Goal: Task Accomplishment & Management: Manage account settings

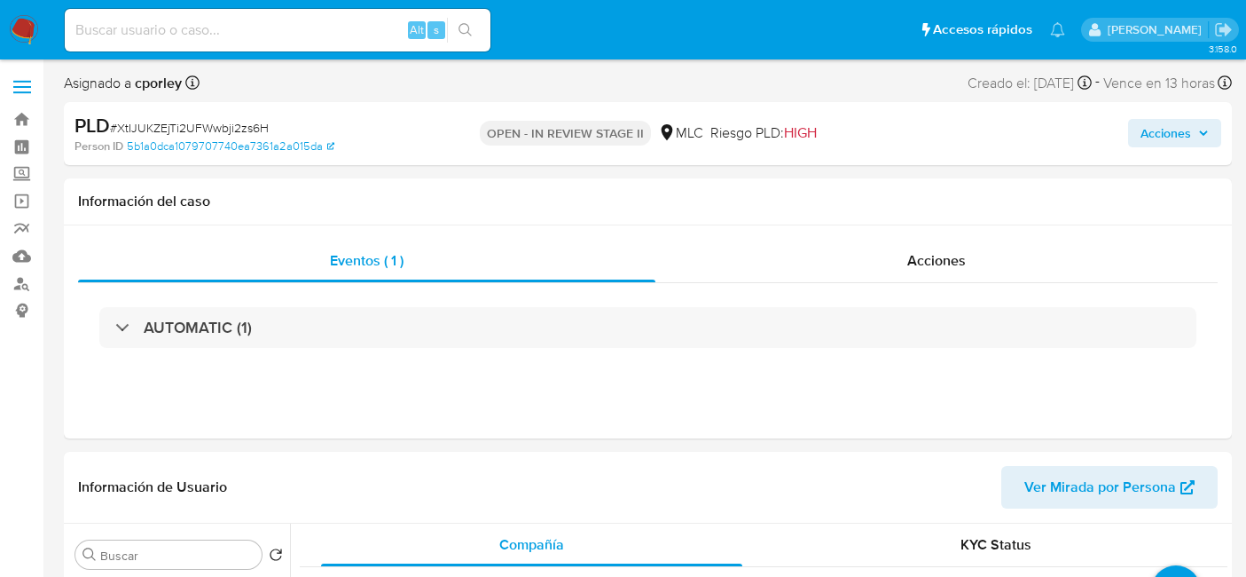
select select "10"
click at [899, 397] on div "Eventos ( 1 ) Acciones AUTOMATIC (1)" at bounding box center [648, 331] width 1168 height 213
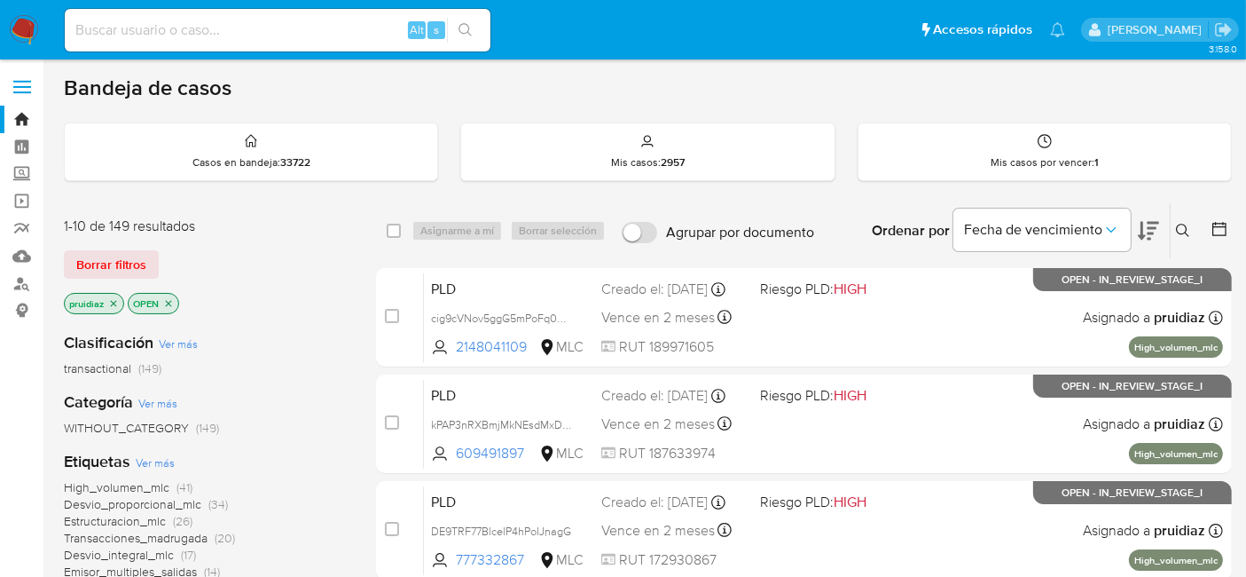
click at [1150, 236] on icon at bounding box center [1148, 231] width 21 height 19
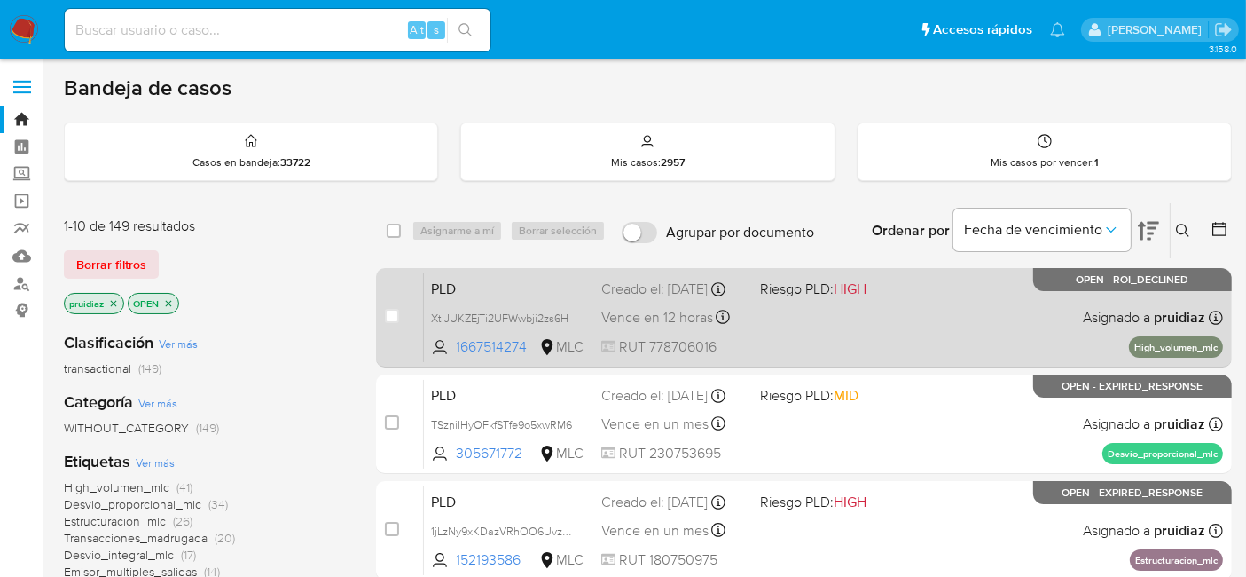
click at [931, 340] on div "PLD XtIJUKZEjTi2UFWwbji2zs6H 1667514274 MLC Riesgo PLD: HIGH Creado el: 12/06/2…" at bounding box center [823, 317] width 799 height 90
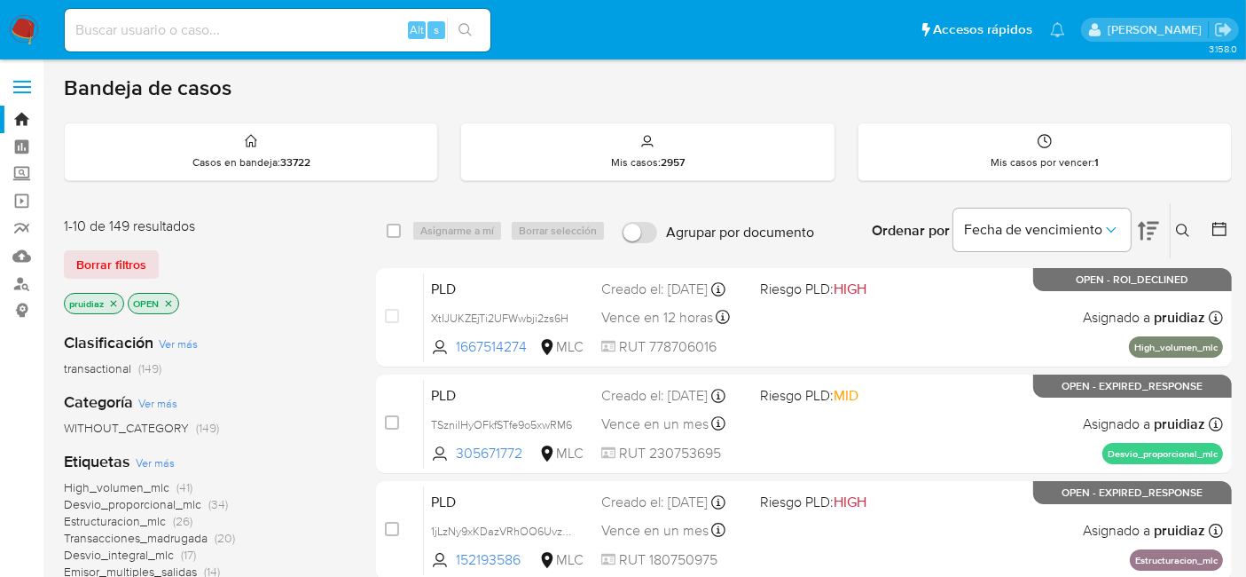
click at [20, 28] on img at bounding box center [24, 30] width 30 height 30
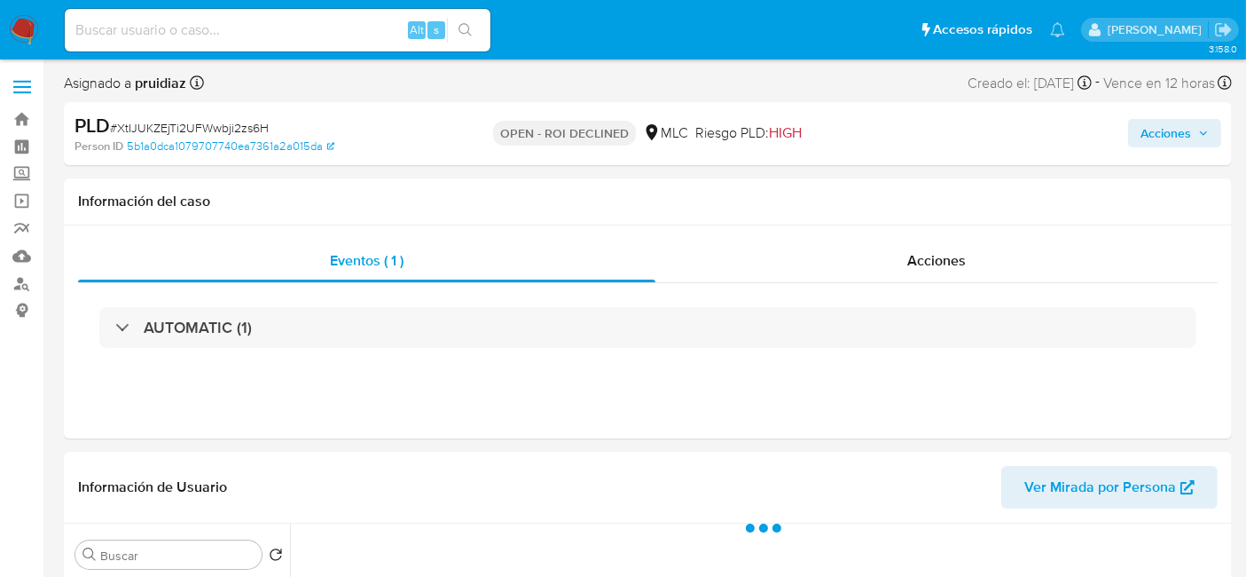
select select "10"
click at [955, 241] on div "Acciones" at bounding box center [936, 260] width 562 height 43
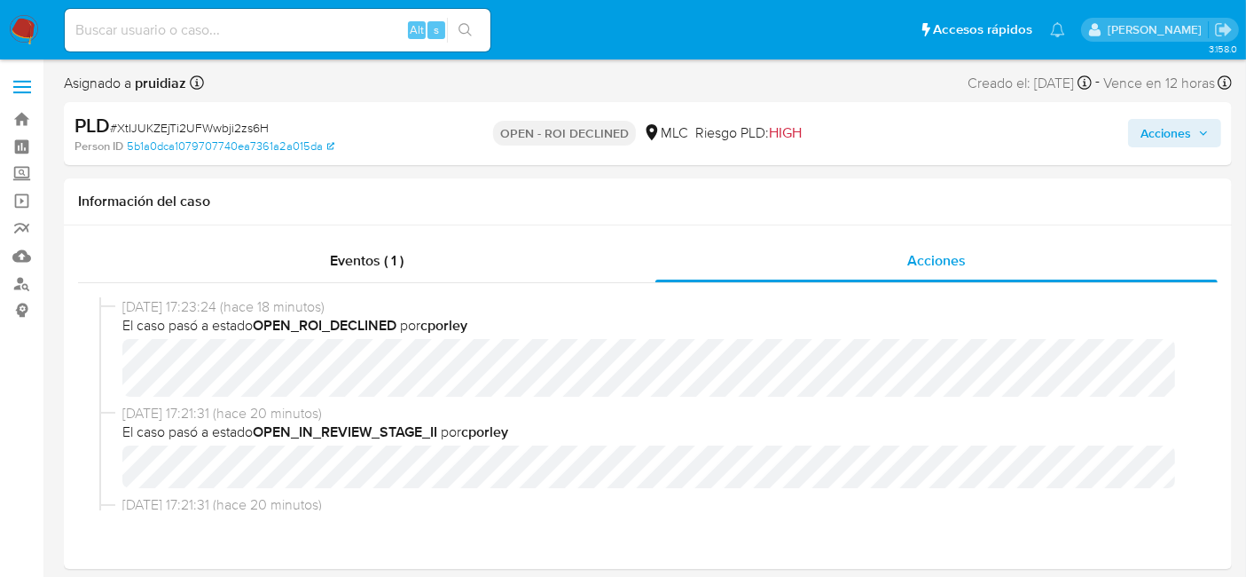
click at [1178, 119] on span "Acciones" at bounding box center [1166, 133] width 51 height 28
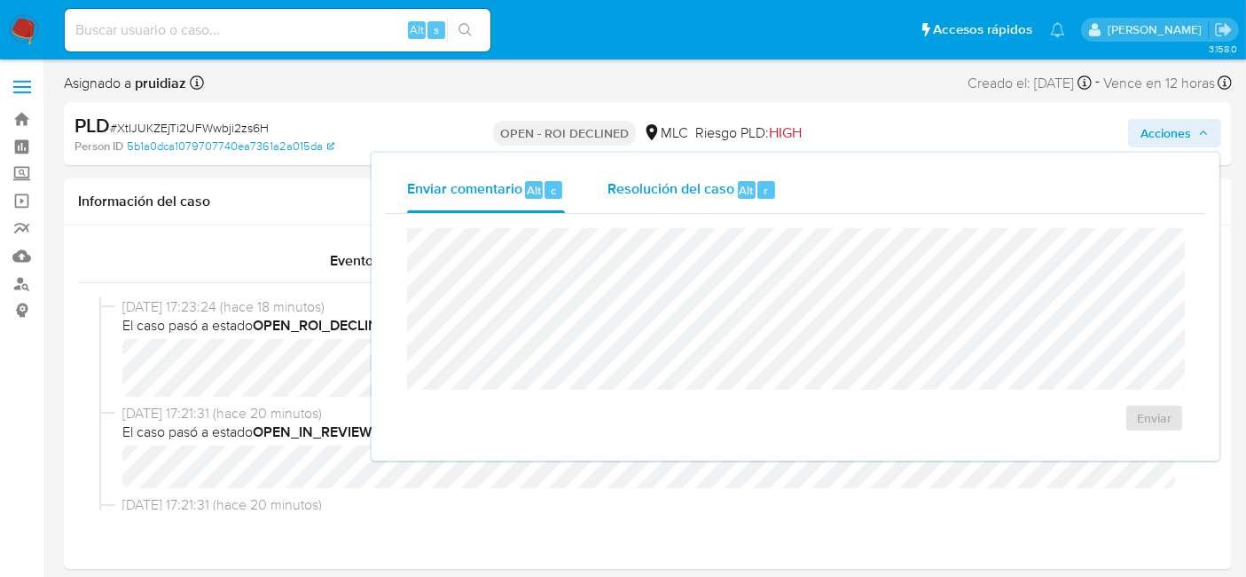
click at [740, 186] on span "Alt" at bounding box center [747, 190] width 14 height 17
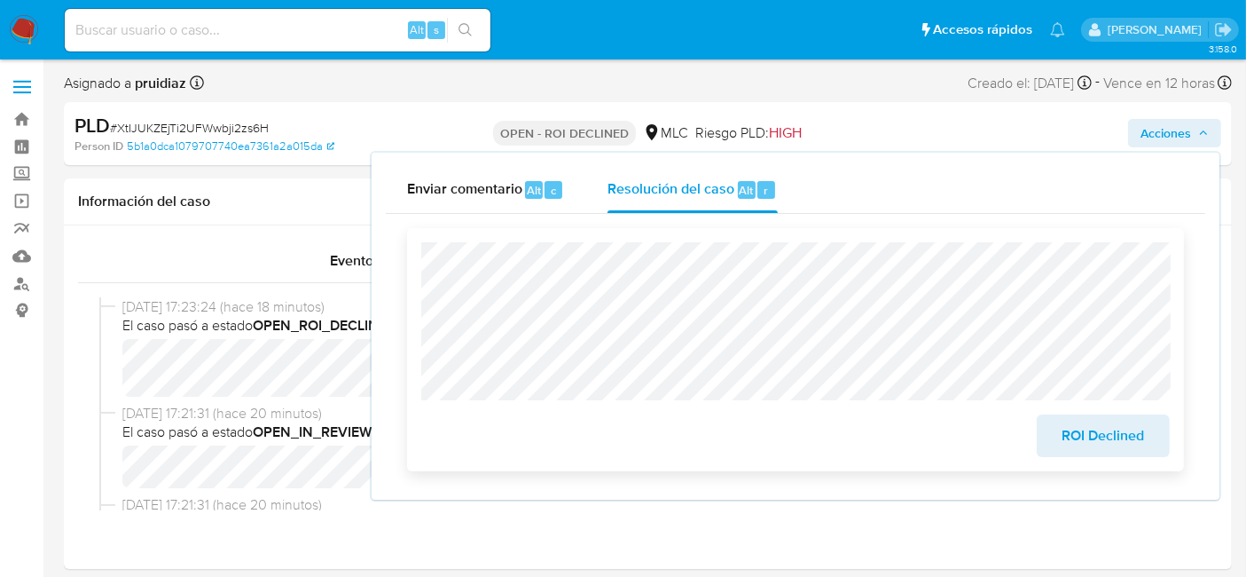
click at [1112, 430] on span "ROI Declined" at bounding box center [1103, 435] width 87 height 39
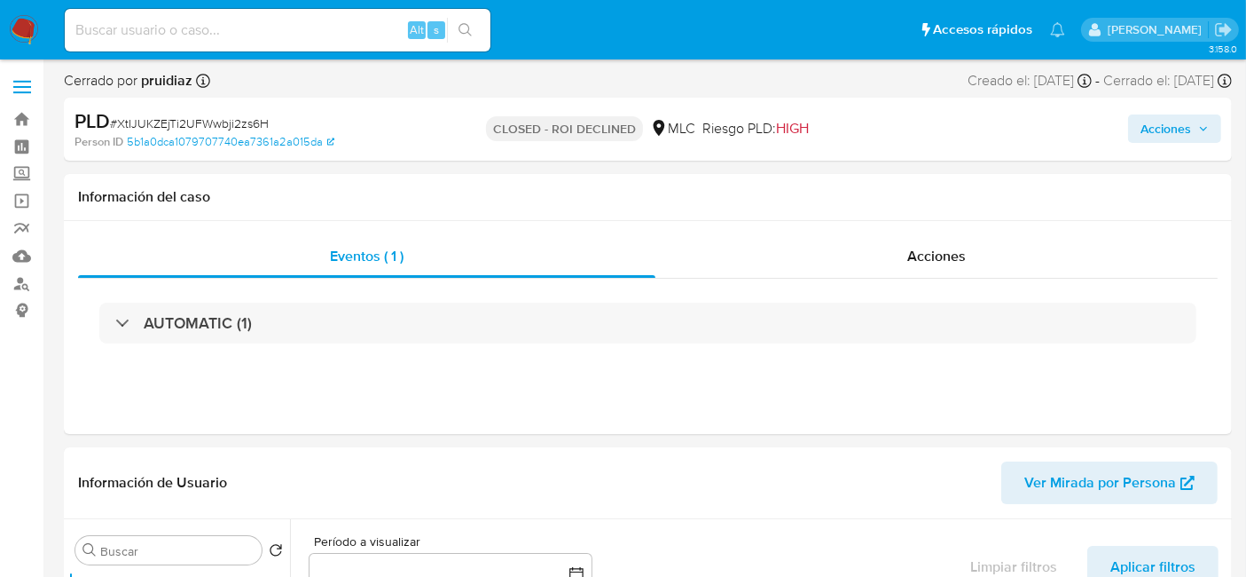
select select "10"
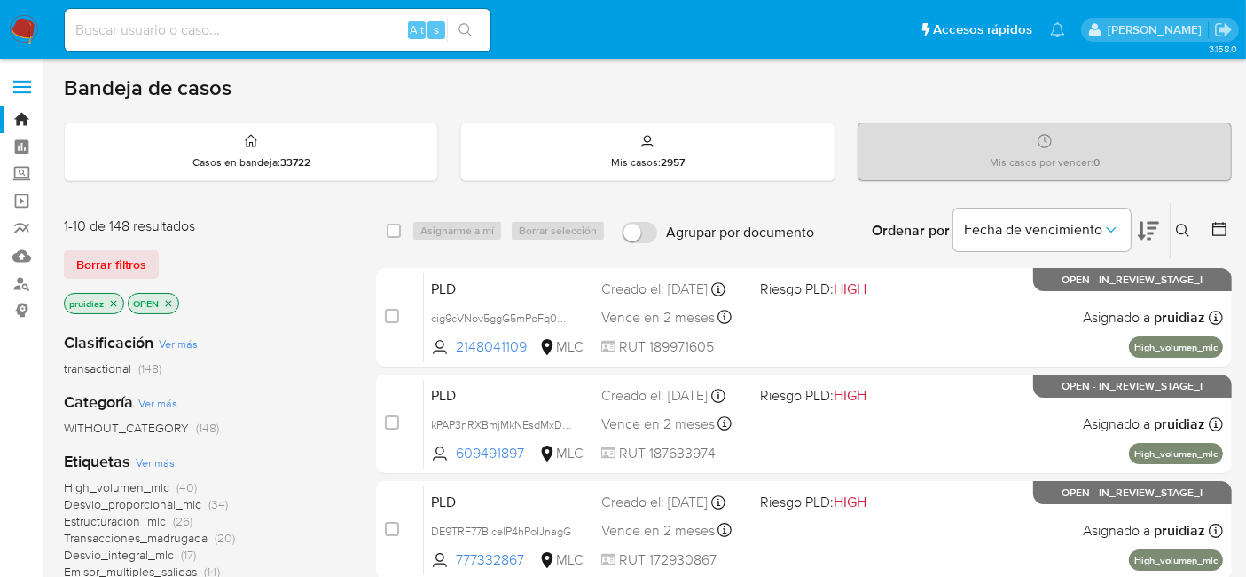
click at [1156, 231] on icon at bounding box center [1148, 230] width 21 height 21
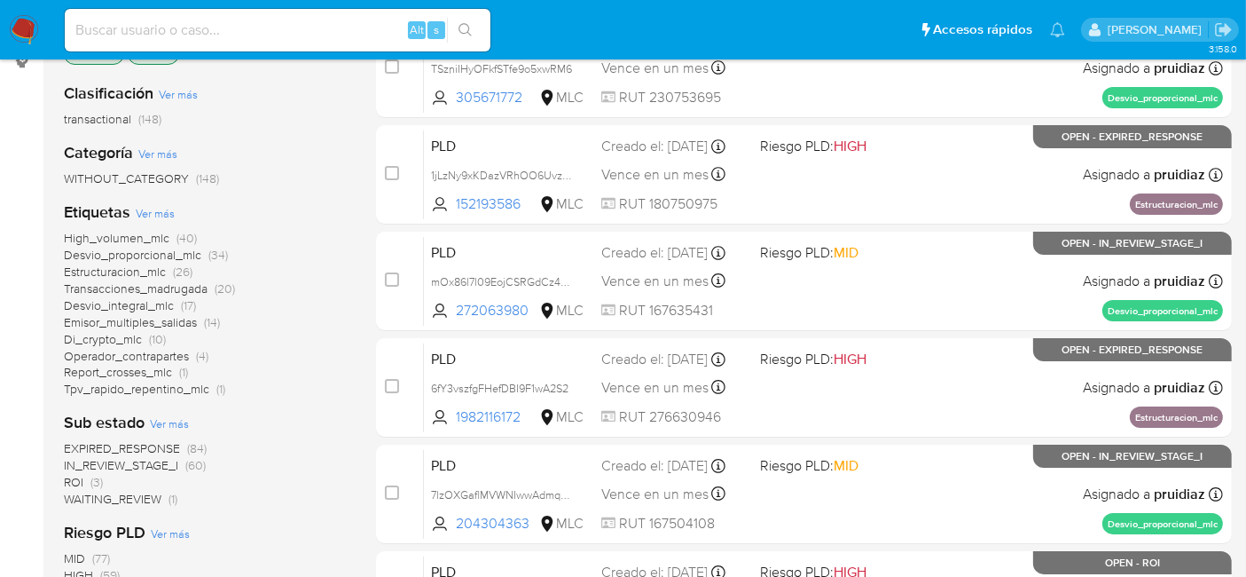
scroll to position [283, 0]
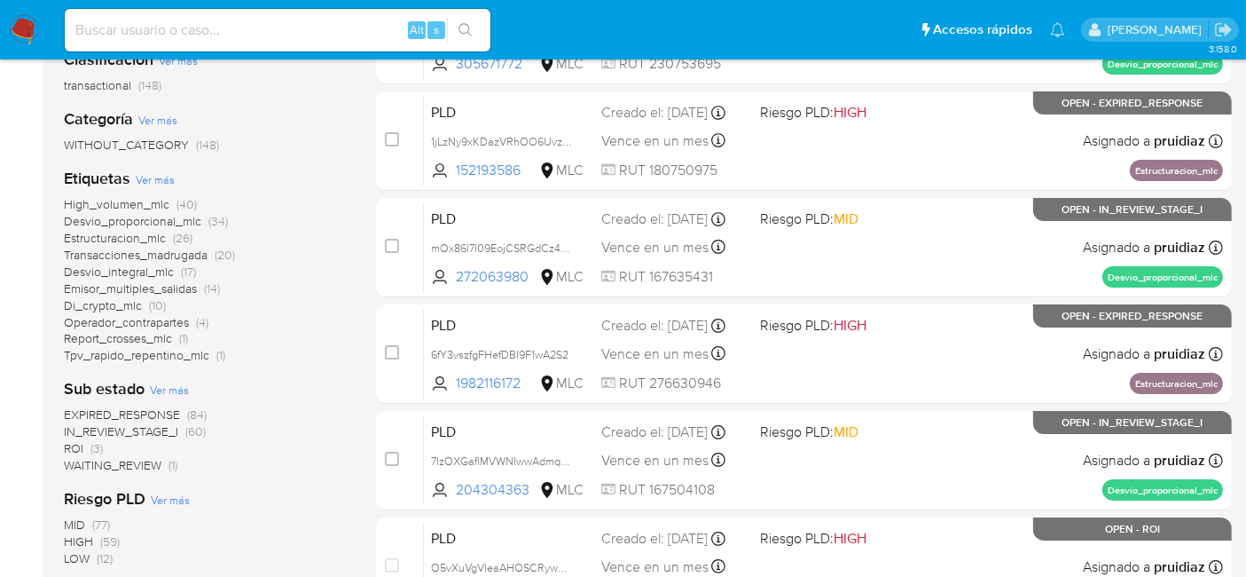
click at [75, 444] on span "ROI" at bounding box center [74, 448] width 20 height 18
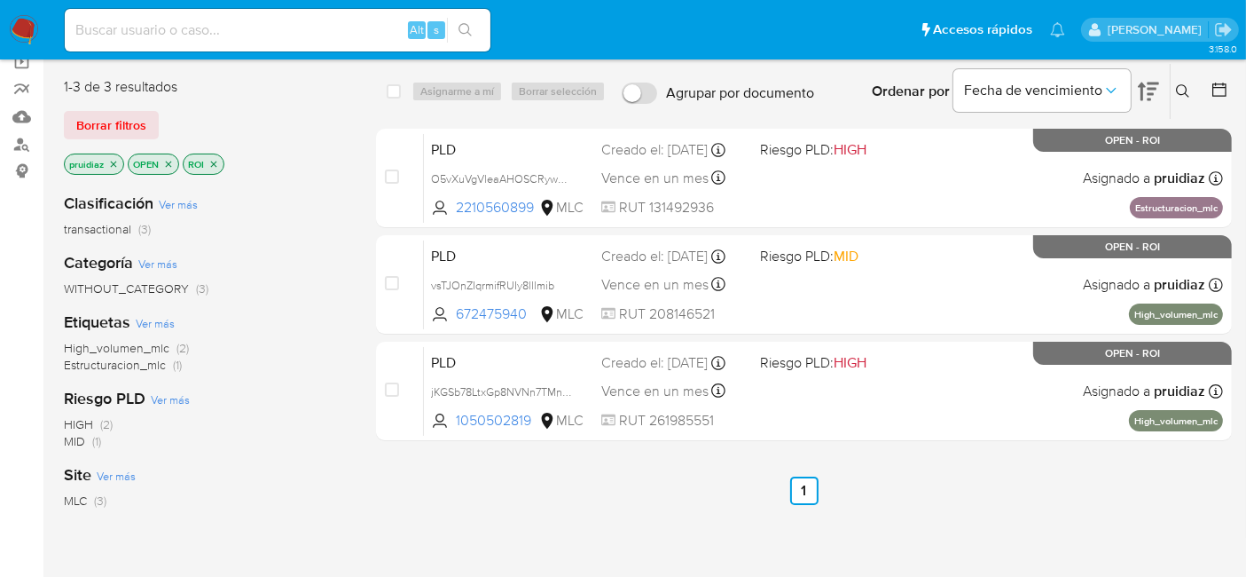
scroll to position [131, 0]
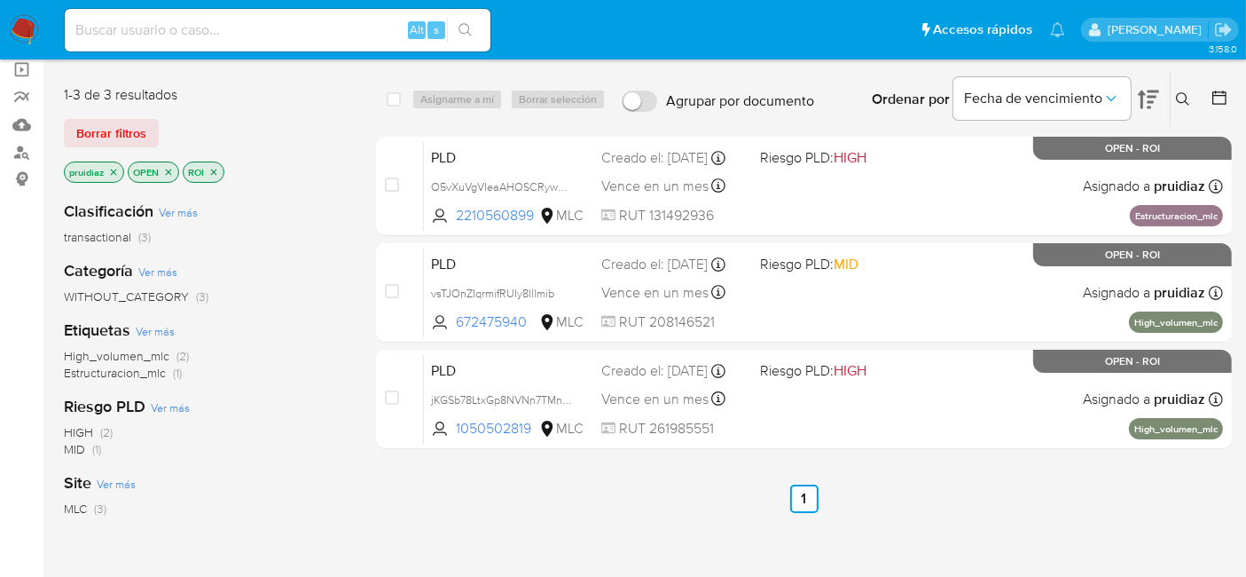
click at [23, 34] on img at bounding box center [24, 30] width 30 height 30
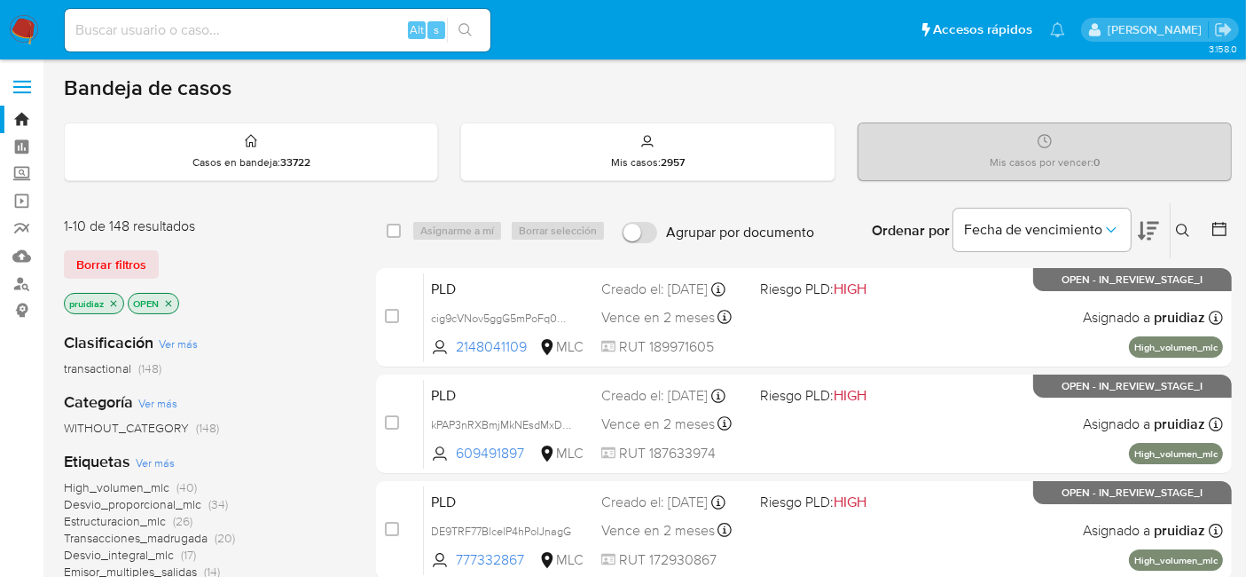
click at [1156, 231] on icon at bounding box center [1148, 230] width 21 height 21
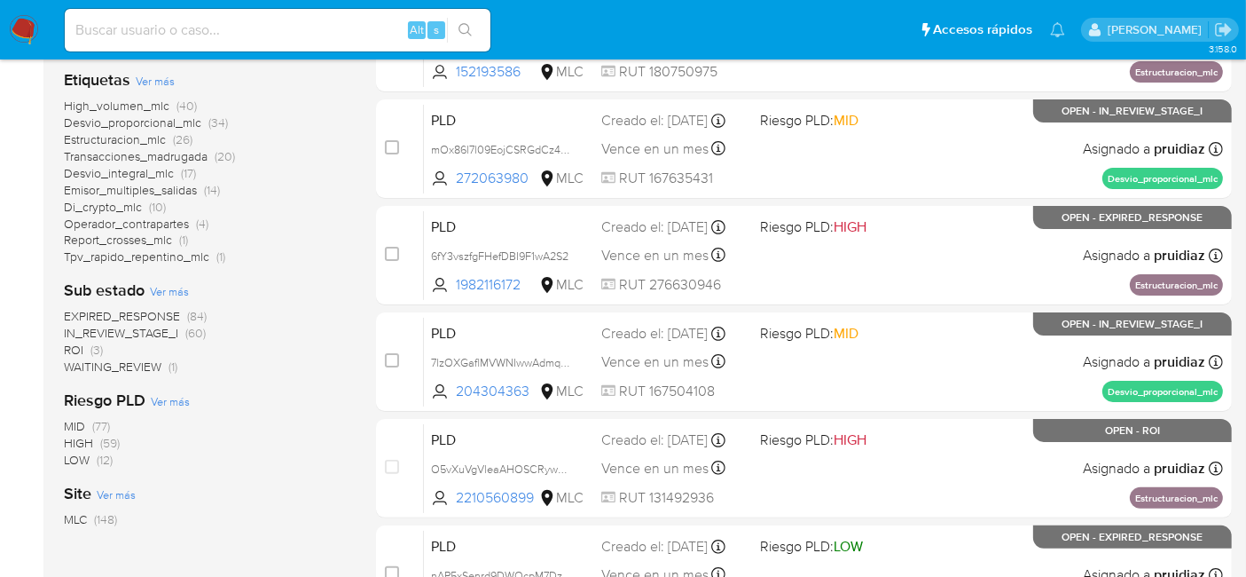
scroll to position [382, 0]
click at [75, 346] on span "ROI" at bounding box center [74, 349] width 20 height 18
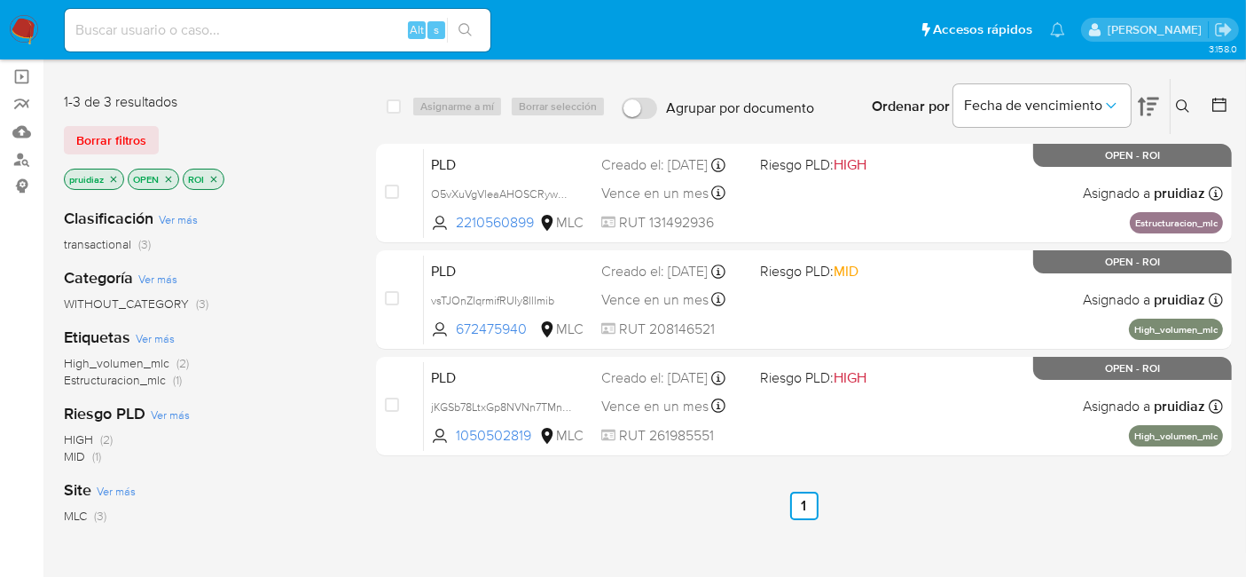
scroll to position [104, 0]
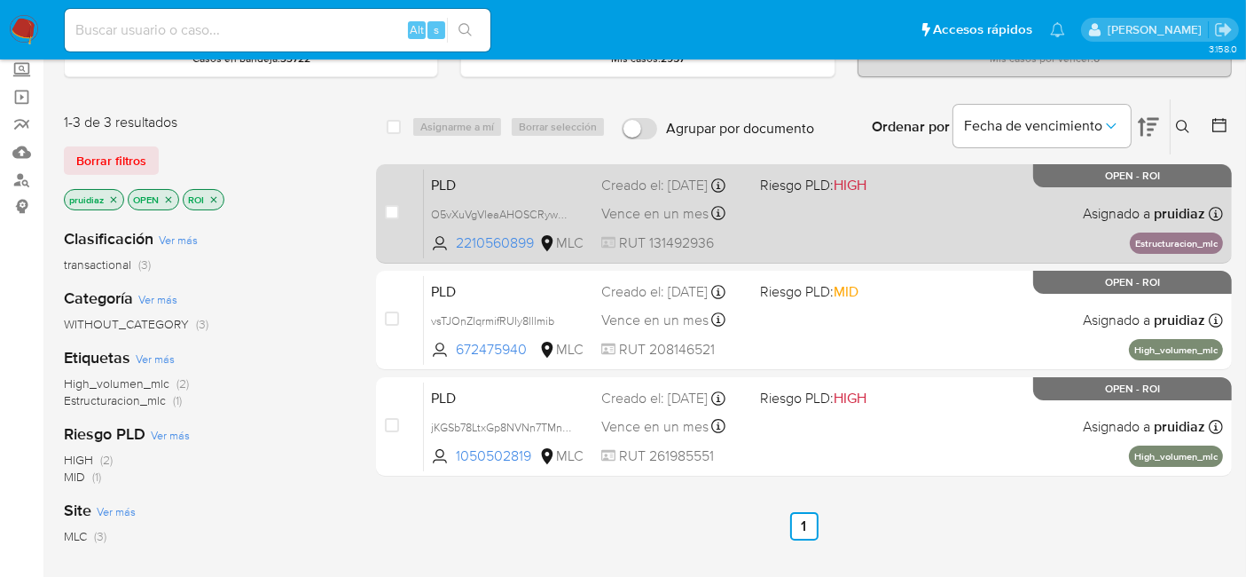
click at [998, 234] on div "PLD O5vXuVgVleaAHOSCRywmB2bH 2210560899 MLC Riesgo PLD: HIGH Creado el: 12/07/2…" at bounding box center [823, 214] width 799 height 90
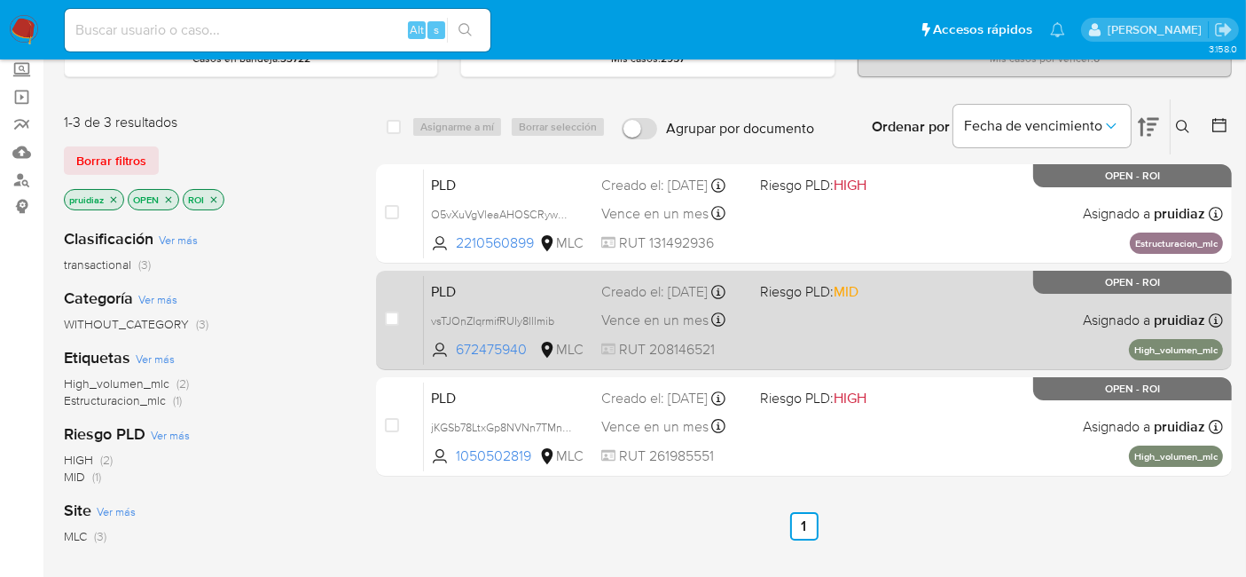
click at [938, 341] on div "PLD vsTJOnZIqrmifRUIy8lllmib 672475940 MLC Riesgo PLD: MID Creado el: 12/07/202…" at bounding box center [823, 320] width 799 height 90
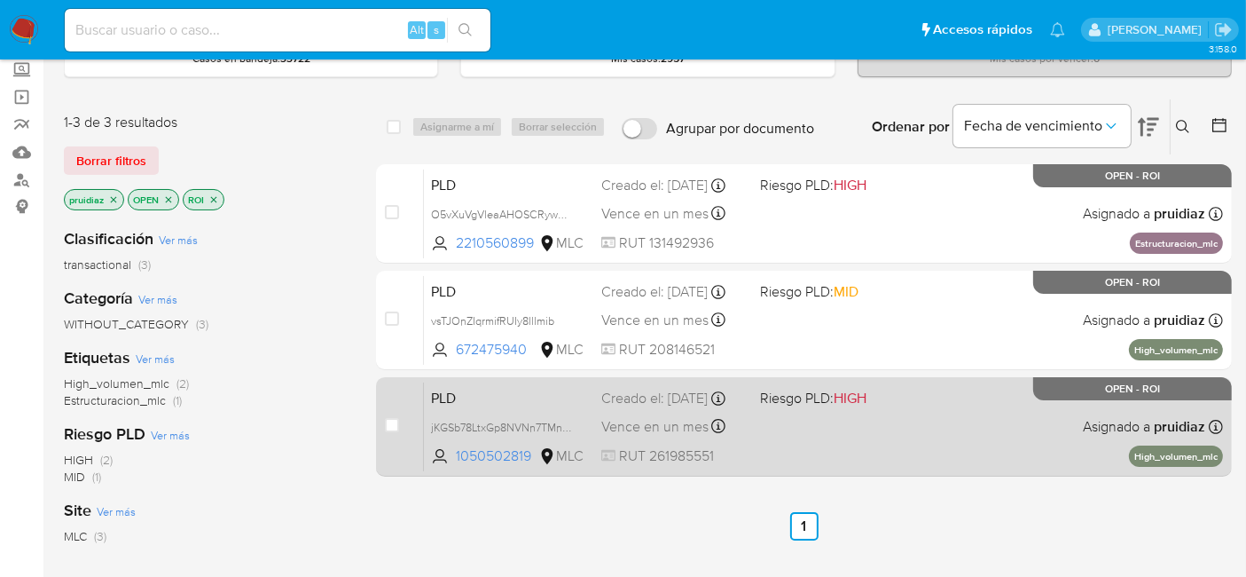
click at [889, 442] on div "PLD jKGSb78LtxGp8NVNn7TMnCdi 1050502819 MLC Riesgo PLD: HIGH Creado el: 12/07/2…" at bounding box center [823, 426] width 799 height 90
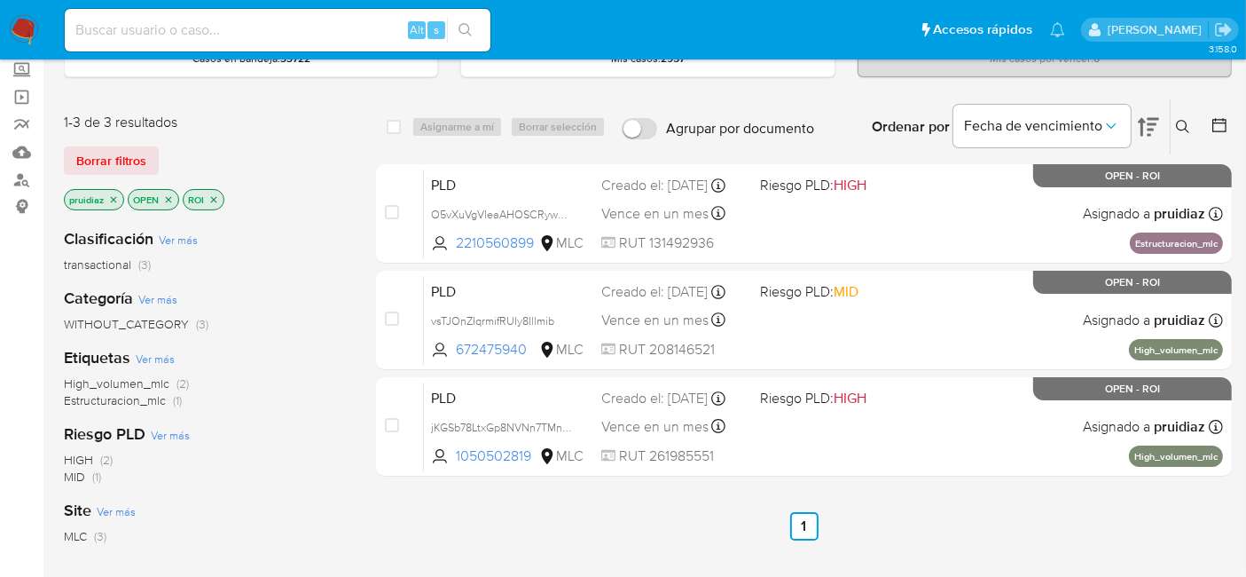
click at [30, 28] on img at bounding box center [24, 30] width 30 height 30
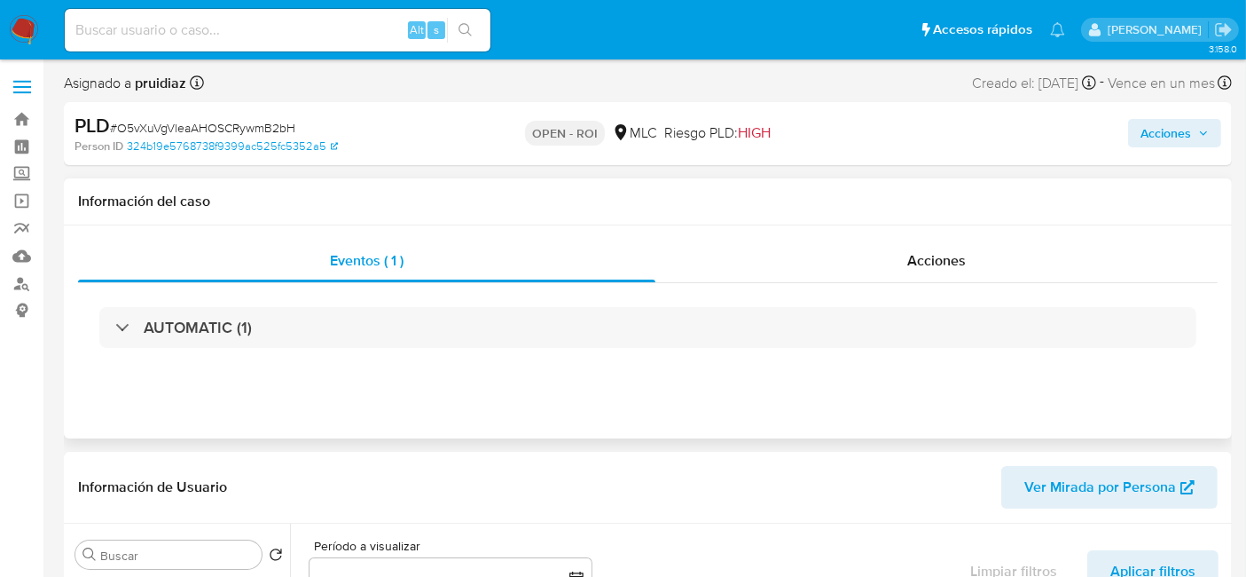
select select "10"
click at [902, 246] on div "Acciones" at bounding box center [936, 260] width 562 height 43
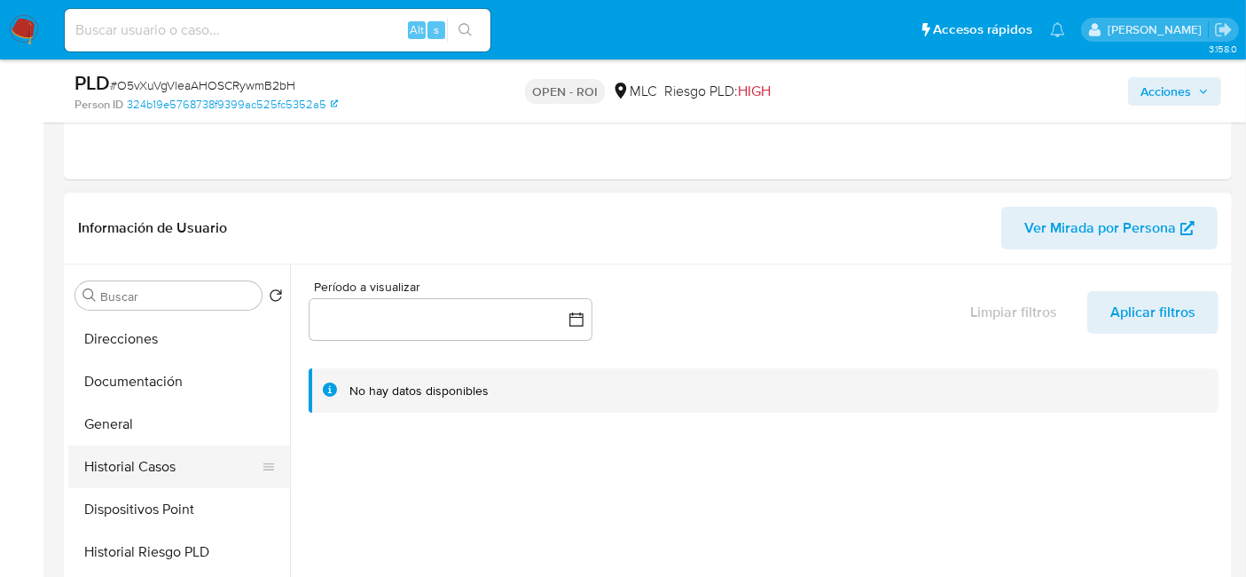
scroll to position [303, 0]
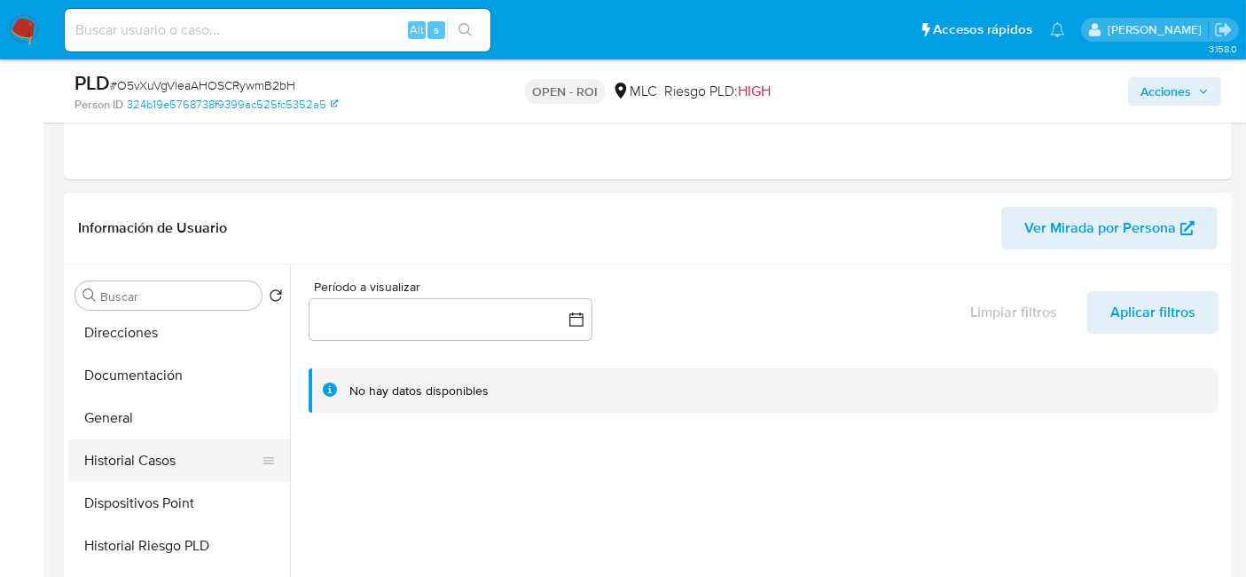
click at [128, 457] on button "Historial Casos" at bounding box center [172, 460] width 208 height 43
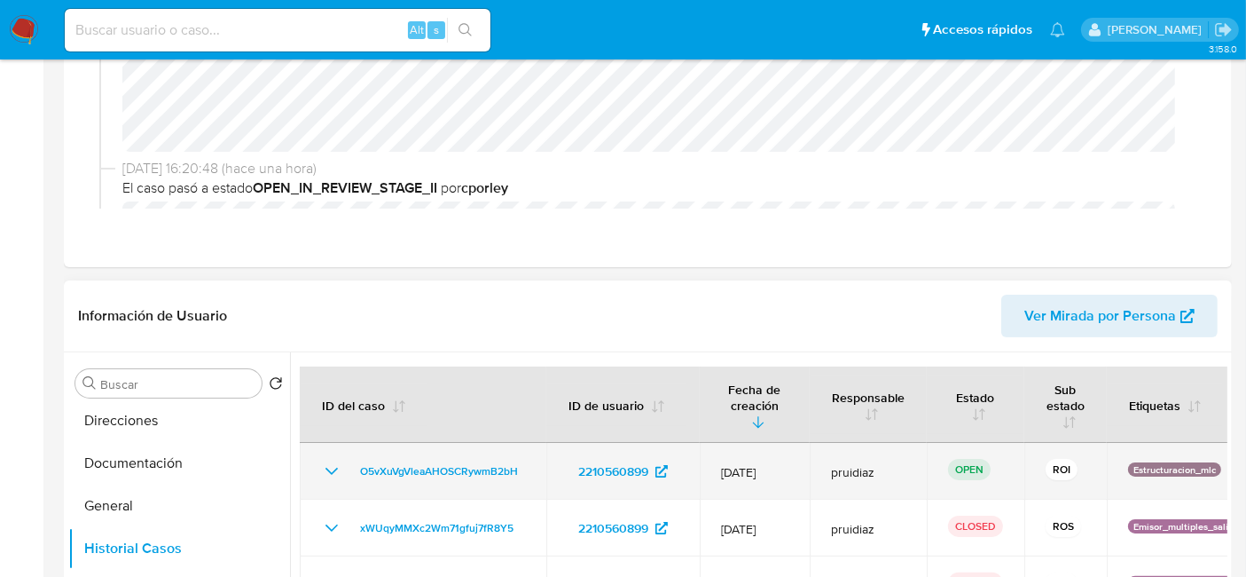
scroll to position [0, 0]
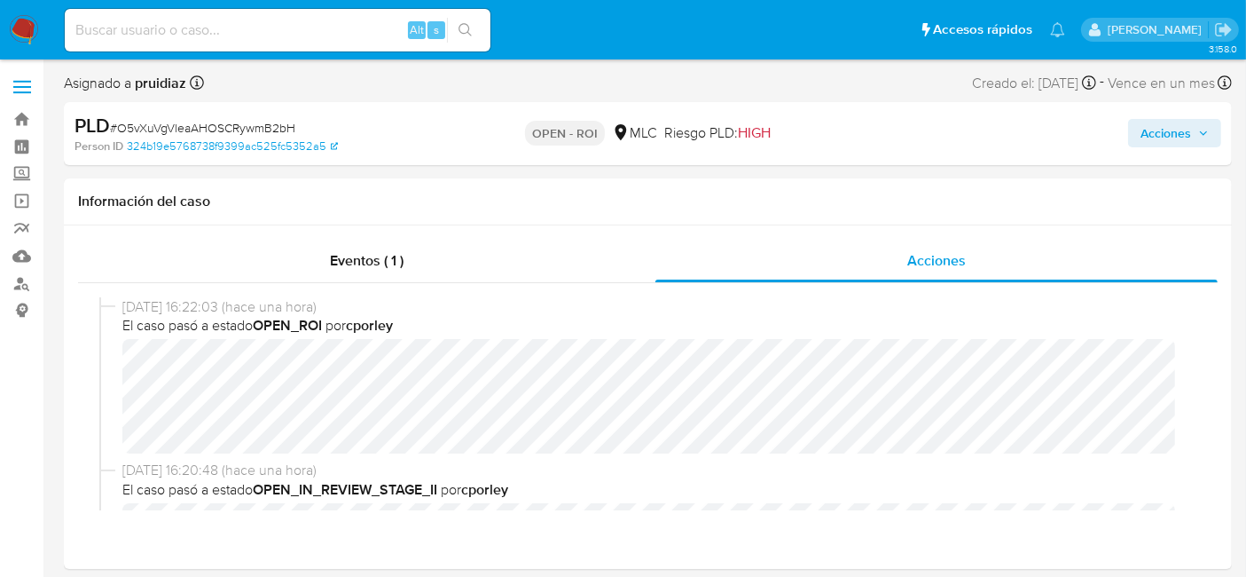
click at [1179, 145] on span "Acciones" at bounding box center [1166, 133] width 51 height 28
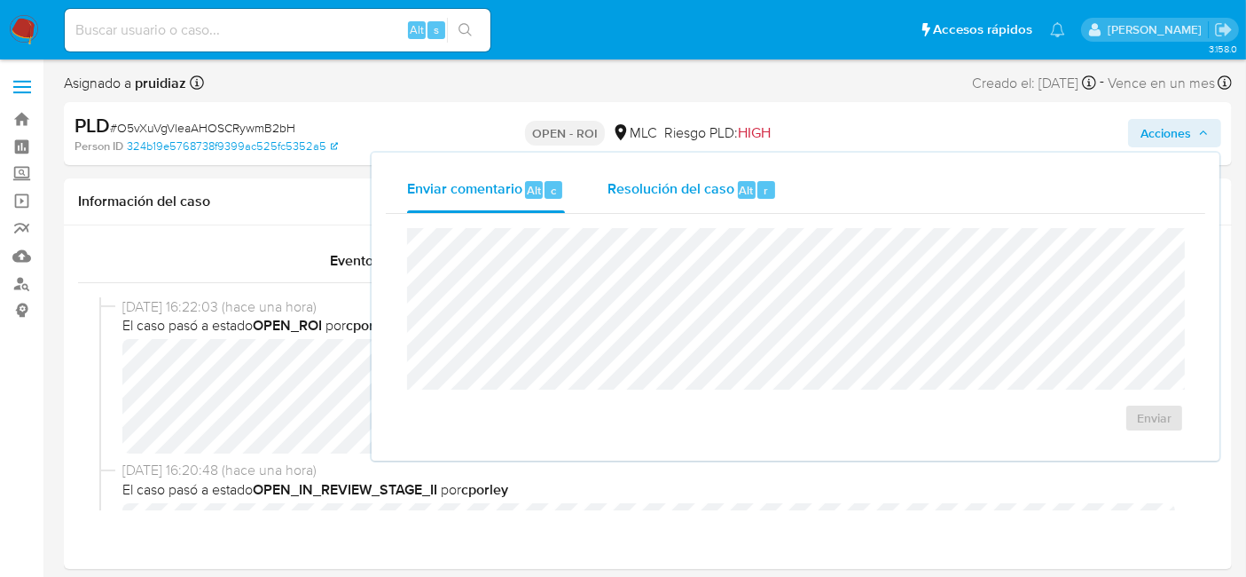
click at [727, 179] on span "Resolución del caso" at bounding box center [671, 189] width 127 height 20
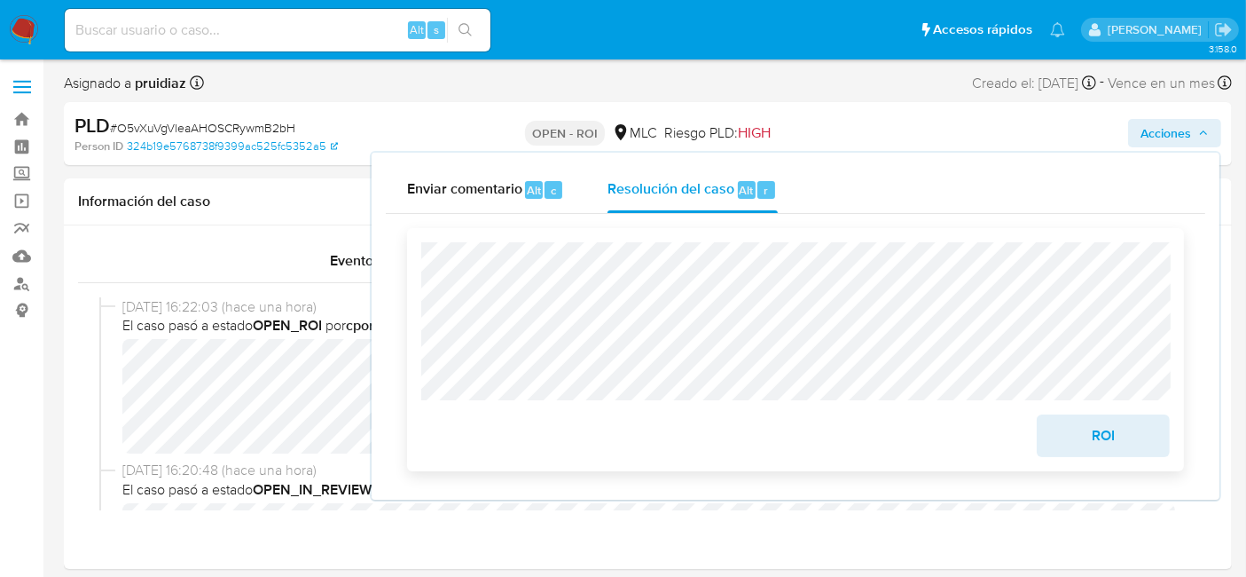
click at [1120, 448] on span "ROI" at bounding box center [1103, 435] width 87 height 39
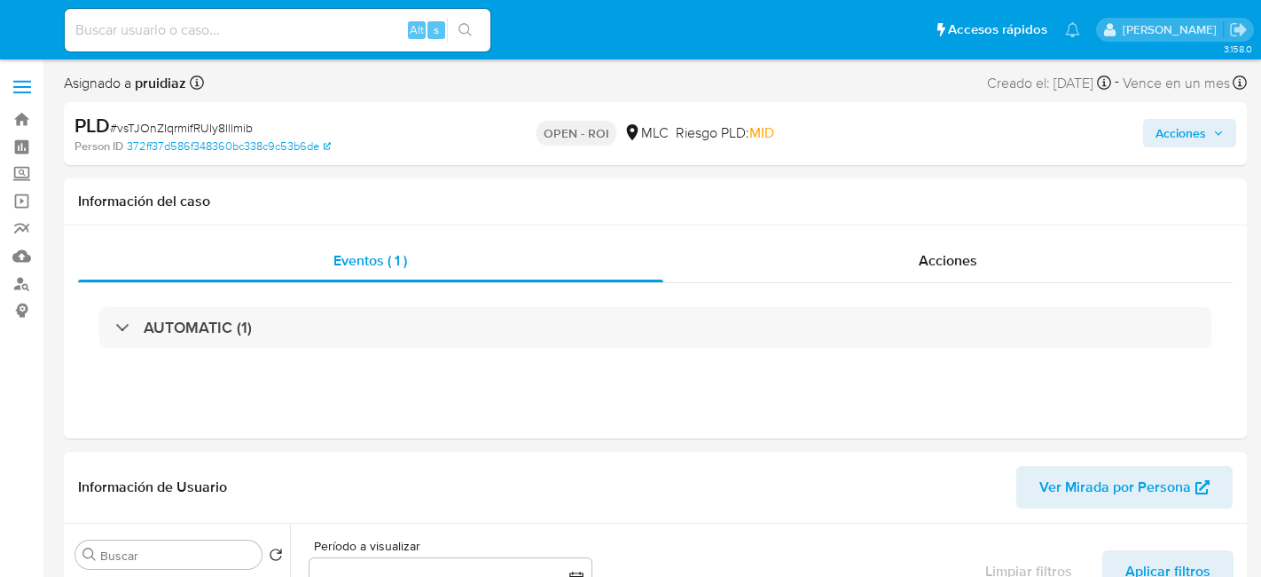
select select "10"
click at [961, 257] on span "Acciones" at bounding box center [936, 260] width 59 height 20
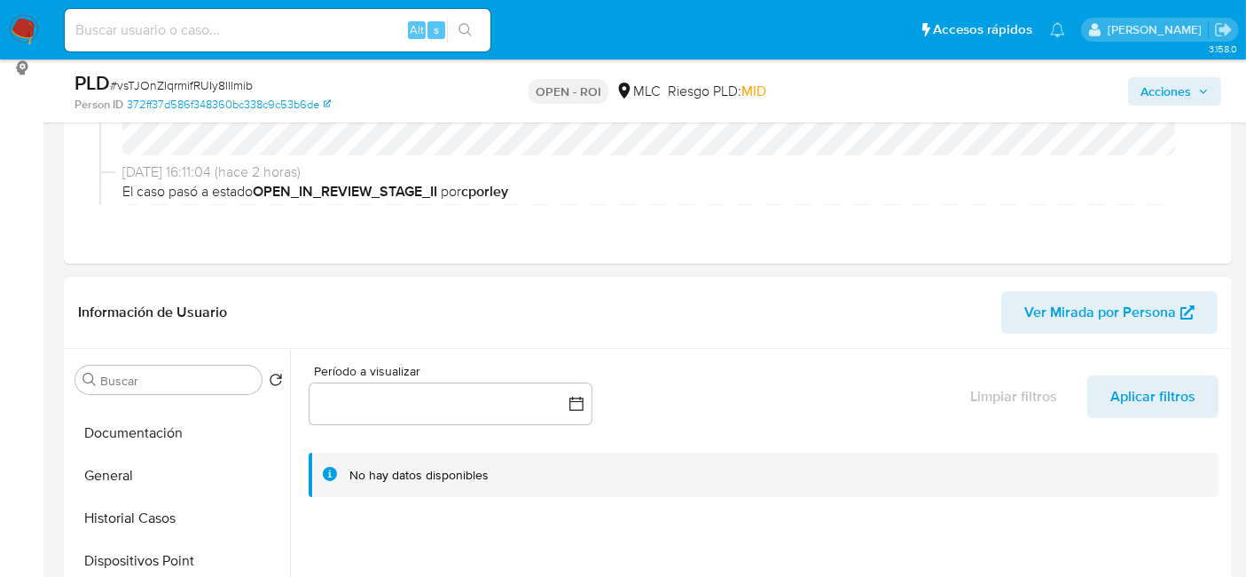
scroll to position [375, 0]
click at [139, 467] on button "Historial Casos" at bounding box center [172, 472] width 208 height 43
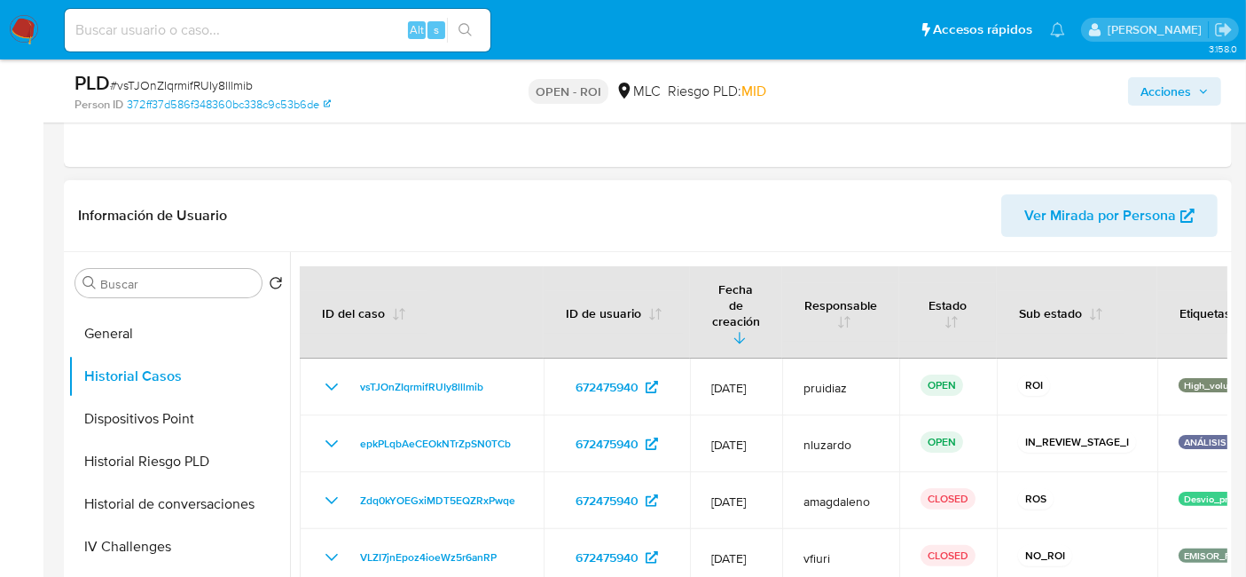
scroll to position [0, 0]
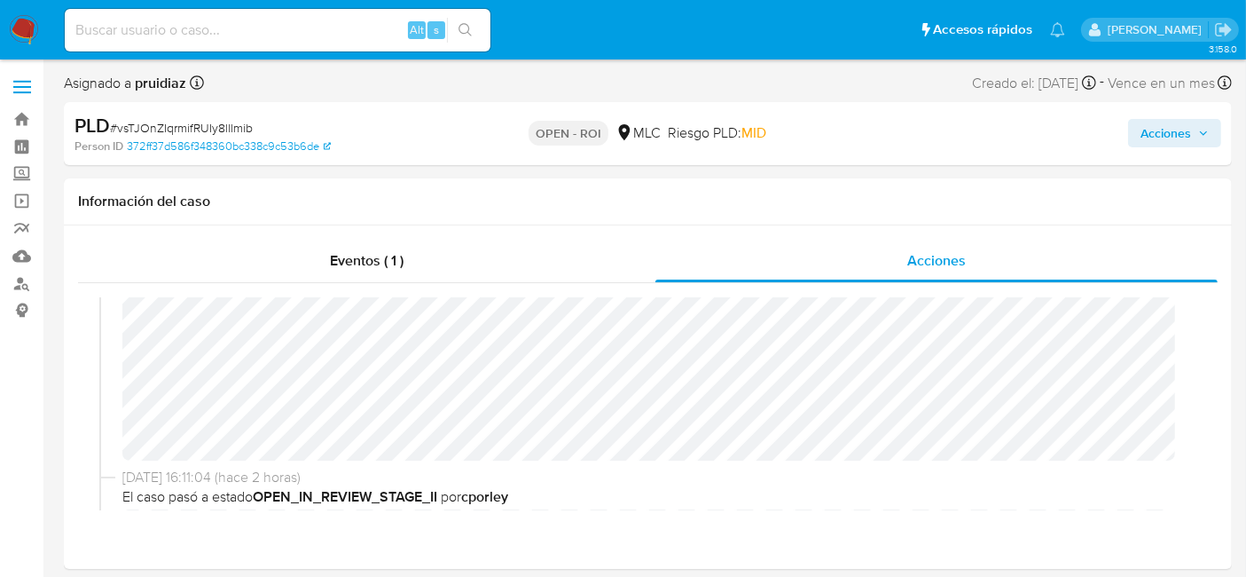
click at [1165, 153] on div "Acciones" at bounding box center [1033, 134] width 378 height 42
click at [1165, 145] on span "Acciones" at bounding box center [1166, 133] width 51 height 28
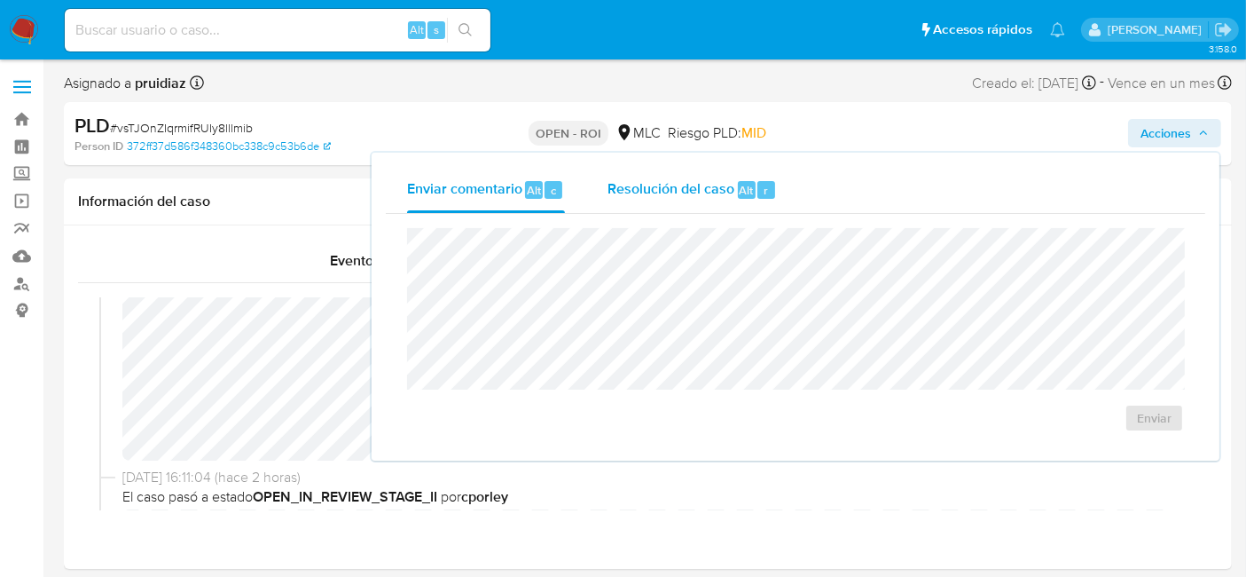
click at [741, 183] on span "Alt" at bounding box center [747, 190] width 14 height 17
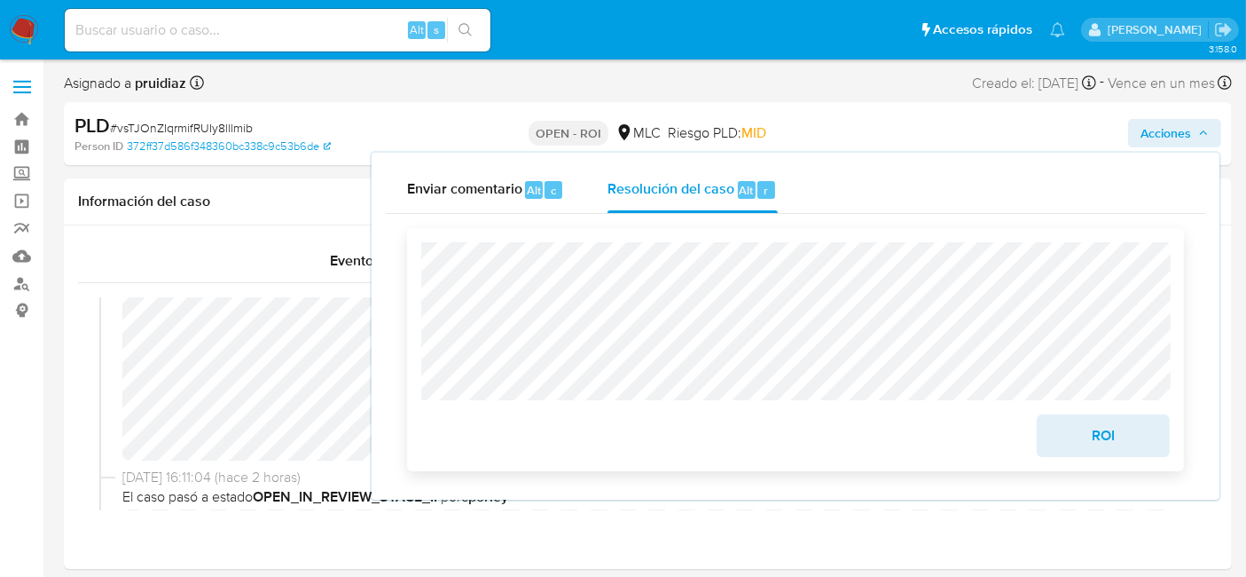
click at [1102, 432] on span "ROI" at bounding box center [1103, 435] width 87 height 39
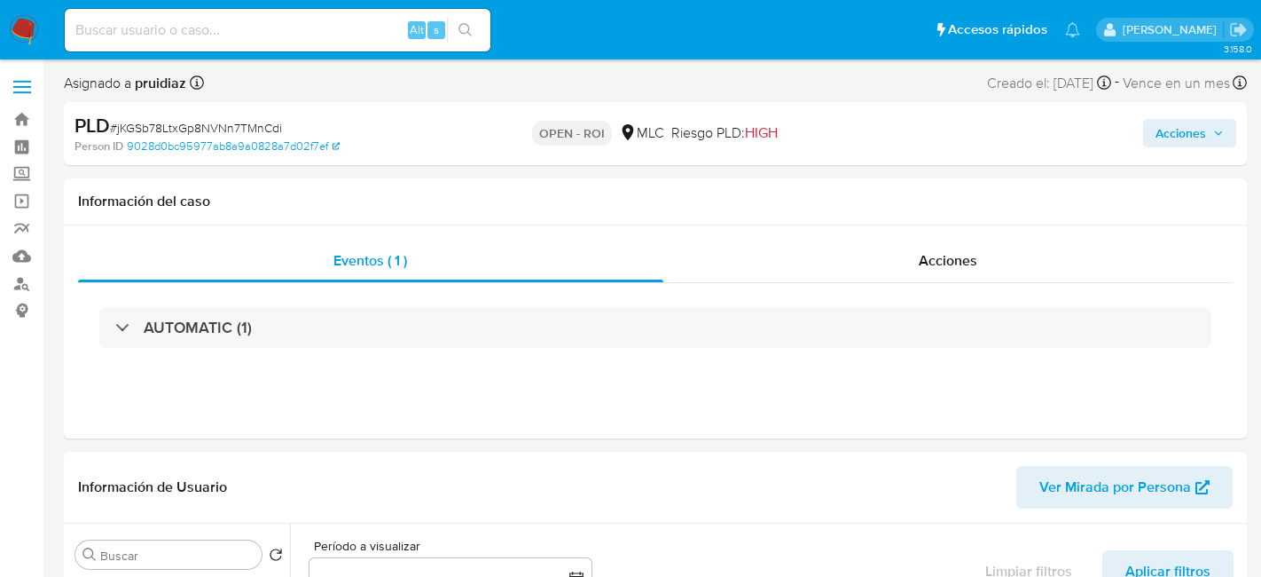
select select "10"
click at [940, 247] on div "Acciones" at bounding box center [936, 260] width 562 height 43
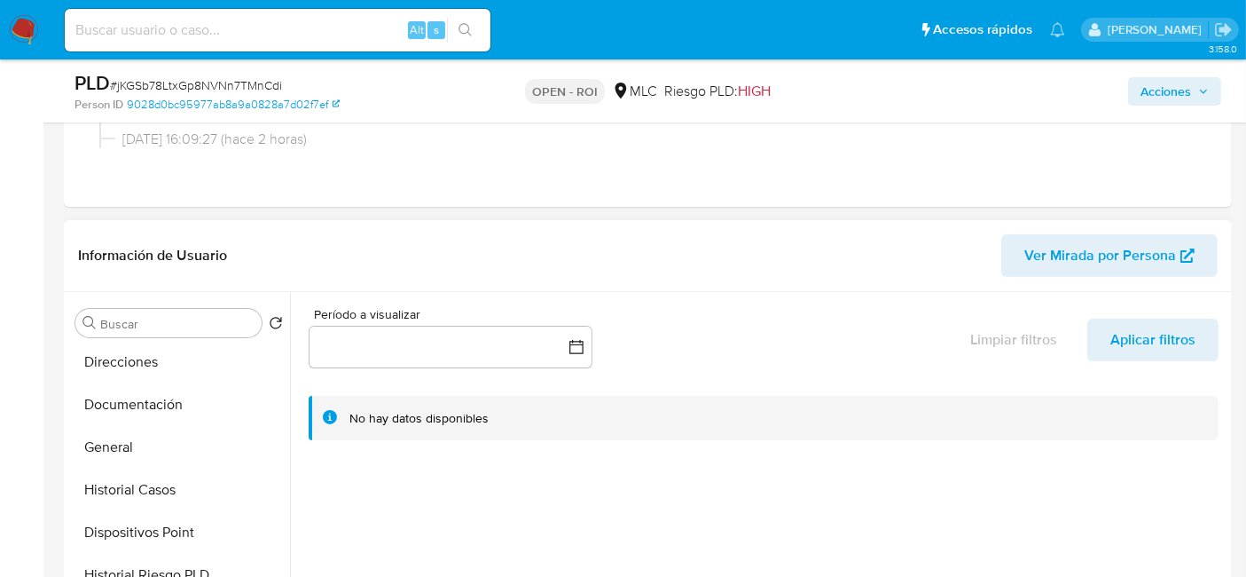
scroll to position [309, 0]
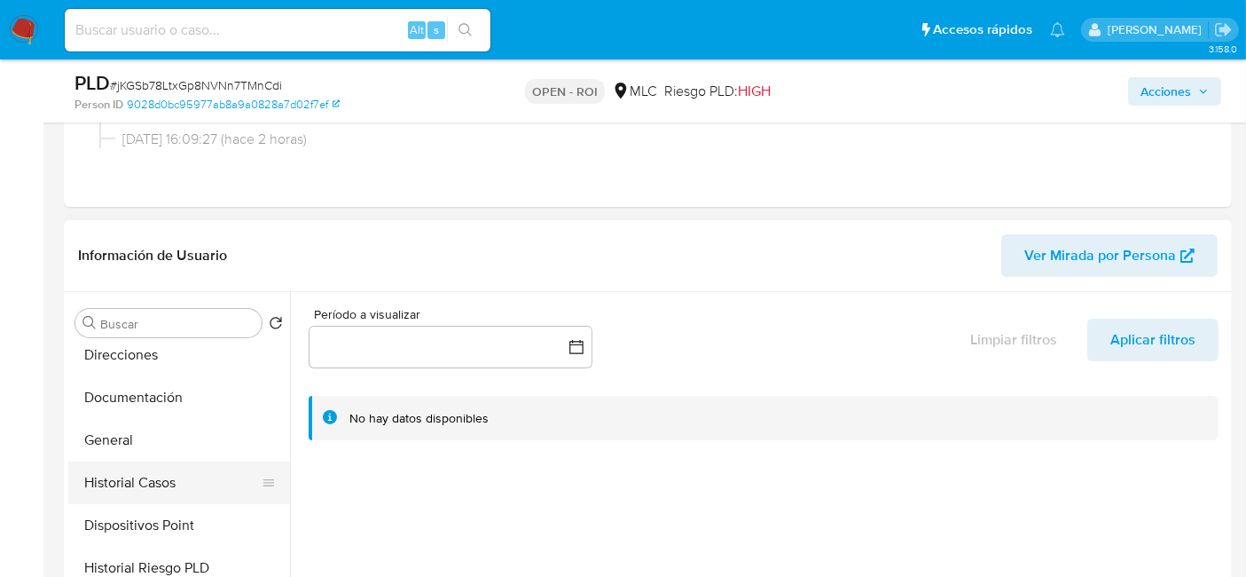
click at [143, 489] on button "Historial Casos" at bounding box center [172, 482] width 208 height 43
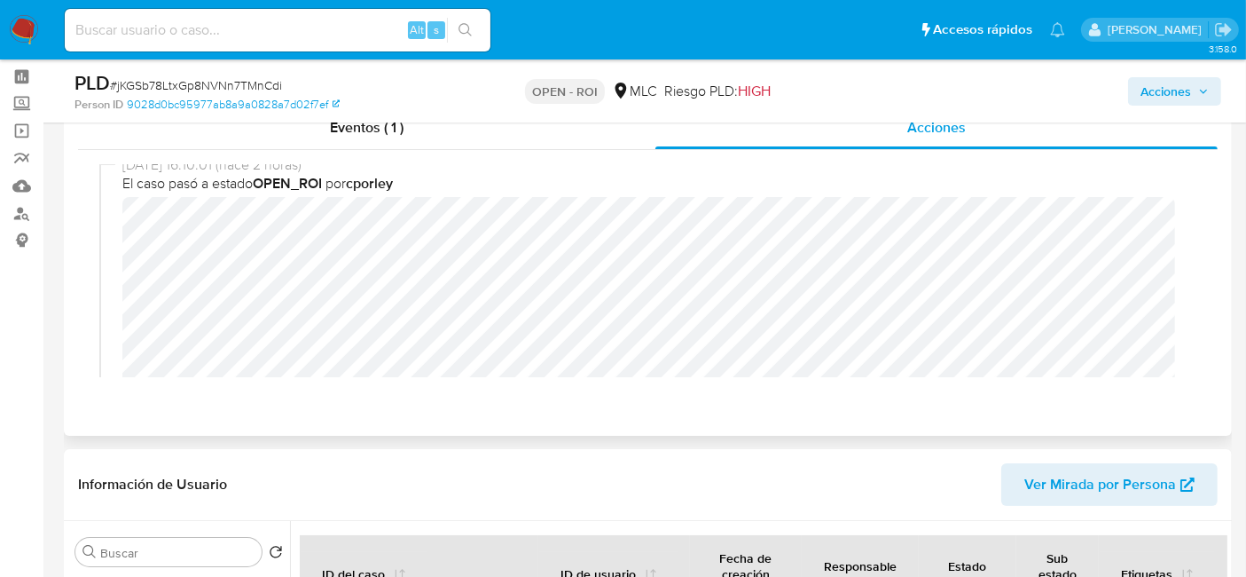
scroll to position [0, 0]
click at [1176, 106] on div "Acciones" at bounding box center [1033, 91] width 378 height 42
click at [1167, 90] on span "Acciones" at bounding box center [1166, 91] width 51 height 28
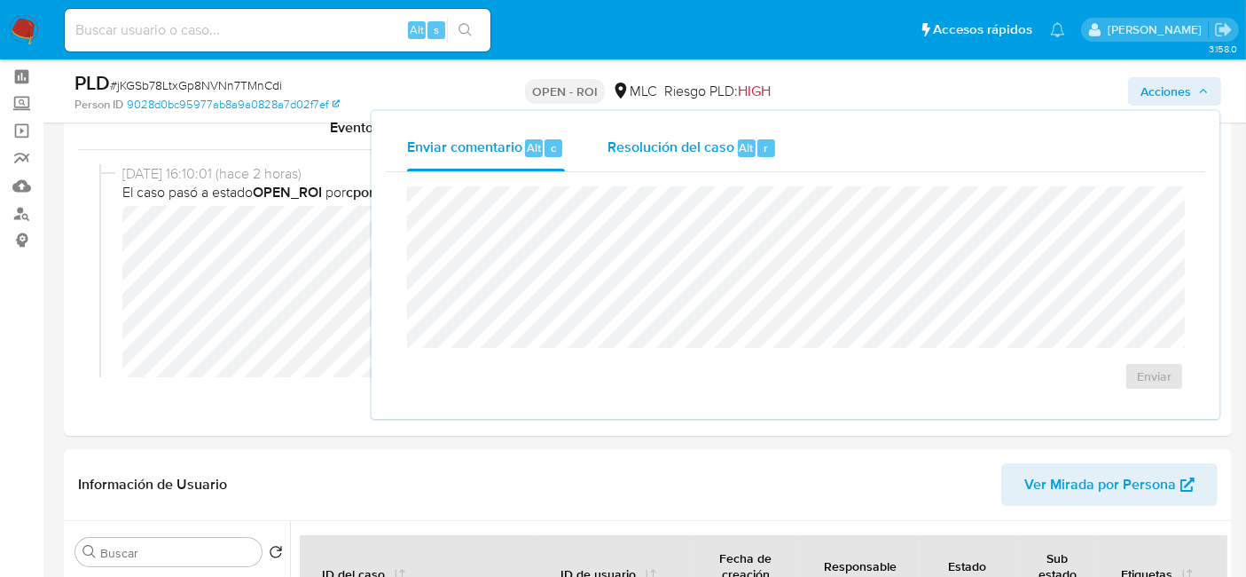
click at [694, 141] on span "Resolución del caso" at bounding box center [671, 147] width 127 height 20
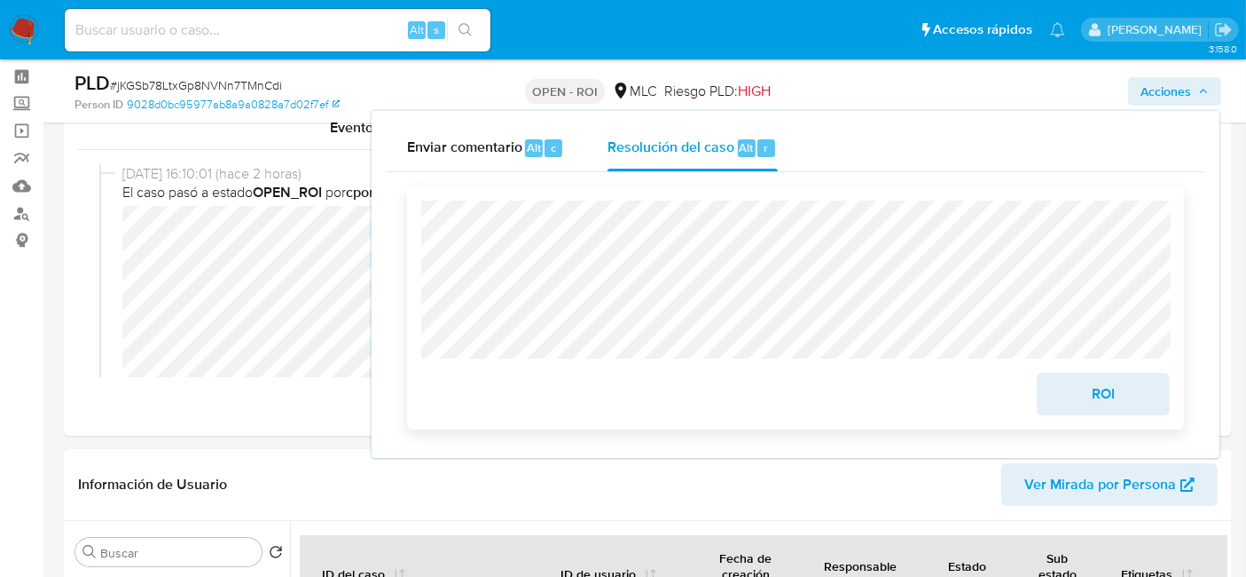
click at [1119, 411] on span "ROI" at bounding box center [1103, 393] width 87 height 39
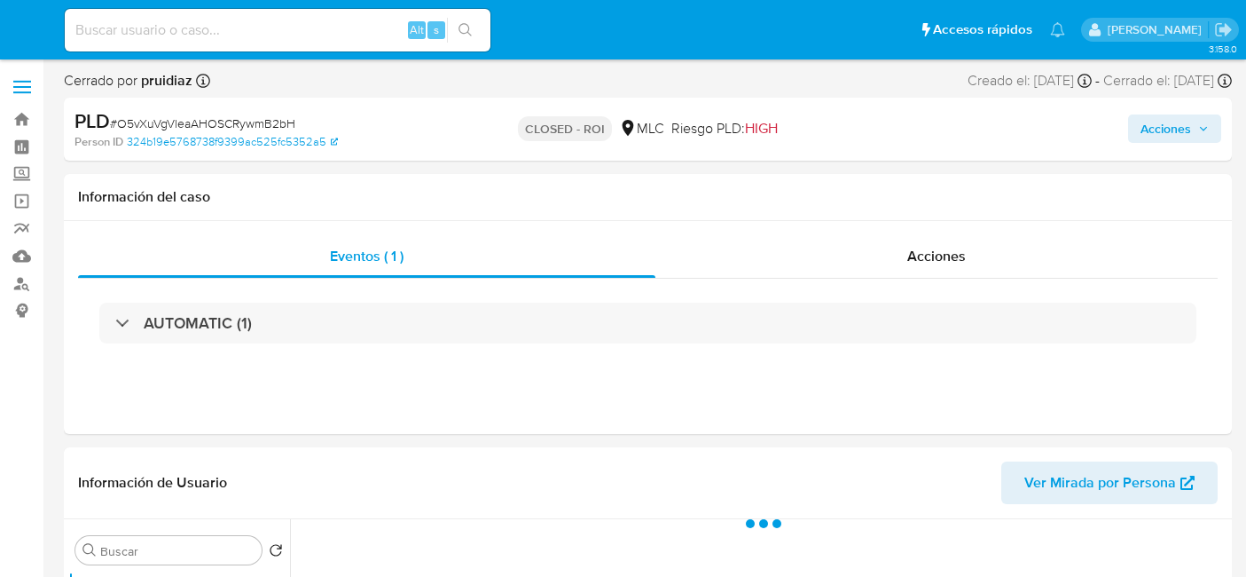
select select "10"
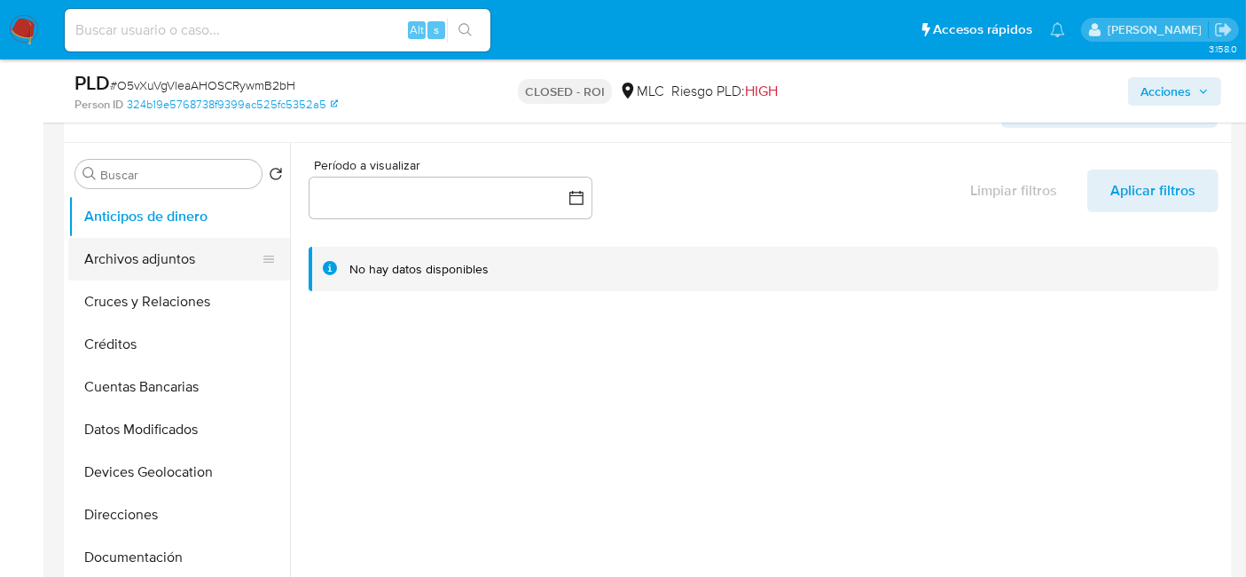
click at [161, 249] on button "Archivos adjuntos" at bounding box center [172, 259] width 208 height 43
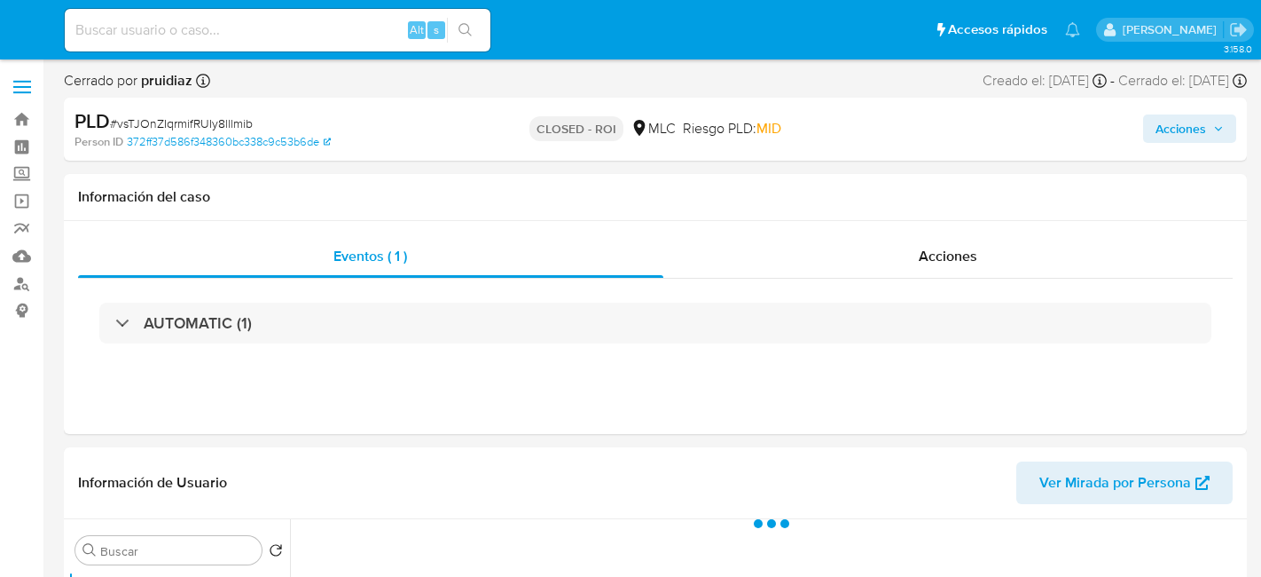
select select "10"
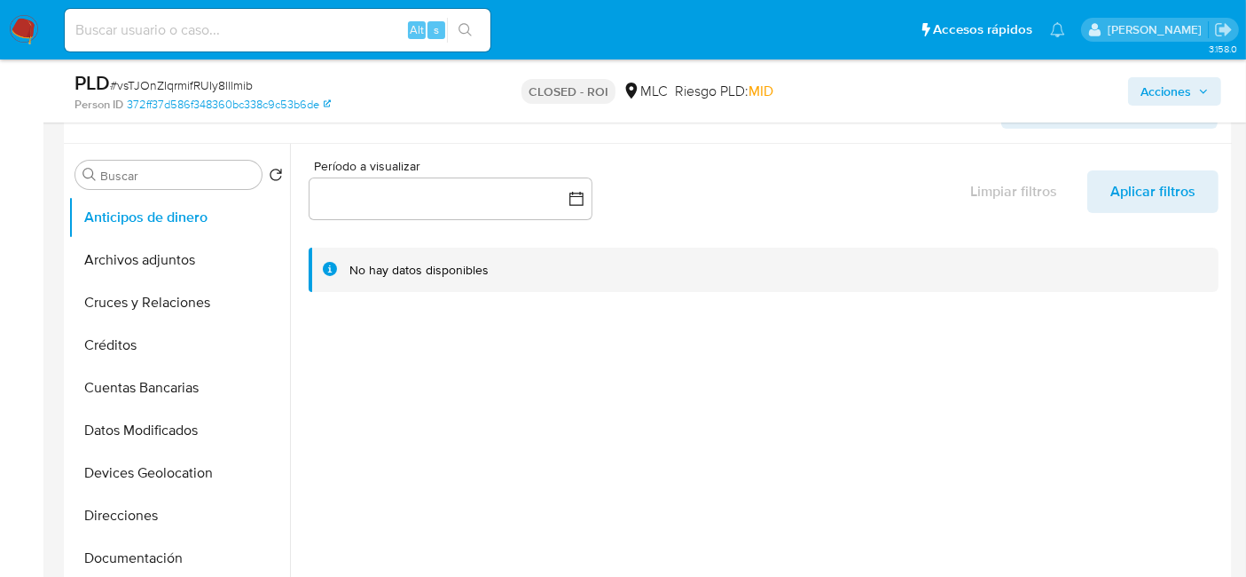
scroll to position [317, 0]
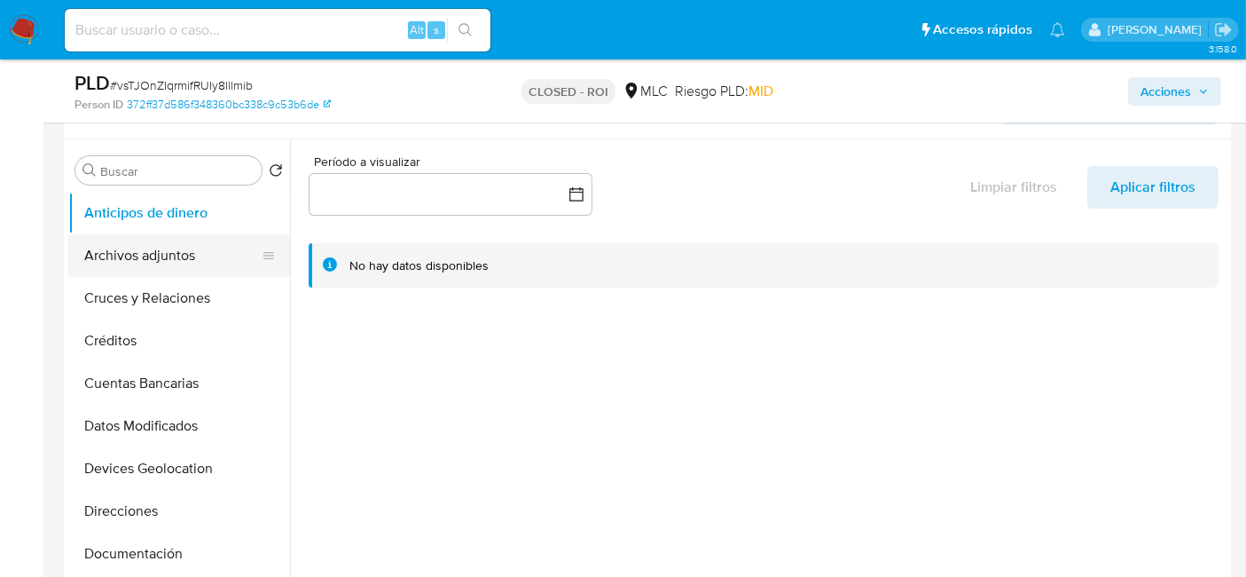
click at [197, 239] on button "Archivos adjuntos" at bounding box center [172, 255] width 208 height 43
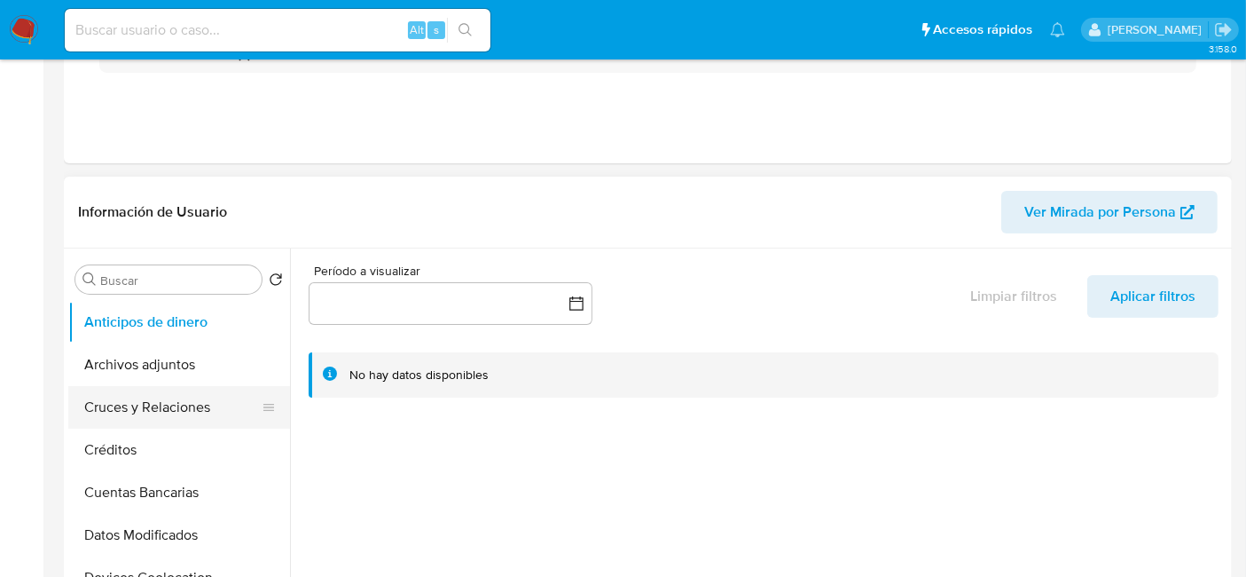
select select "10"
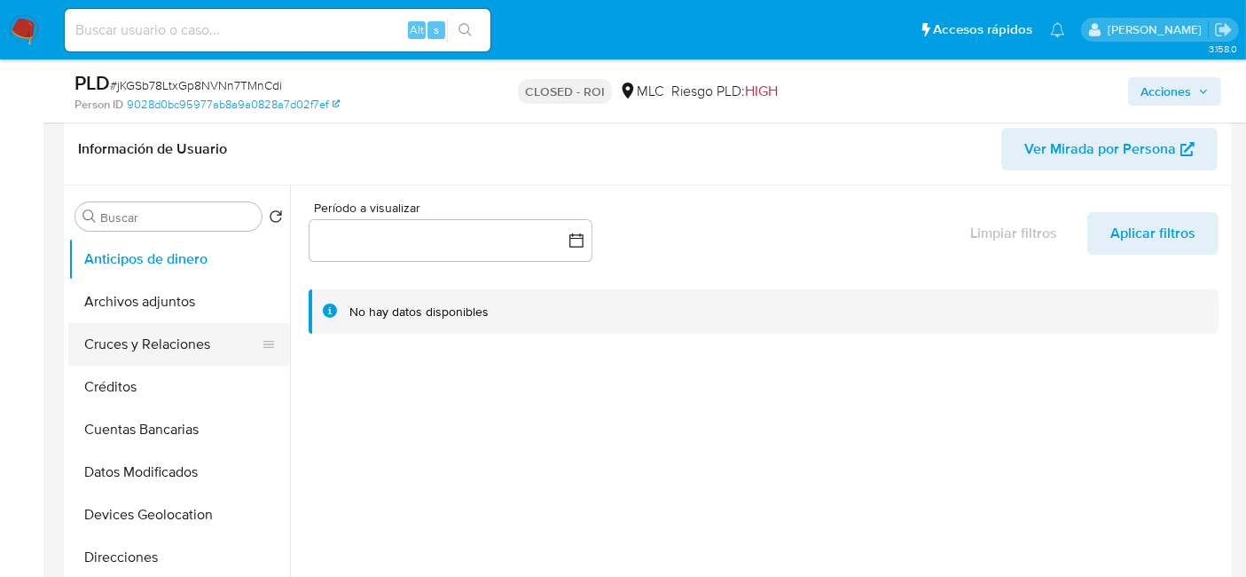
scroll to position [285, 0]
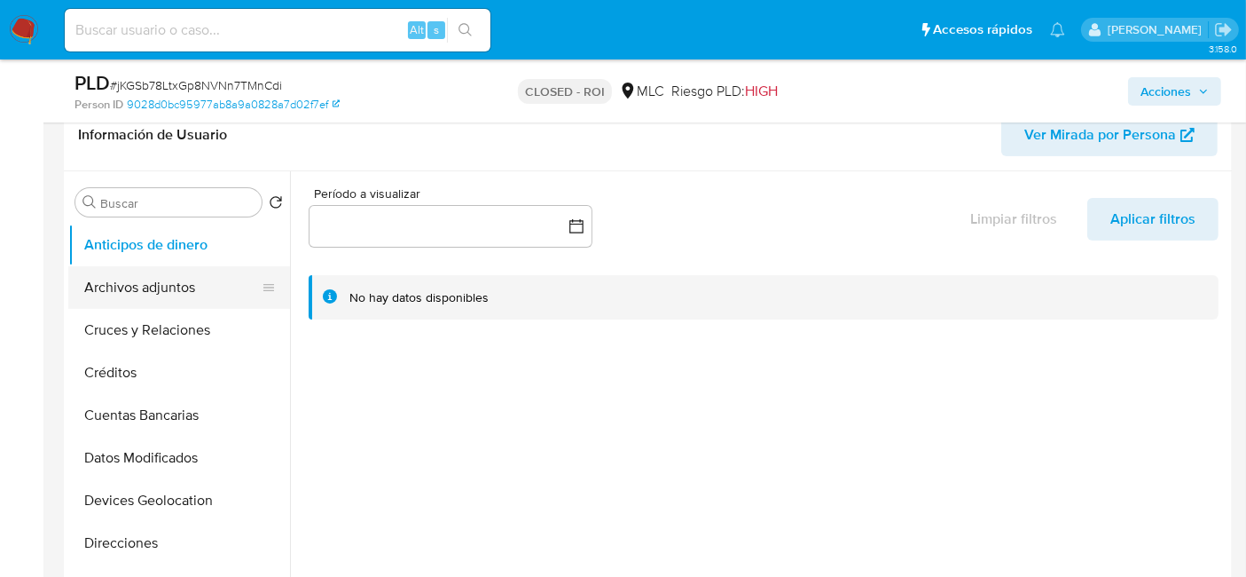
click at [165, 296] on button "Archivos adjuntos" at bounding box center [172, 287] width 208 height 43
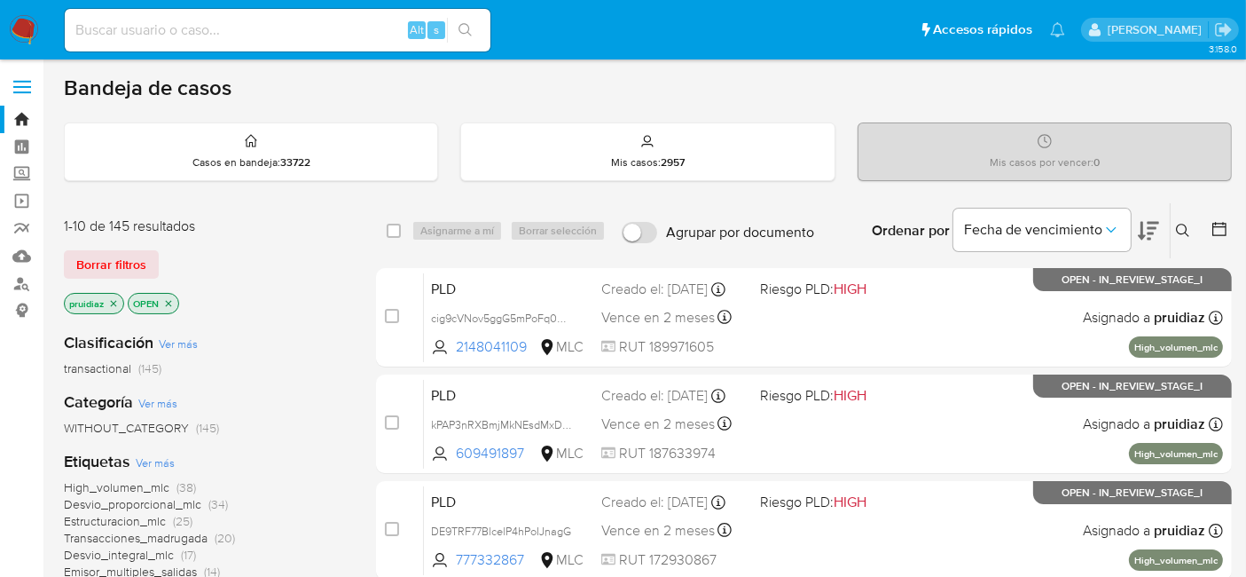
click at [13, 34] on img at bounding box center [24, 30] width 30 height 30
click at [1146, 228] on icon at bounding box center [1148, 230] width 21 height 21
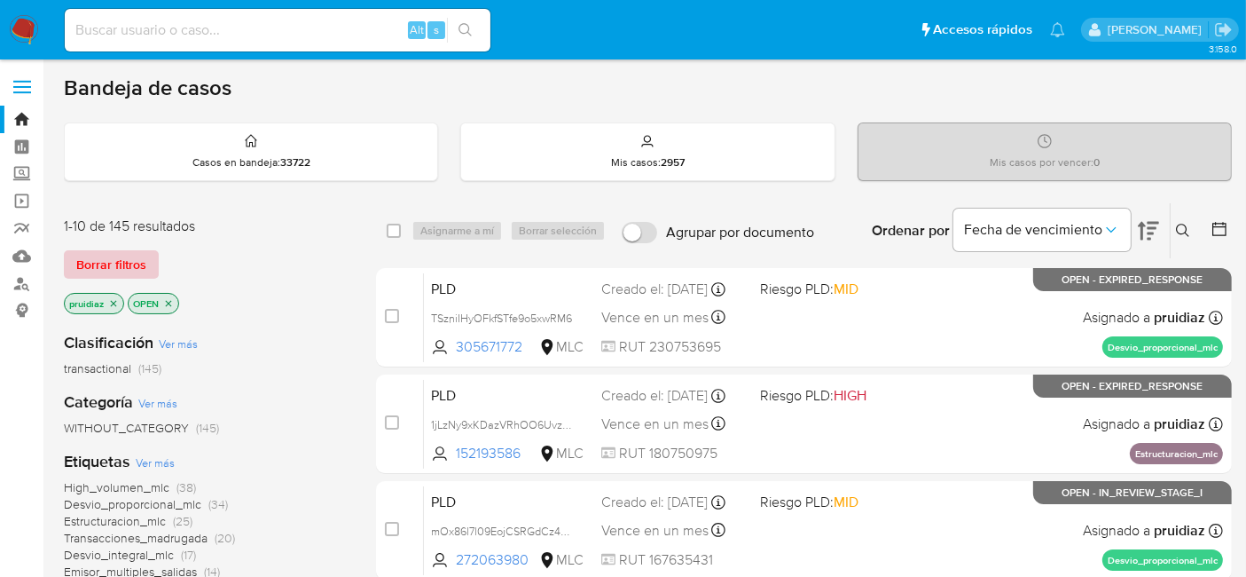
click at [98, 264] on span "Borrar filtros" at bounding box center [111, 264] width 70 height 25
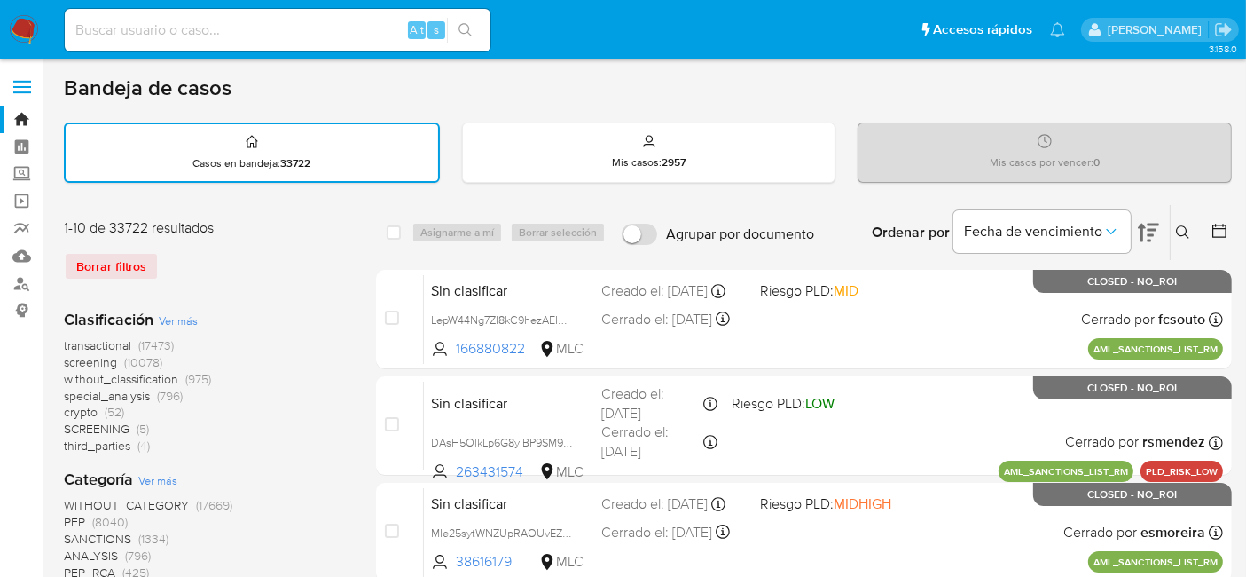
click at [1227, 224] on icon at bounding box center [1220, 231] width 18 height 18
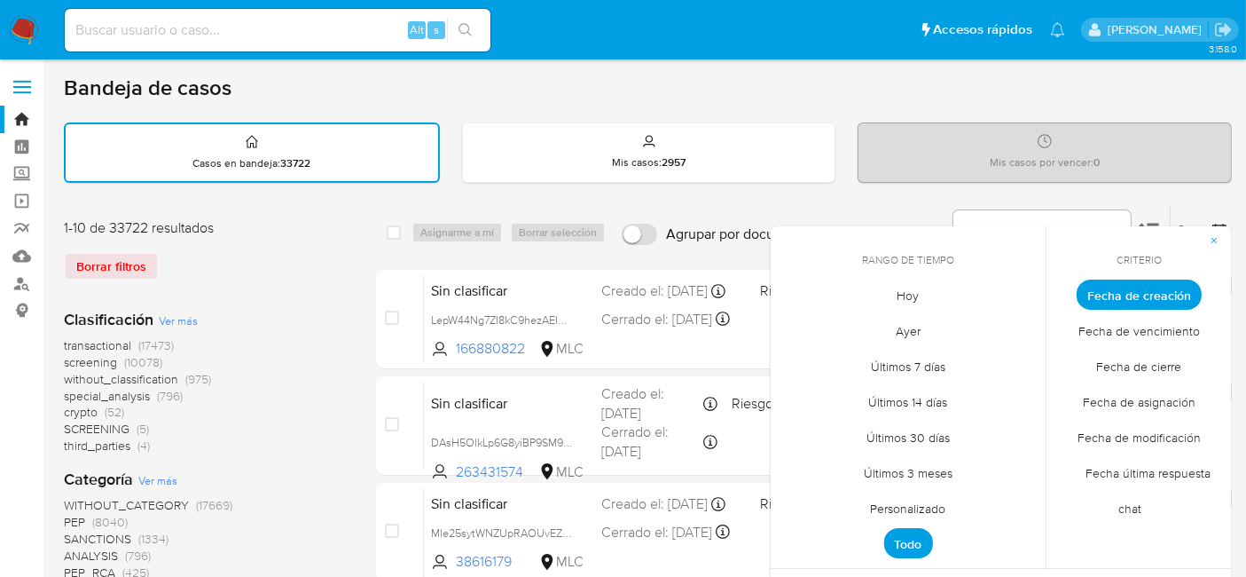
click at [906, 491] on span "Personalizado" at bounding box center [908, 508] width 113 height 36
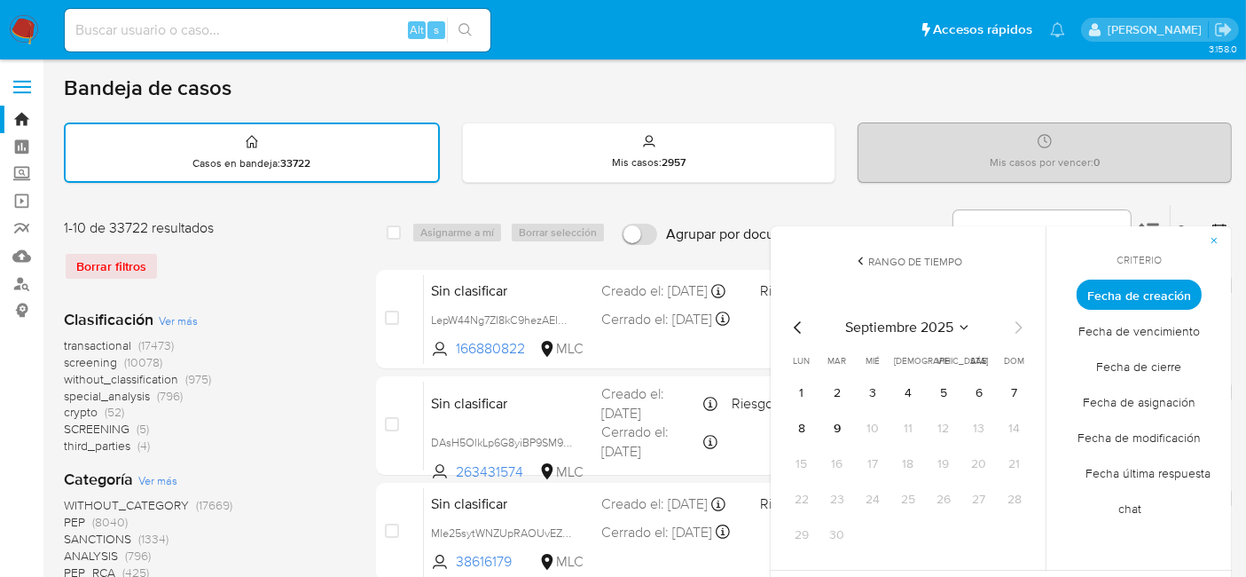
click at [797, 332] on icon "Mes anterior" at bounding box center [798, 327] width 21 height 21
click at [1000, 387] on tr "1" at bounding box center [908, 393] width 241 height 28
click at [1008, 386] on button "1" at bounding box center [1014, 393] width 28 height 28
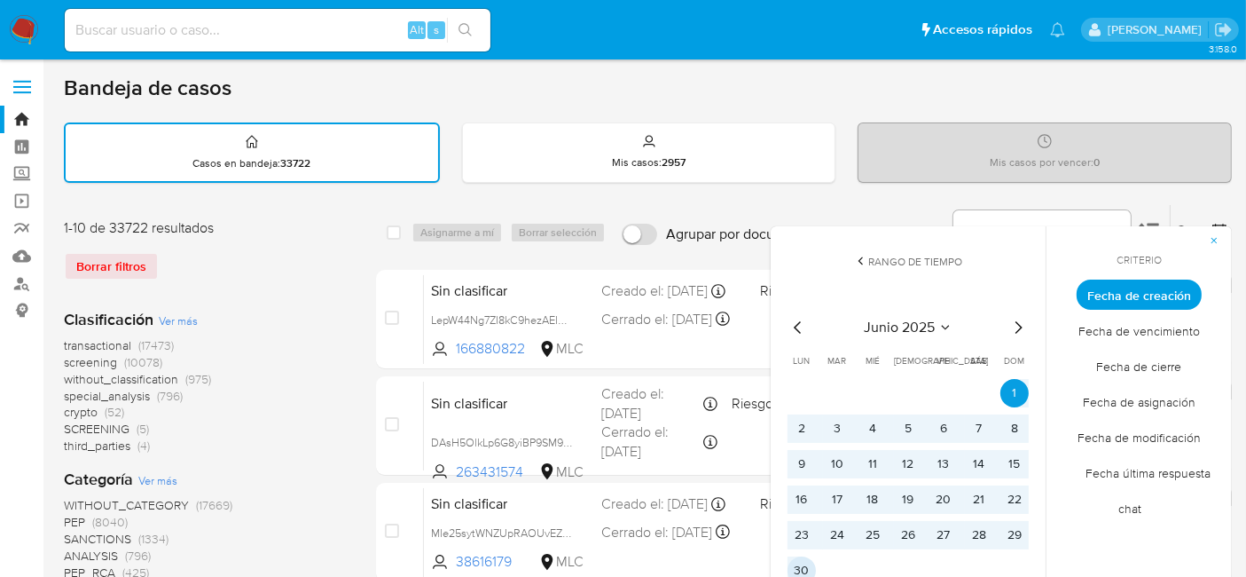
click at [805, 563] on button "30" at bounding box center [802, 570] width 28 height 28
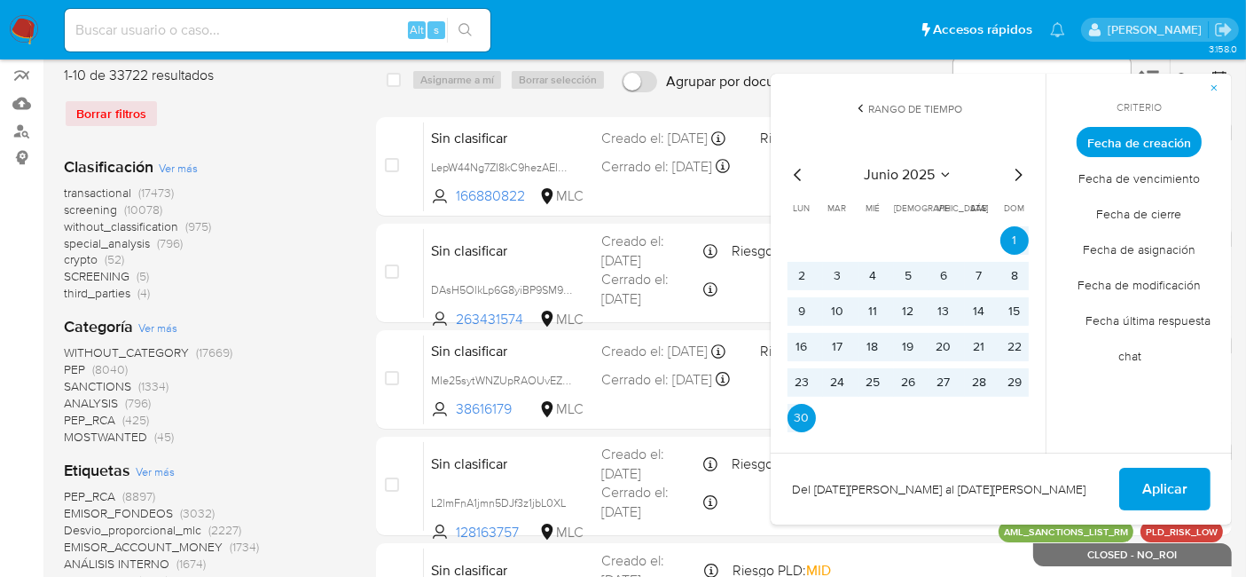
scroll to position [153, 0]
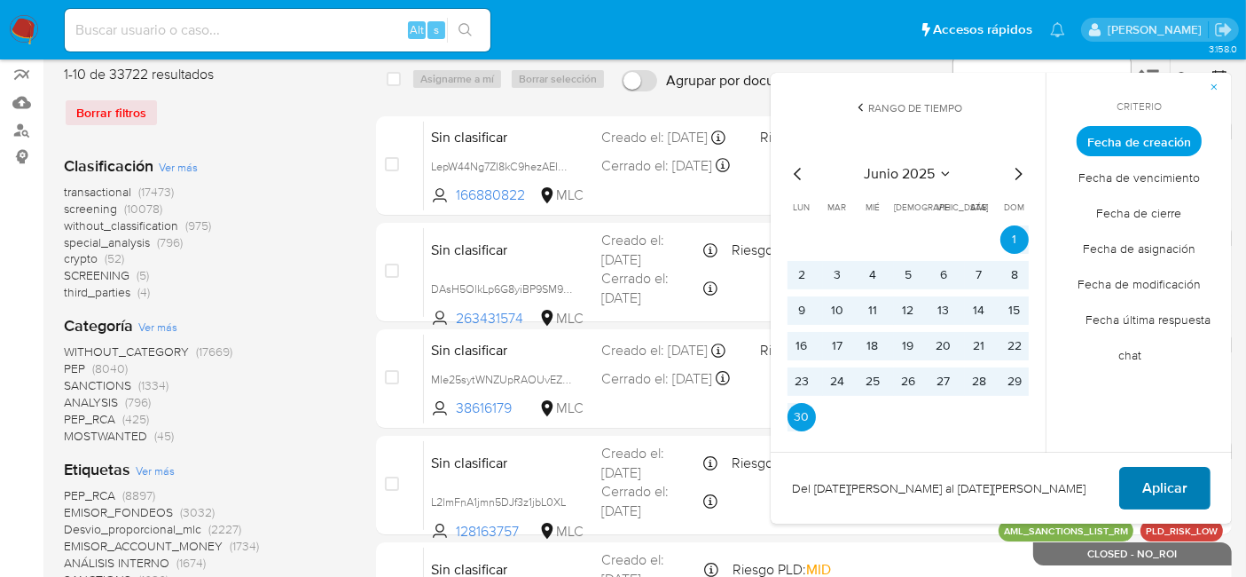
click at [1150, 478] on span "Aplicar" at bounding box center [1164, 487] width 45 height 39
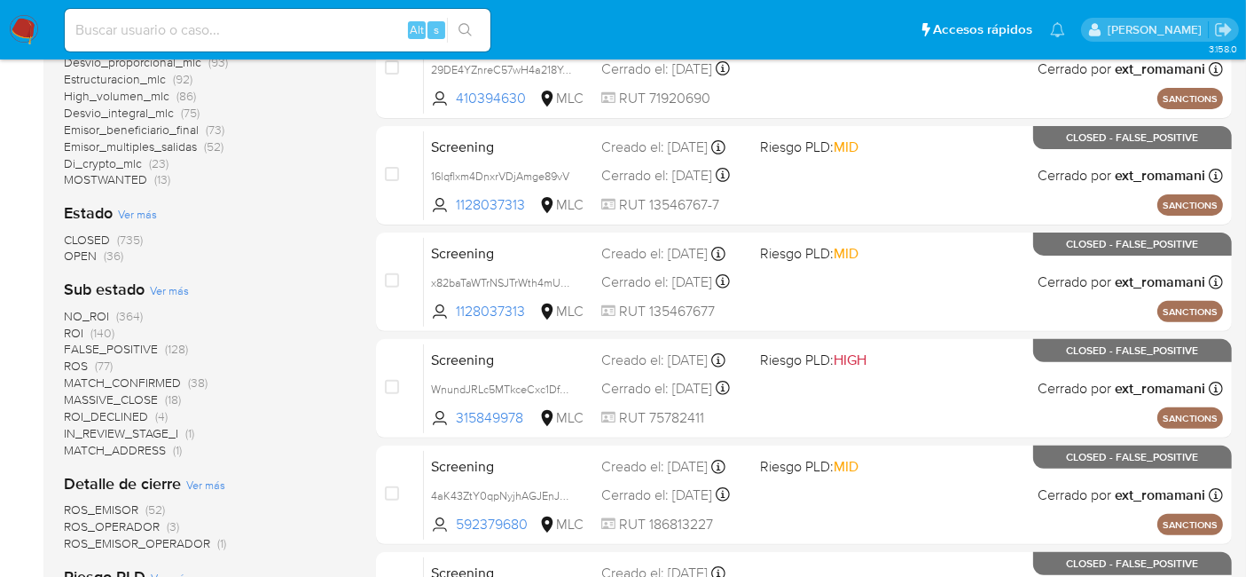
scroll to position [569, 0]
click at [89, 255] on span "OPEN" at bounding box center [80, 256] width 33 height 18
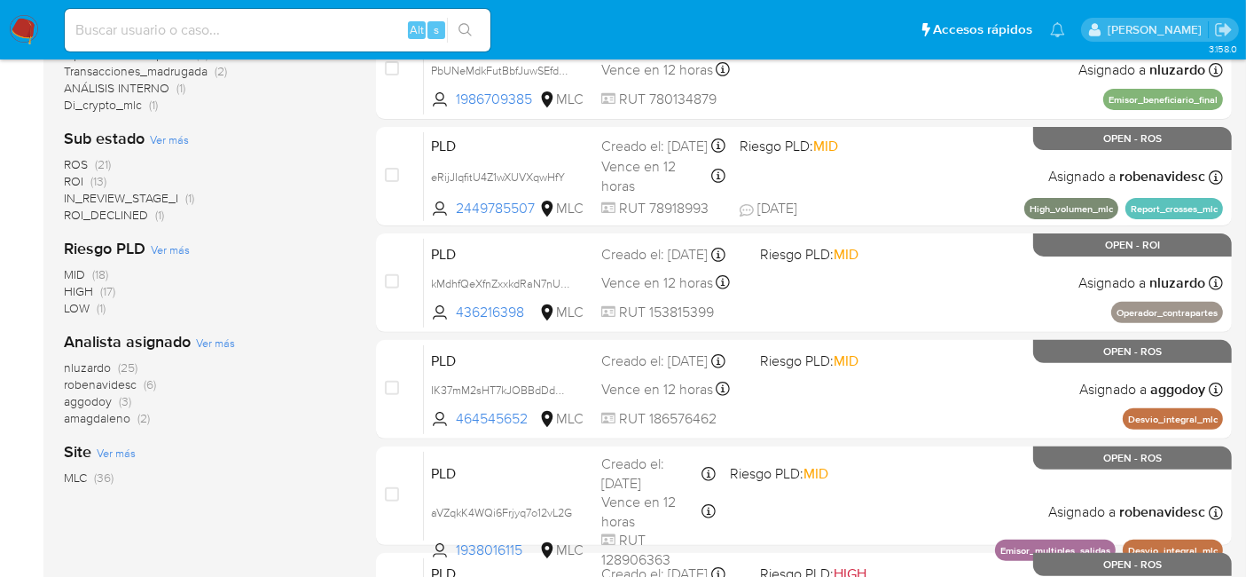
click at [116, 380] on span "robenavidesc" at bounding box center [100, 384] width 73 height 18
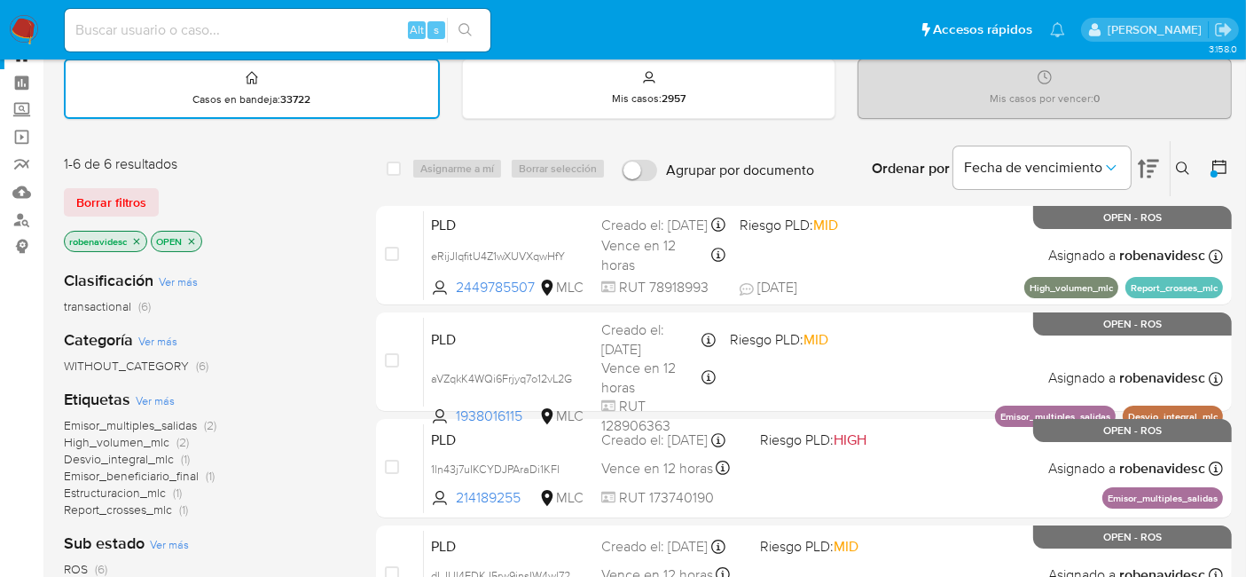
scroll to position [65, 0]
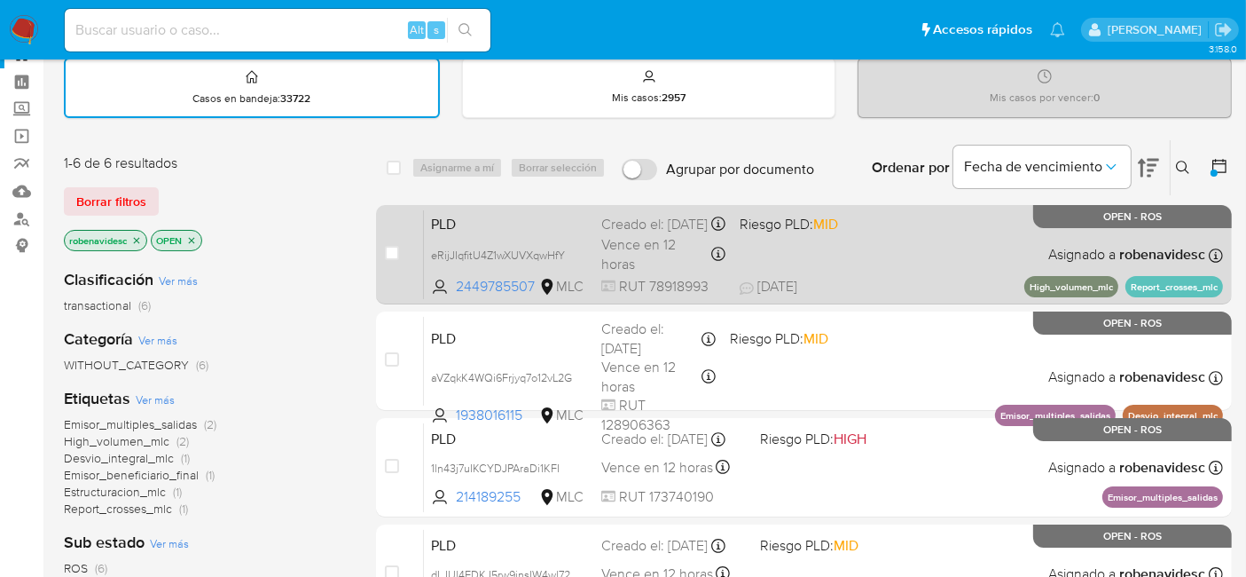
click at [887, 270] on div "PLD eRijJIqfitU4Z1wXUVXqwHfY 2449785507 MLC Riesgo PLD: MID Creado el: 12/06/20…" at bounding box center [823, 254] width 799 height 90
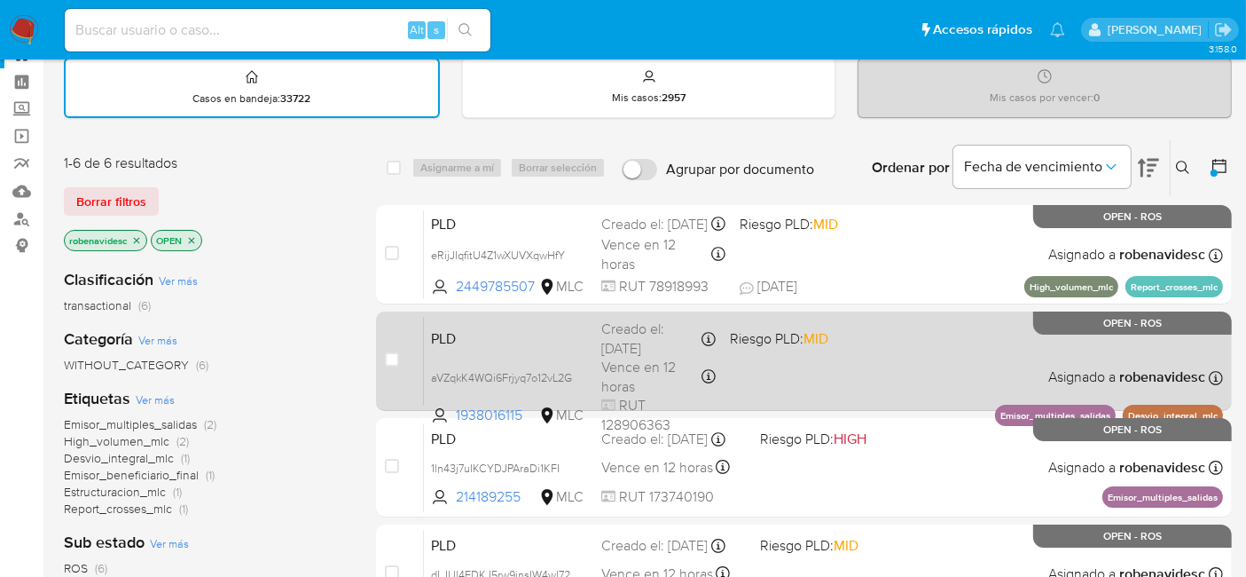
click at [884, 350] on div "PLD aVZqkK4WQi6Frjyq7o12vL2G 1938016115 MLC Riesgo PLD: MID Creado el: 12/06/20…" at bounding box center [823, 361] width 799 height 90
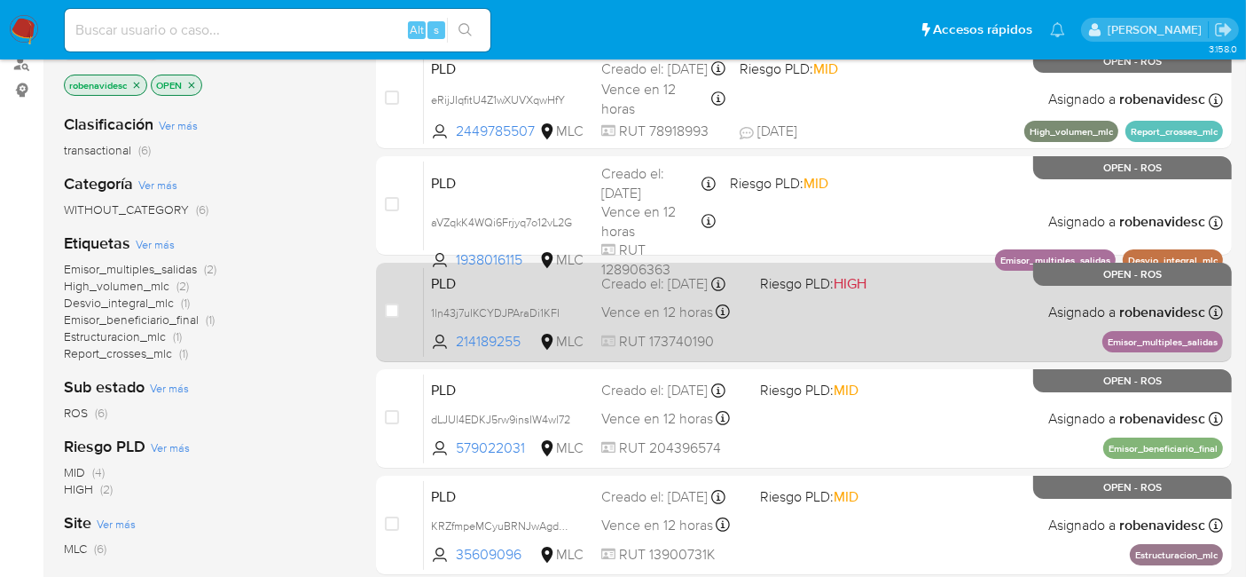
scroll to position [222, 0]
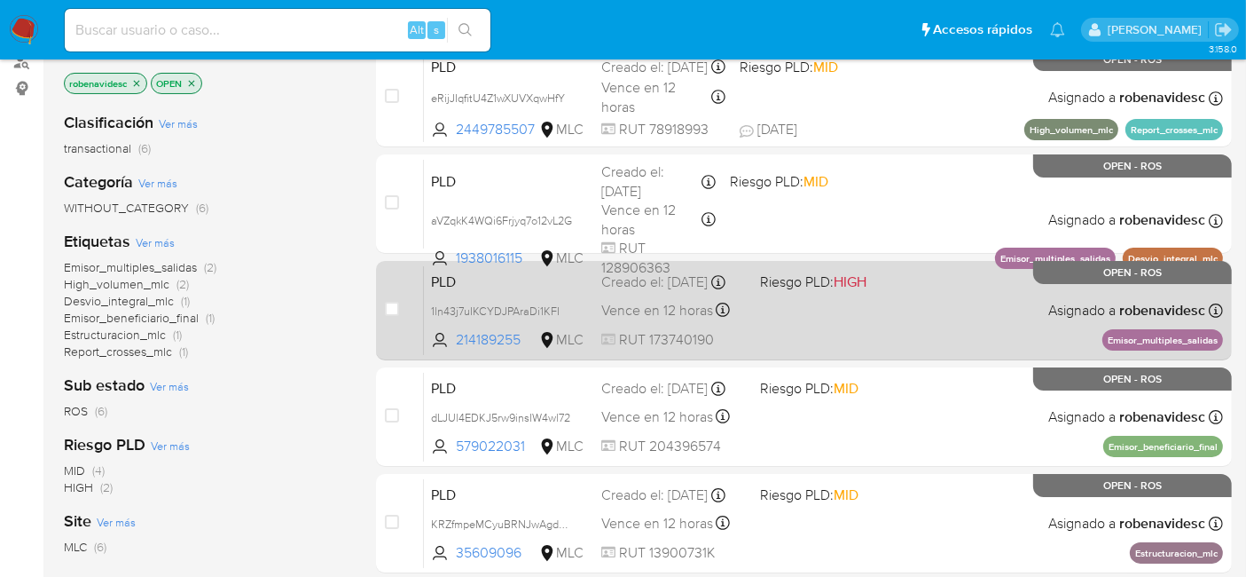
click at [852, 302] on div "PLD 1ln43j7uIKCYDJPAraDi1KFI 214189255 MLC Riesgo PLD: HIGH Creado el: 12/06/20…" at bounding box center [823, 310] width 799 height 90
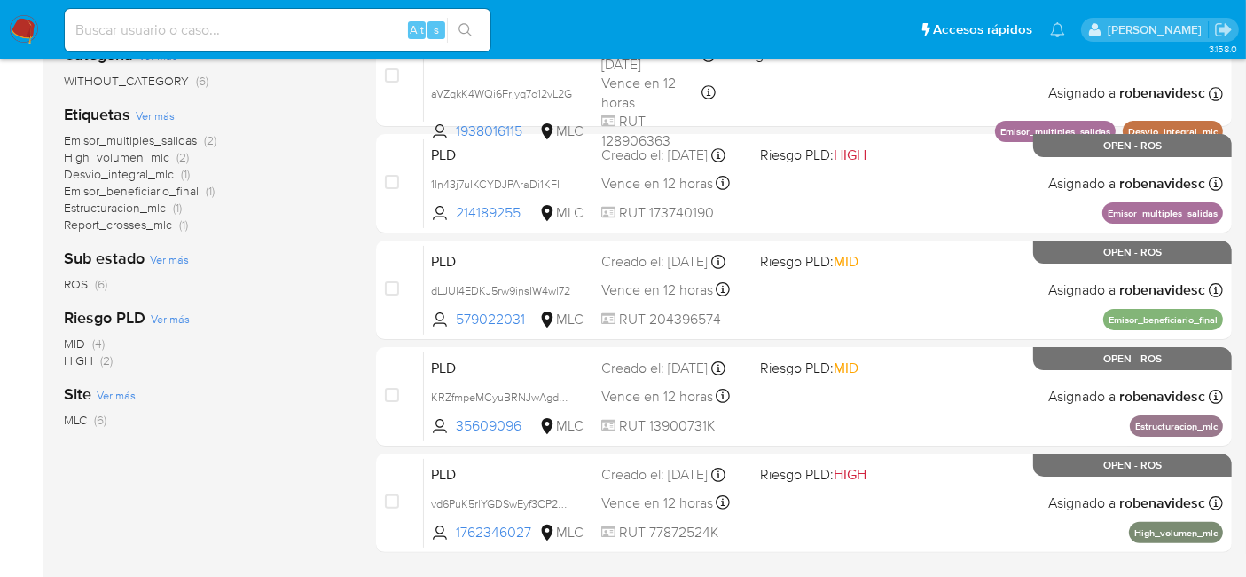
scroll to position [375, 0]
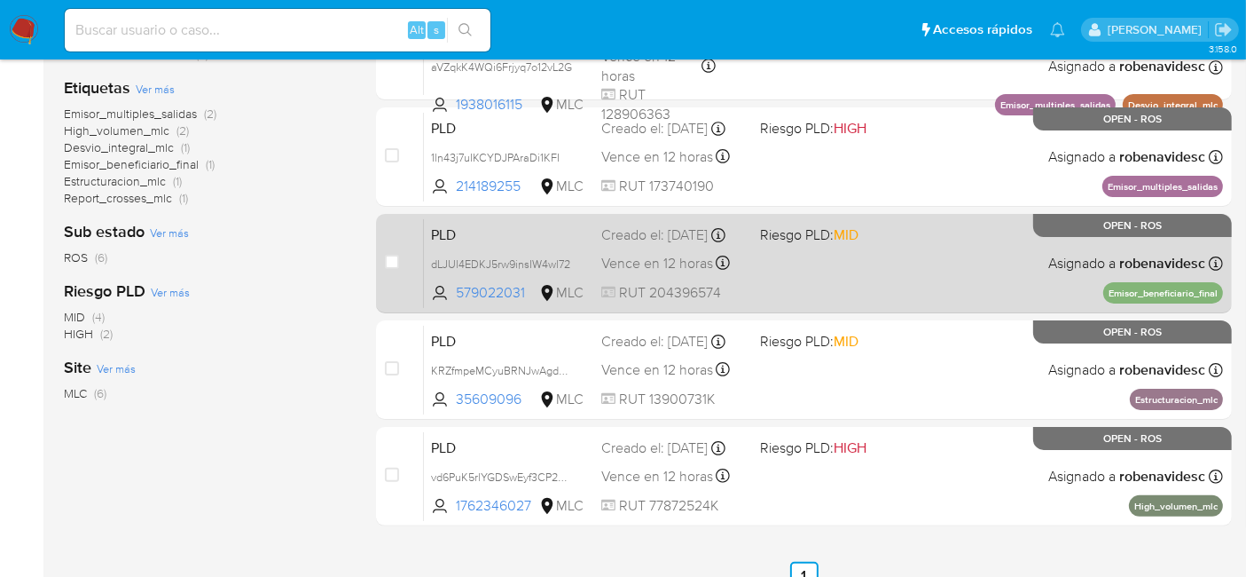
click at [875, 275] on div "PLD dLJUl4EDKJ5rw9insIW4wl72 579022031 MLC Riesgo PLD: MID Creado el: 12/06/202…" at bounding box center [823, 263] width 799 height 90
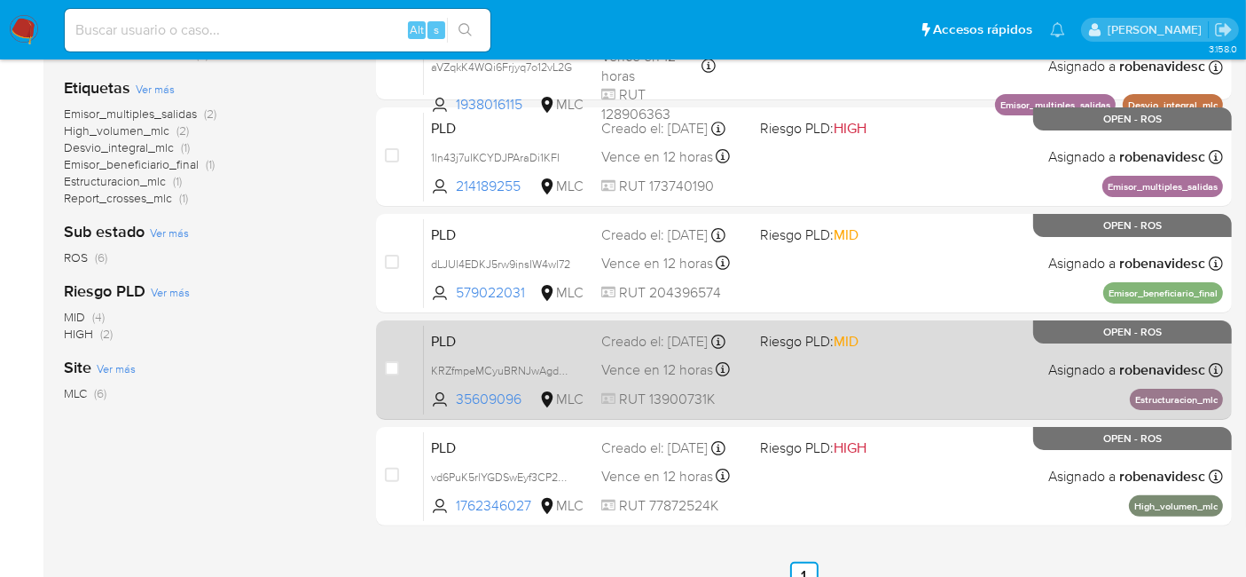
click at [851, 369] on div "PLD KRZfmpeMCyuBRNJwAgdOcQMq 35609096 MLC Riesgo PLD: MID Creado el: 12/06/2025…" at bounding box center [823, 370] width 799 height 90
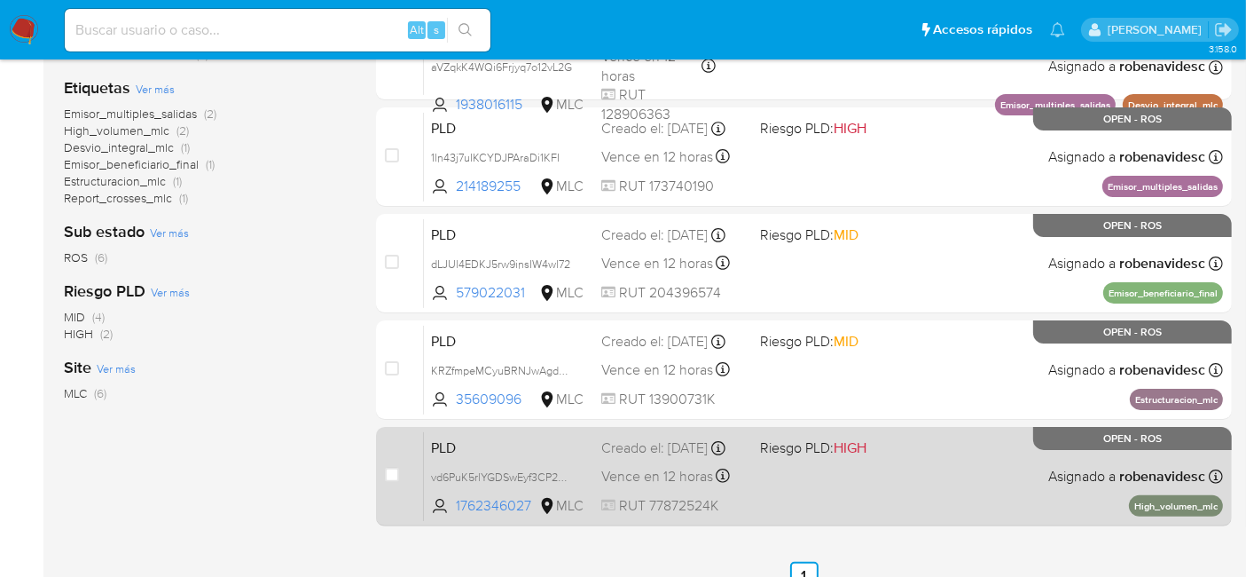
click at [884, 476] on div "PLD vd6PuK5rlYGDSwEyf3CP2Ngk 1762346027 MLC Riesgo PLD: HIGH Creado el: 12/06/2…" at bounding box center [823, 476] width 799 height 90
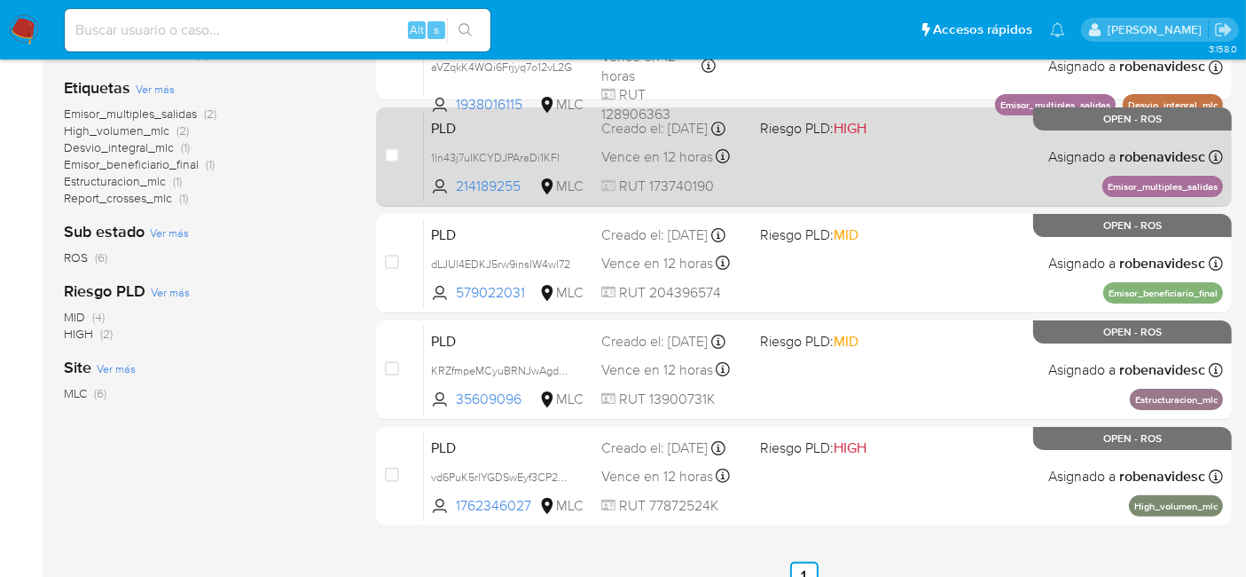
scroll to position [0, 0]
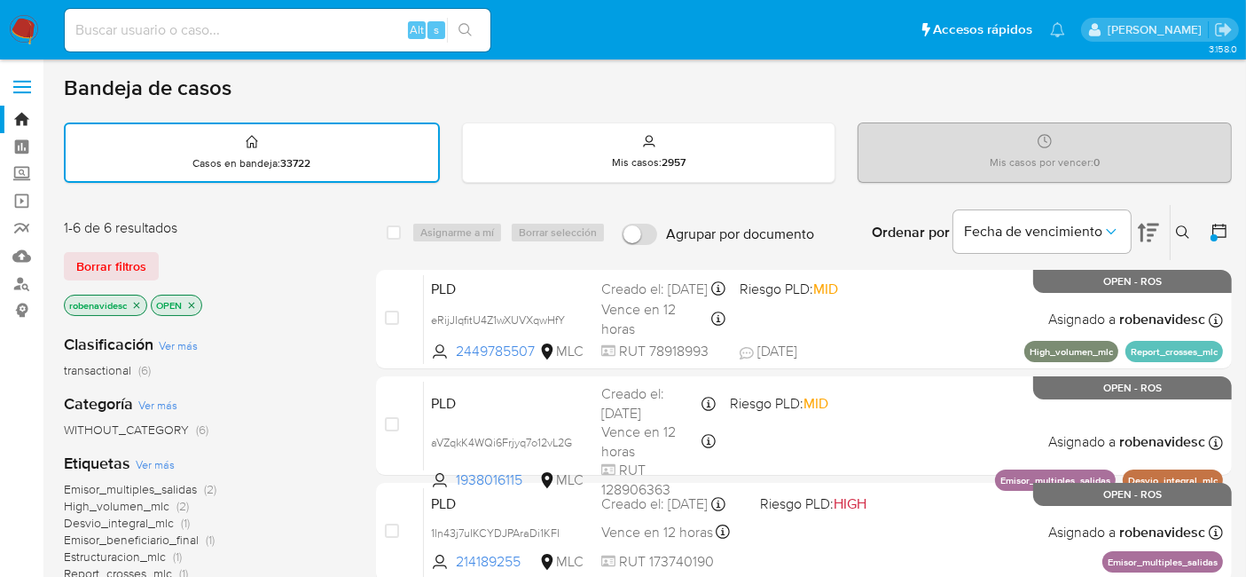
click at [19, 24] on img at bounding box center [24, 30] width 30 height 30
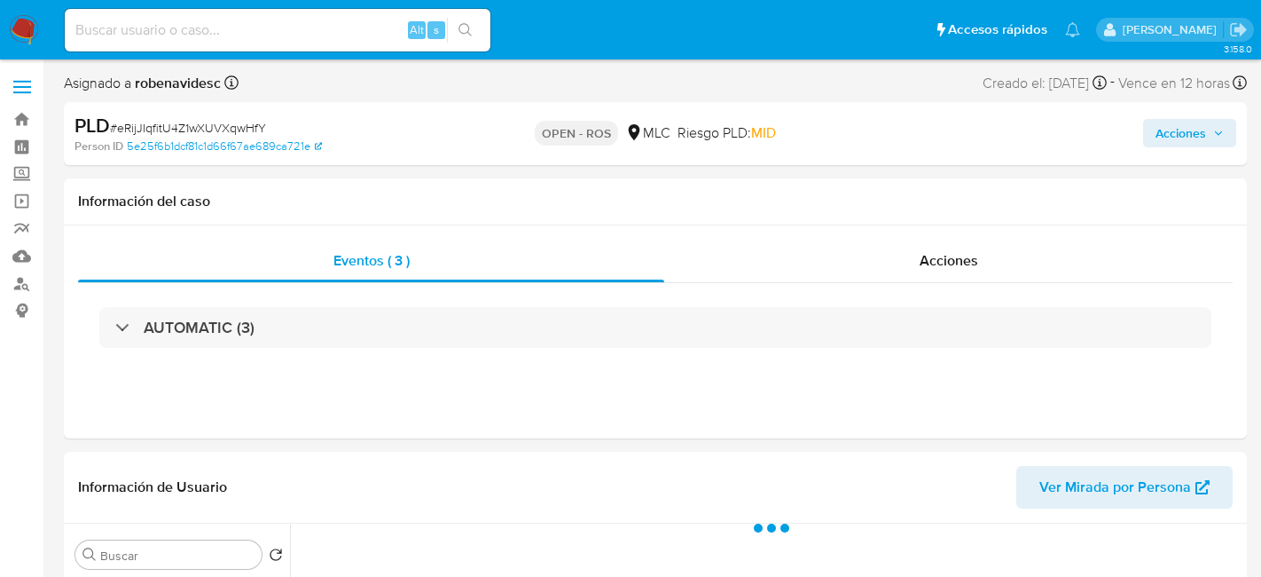
select select "10"
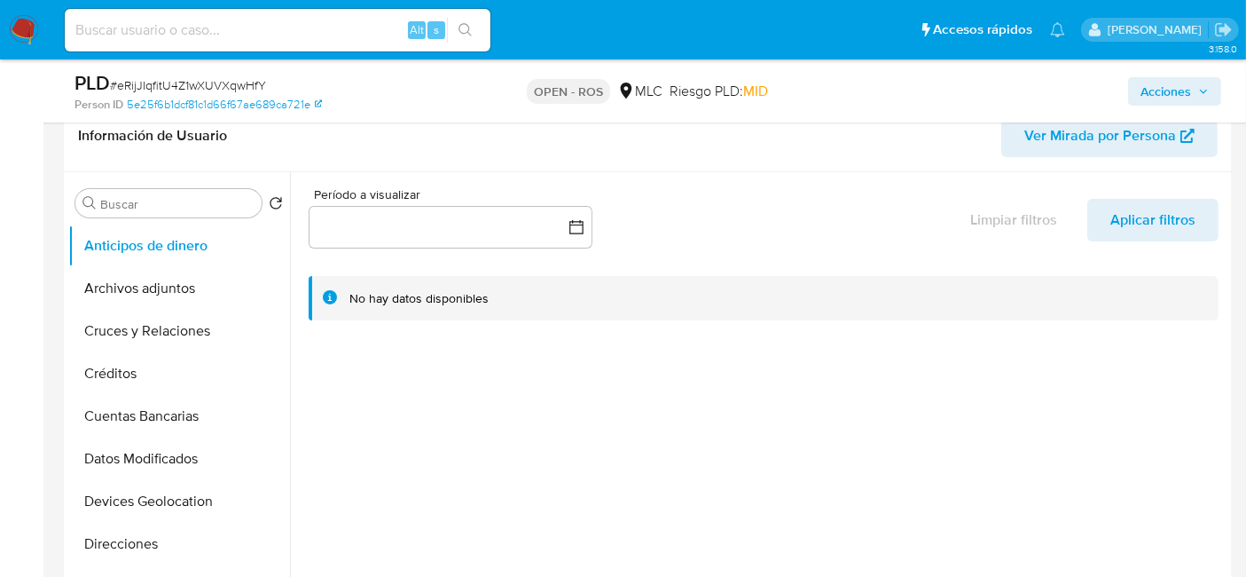
scroll to position [295, 0]
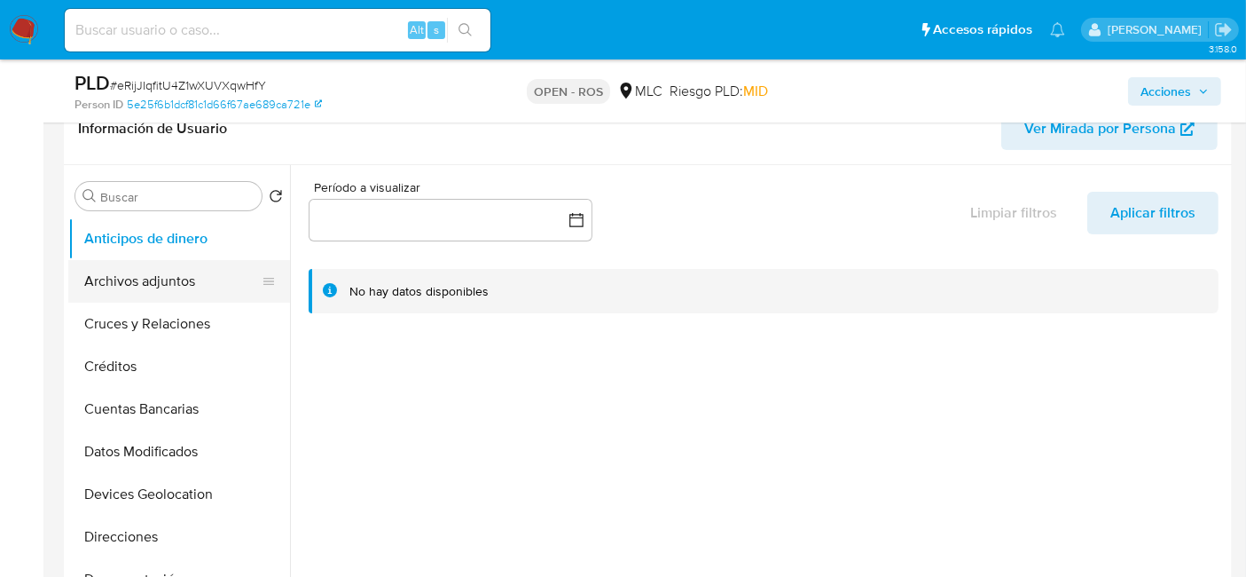
click at [154, 279] on button "Archivos adjuntos" at bounding box center [172, 281] width 208 height 43
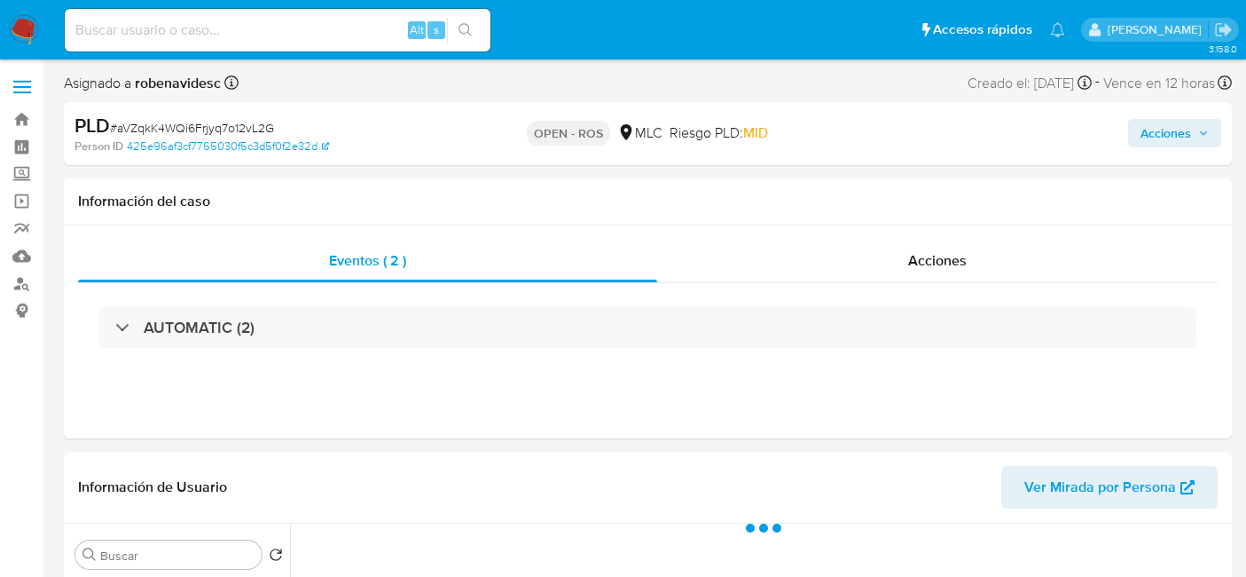
select select "10"
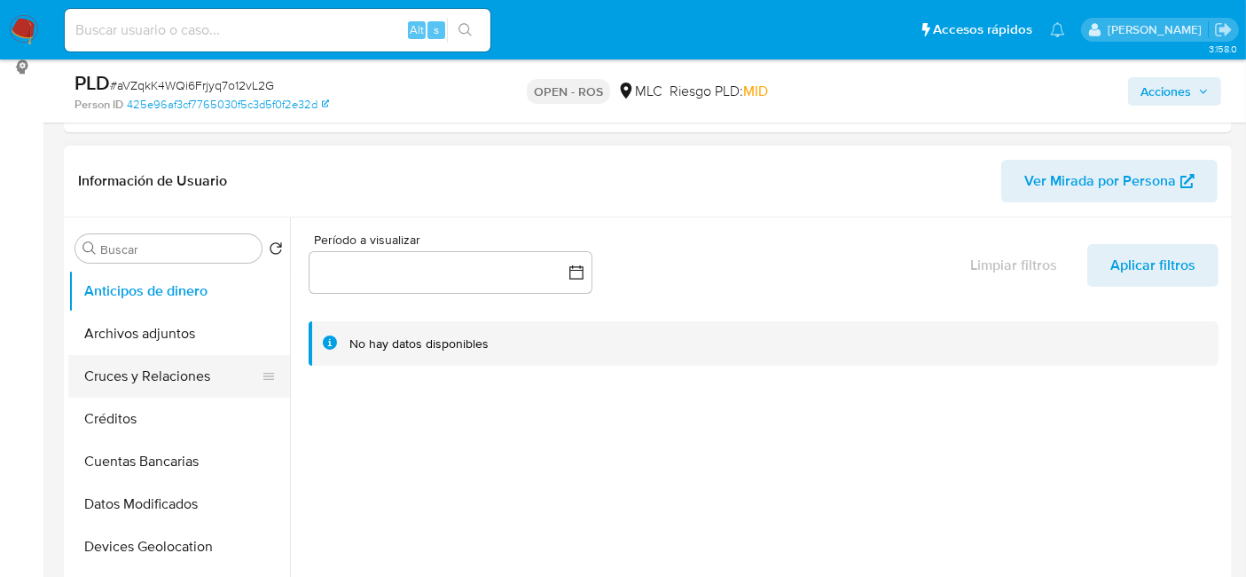
scroll to position [251, 0]
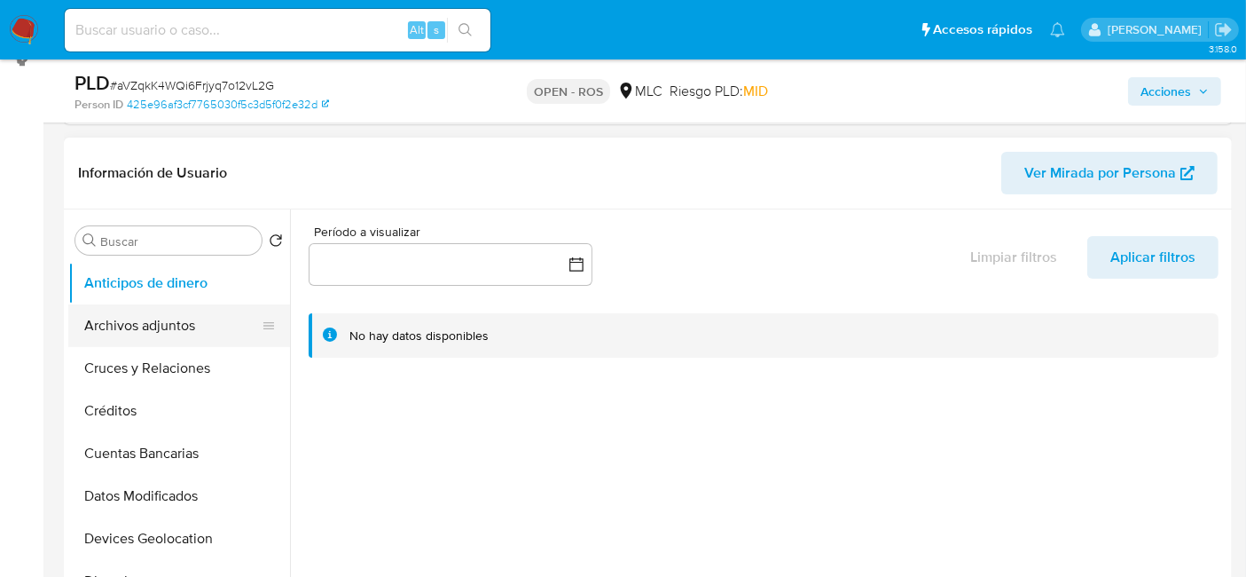
click at [122, 335] on button "Archivos adjuntos" at bounding box center [172, 325] width 208 height 43
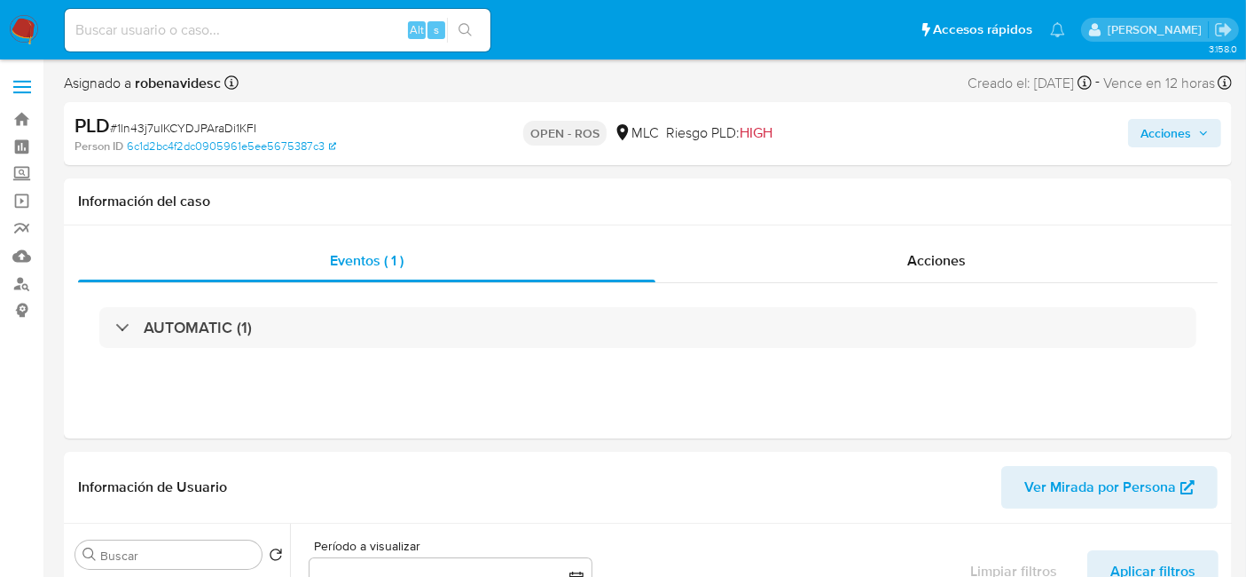
select select "10"
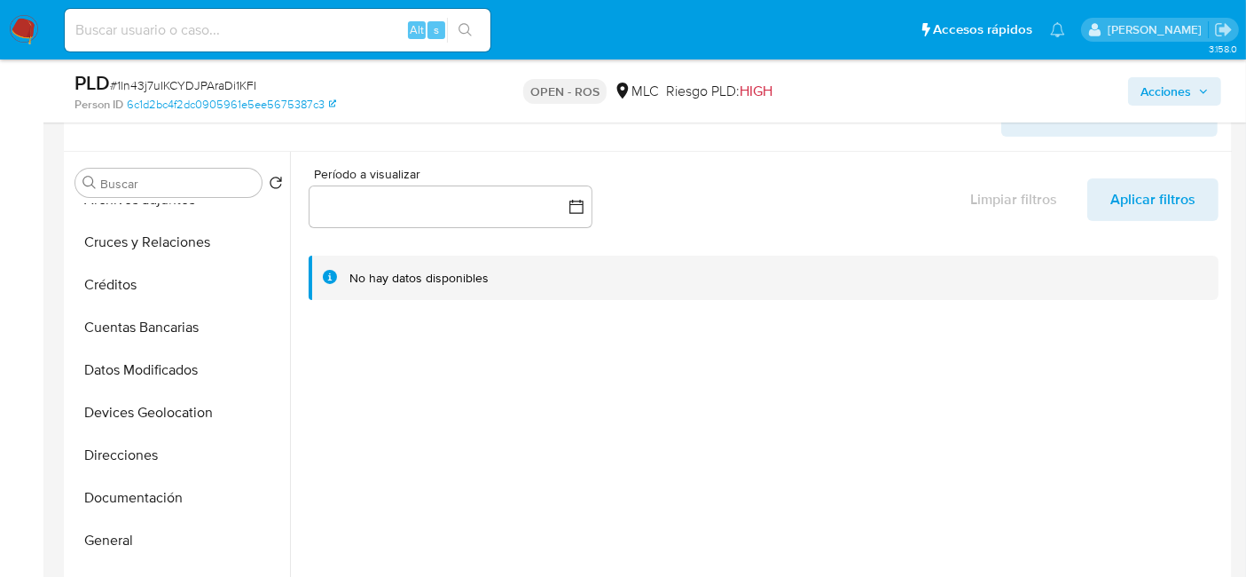
scroll to position [67, 0]
click at [144, 206] on button "Archivos adjuntos" at bounding box center [172, 201] width 208 height 43
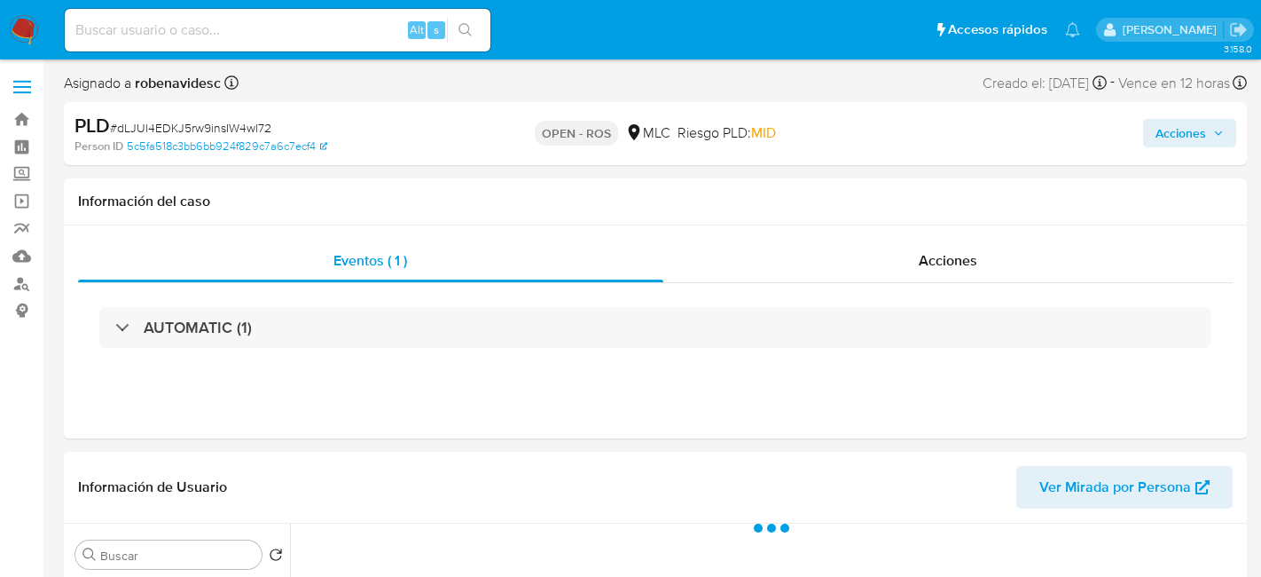
select select "10"
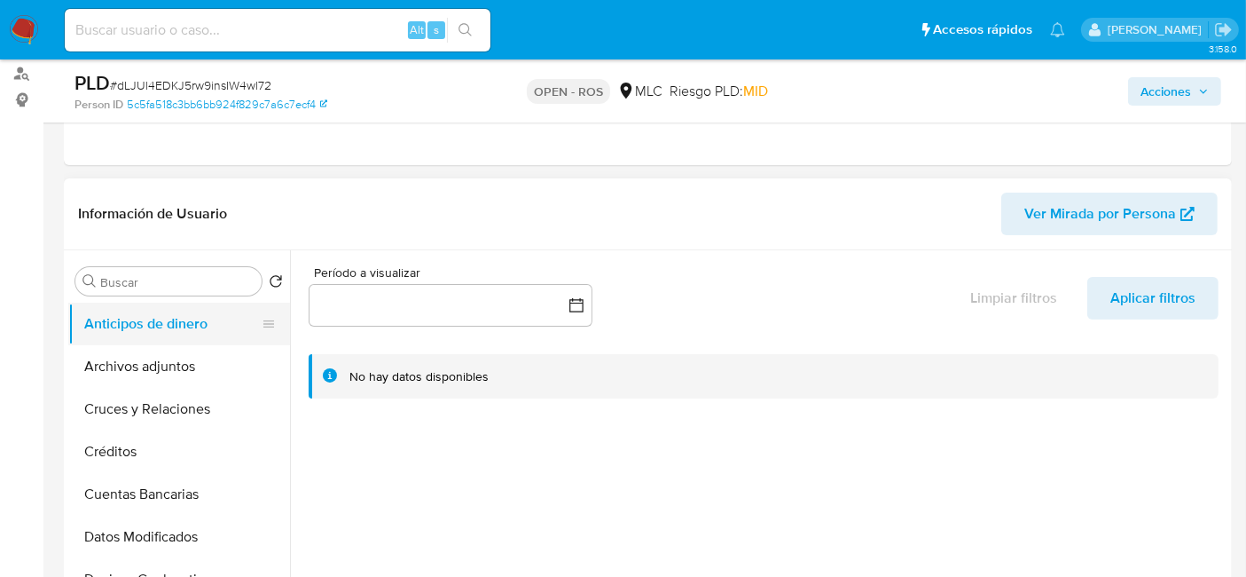
scroll to position [213, 0]
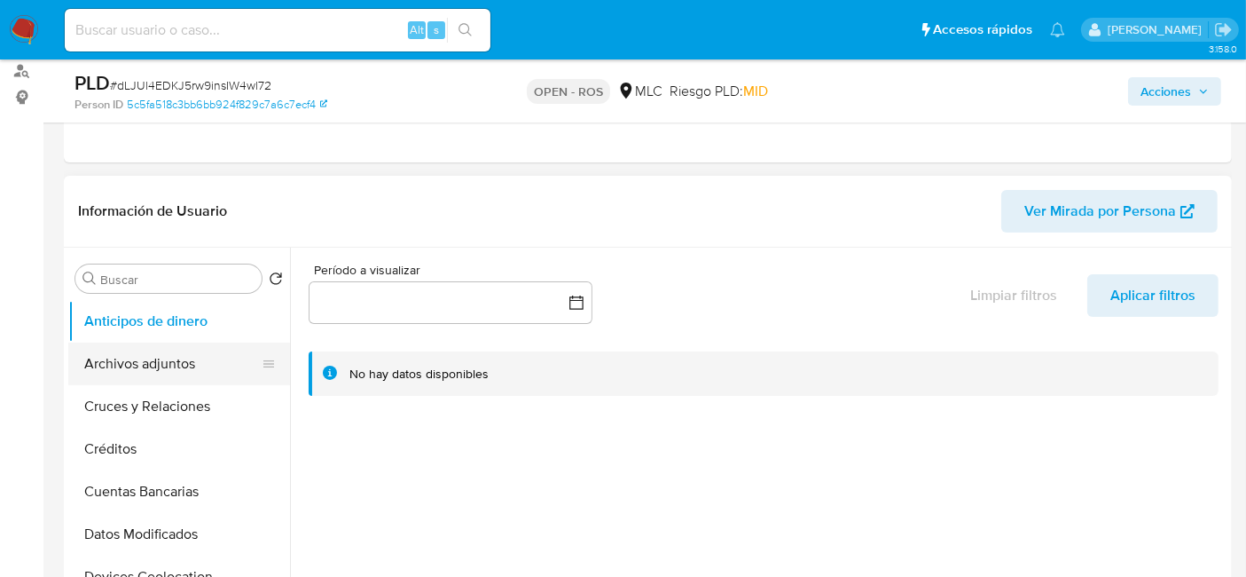
click at [129, 352] on button "Archivos adjuntos" at bounding box center [172, 363] width 208 height 43
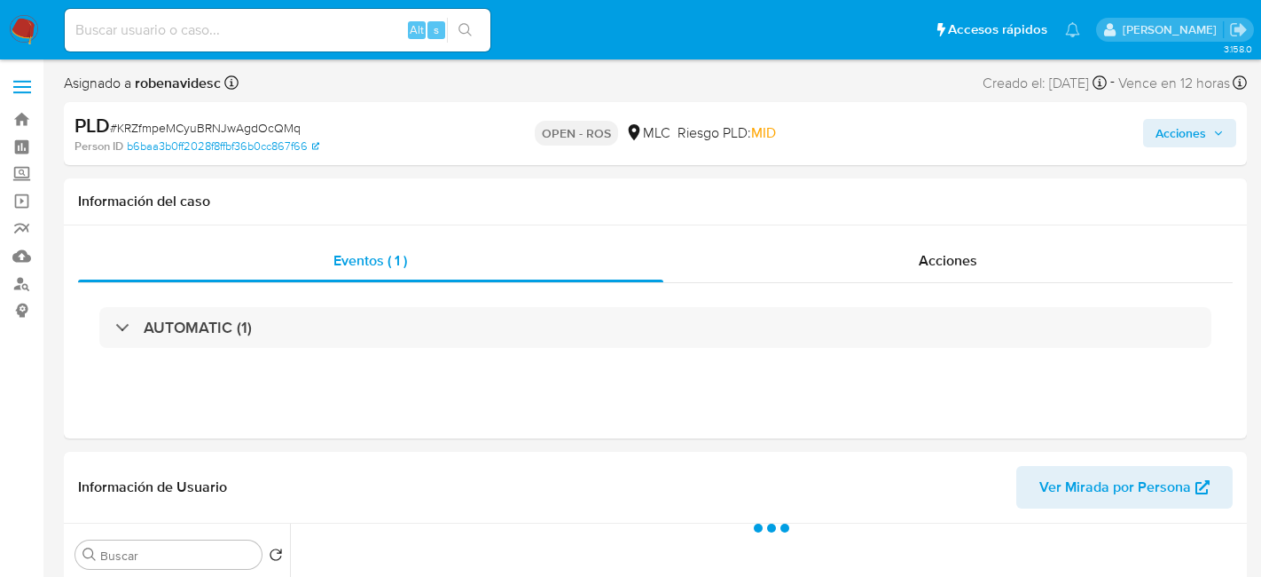
select select "10"
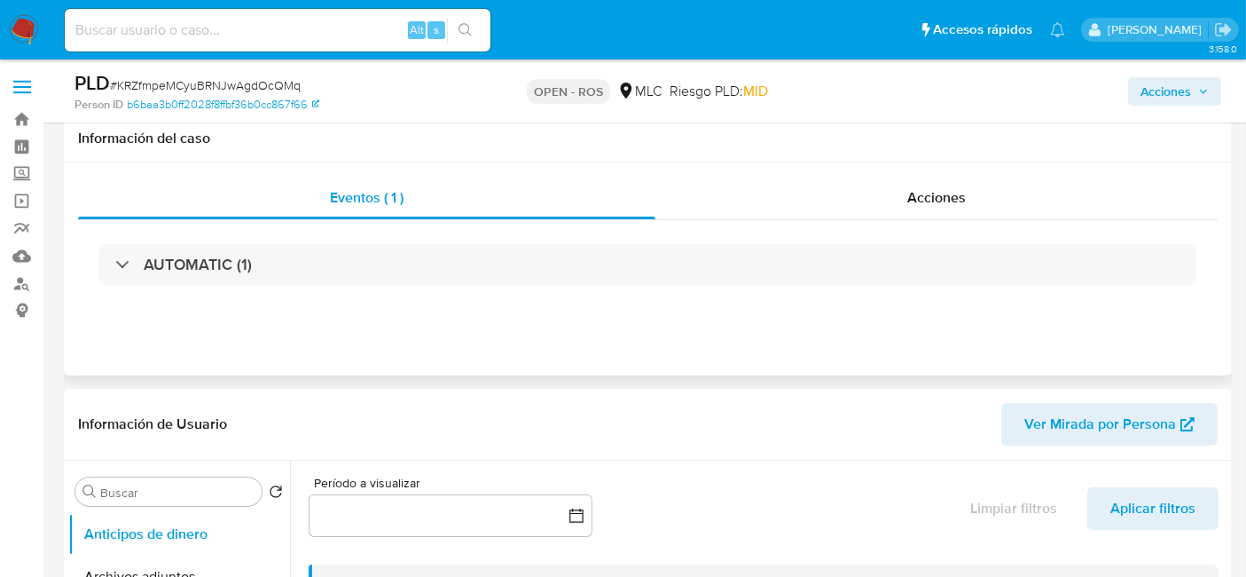
scroll to position [255, 0]
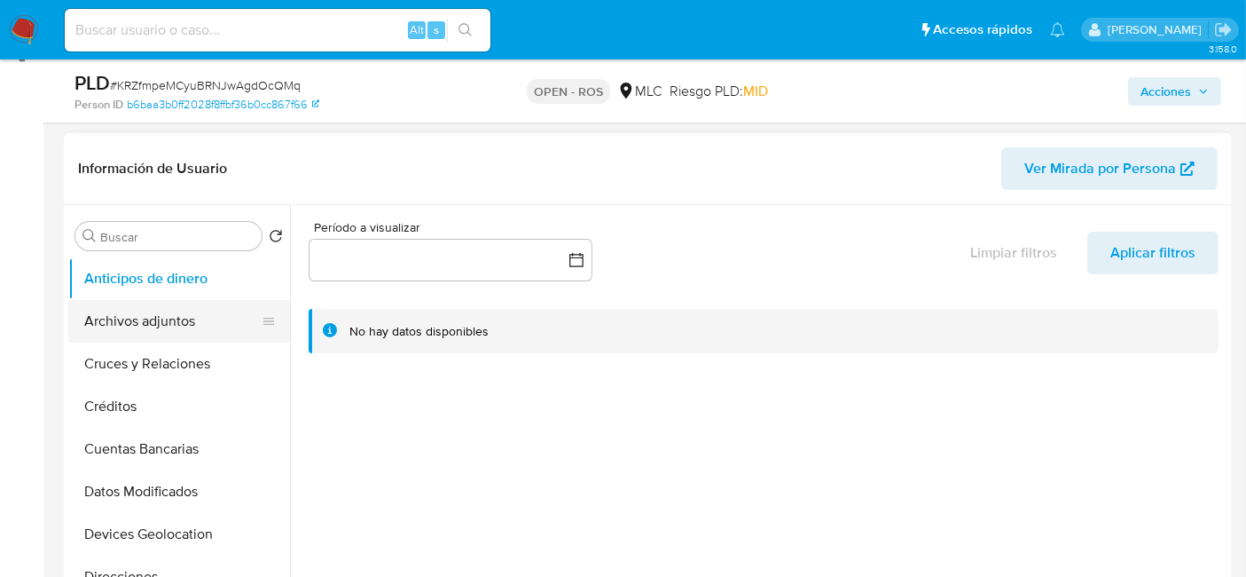
click at [159, 311] on button "Archivos adjuntos" at bounding box center [172, 321] width 208 height 43
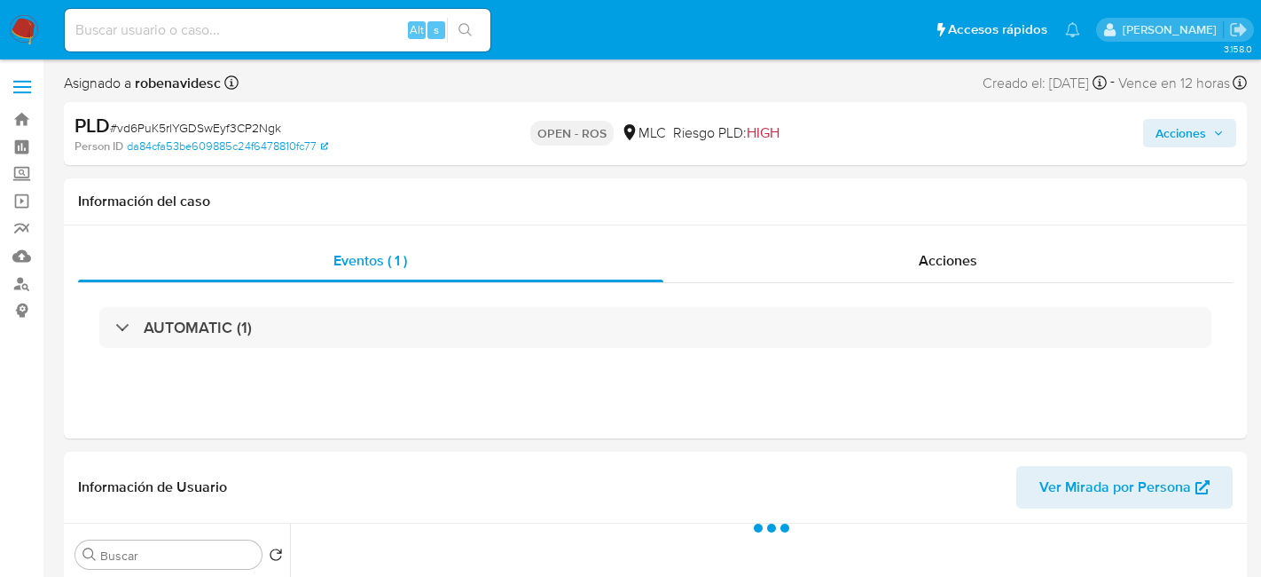
select select "10"
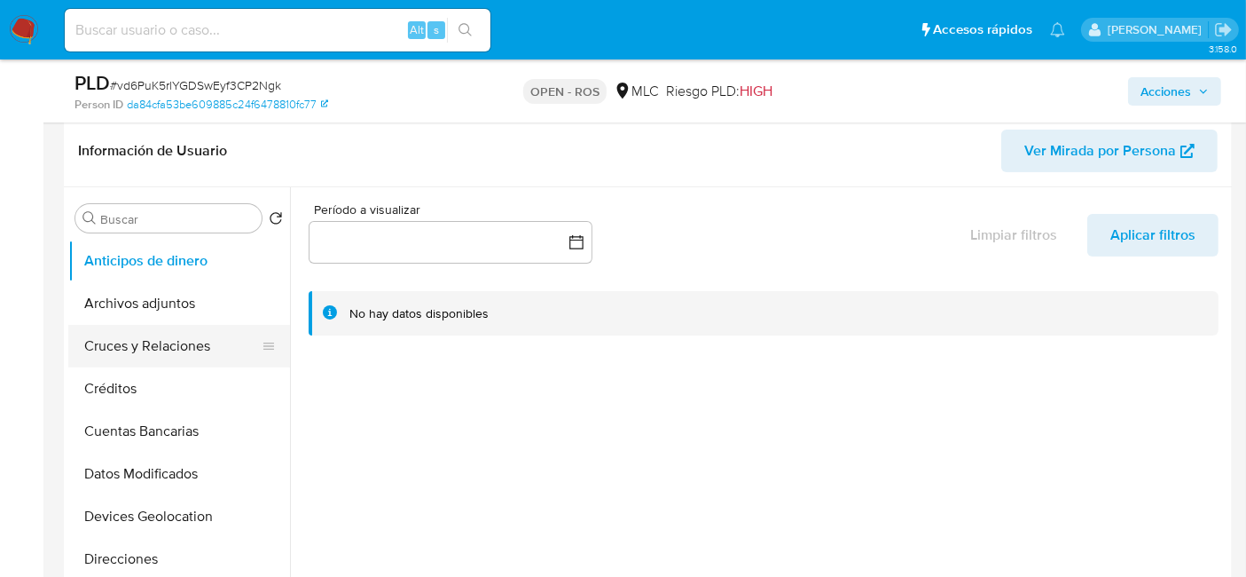
scroll to position [273, 0]
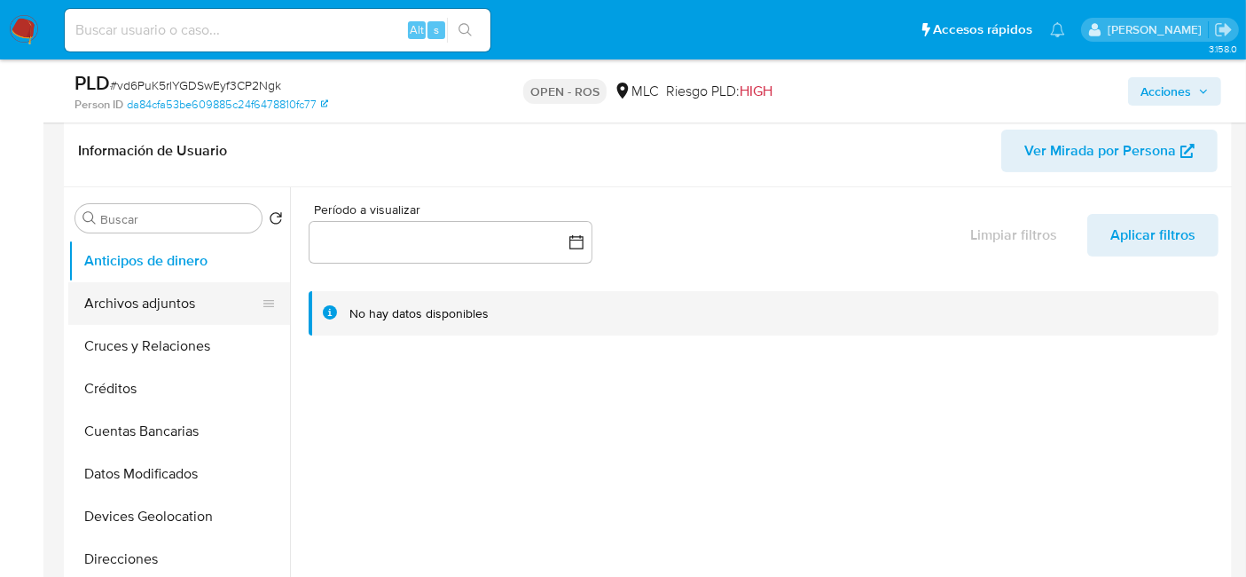
click at [132, 312] on button "Archivos adjuntos" at bounding box center [172, 303] width 208 height 43
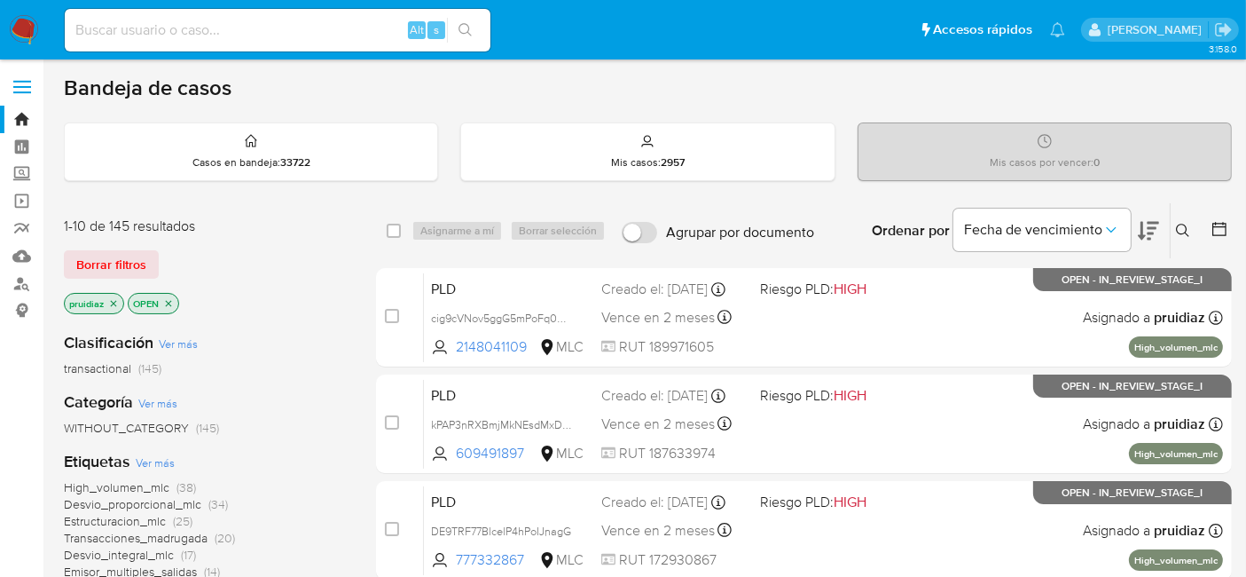
click at [1148, 233] on icon at bounding box center [1148, 230] width 21 height 21
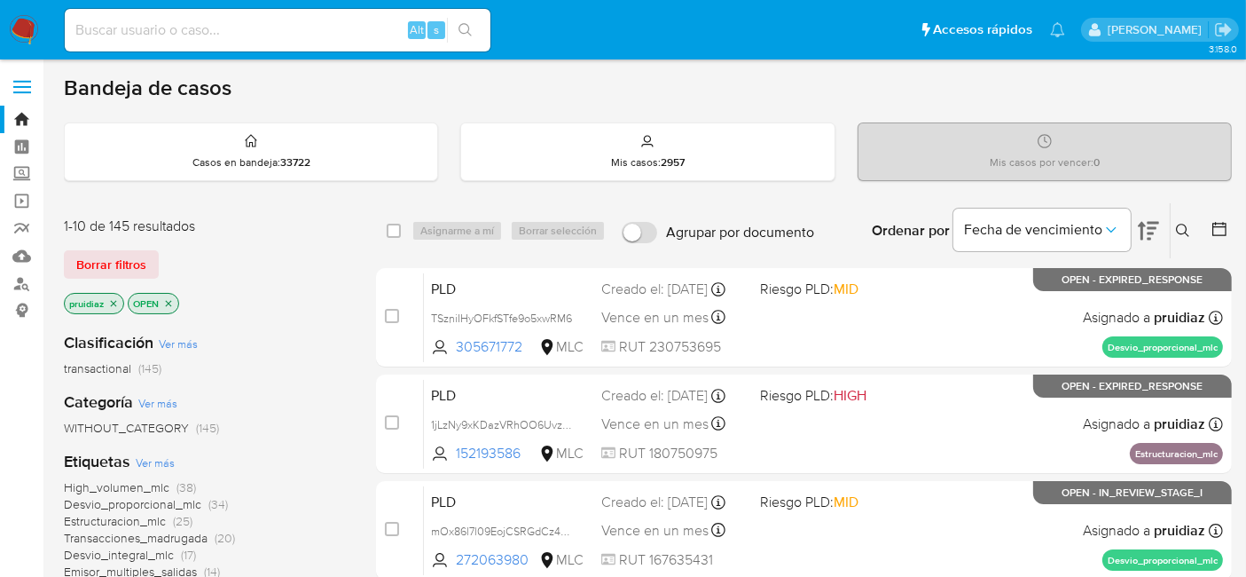
click at [28, 33] on img at bounding box center [24, 30] width 30 height 30
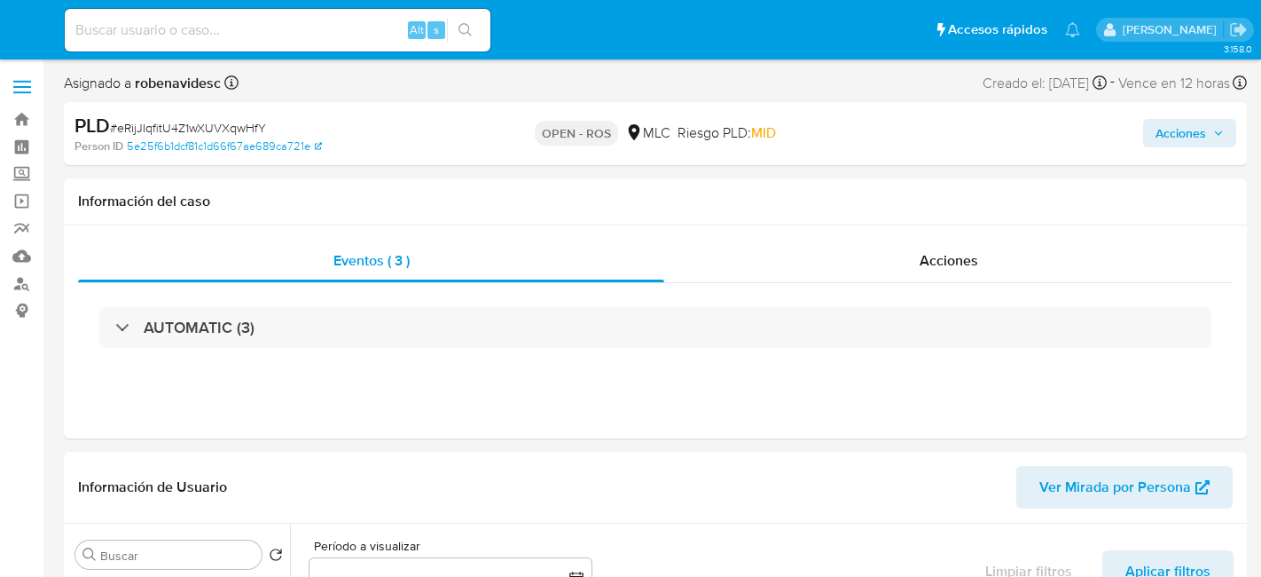
select select "10"
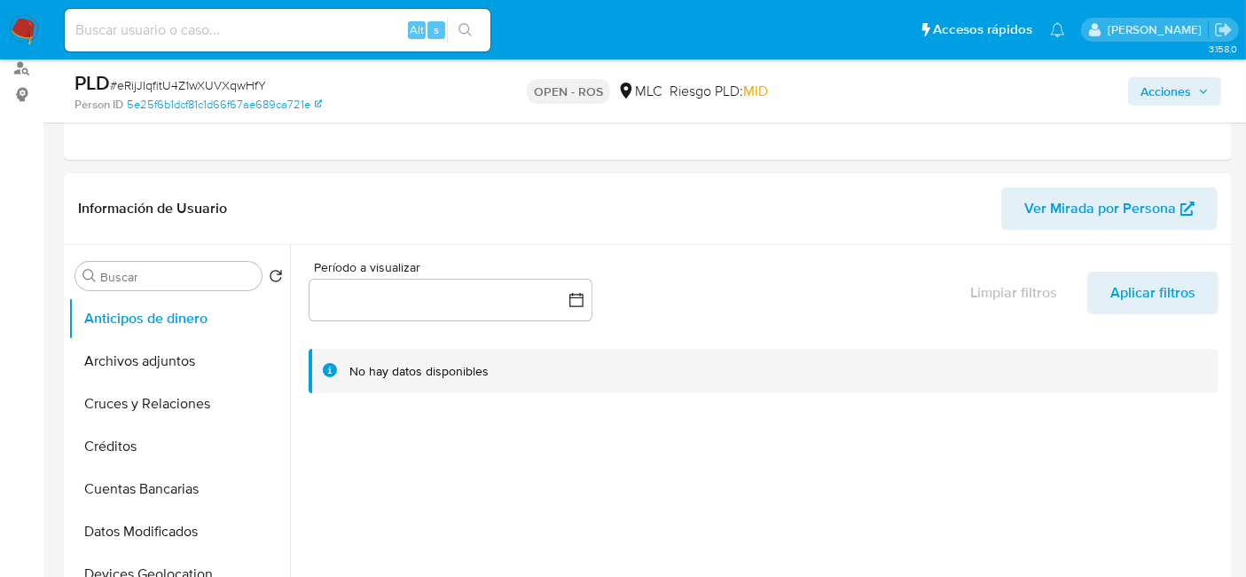
scroll to position [217, 0]
click at [146, 351] on button "Archivos adjuntos" at bounding box center [172, 359] width 208 height 43
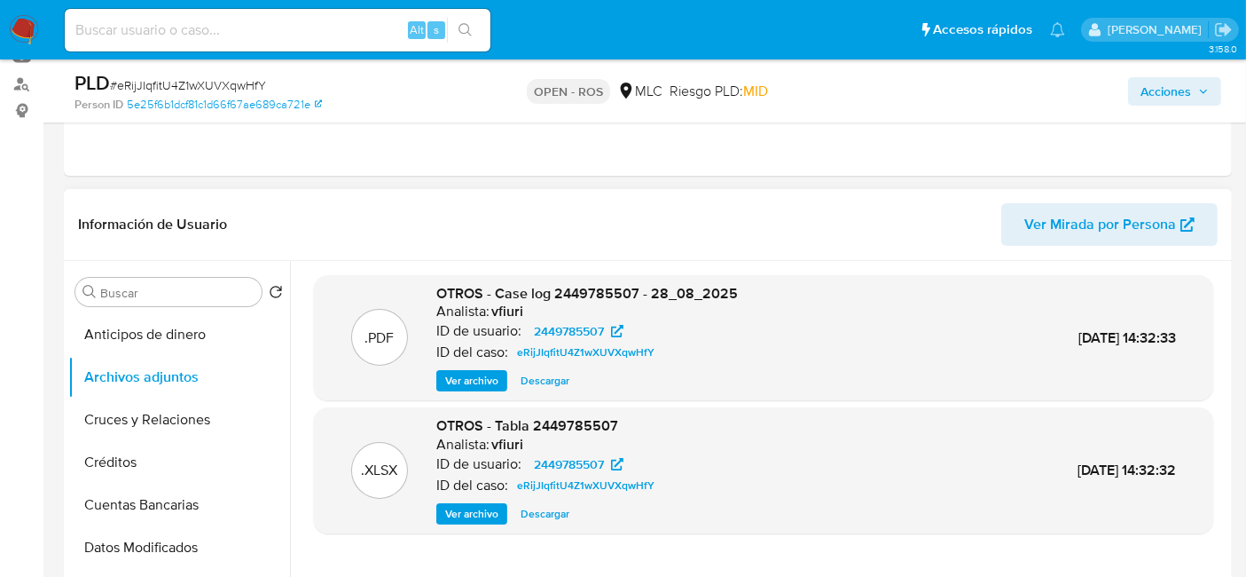
scroll to position [0, 0]
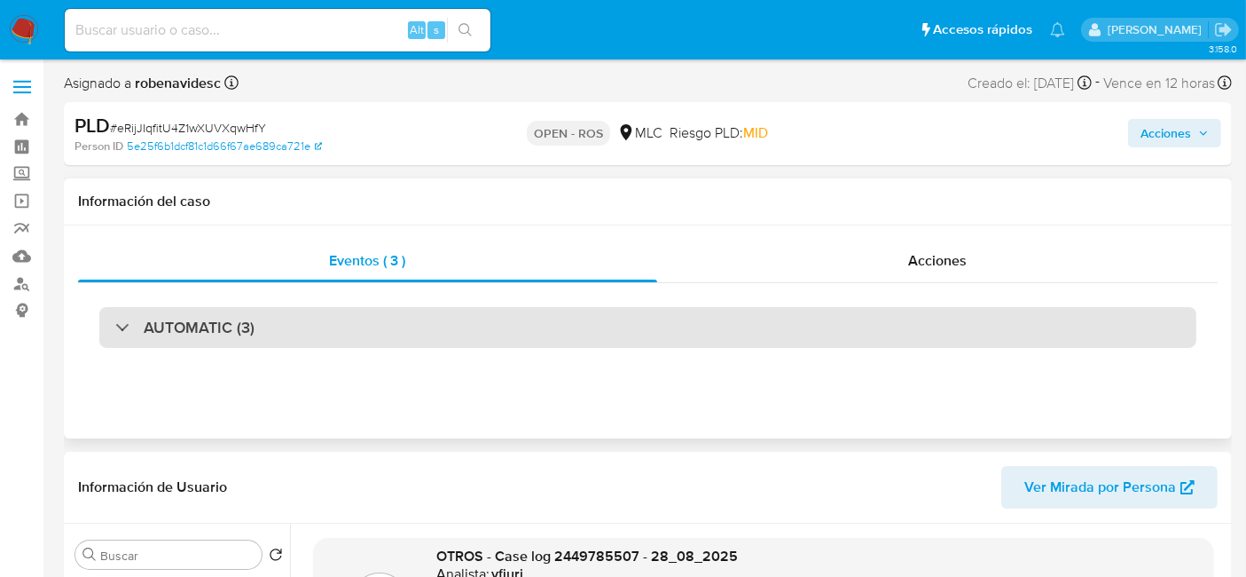
click at [243, 333] on h3 "AUTOMATIC (3)" at bounding box center [199, 328] width 111 height 20
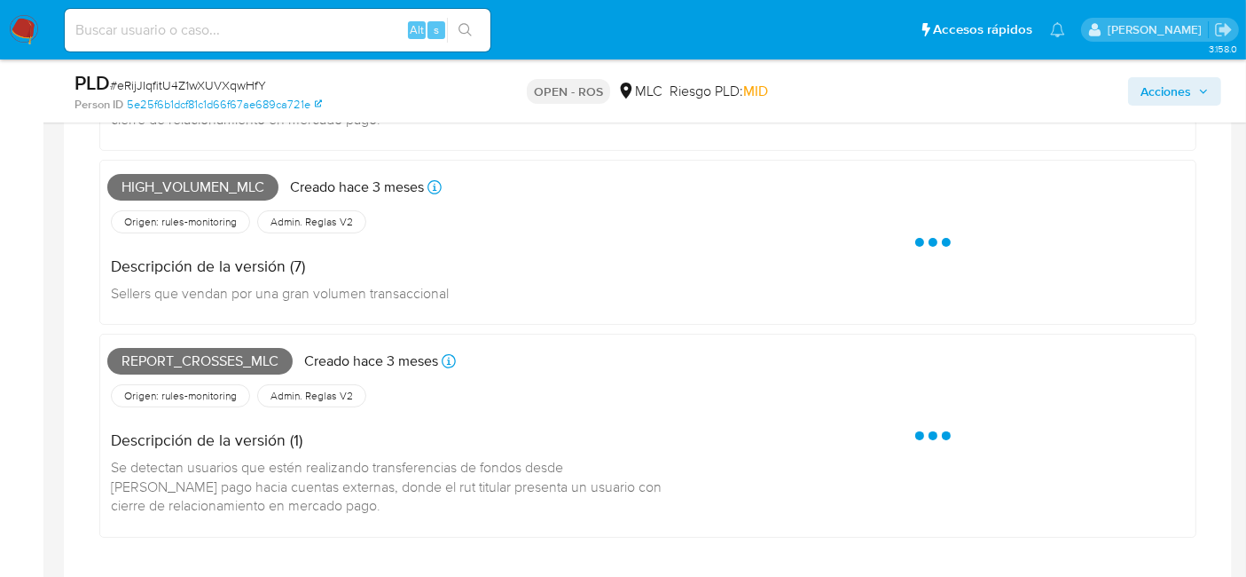
scroll to position [346, 0]
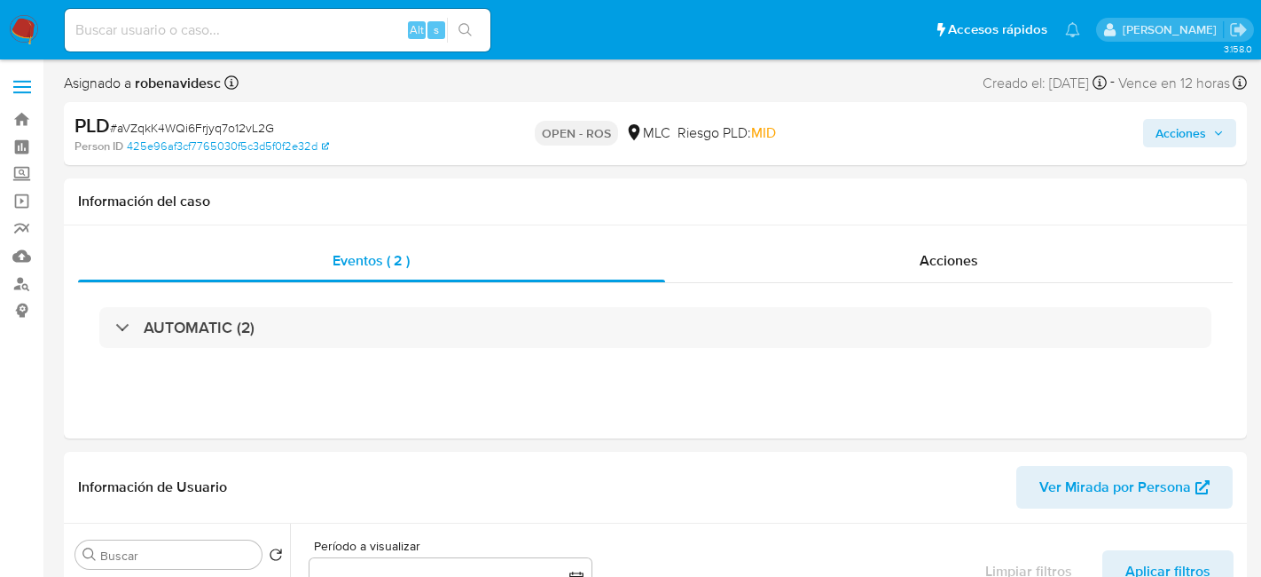
select select "10"
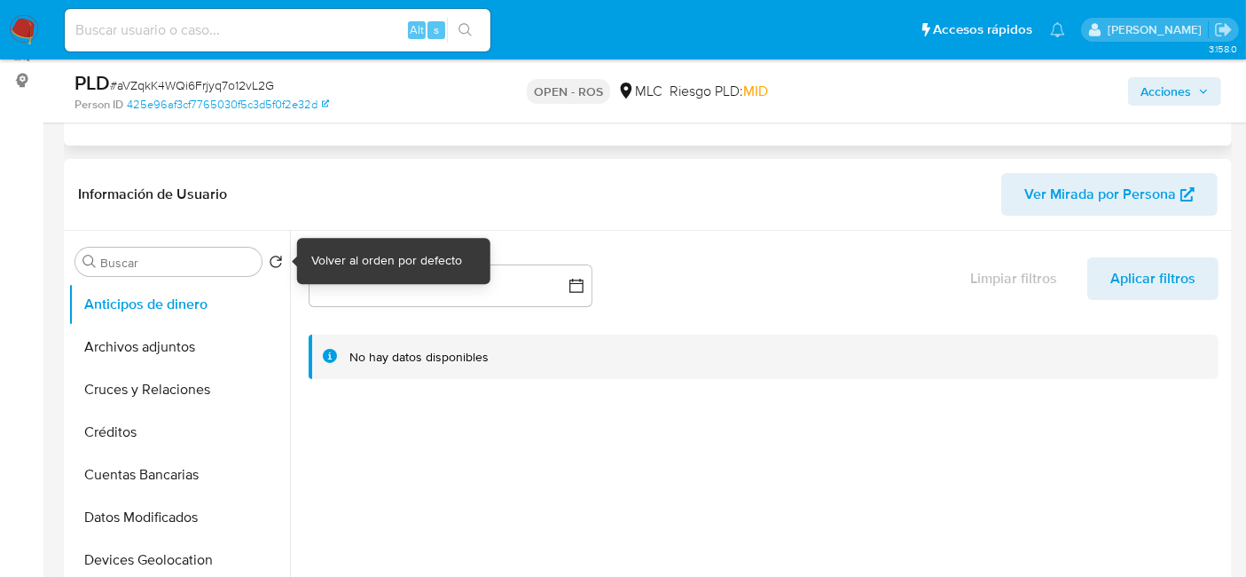
scroll to position [233, 0]
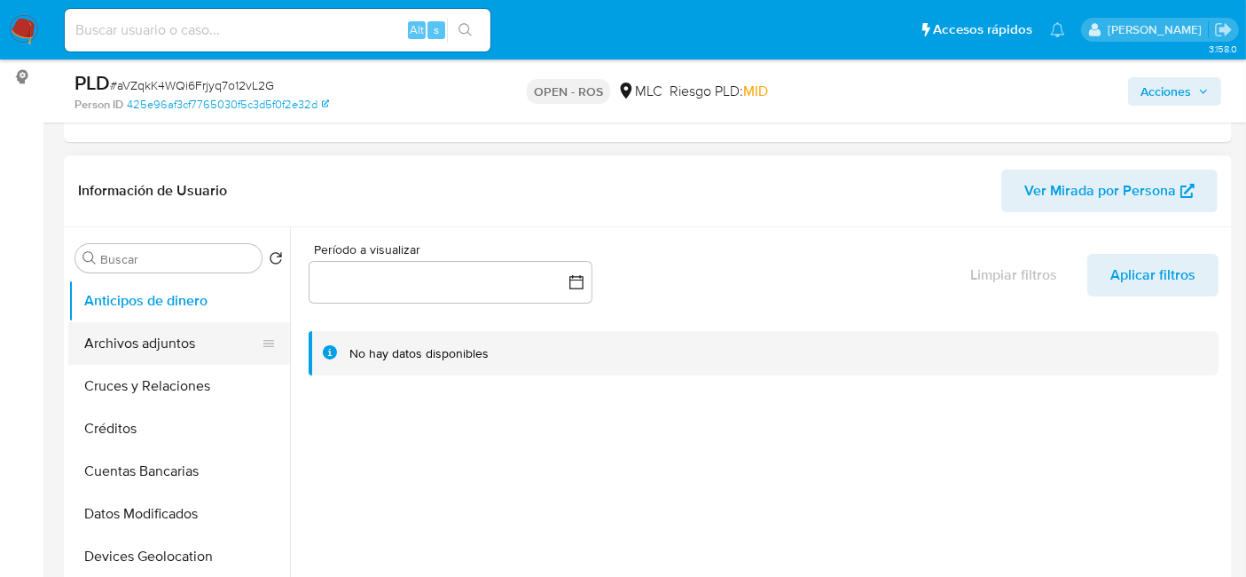
click at [142, 335] on button "Archivos adjuntos" at bounding box center [172, 343] width 208 height 43
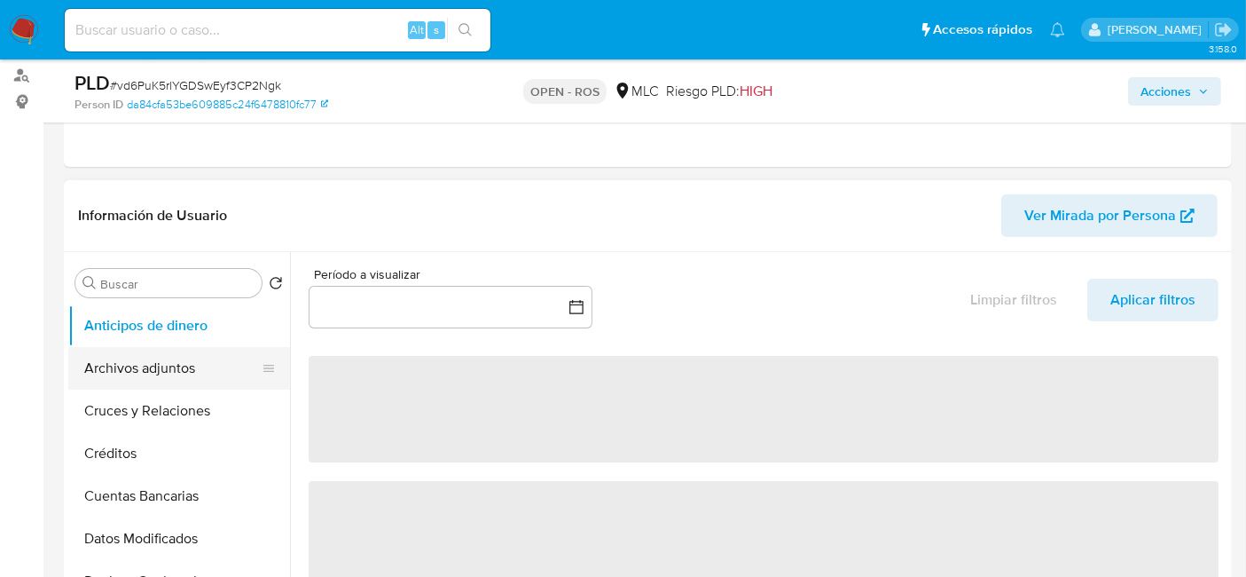
scroll to position [208, 0]
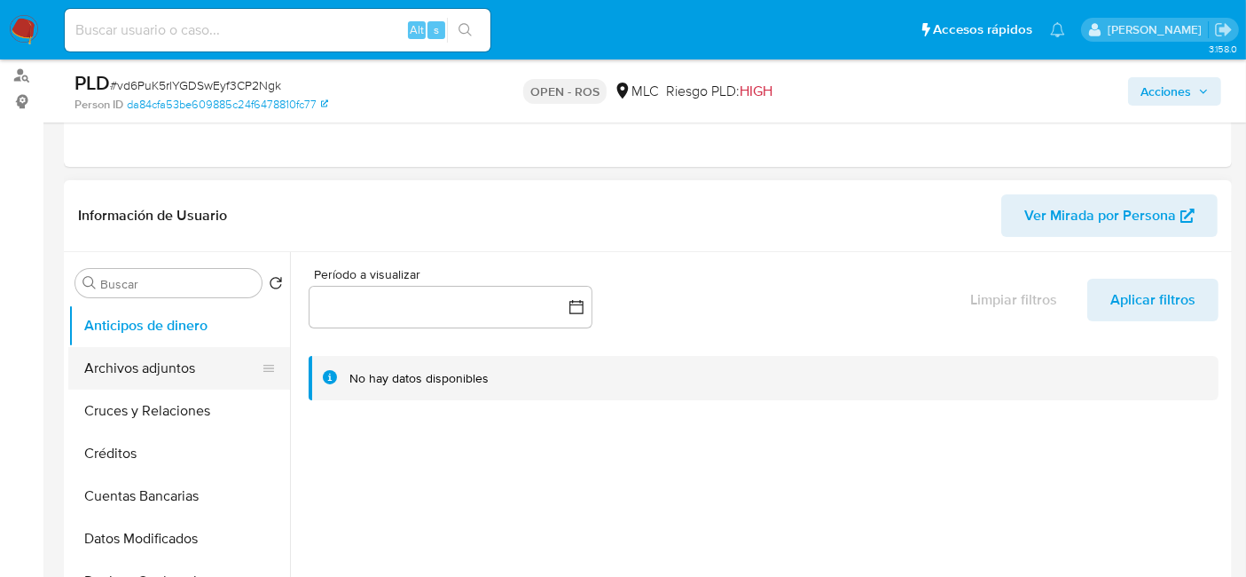
click at [162, 356] on button "Archivos adjuntos" at bounding box center [172, 368] width 208 height 43
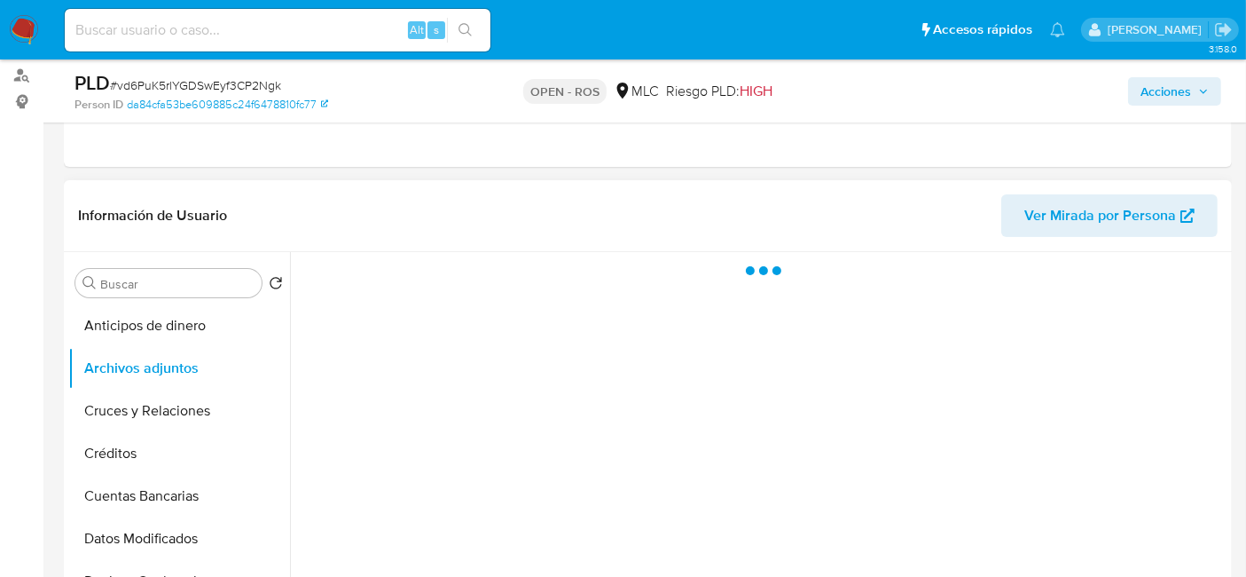
select select "10"
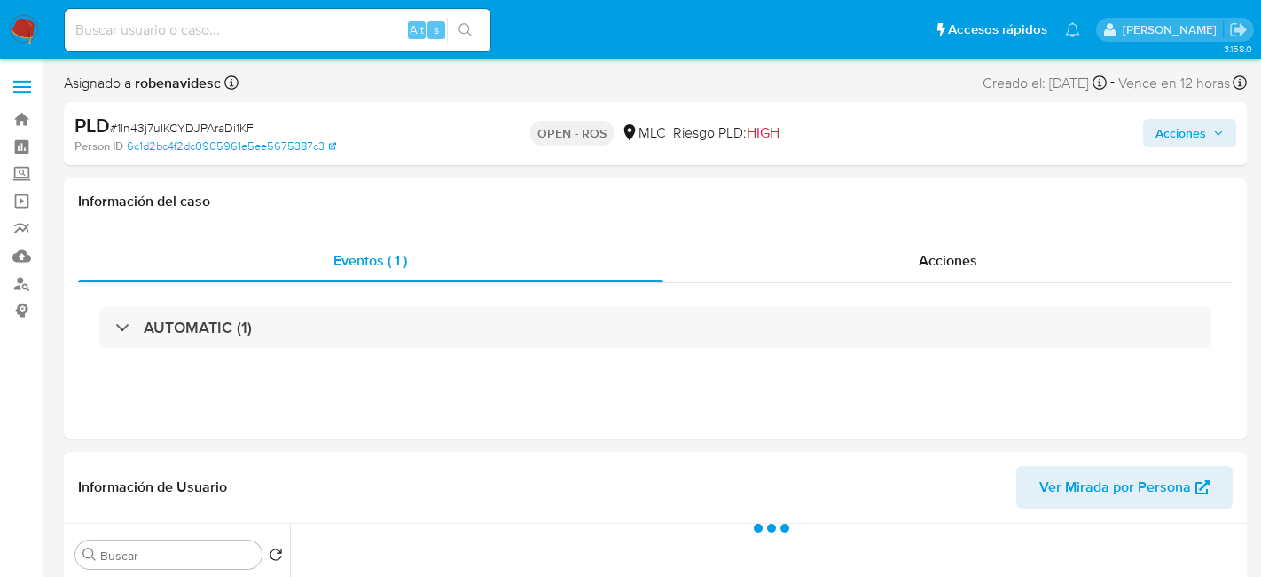
select select "10"
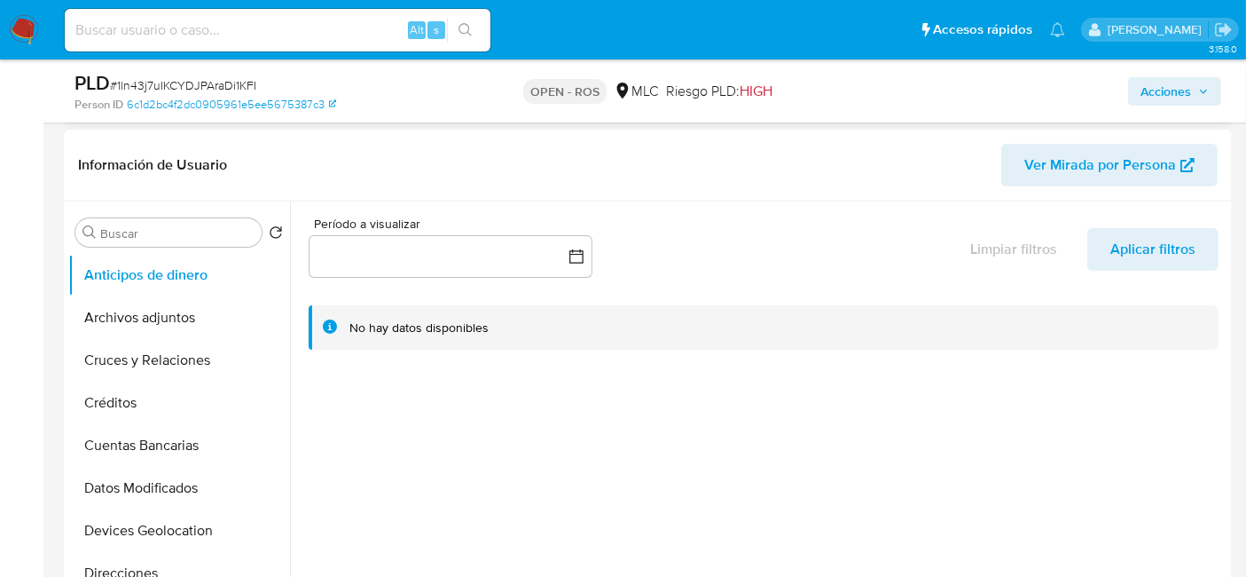
scroll to position [276, 0]
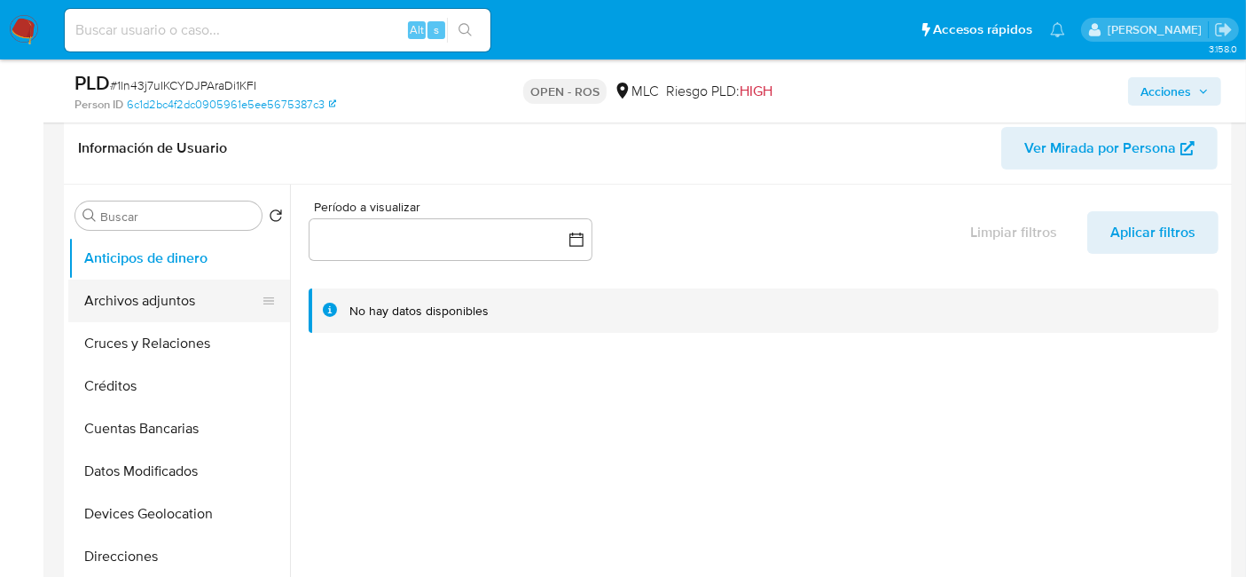
click at [140, 300] on button "Archivos adjuntos" at bounding box center [172, 300] width 208 height 43
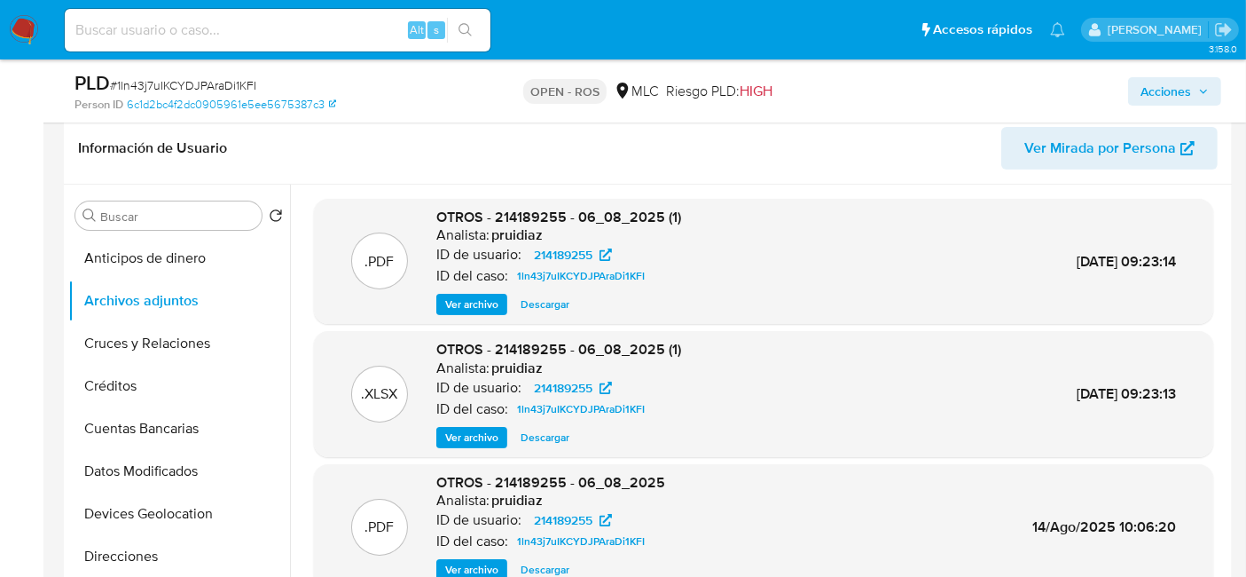
scroll to position [0, 0]
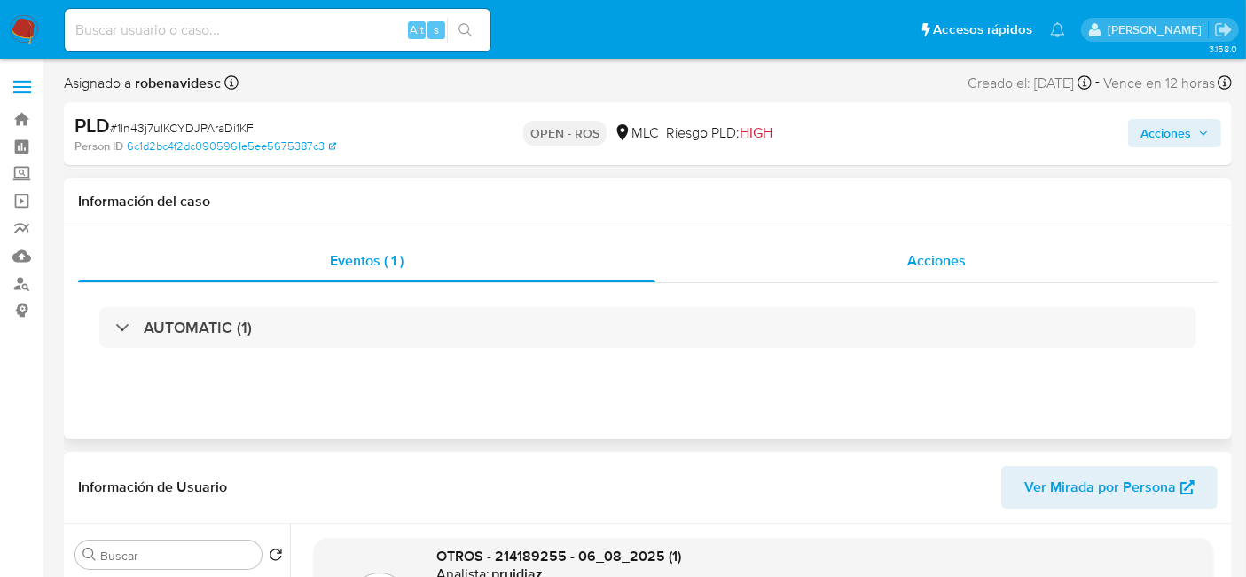
click at [873, 275] on div "Acciones" at bounding box center [936, 260] width 562 height 43
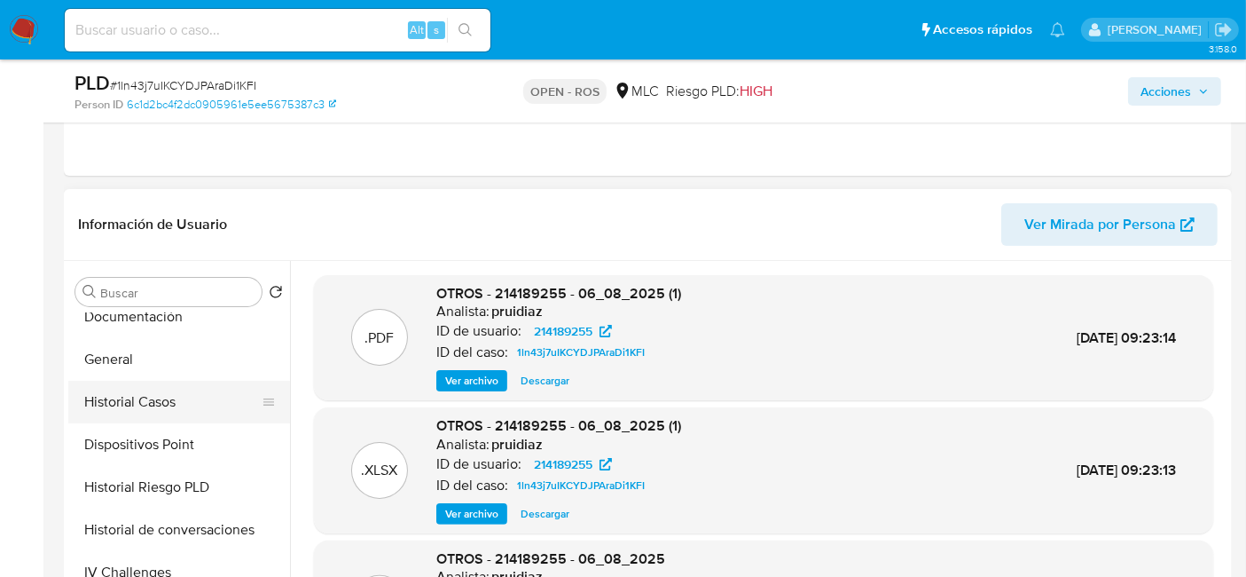
scroll to position [359, 0]
click at [93, 358] on button "General" at bounding box center [172, 358] width 208 height 43
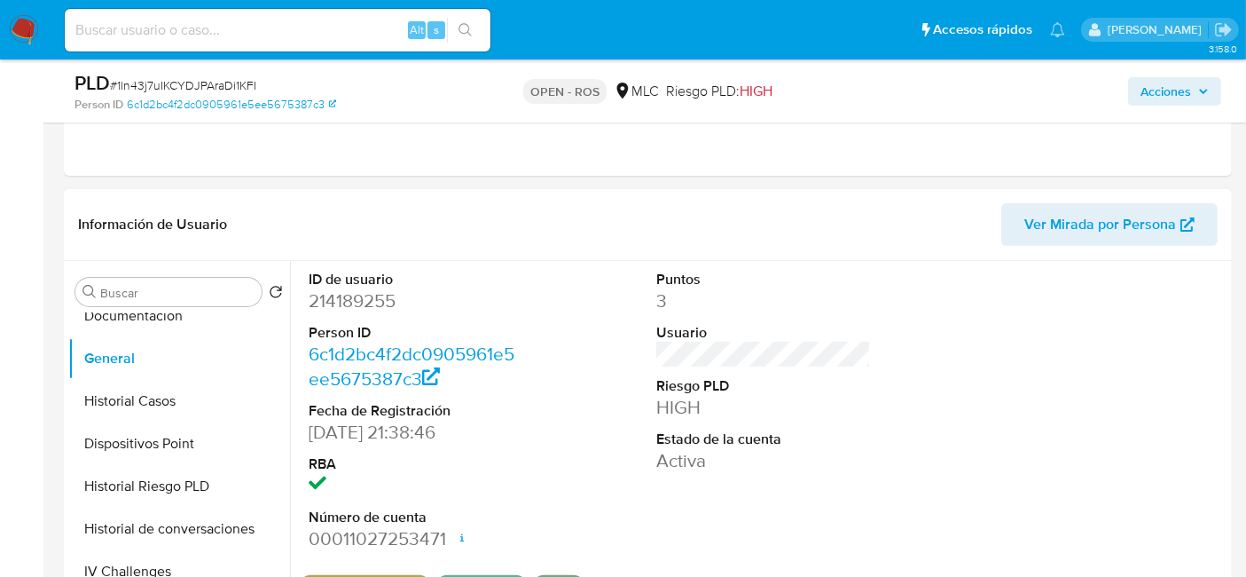
click at [355, 305] on dd "214189255" at bounding box center [416, 300] width 215 height 25
copy dd "214189255"
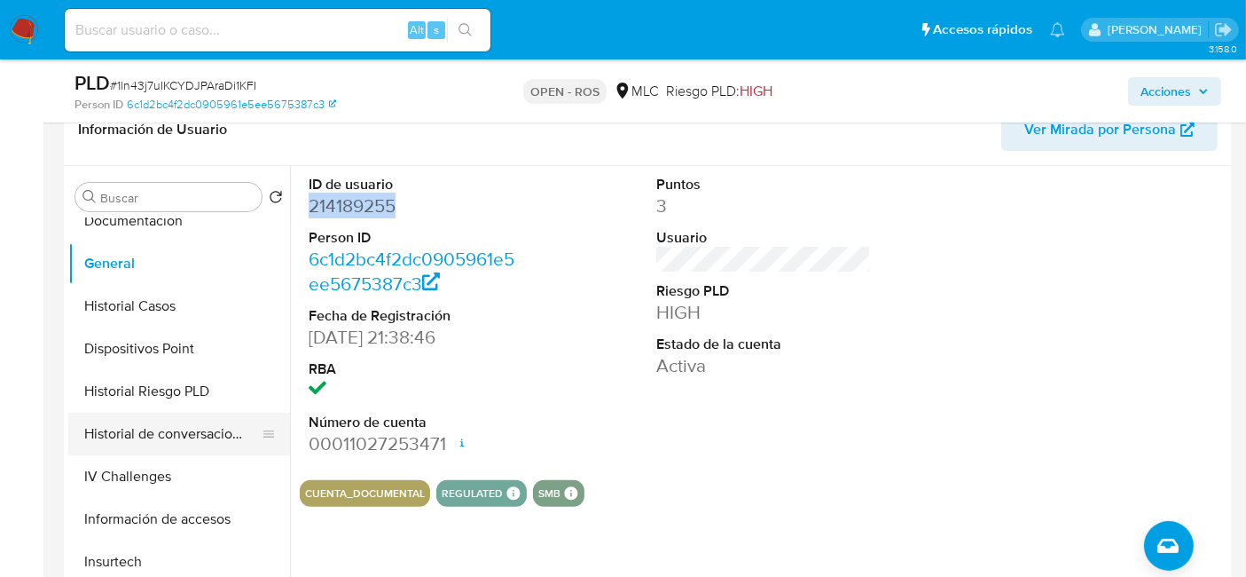
scroll to position [577, 0]
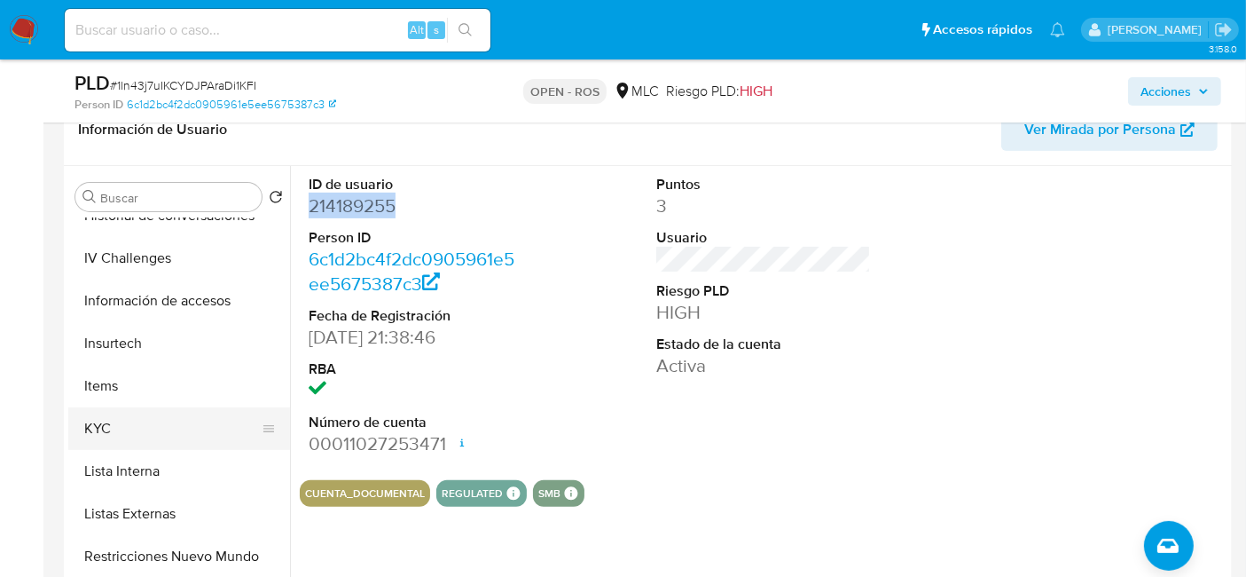
click at [129, 417] on button "KYC" at bounding box center [172, 428] width 208 height 43
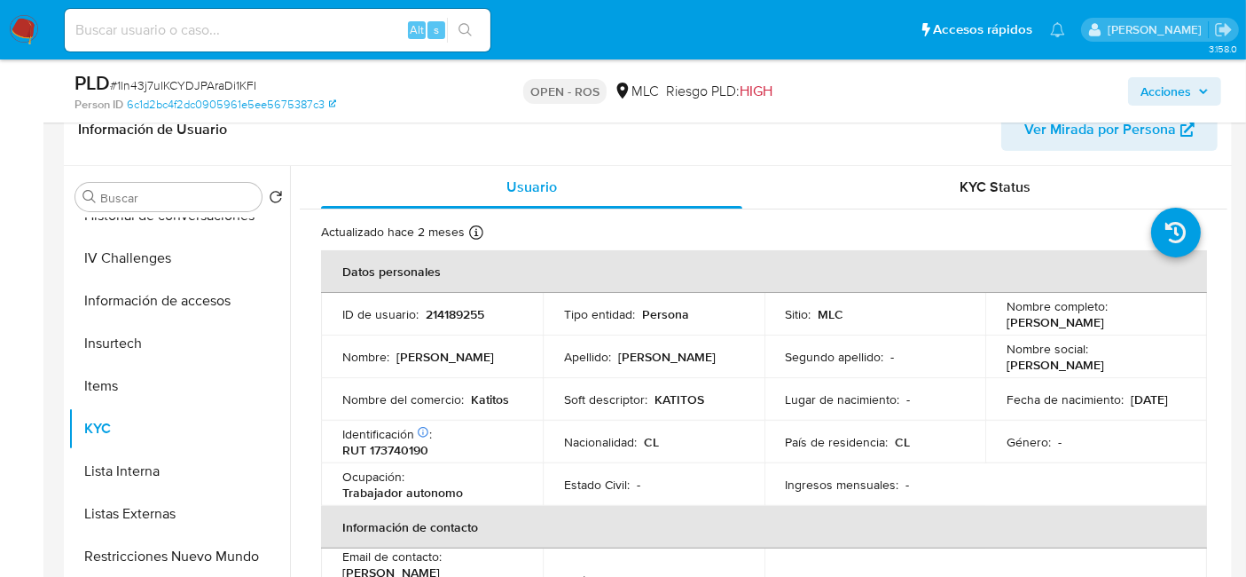
click at [402, 452] on p "RUT 173740190" at bounding box center [385, 450] width 86 height 16
copy p "173740190"
click at [454, 310] on p "214189255" at bounding box center [455, 314] width 59 height 16
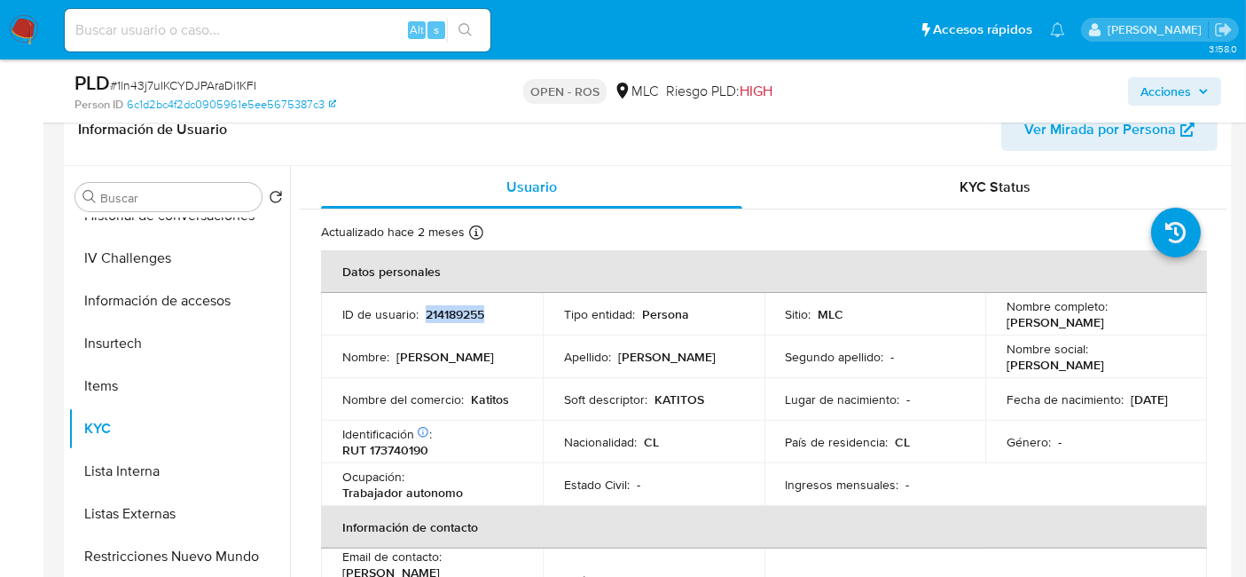
copy p "214189255"
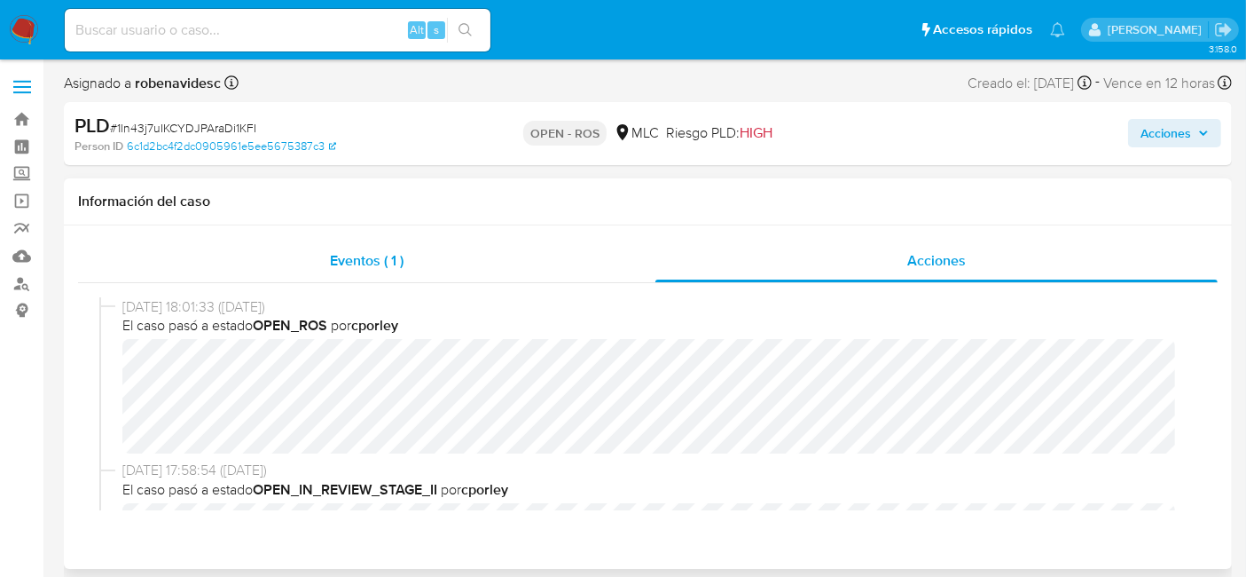
click at [319, 253] on div "Eventos ( 1 )" at bounding box center [366, 260] width 577 height 43
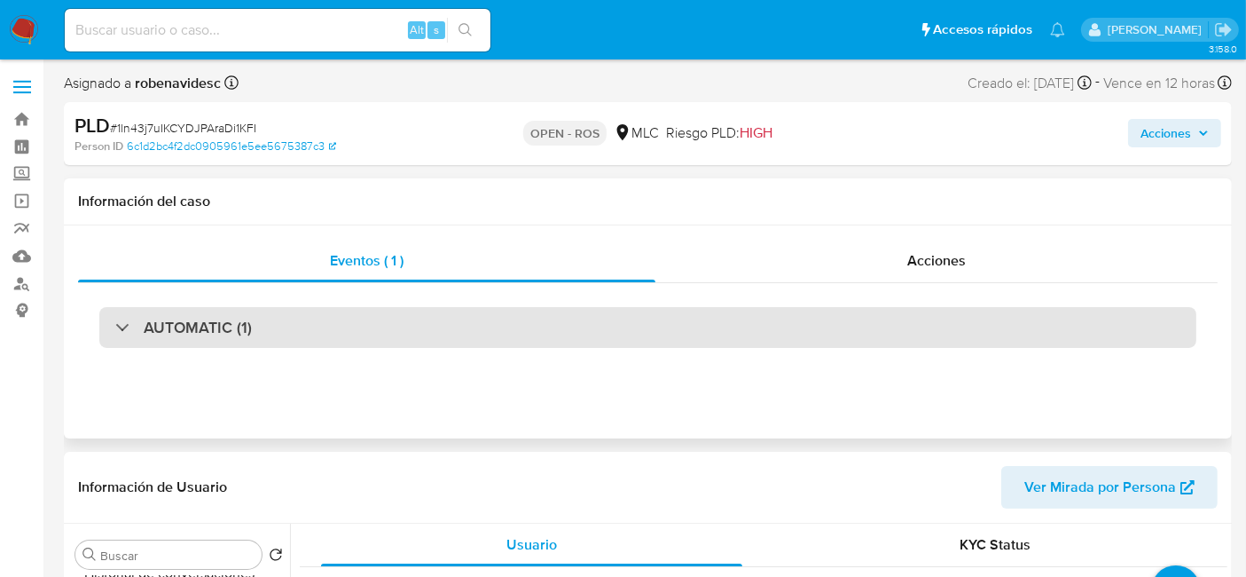
click at [256, 327] on div "AUTOMATIC (1)" at bounding box center [647, 327] width 1097 height 41
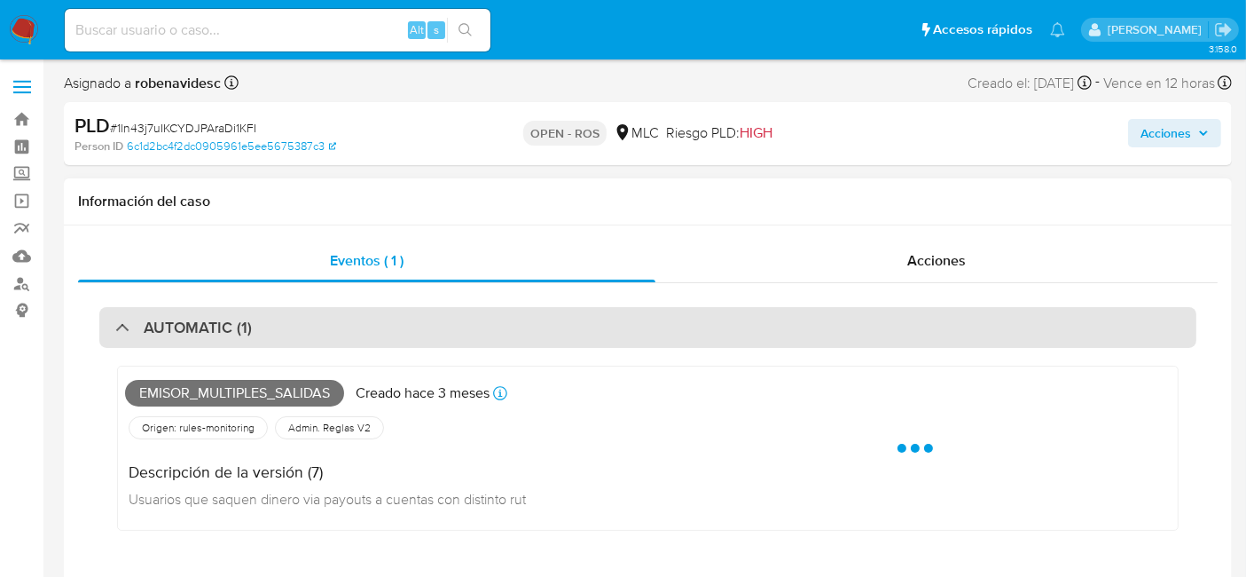
click at [256, 327] on div "AUTOMATIC (1)" at bounding box center [647, 327] width 1097 height 41
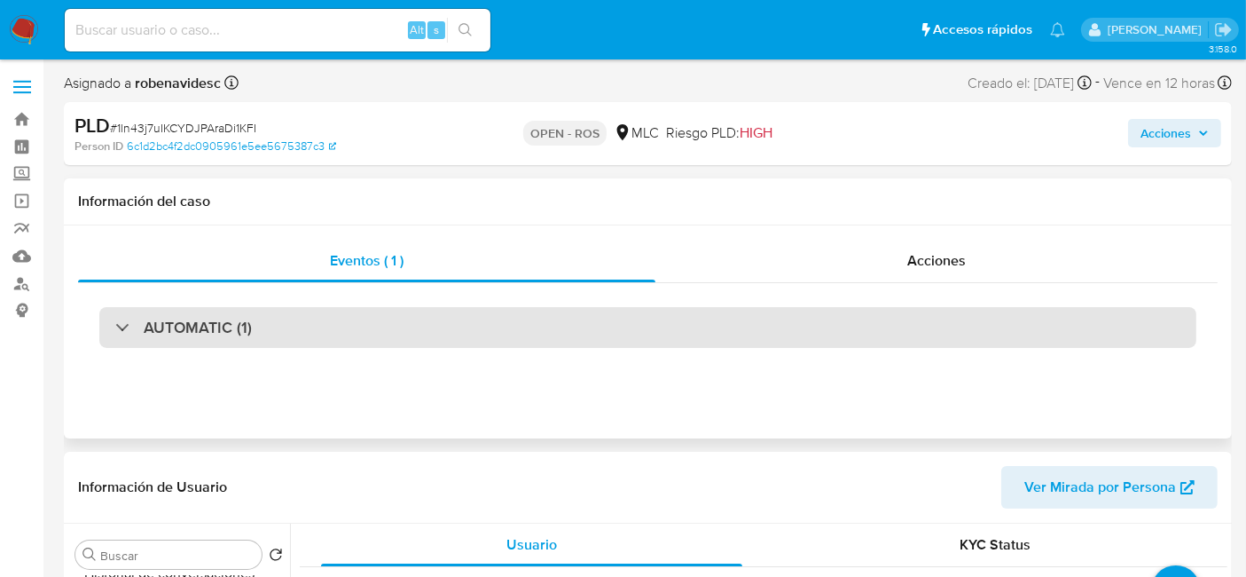
click at [228, 318] on h3 "AUTOMATIC (1)" at bounding box center [198, 328] width 108 height 20
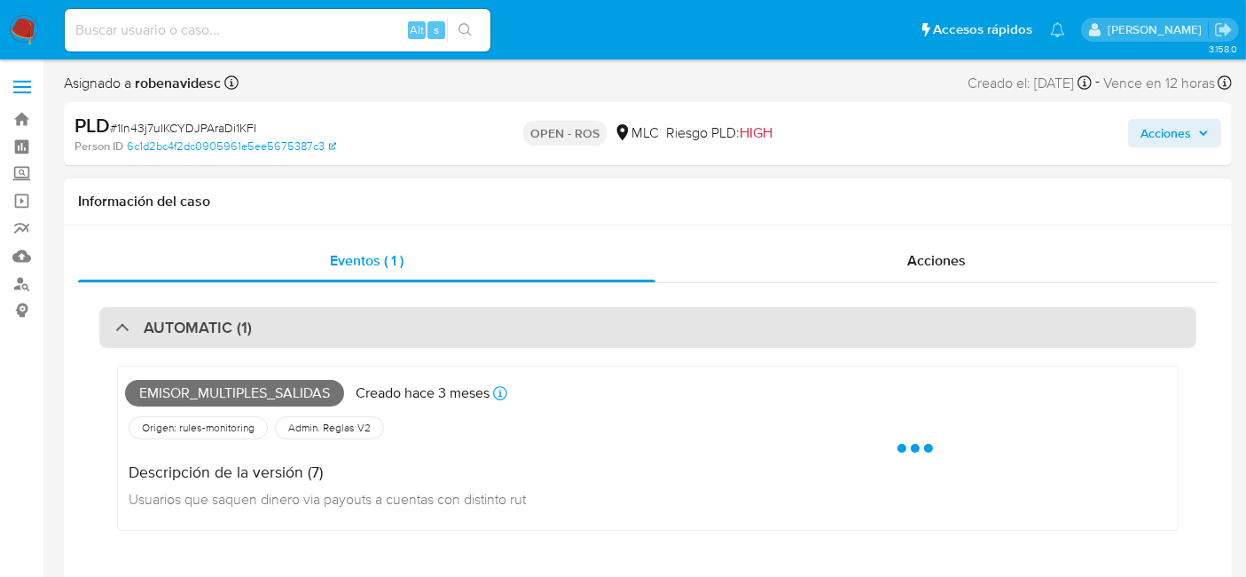
click at [228, 318] on h3 "AUTOMATIC (1)" at bounding box center [198, 328] width 108 height 20
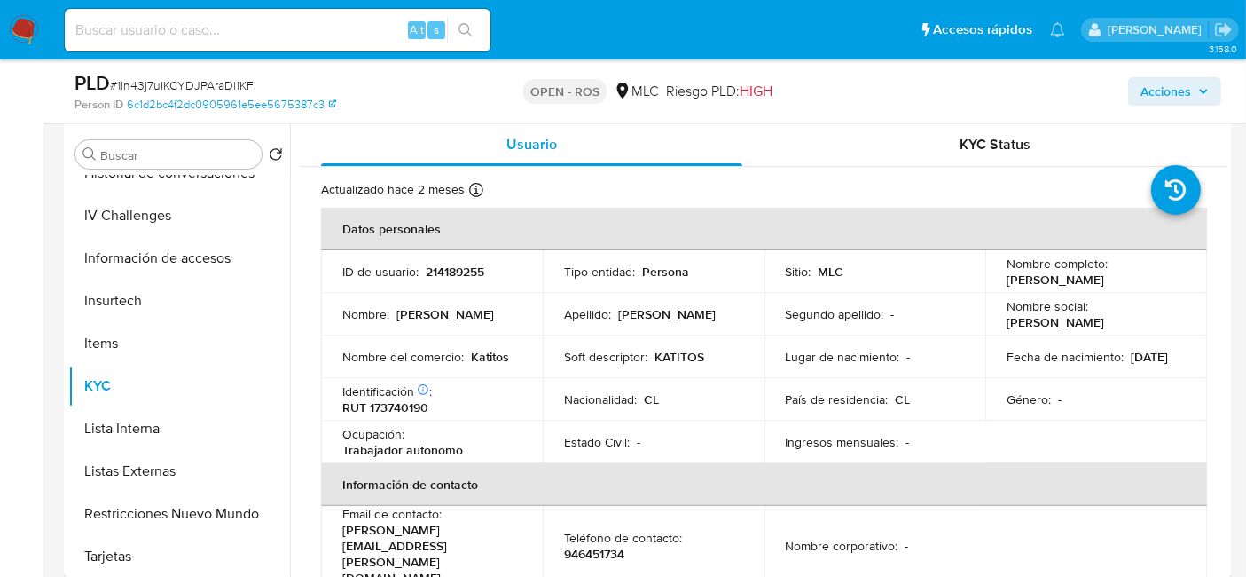
scroll to position [338, 0]
click at [416, 412] on p "RUT 173740190" at bounding box center [385, 406] width 86 height 16
copy p "173740190"
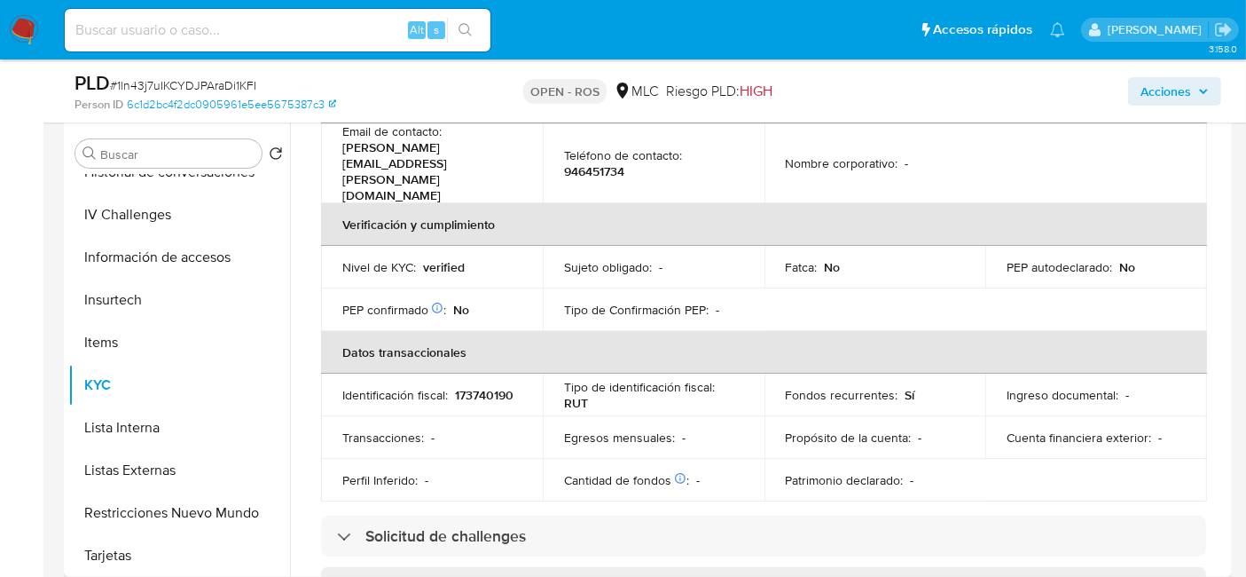
scroll to position [0, 0]
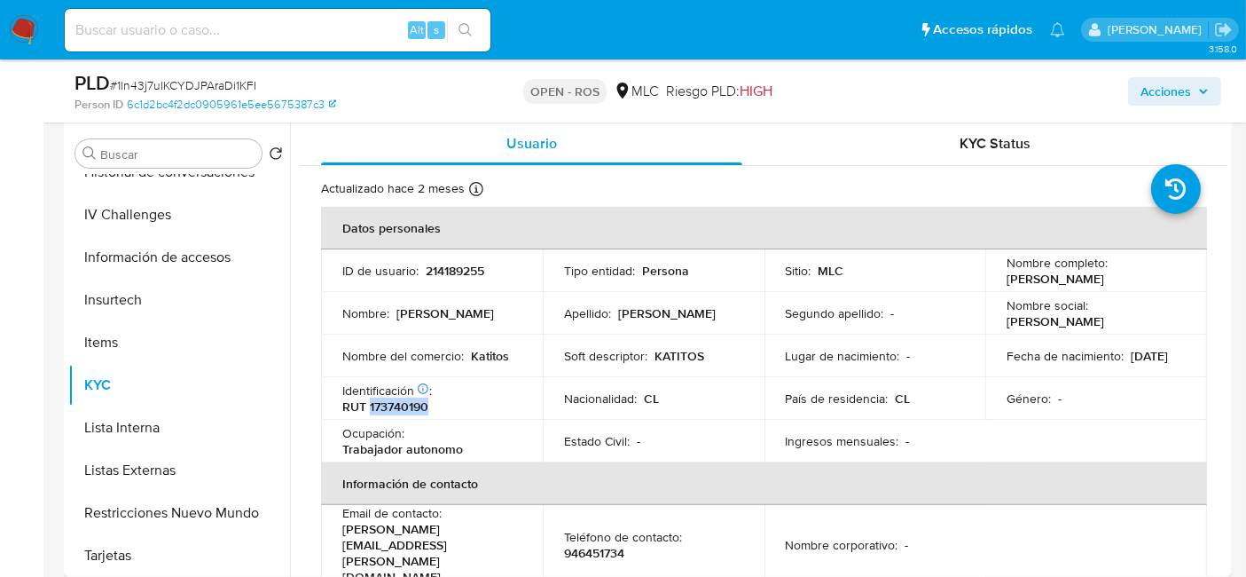
click p "RUT 173740190"
click p "214189255"
copy p "214189255"
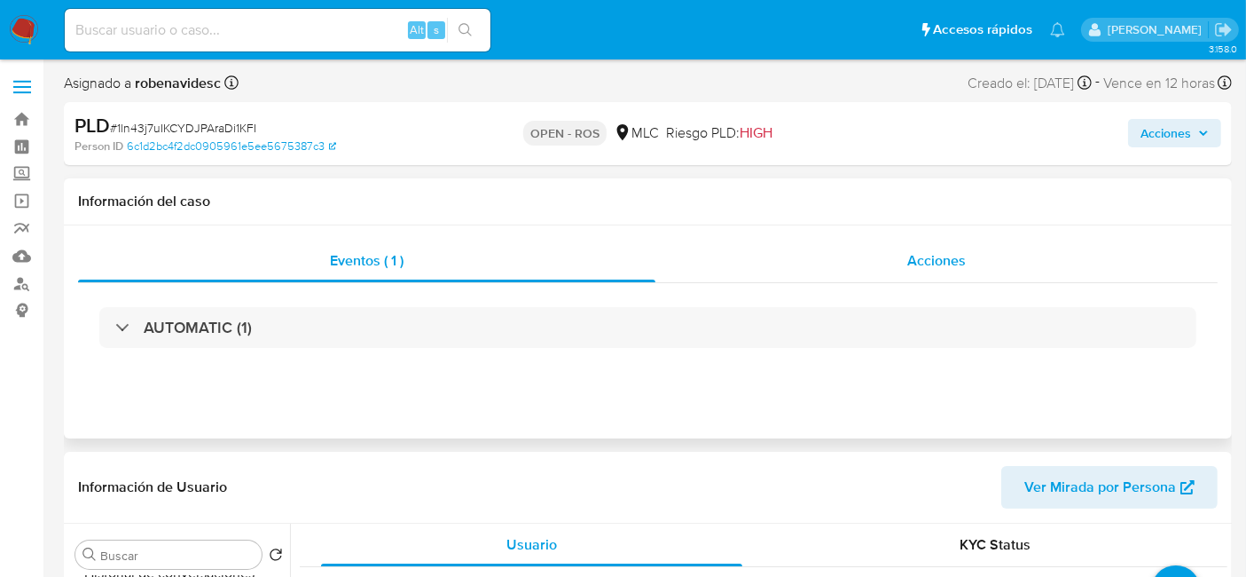
click div "Acciones"
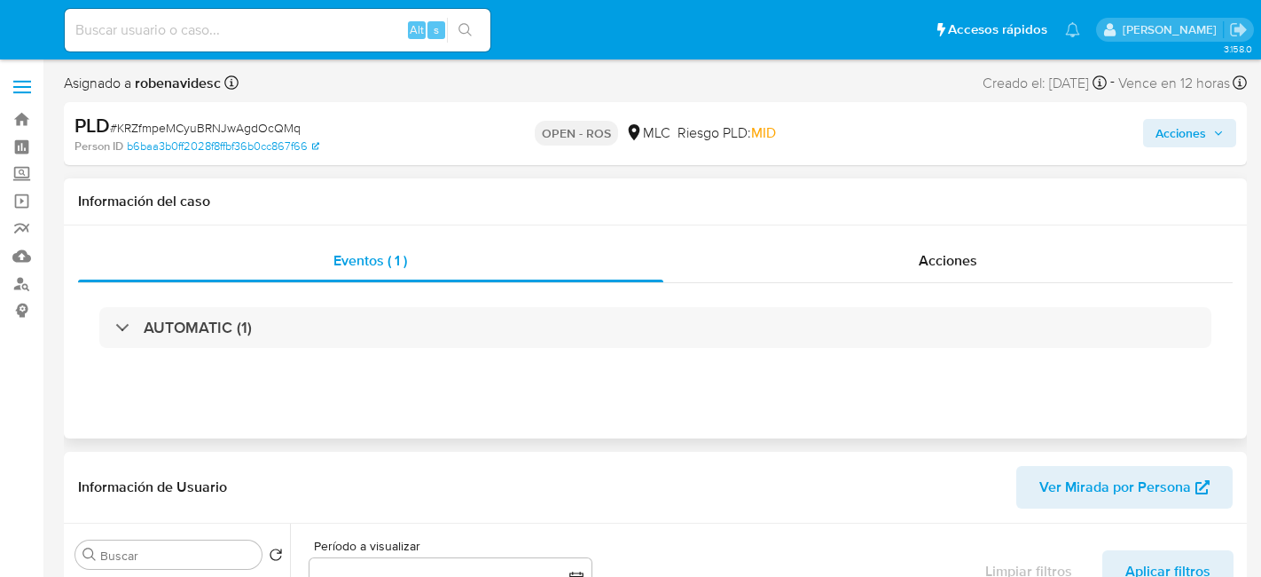
select select "10"
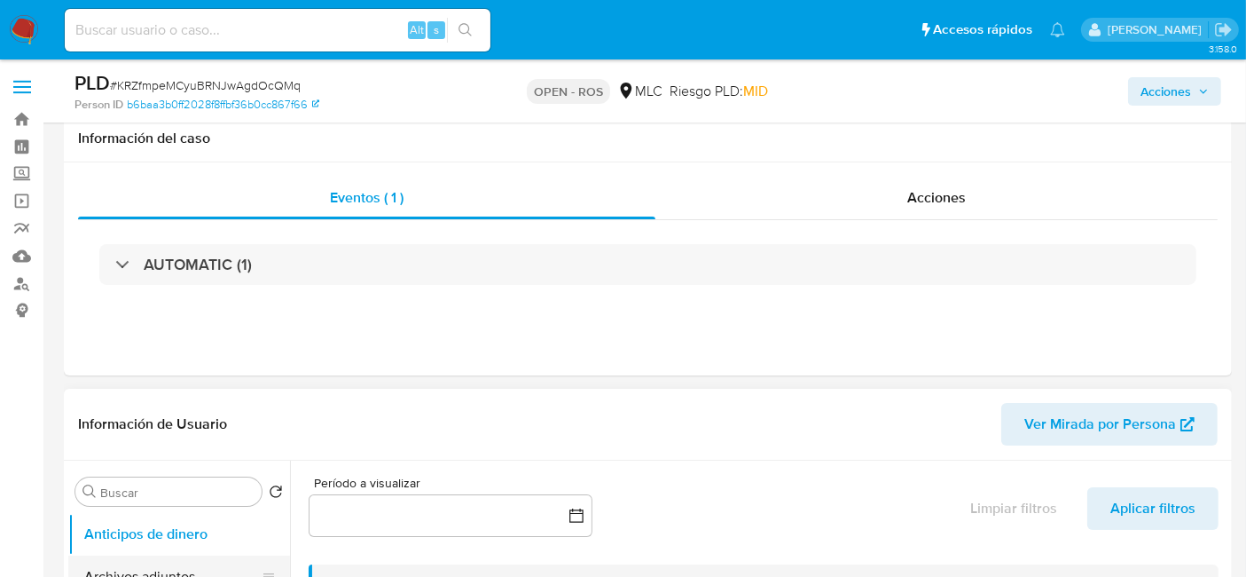
scroll to position [200, 0]
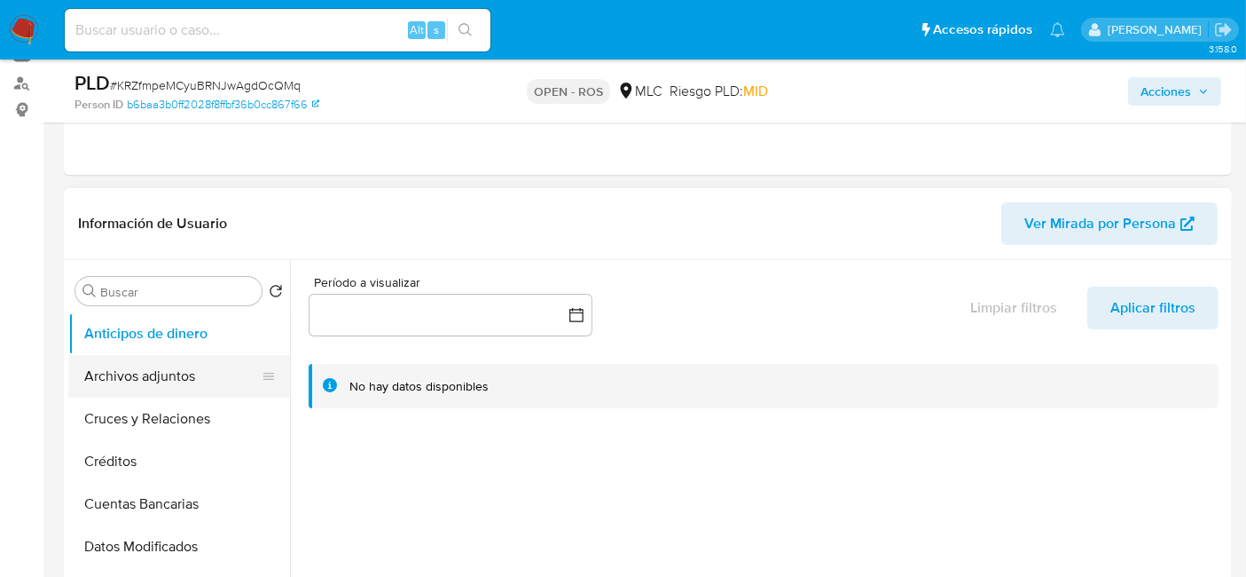
click at [139, 368] on button "Archivos adjuntos" at bounding box center [172, 376] width 208 height 43
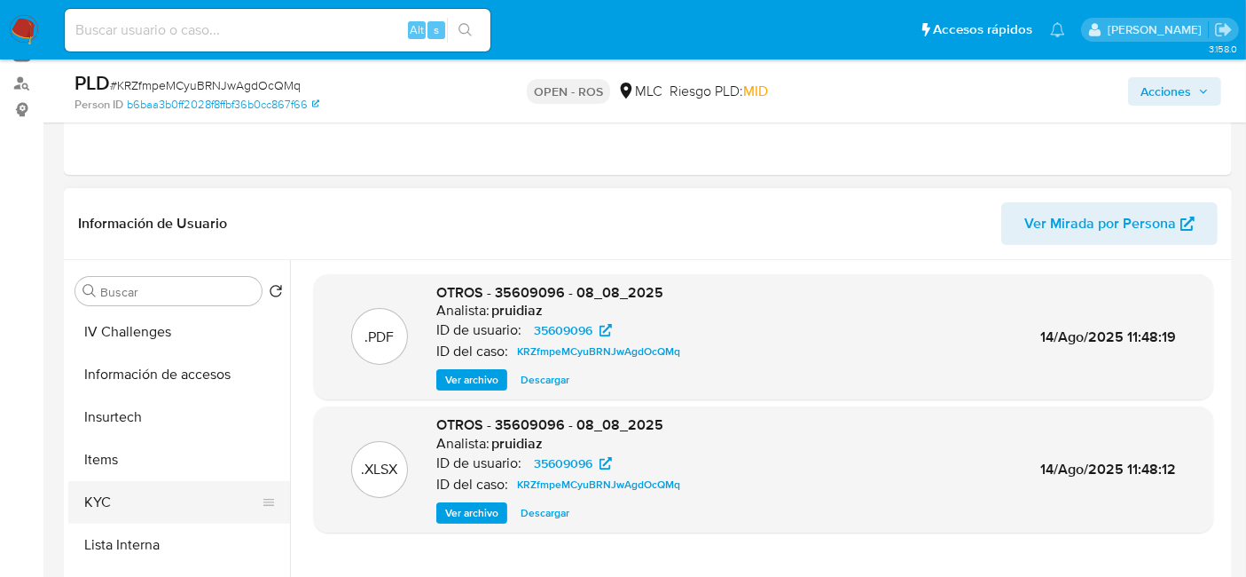
scroll to position [599, 0]
click at [118, 493] on button "KYC" at bounding box center [172, 501] width 208 height 43
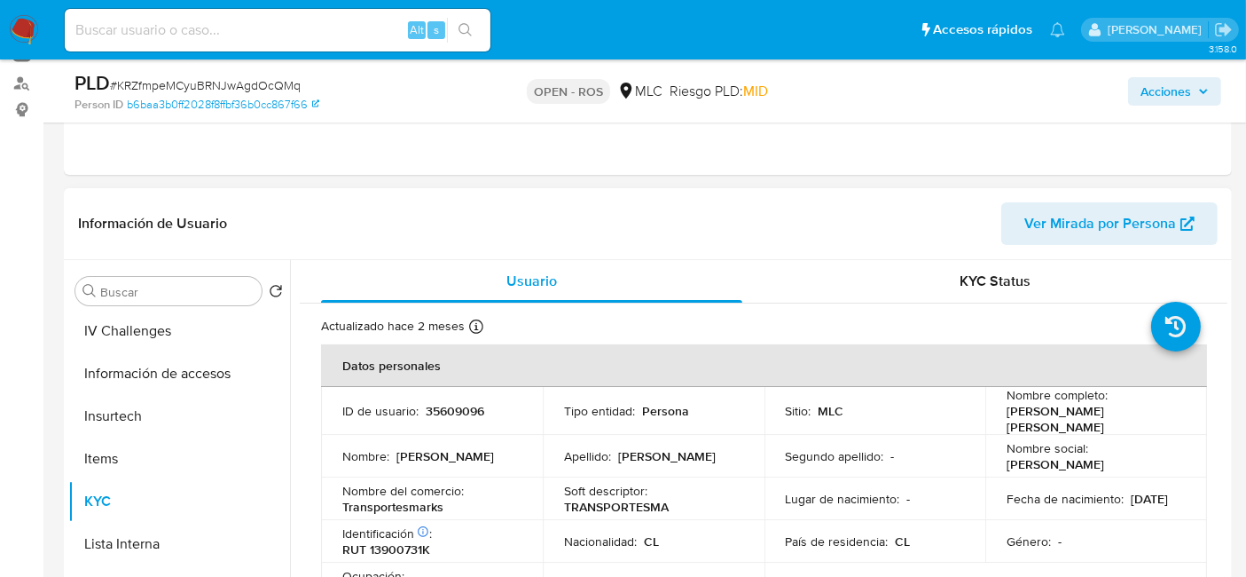
click at [462, 412] on p "35609096" at bounding box center [455, 411] width 59 height 16
copy p "35609096"
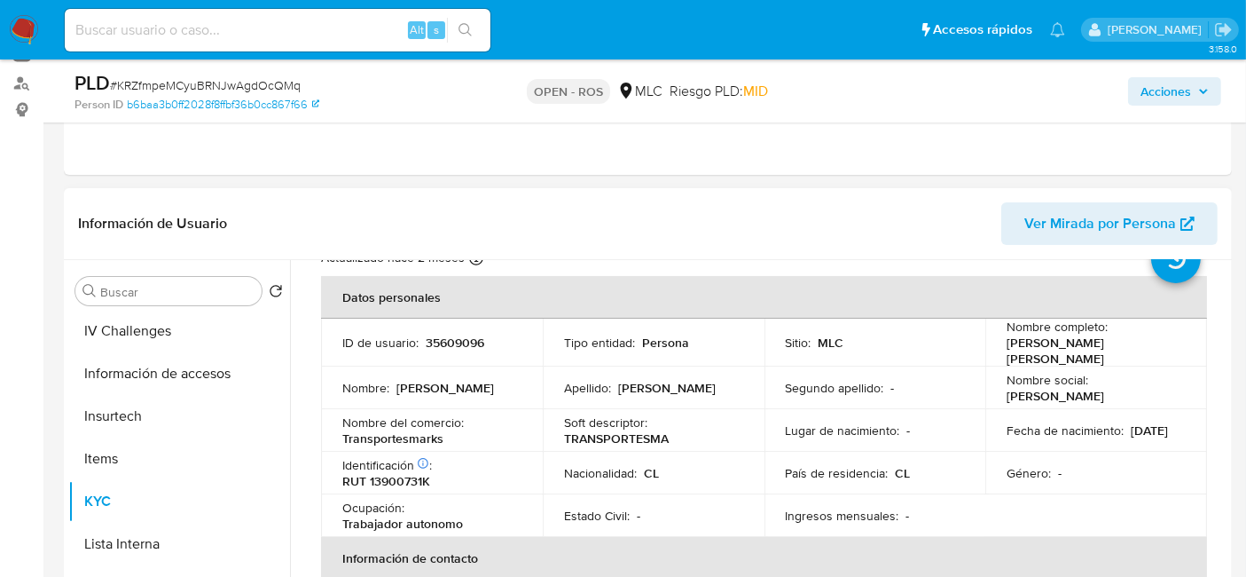
click at [402, 473] on p "RUT 13900731K" at bounding box center [386, 481] width 88 height 16
copy p "13900731K"
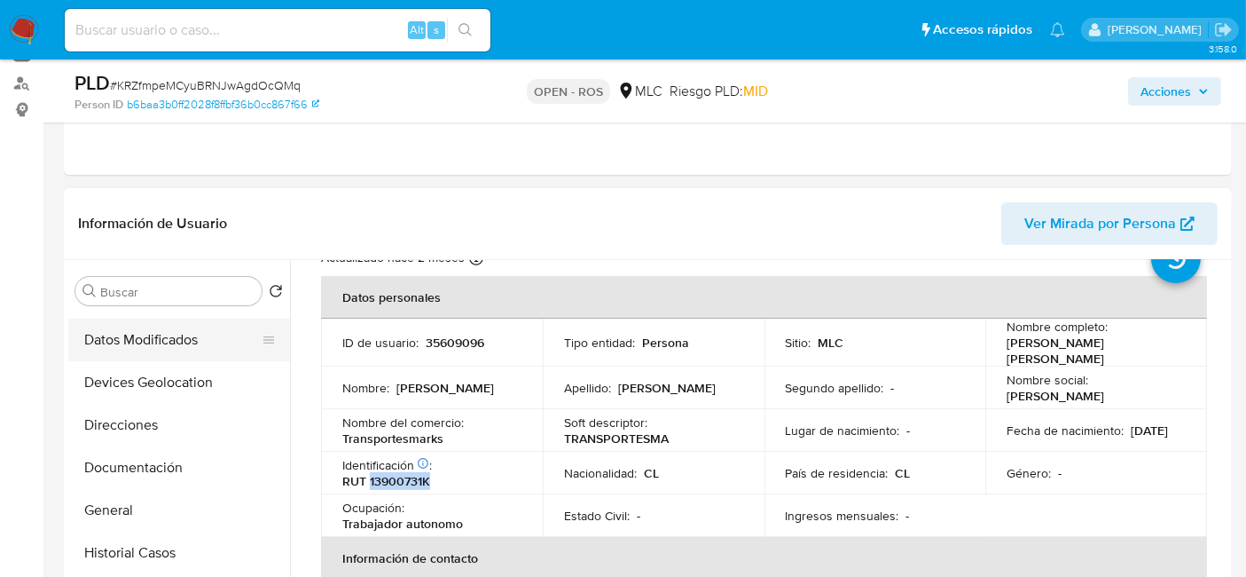
scroll to position [171, 0]
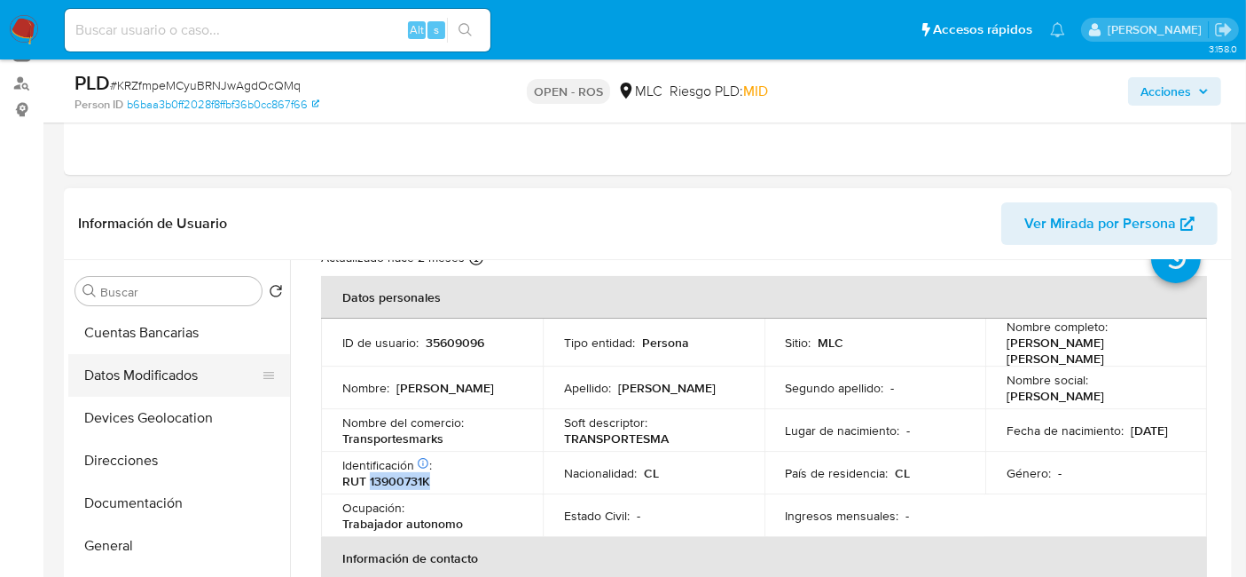
click at [126, 365] on button "Datos Modificados" at bounding box center [172, 375] width 208 height 43
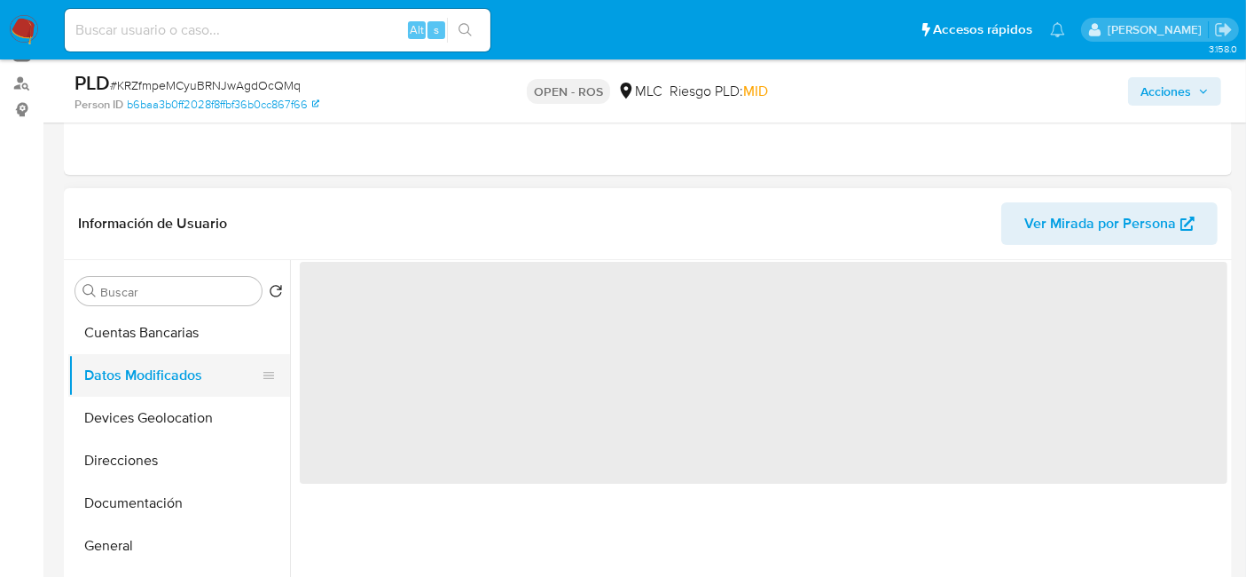
scroll to position [0, 0]
click at [137, 355] on button "Archivos adjuntos" at bounding box center [172, 376] width 208 height 43
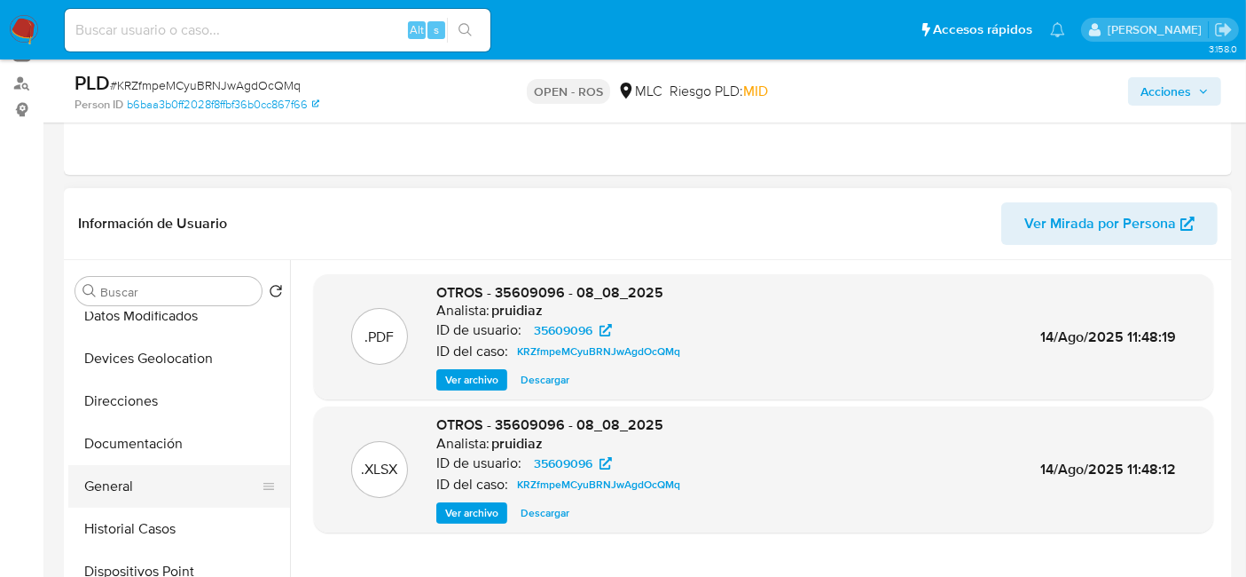
scroll to position [235, 0]
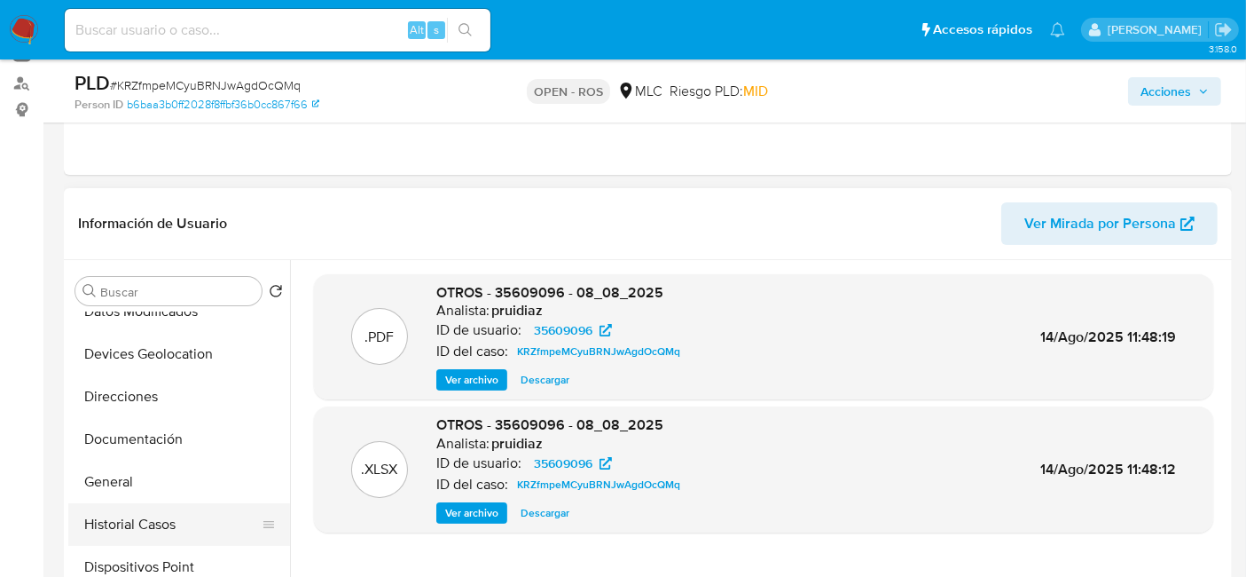
click at [116, 521] on button "Historial Casos" at bounding box center [172, 524] width 208 height 43
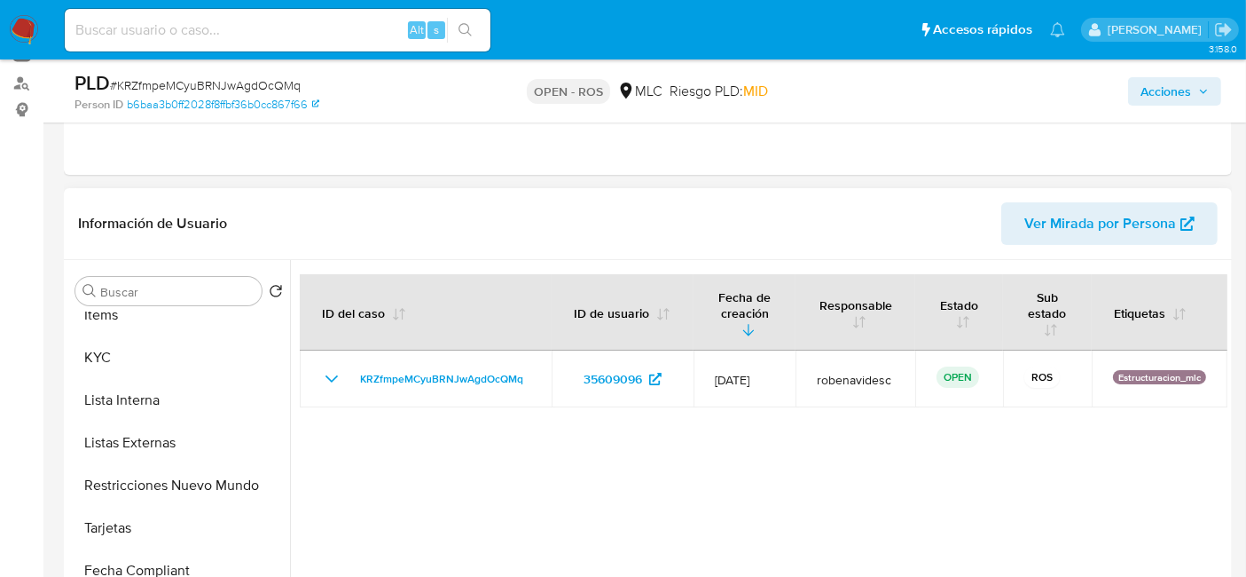
scroll to position [749, 0]
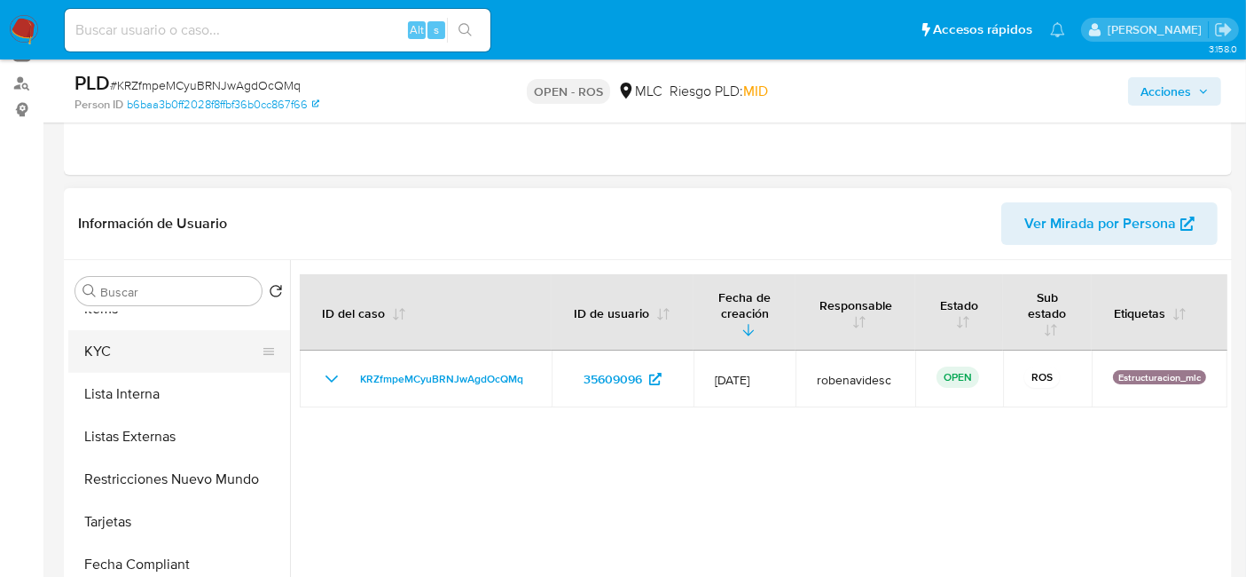
click at [106, 341] on button "KYC" at bounding box center [172, 351] width 208 height 43
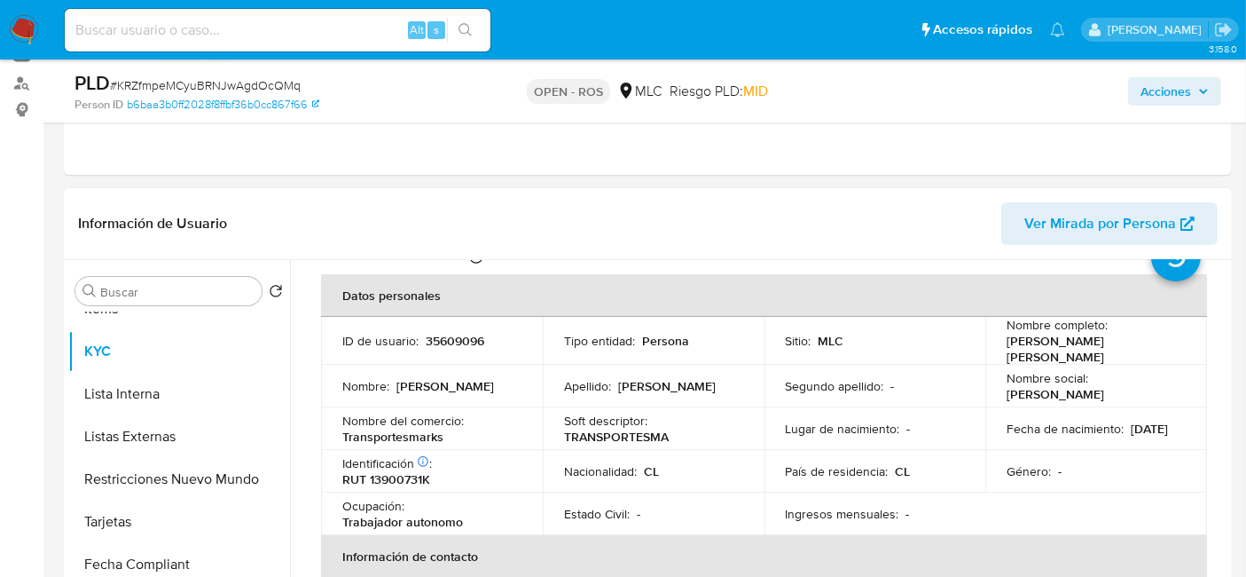
scroll to position [71, 0]
click at [402, 471] on p "RUT 13900731K" at bounding box center [386, 478] width 88 height 16
copy p "13900731K"
click at [468, 337] on p "35609096" at bounding box center [455, 340] width 59 height 16
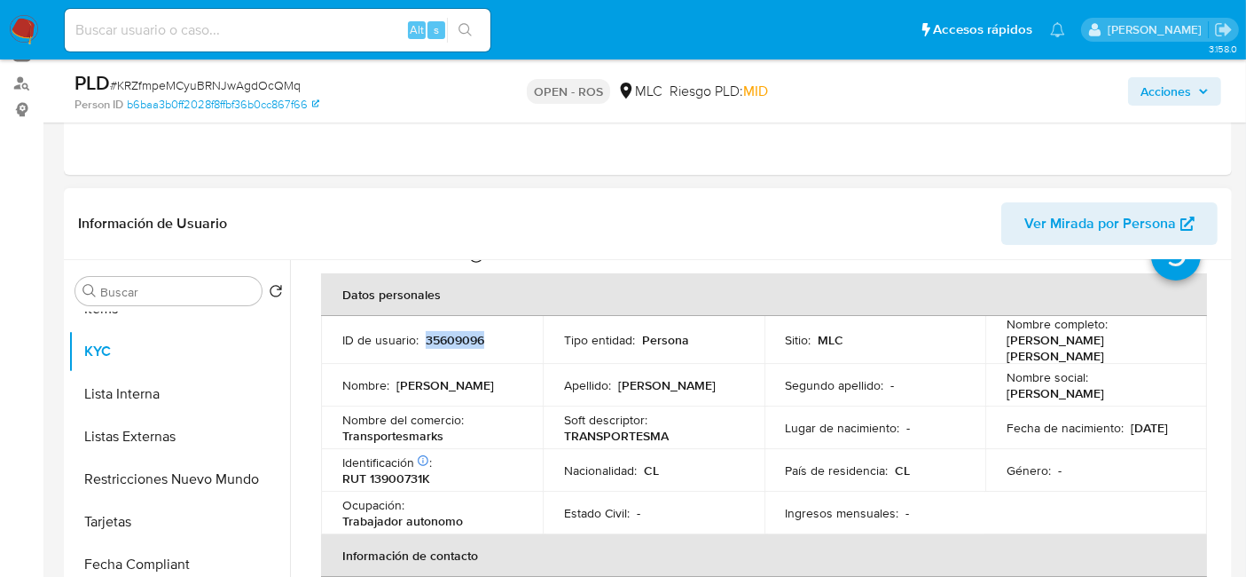
click at [468, 337] on p "35609096" at bounding box center [455, 340] width 59 height 16
copy p "35609096"
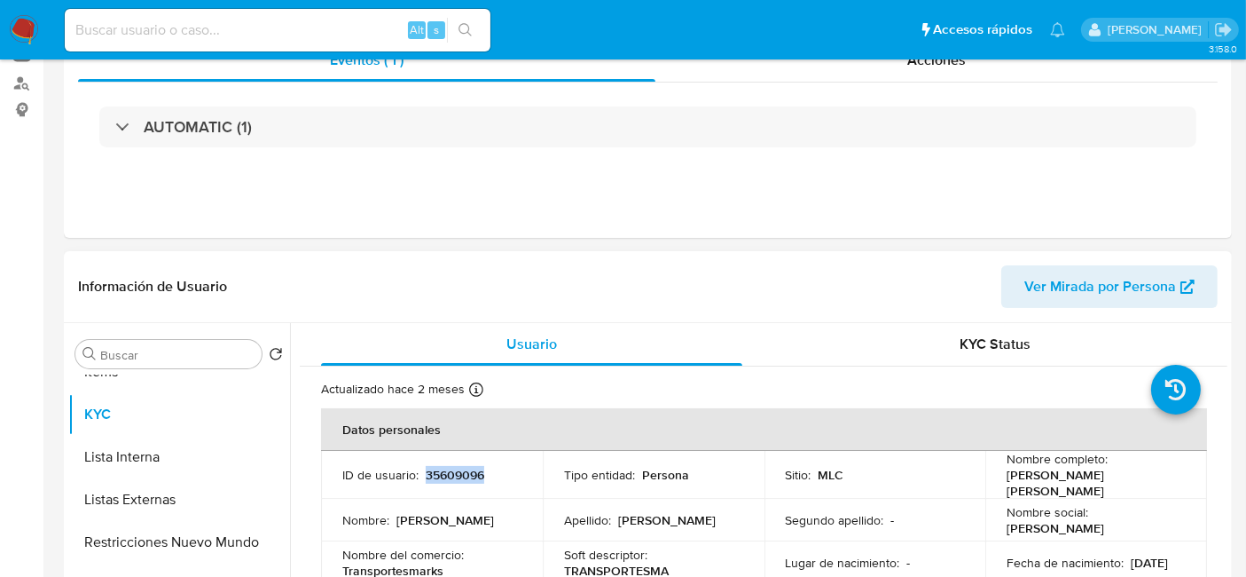
scroll to position [0, 0]
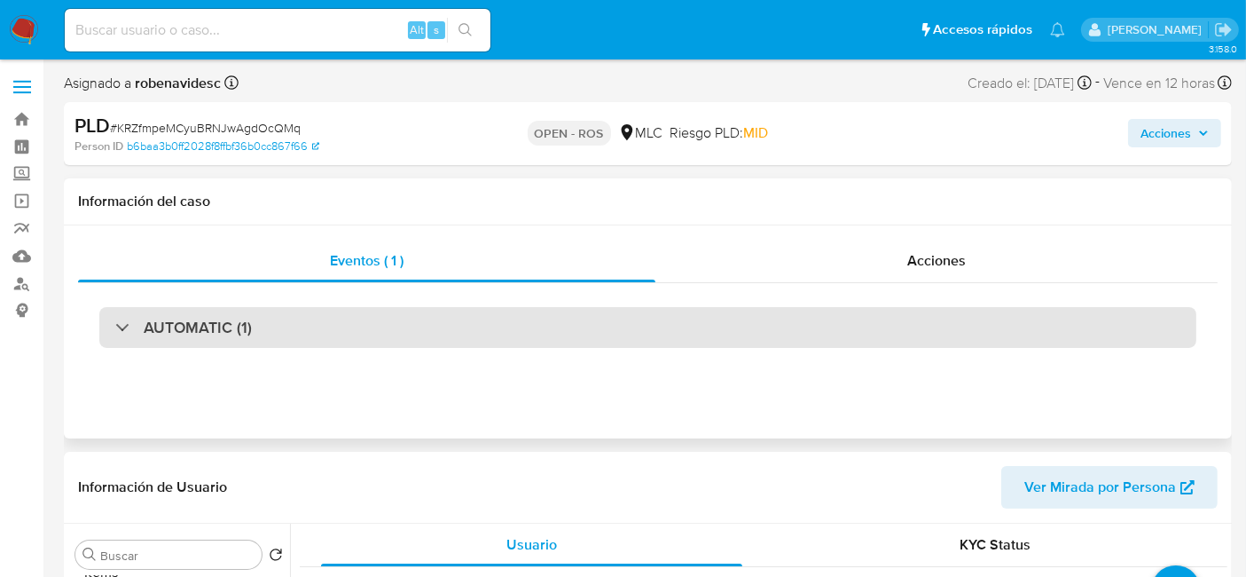
click at [265, 310] on div "AUTOMATIC (1)" at bounding box center [647, 327] width 1097 height 41
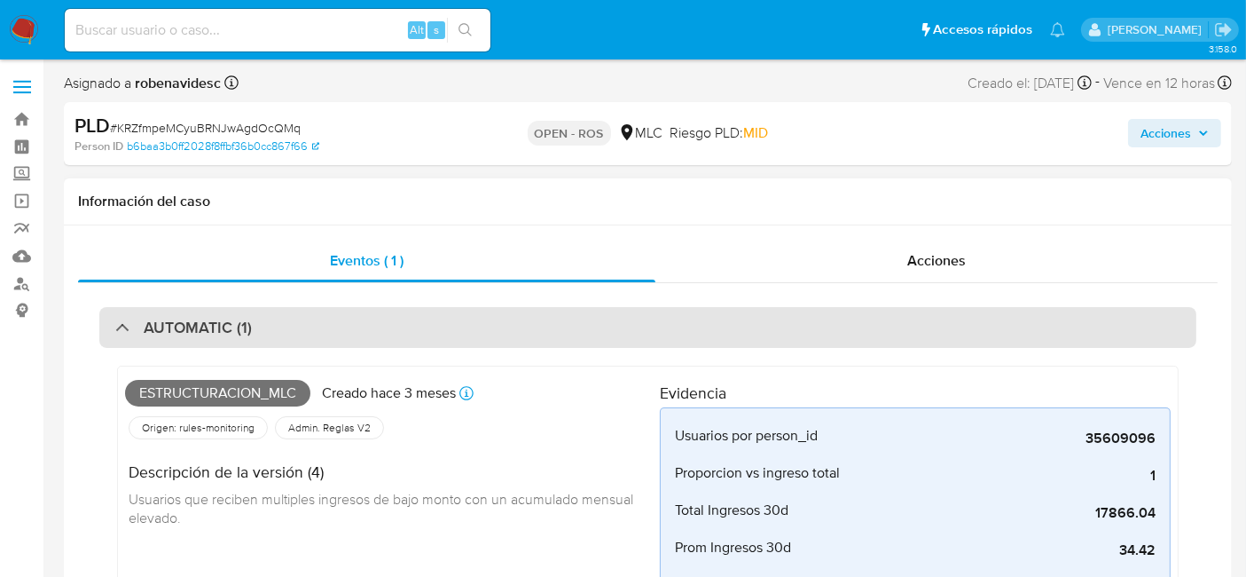
click at [291, 333] on div "AUTOMATIC (1)" at bounding box center [647, 327] width 1097 height 41
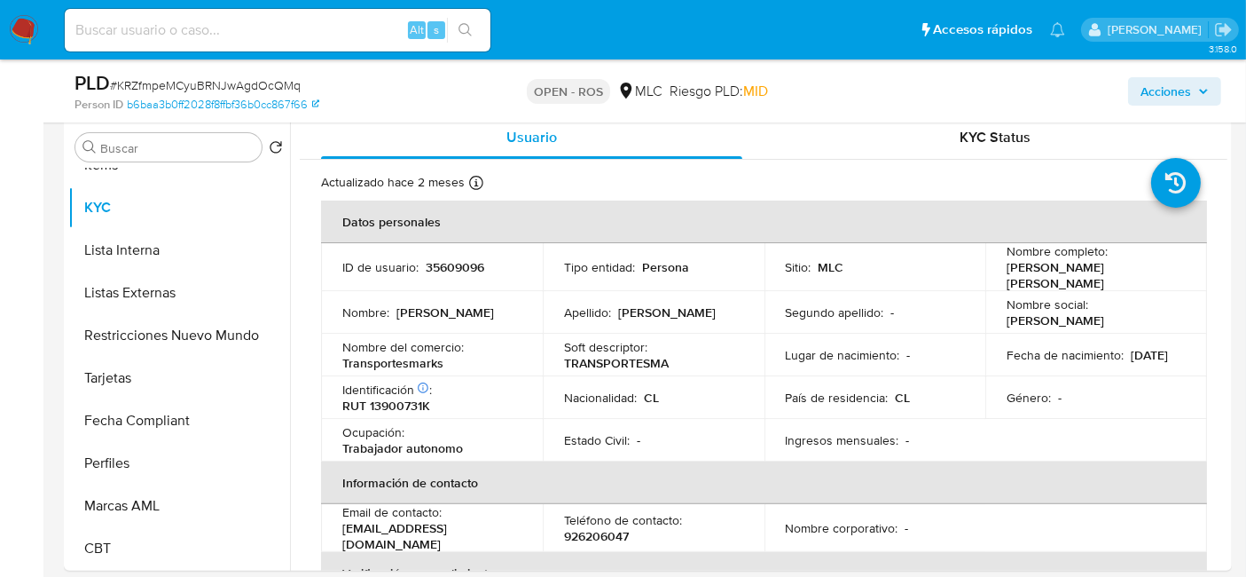
scroll to position [228, 0]
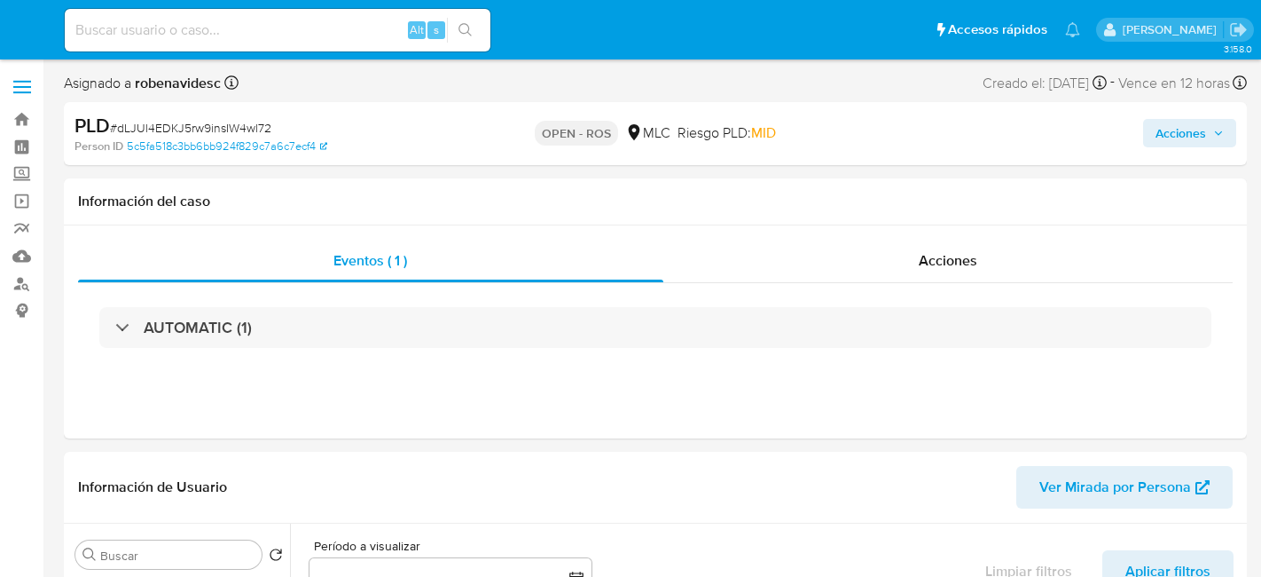
select select "10"
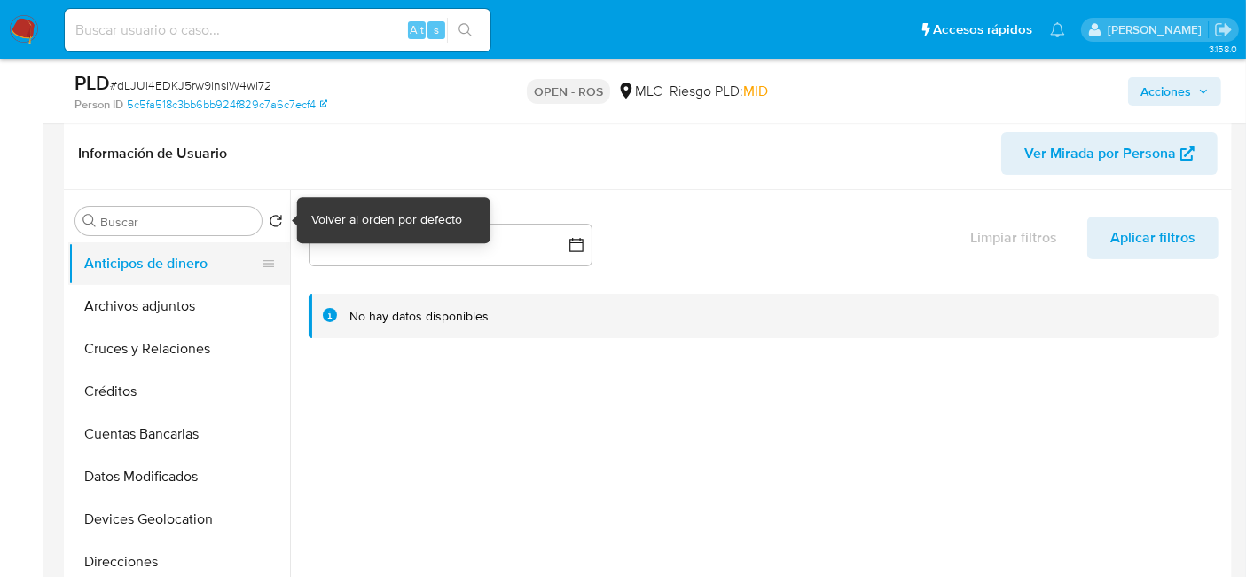
scroll to position [273, 0]
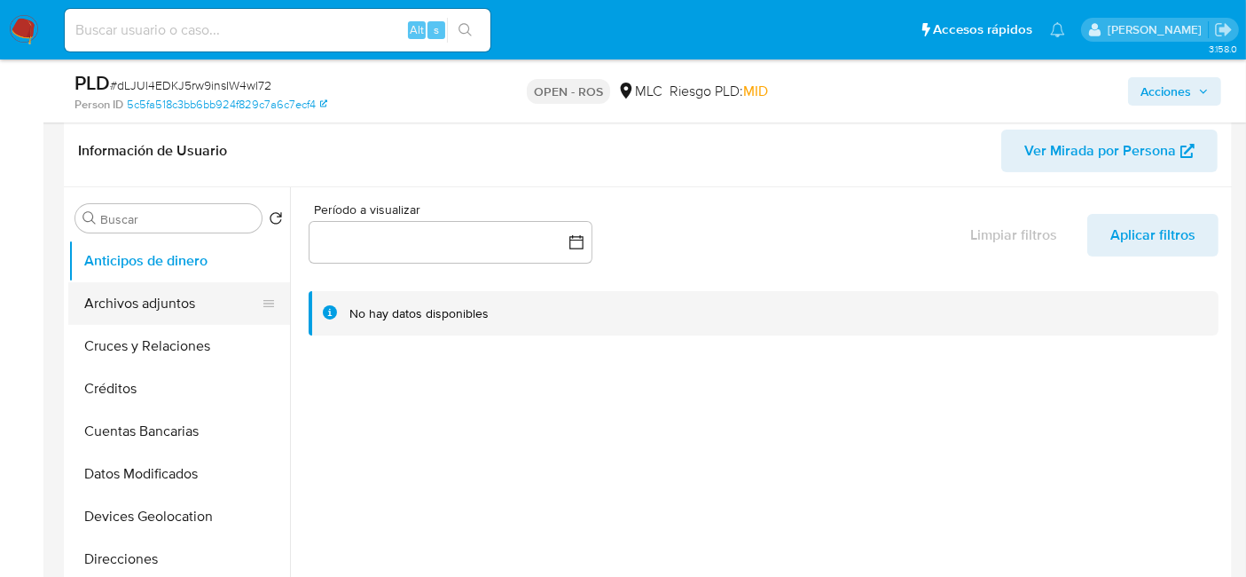
click at [122, 289] on button "Archivos adjuntos" at bounding box center [172, 303] width 208 height 43
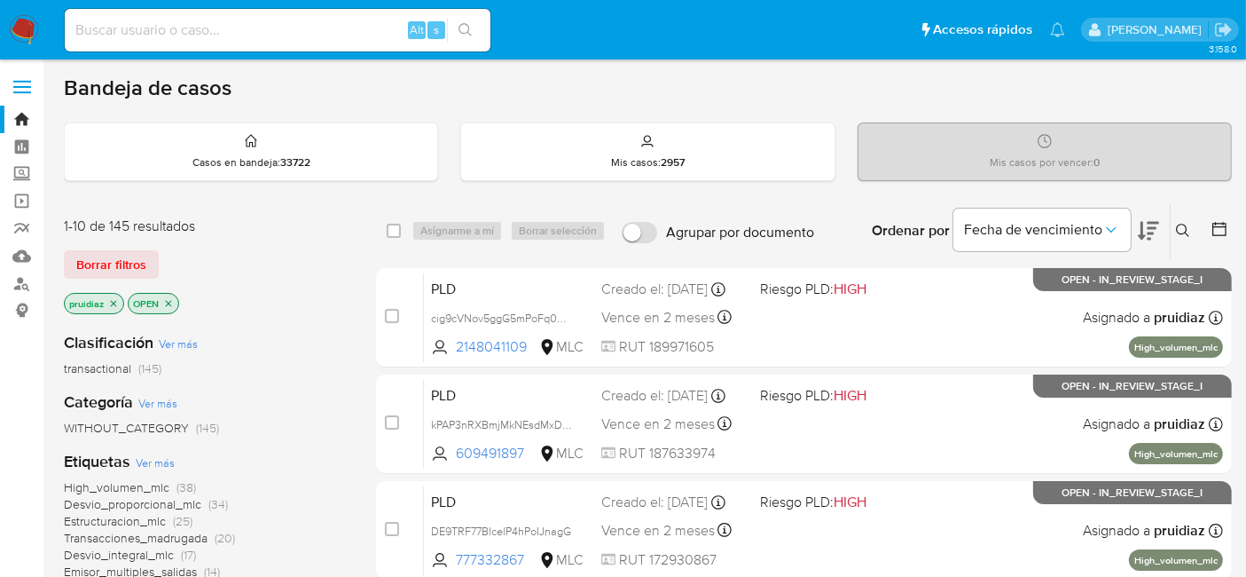
click at [1150, 224] on icon at bounding box center [1148, 230] width 21 height 21
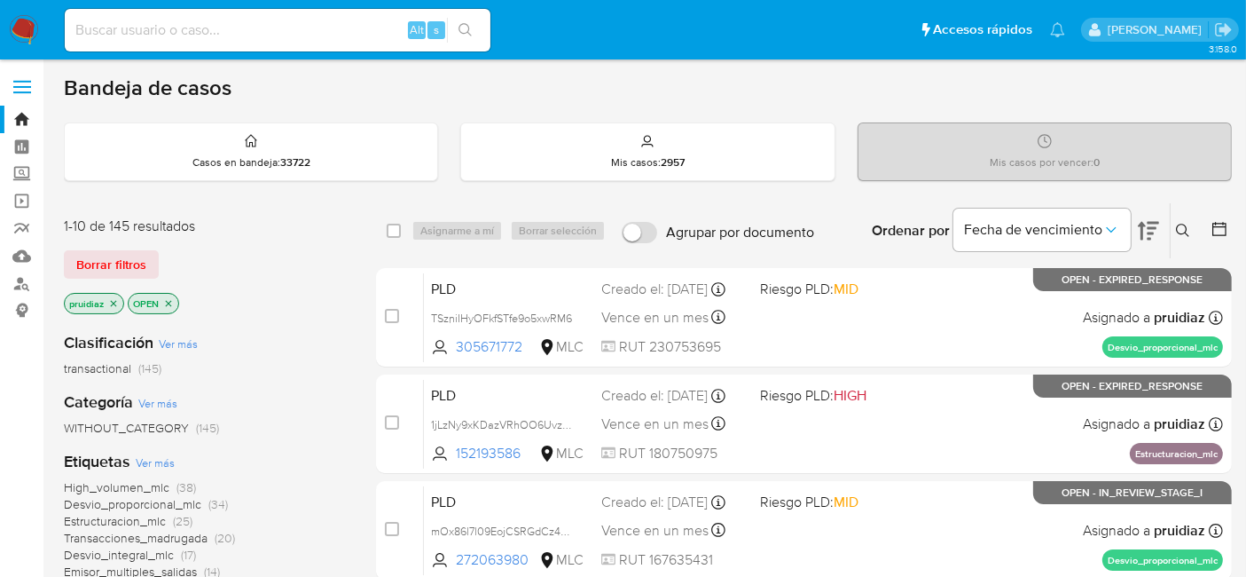
click at [25, 31] on img at bounding box center [24, 30] width 30 height 30
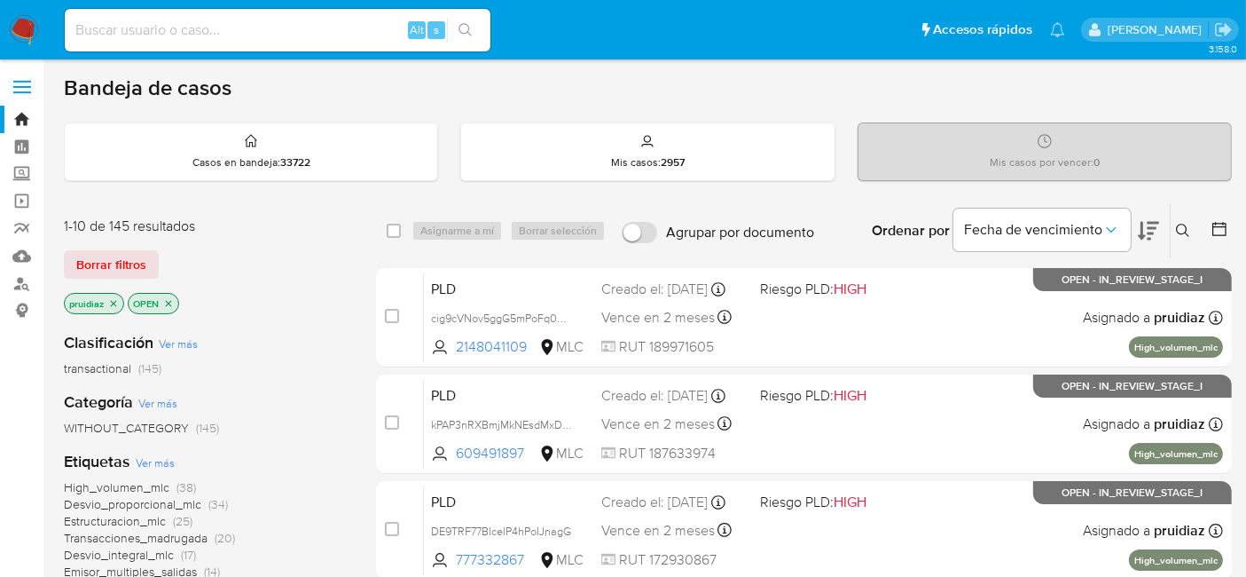
click at [1151, 225] on icon at bounding box center [1148, 231] width 21 height 19
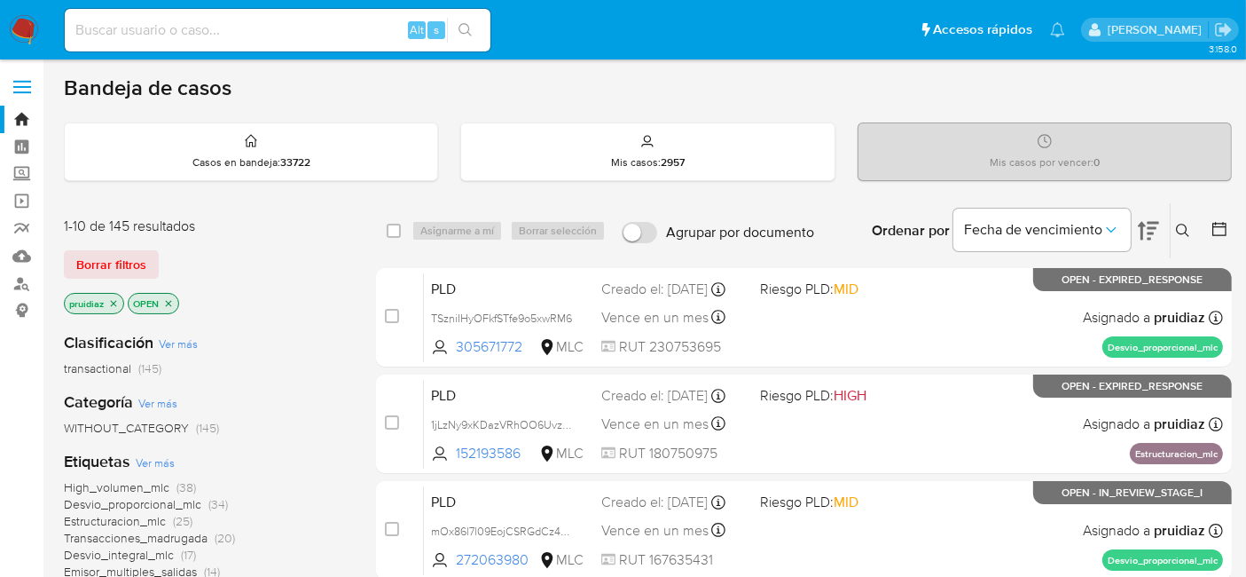
click at [27, 27] on img at bounding box center [24, 30] width 30 height 30
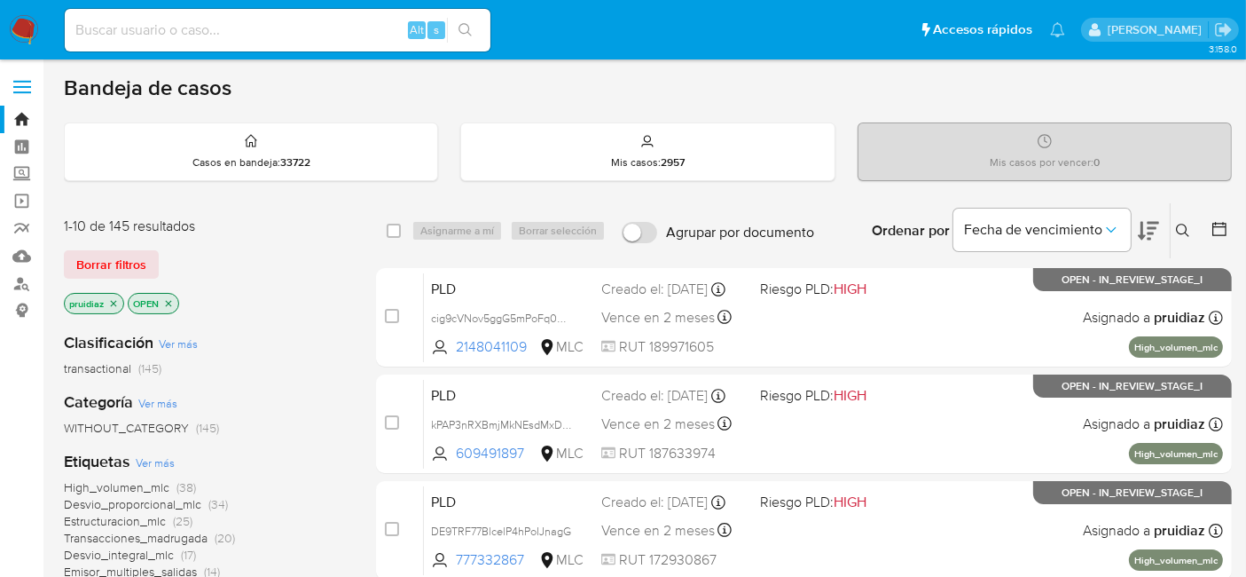
click at [1150, 231] on icon at bounding box center [1148, 231] width 21 height 19
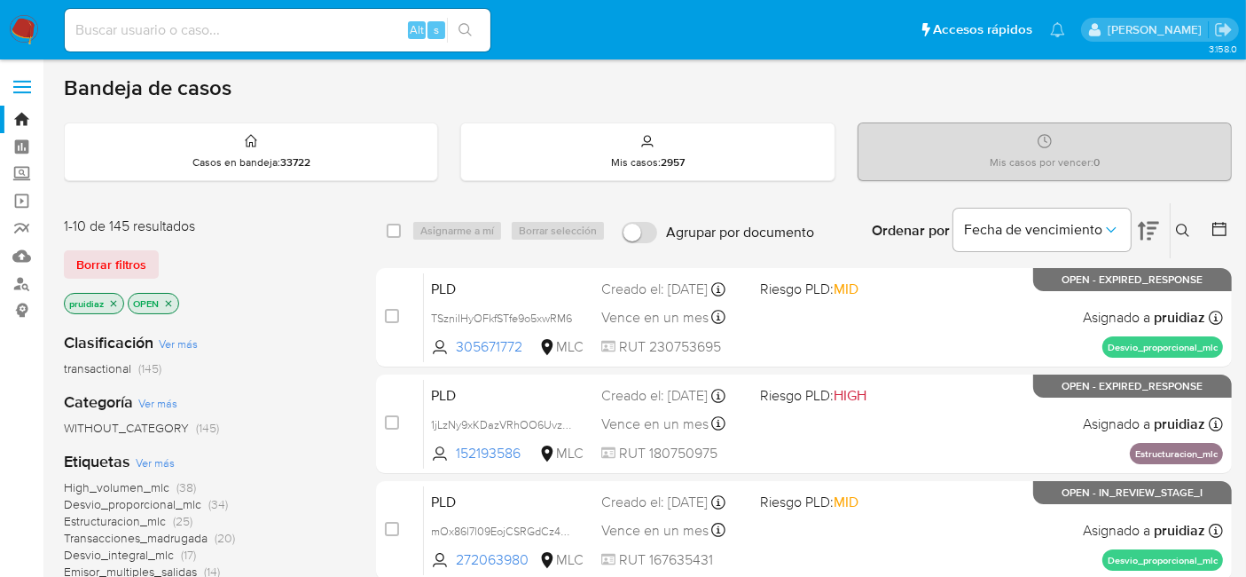
click at [30, 33] on img at bounding box center [24, 30] width 30 height 30
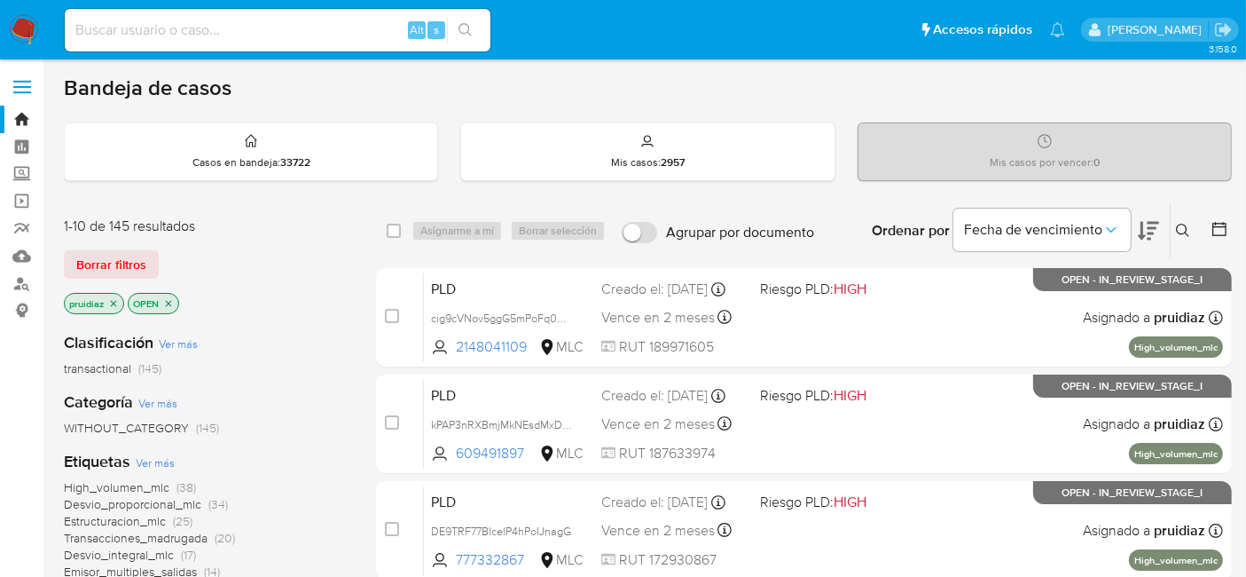
click at [1145, 226] on icon at bounding box center [1148, 230] width 21 height 21
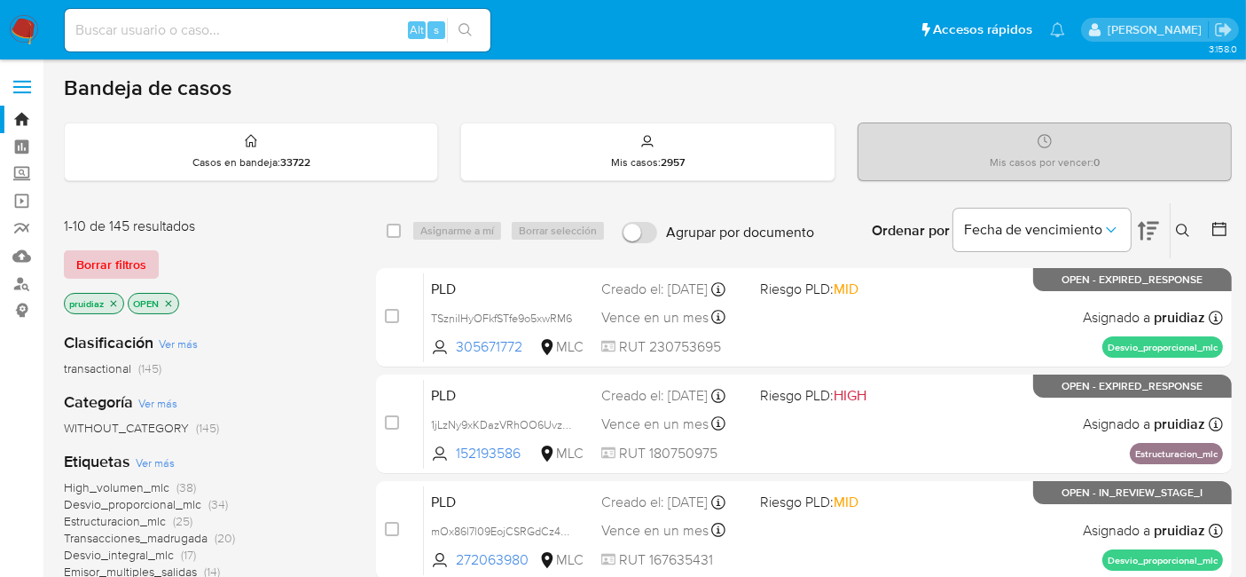
click at [123, 252] on span "Borrar filtros" at bounding box center [111, 264] width 70 height 25
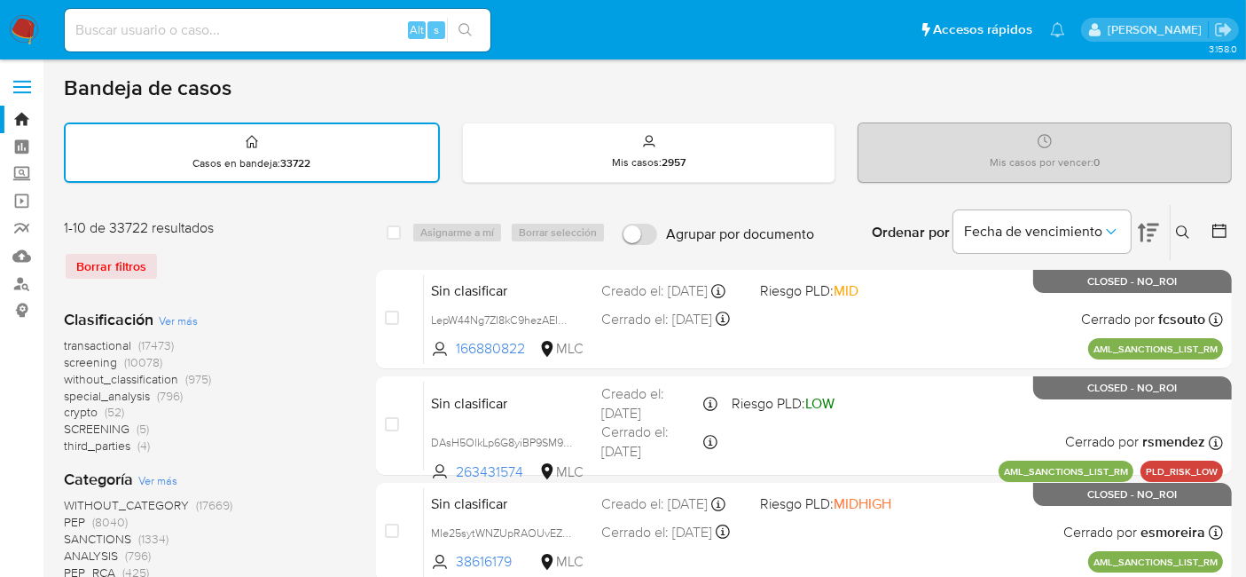
click at [1223, 224] on icon at bounding box center [1219, 231] width 14 height 14
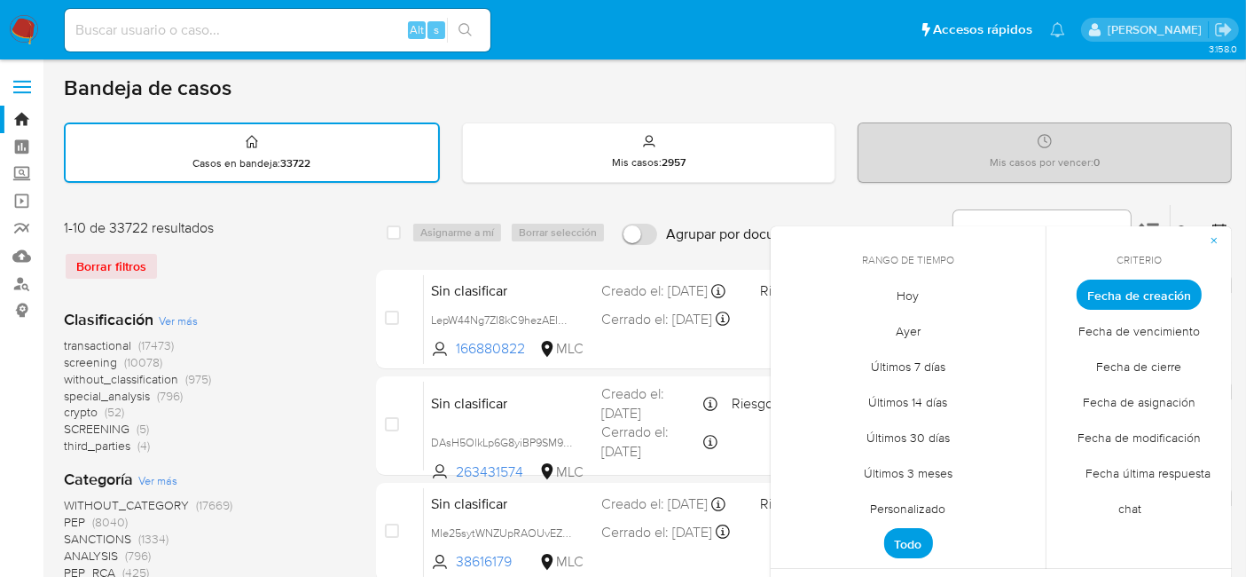
click at [898, 506] on span "Personalizado" at bounding box center [908, 508] width 113 height 36
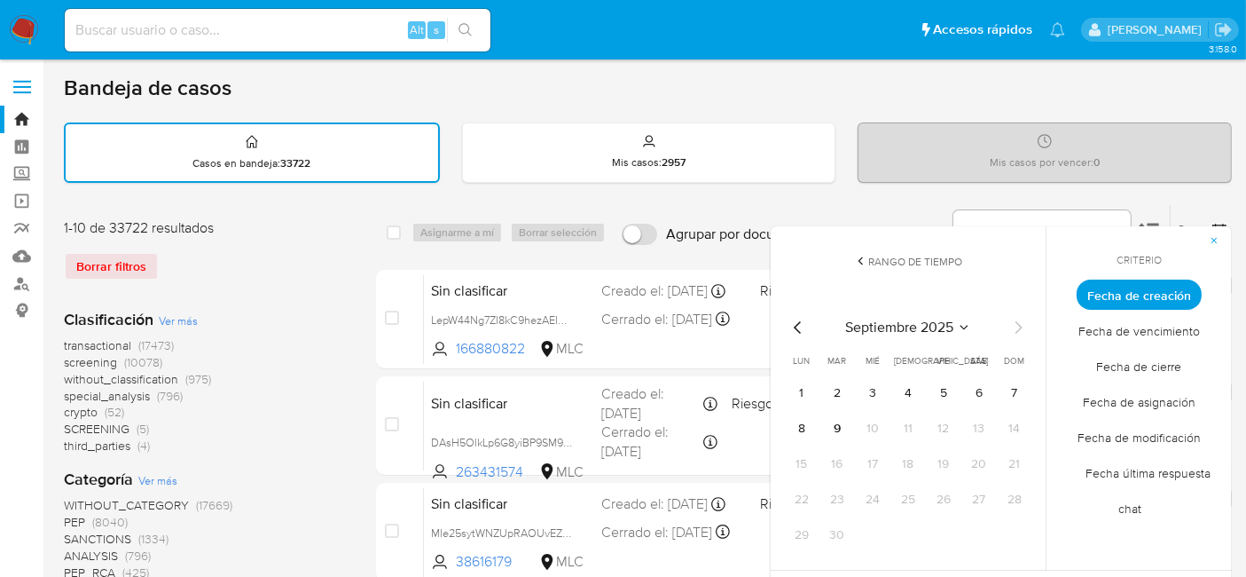
click at [800, 322] on icon "Mes anterior" at bounding box center [798, 327] width 21 height 21
click at [1015, 392] on button "1" at bounding box center [1014, 393] width 28 height 28
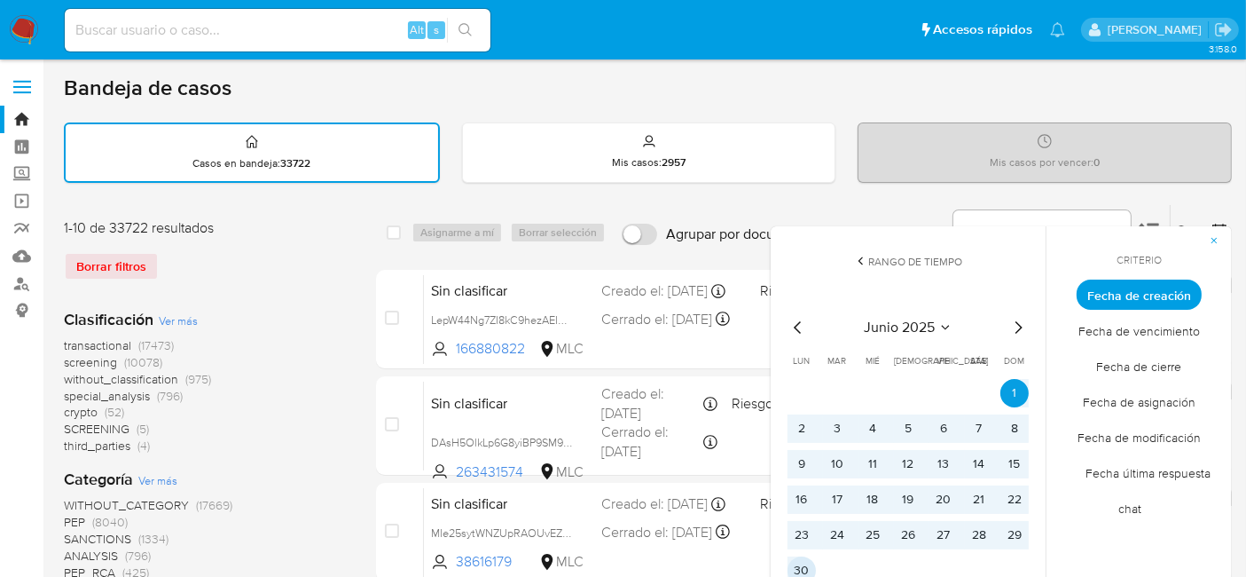
click at [806, 564] on button "30" at bounding box center [802, 570] width 28 height 28
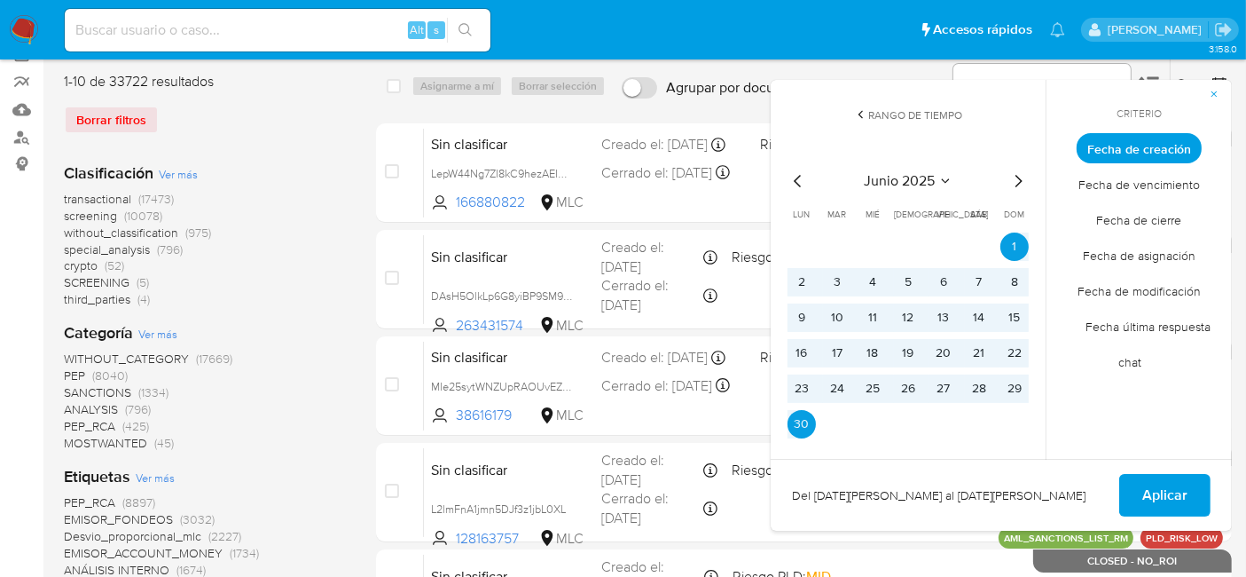
scroll to position [147, 0]
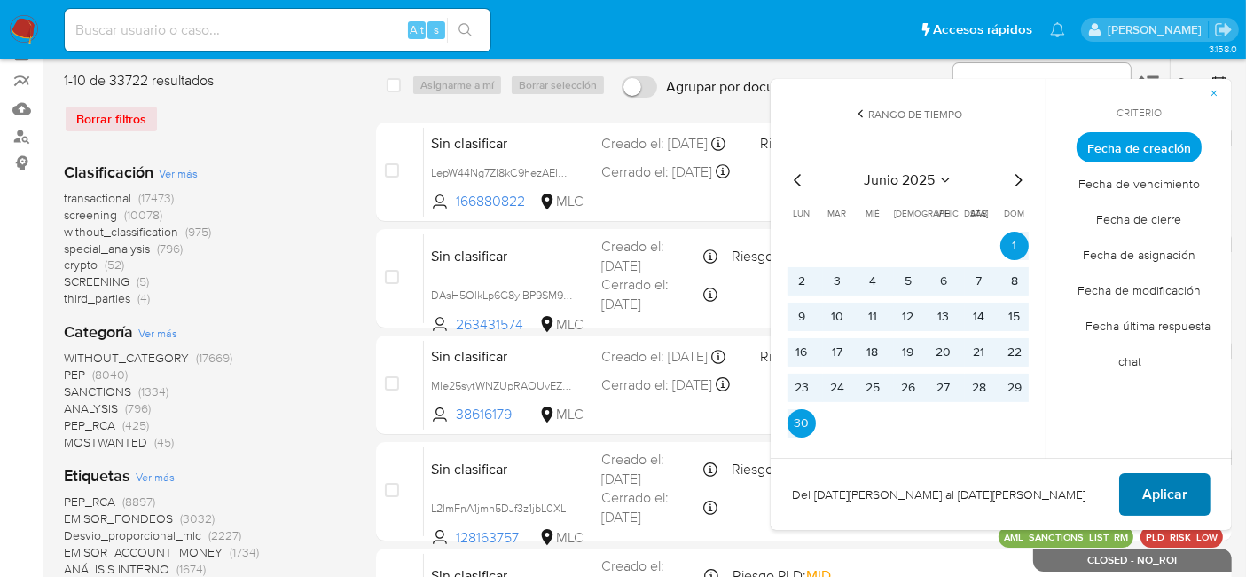
click at [1155, 485] on span "Aplicar" at bounding box center [1164, 494] width 45 height 39
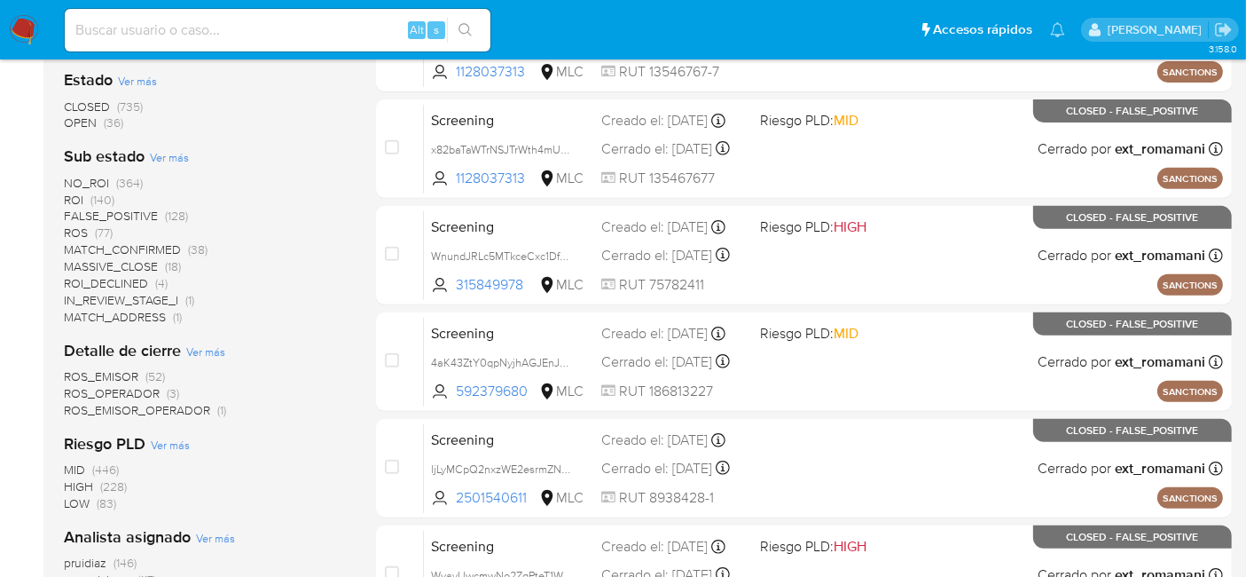
scroll to position [655, 0]
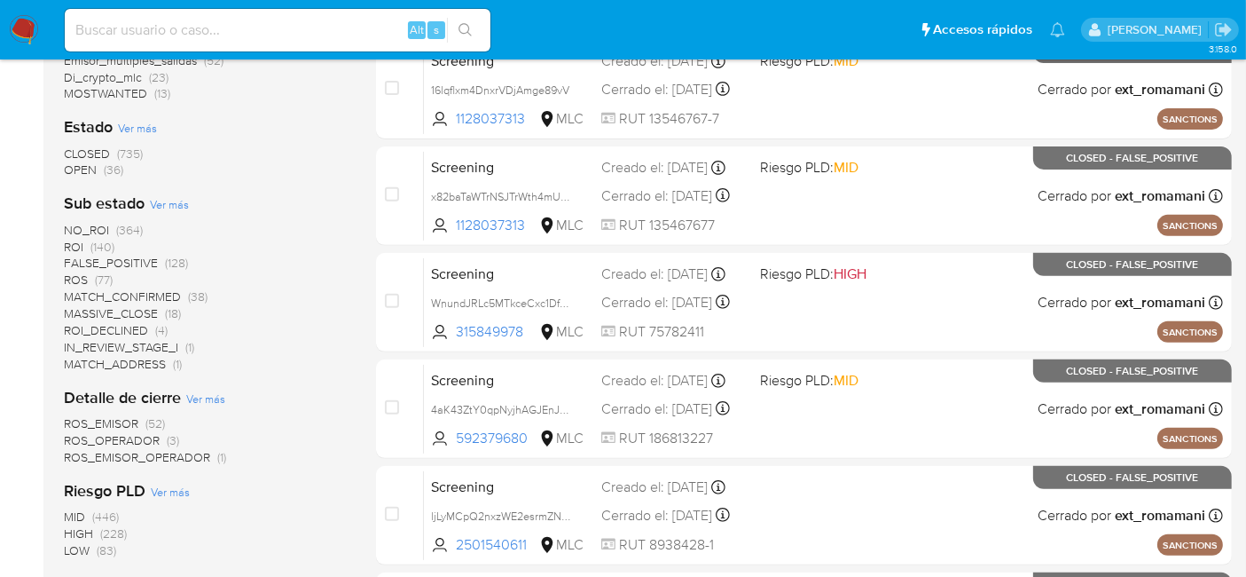
click at [73, 164] on span "OPEN" at bounding box center [80, 170] width 33 height 18
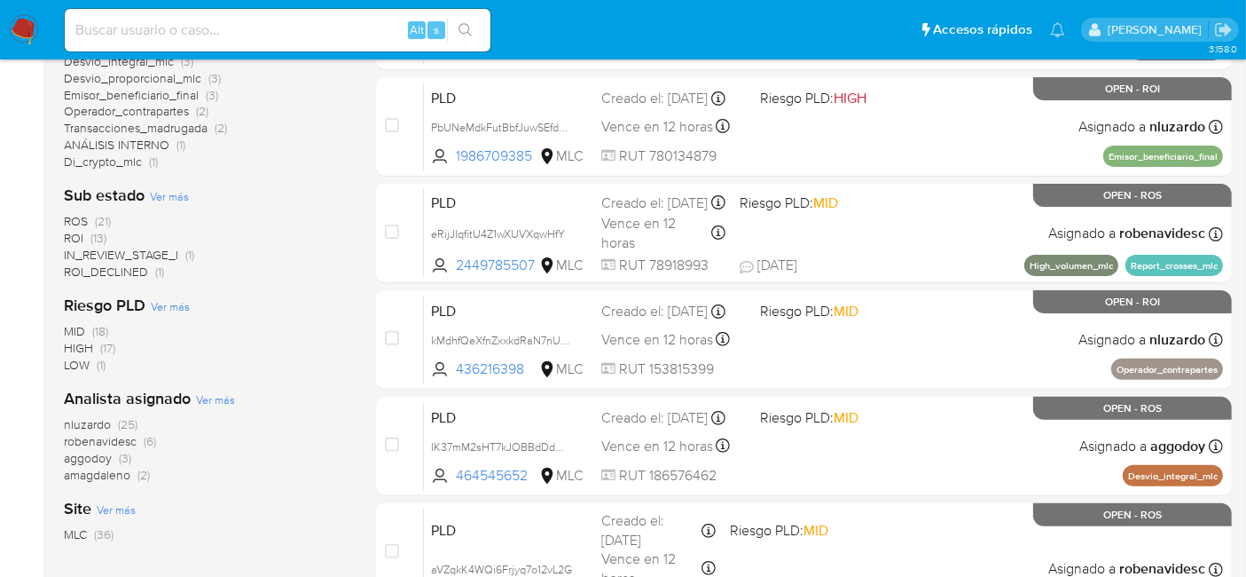
scroll to position [508, 0]
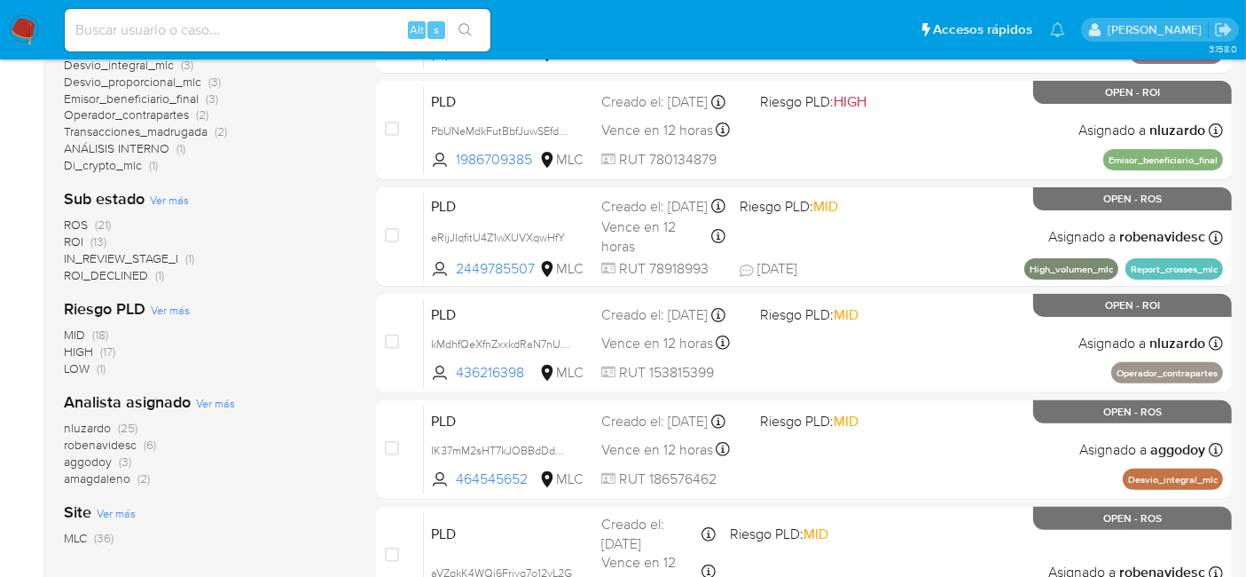
click at [75, 237] on span "ROI" at bounding box center [74, 241] width 20 height 18
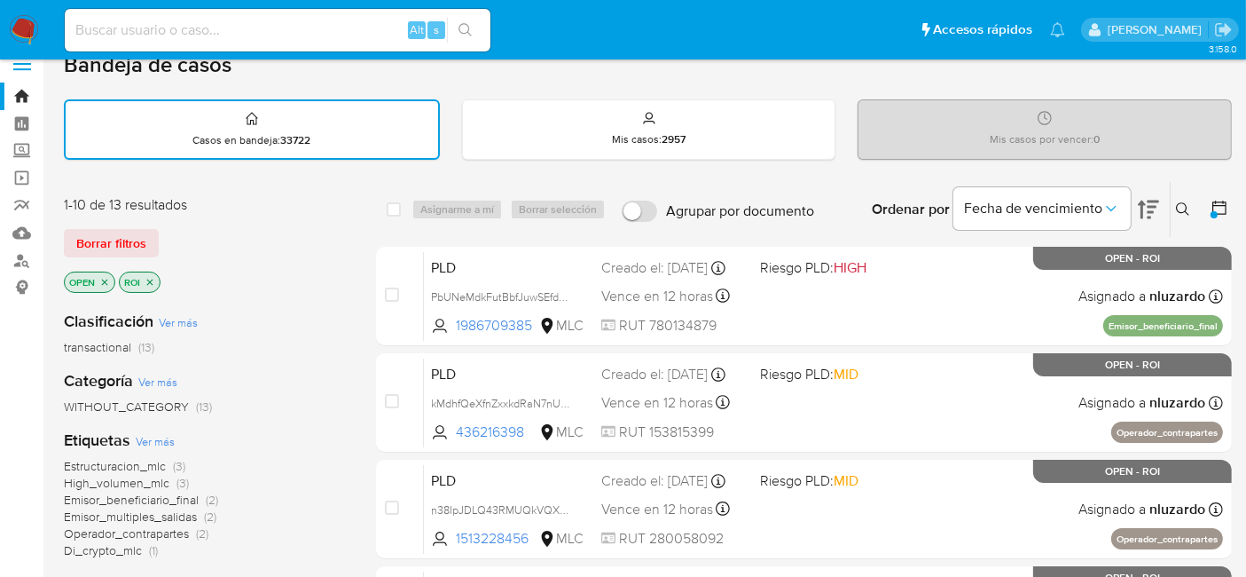
scroll to position [15, 0]
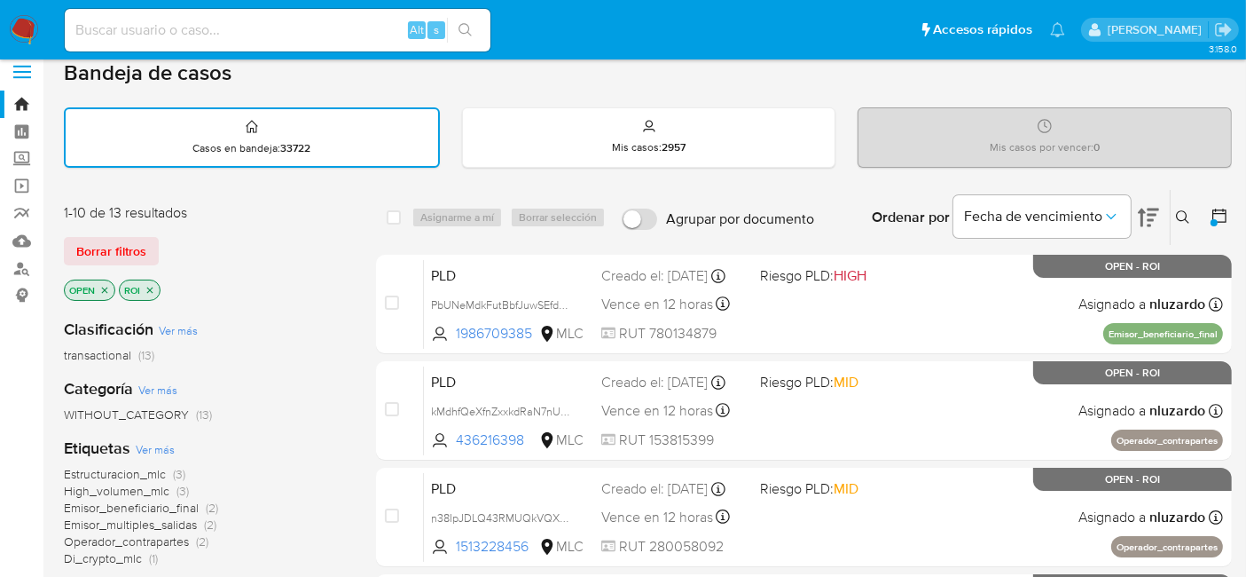
click at [150, 285] on icon "close-filter" at bounding box center [150, 290] width 11 height 11
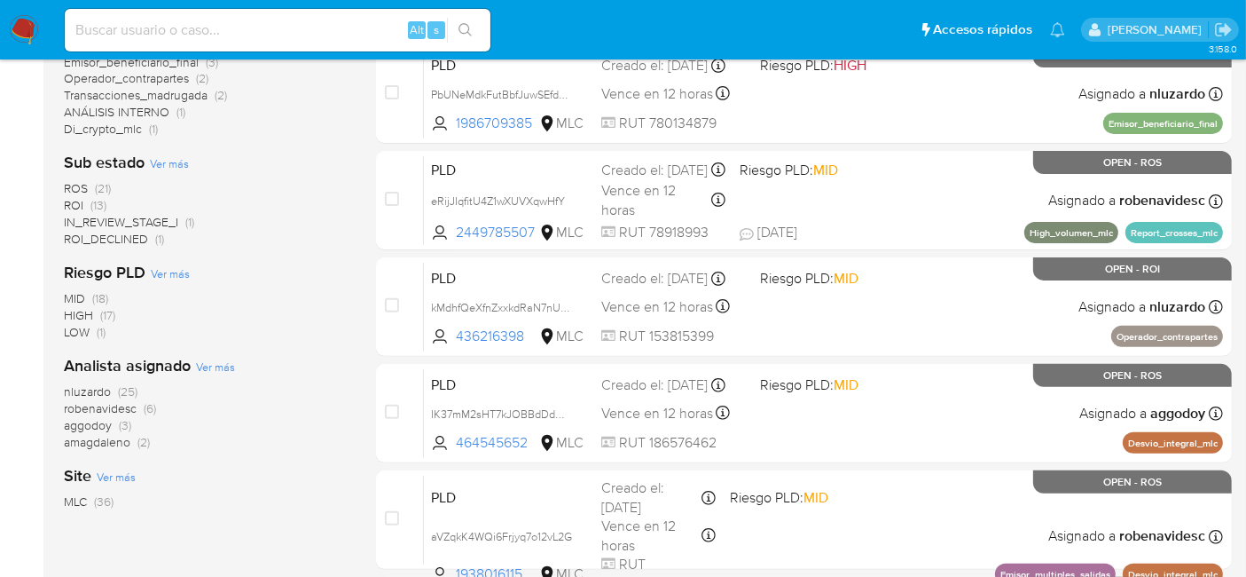
scroll to position [544, 0]
click at [83, 188] on span "ROS" at bounding box center [76, 189] width 24 height 18
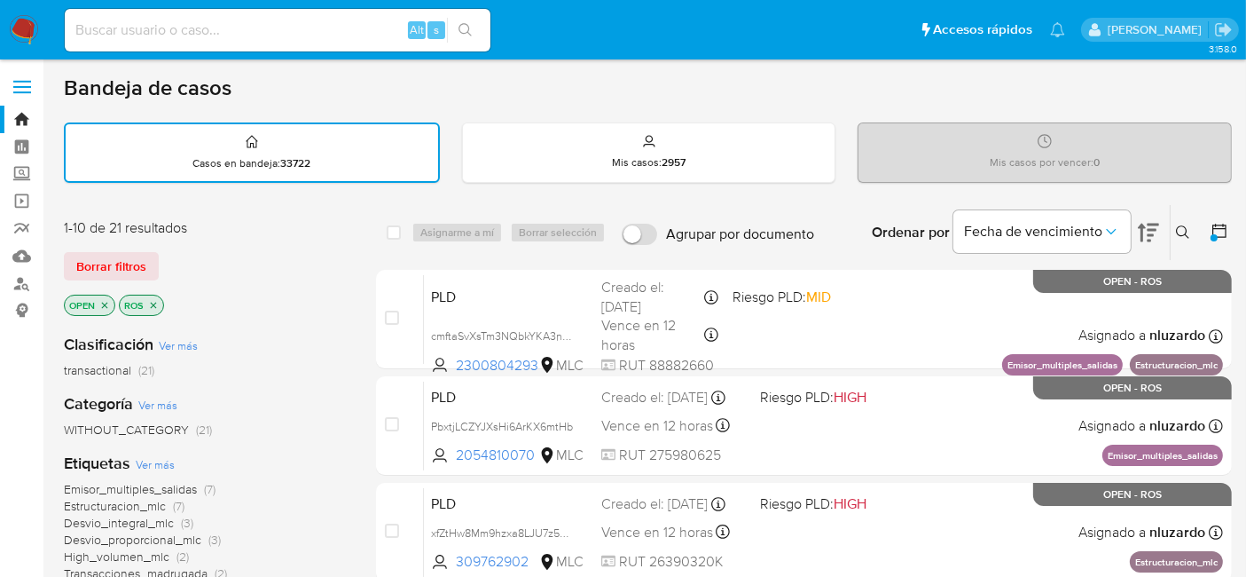
click at [25, 23] on img at bounding box center [24, 30] width 30 height 30
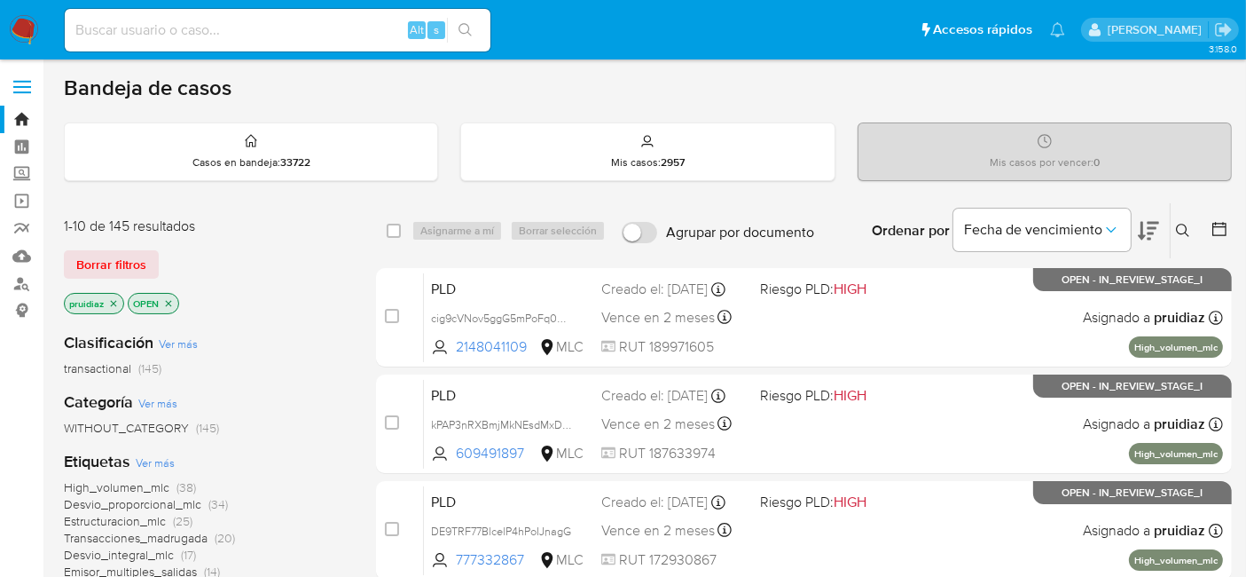
click at [33, 13] on nav "Pausado Ver notificaciones Alt s Accesos rápidos Presiona las siguientes teclas…" at bounding box center [623, 29] width 1246 height 59
click at [18, 43] on img at bounding box center [24, 30] width 30 height 30
click at [1150, 239] on icon at bounding box center [1148, 230] width 21 height 21
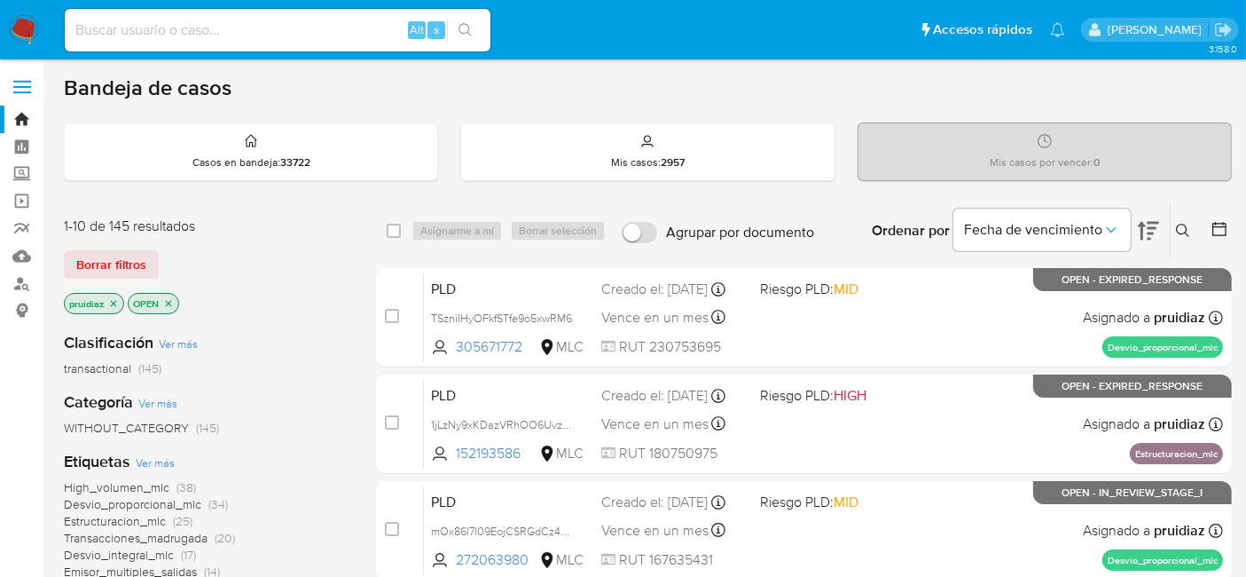
click at [37, 43] on img at bounding box center [24, 30] width 30 height 30
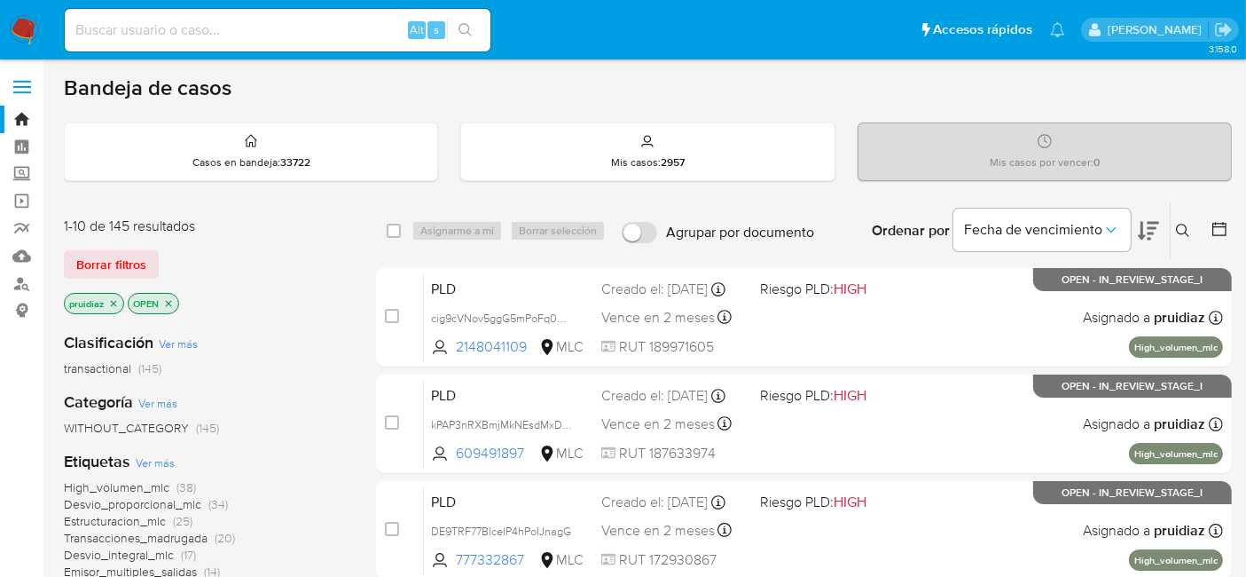
click at [1158, 229] on icon at bounding box center [1148, 230] width 21 height 21
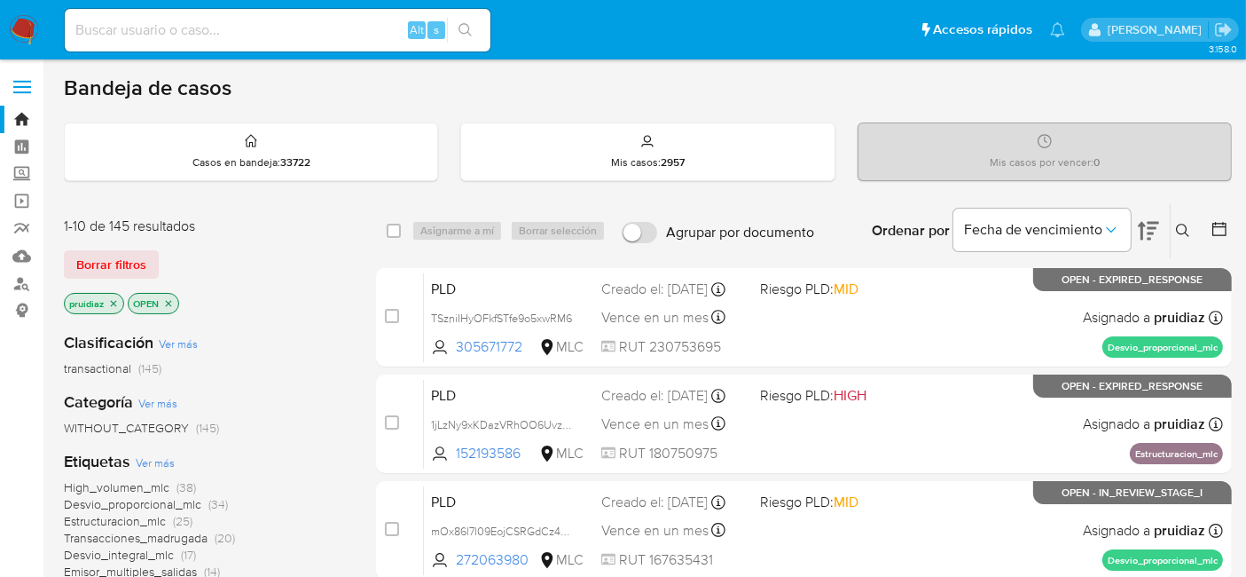
click at [20, 8] on nav "Pausado Ver notificaciones Alt s Accesos rápidos Presiona las siguientes teclas…" at bounding box center [623, 29] width 1246 height 59
click at [18, 15] on img at bounding box center [24, 30] width 30 height 30
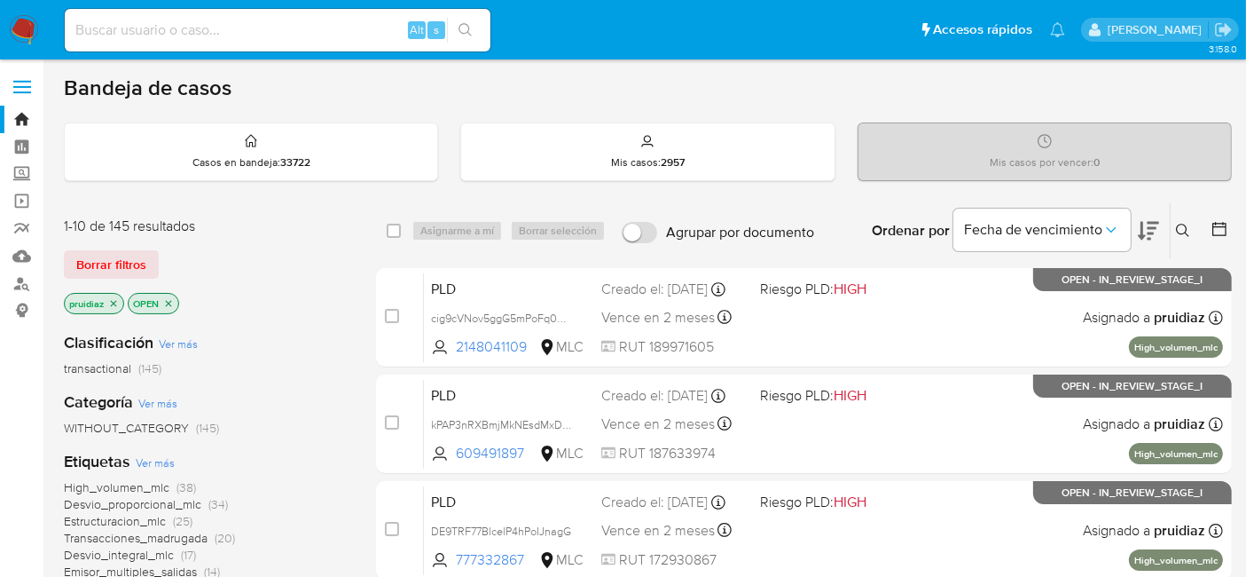
click at [1150, 230] on icon at bounding box center [1148, 230] width 21 height 21
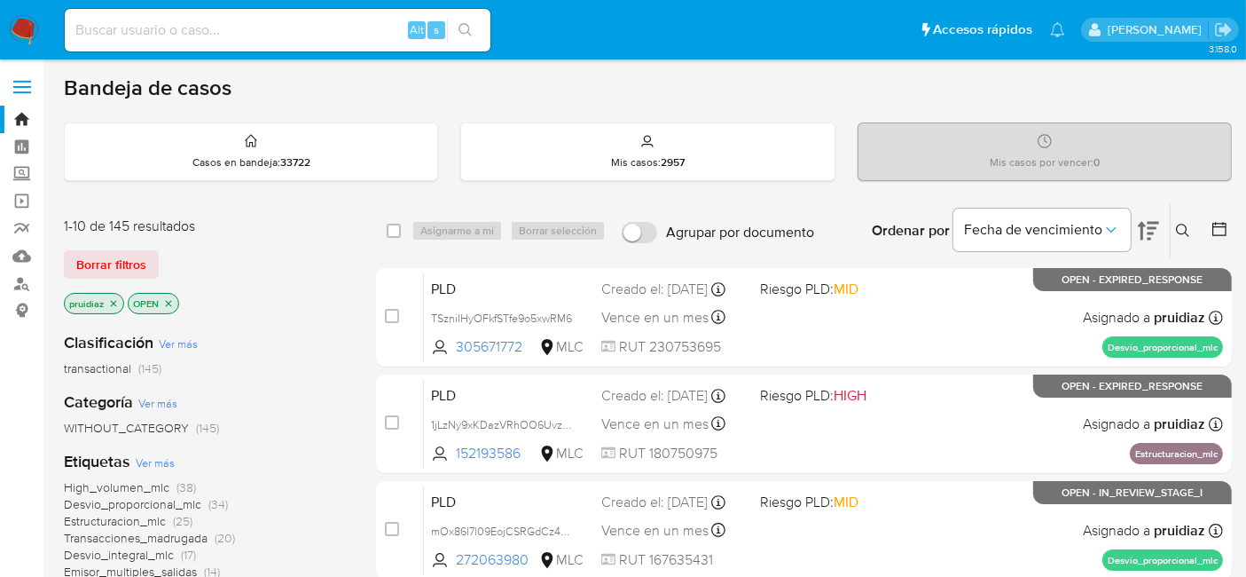
click at [23, 24] on img at bounding box center [24, 30] width 30 height 30
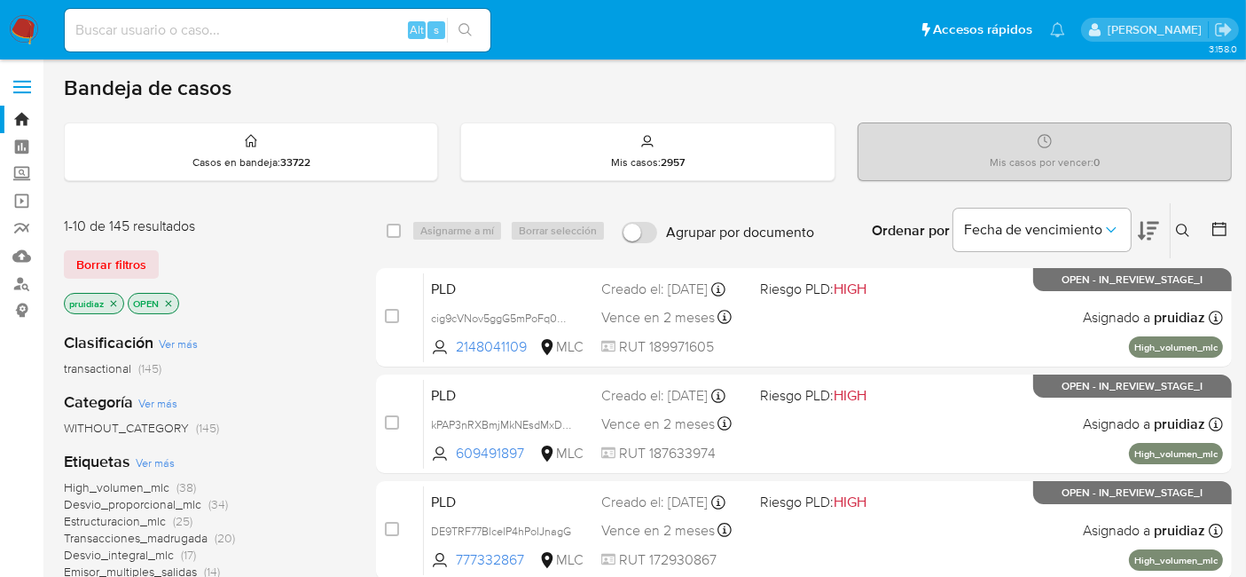
click at [1156, 233] on icon at bounding box center [1148, 230] width 21 height 21
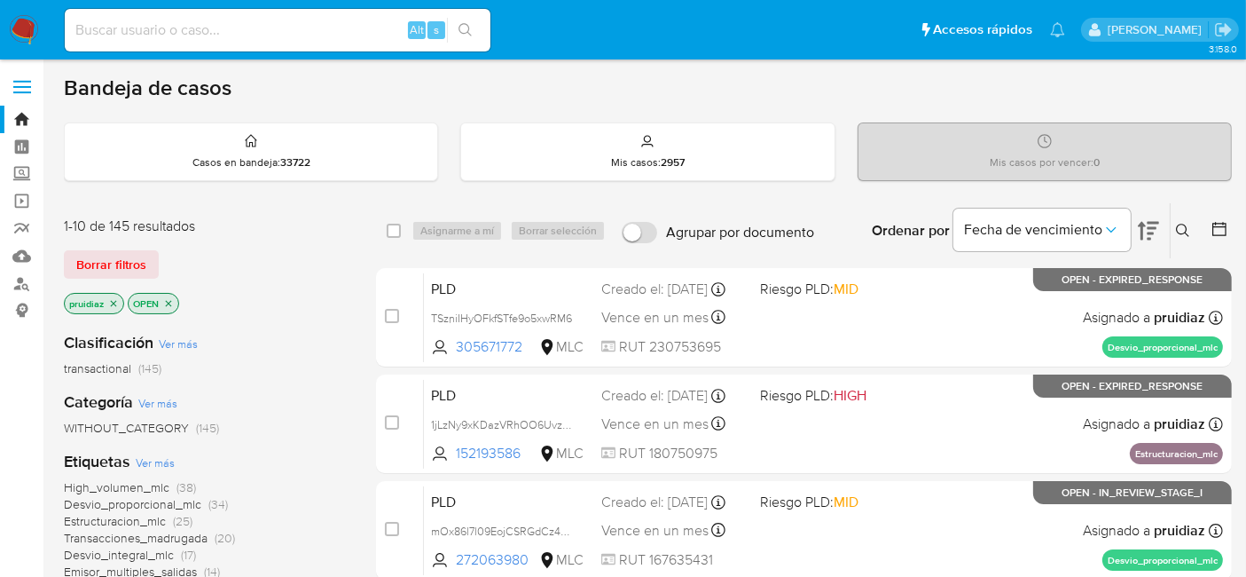
click at [20, 36] on img at bounding box center [24, 30] width 30 height 30
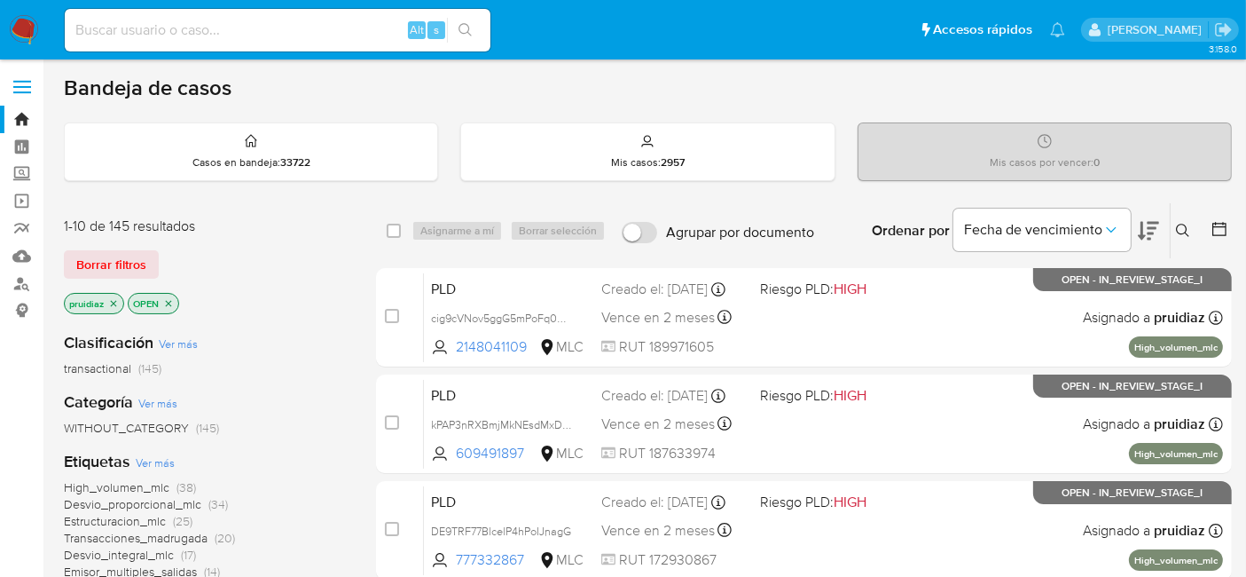
click at [1149, 232] on icon at bounding box center [1148, 231] width 21 height 19
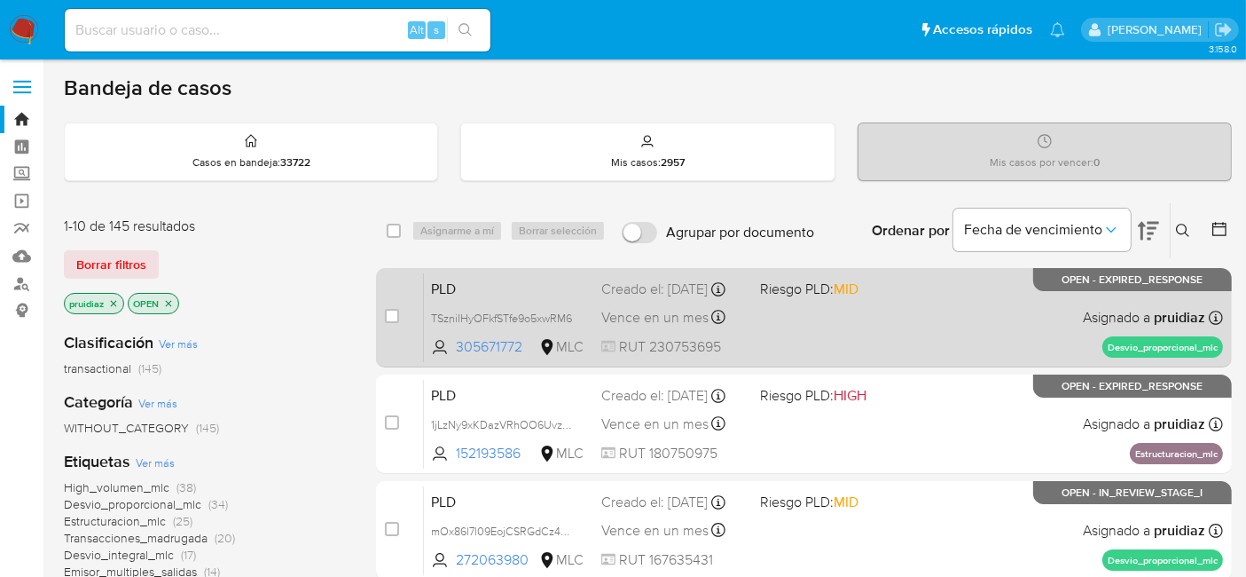
scroll to position [35, 0]
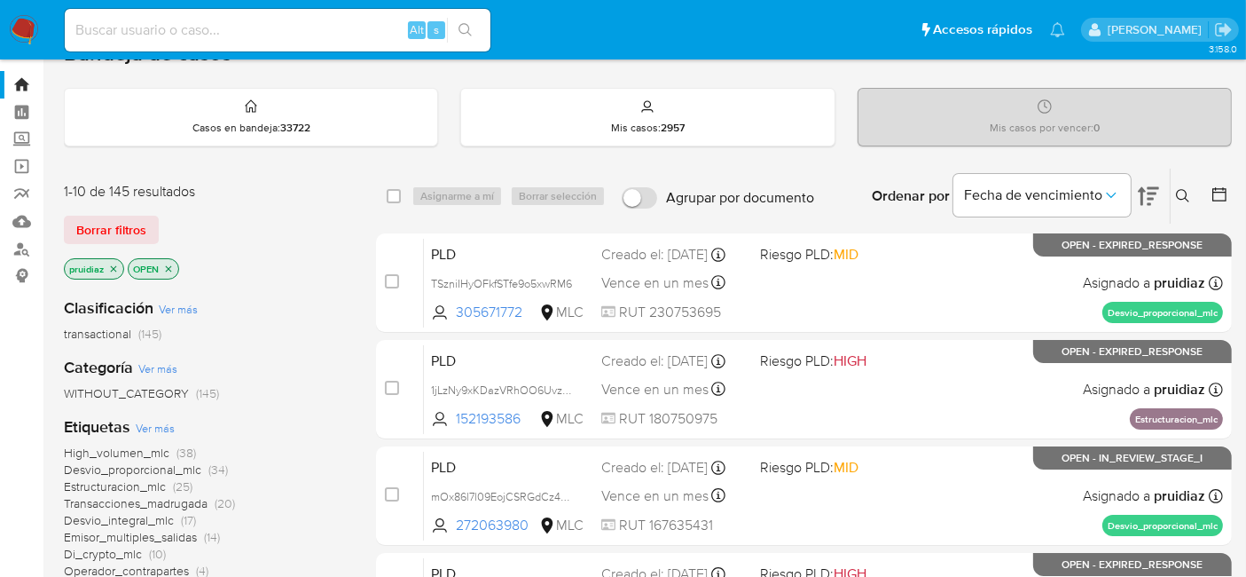
click at [22, 17] on img at bounding box center [24, 30] width 30 height 30
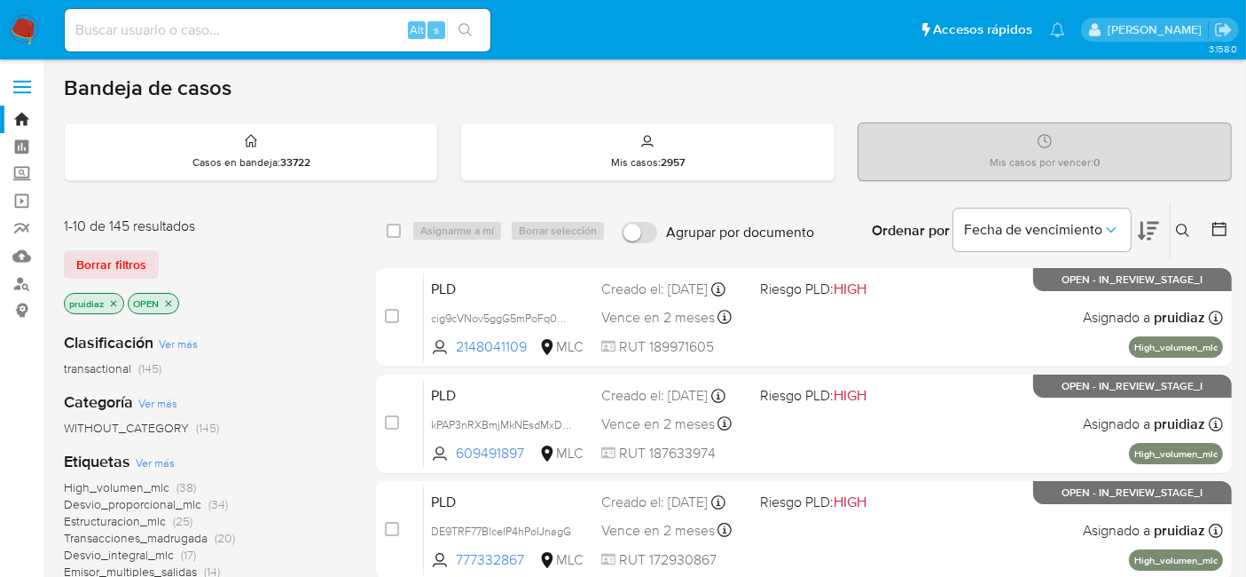
click at [25, 42] on img at bounding box center [24, 30] width 30 height 30
click at [1158, 234] on icon at bounding box center [1148, 230] width 21 height 21
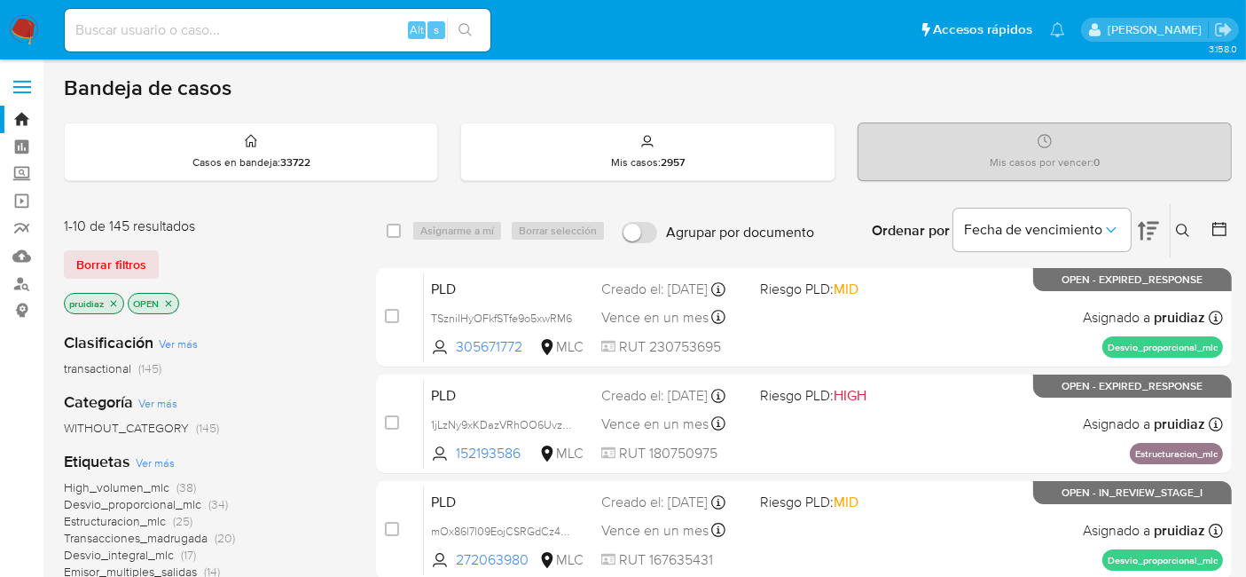
click at [20, 25] on img at bounding box center [24, 30] width 30 height 30
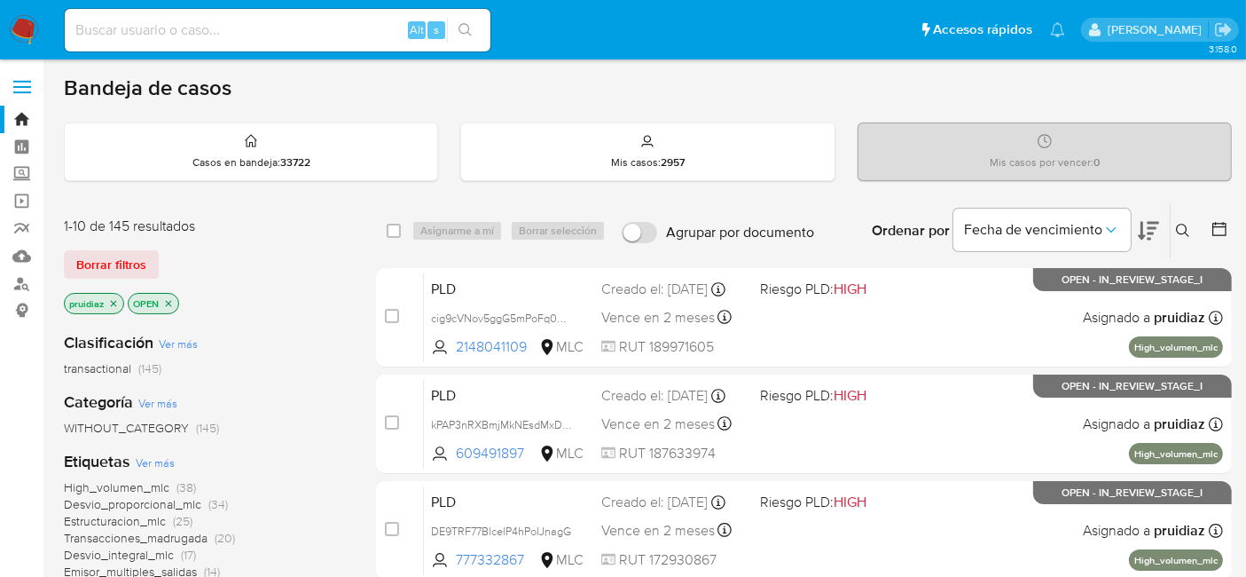
click at [1148, 223] on icon at bounding box center [1148, 230] width 21 height 21
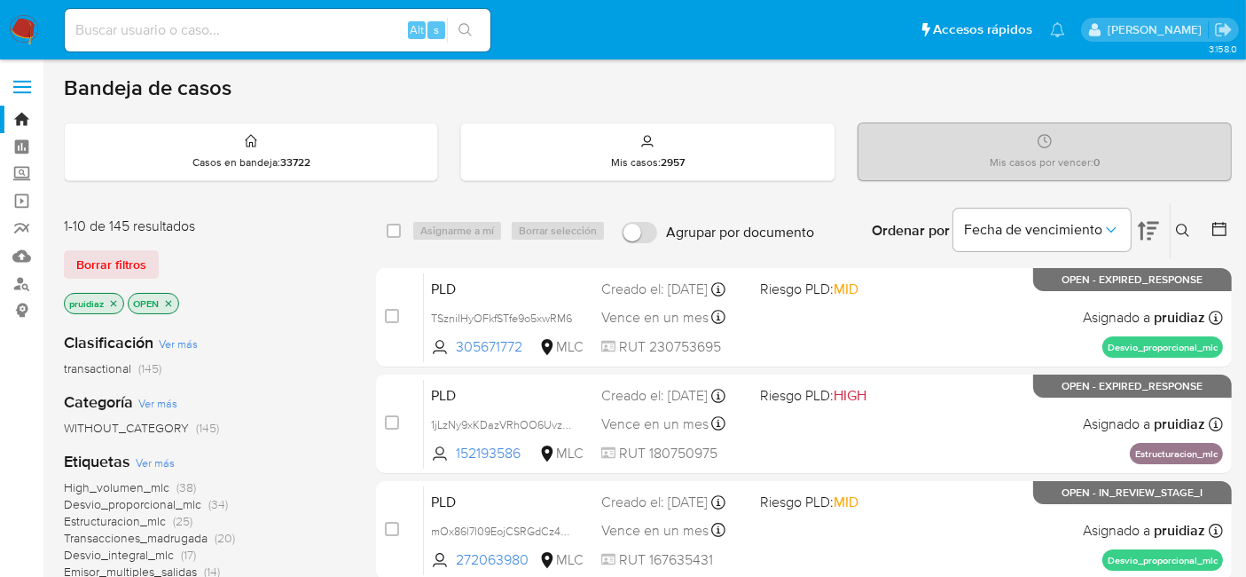
click at [30, 26] on img at bounding box center [24, 30] width 30 height 30
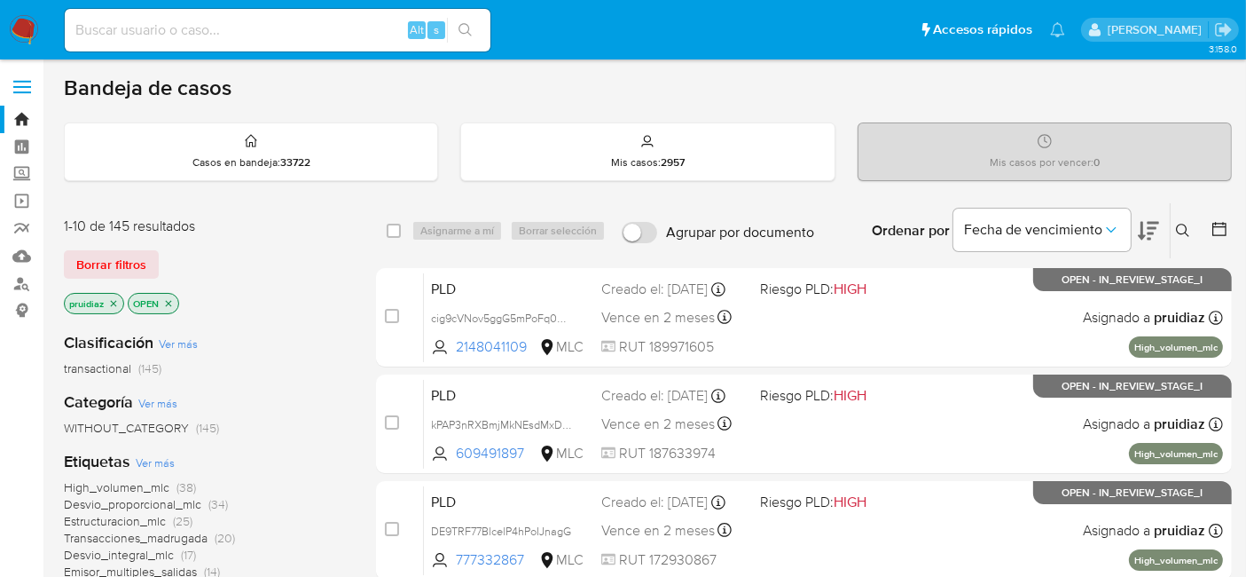
click at [1158, 228] on icon at bounding box center [1148, 230] width 21 height 21
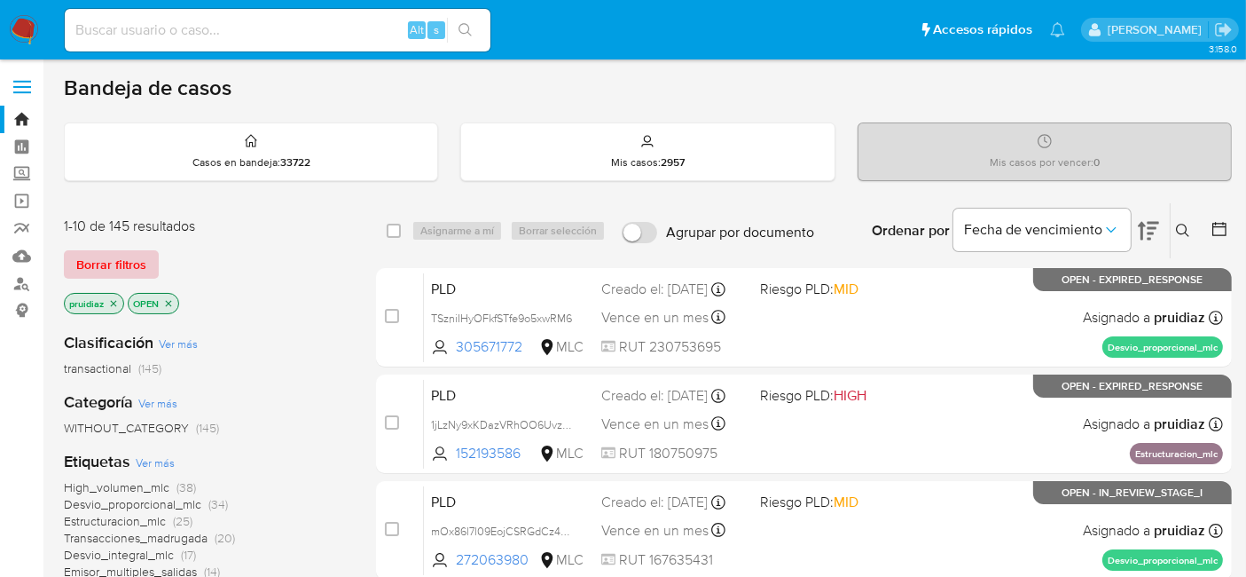
click at [130, 267] on span "Borrar filtros" at bounding box center [111, 264] width 70 height 25
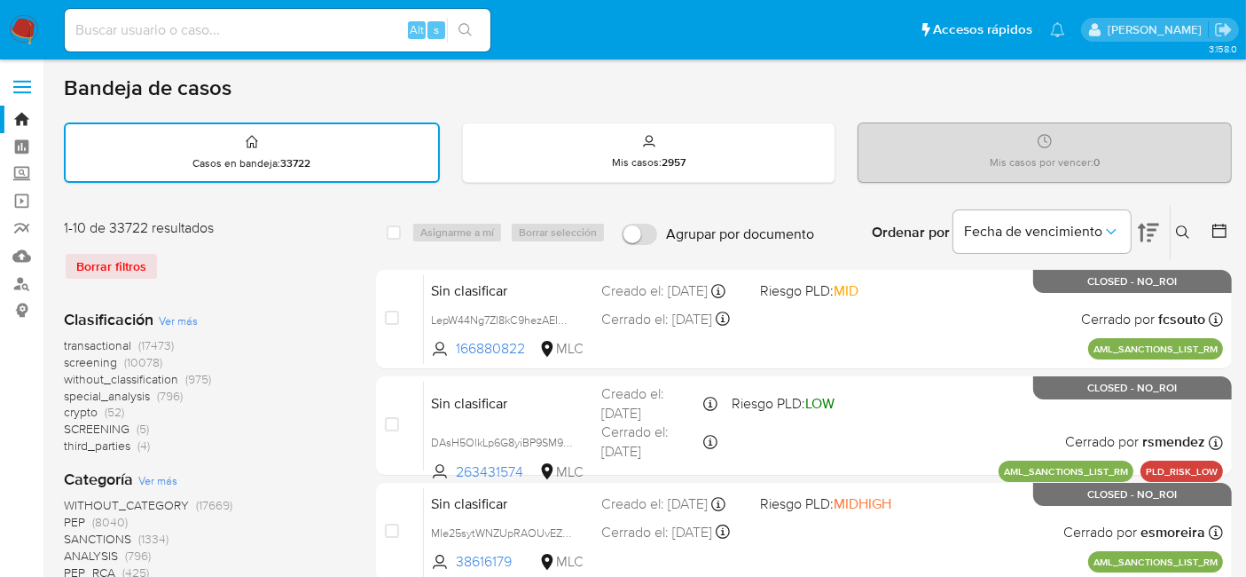
click at [1214, 225] on icon at bounding box center [1220, 231] width 18 height 18
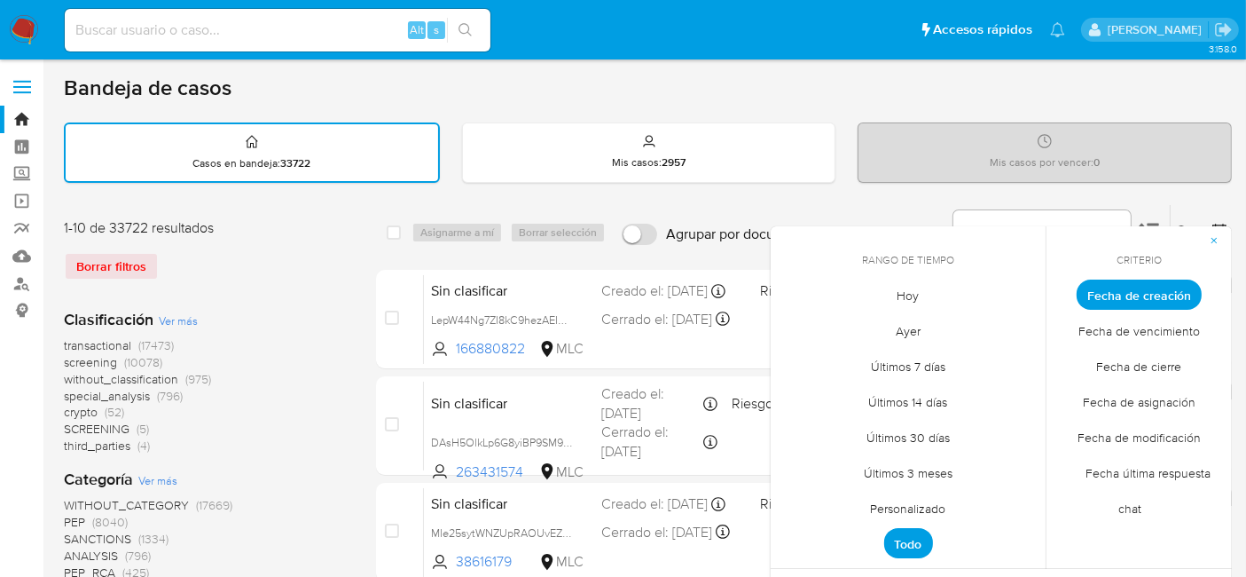
click at [914, 503] on span "Personalizado" at bounding box center [908, 508] width 113 height 36
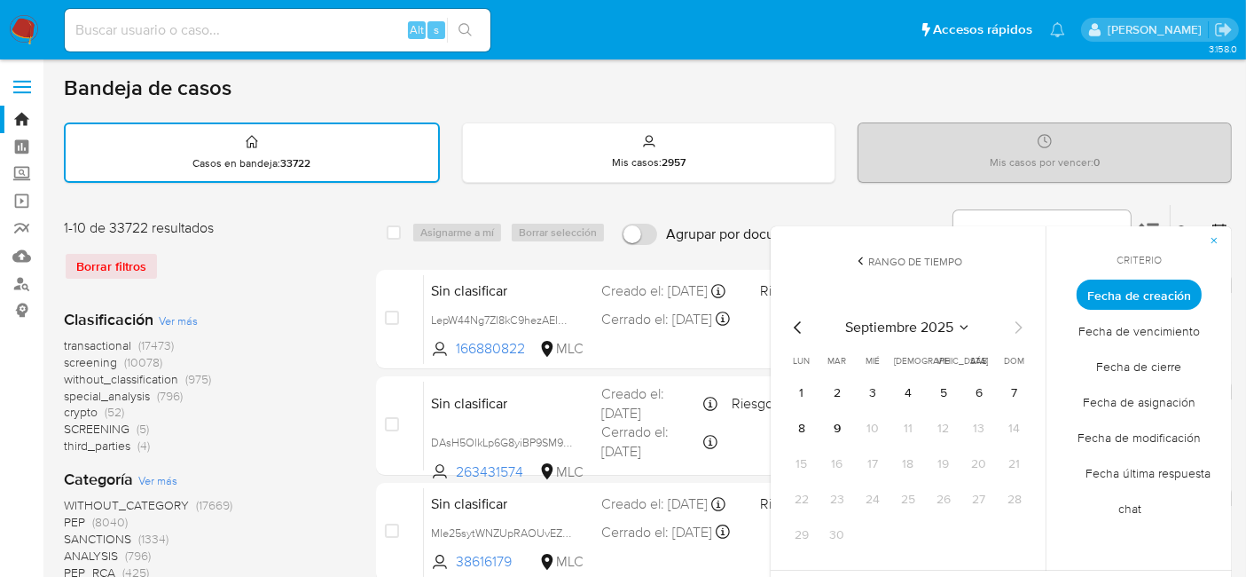
click at [803, 324] on icon "Mes anterior" at bounding box center [798, 327] width 21 height 21
click at [1010, 399] on button "1" at bounding box center [1014, 393] width 28 height 28
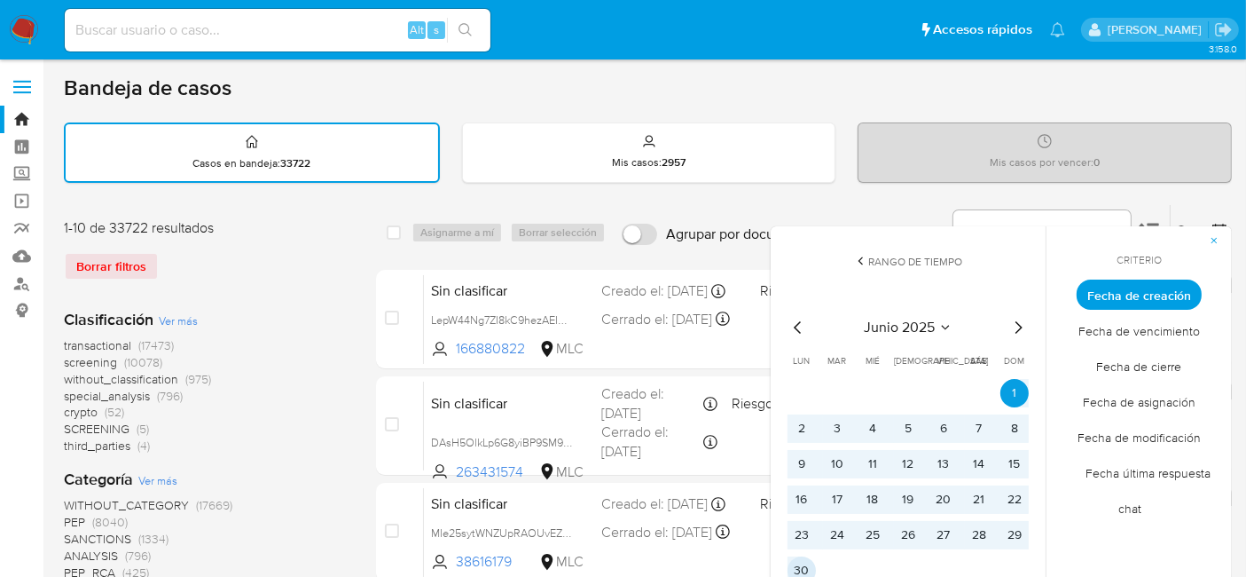
click at [809, 560] on button "30" at bounding box center [802, 570] width 28 height 28
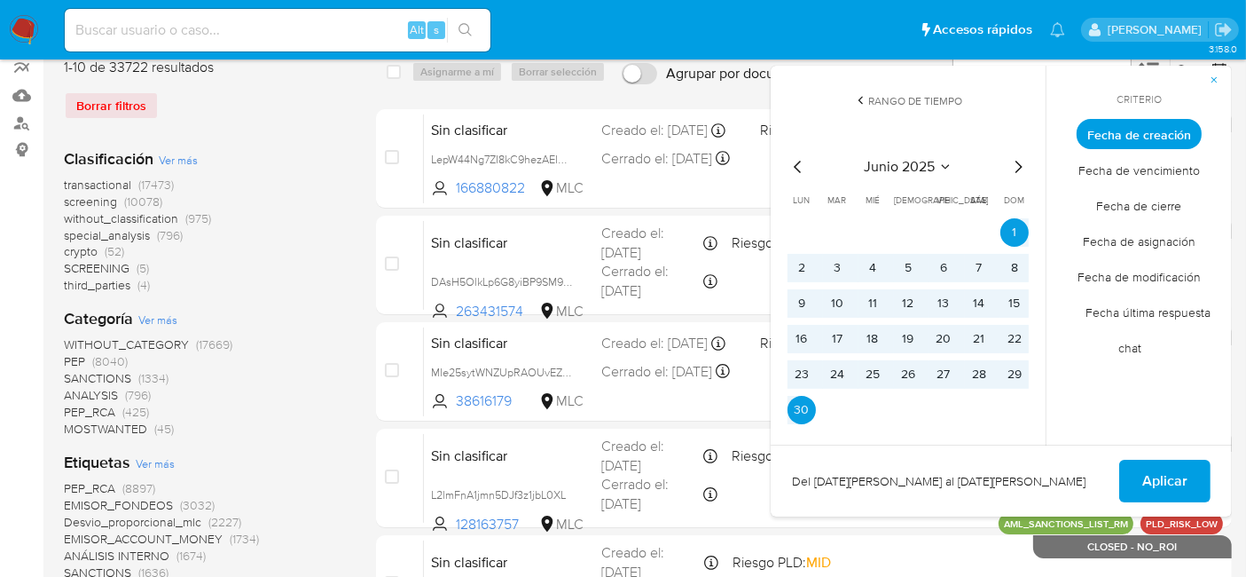
scroll to position [161, 0]
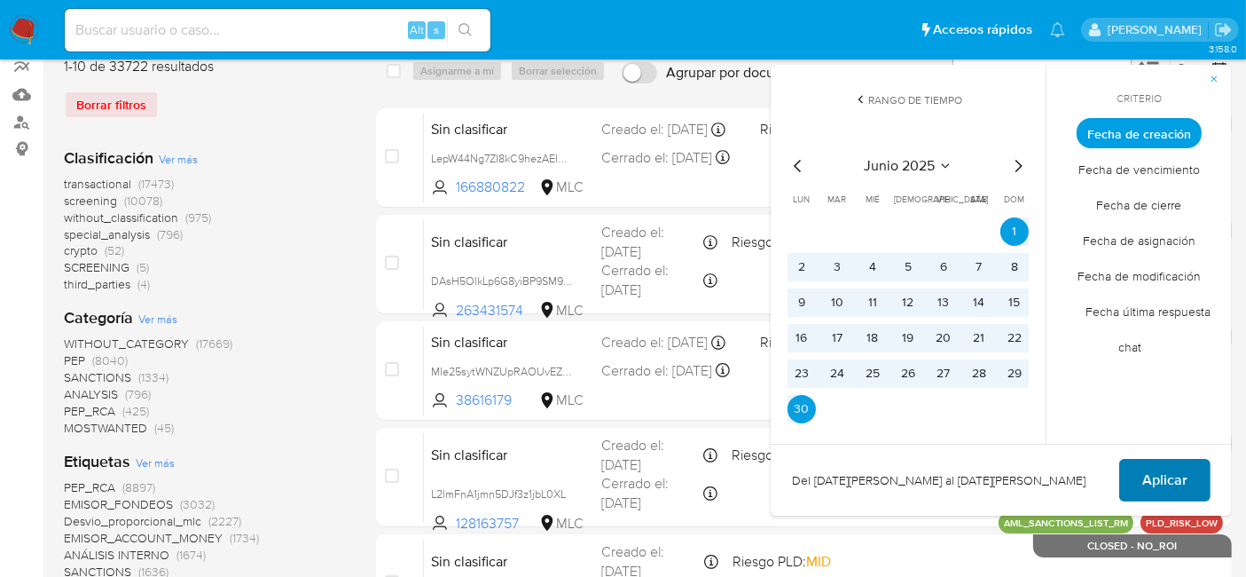
click at [1138, 472] on button "Aplicar" at bounding box center [1164, 480] width 91 height 43
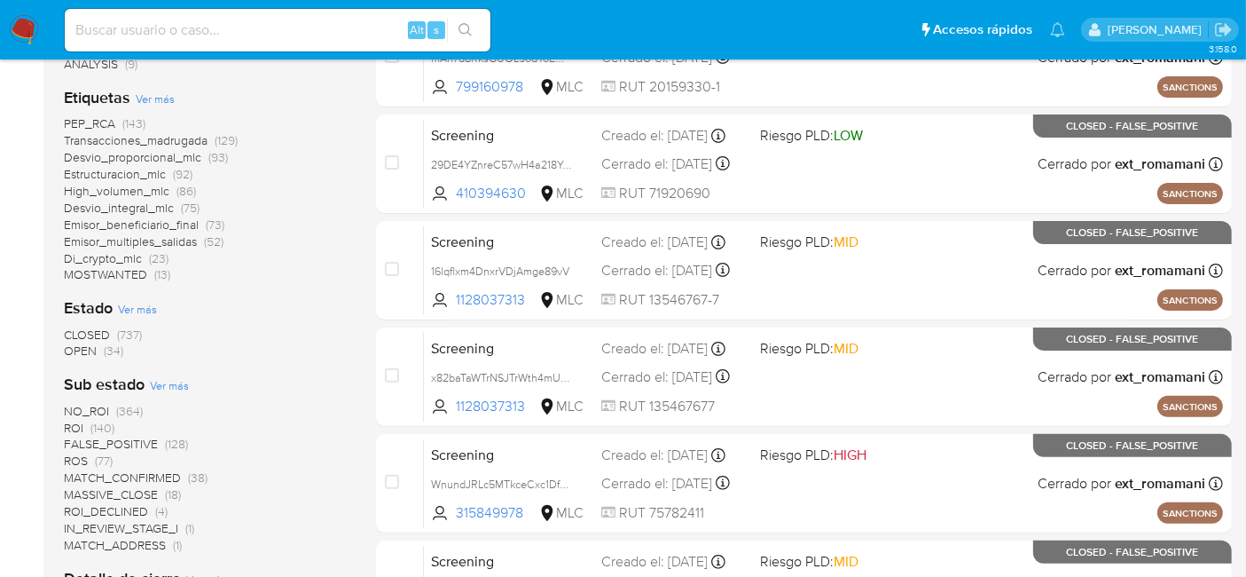
scroll to position [478, 0]
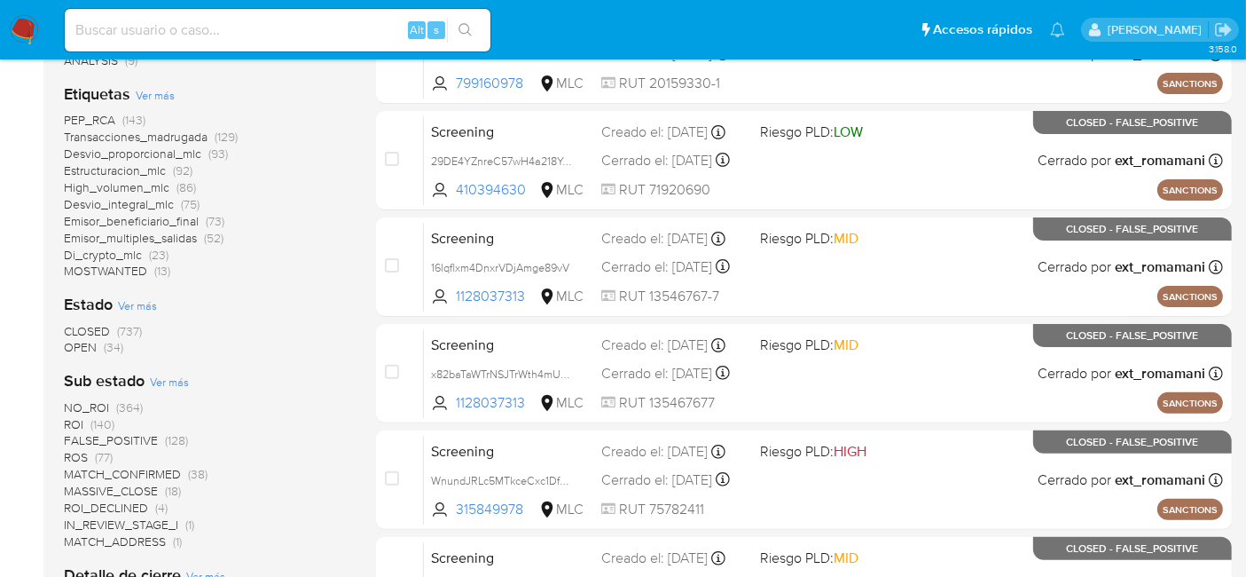
click at [75, 346] on span "OPEN" at bounding box center [80, 347] width 33 height 18
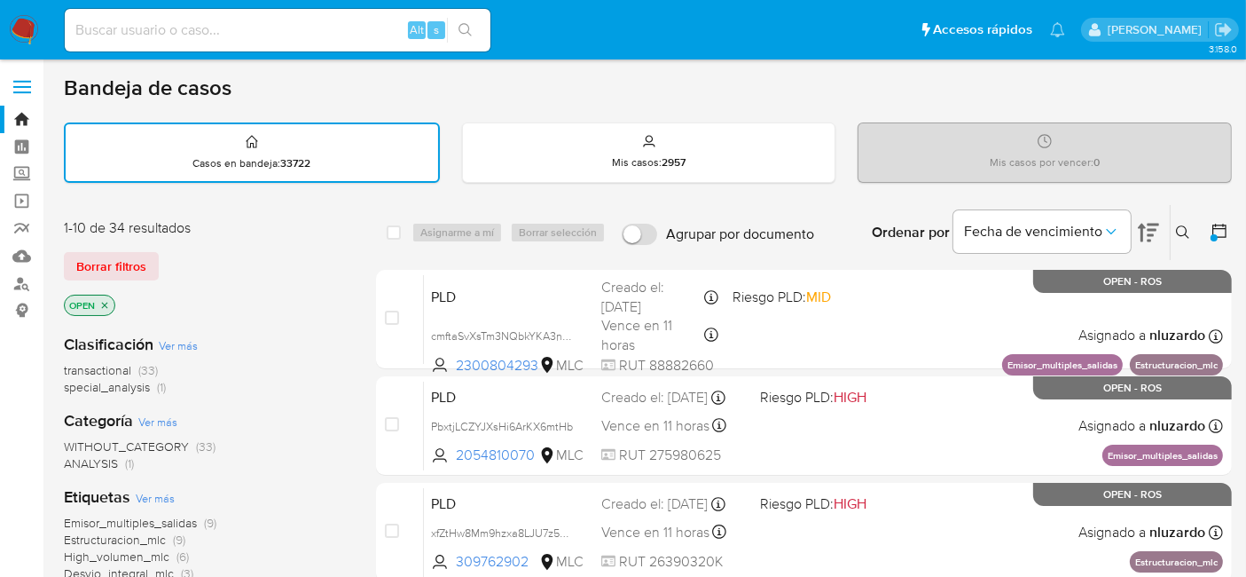
click at [22, 27] on img at bounding box center [24, 30] width 30 height 30
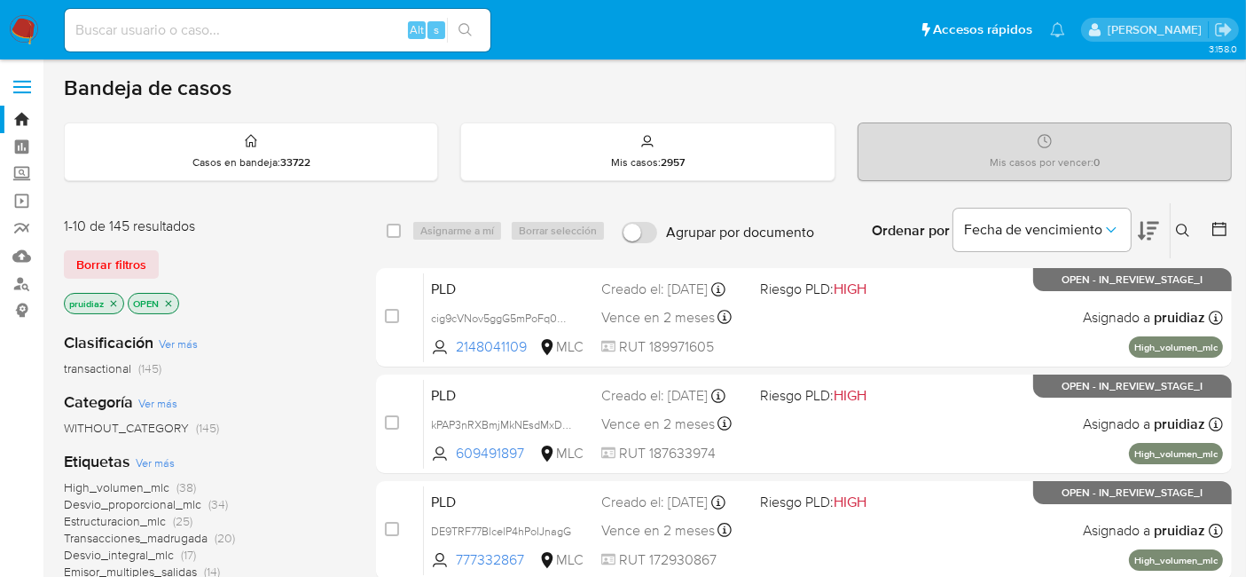
click at [12, 22] on img at bounding box center [24, 30] width 30 height 30
click at [1156, 230] on icon at bounding box center [1148, 230] width 21 height 21
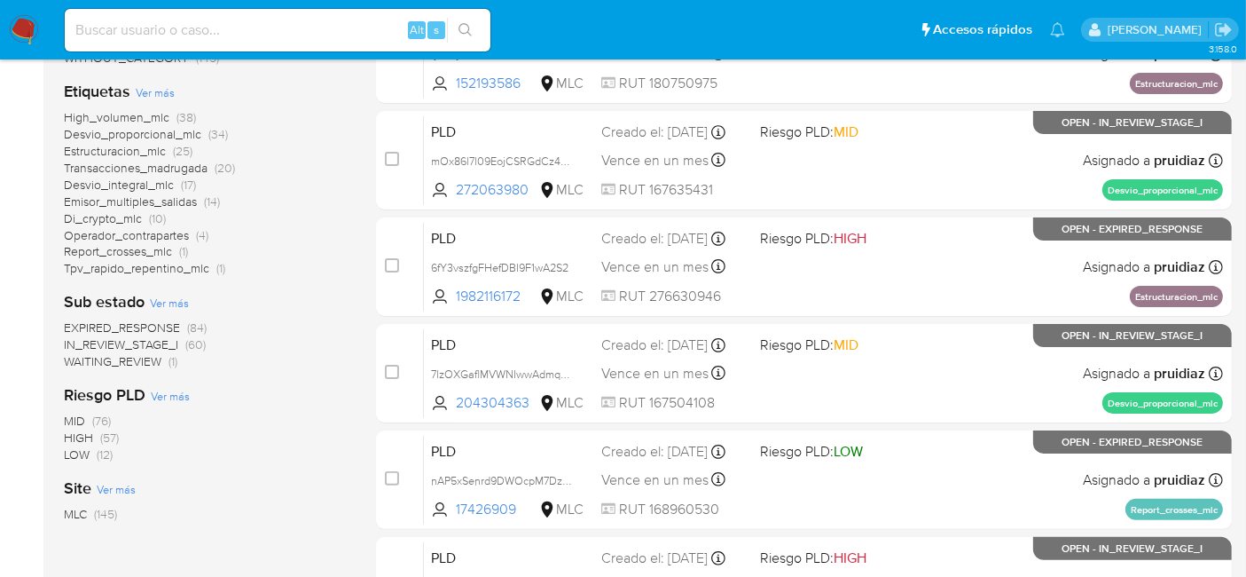
scroll to position [370, 0]
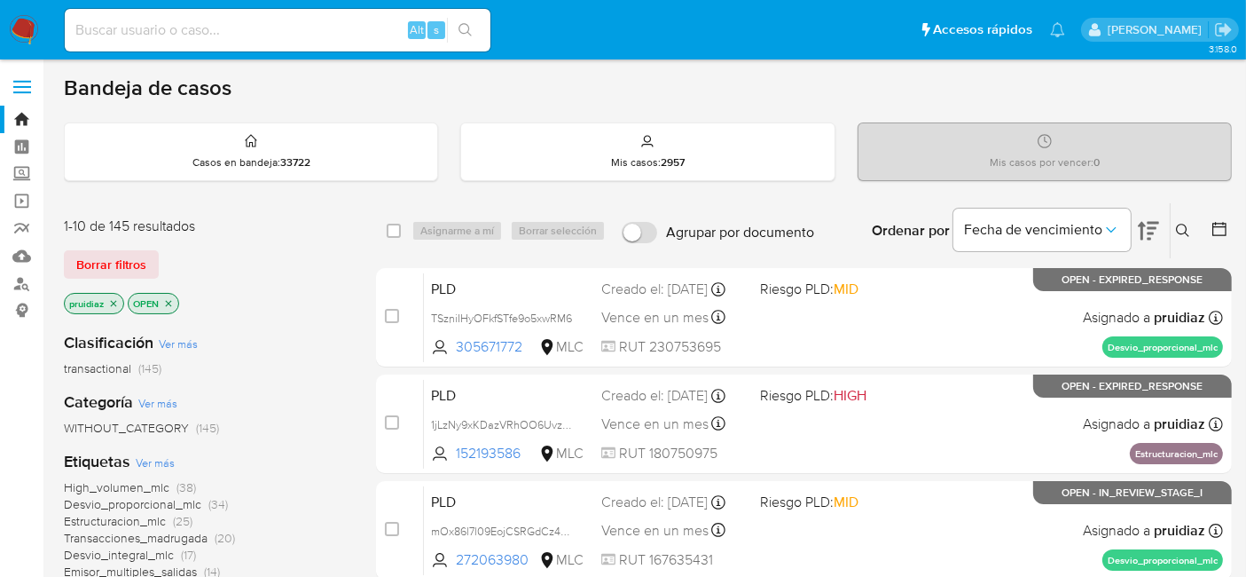
click at [1162, 231] on div "Ordenar por Fecha de vencimiento" at bounding box center [1014, 230] width 312 height 55
click at [1148, 231] on icon at bounding box center [1148, 231] width 21 height 19
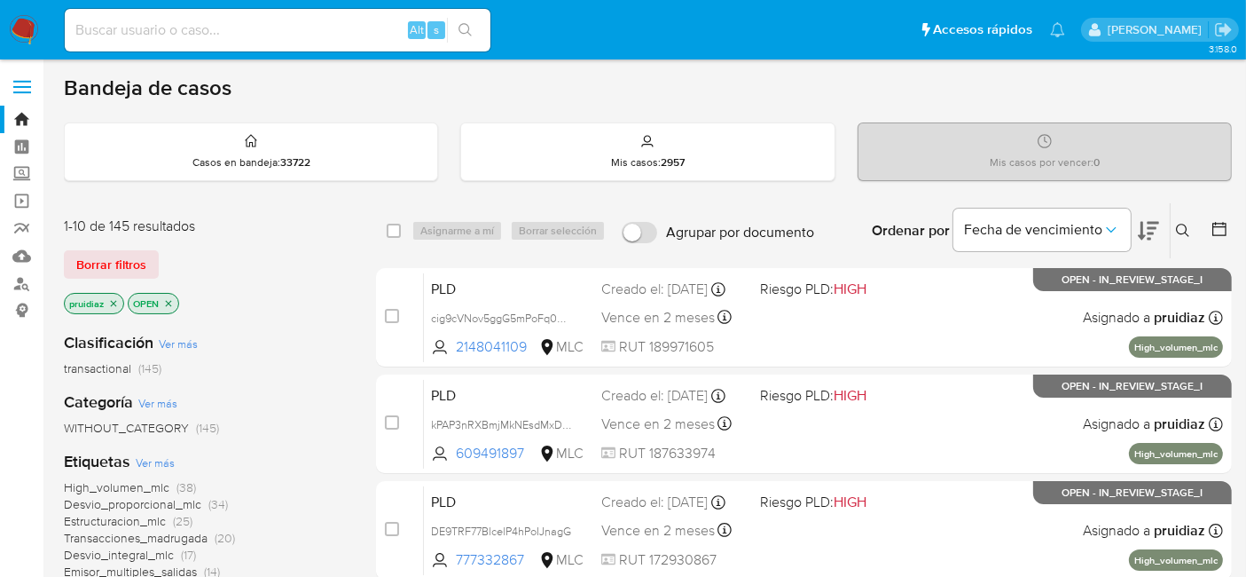
click at [1135, 229] on div "Fecha de vencimiento" at bounding box center [1056, 230] width 206 height 55
click at [1140, 231] on icon at bounding box center [1148, 230] width 21 height 21
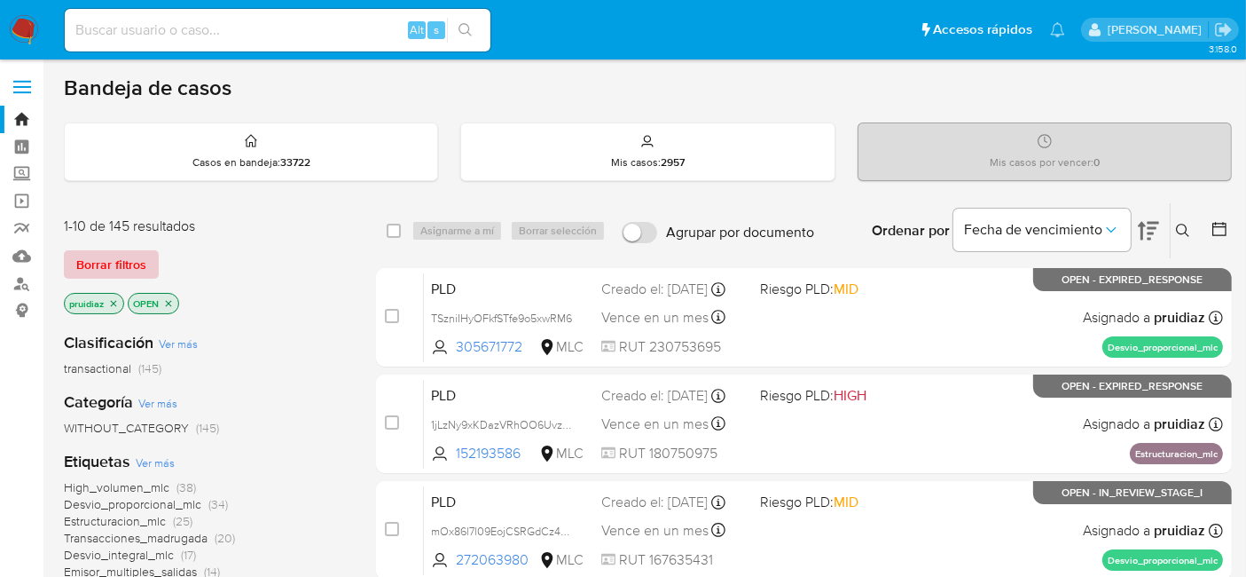
click at [122, 261] on span "Borrar filtros" at bounding box center [111, 264] width 70 height 25
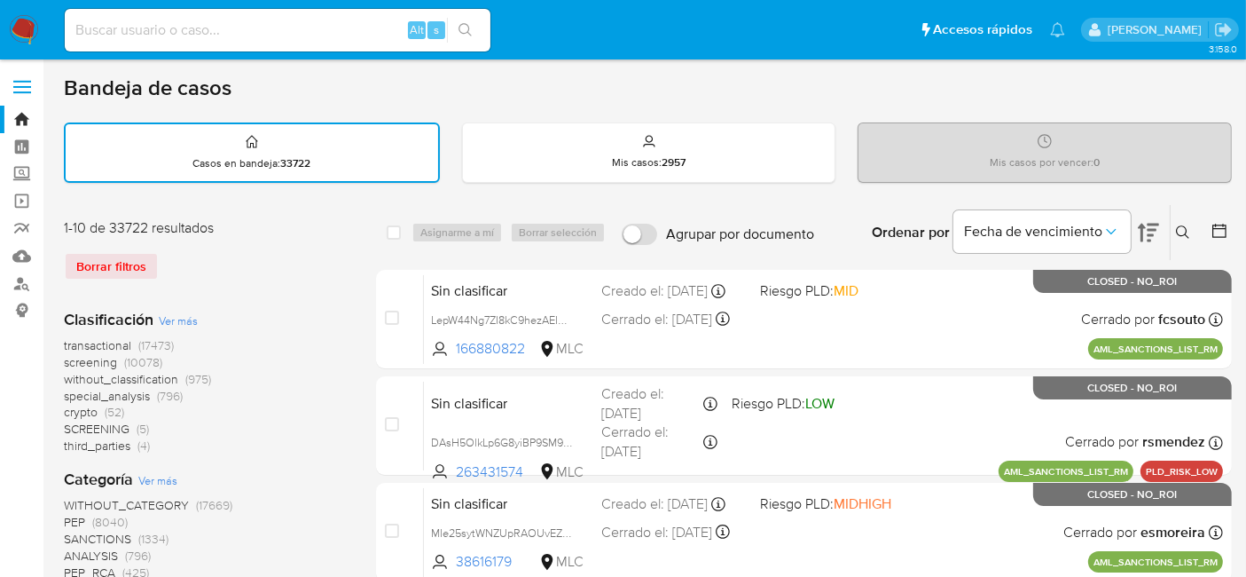
click at [1222, 224] on icon at bounding box center [1219, 231] width 14 height 14
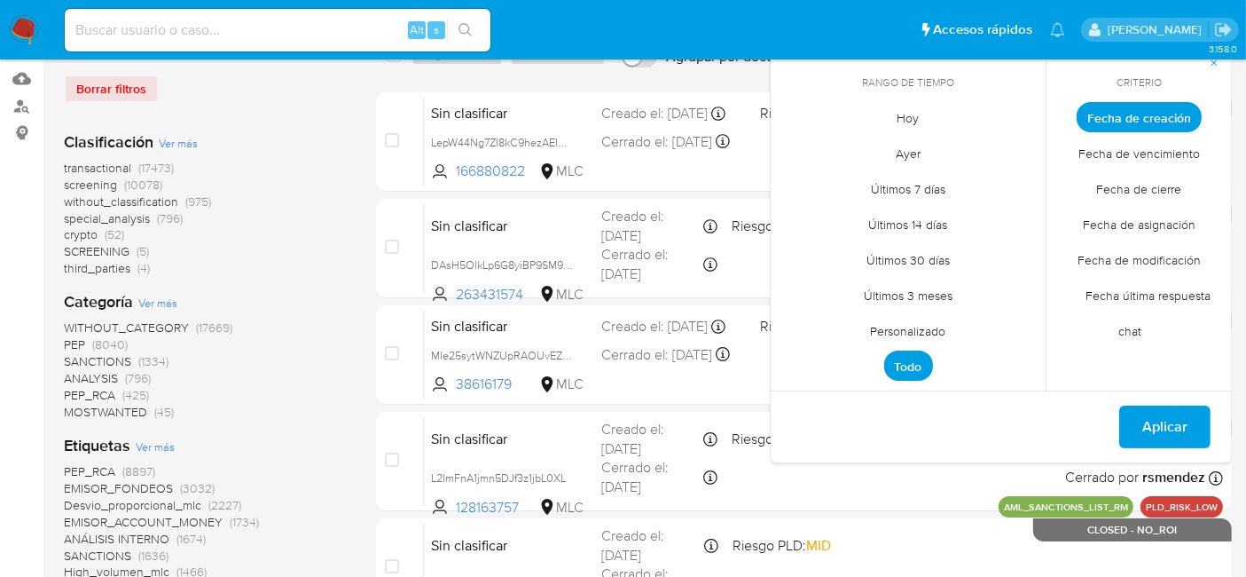
scroll to position [175, 0]
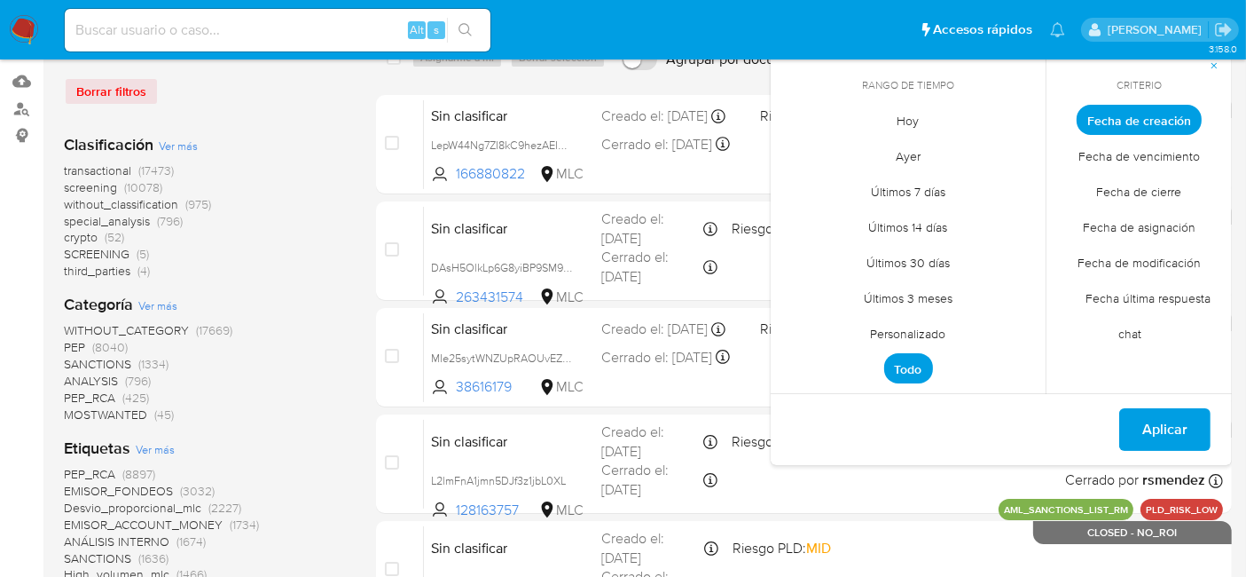
click at [924, 324] on span "Personalizado" at bounding box center [908, 334] width 113 height 36
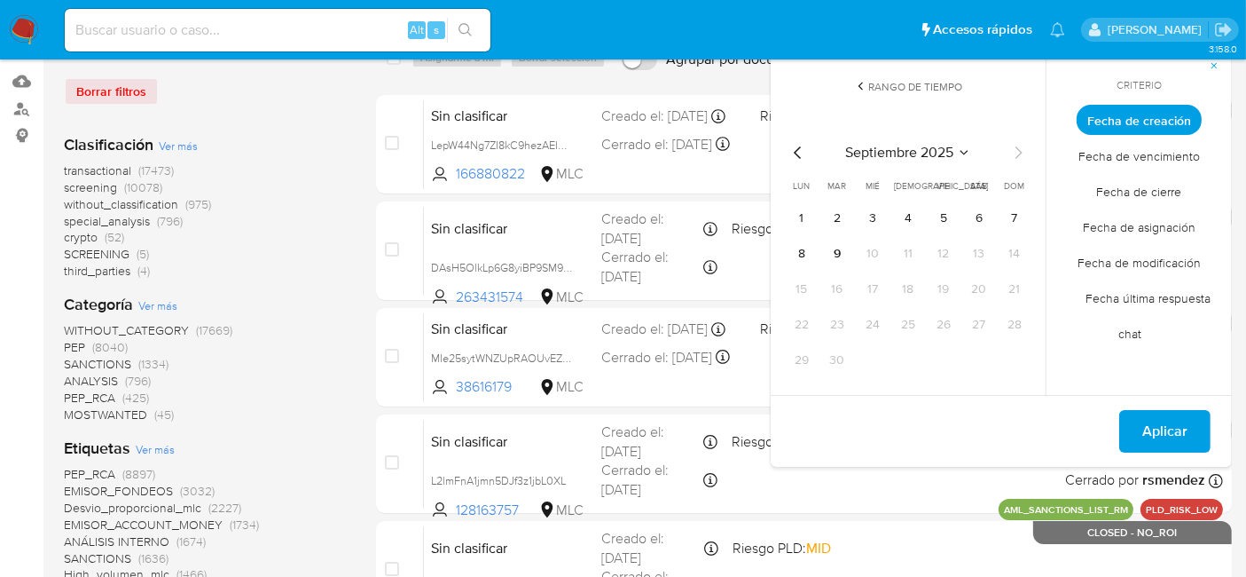
click at [798, 159] on icon "Mes anterior" at bounding box center [798, 152] width 21 height 21
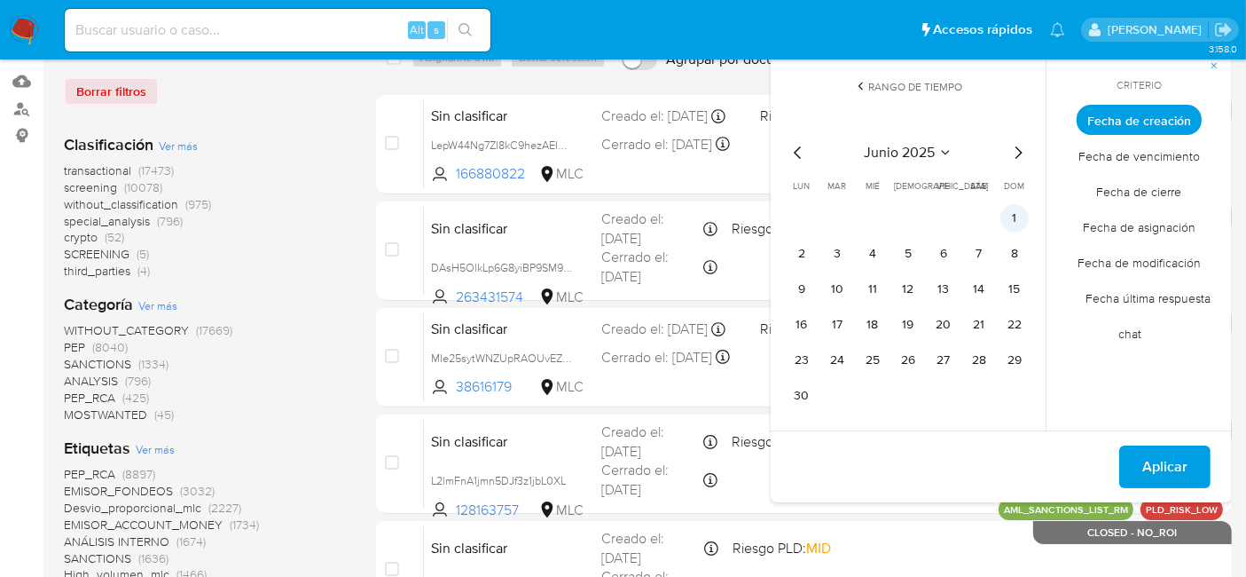
click at [1014, 219] on button "1" at bounding box center [1014, 218] width 28 height 28
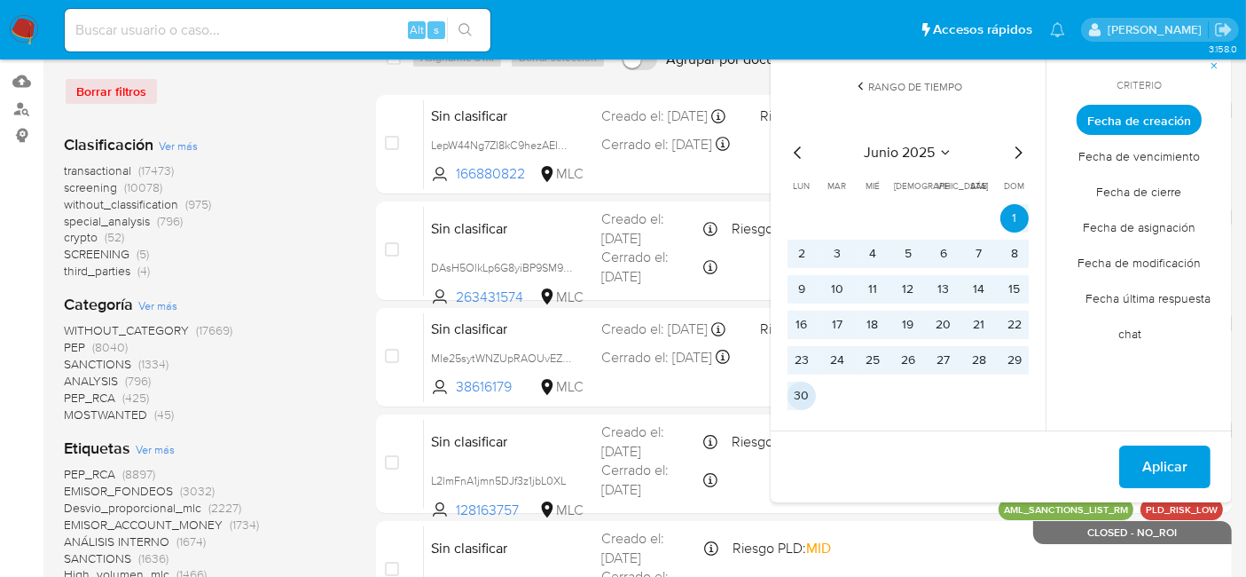
click at [804, 397] on button "30" at bounding box center [802, 395] width 28 height 28
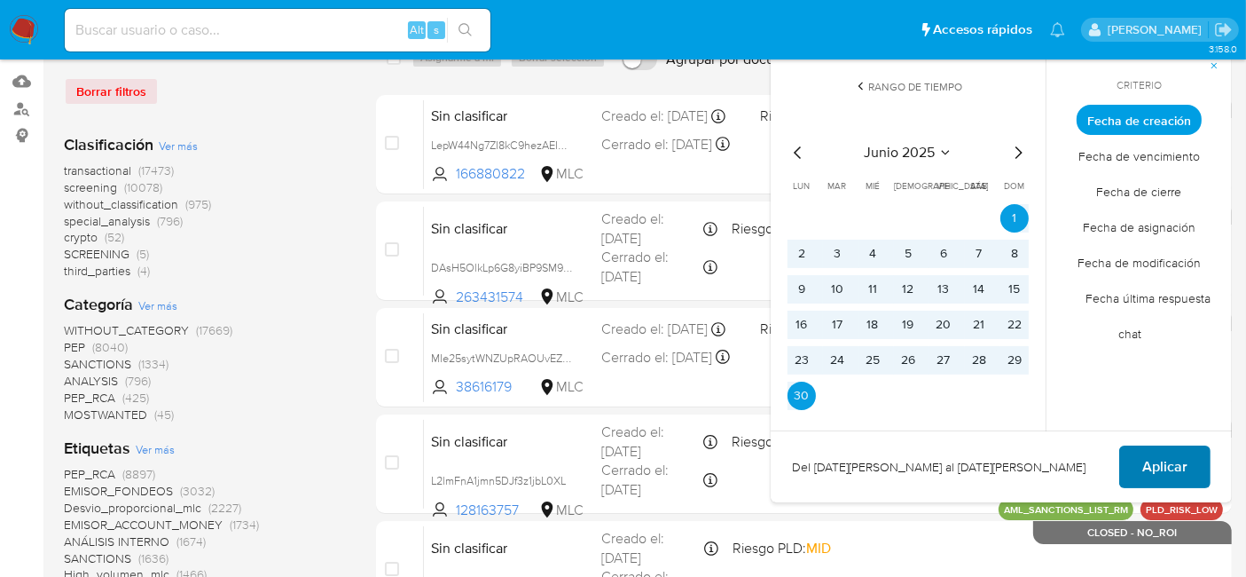
click at [1187, 468] on span "Aplicar" at bounding box center [1164, 466] width 45 height 39
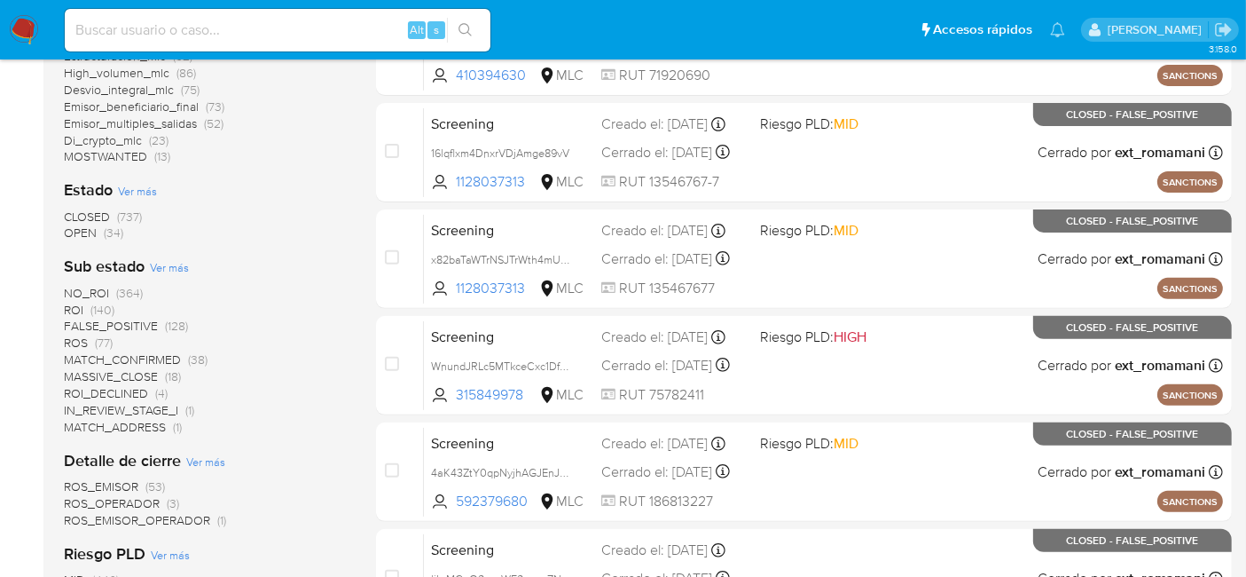
scroll to position [592, 0]
click at [85, 236] on span "OPEN" at bounding box center [80, 233] width 33 height 18
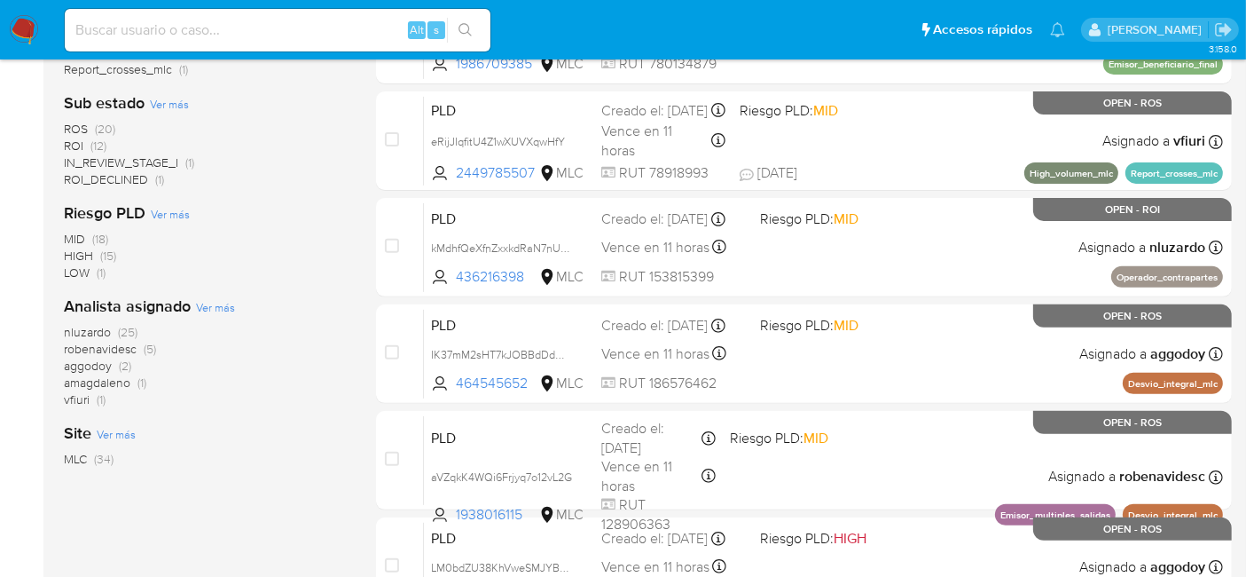
scroll to position [605, 0]
click at [12, 25] on img at bounding box center [24, 30] width 30 height 30
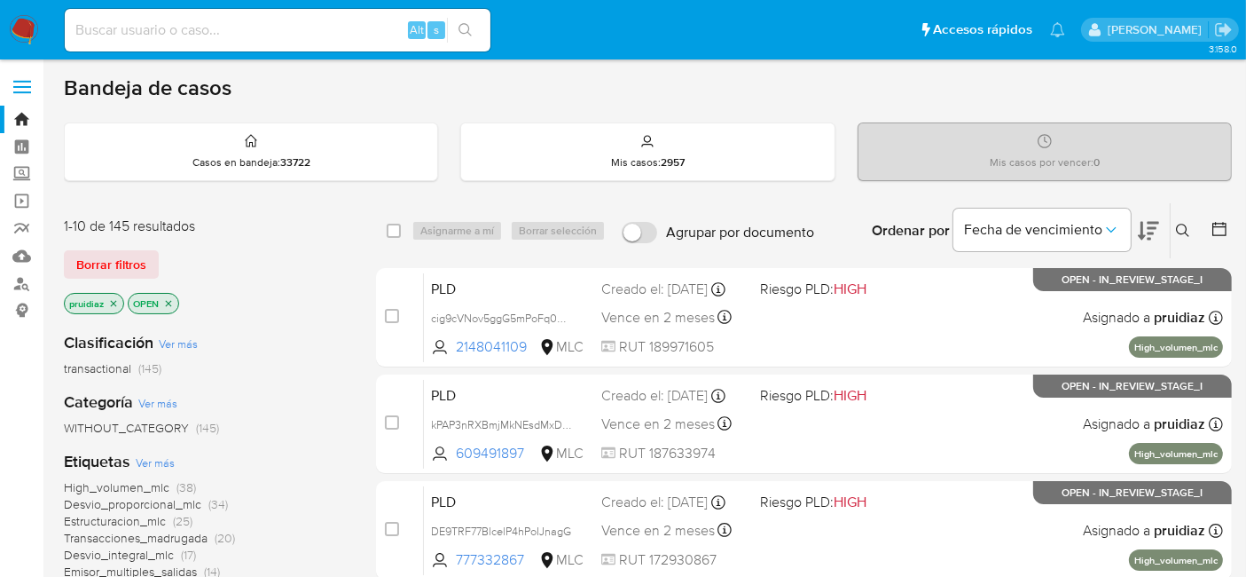
click at [30, 46] on nav "Pausado Ver notificaciones Alt s Accesos rápidos Presiona las siguientes teclas…" at bounding box center [623, 29] width 1246 height 59
click at [30, 44] on nav "Pausado Ver notificaciones Alt s Accesos rápidos Presiona las siguientes teclas…" at bounding box center [623, 29] width 1246 height 59
click at [15, 27] on img at bounding box center [24, 30] width 30 height 30
click at [1154, 222] on icon at bounding box center [1148, 231] width 21 height 19
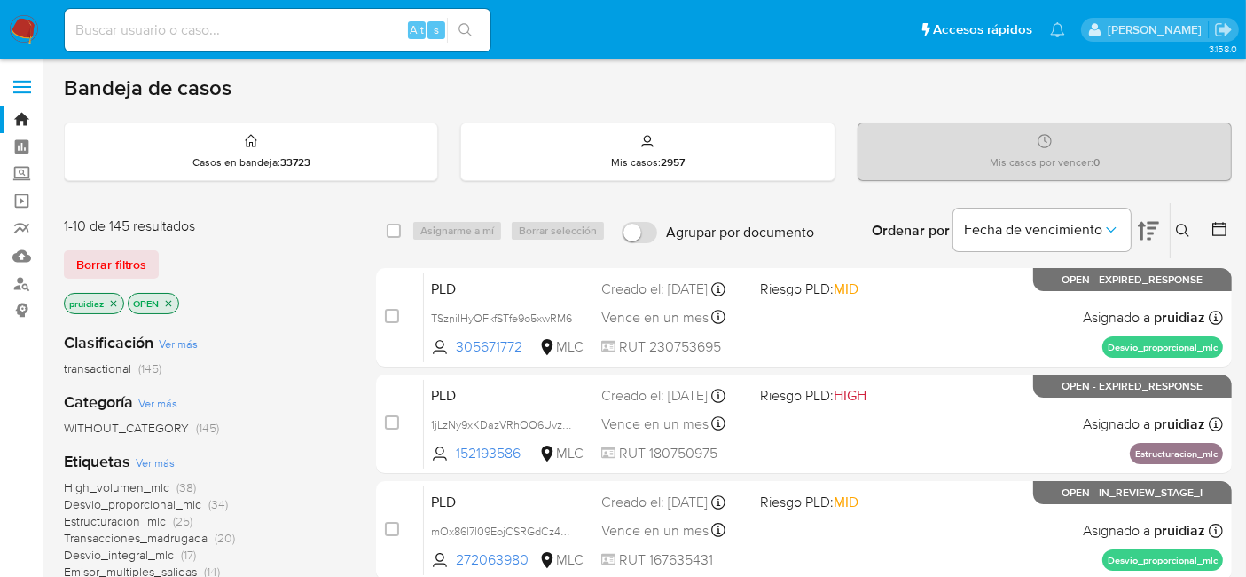
click at [20, 27] on img at bounding box center [24, 30] width 30 height 30
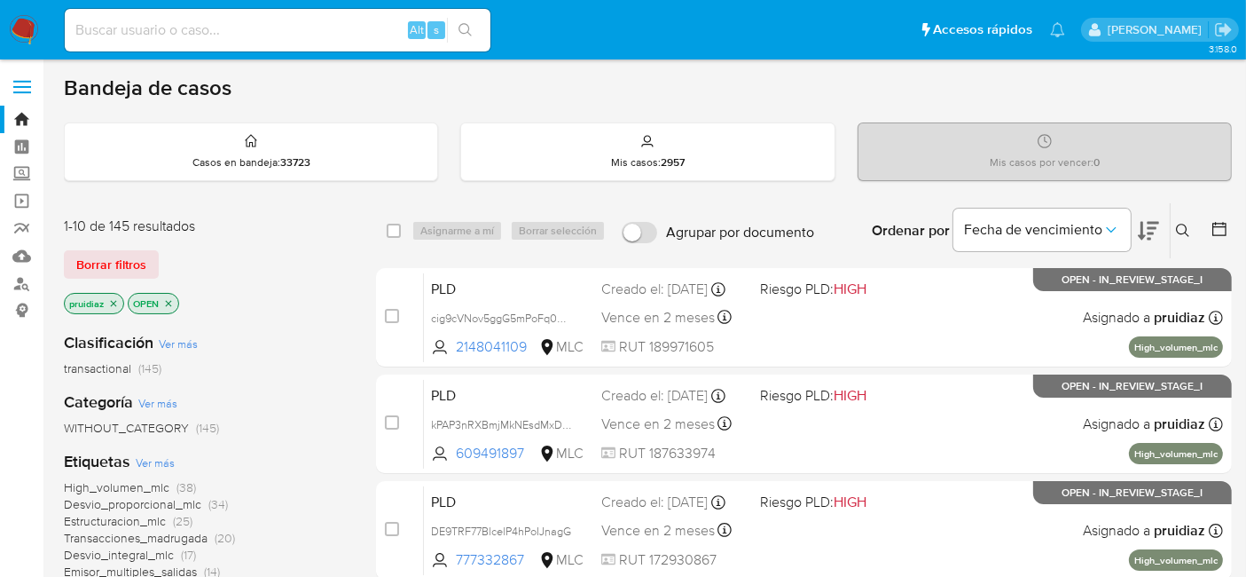
click at [32, 21] on img at bounding box center [24, 30] width 30 height 30
click at [1145, 240] on button at bounding box center [1148, 230] width 21 height 55
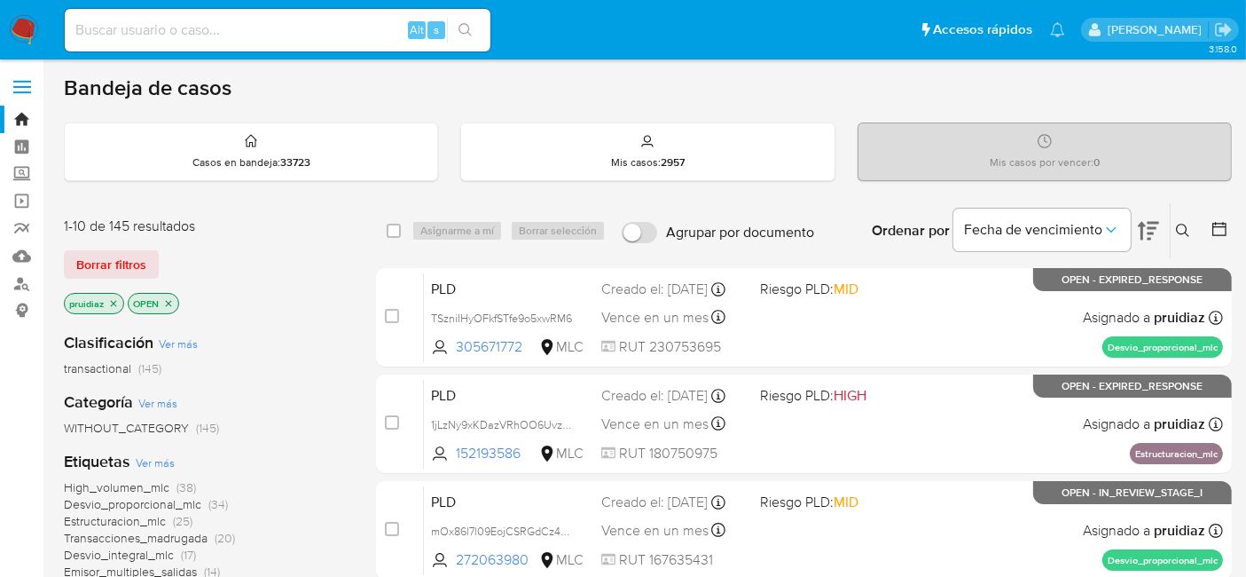
click at [27, 33] on img at bounding box center [24, 30] width 30 height 30
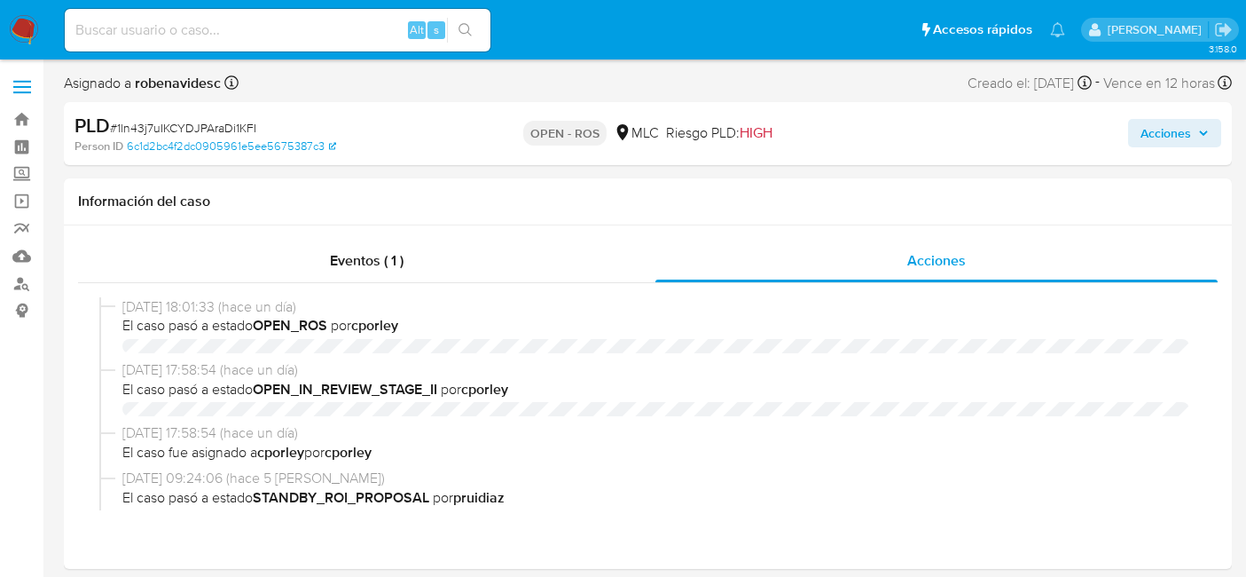
select select "10"
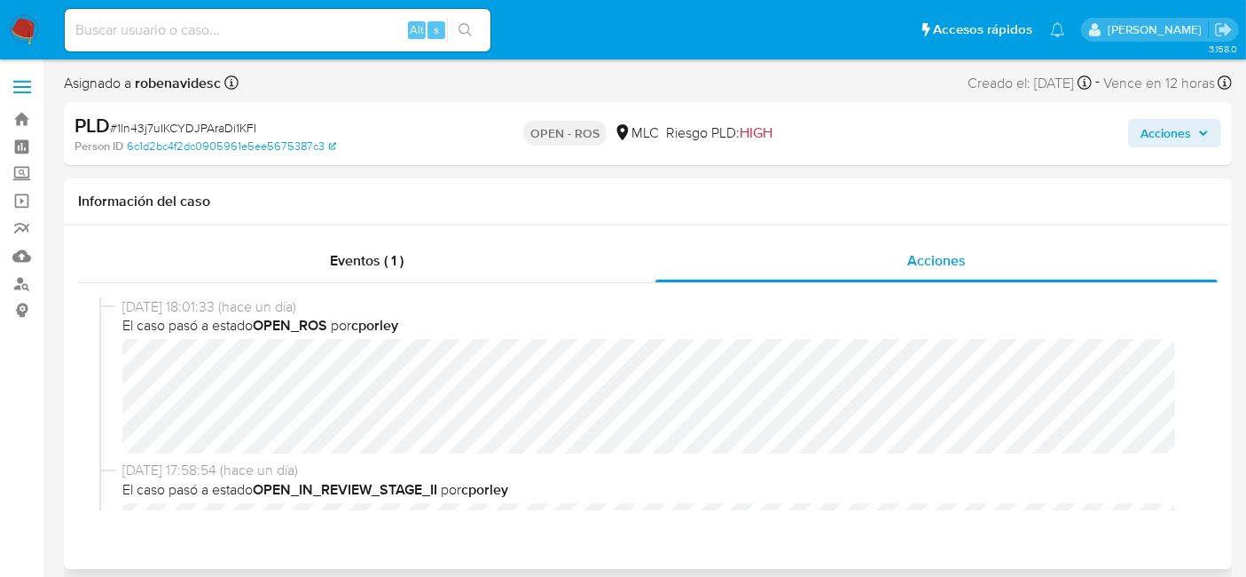
scroll to position [577, 0]
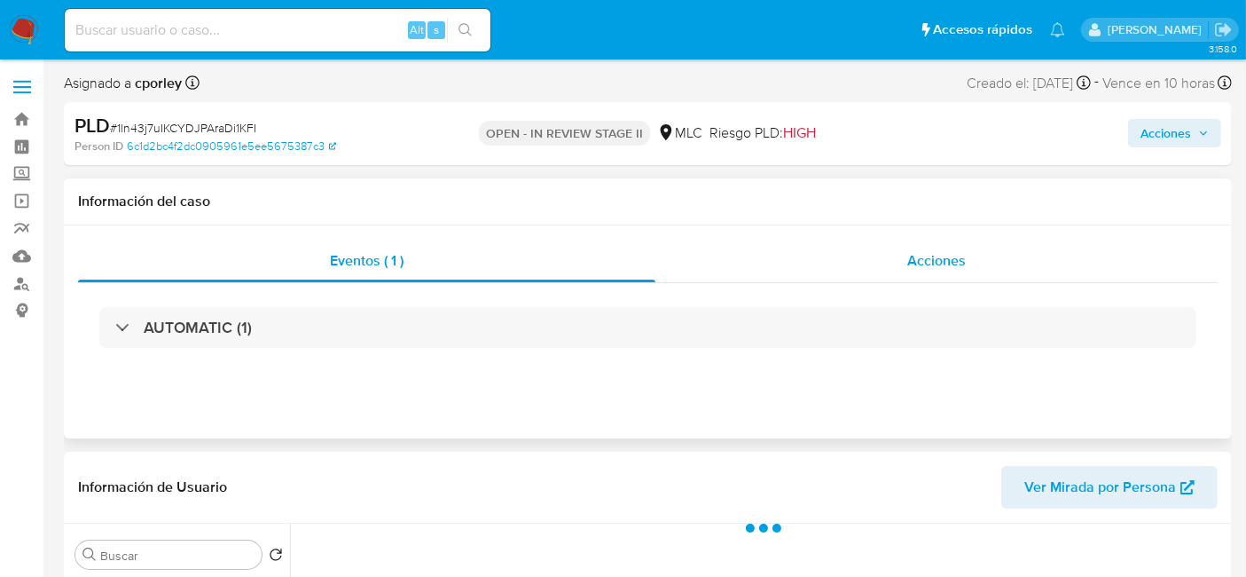
click at [919, 255] on span "Acciones" at bounding box center [936, 260] width 59 height 20
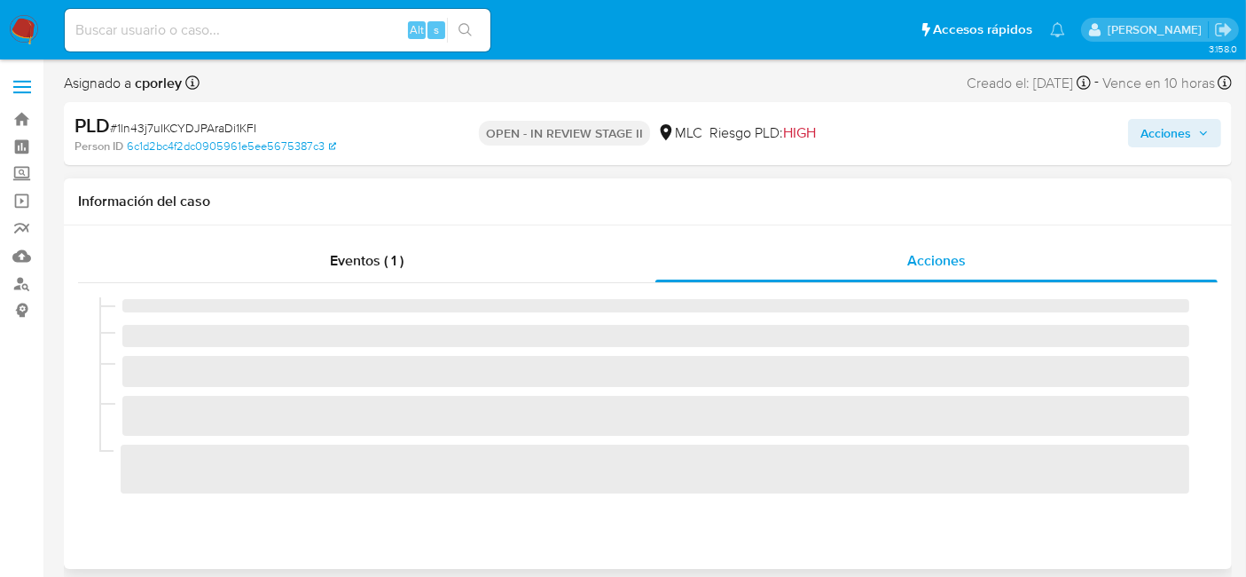
select select "10"
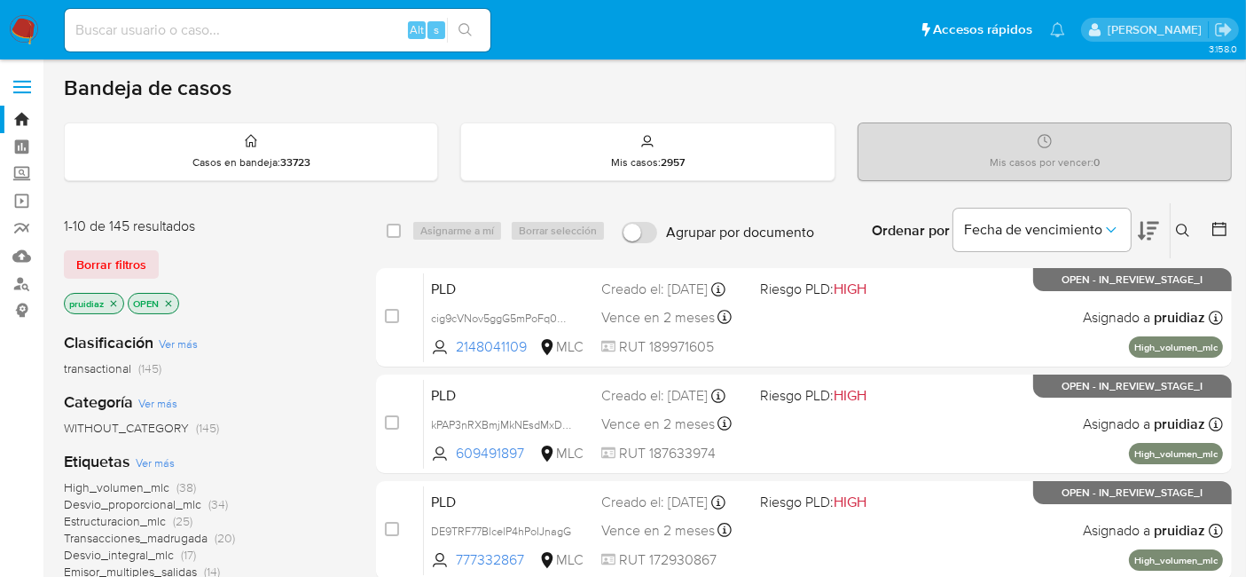
click at [1148, 224] on icon at bounding box center [1148, 230] width 21 height 21
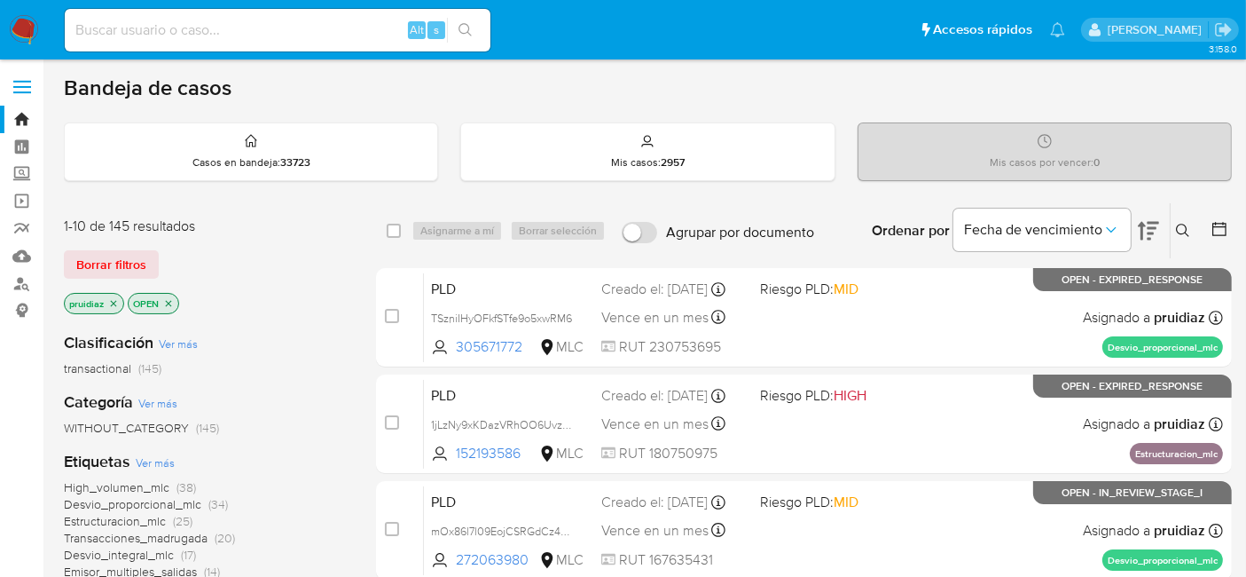
click at [21, 35] on img at bounding box center [24, 30] width 30 height 30
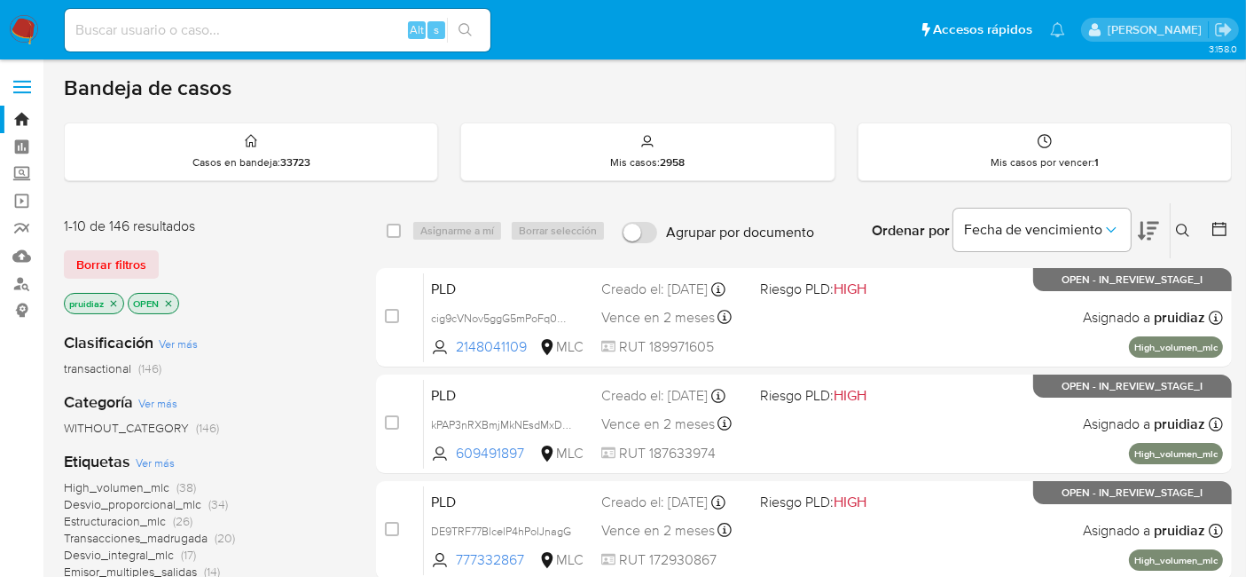
click at [1150, 231] on icon at bounding box center [1148, 231] width 21 height 19
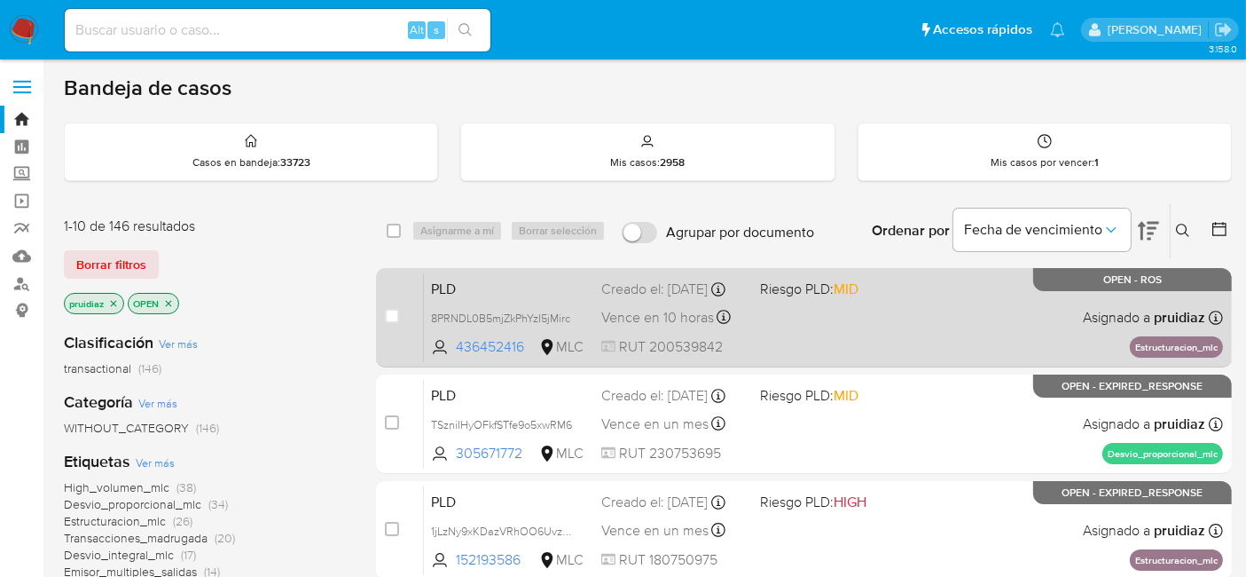
click at [866, 337] on div "PLD 8PRNDL0B5mjZkPhYzI5jMirc 436452416 MLC Riesgo PLD: MID Creado el: [DATE] Cr…" at bounding box center [823, 317] width 799 height 90
click at [891, 333] on div "PLD 8PRNDL0B5mjZkPhYzI5jMirc 436452416 MLC Riesgo PLD: MID Creado el: [DATE] Cr…" at bounding box center [823, 317] width 799 height 90
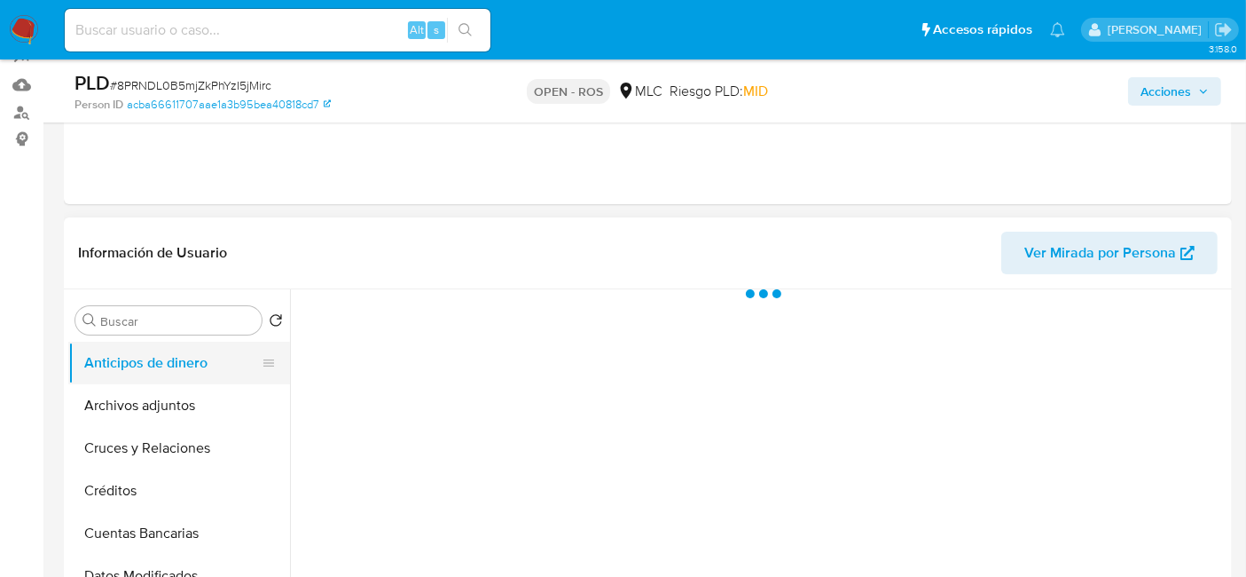
scroll to position [263, 0]
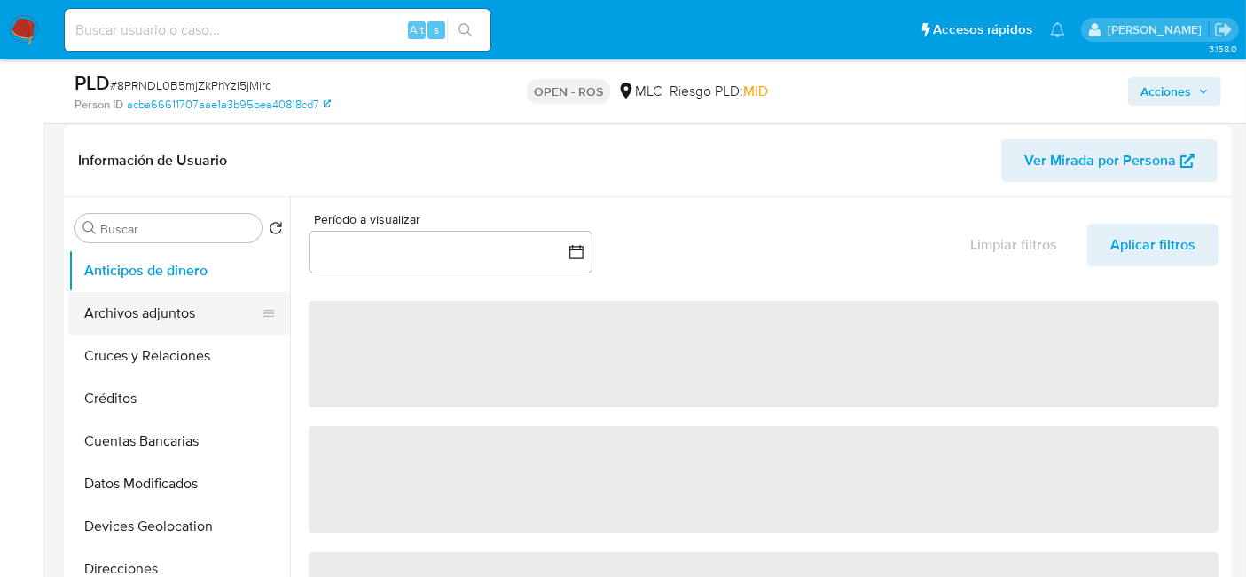
click at [177, 305] on button "Archivos adjuntos" at bounding box center [172, 313] width 208 height 43
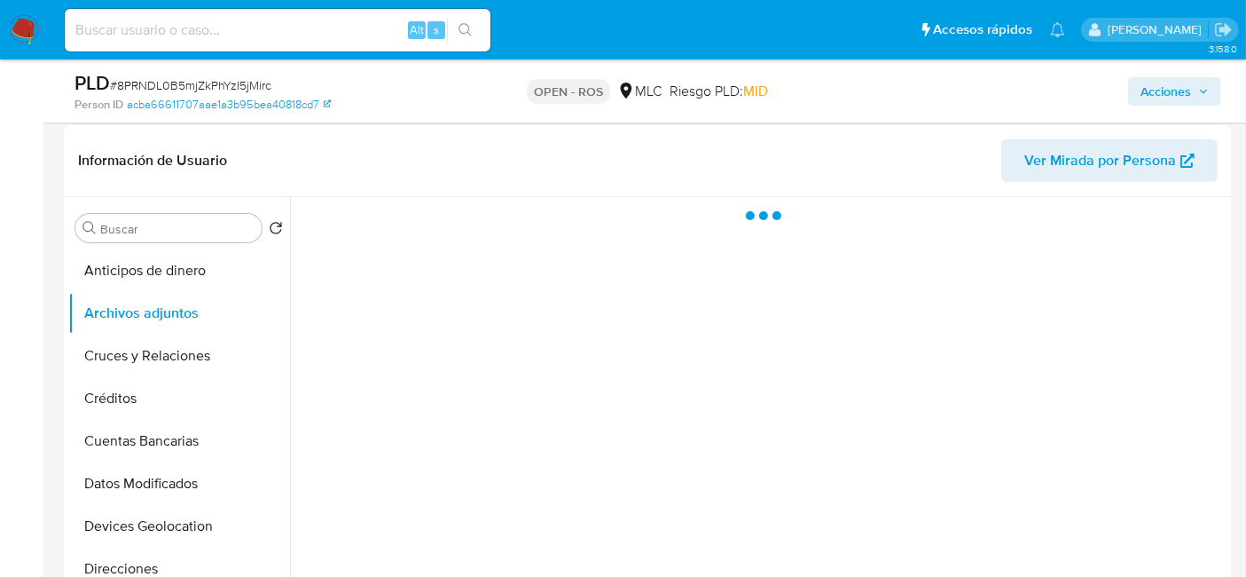
select select "10"
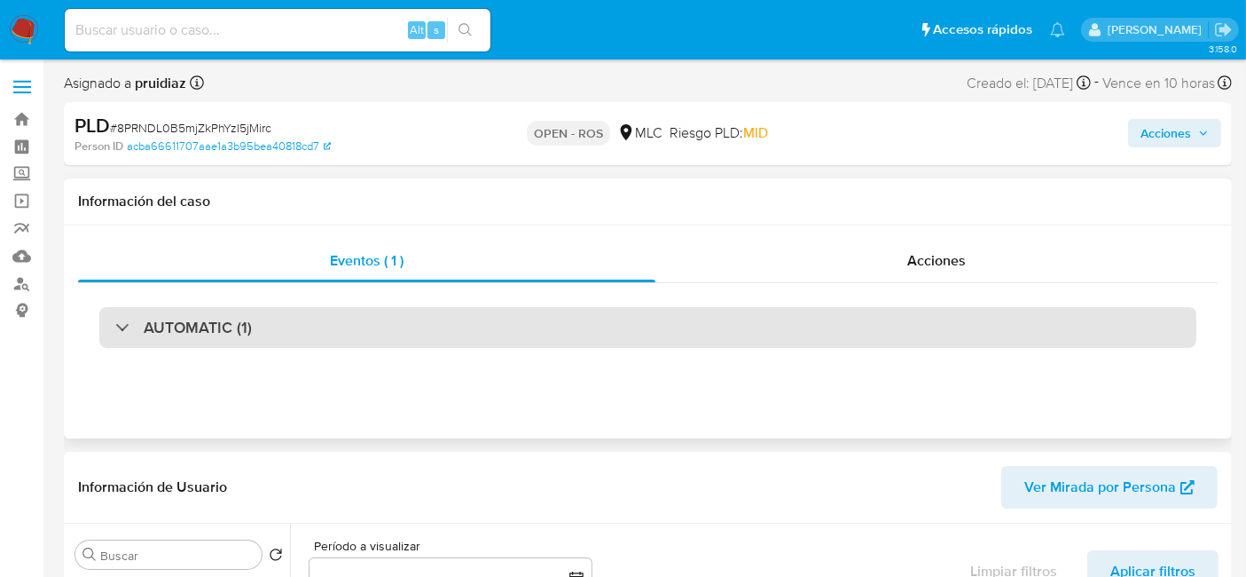
select select "10"
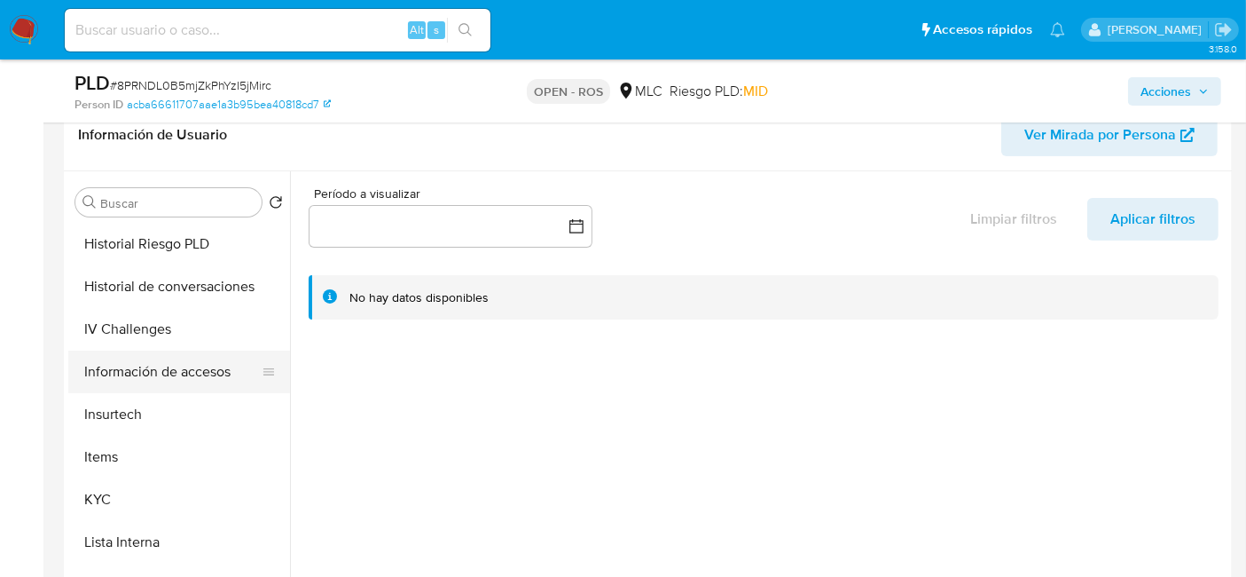
scroll to position [514, 0]
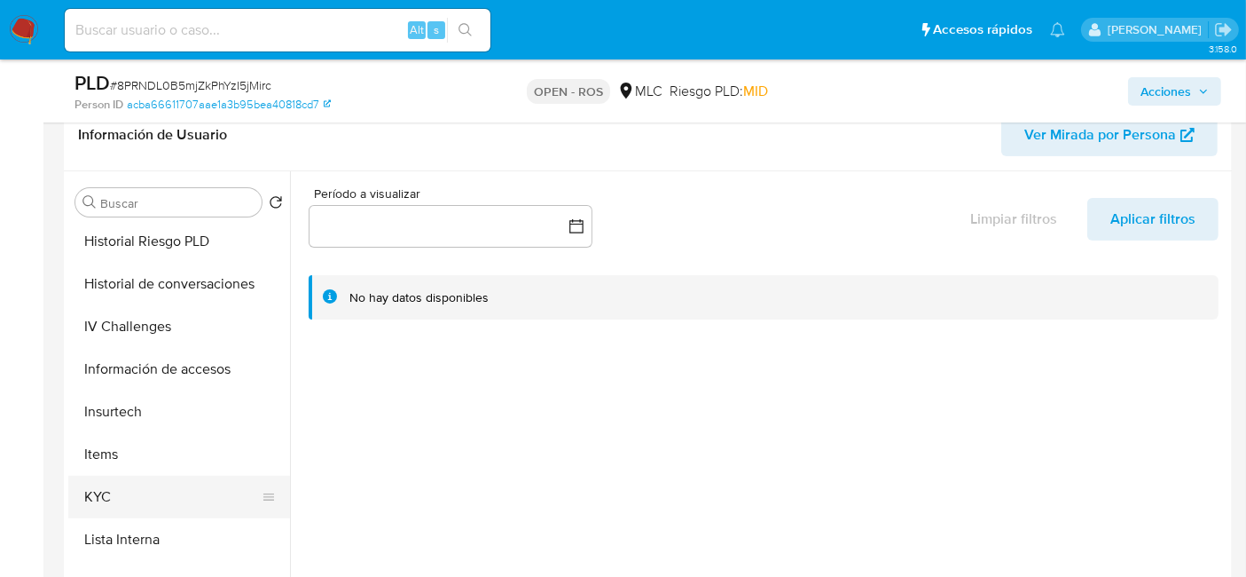
click at [97, 489] on button "KYC" at bounding box center [172, 496] width 208 height 43
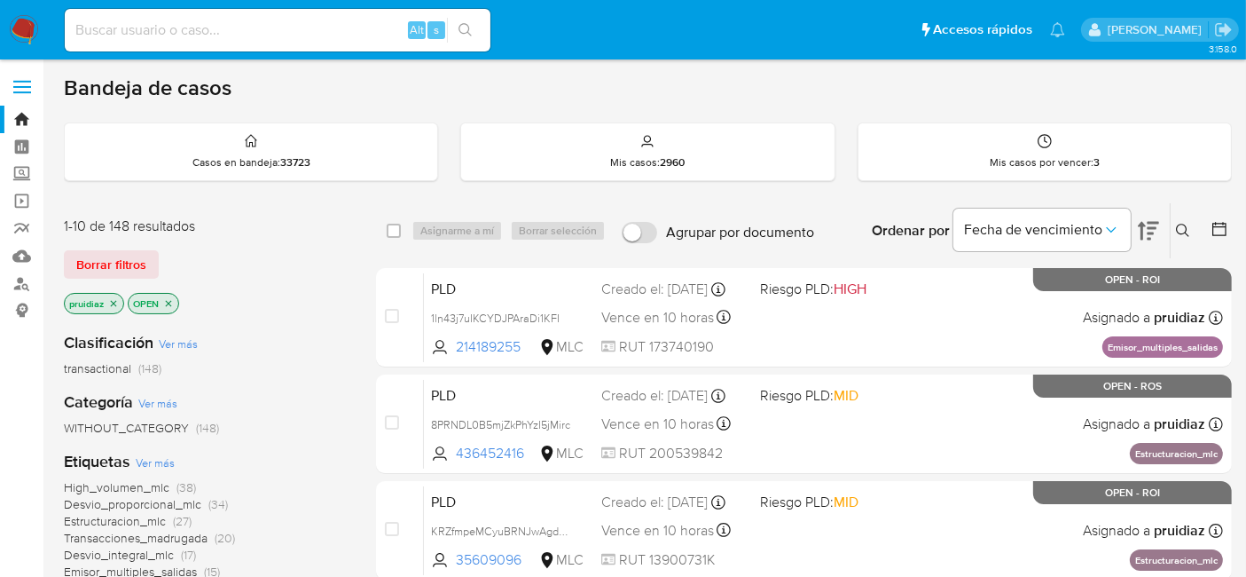
click at [12, 24] on img at bounding box center [24, 30] width 30 height 30
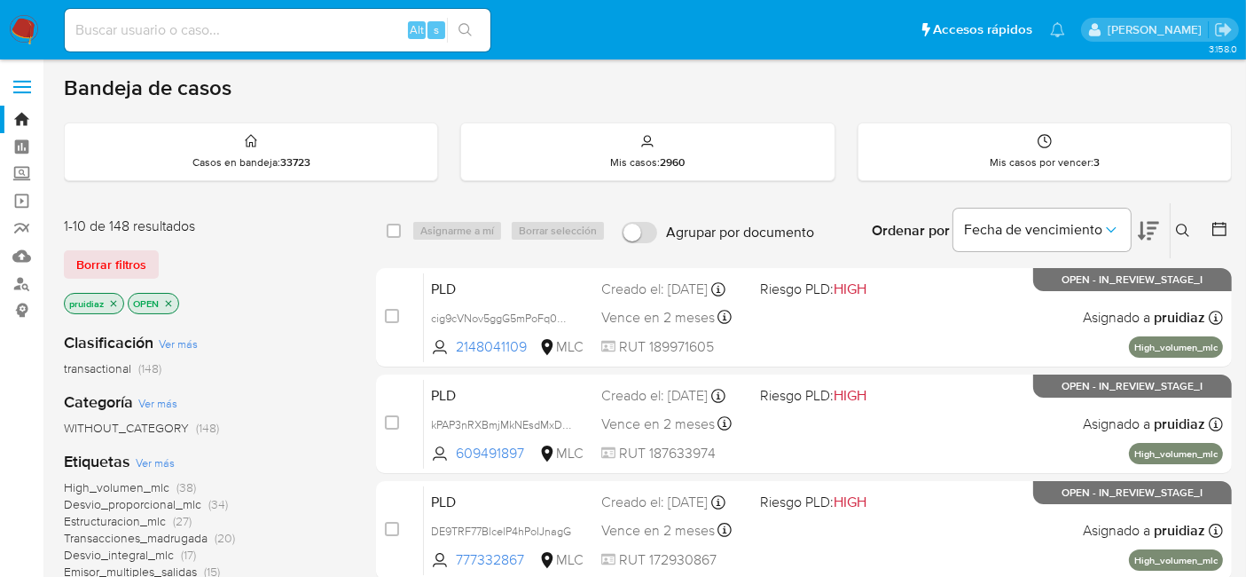
click at [1142, 226] on icon at bounding box center [1148, 231] width 21 height 19
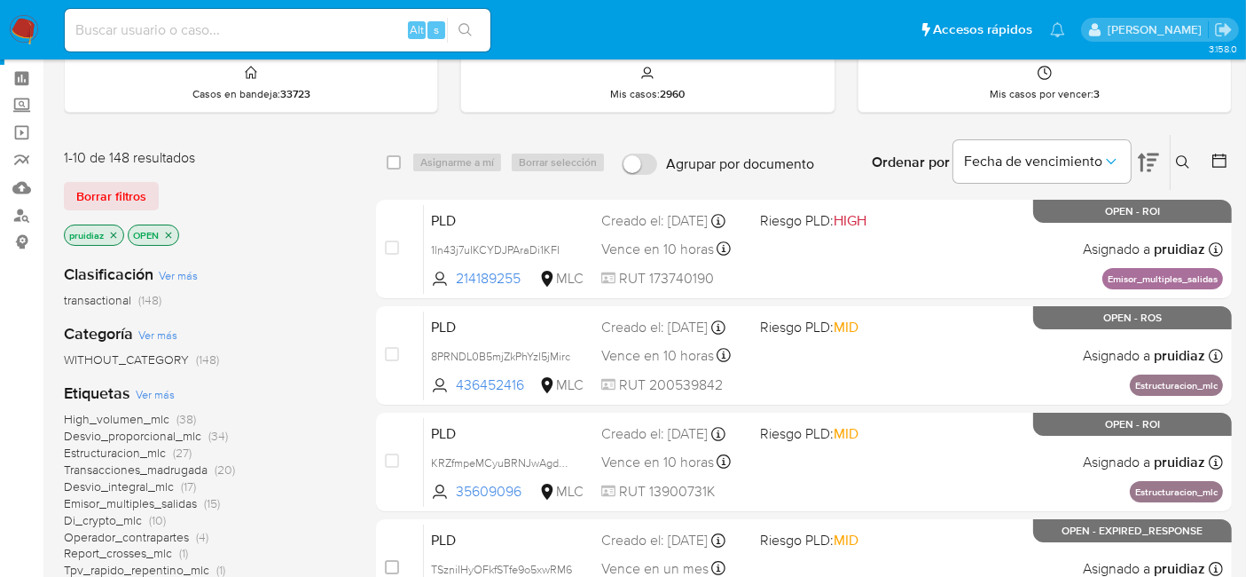
scroll to position [68, 0]
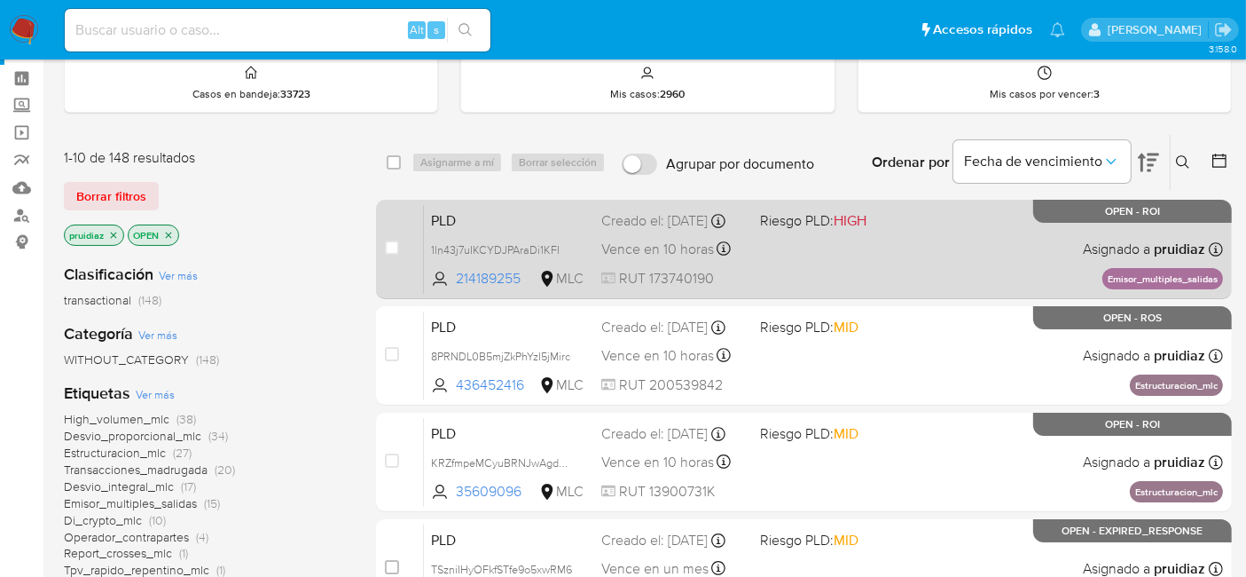
click at [915, 253] on div "PLD 1ln43j7uIKCYDJPAraDi1KFI 214189255 MLC Riesgo PLD: HIGH Creado el: 12/06/20…" at bounding box center [823, 249] width 799 height 90
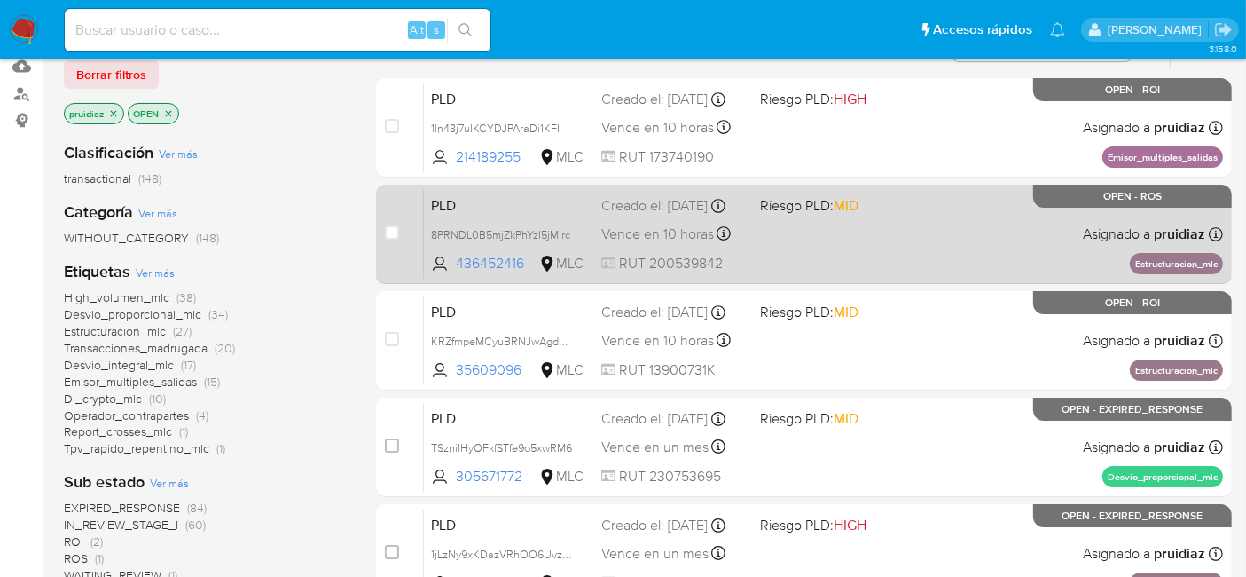
scroll to position [192, 0]
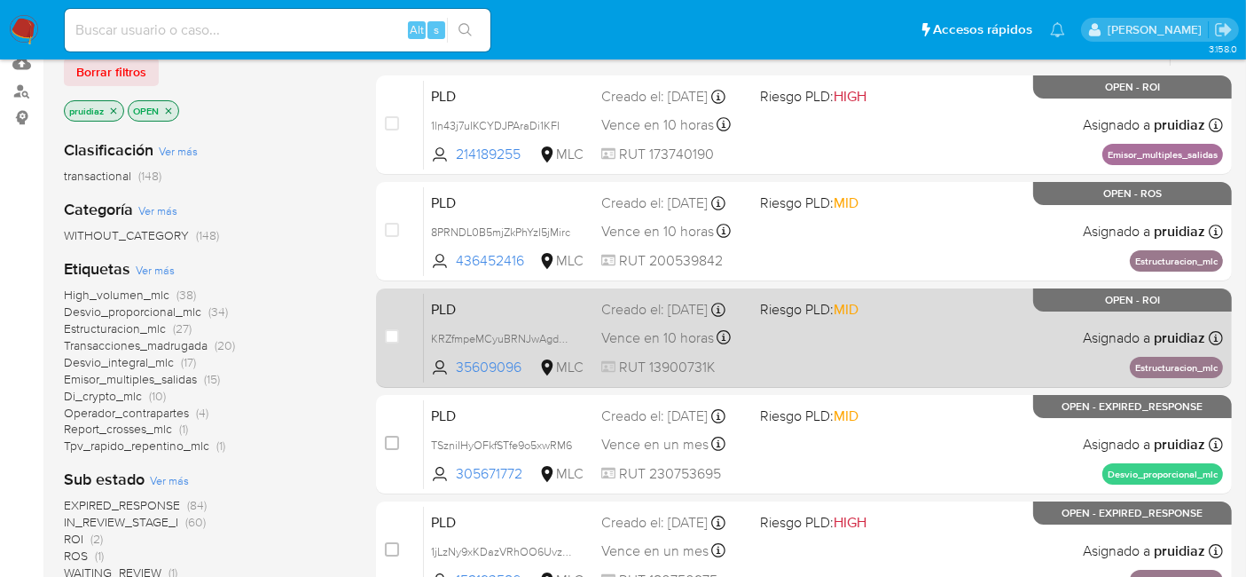
click at [861, 344] on div "PLD KRZfmpeMCyuBRNJwAgdOcQMq 35609096 MLC Riesgo PLD: MID Creado el: 12/06/2025…" at bounding box center [823, 338] width 799 height 90
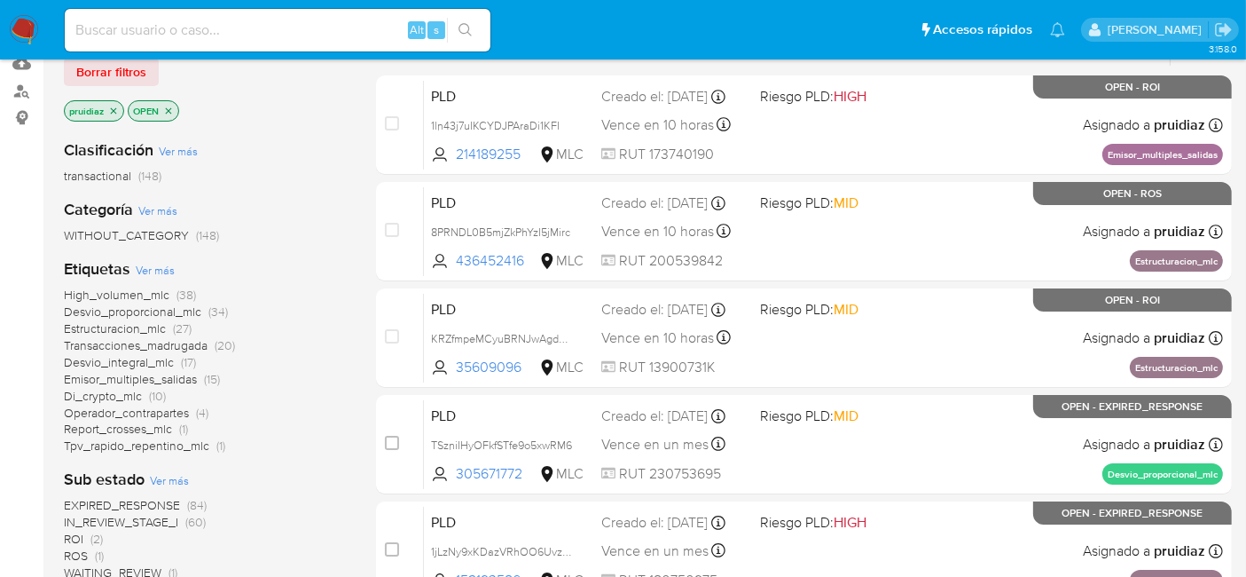
click at [16, 42] on img at bounding box center [24, 30] width 30 height 30
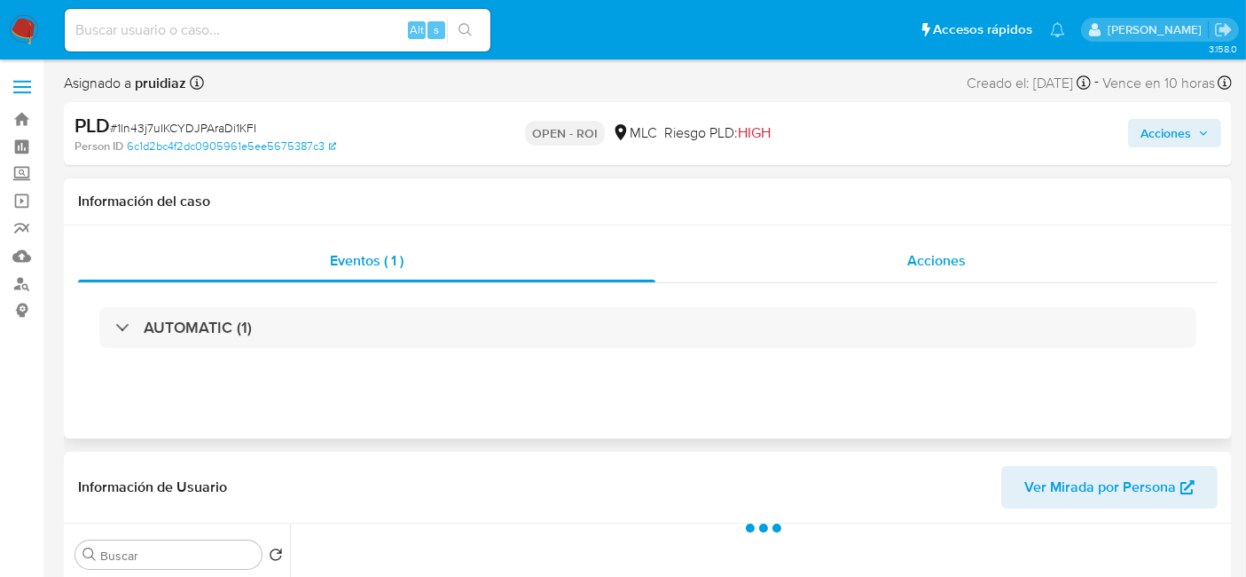
click at [972, 258] on div "Acciones" at bounding box center [936, 260] width 562 height 43
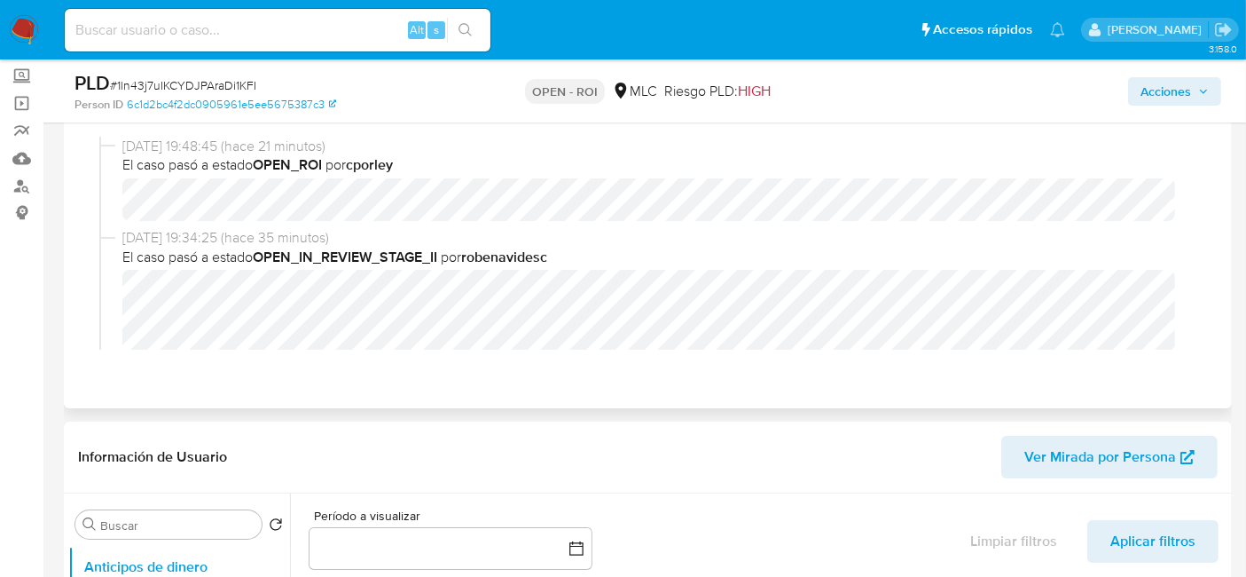
scroll to position [98, 0]
select select "10"
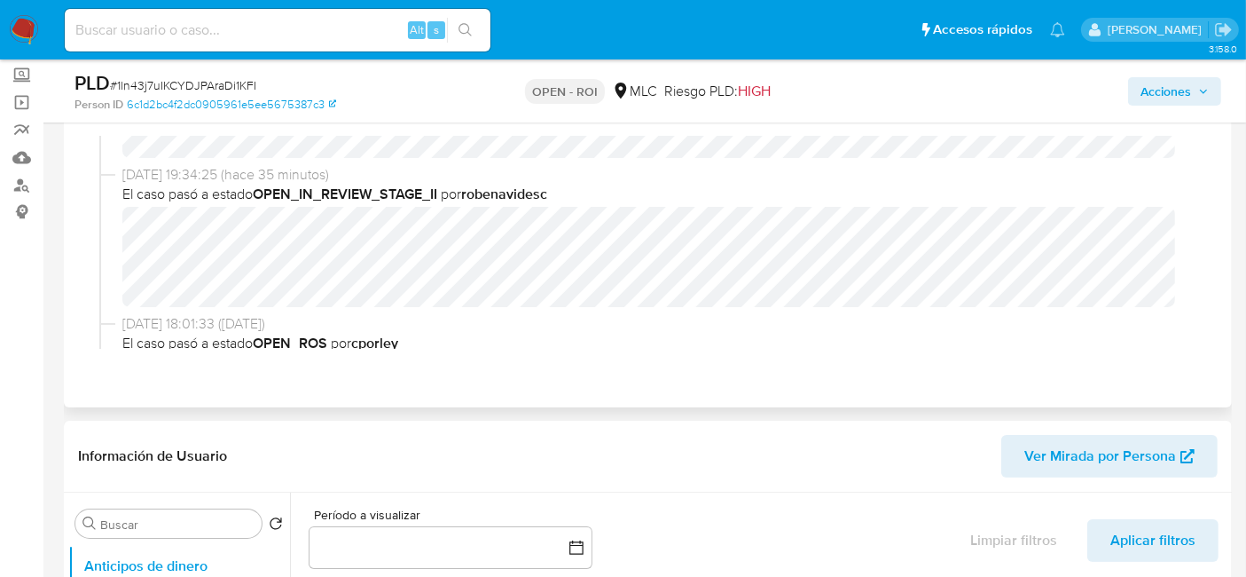
scroll to position [0, 0]
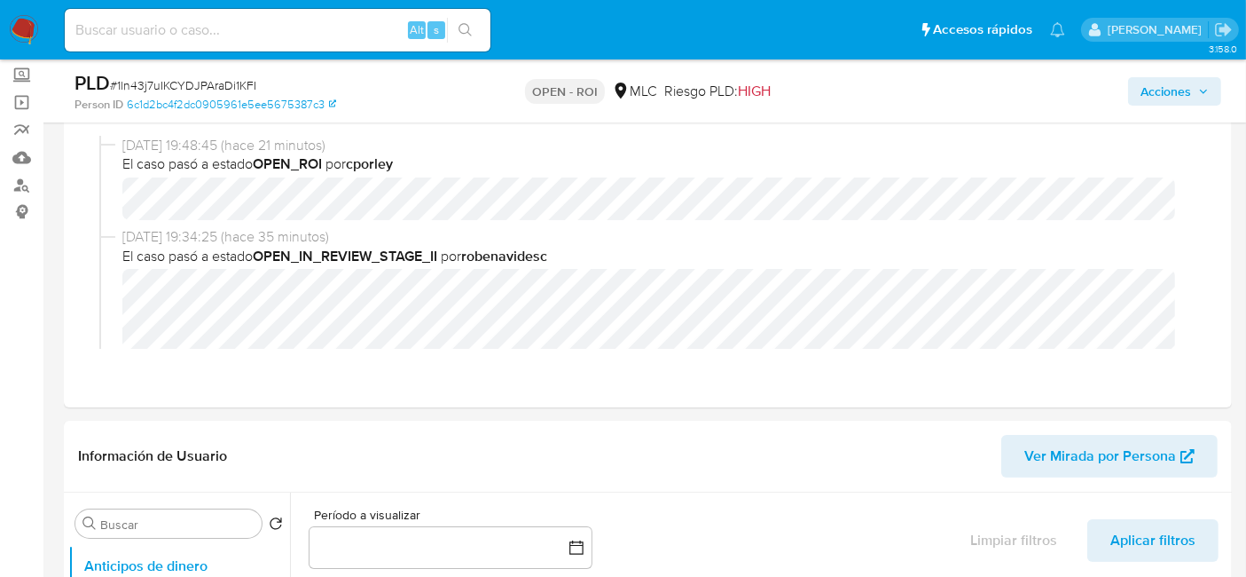
click at [1181, 98] on span "Acciones" at bounding box center [1166, 91] width 51 height 28
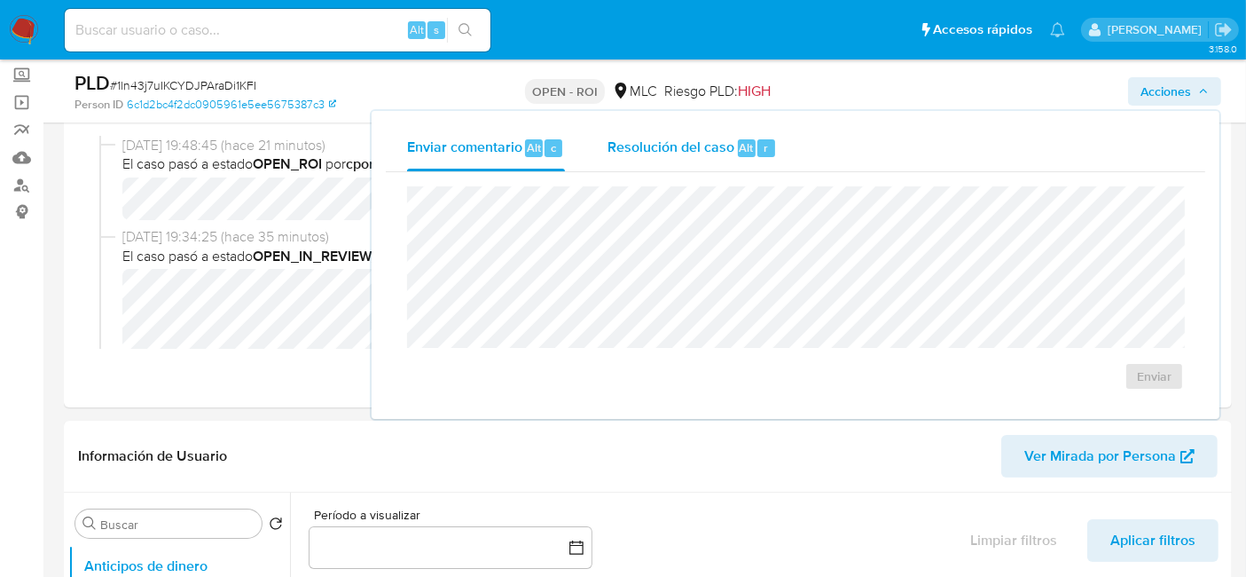
click at [706, 145] on span "Resolución del caso" at bounding box center [671, 147] width 127 height 20
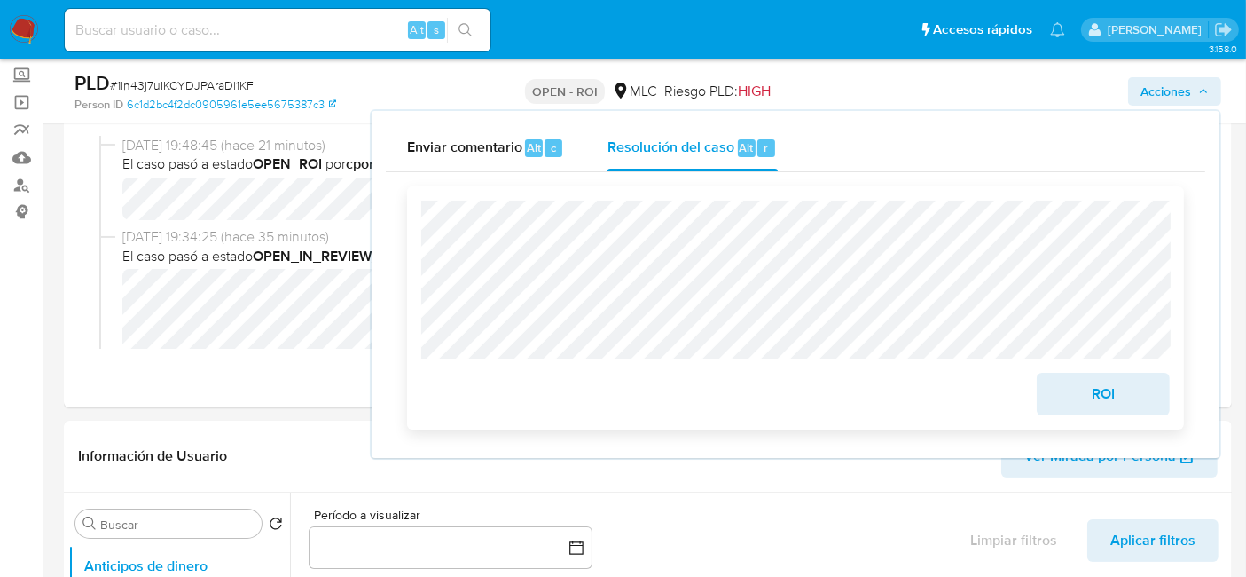
click at [1126, 396] on span "ROI" at bounding box center [1103, 393] width 87 height 39
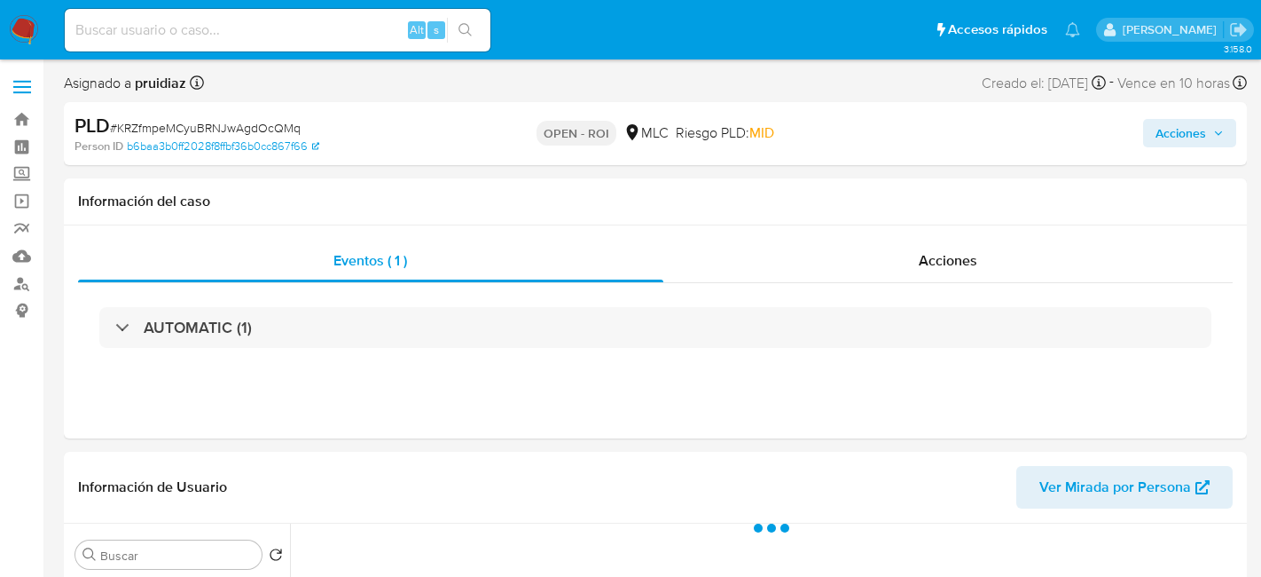
select select "10"
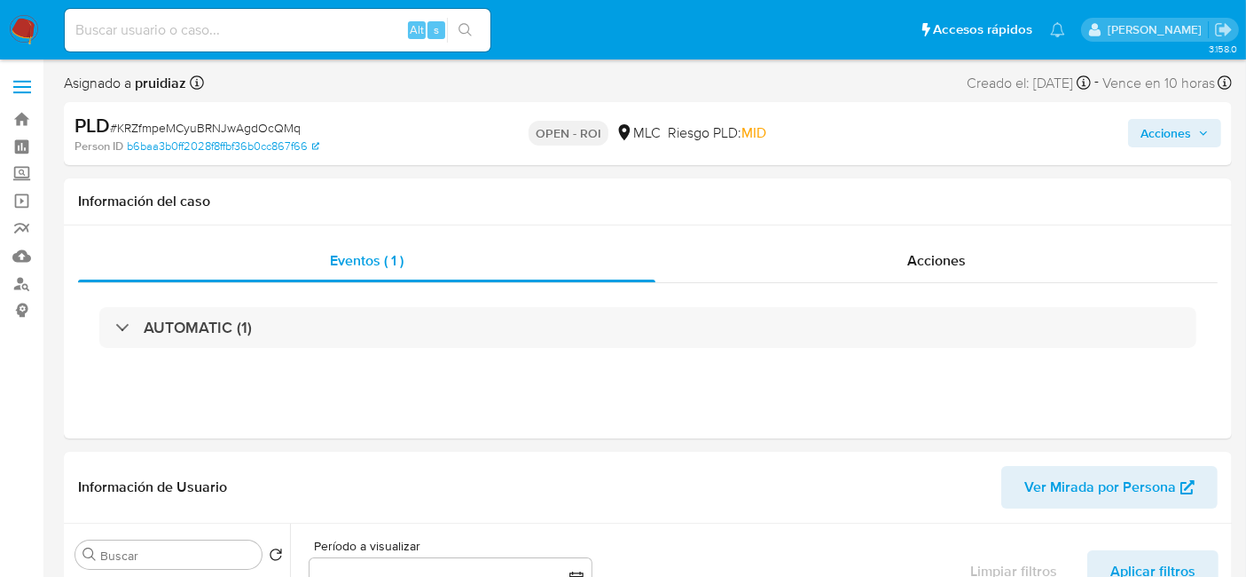
click at [1170, 137] on span "Acciones" at bounding box center [1166, 133] width 51 height 28
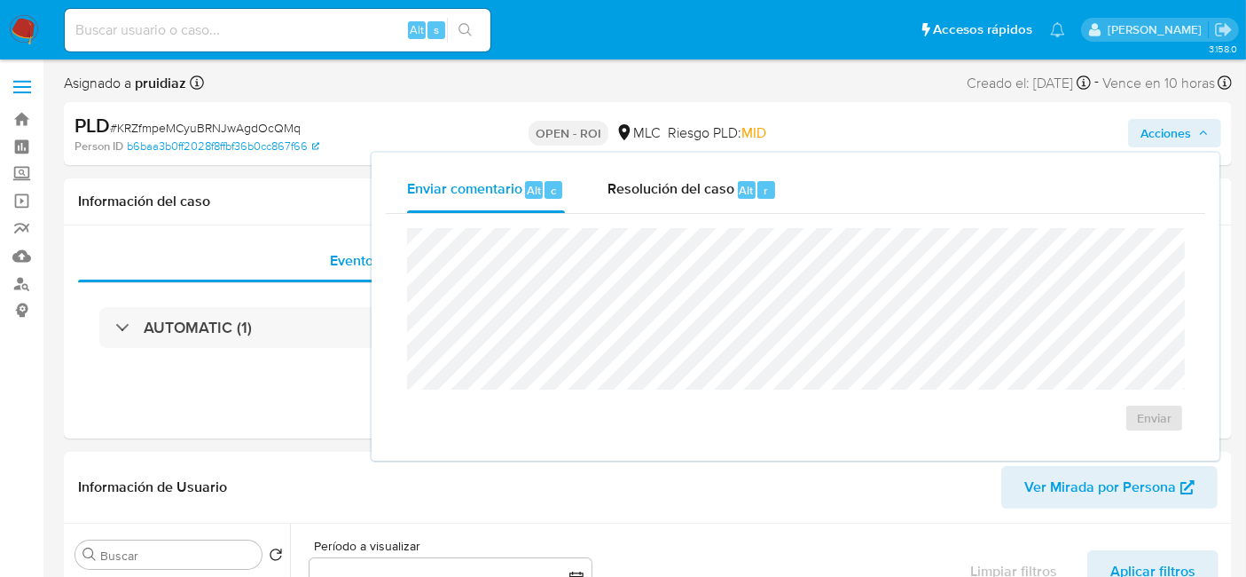
click at [954, 103] on div "PLD # KRZfmpeMCyuBRNJwAgdOcQMq Person ID b6baa3b0ff2028f8ffbf36b0cc867f66 OPEN …" at bounding box center [648, 133] width 1168 height 63
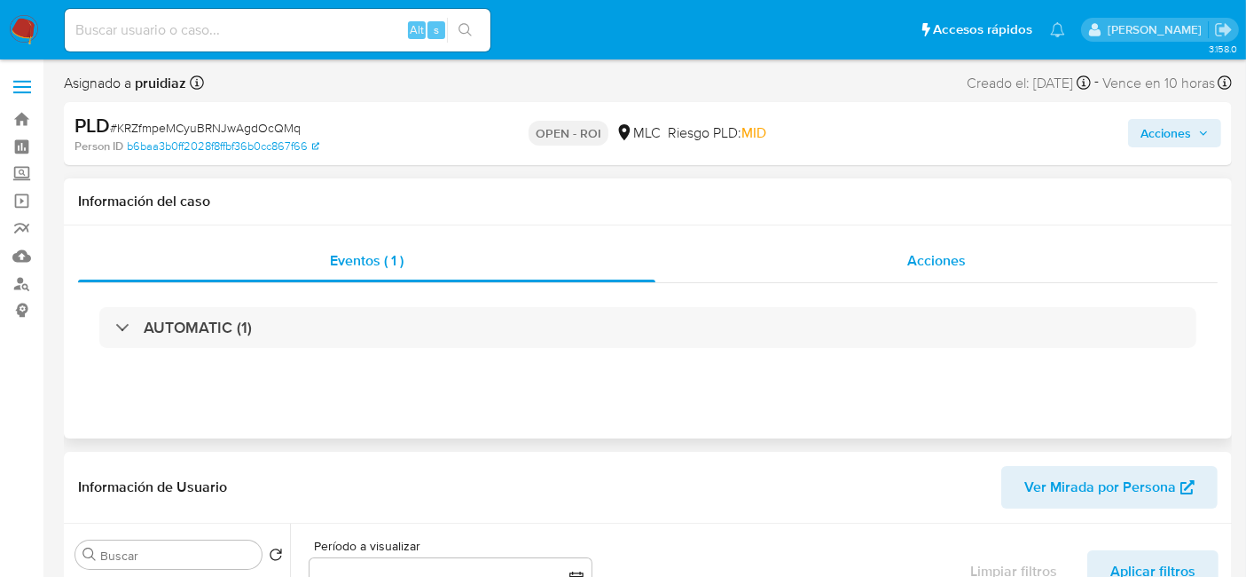
click at [932, 265] on span "Acciones" at bounding box center [936, 260] width 59 height 20
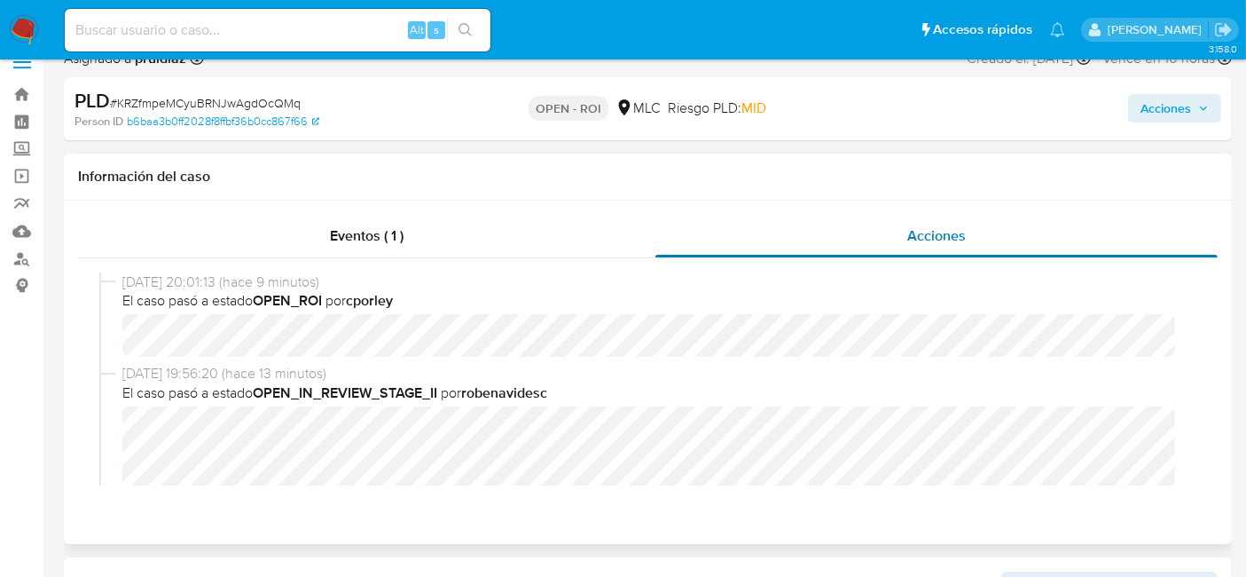
scroll to position [25, 0]
click at [231, 105] on span "# KRZfmpeMCyuBRNJwAgdOcQMq" at bounding box center [205, 103] width 191 height 18
copy span "KRZfmpeMCyuBRNJwAgdOcQMq"
click at [1172, 95] on span "Acciones" at bounding box center [1166, 108] width 51 height 28
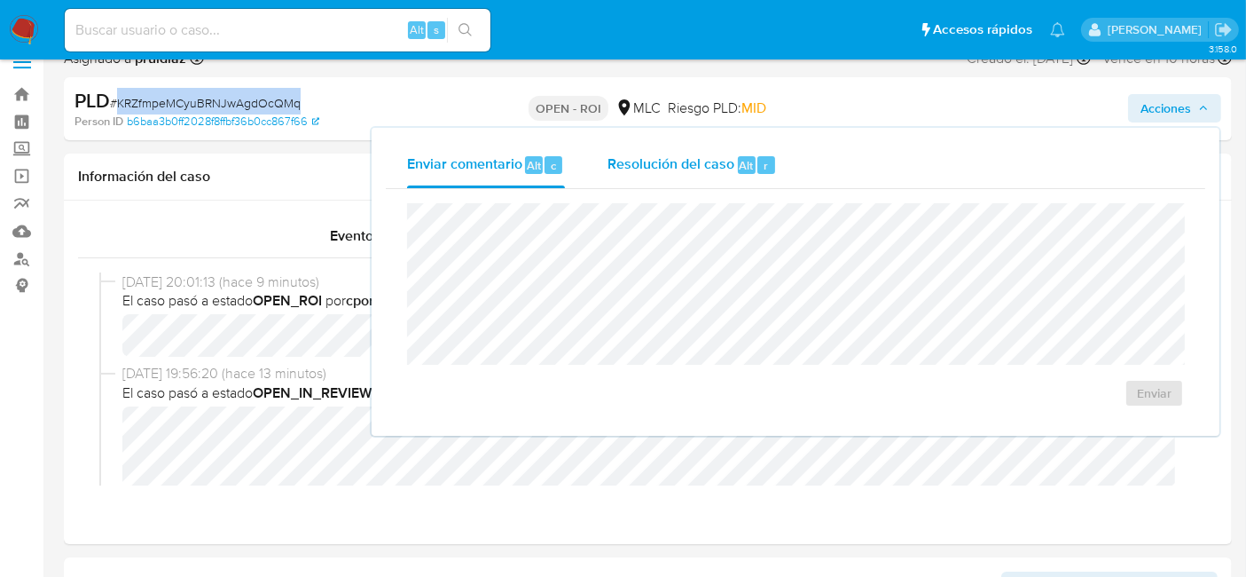
click at [740, 170] on span "Alt" at bounding box center [747, 165] width 14 height 17
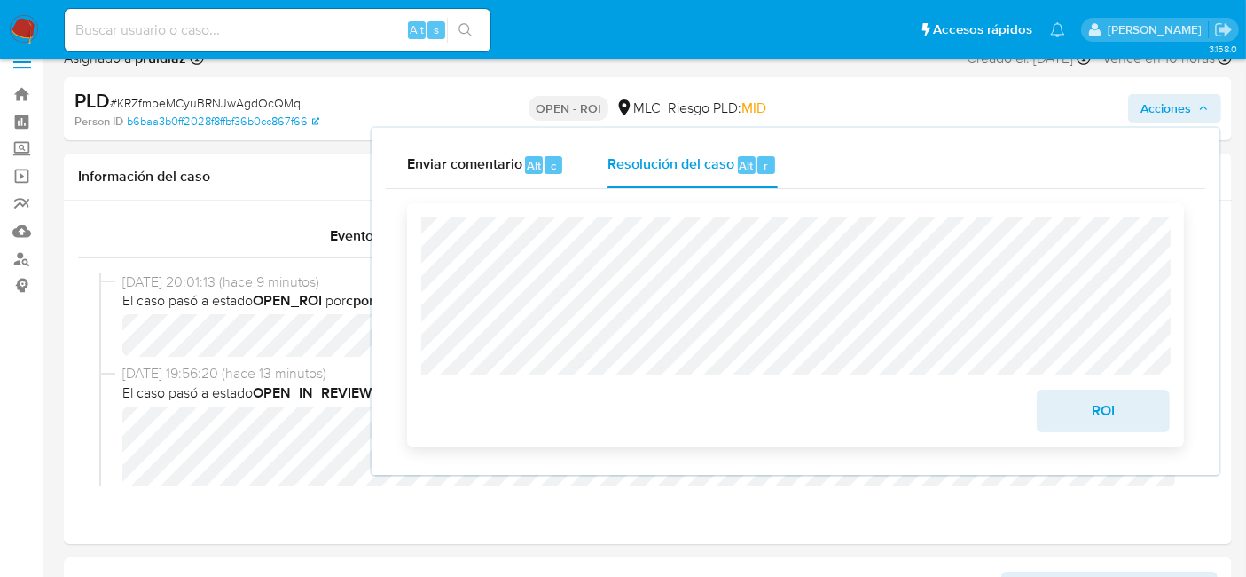
click at [1094, 396] on span "ROI" at bounding box center [1103, 410] width 87 height 39
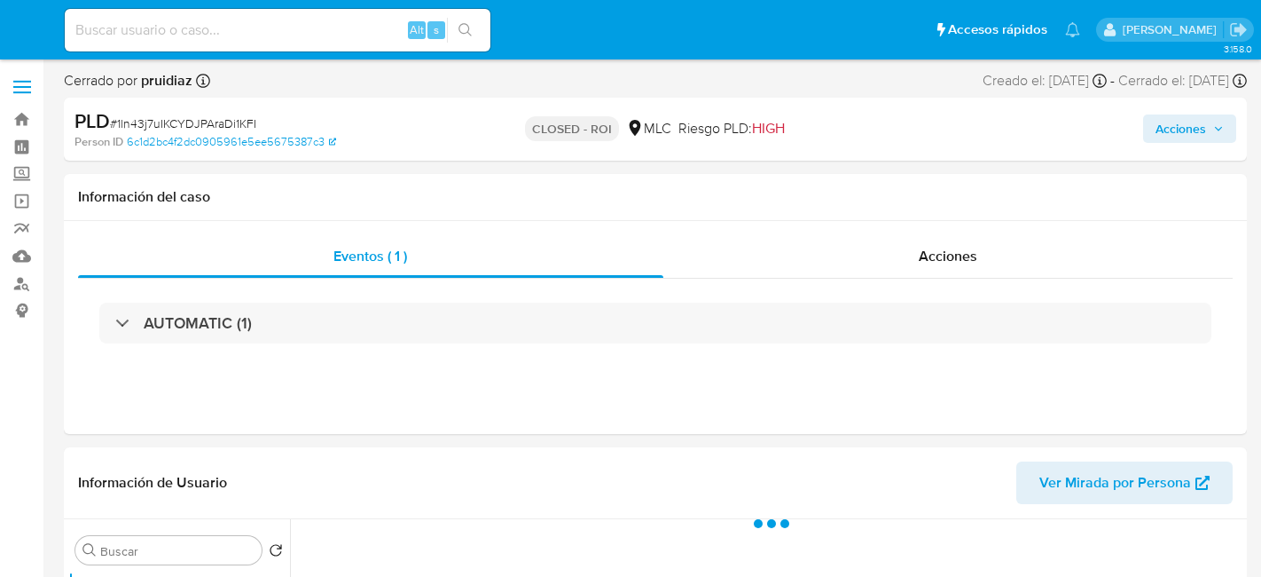
select select "10"
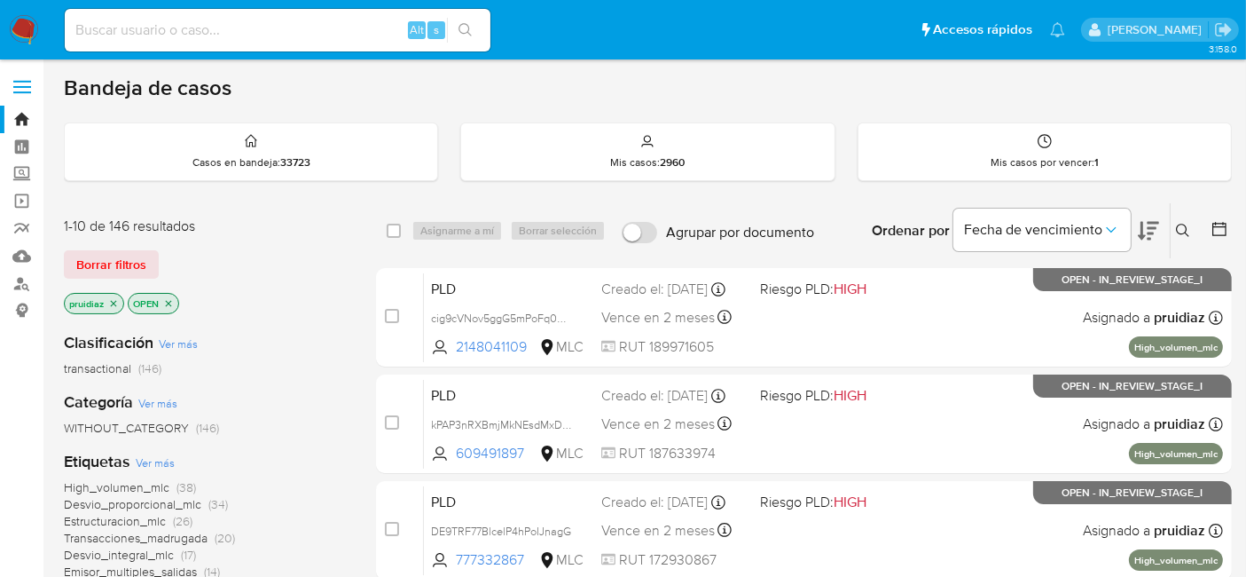
click at [1155, 239] on icon at bounding box center [1148, 230] width 21 height 21
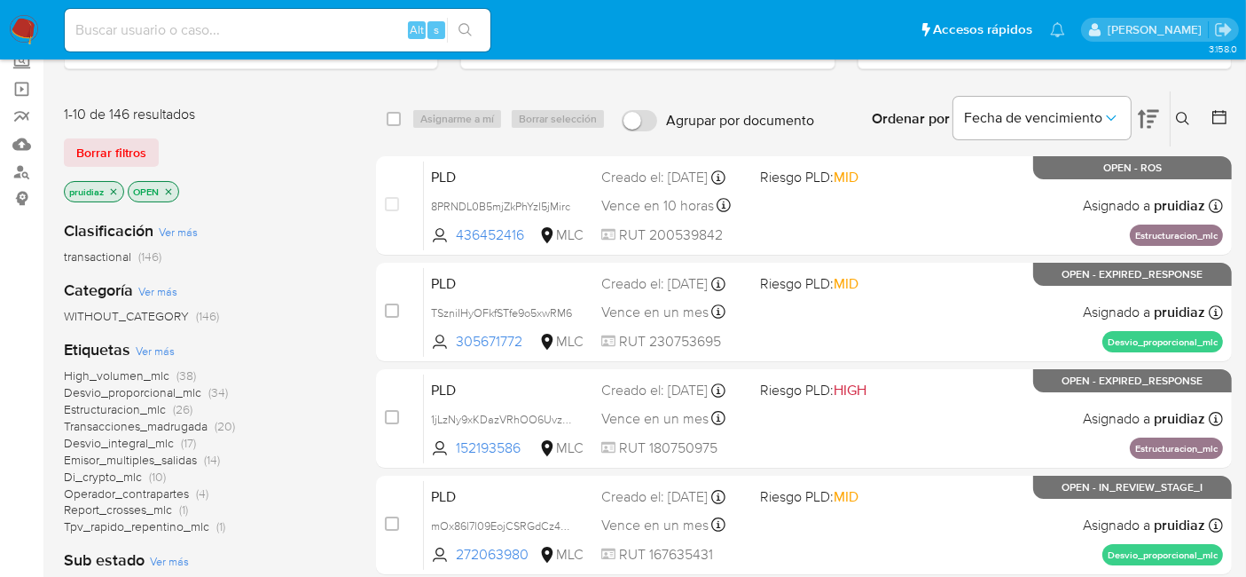
scroll to position [111, 0]
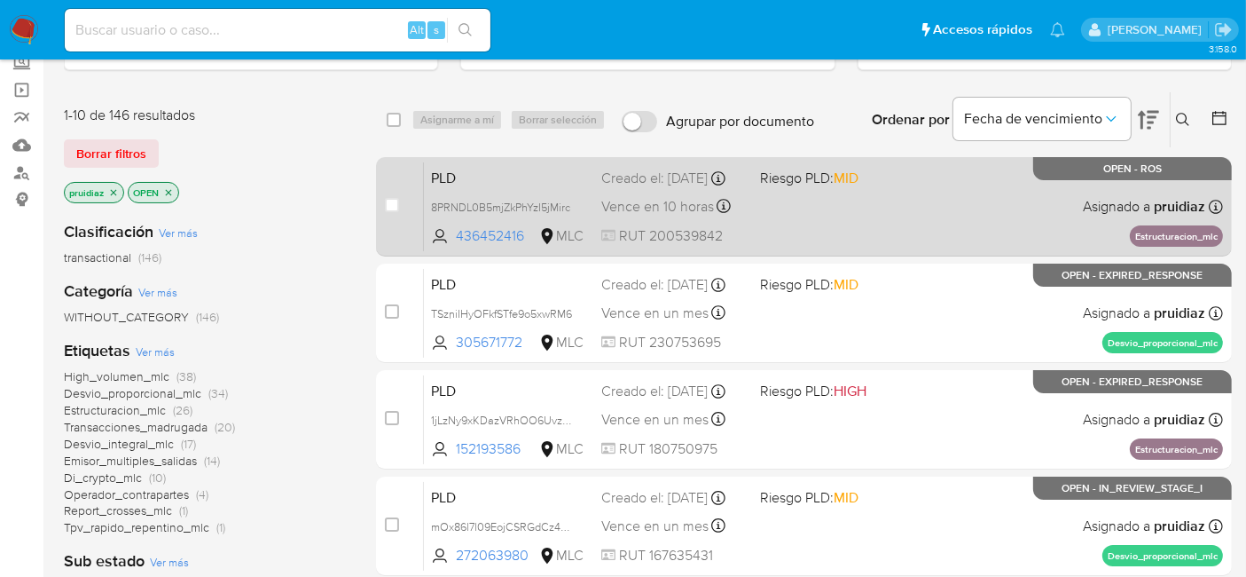
click at [882, 211] on div "PLD 8PRNDL0B5mjZkPhYzI5jMirc 436452416 MLC Riesgo PLD: MID Creado el: [DATE] Cr…" at bounding box center [823, 206] width 799 height 90
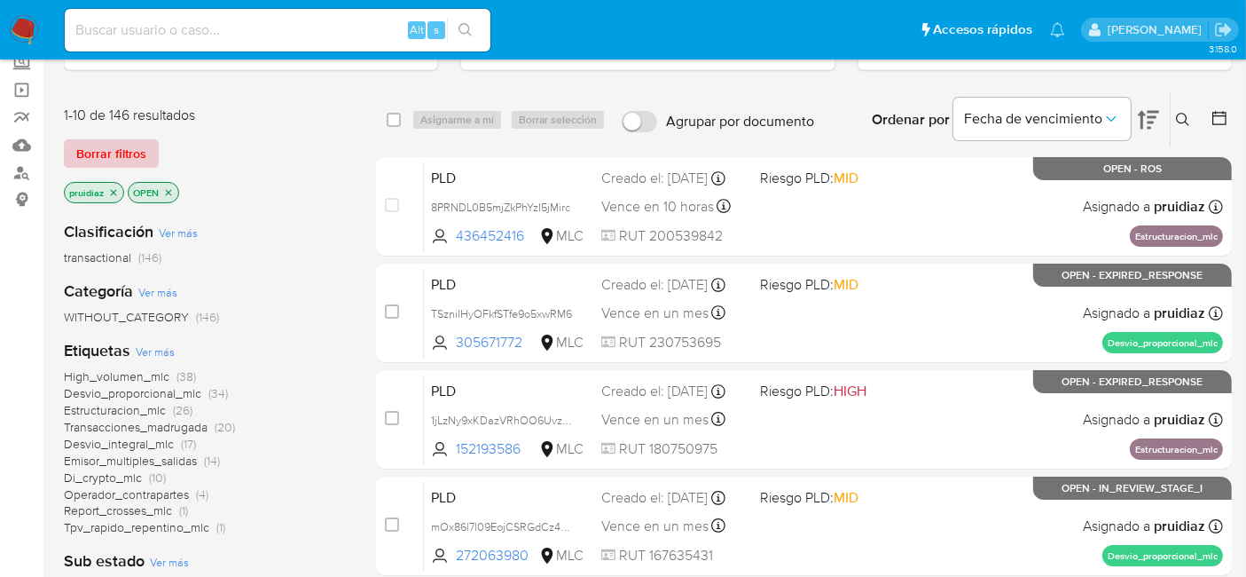
click at [115, 158] on span "Borrar filtros" at bounding box center [111, 153] width 70 height 25
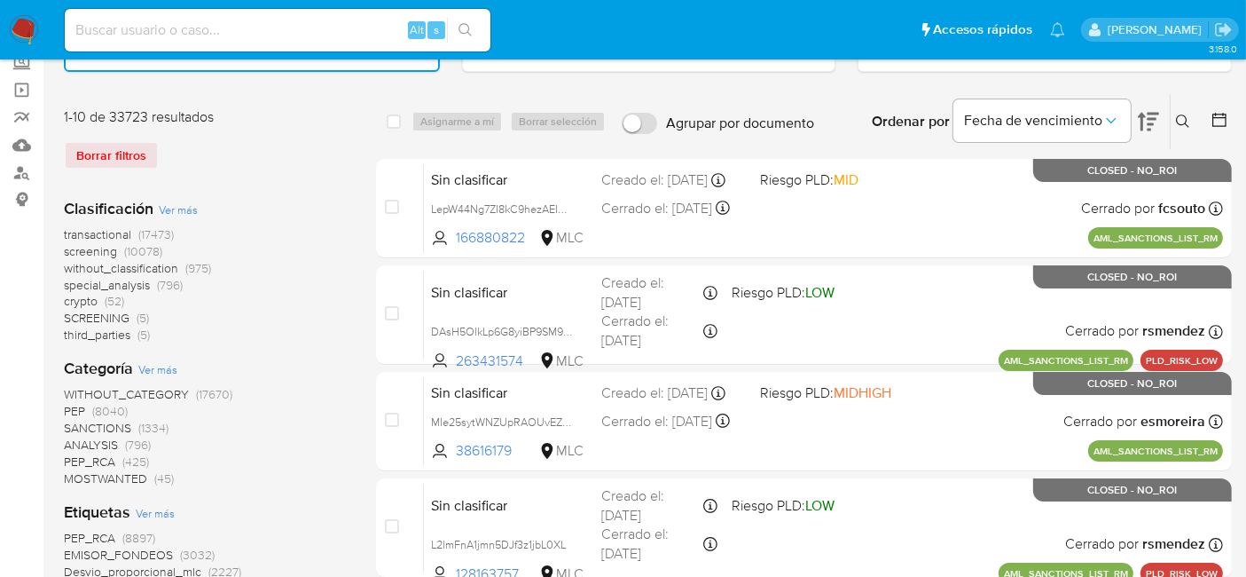
click at [1215, 122] on icon at bounding box center [1220, 120] width 18 height 18
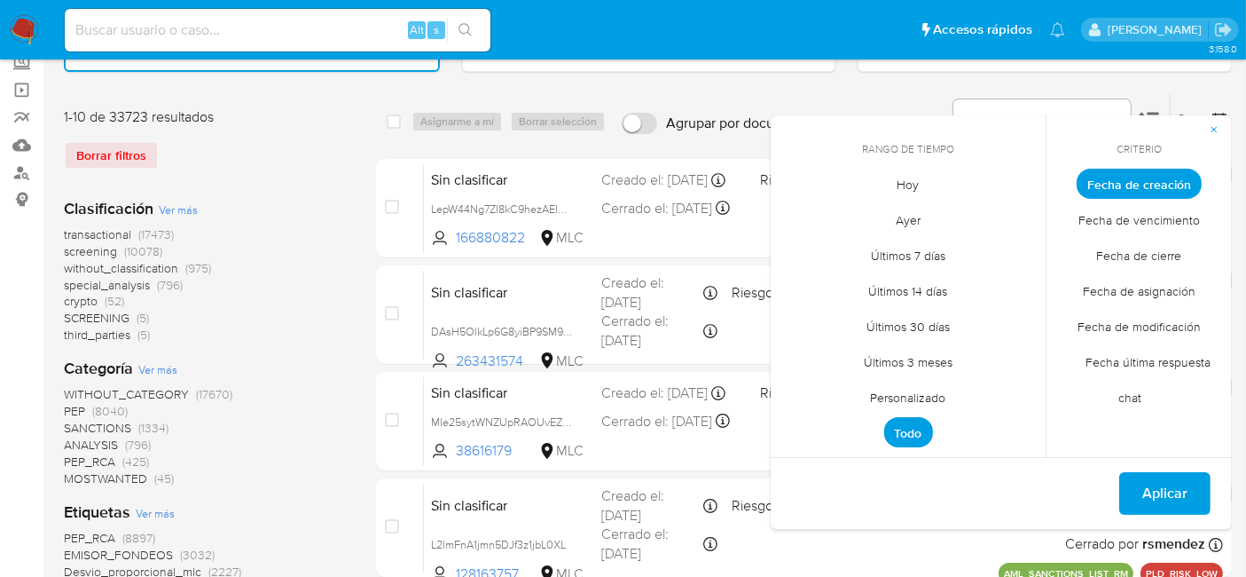
click at [907, 389] on span "Personalizado" at bounding box center [908, 398] width 113 height 36
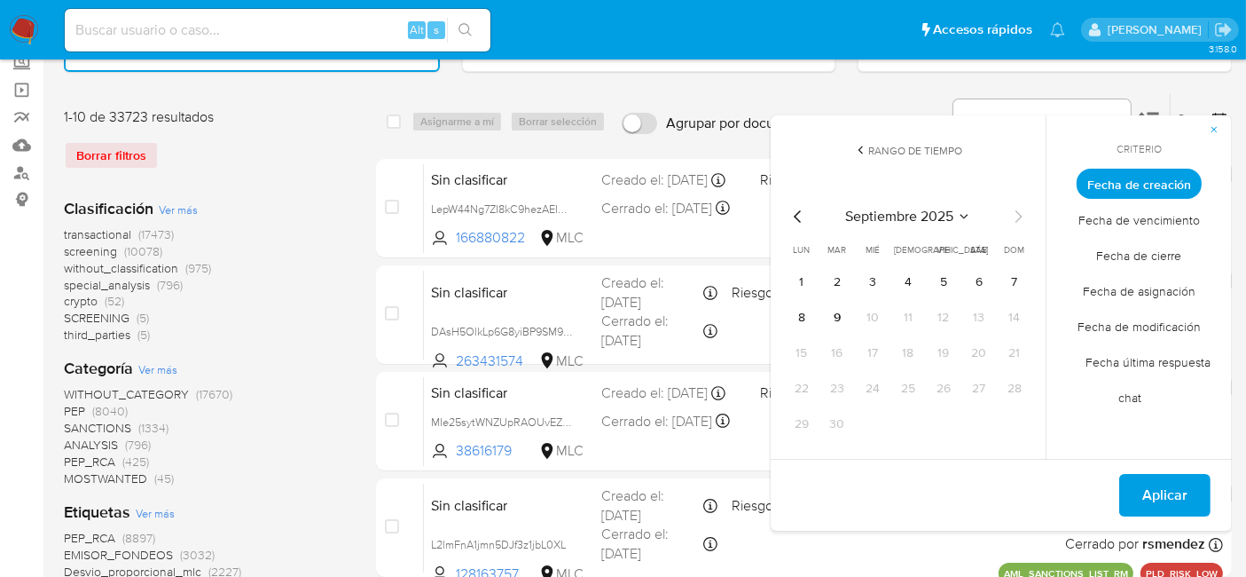
click at [798, 208] on icon "Mes anterior" at bounding box center [798, 216] width 21 height 21
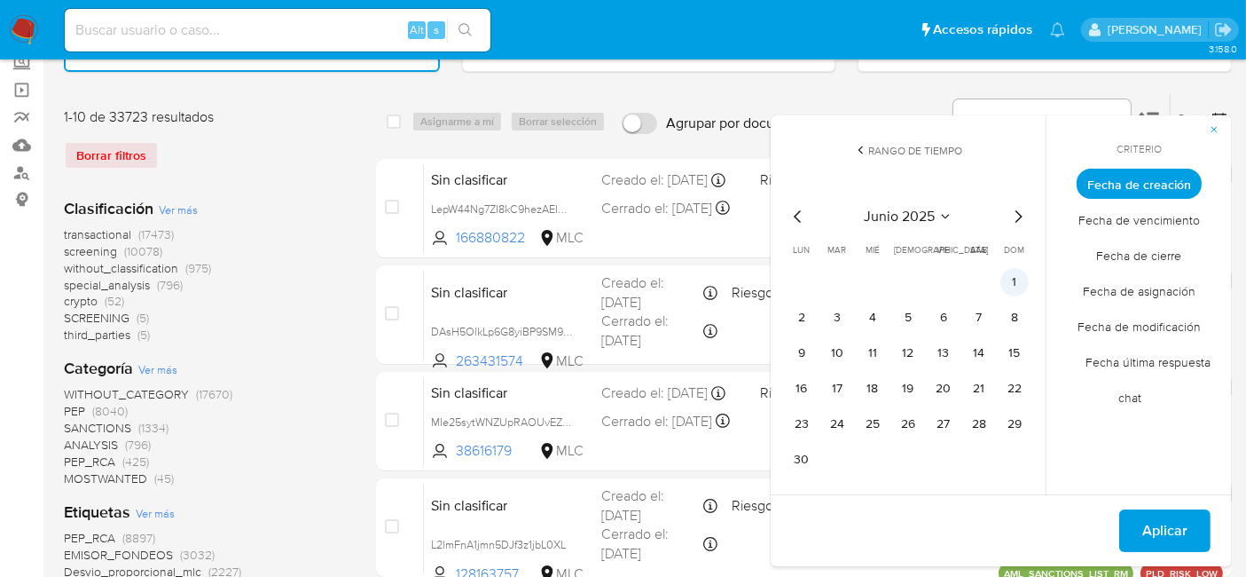
click at [1003, 274] on button "1" at bounding box center [1014, 282] width 28 height 28
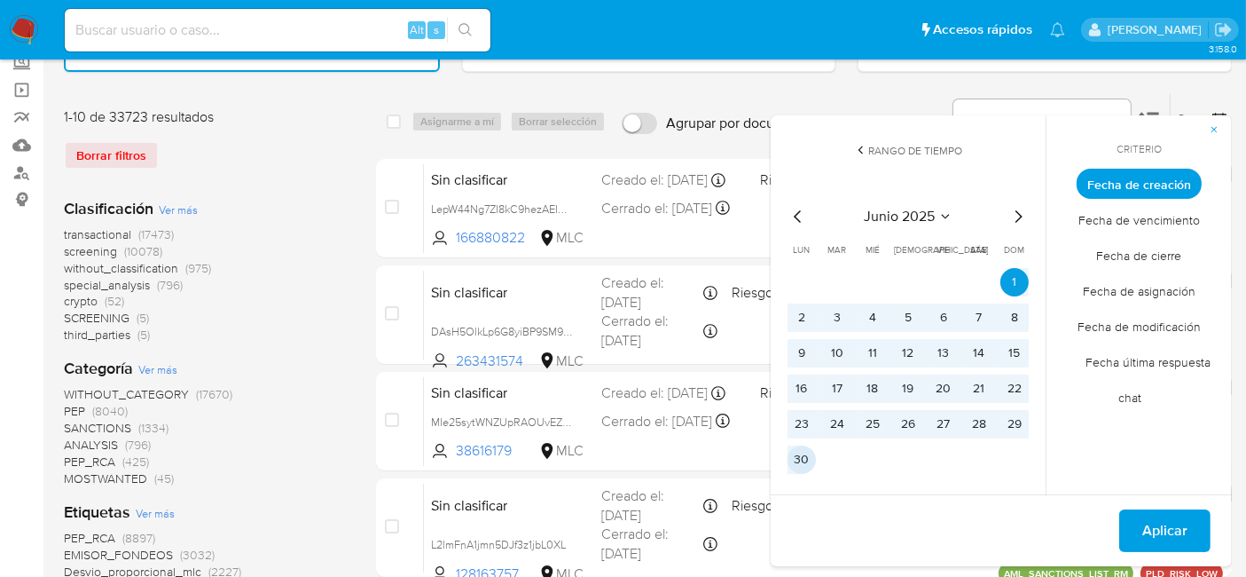
click at [797, 462] on button "30" at bounding box center [802, 459] width 28 height 28
click at [1142, 528] on button "Aplicar" at bounding box center [1164, 530] width 91 height 43
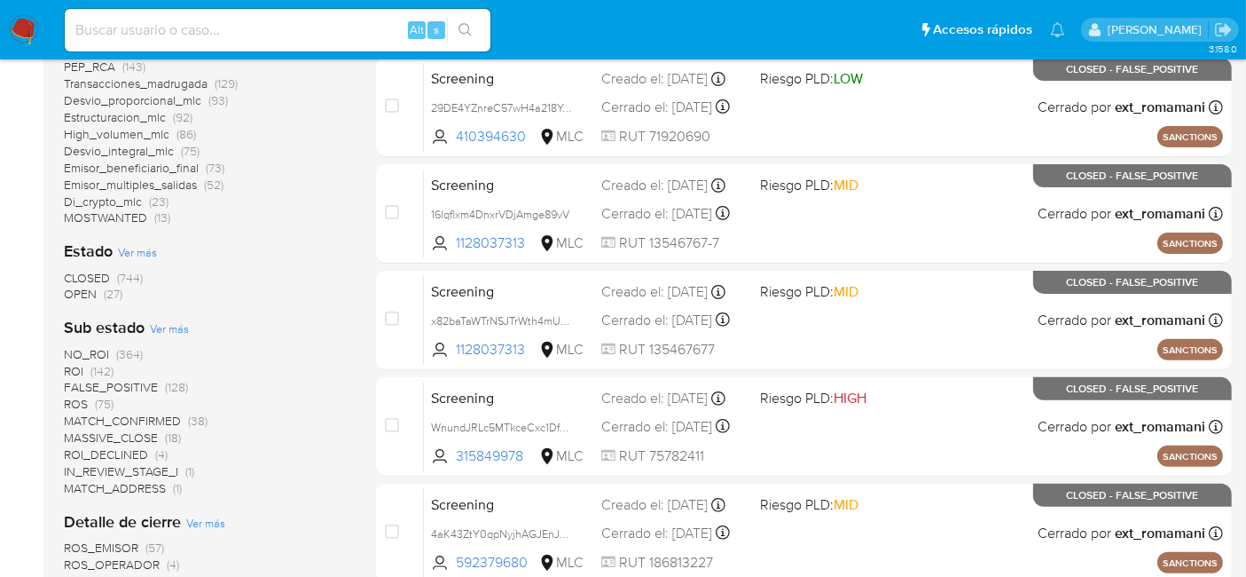
scroll to position [554, 0]
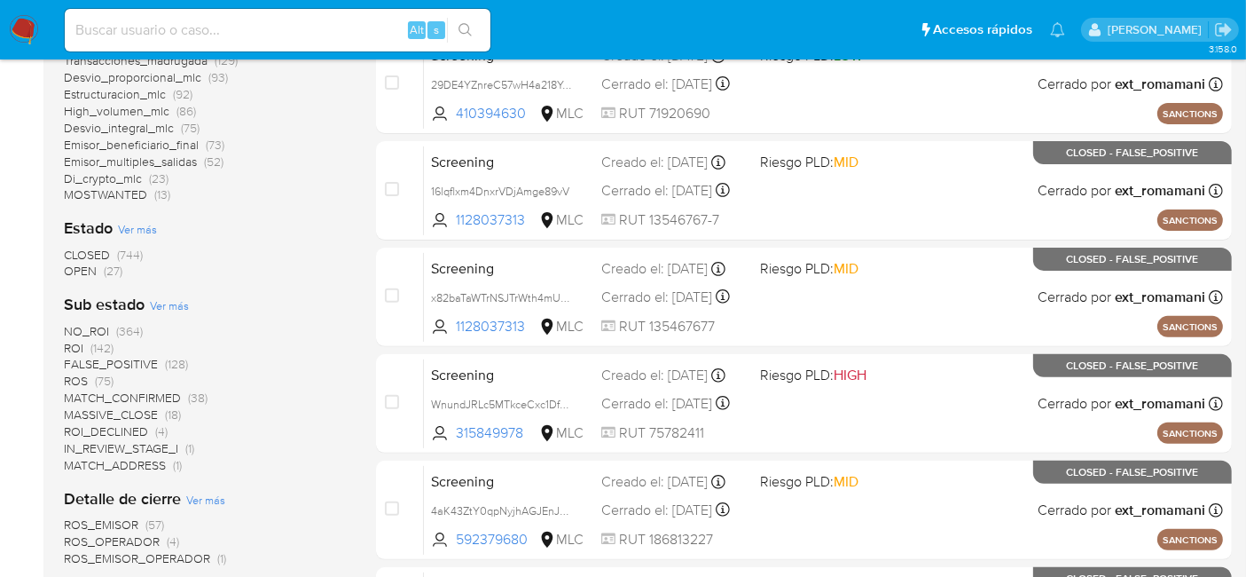
click at [86, 271] on span "OPEN" at bounding box center [80, 271] width 33 height 18
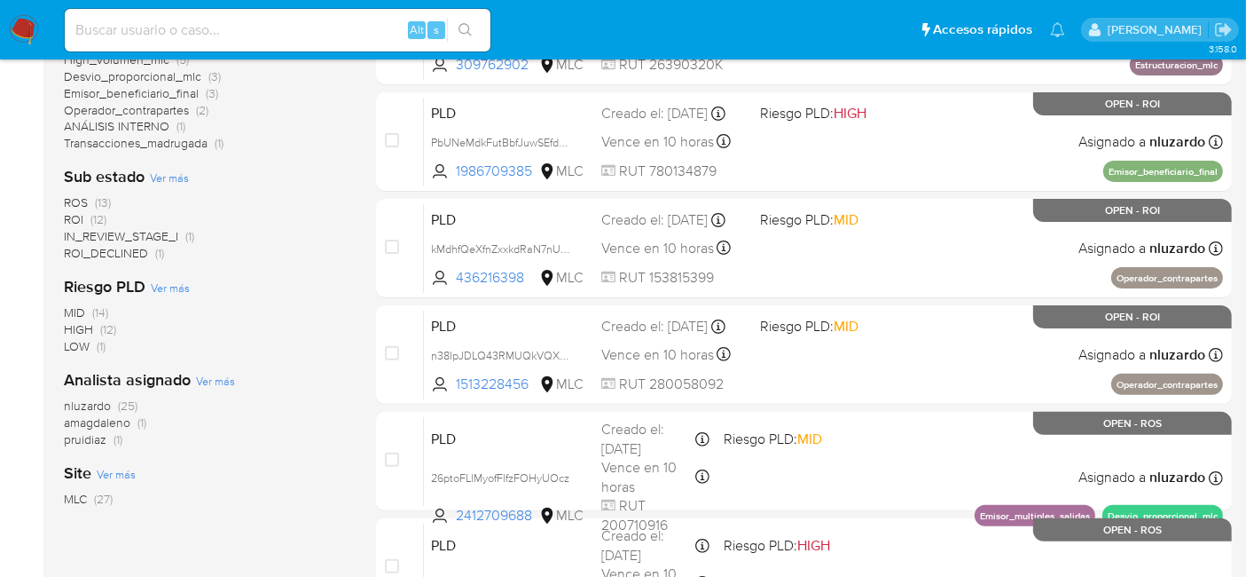
scroll to position [486, 0]
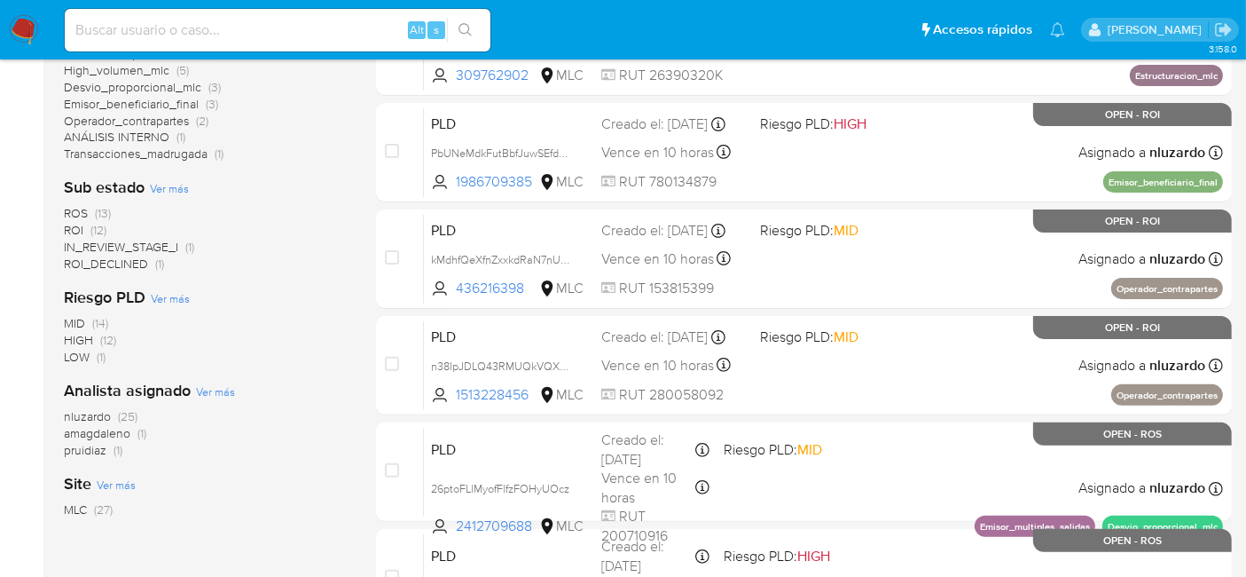
click at [33, 31] on img at bounding box center [24, 30] width 30 height 30
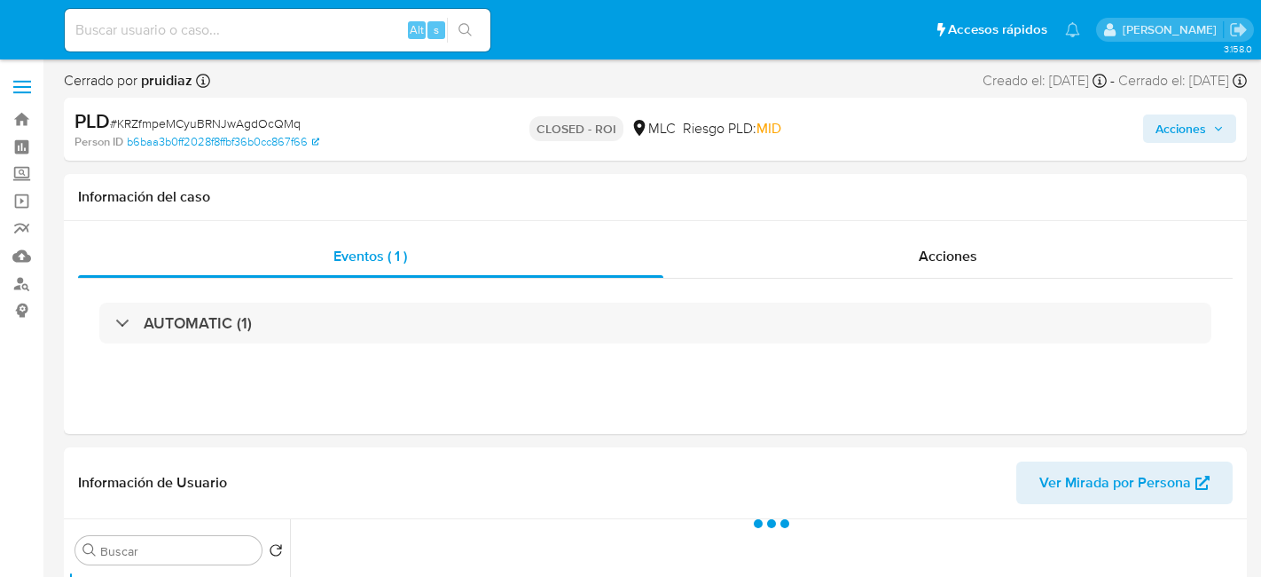
select select "10"
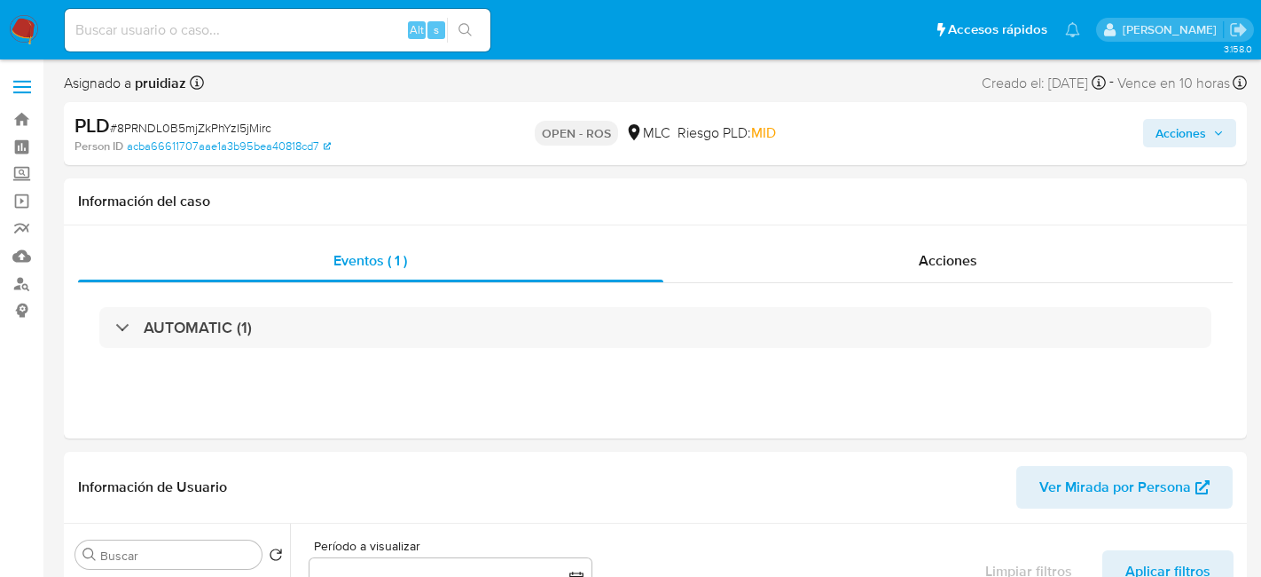
select select "10"
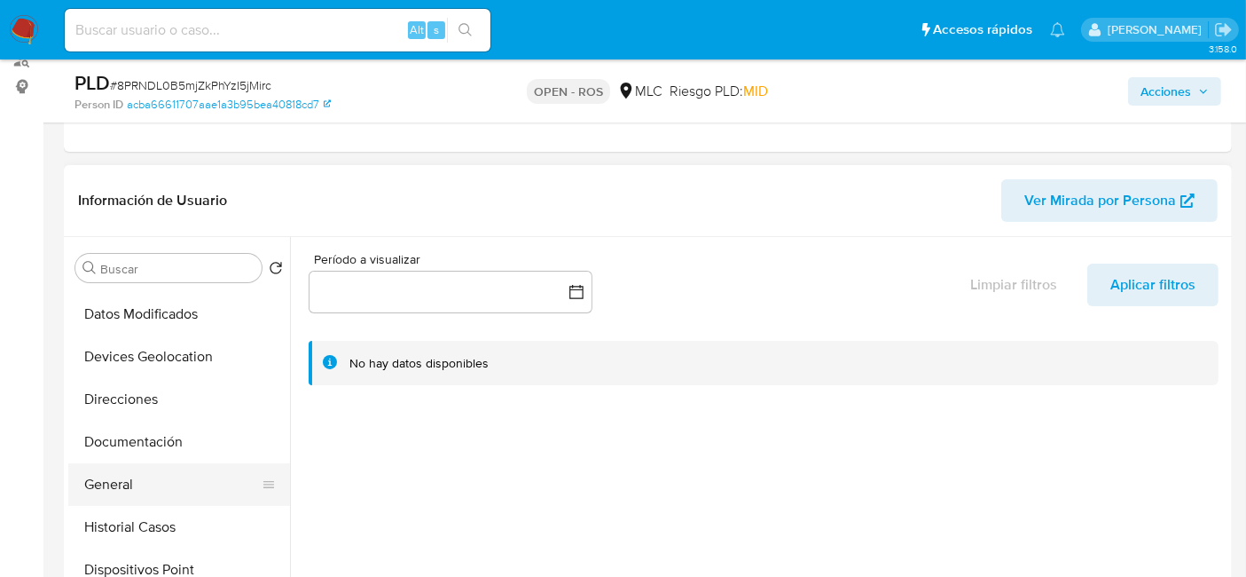
scroll to position [216, 0]
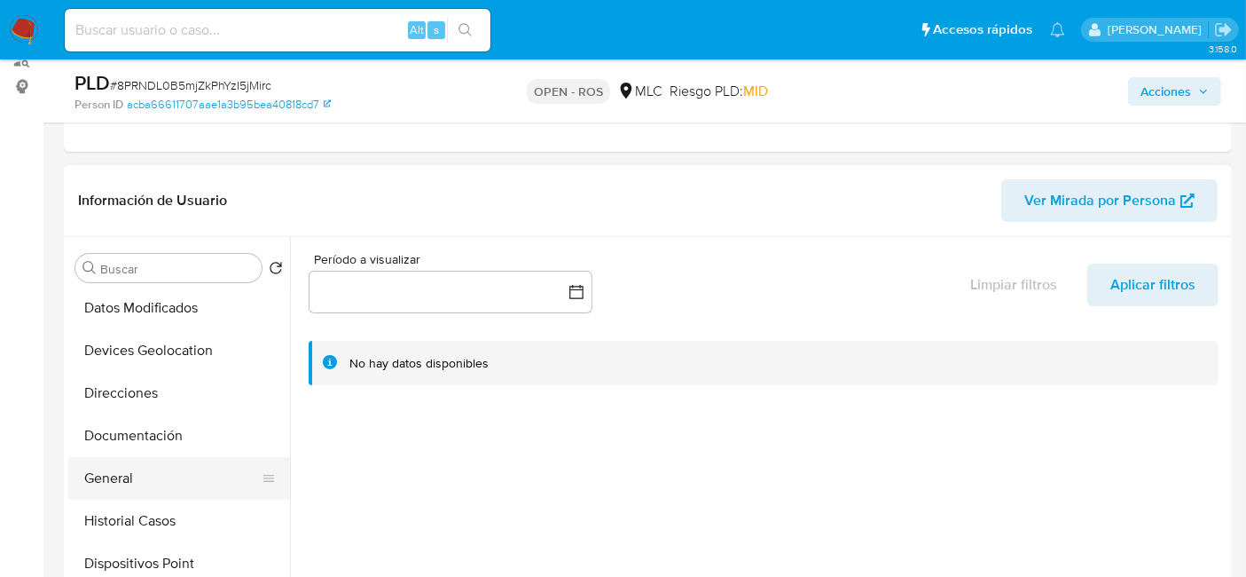
click at [101, 469] on button "General" at bounding box center [172, 478] width 208 height 43
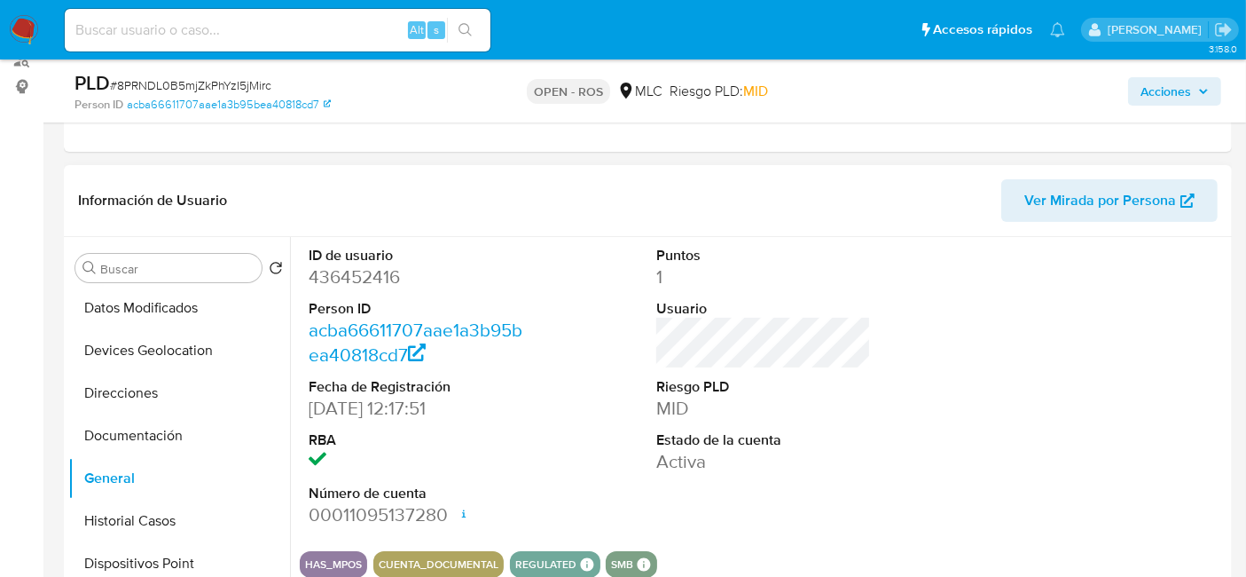
click at [370, 271] on dd "436452416" at bounding box center [416, 276] width 215 height 25
copy dd "436452416"
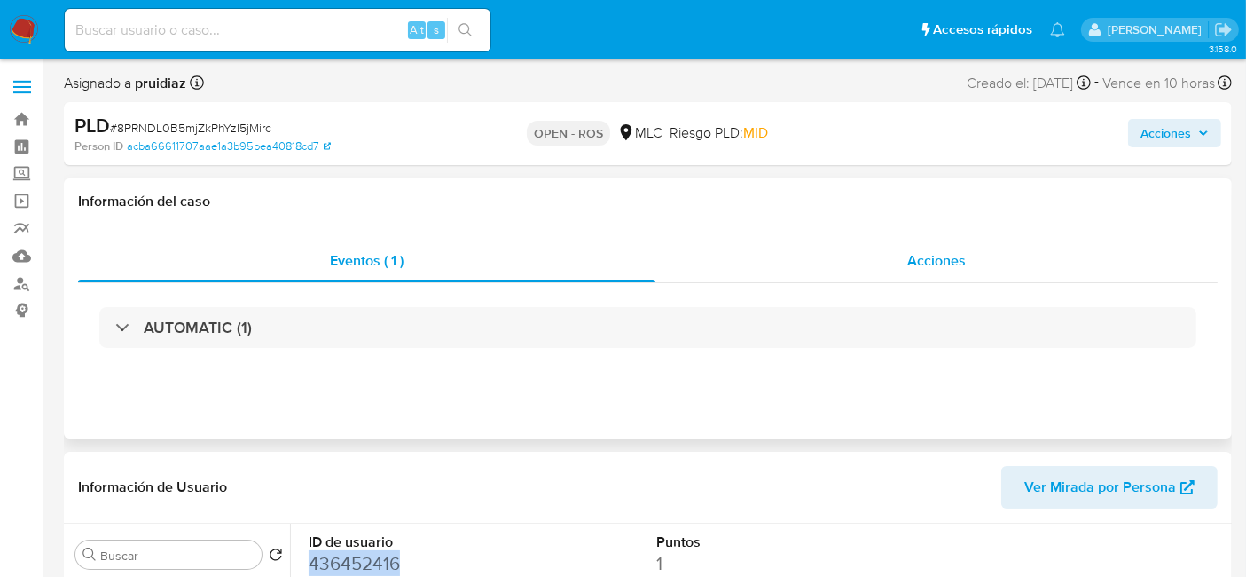
click at [946, 267] on span "Acciones" at bounding box center [936, 260] width 59 height 20
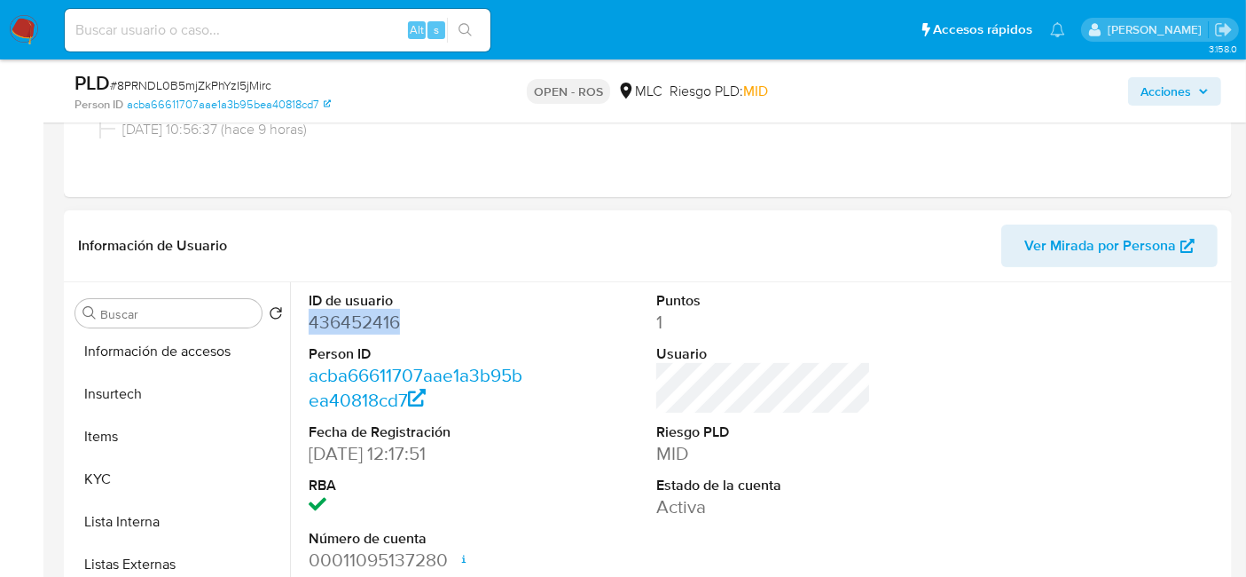
scroll to position [647, 0]
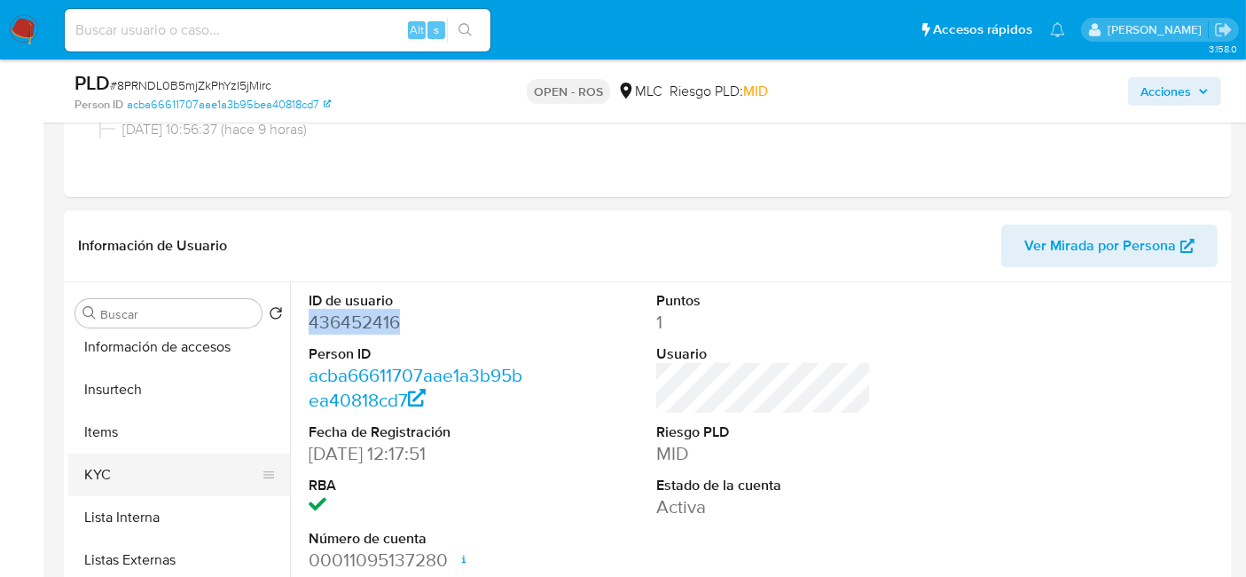
click at [125, 461] on button "KYC" at bounding box center [172, 474] width 208 height 43
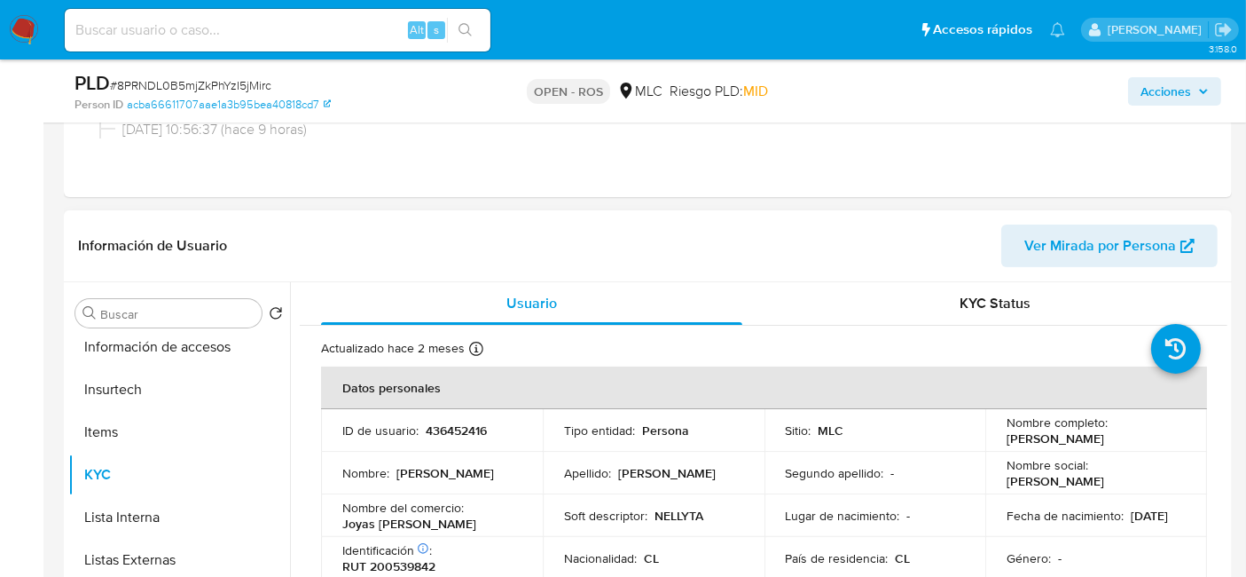
click at [446, 432] on p "436452416" at bounding box center [456, 430] width 61 height 16
copy p "436452416"
click at [205, 90] on span "# 8PRNDL0B5mjZkPhYzI5jMirc" at bounding box center [190, 85] width 161 height 18
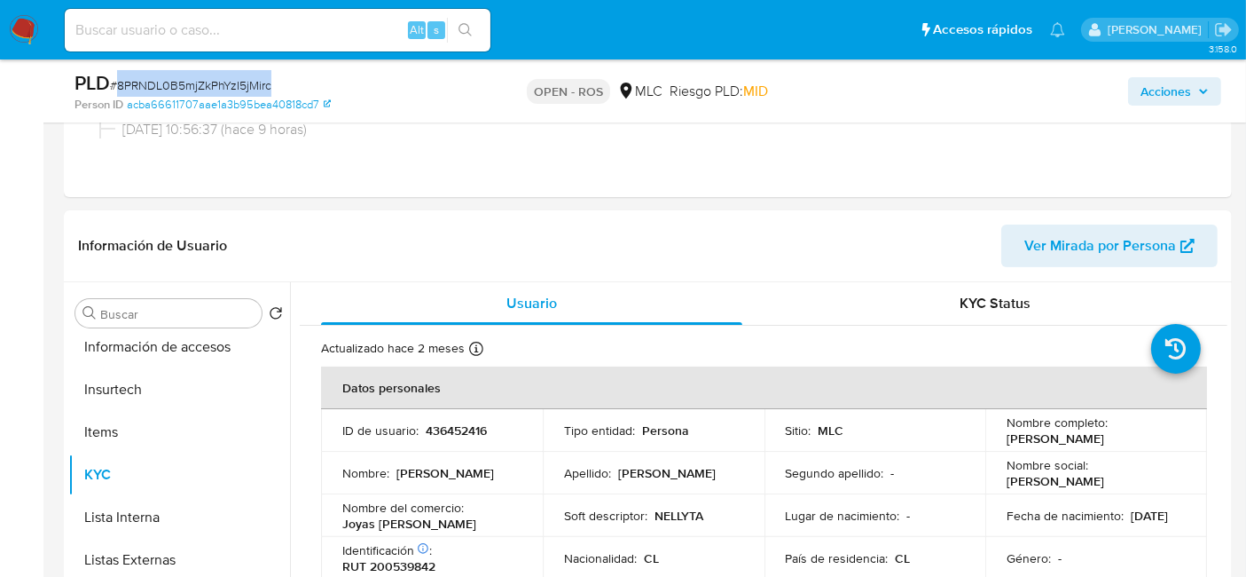
copy span "8PRNDL0B5mjZkPhYzI5jMirc"
click at [428, 433] on p "436452416" at bounding box center [456, 430] width 61 height 16
copy p "436452416"
click at [1032, 442] on p "Nelly Valentina Carrasco Cerda" at bounding box center [1056, 438] width 98 height 16
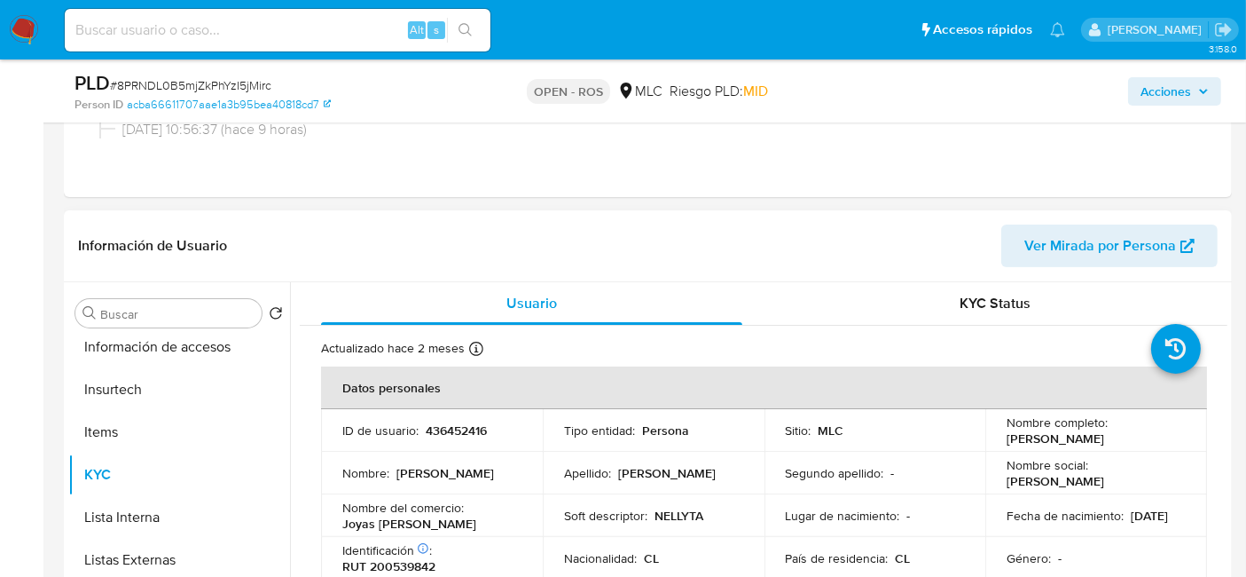
click at [1032, 442] on p "Nelly Valentina Carrasco Cerda" at bounding box center [1056, 438] width 98 height 16
click at [1042, 458] on td "Nombre social : Nelly Valentina" at bounding box center [1096, 472] width 222 height 43
drag, startPoint x: 1047, startPoint y: 452, endPoint x: 998, endPoint y: 435, distance: 51.6
click at [998, 435] on td "Nombre completo : Nelly Valentina Carrasco Cerda" at bounding box center [1096, 430] width 222 height 43
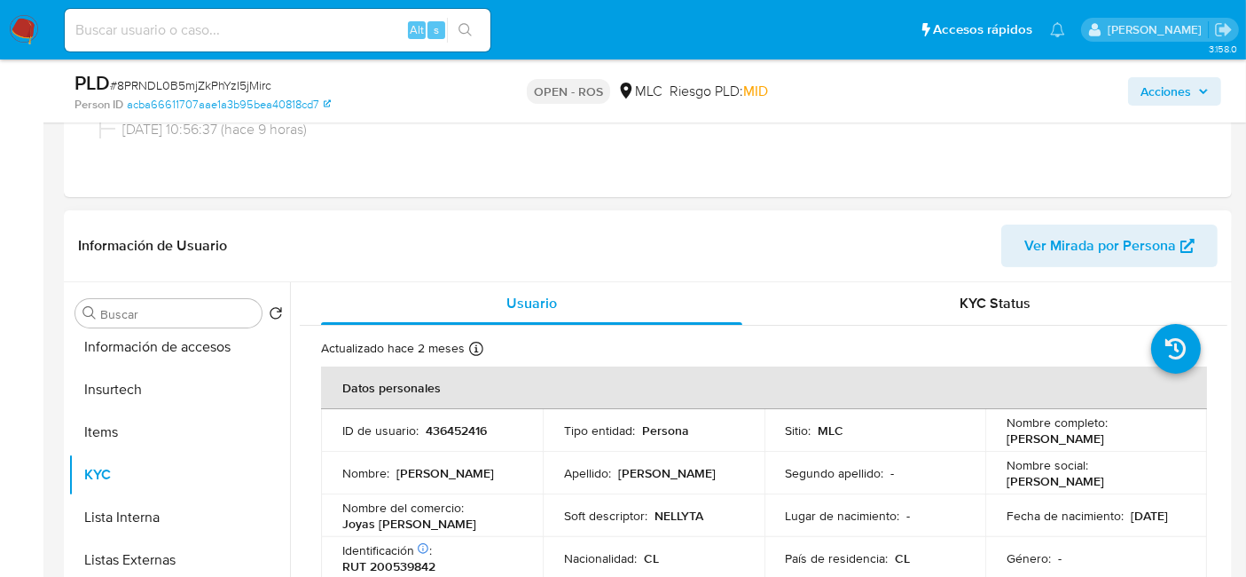
copy p "Nelly Valentina Carrasco Cerda"
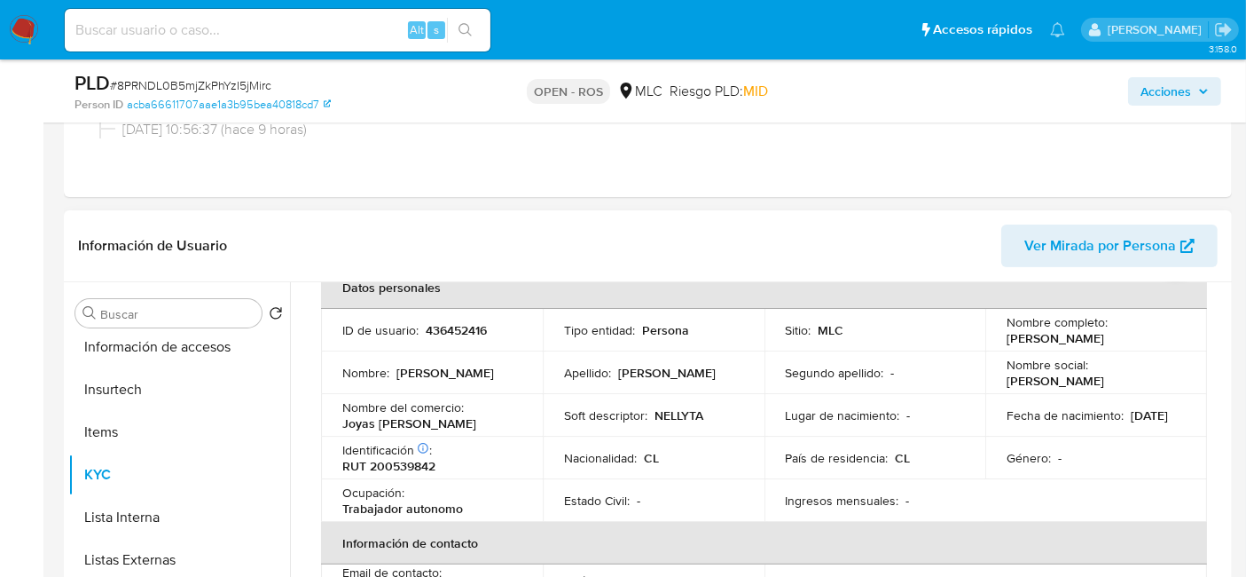
click at [402, 467] on p "RUT 200539842" at bounding box center [388, 466] width 93 height 16
copy p "200539842"
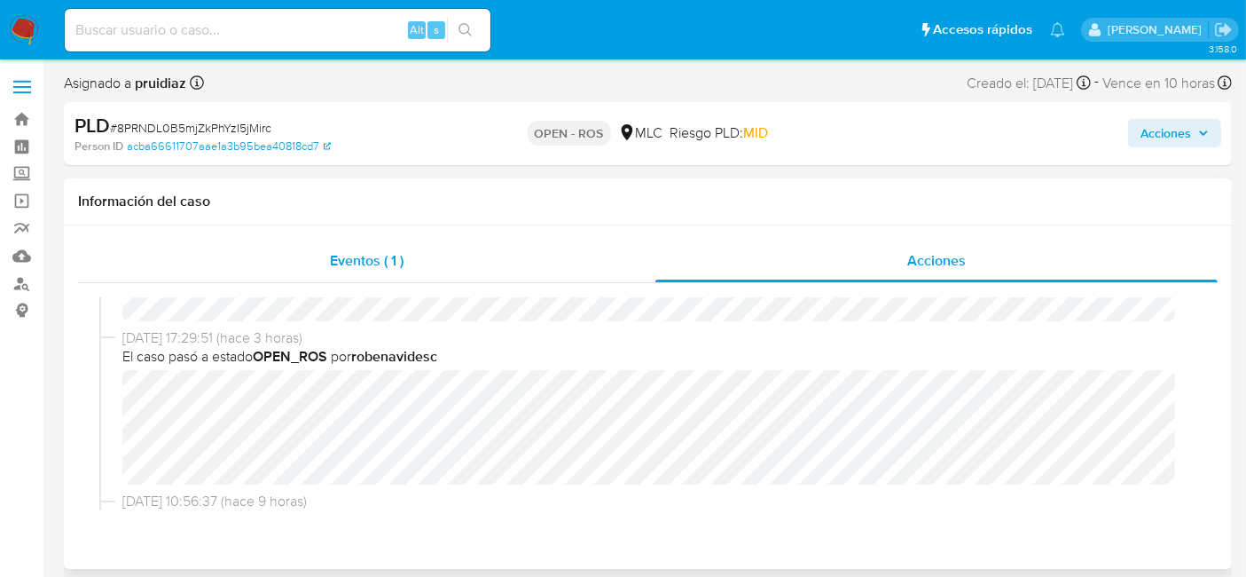
click at [352, 270] on span "Eventos ( 1 )" at bounding box center [367, 260] width 74 height 20
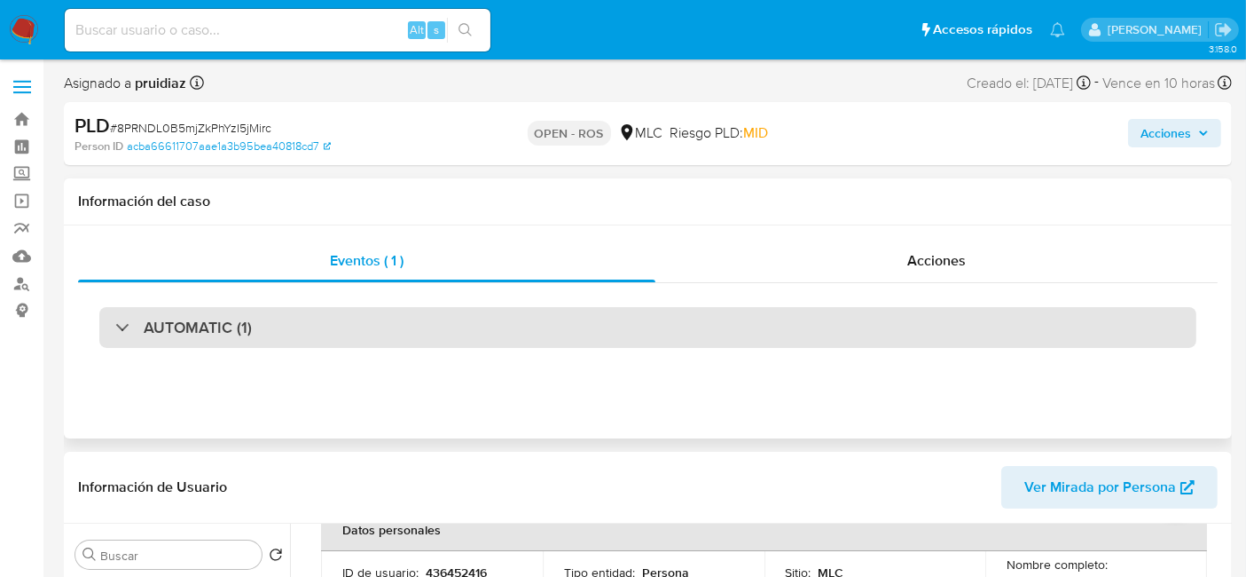
click at [228, 327] on h3 "AUTOMATIC (1)" at bounding box center [198, 328] width 108 height 20
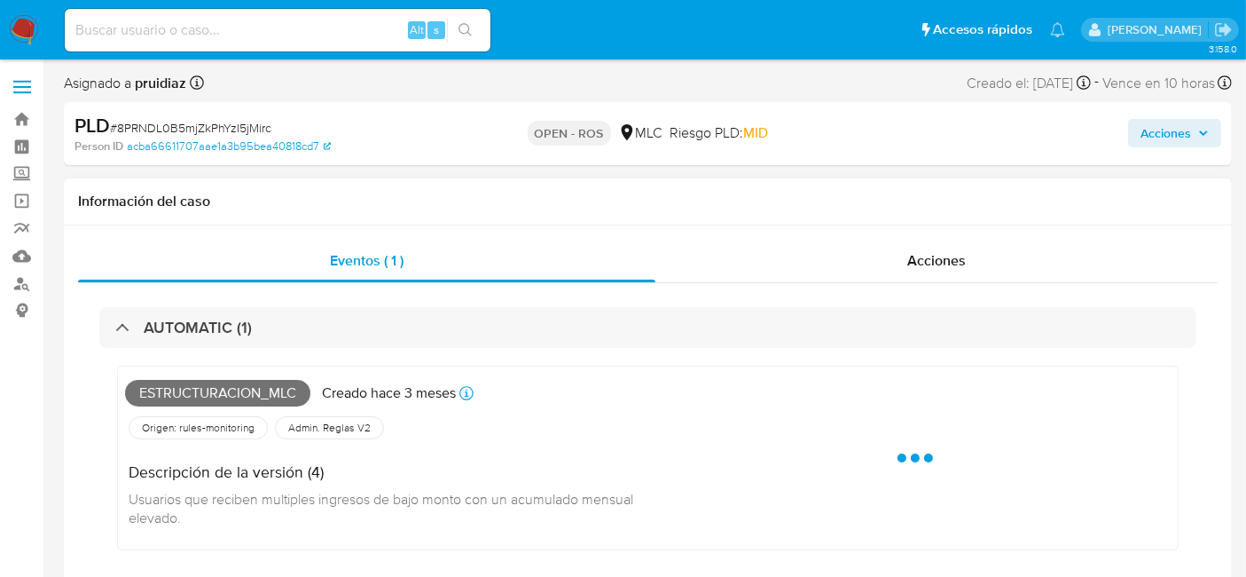
click at [235, 391] on span "Estructuracion_mlc" at bounding box center [217, 393] width 185 height 27
copy span "Estructuracion_mlc"
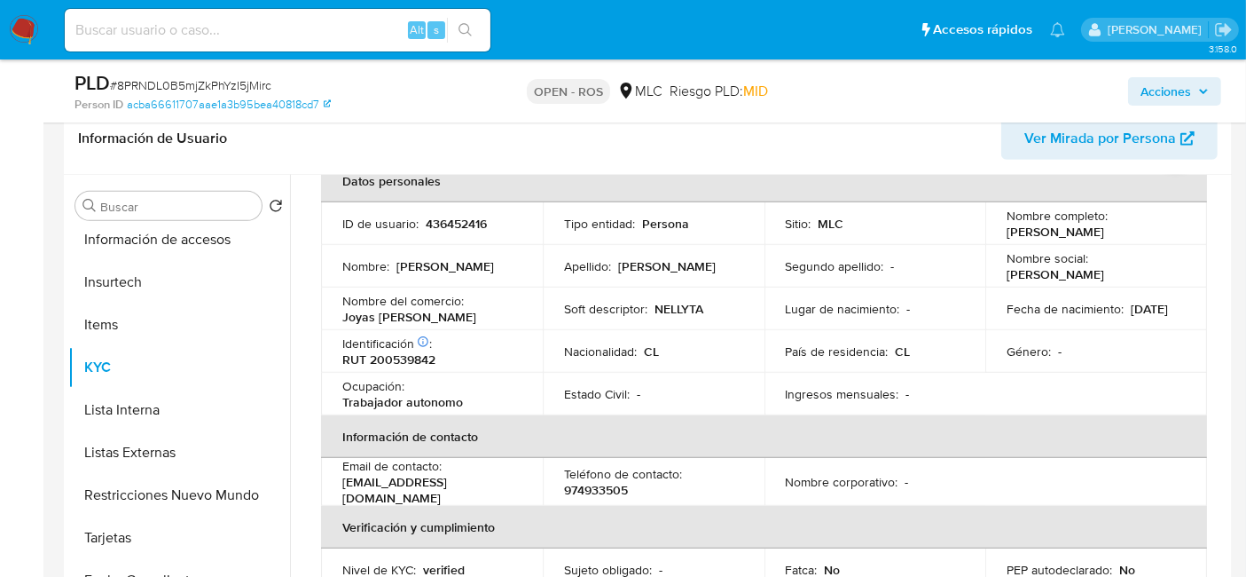
scroll to position [125, 0]
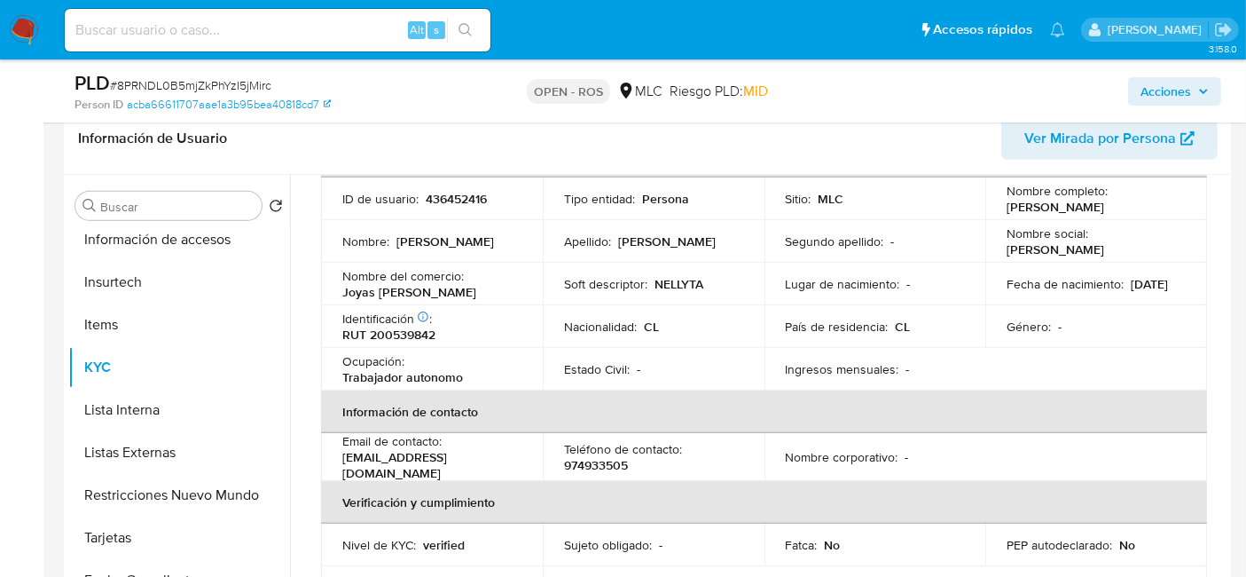
click at [456, 204] on p "436452416" at bounding box center [456, 199] width 61 height 16
copy p "436452416"
click at [415, 329] on p "RUT 200539842" at bounding box center [388, 334] width 93 height 16
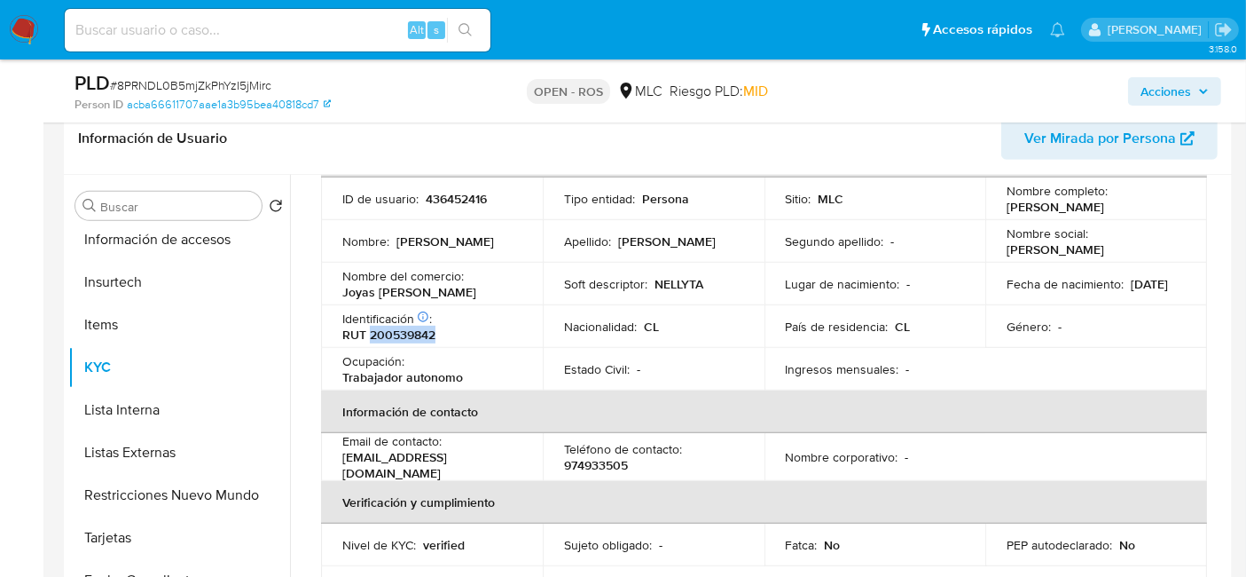
copy p "200539842"
click at [467, 200] on p "436452416" at bounding box center [456, 199] width 61 height 16
copy p "436452416"
click at [418, 341] on p "RUT 200539842" at bounding box center [388, 334] width 93 height 16
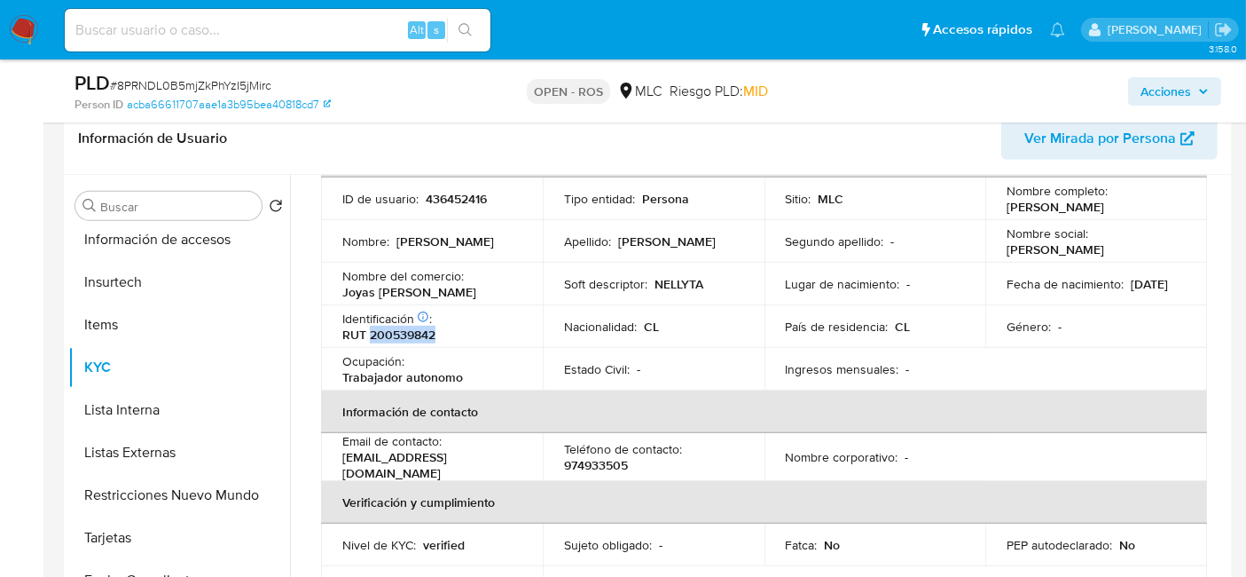
click at [418, 341] on p "RUT 200539842" at bounding box center [388, 334] width 93 height 16
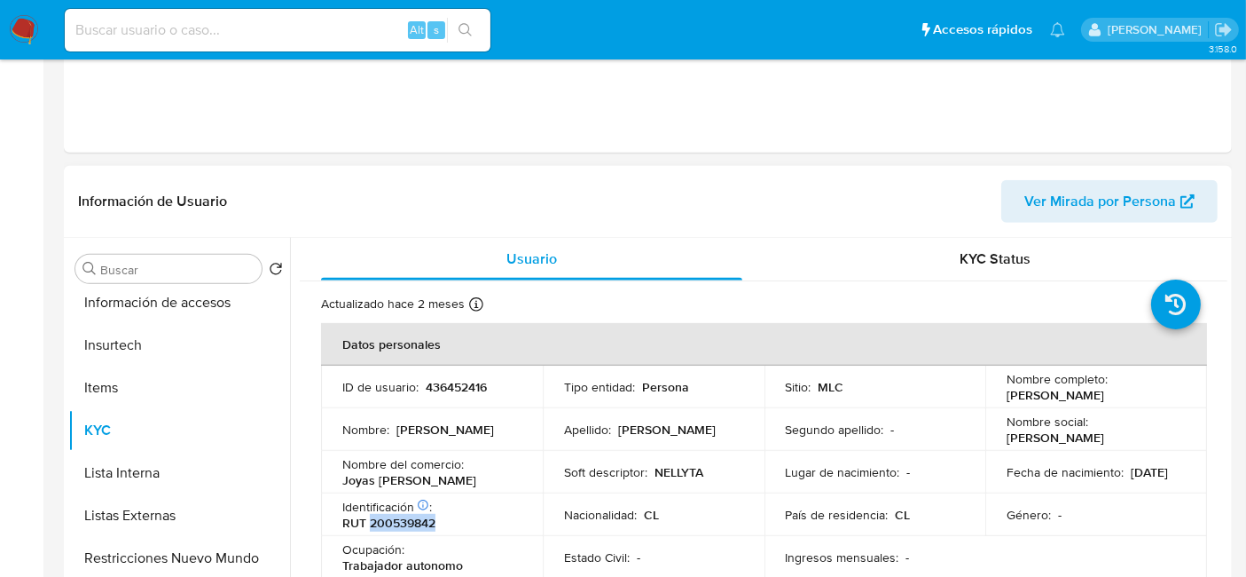
scroll to position [0, 0]
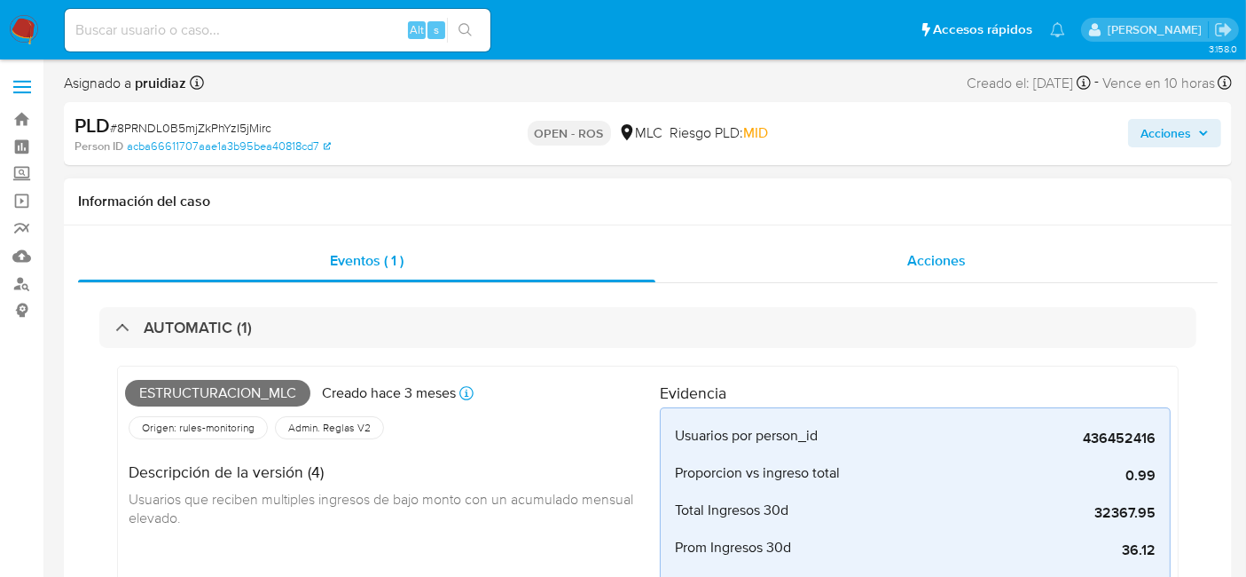
click at [935, 252] on span "Acciones" at bounding box center [936, 260] width 59 height 20
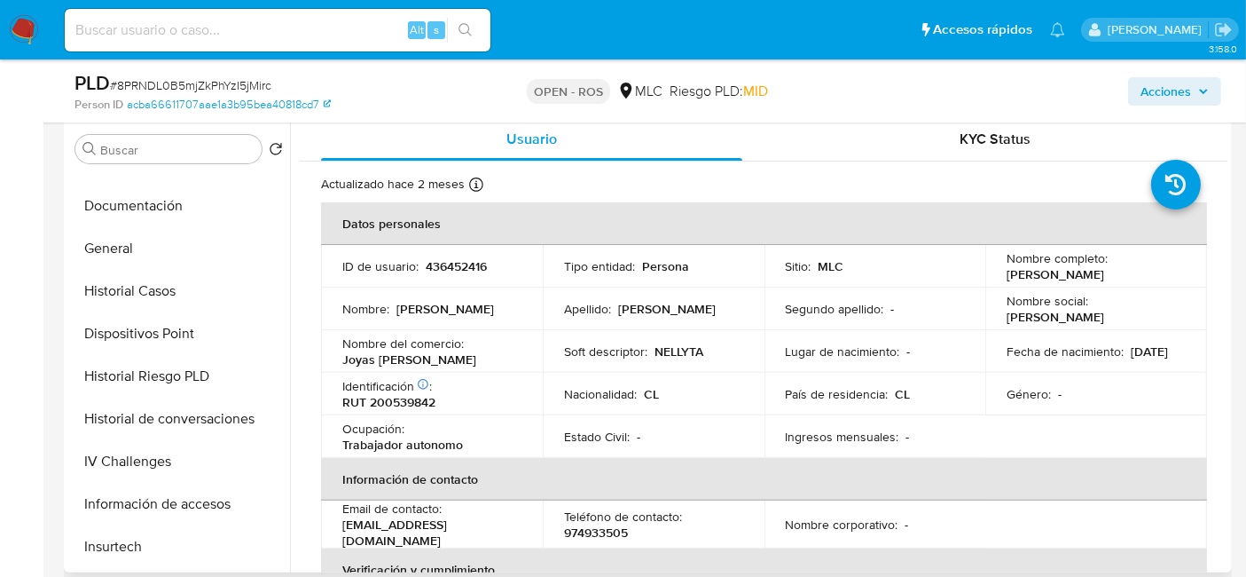
scroll to position [306, 0]
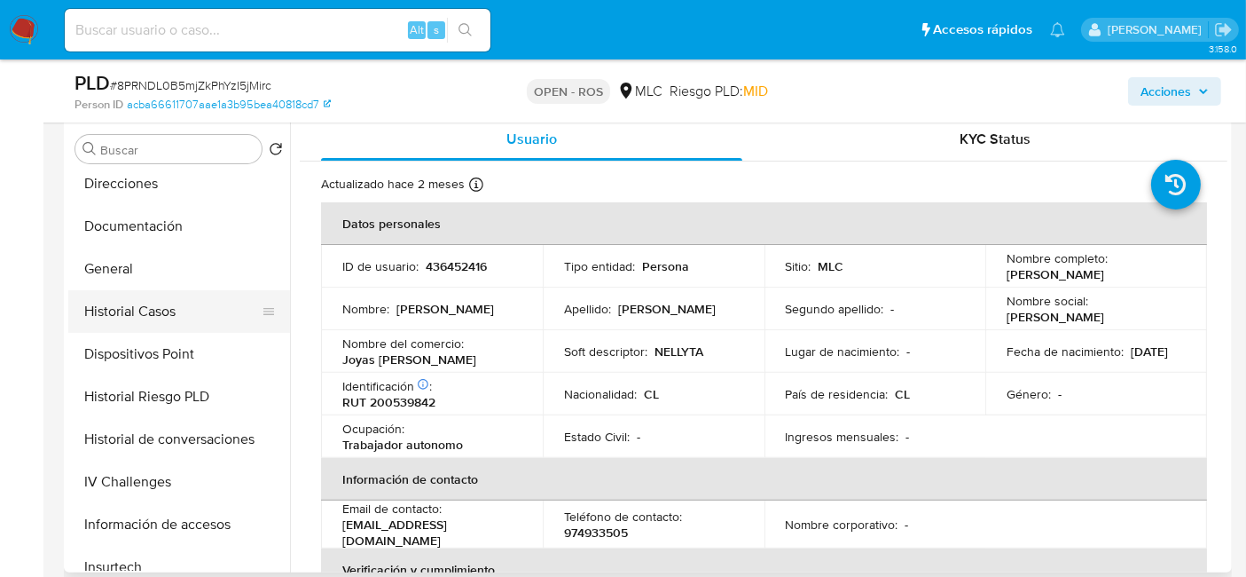
click at [137, 315] on button "Historial Casos" at bounding box center [172, 311] width 208 height 43
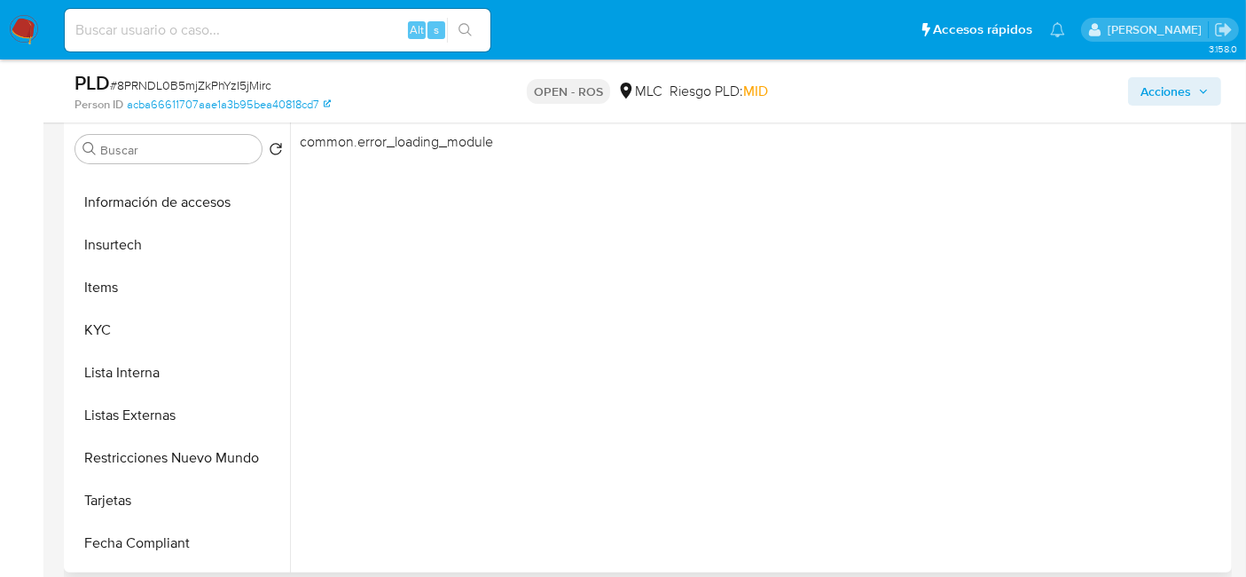
scroll to position [630, 0]
click at [130, 331] on button "KYC" at bounding box center [172, 328] width 208 height 43
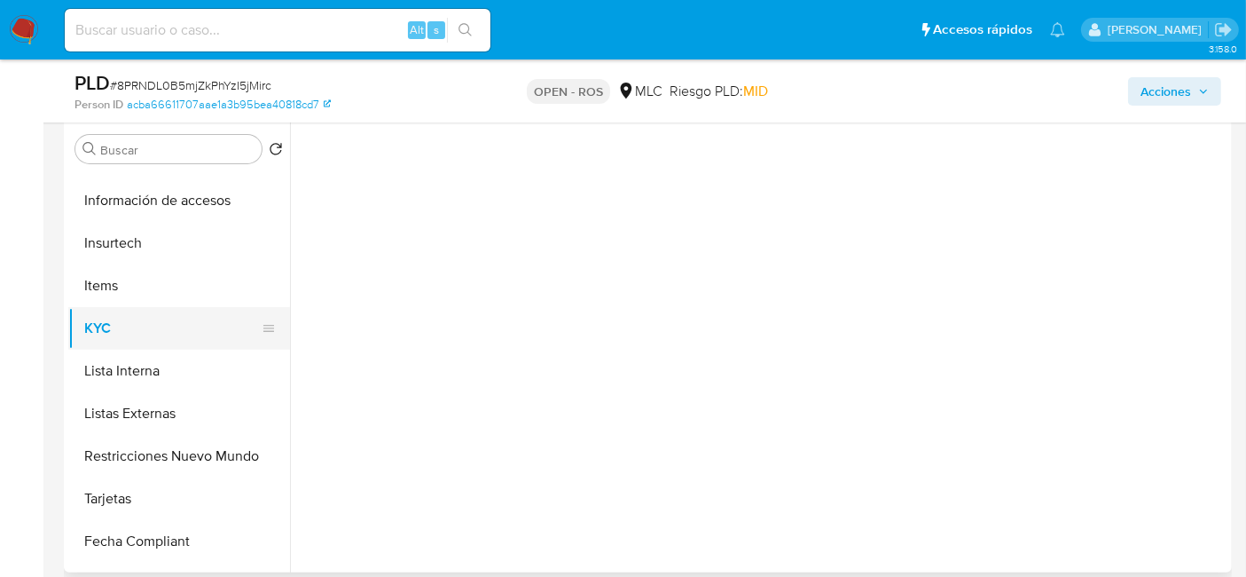
click at [126, 317] on button "KYC" at bounding box center [172, 328] width 208 height 43
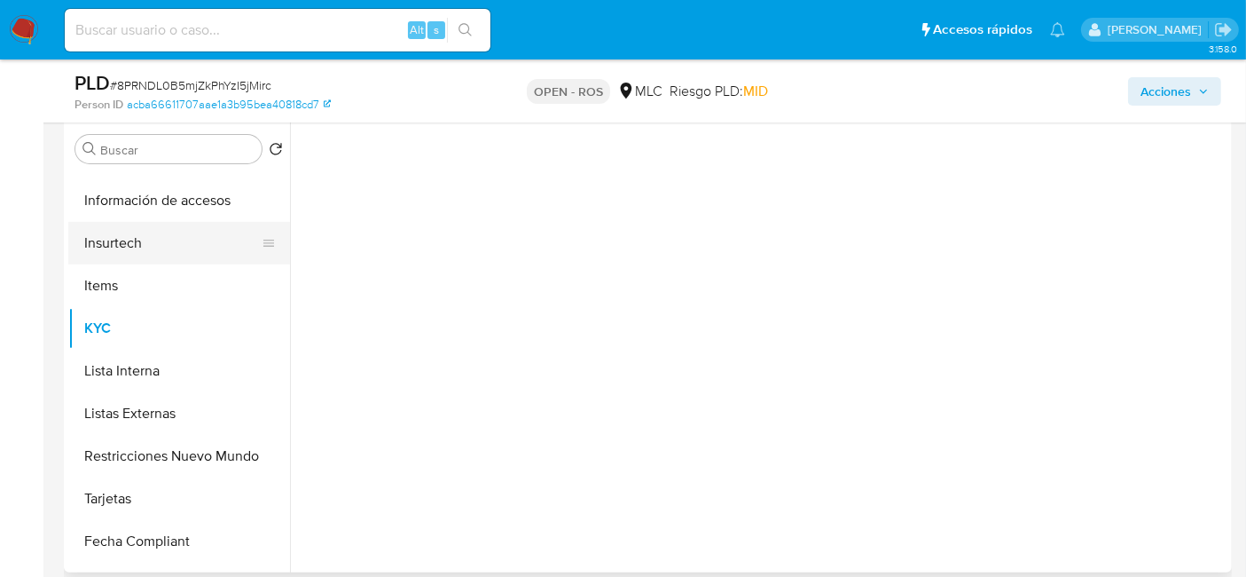
click at [125, 234] on button "Insurtech" at bounding box center [172, 243] width 208 height 43
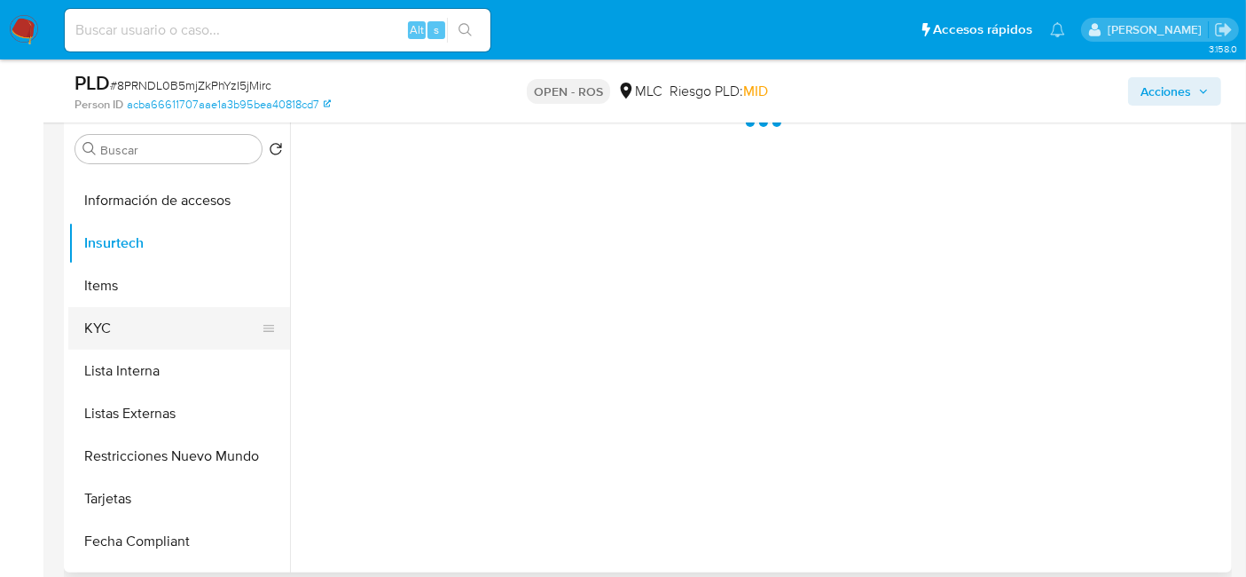
click at [124, 316] on button "KYC" at bounding box center [172, 328] width 208 height 43
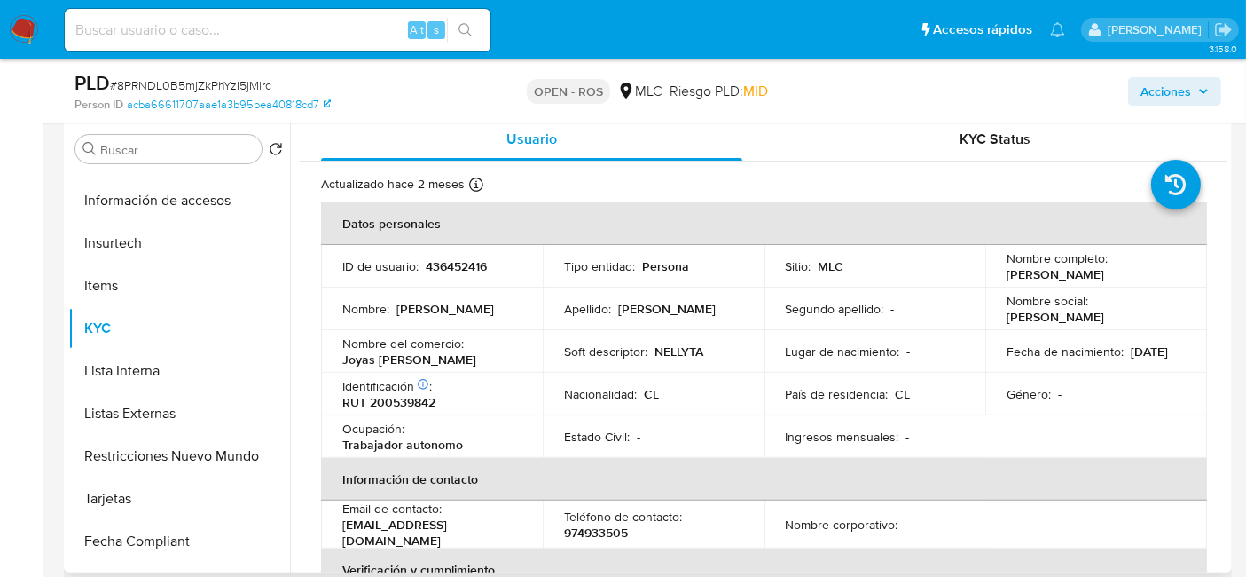
click at [1047, 266] on p "Nelly Valentina Carrasco Cerda" at bounding box center [1056, 274] width 98 height 16
click at [1039, 306] on p "Nombre social :" at bounding box center [1048, 301] width 82 height 16
drag, startPoint x: 1042, startPoint y: 290, endPoint x: 985, endPoint y: 275, distance: 58.7
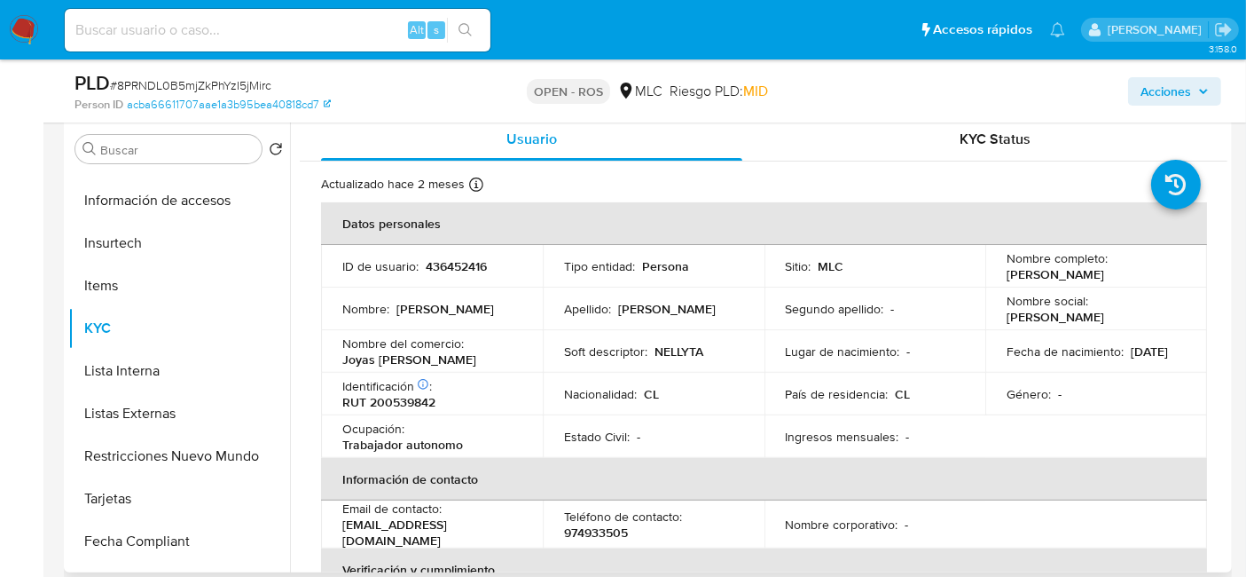
click at [985, 275] on td "Nombre completo : Nelly Valentina Carrasco Cerda" at bounding box center [1096, 266] width 222 height 43
click at [409, 410] on p "RUT 200539842" at bounding box center [388, 402] width 93 height 16
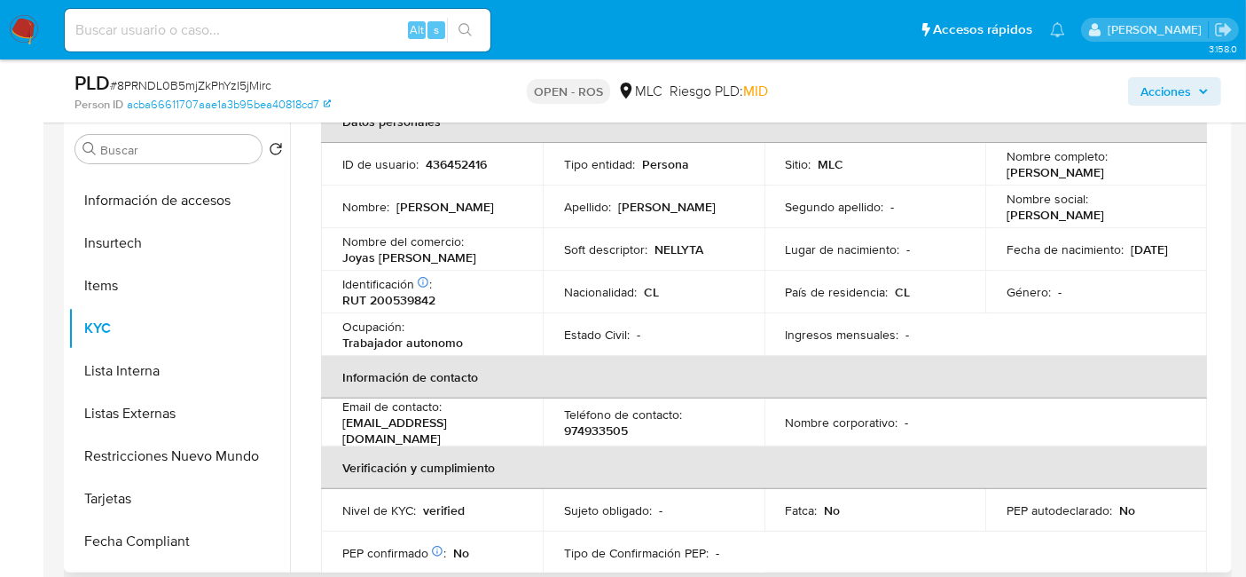
click at [598, 432] on p "974933505" at bounding box center [596, 430] width 64 height 16
click at [399, 439] on p "nellyvalentinacarrascocerda@gmail.com" at bounding box center [428, 430] width 172 height 32
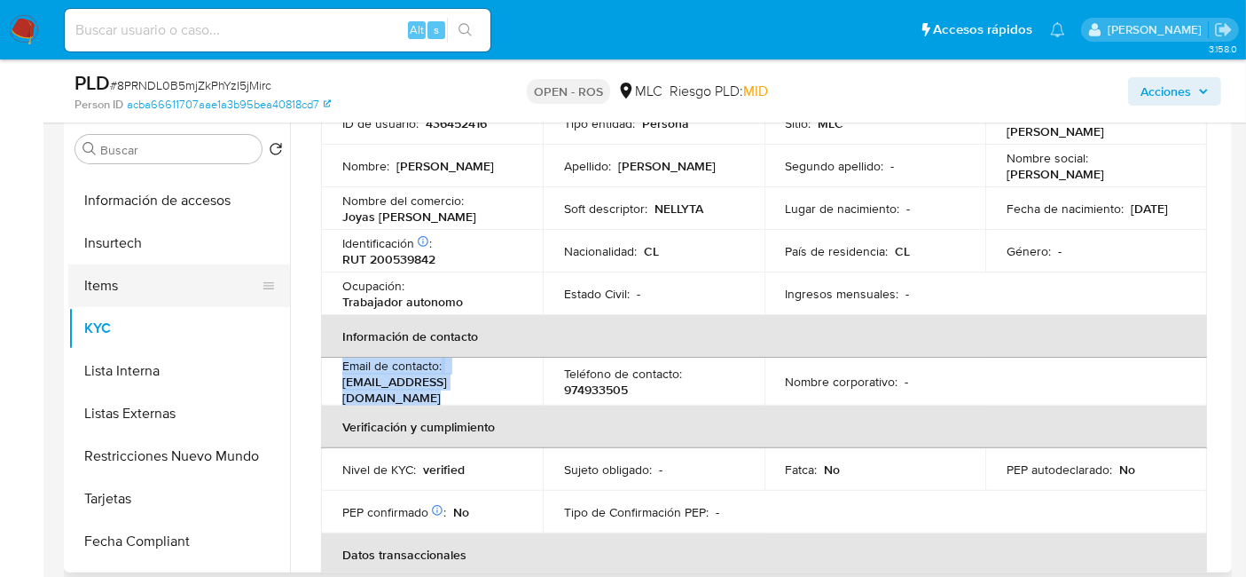
scroll to position [0, 0]
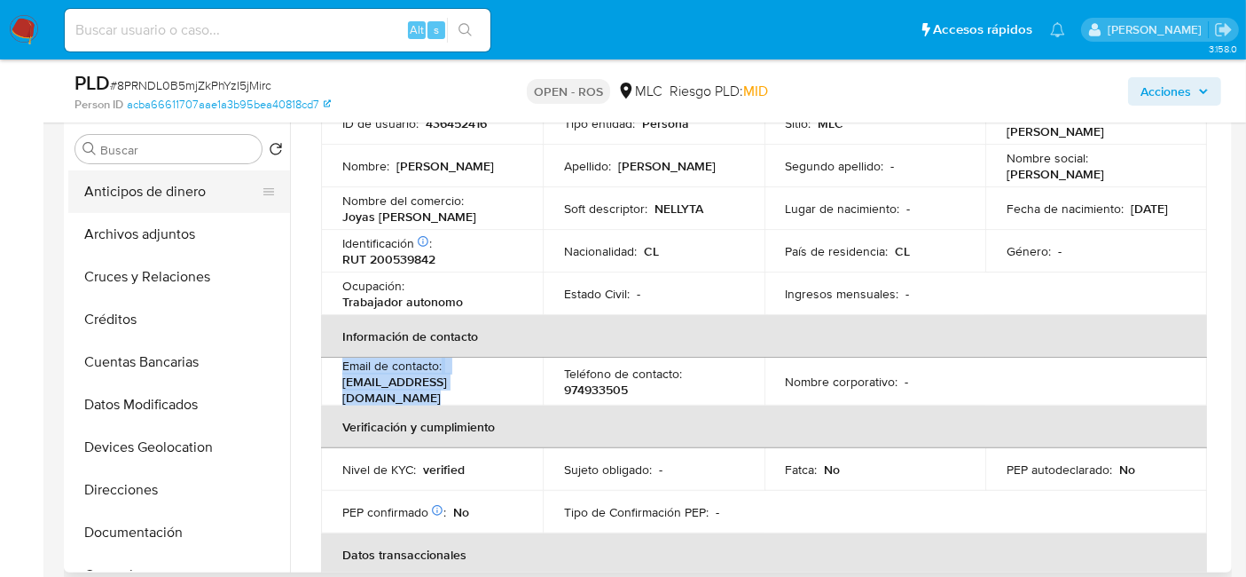
click at [161, 207] on button "Anticipos de dinero" at bounding box center [172, 191] width 208 height 43
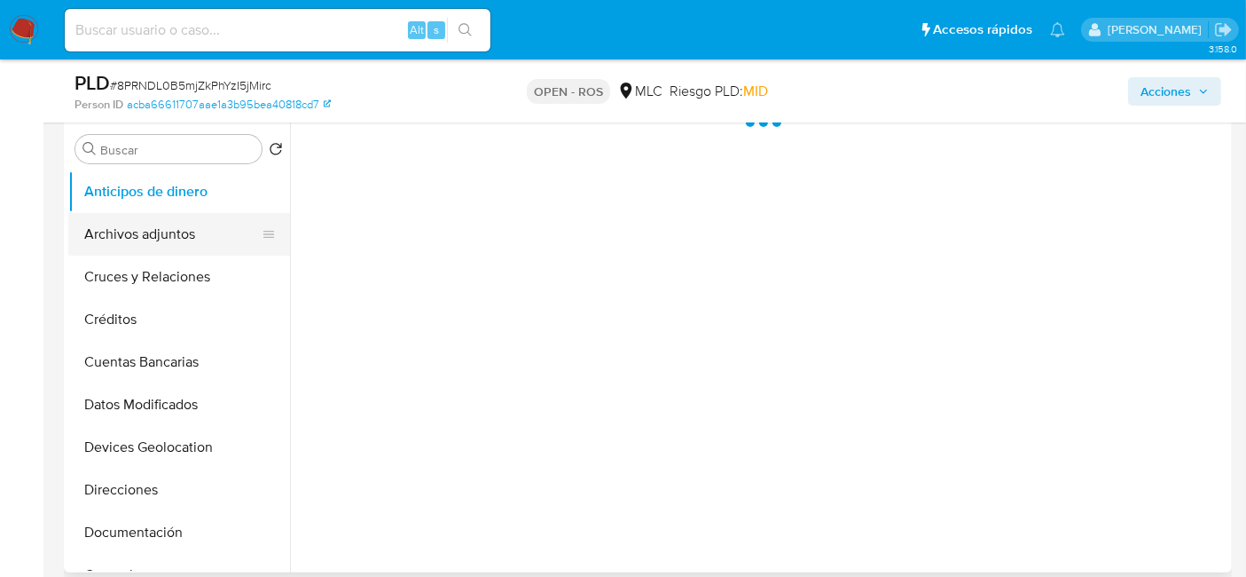
click at [135, 231] on button "Archivos adjuntos" at bounding box center [172, 234] width 208 height 43
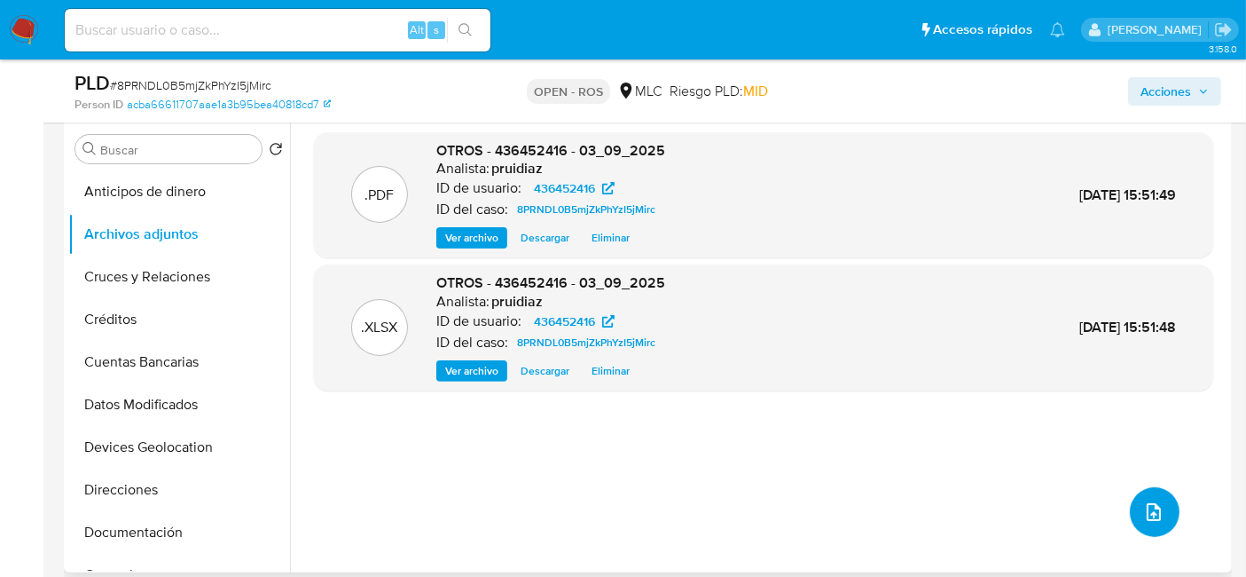
click at [1138, 493] on button "upload-file" at bounding box center [1155, 512] width 50 height 50
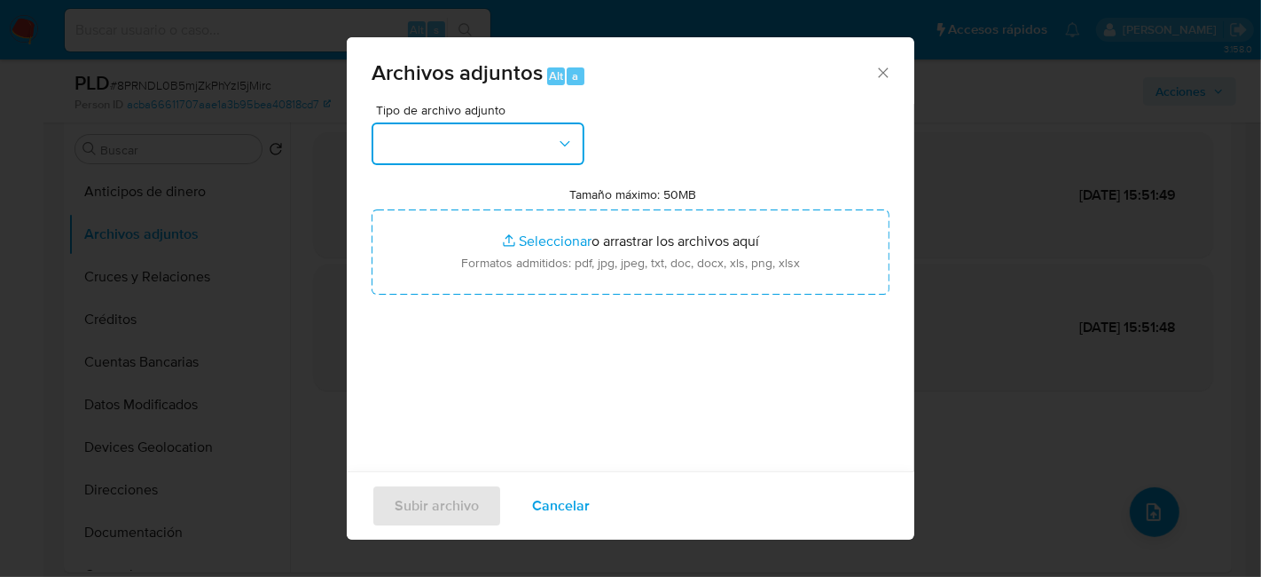
click at [522, 155] on button "button" at bounding box center [478, 143] width 213 height 43
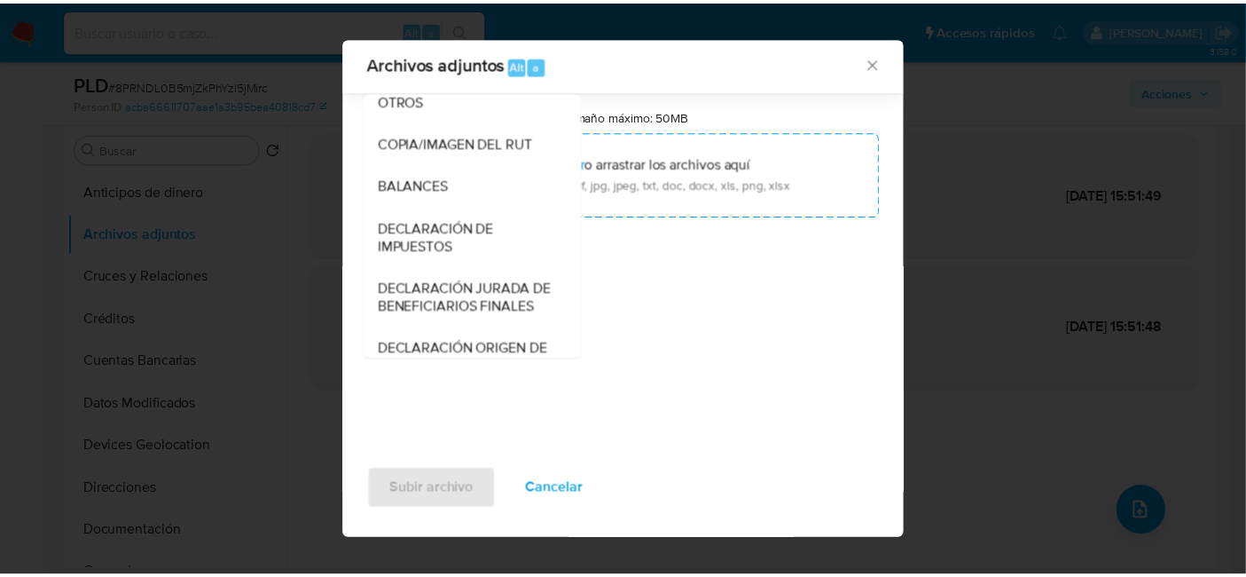
scroll to position [247, 0]
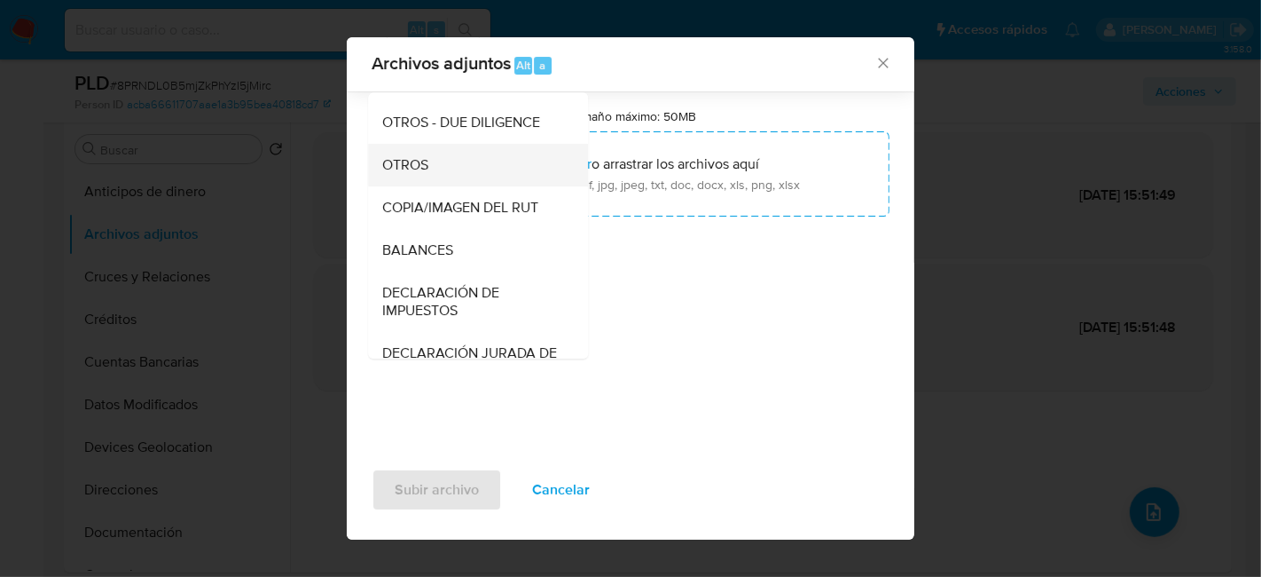
click at [418, 174] on span "OTROS" at bounding box center [405, 165] width 46 height 18
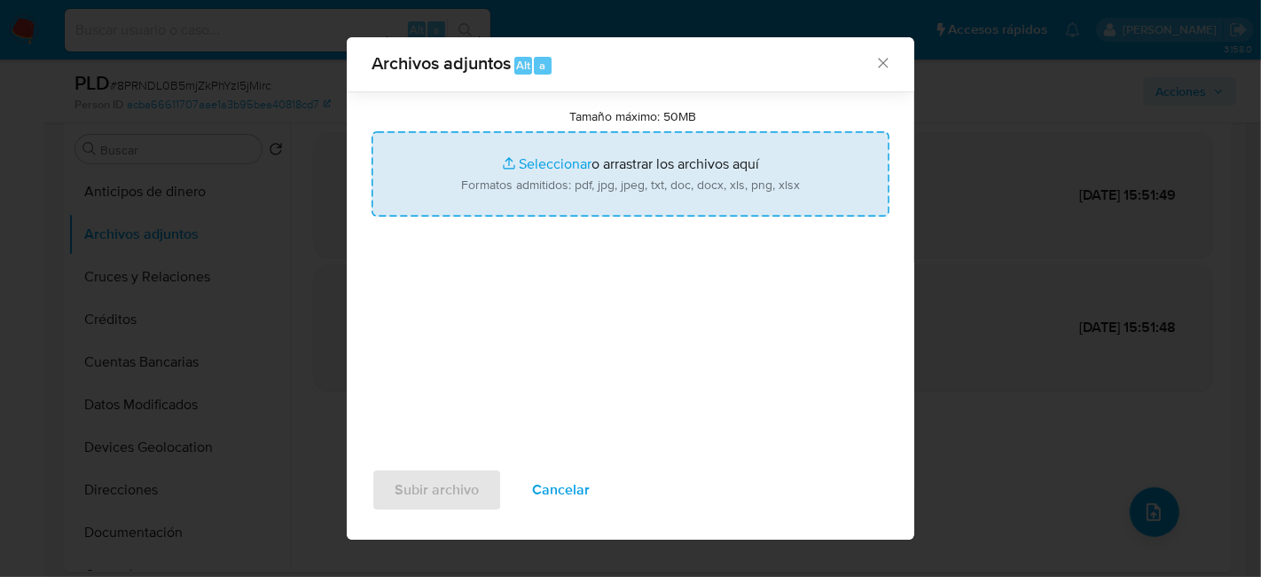
click at [644, 181] on input "Tamaño máximo: 50MB Seleccionar archivos" at bounding box center [631, 173] width 518 height 85
type input "C:\fakepath\Certificado UAF ROS #1306.pdf"
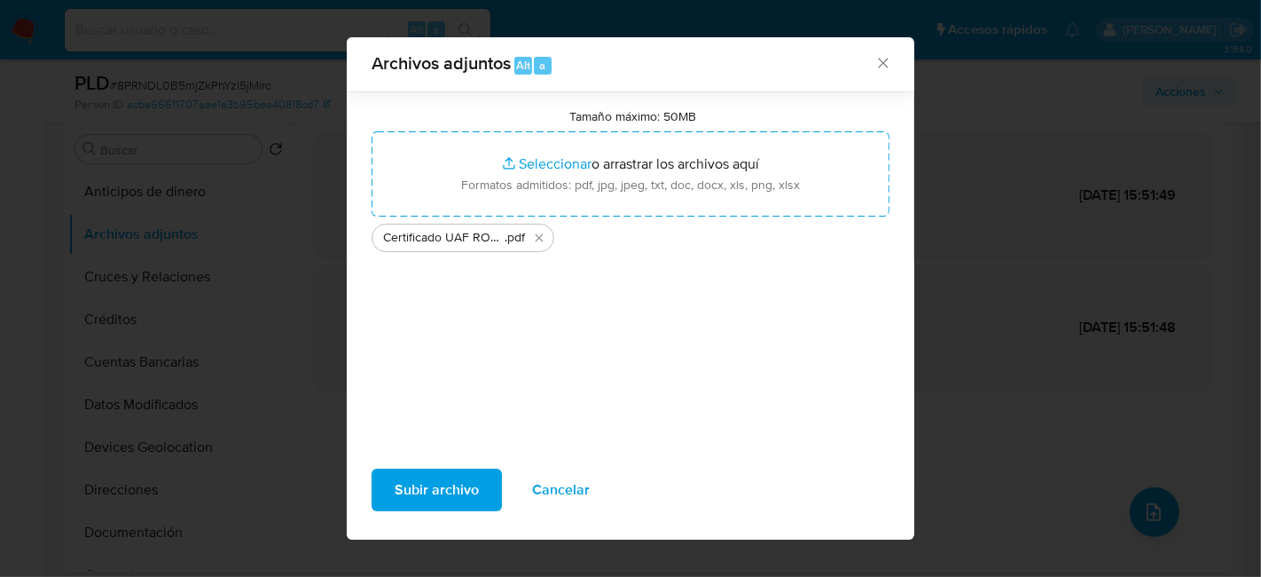
click at [443, 495] on span "Subir archivo" at bounding box center [437, 489] width 84 height 39
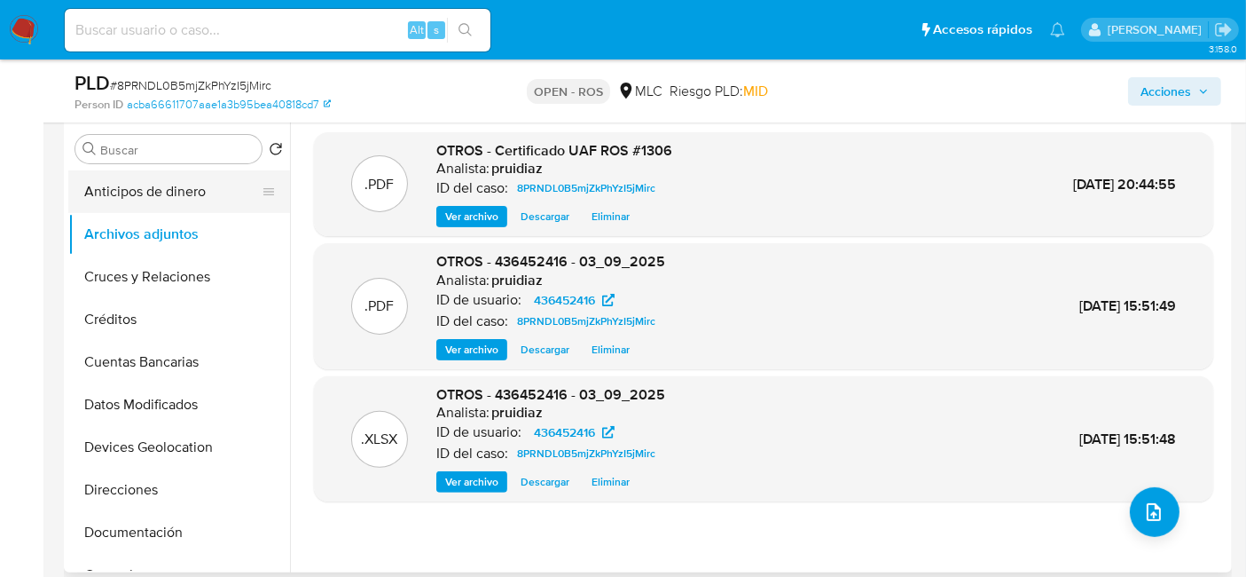
click at [160, 196] on button "Anticipos de dinero" at bounding box center [172, 191] width 208 height 43
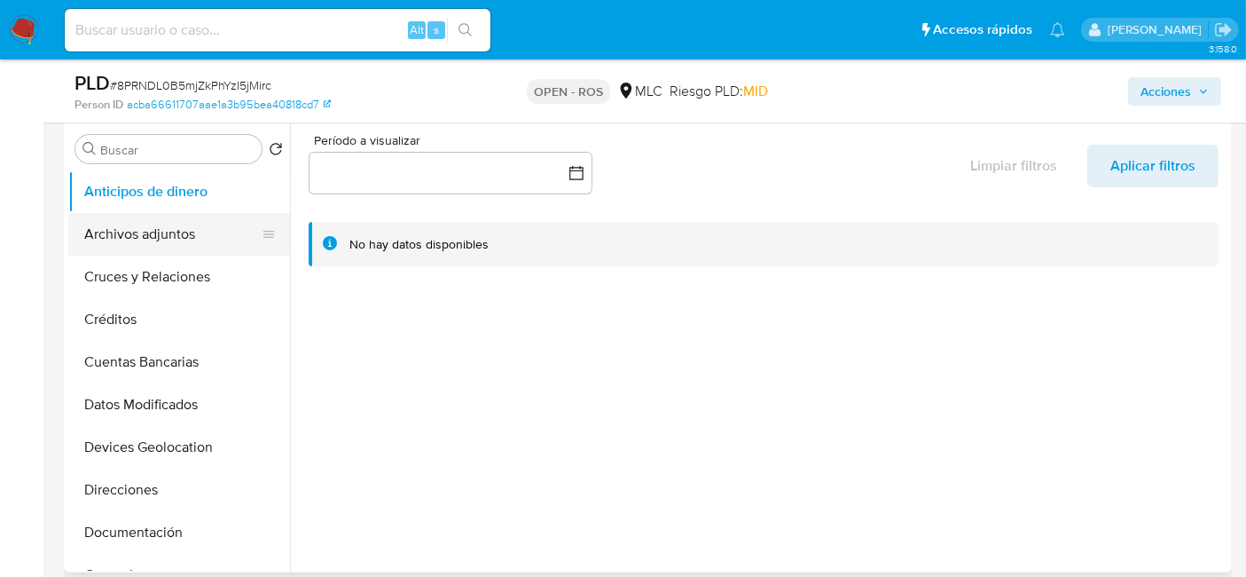
click at [142, 234] on button "Archivos adjuntos" at bounding box center [172, 234] width 208 height 43
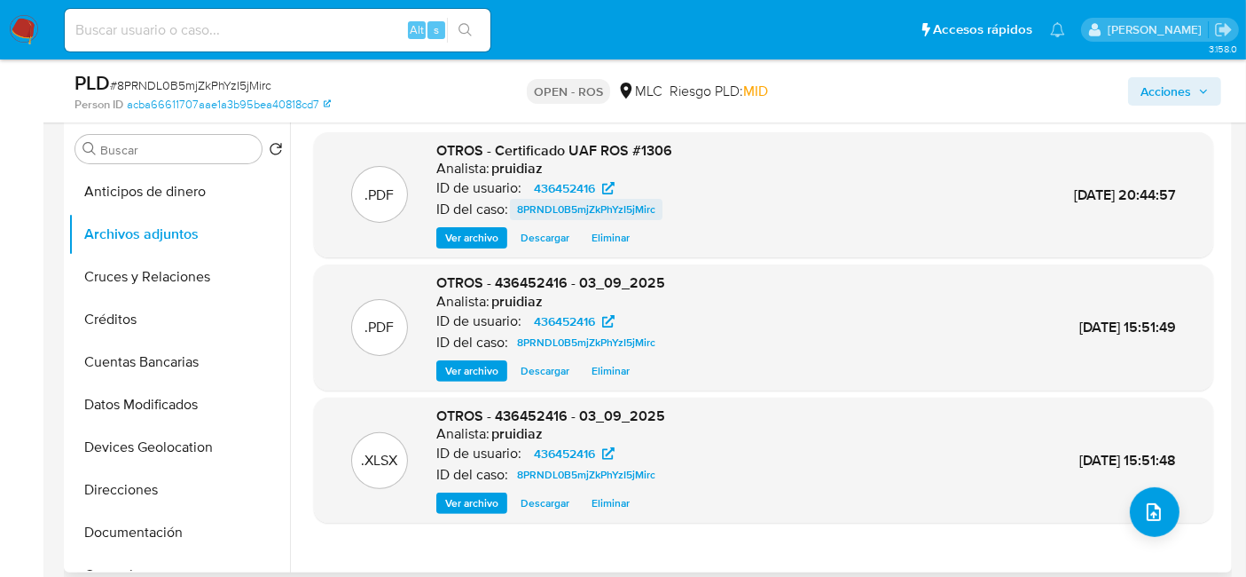
scroll to position [0, 0]
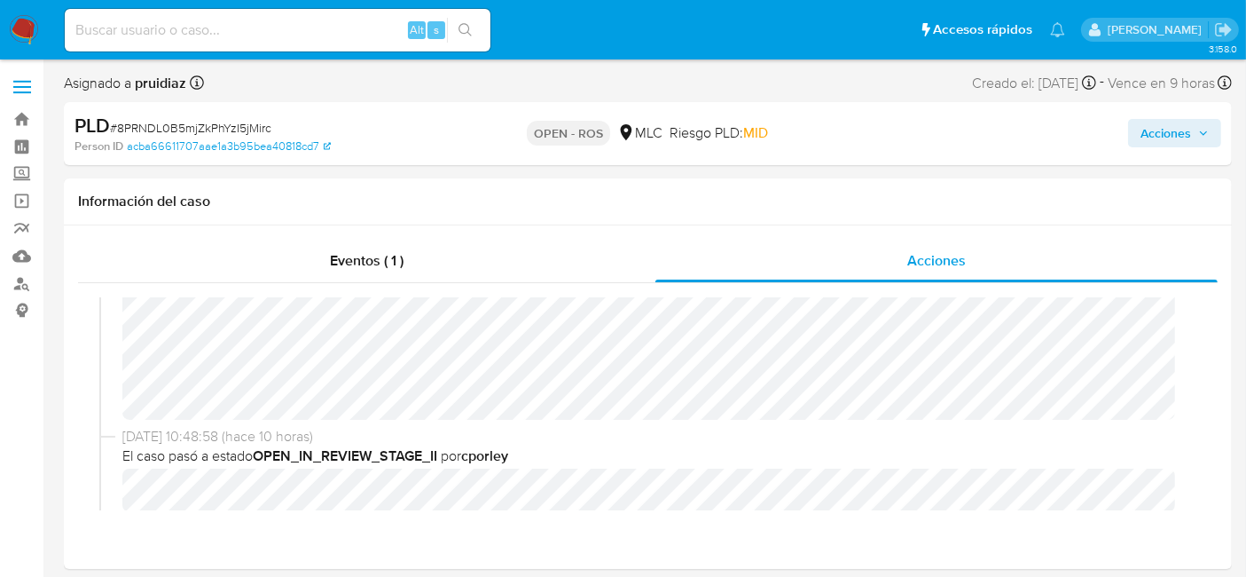
click at [1168, 140] on span "Acciones" at bounding box center [1166, 133] width 51 height 28
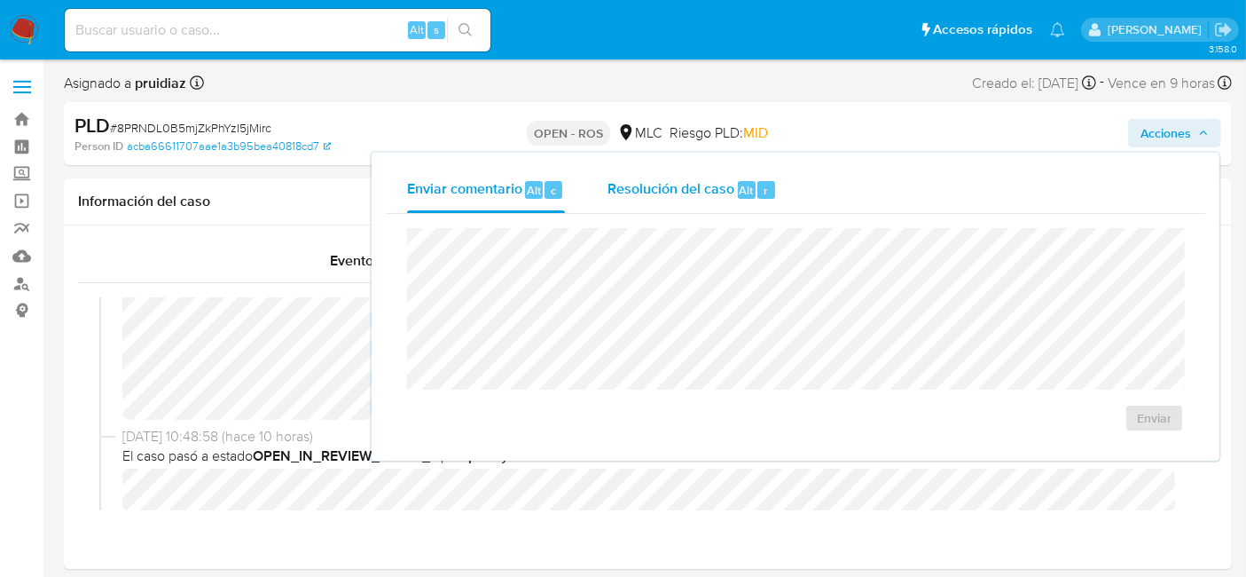
click at [718, 189] on span "Resolución del caso" at bounding box center [671, 189] width 127 height 20
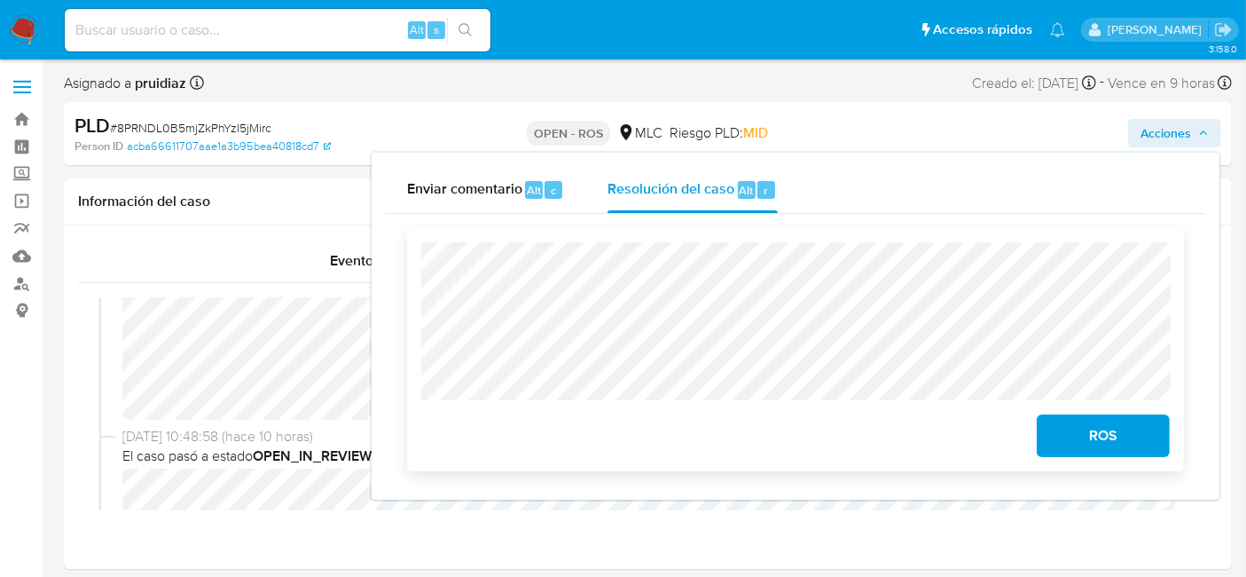
click at [1110, 439] on span "ROS" at bounding box center [1103, 435] width 87 height 39
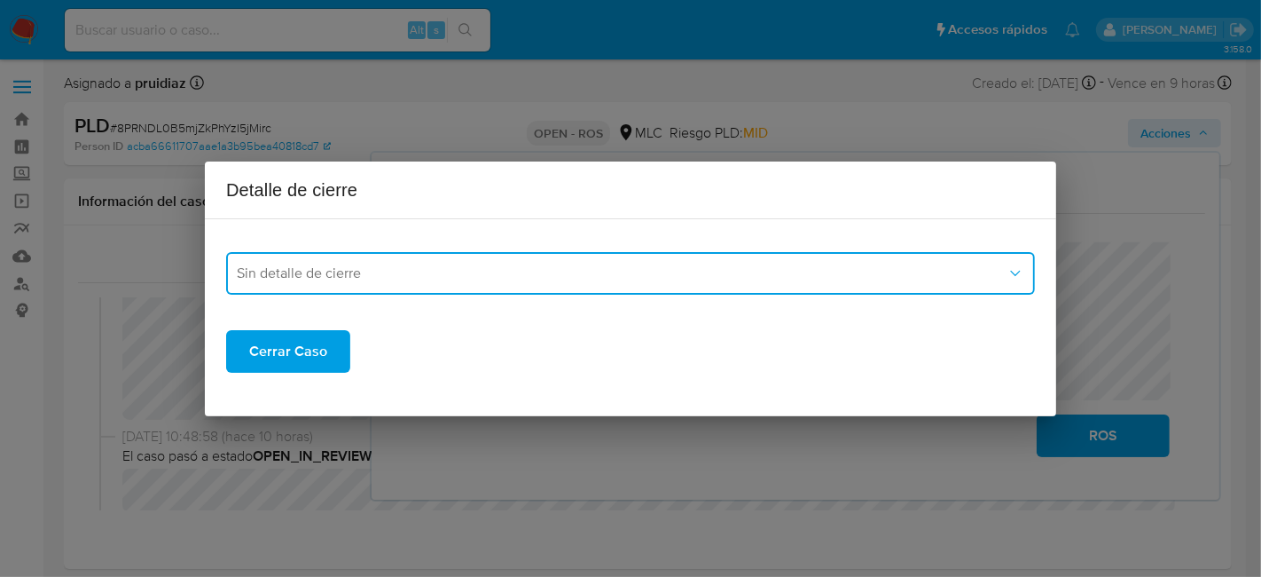
click at [509, 275] on span "Sin detalle de cierre" at bounding box center [622, 273] width 770 height 18
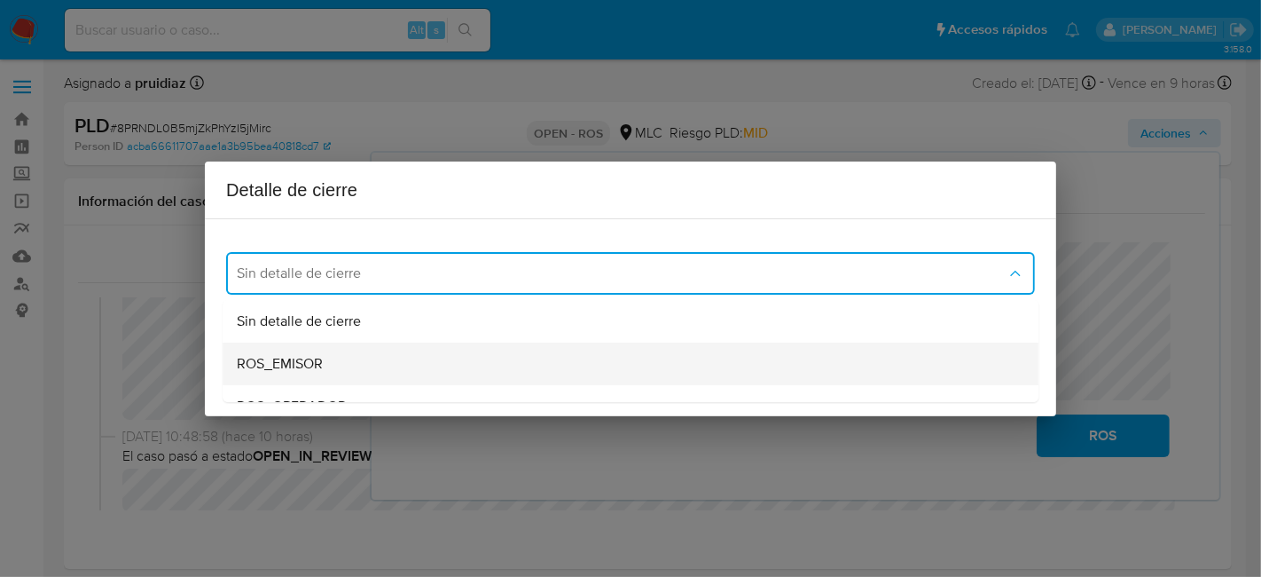
click at [321, 357] on span "ROS_EMISOR" at bounding box center [280, 364] width 86 height 18
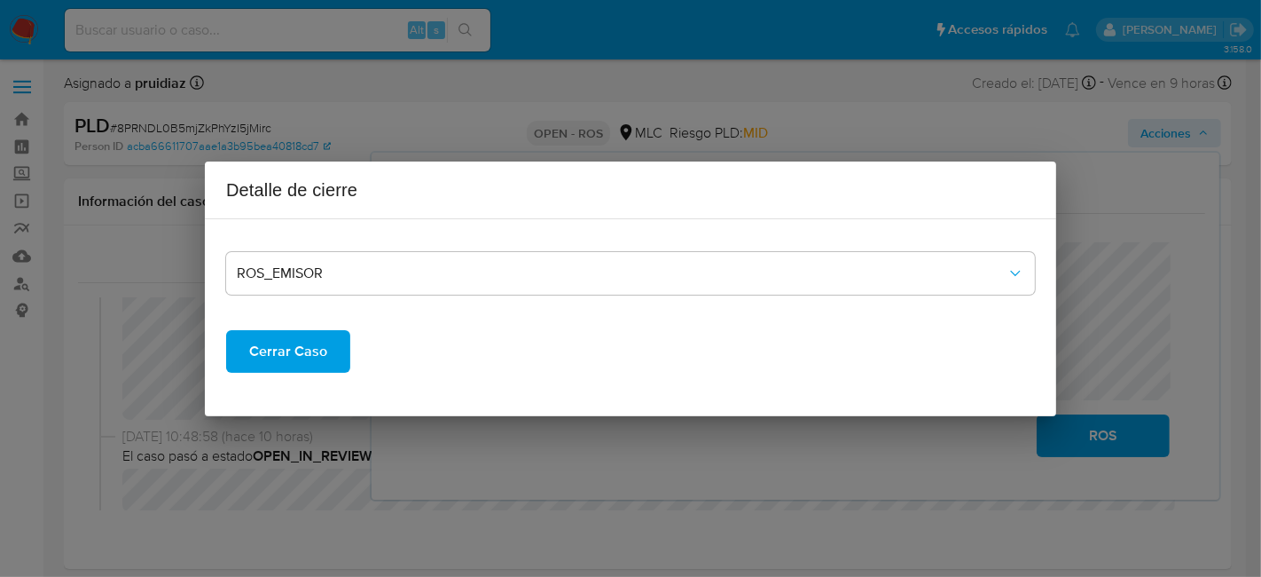
click at [314, 346] on span "Cerrar Caso" at bounding box center [288, 351] width 78 height 39
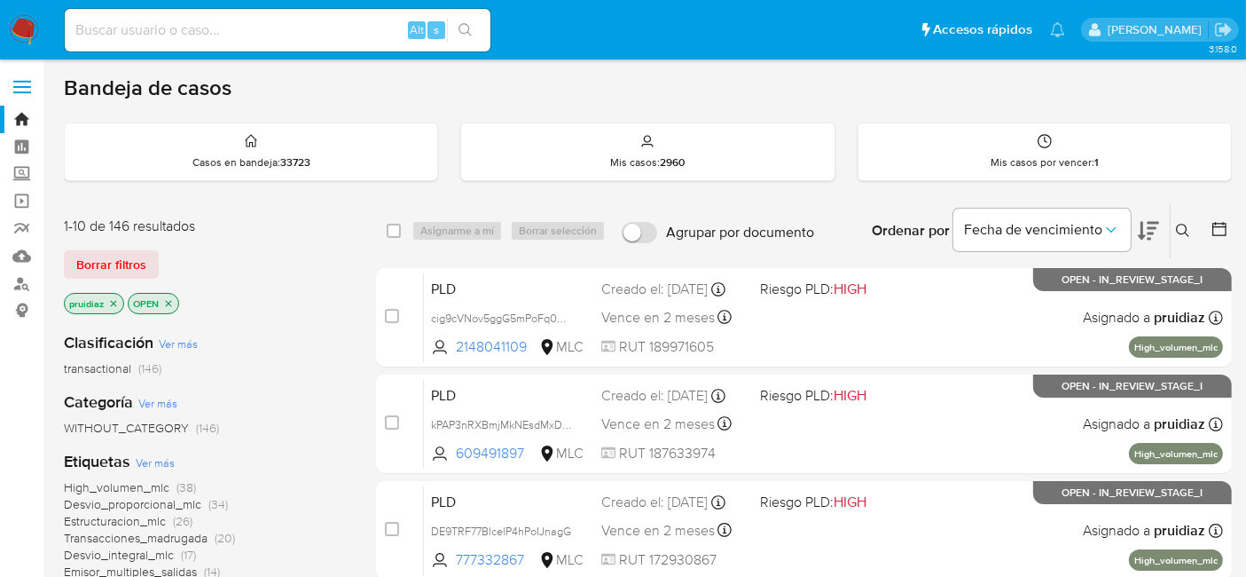
click at [49, 27] on nav "Pausado Ver notificaciones Alt s Accesos rápidos Presiona las siguientes teclas…" at bounding box center [623, 29] width 1246 height 59
click at [35, 30] on img at bounding box center [24, 30] width 30 height 30
click at [1145, 236] on icon at bounding box center [1148, 230] width 21 height 21
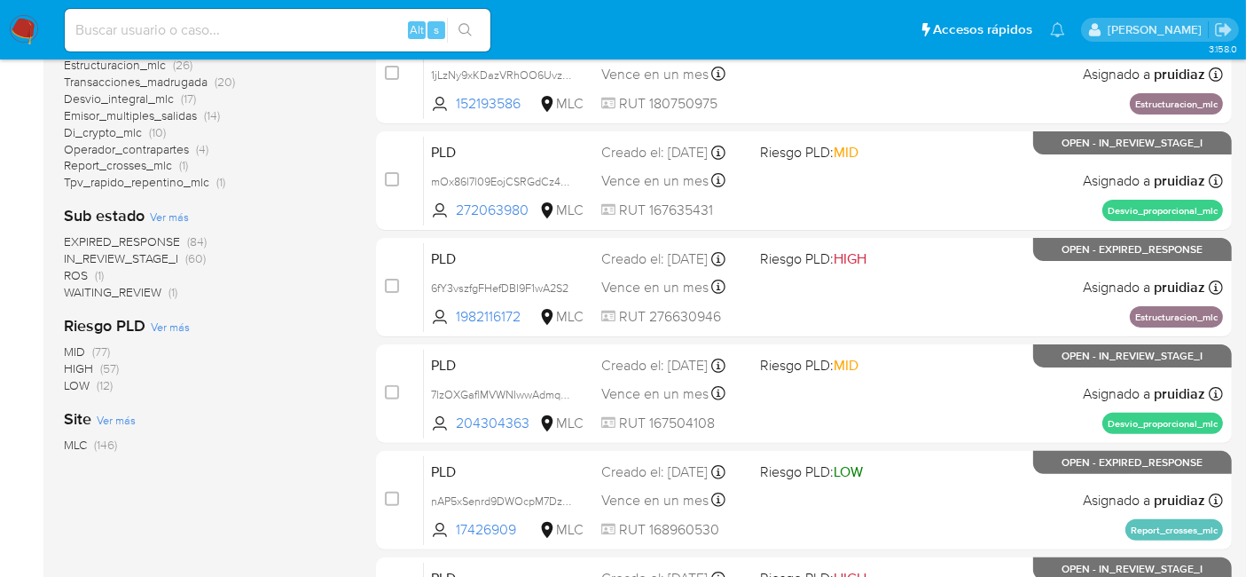
scroll to position [459, 0]
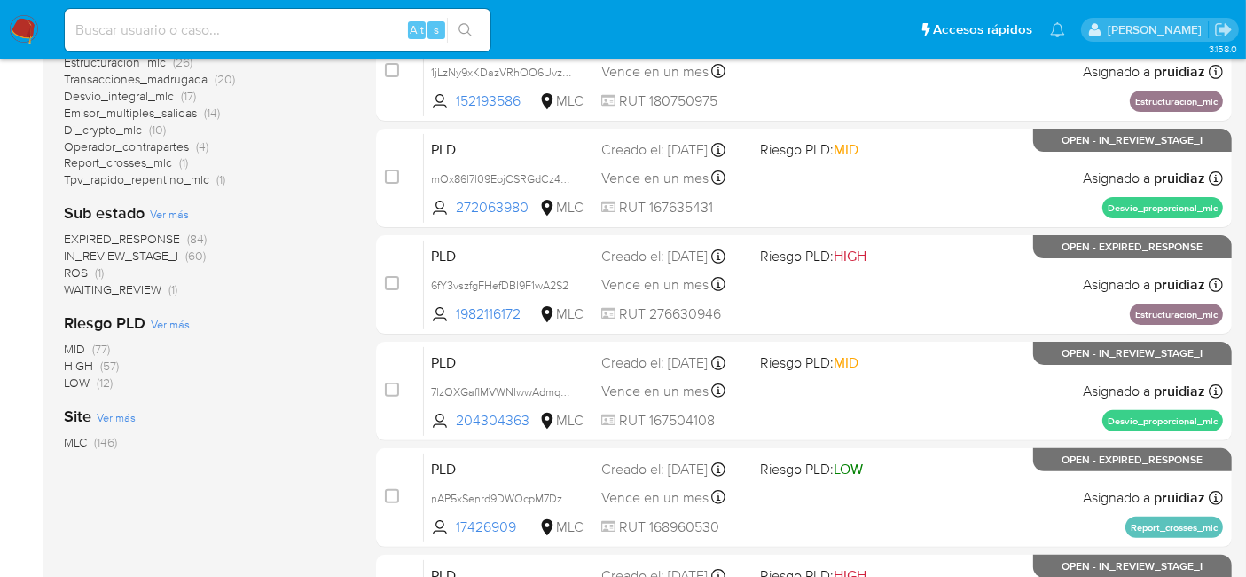
click at [30, 26] on img at bounding box center [24, 30] width 30 height 30
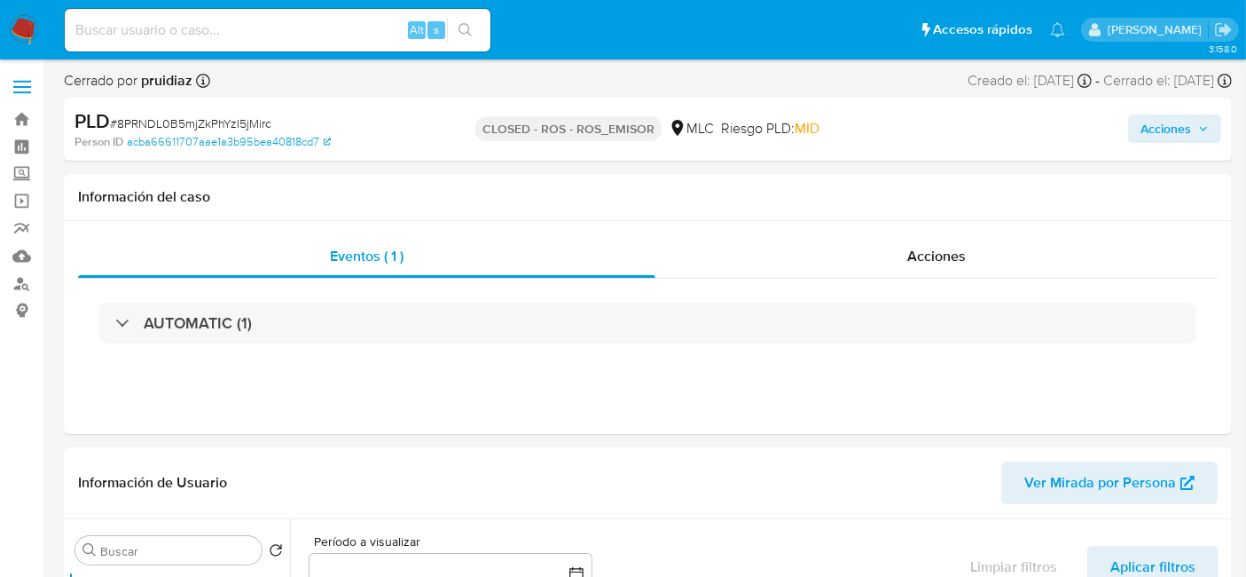
select select "10"
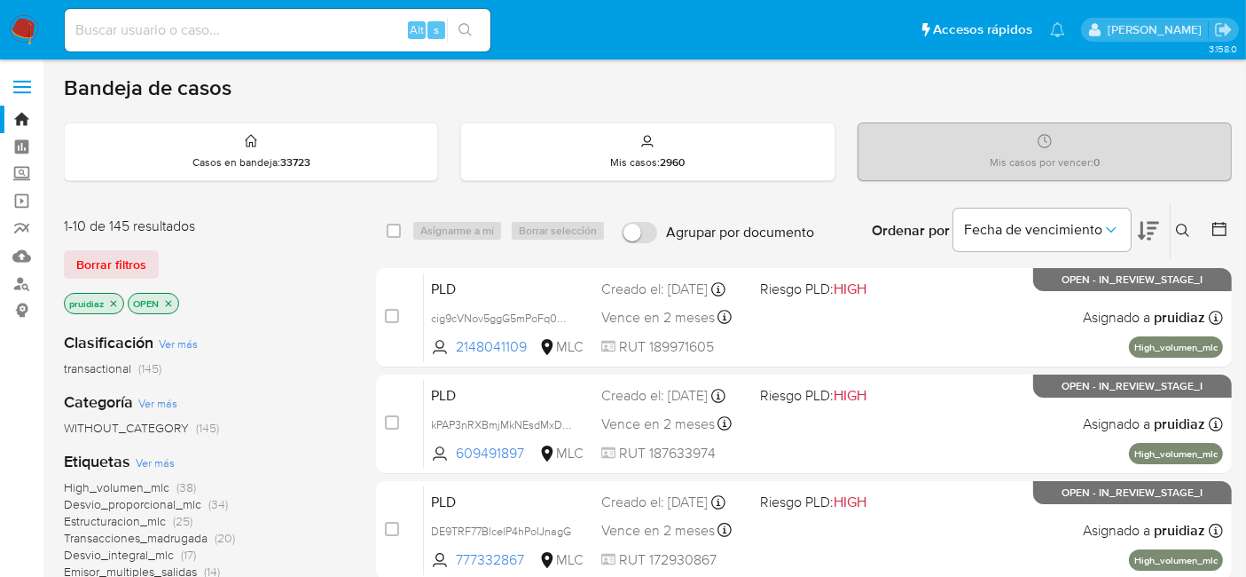
click at [1147, 239] on icon at bounding box center [1148, 230] width 21 height 21
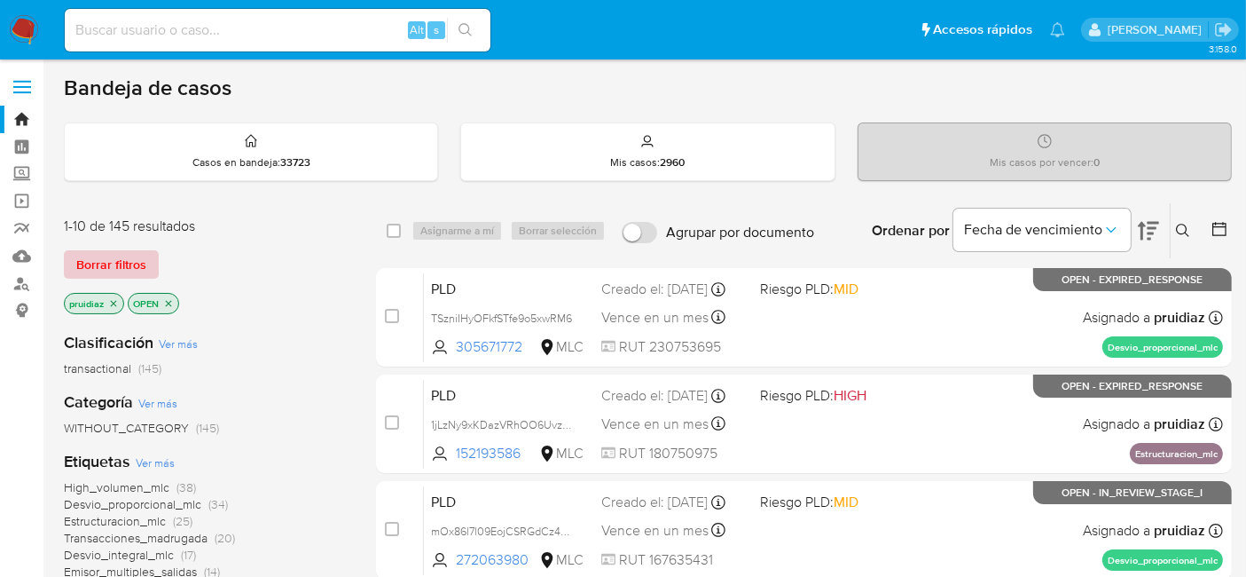
click at [106, 259] on span "Borrar filtros" at bounding box center [111, 264] width 70 height 25
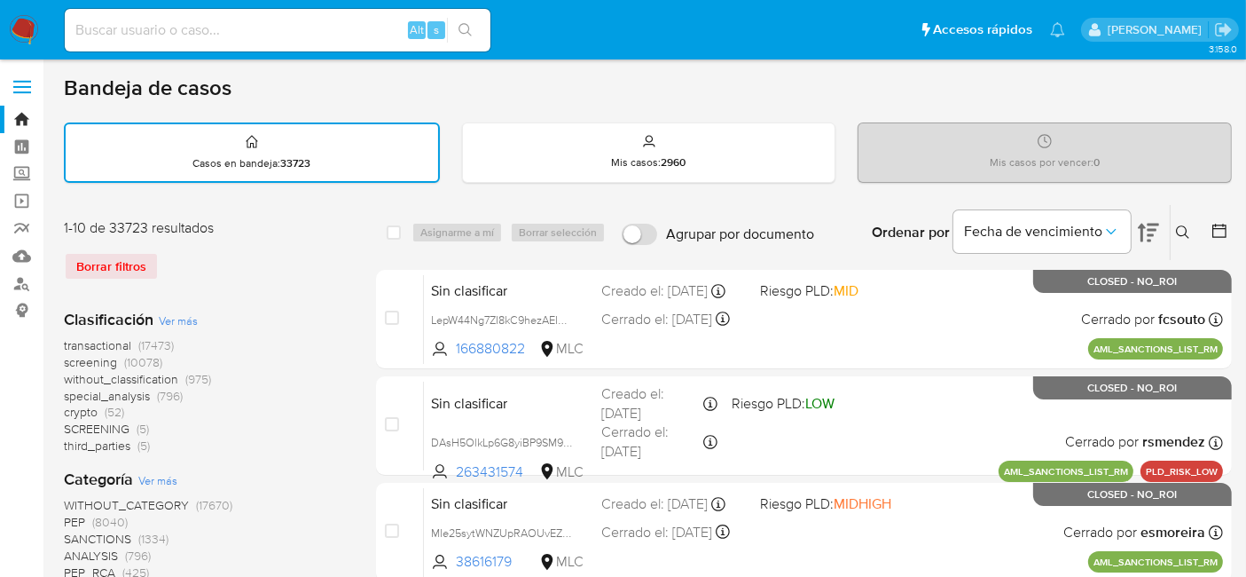
click at [1215, 225] on icon at bounding box center [1220, 231] width 18 height 18
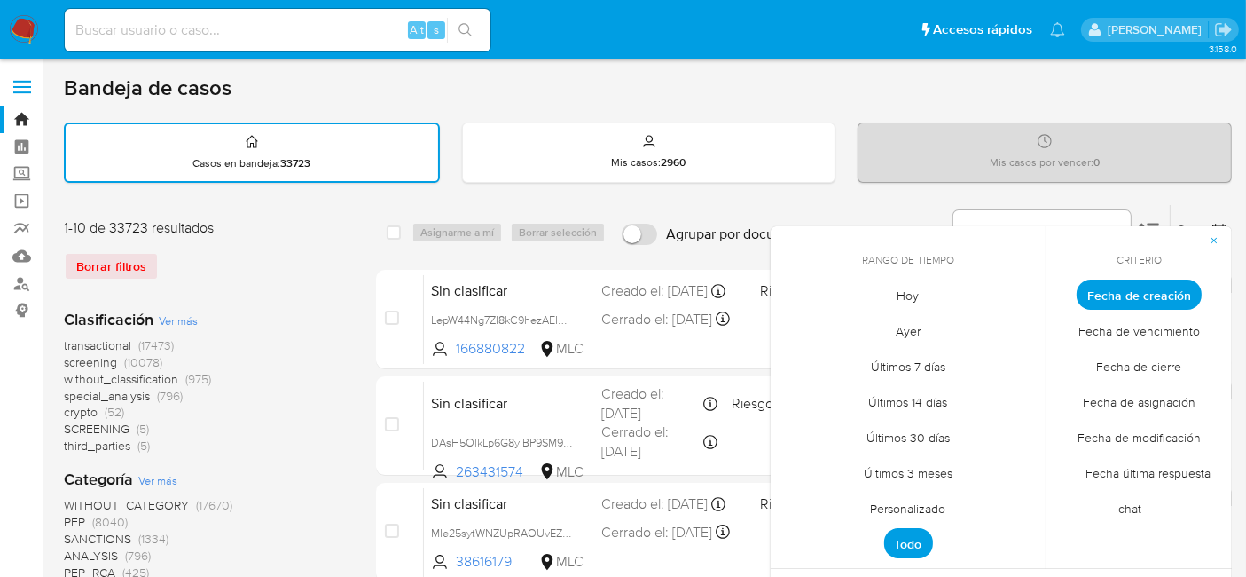
click at [899, 501] on span "Personalizado" at bounding box center [908, 508] width 113 height 36
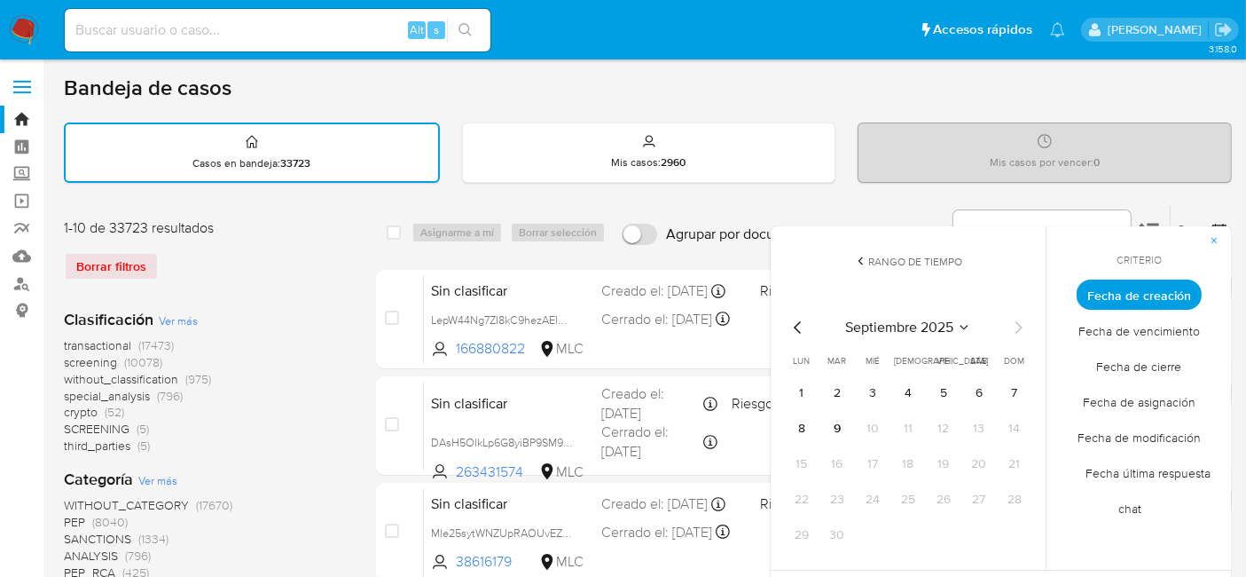
click at [788, 328] on icon "Mes anterior" at bounding box center [798, 327] width 21 height 21
click at [1006, 394] on button "1" at bounding box center [1014, 393] width 28 height 28
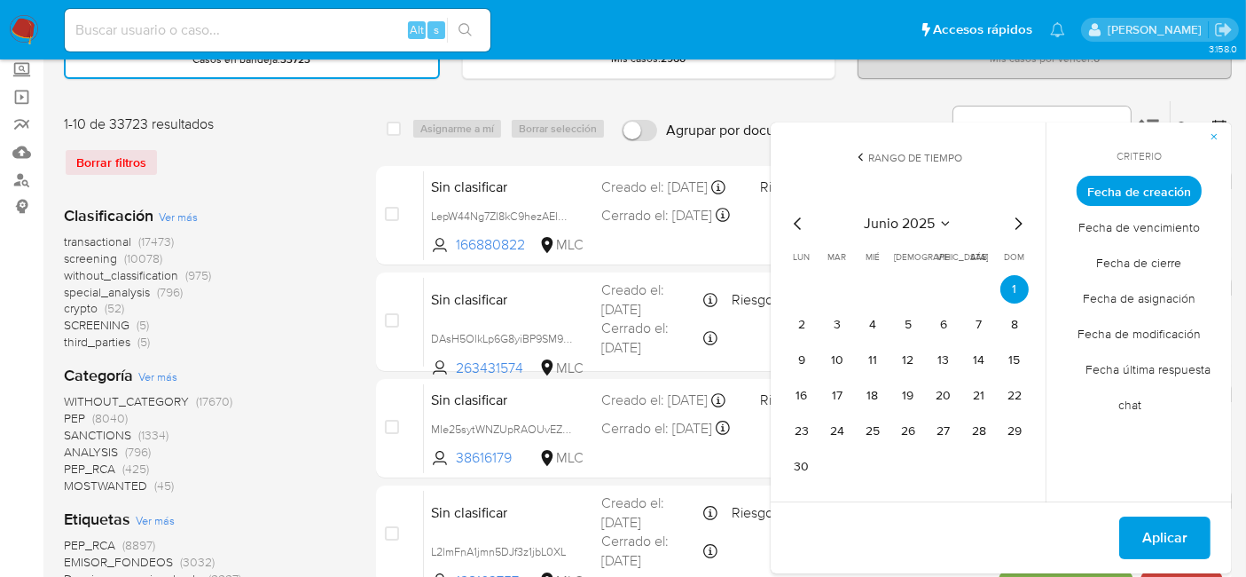
scroll to position [106, 0]
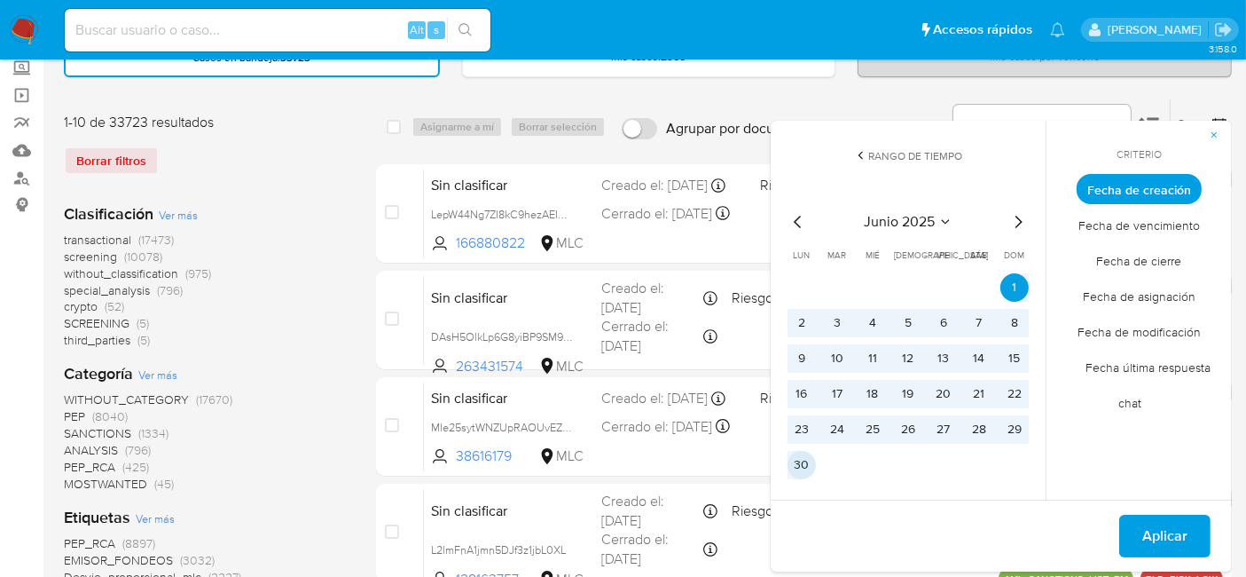
click at [803, 463] on button "30" at bounding box center [802, 465] width 28 height 28
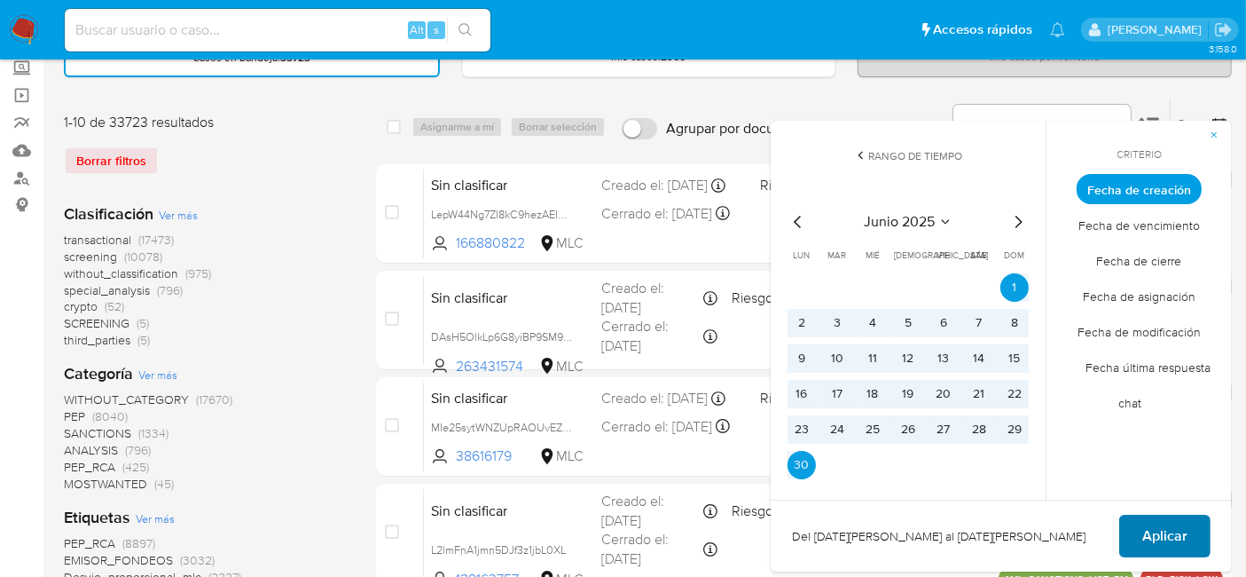
click at [1160, 540] on span "Aplicar" at bounding box center [1164, 535] width 45 height 39
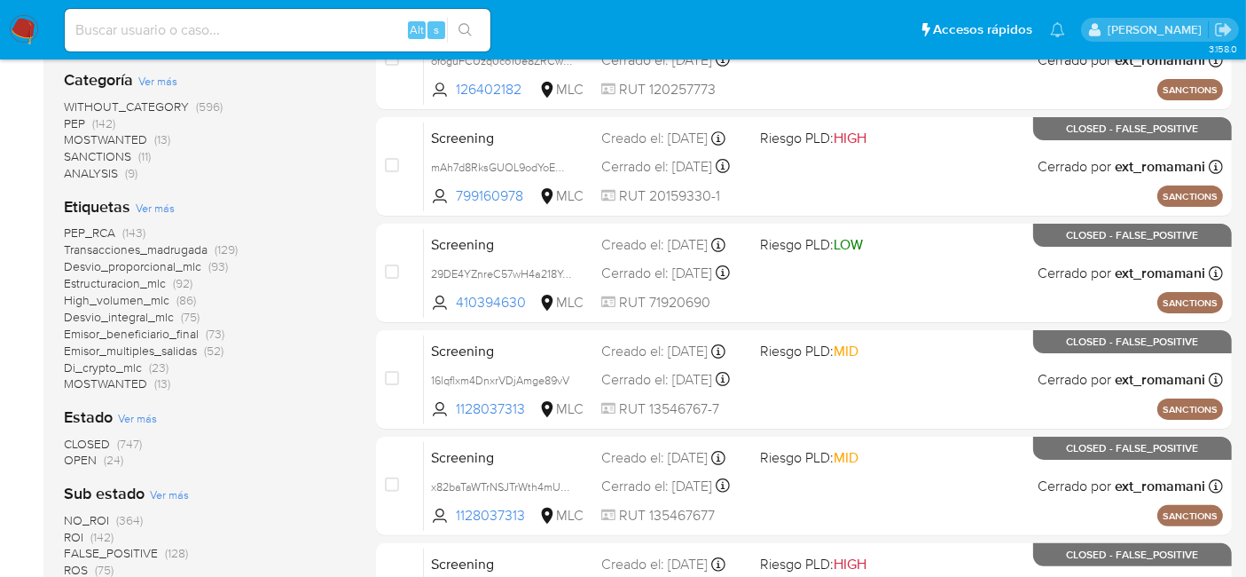
scroll to position [367, 0]
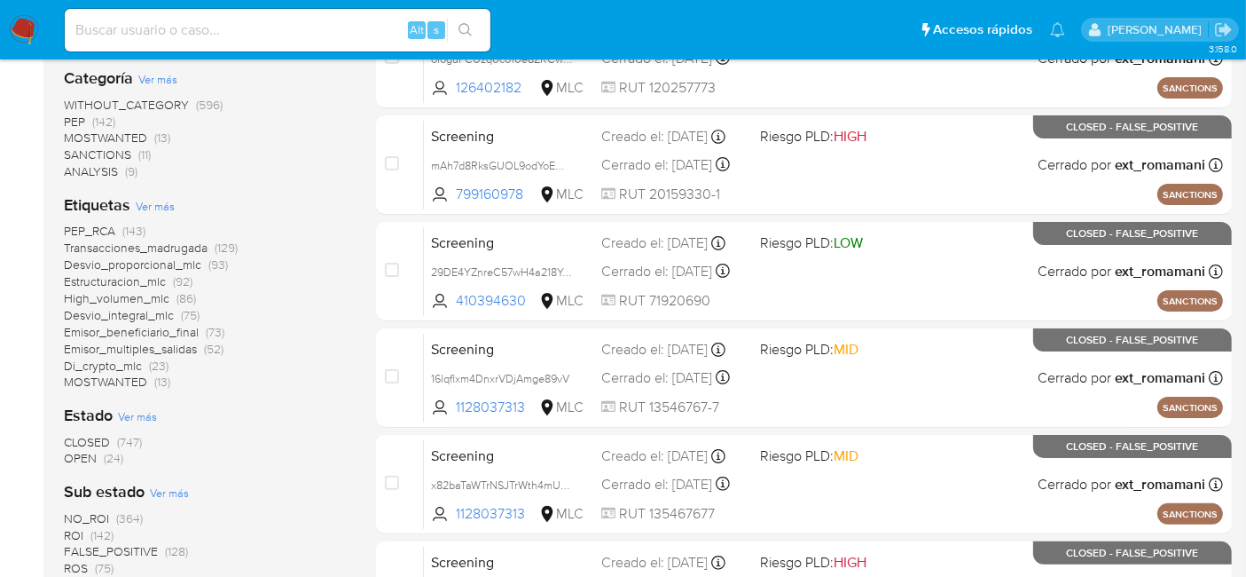
click at [75, 450] on span "OPEN" at bounding box center [80, 458] width 33 height 18
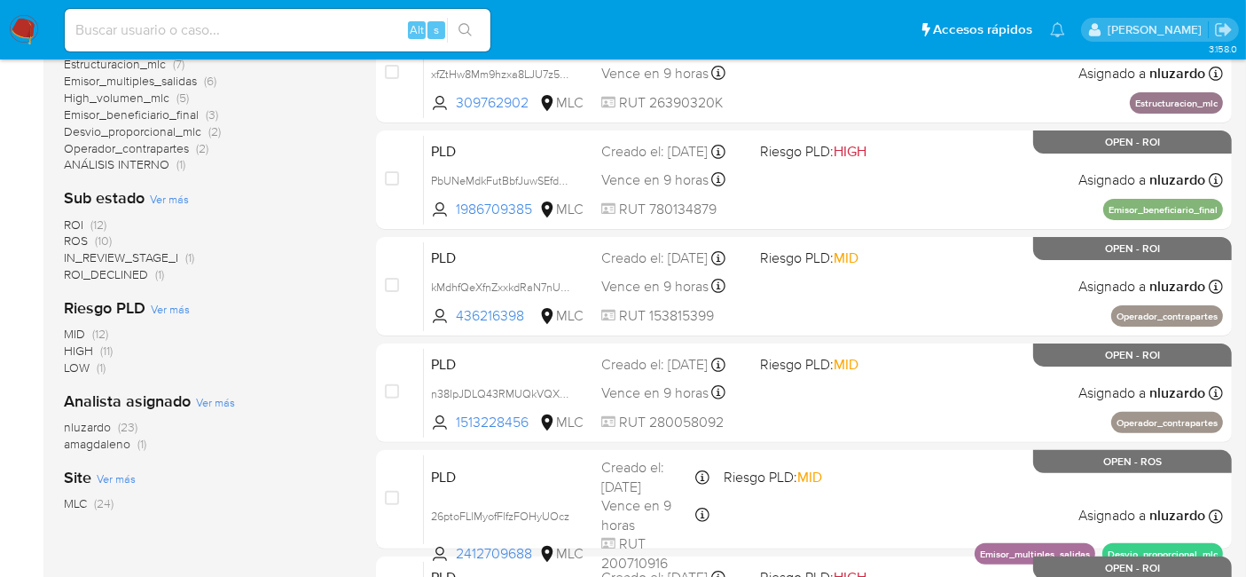
scroll to position [448, 0]
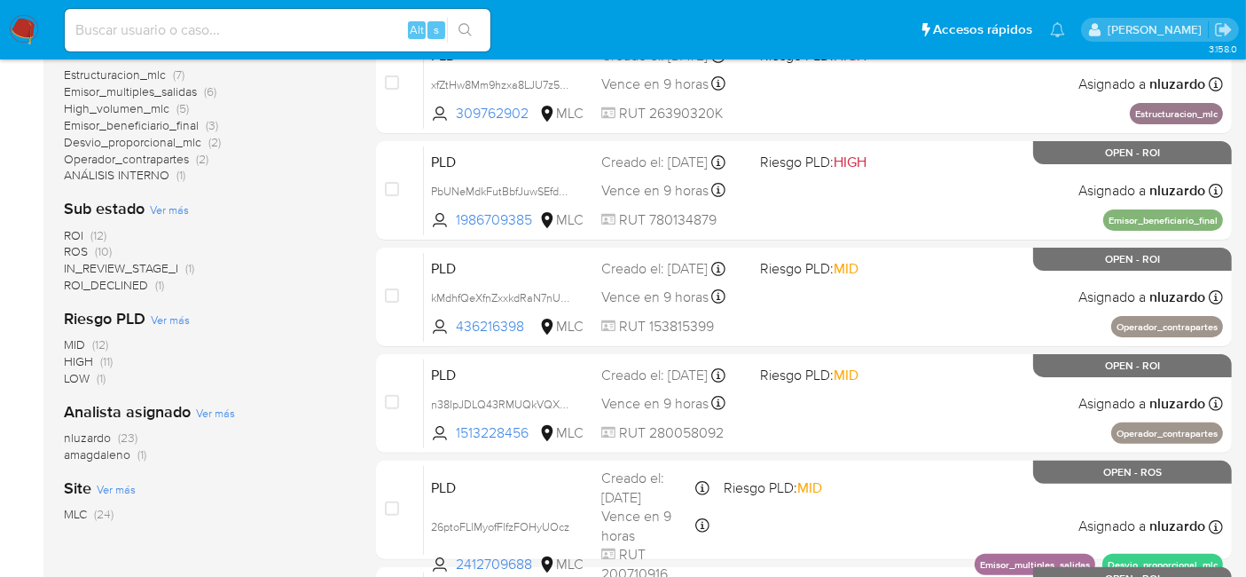
click at [90, 436] on span "nluzardo" at bounding box center [87, 437] width 47 height 18
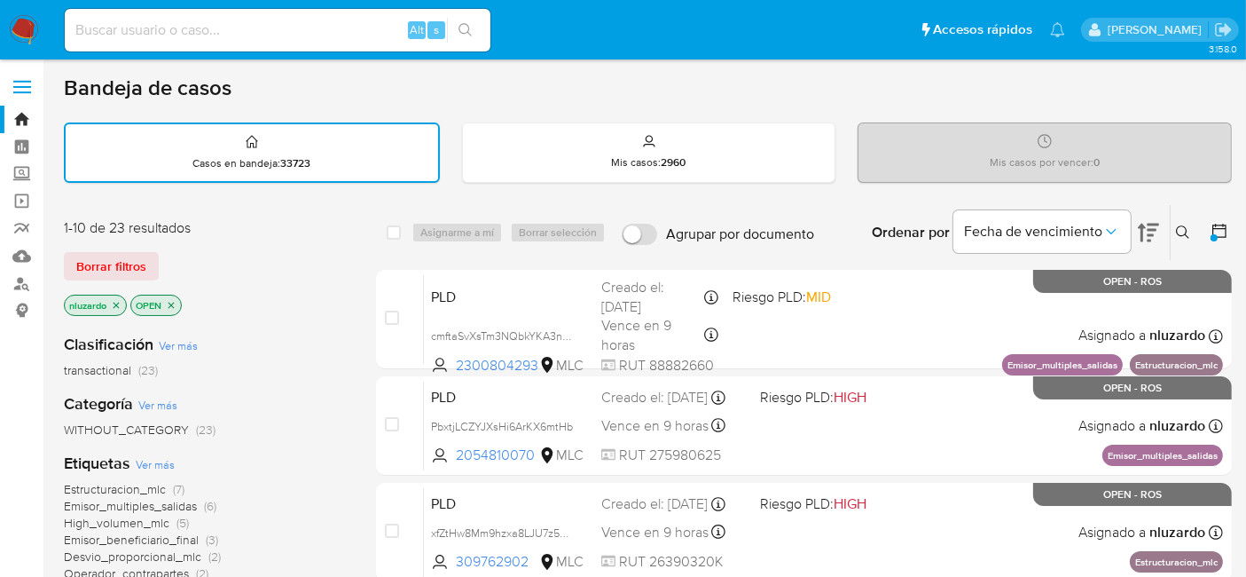
click at [33, 31] on img at bounding box center [24, 30] width 30 height 30
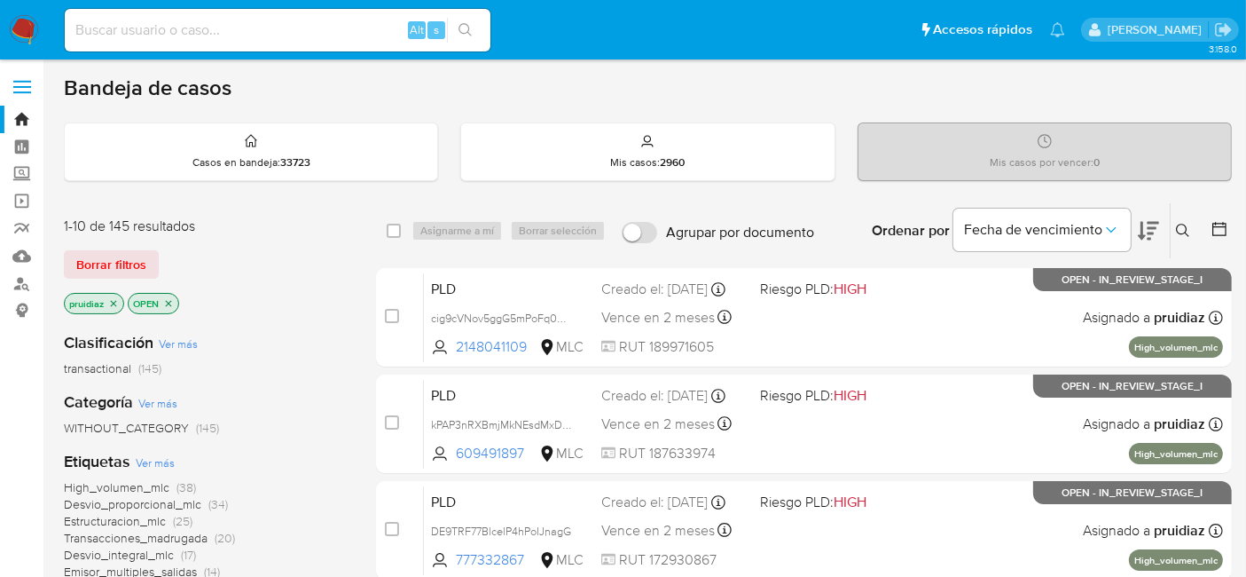
click at [1148, 239] on icon at bounding box center [1148, 230] width 21 height 21
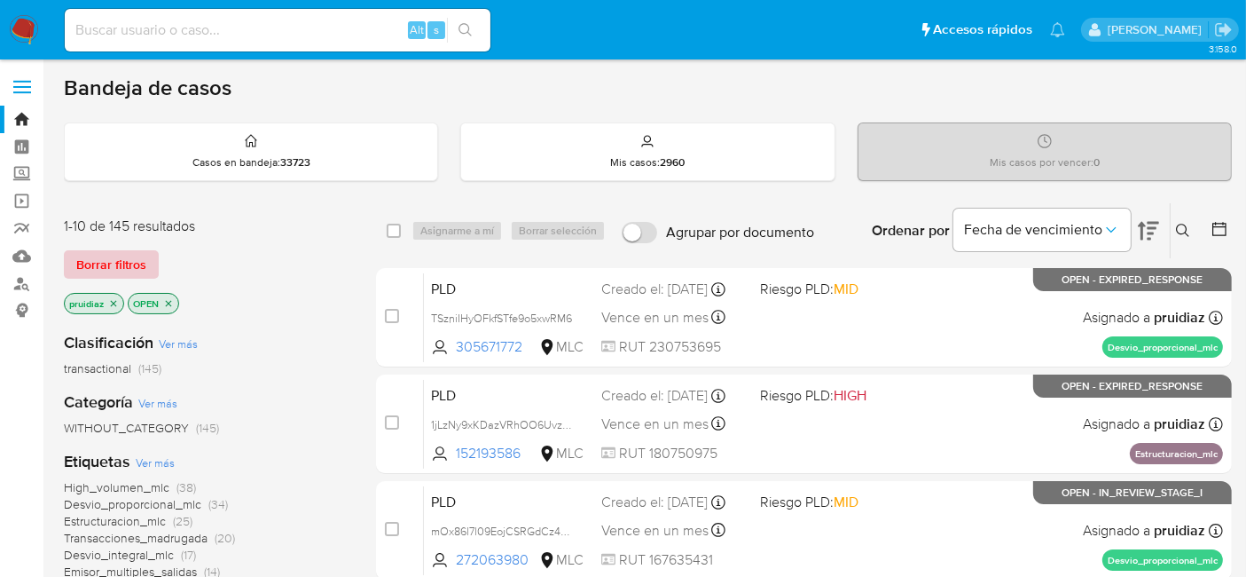
click at [122, 267] on span "Borrar filtros" at bounding box center [111, 264] width 70 height 25
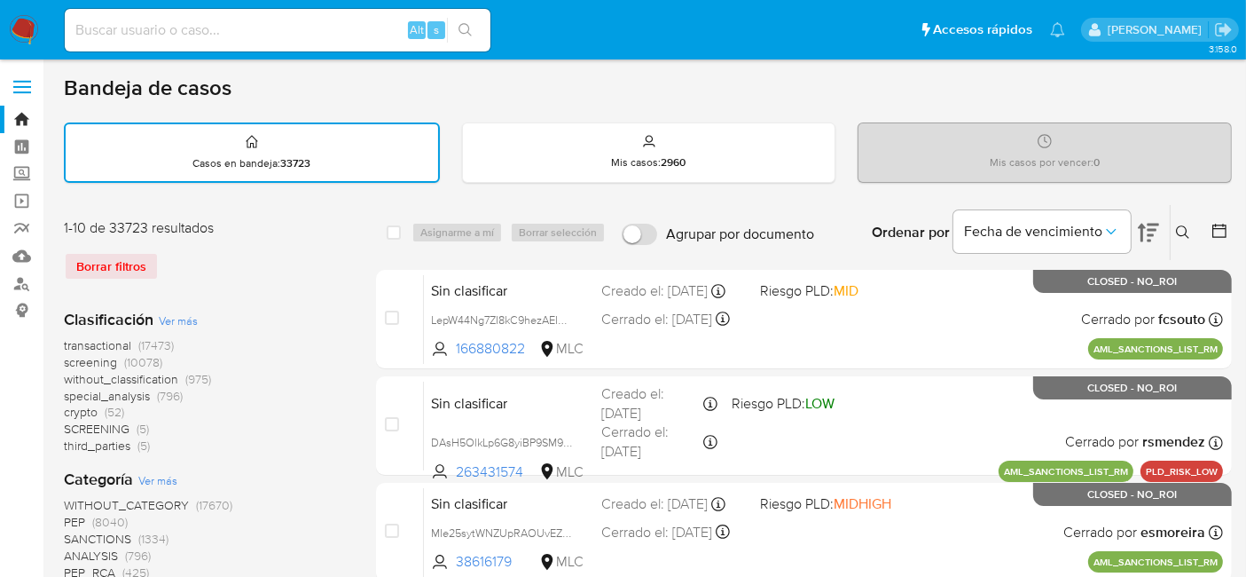
click at [1224, 226] on icon at bounding box center [1219, 231] width 14 height 14
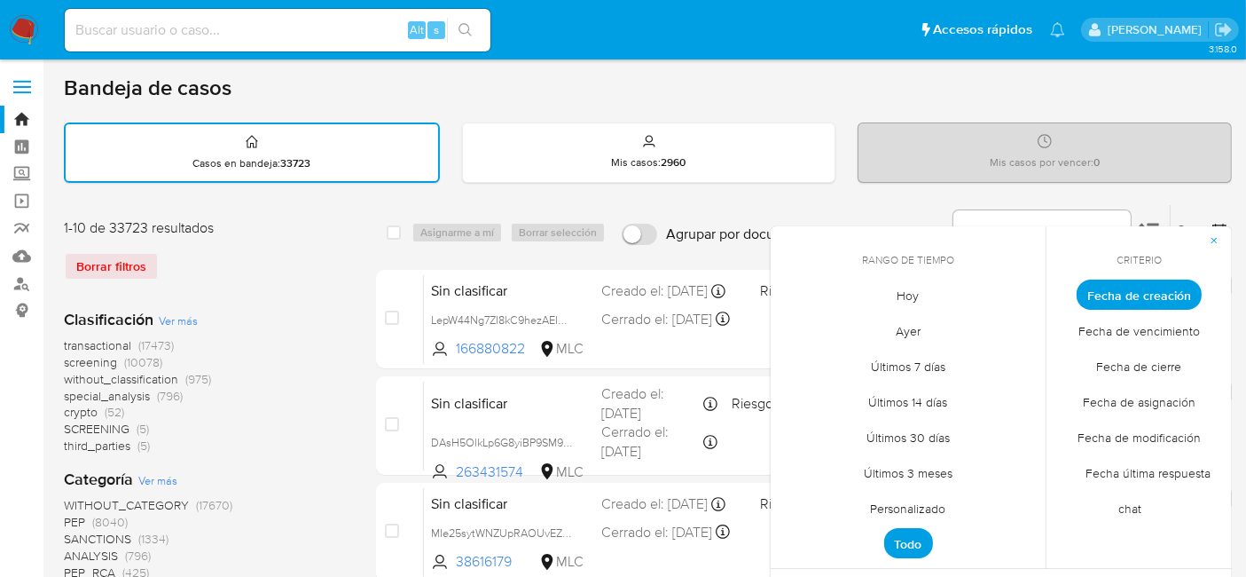
click at [915, 499] on span "Personalizado" at bounding box center [908, 508] width 113 height 36
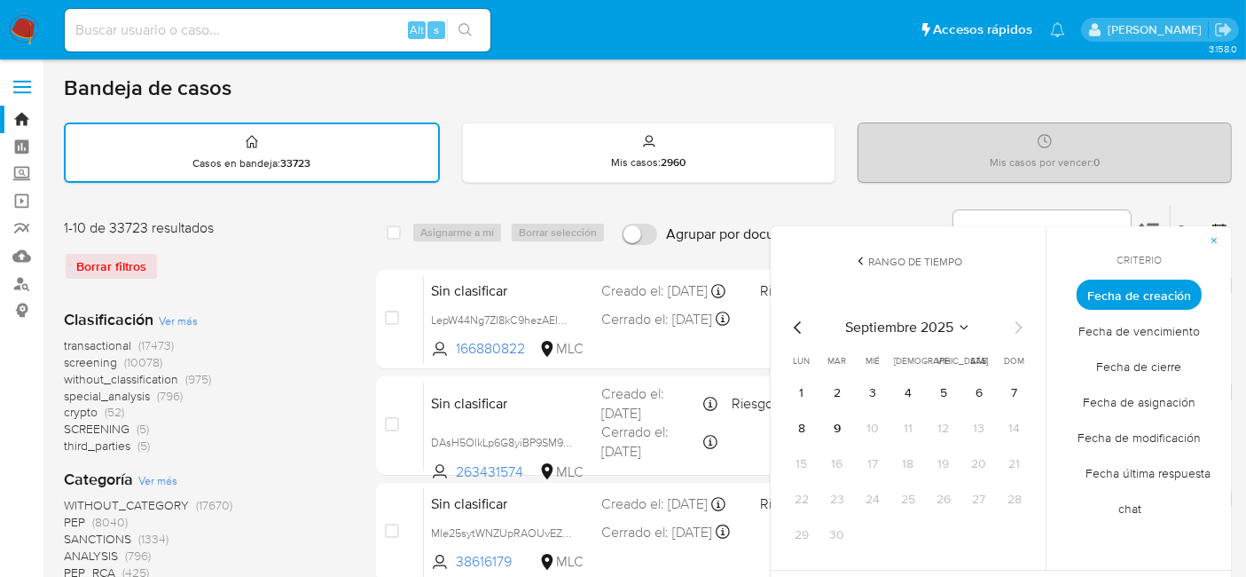
click at [804, 325] on icon "Mes anterior" at bounding box center [798, 327] width 21 height 21
click at [796, 325] on icon "Mes anterior" at bounding box center [797, 327] width 7 height 12
click at [1008, 396] on button "1" at bounding box center [1014, 393] width 28 height 28
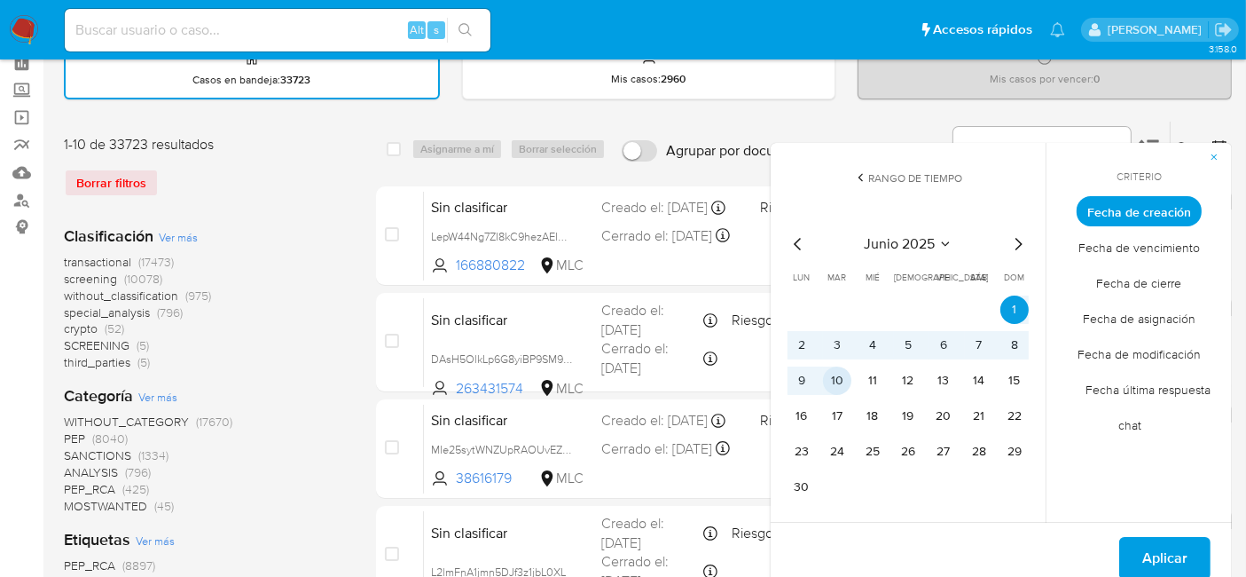
scroll to position [94, 0]
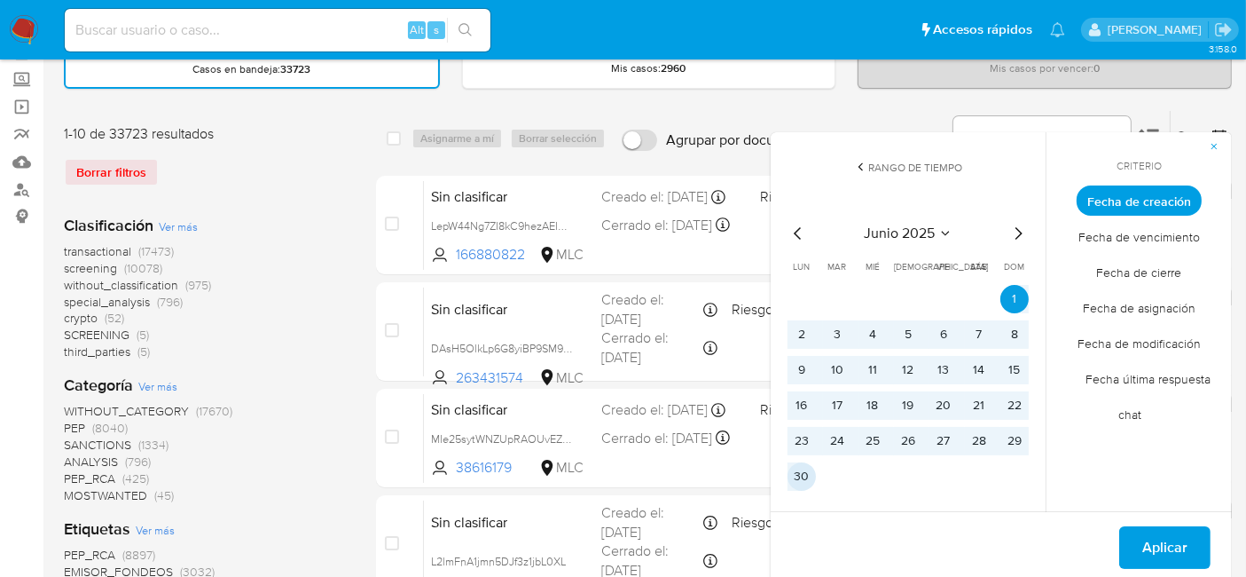
click at [807, 474] on button "30" at bounding box center [802, 476] width 28 height 28
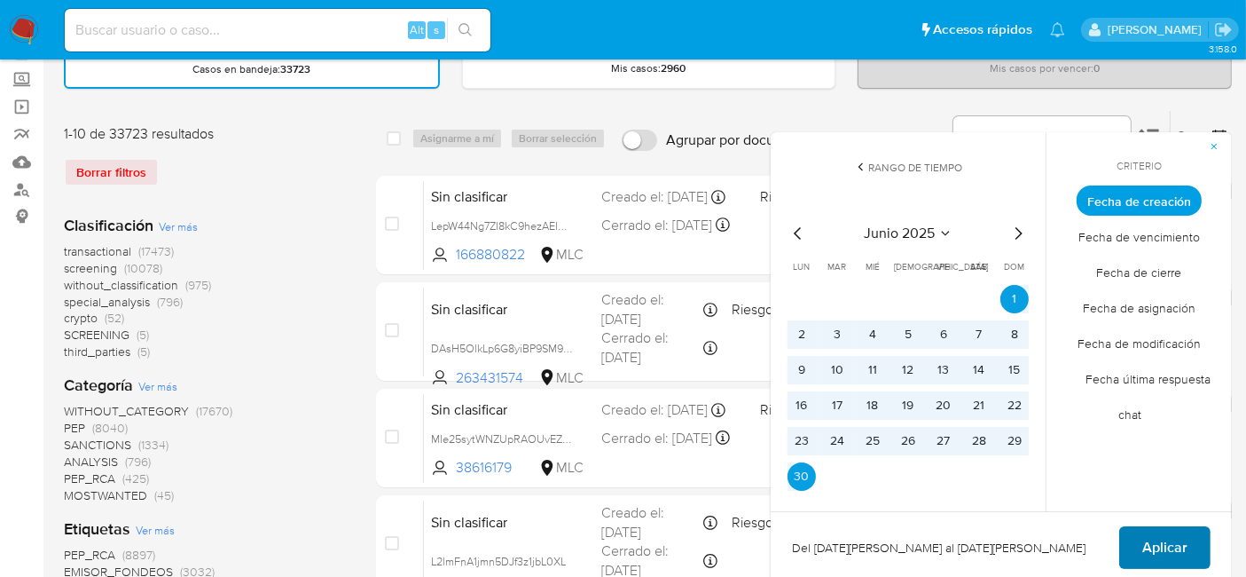
click at [1153, 543] on span "Aplicar" at bounding box center [1164, 547] width 45 height 39
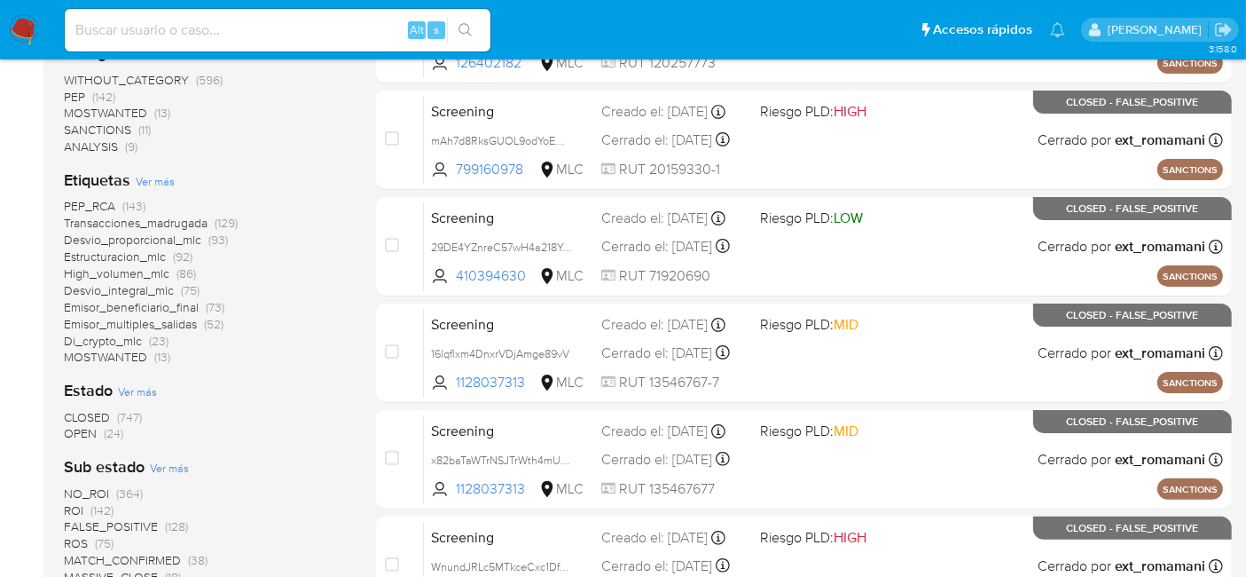
scroll to position [366, 0]
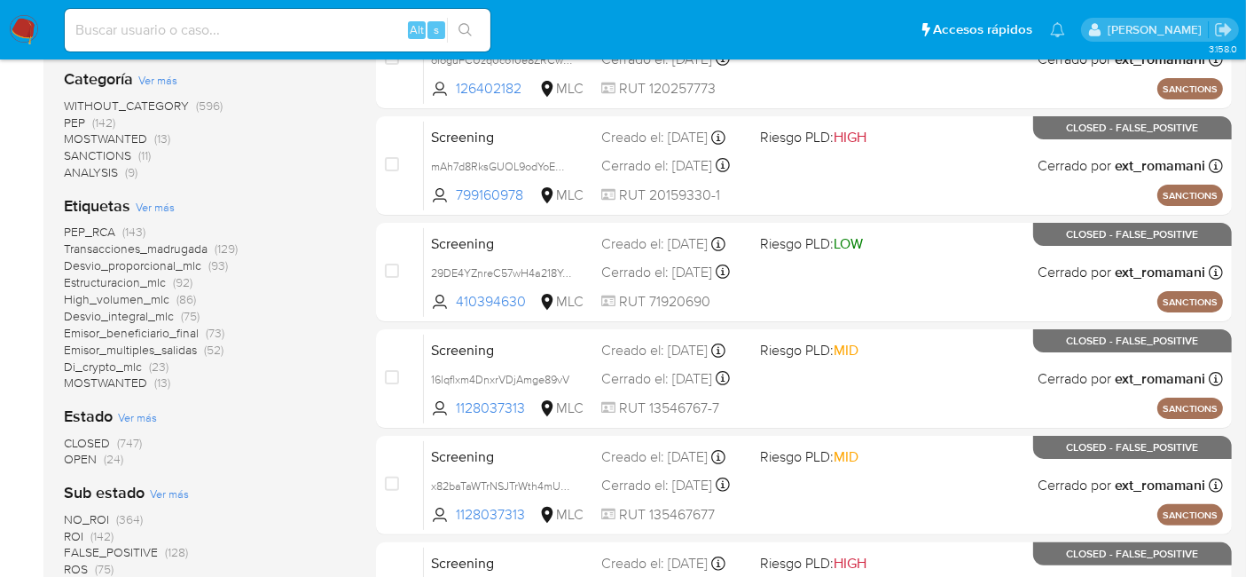
click at [82, 454] on span "OPEN" at bounding box center [80, 459] width 33 height 18
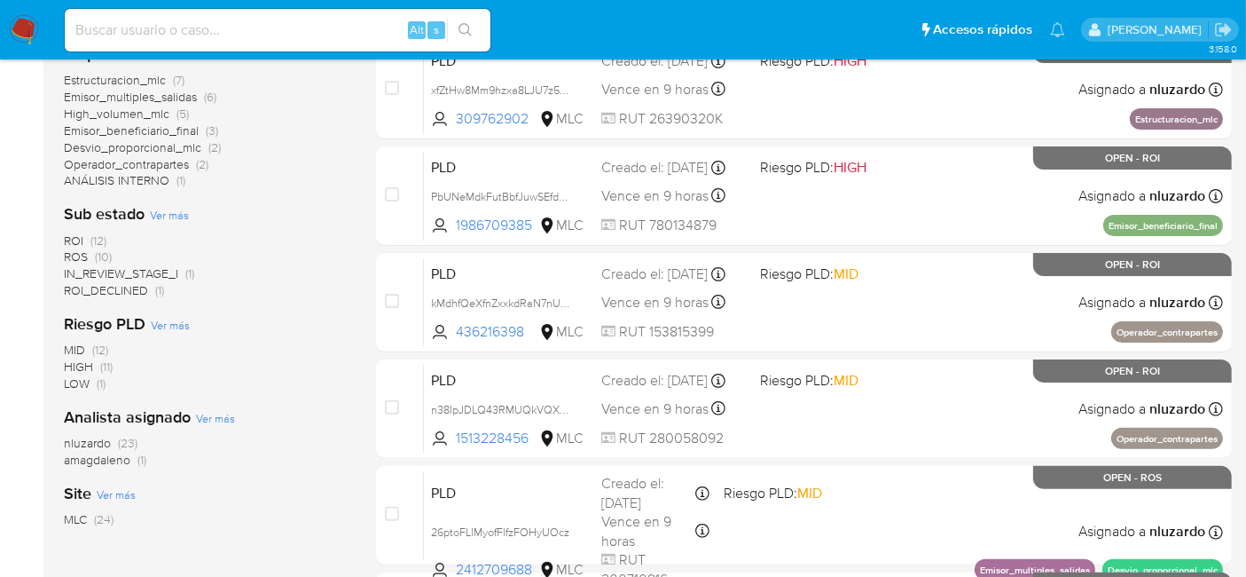
scroll to position [512, 0]
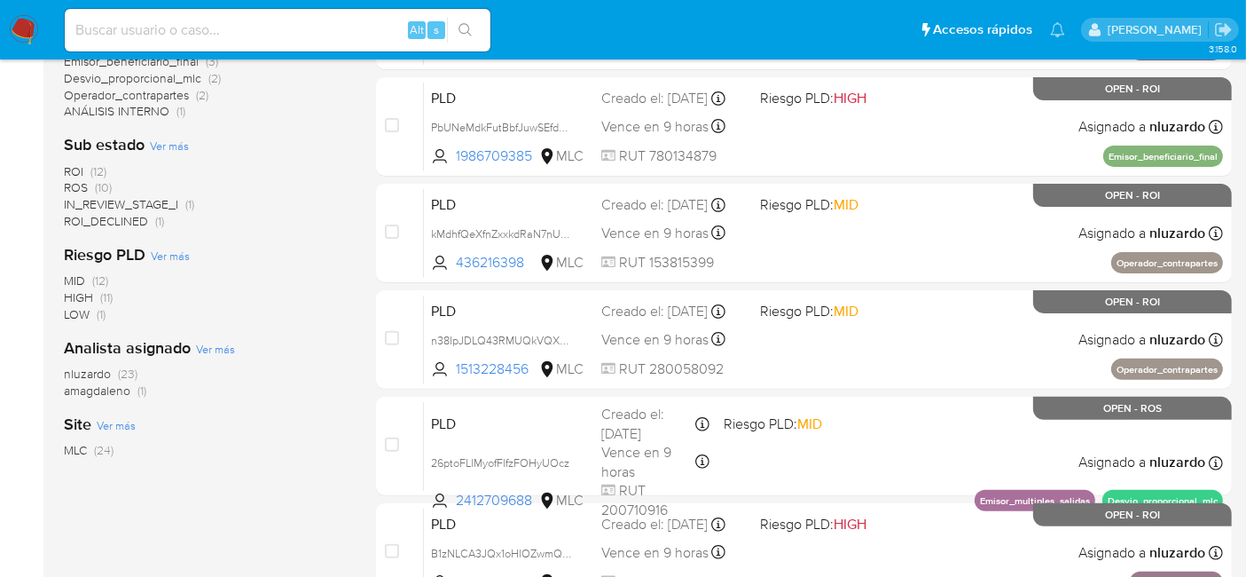
click at [87, 374] on span "nluzardo" at bounding box center [87, 374] width 47 height 18
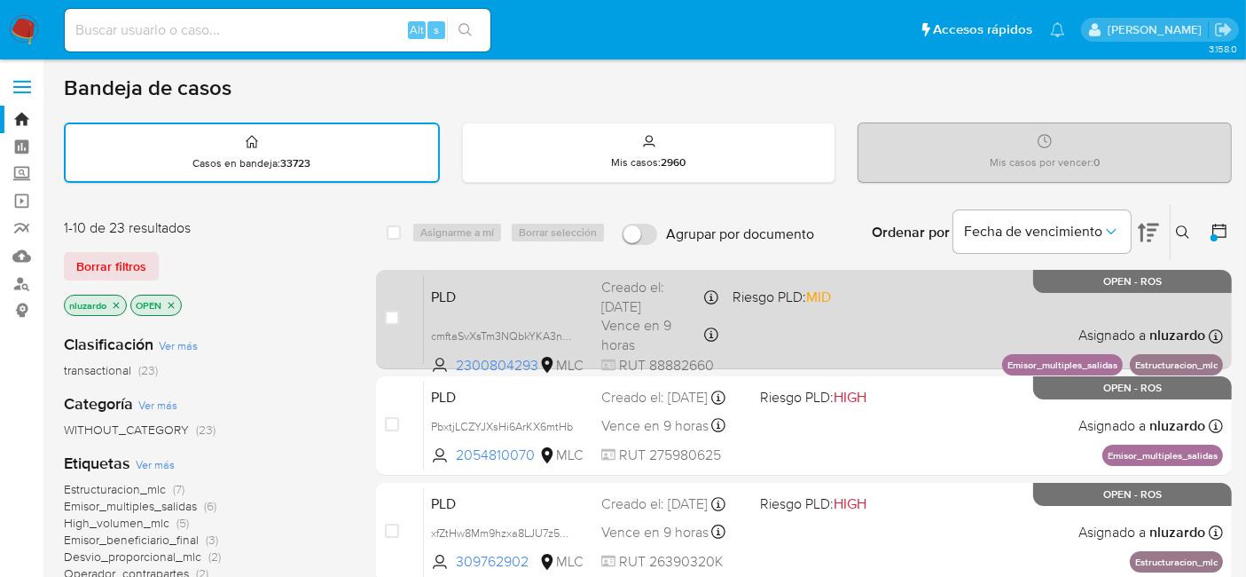
click at [882, 335] on div "PLD cmftaSvXsTm3NQbkYKA3nHve 2300804293 MLC Riesgo PLD: MID Creado el: 12/06/20…" at bounding box center [823, 319] width 799 height 90
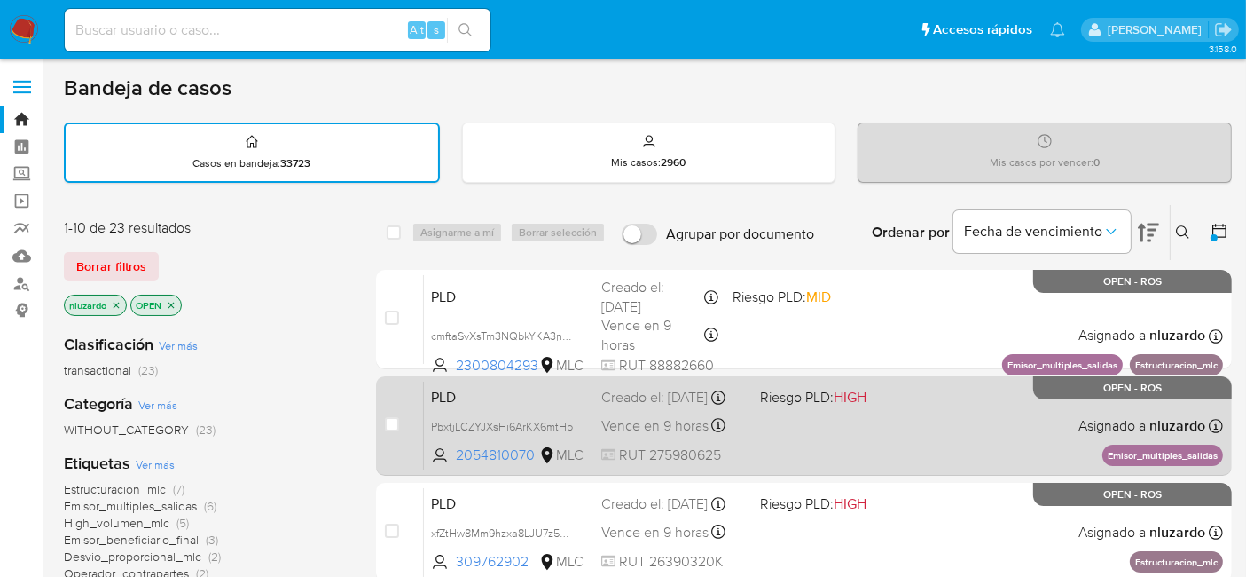
click at [889, 432] on div "PLD PbxtjLCZYJXsHi6ArKX6mtHb 2054810070 MLC Riesgo PLD: HIGH Creado el: 12/06/2…" at bounding box center [823, 426] width 799 height 90
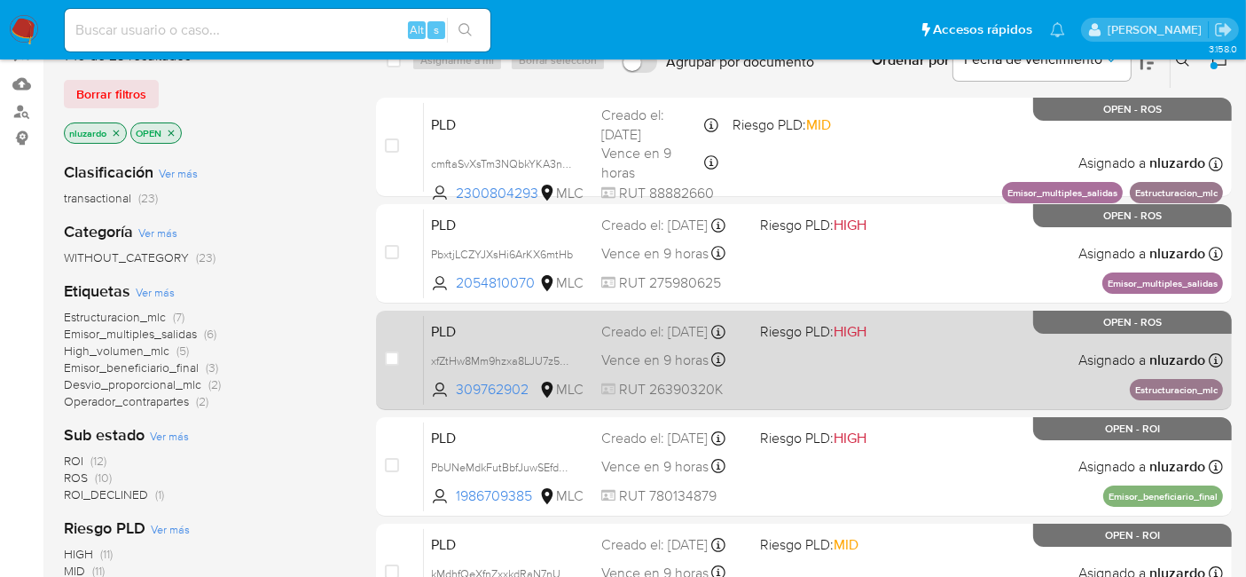
scroll to position [218, 0]
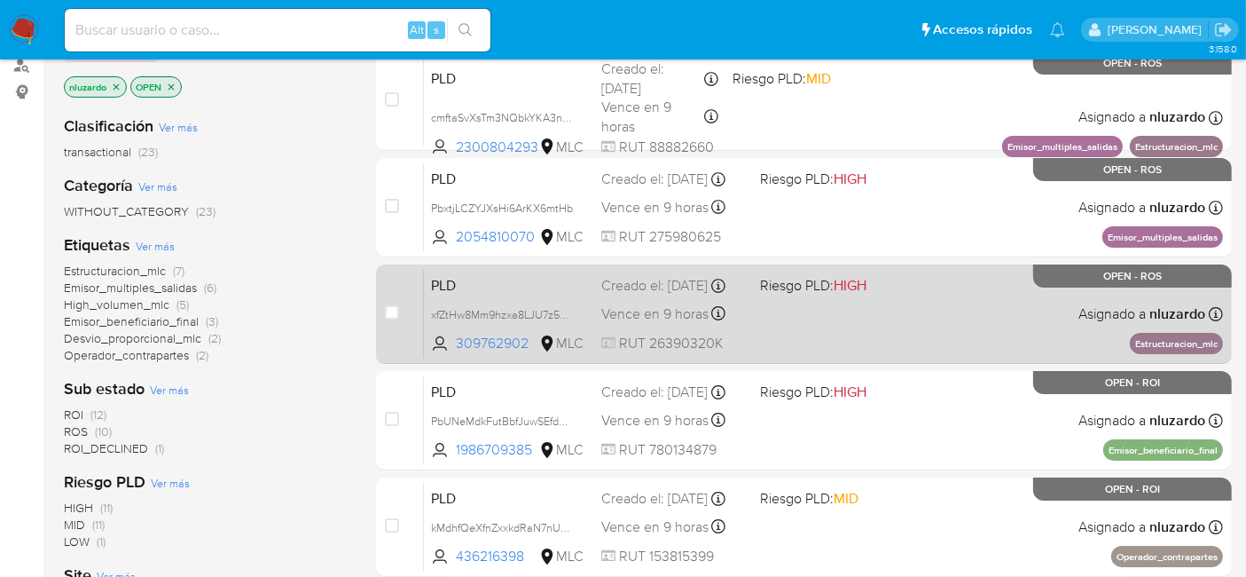
click at [814, 324] on div "PLD xfZtHw8Mm9hzxa8LJU7z5yM4 309762902 MLC Riesgo PLD: HIGH Creado el: 12/06/20…" at bounding box center [823, 314] width 799 height 90
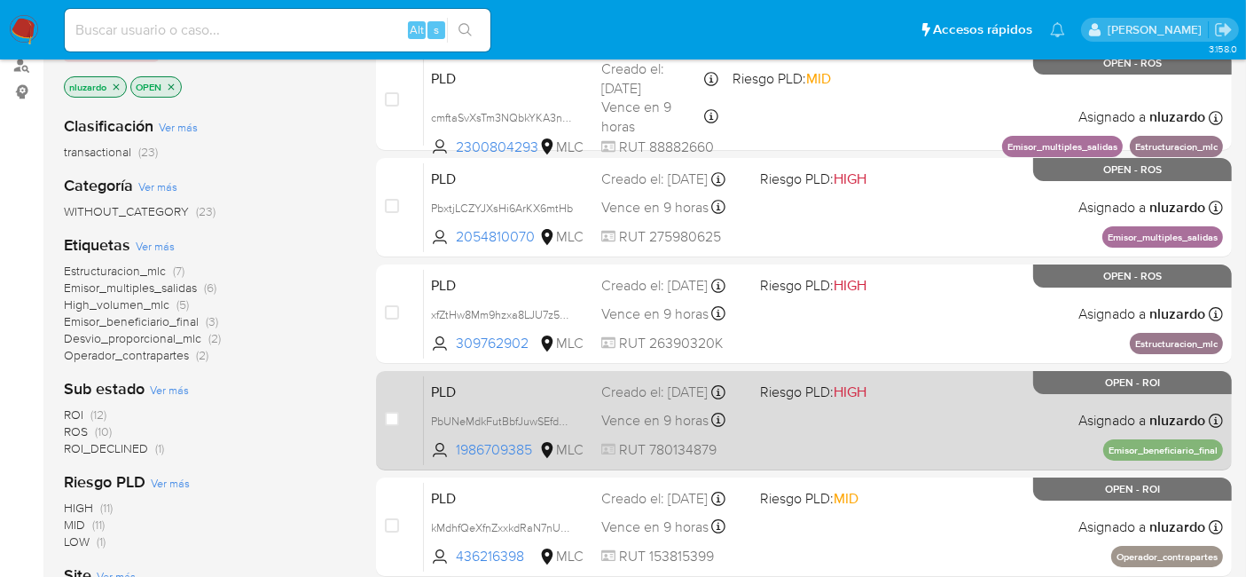
scroll to position [362, 0]
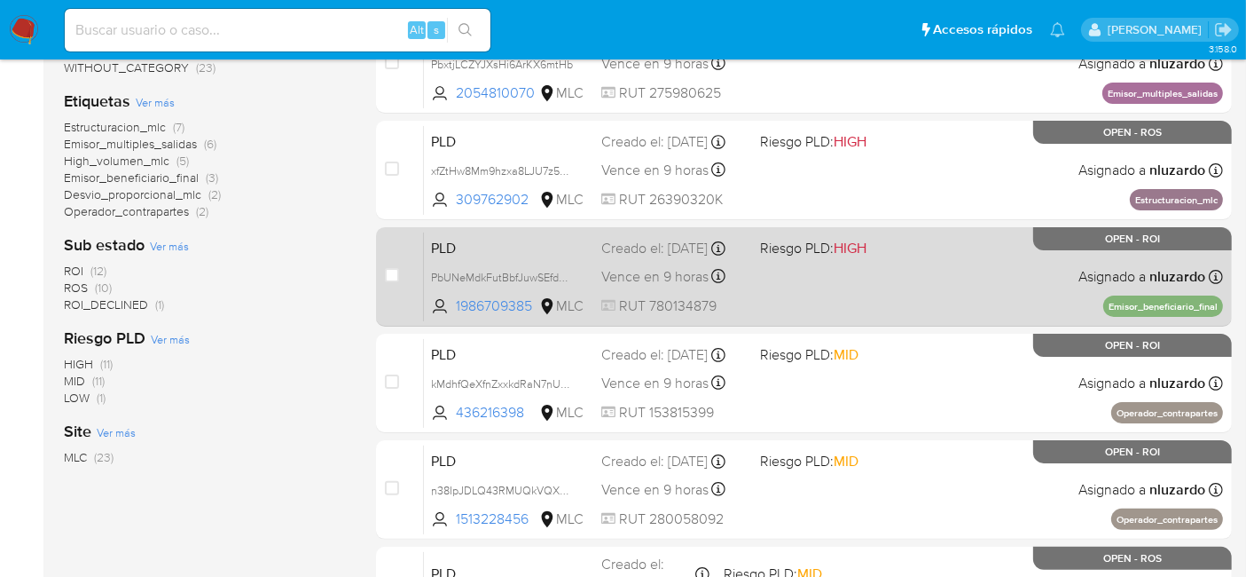
click at [807, 282] on div "PLD PbUNeMdkFutBbfJuwSEfdpfb 1986709385 MLC Riesgo PLD: HIGH Creado el: 12/06/2…" at bounding box center [823, 276] width 799 height 90
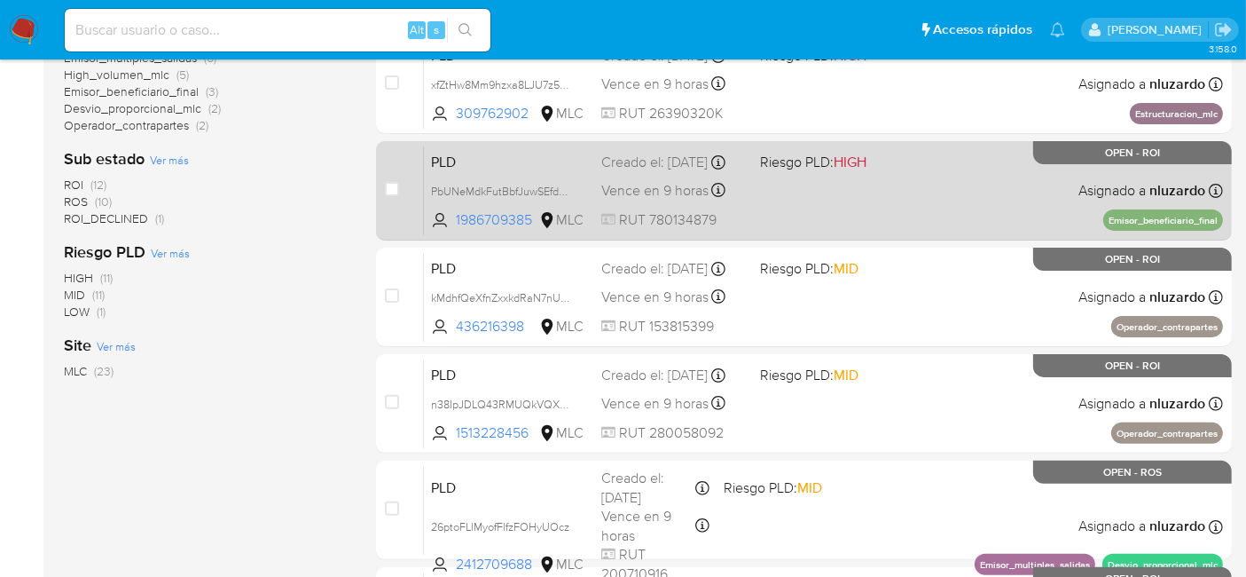
scroll to position [532, 0]
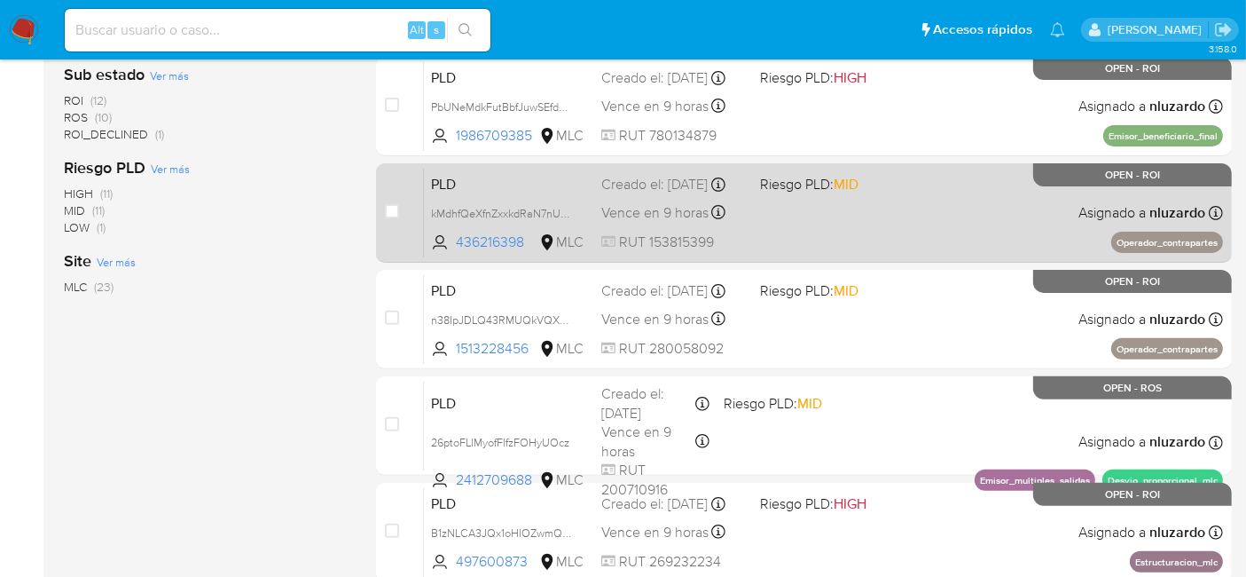
click at [816, 238] on div "PLD kMdhfQeXfnZxxkdRaN7nUTb1 436216398 MLC Riesgo PLD: MID Creado el: 12/06/202…" at bounding box center [823, 213] width 799 height 90
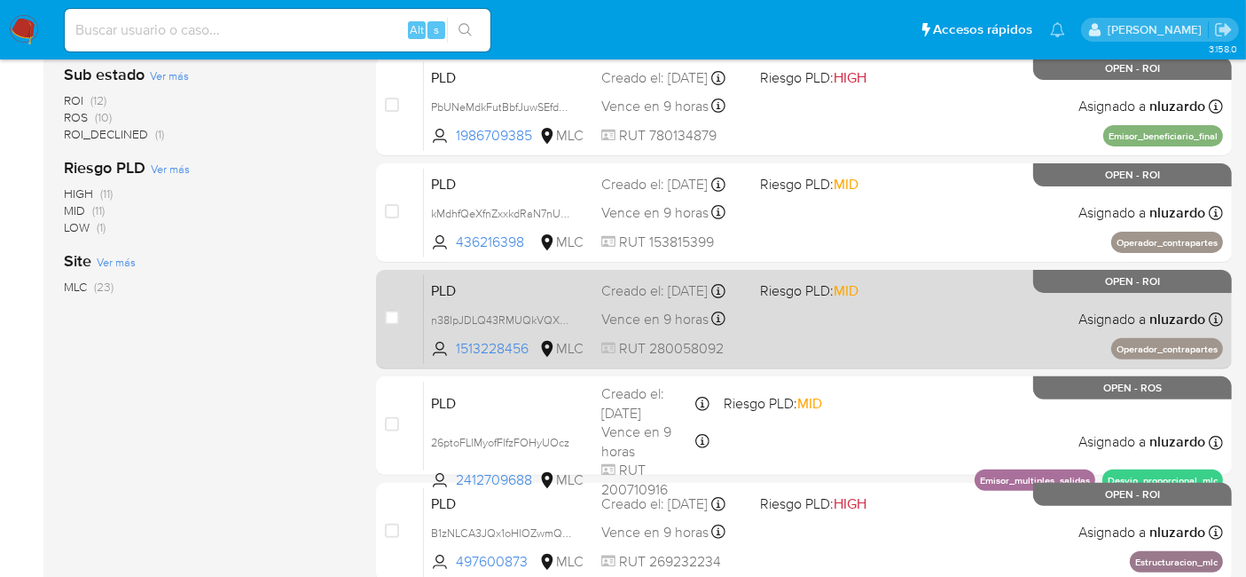
scroll to position [639, 0]
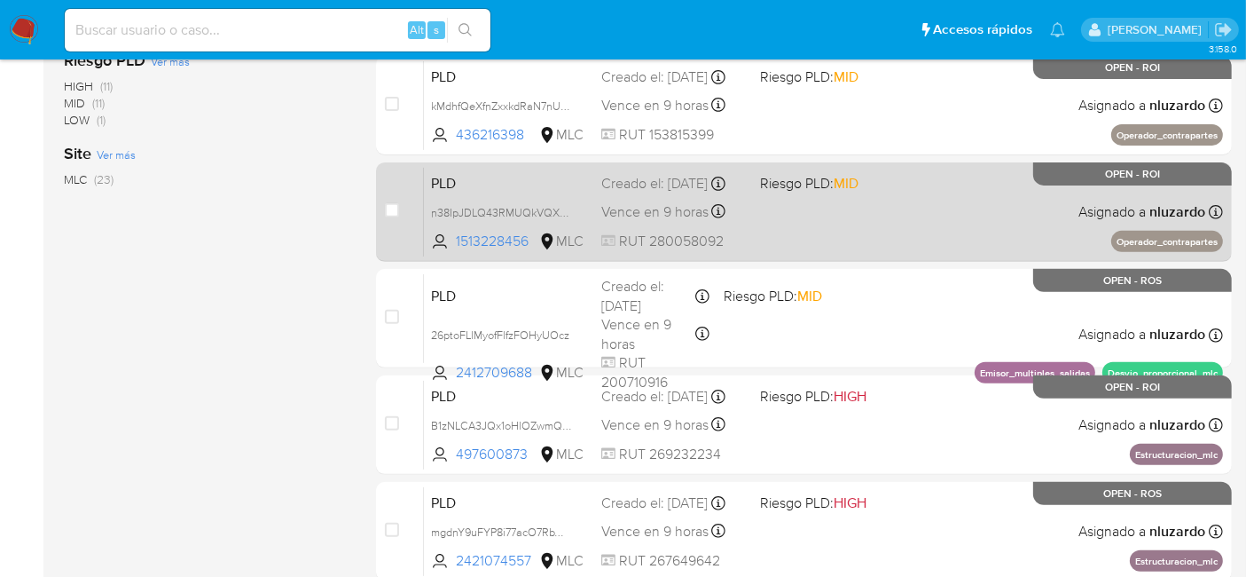
click at [839, 220] on div "PLD n38IpJDLQ43RMUQkVQX3Egte 1513228456 MLC Riesgo PLD: MID Creado el: 12/06/20…" at bounding box center [823, 212] width 799 height 90
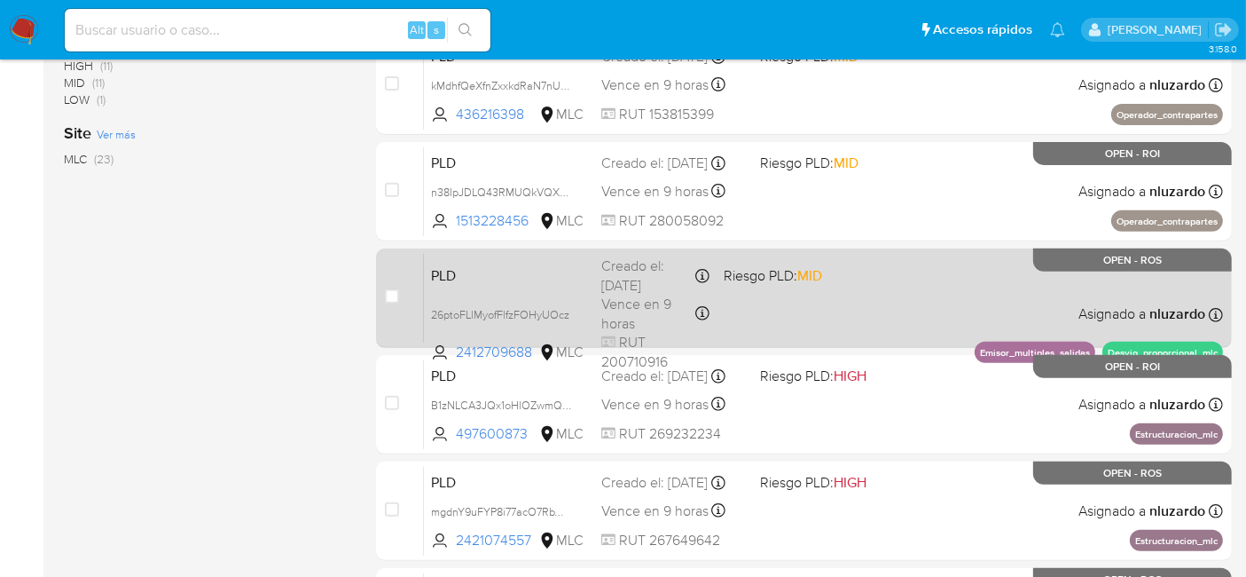
scroll to position [812, 0]
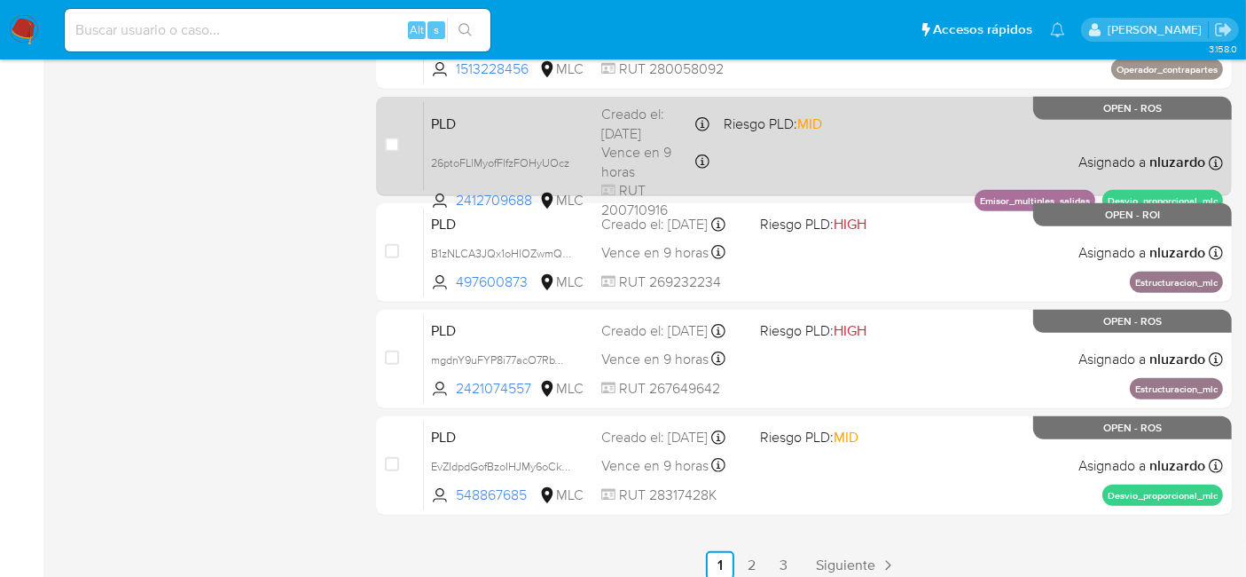
click at [832, 169] on div "PLD 26ptoFLlMyofFlfzFOHyUOcz 2412709688 MLC Riesgo PLD: MID Creado el: 12/06/20…" at bounding box center [823, 146] width 799 height 90
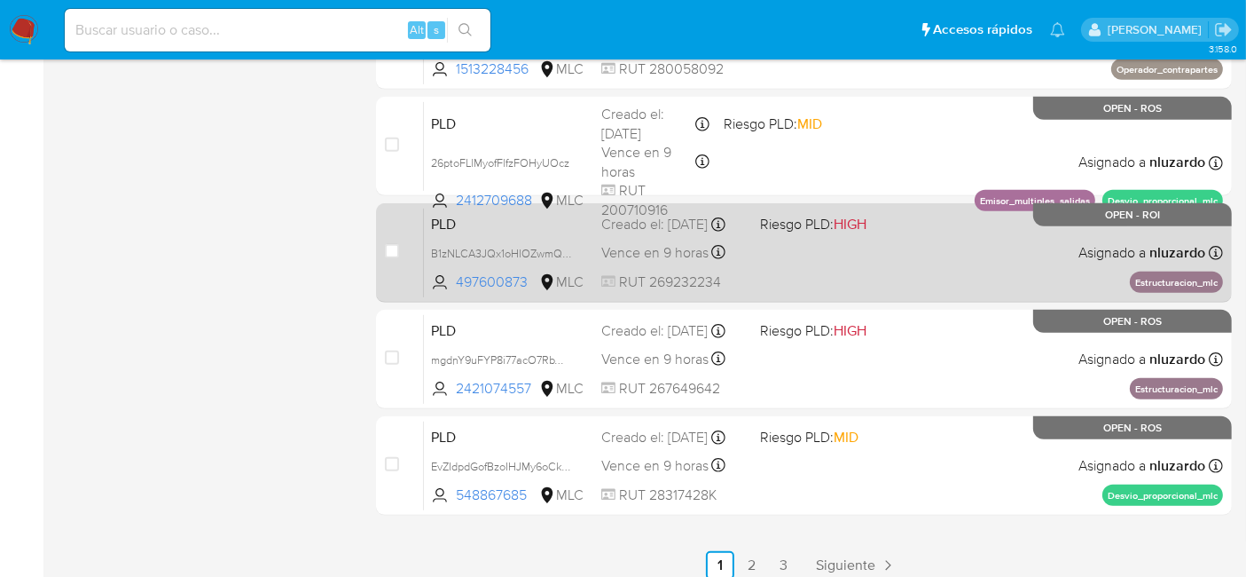
click at [795, 254] on div "PLD B1zNLCA3JQx1oHlOZwmQklma 497600873 MLC Riesgo PLD: HIGH Creado el: 12/06/20…" at bounding box center [823, 253] width 799 height 90
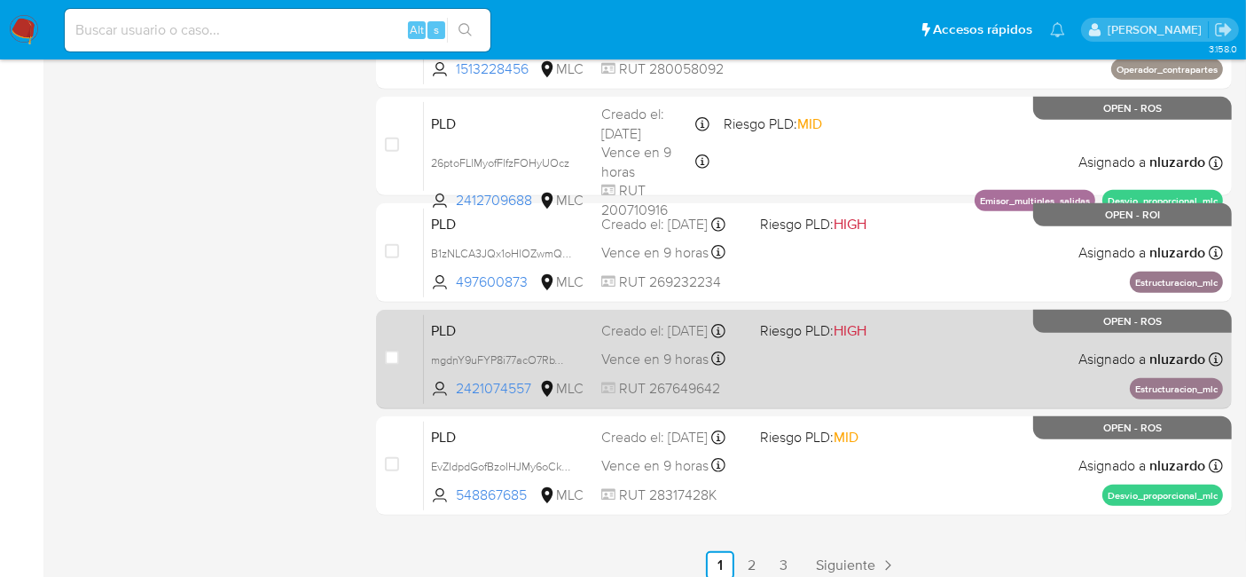
click at [793, 357] on div "PLD mgdnY9uFYP8i77acO7RbWnQE 2421074557 MLC Riesgo PLD: HIGH Creado el: 12/06/2…" at bounding box center [823, 359] width 799 height 90
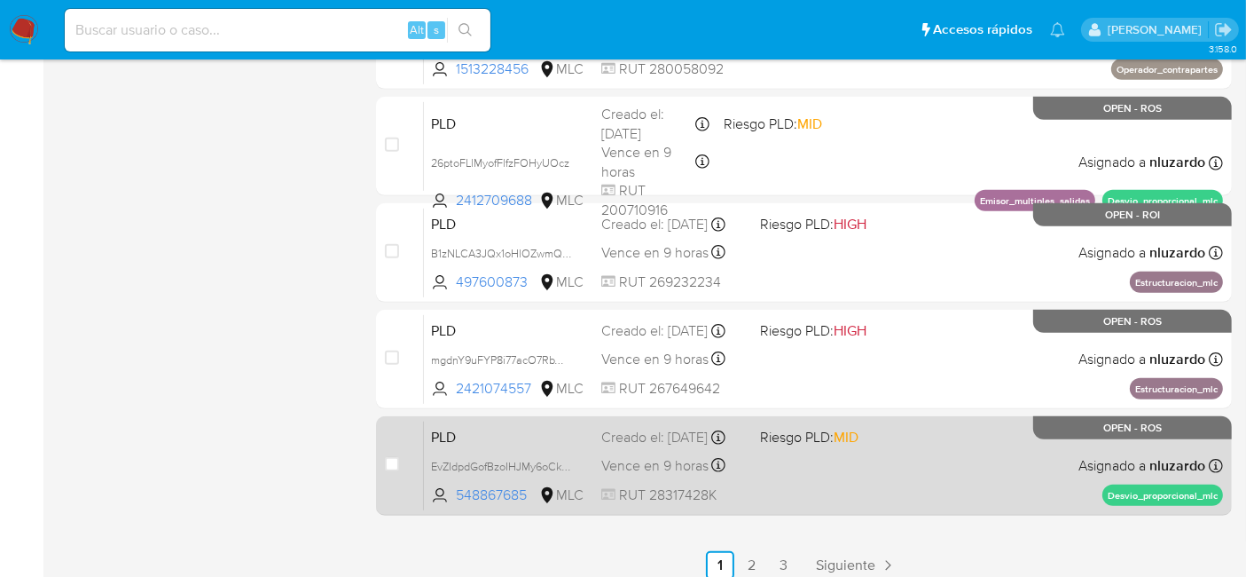
click at [806, 480] on div "PLD EvZIdpdGofBzoIHJMy6oCkEo 548867685 MLC Riesgo PLD: MID Creado el: 12/06/202…" at bounding box center [823, 465] width 799 height 90
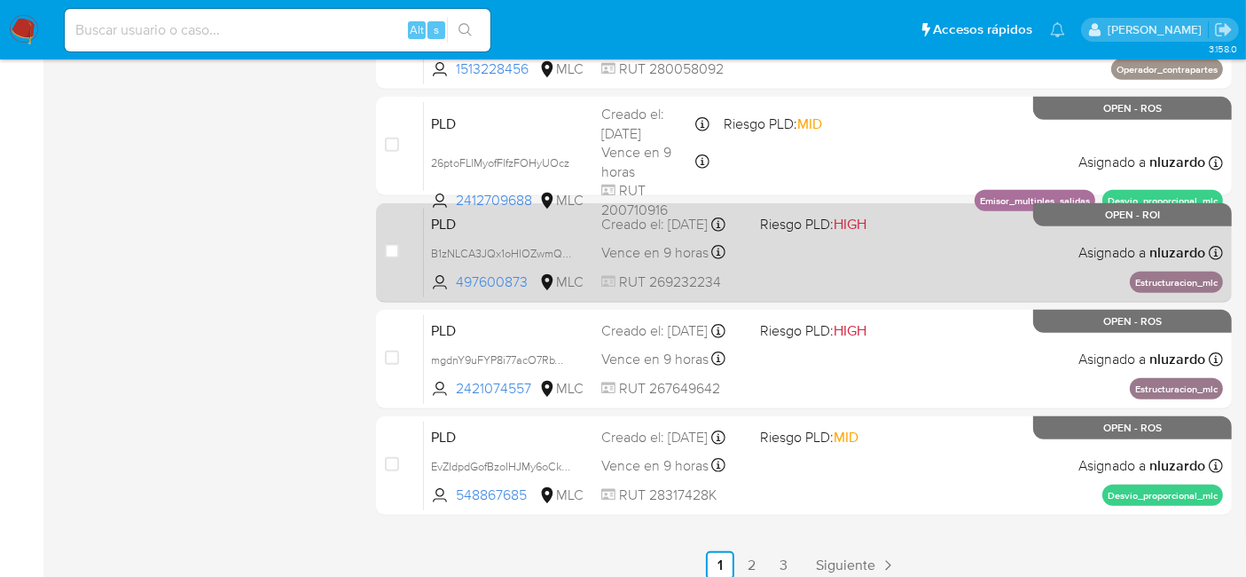
scroll to position [887, 0]
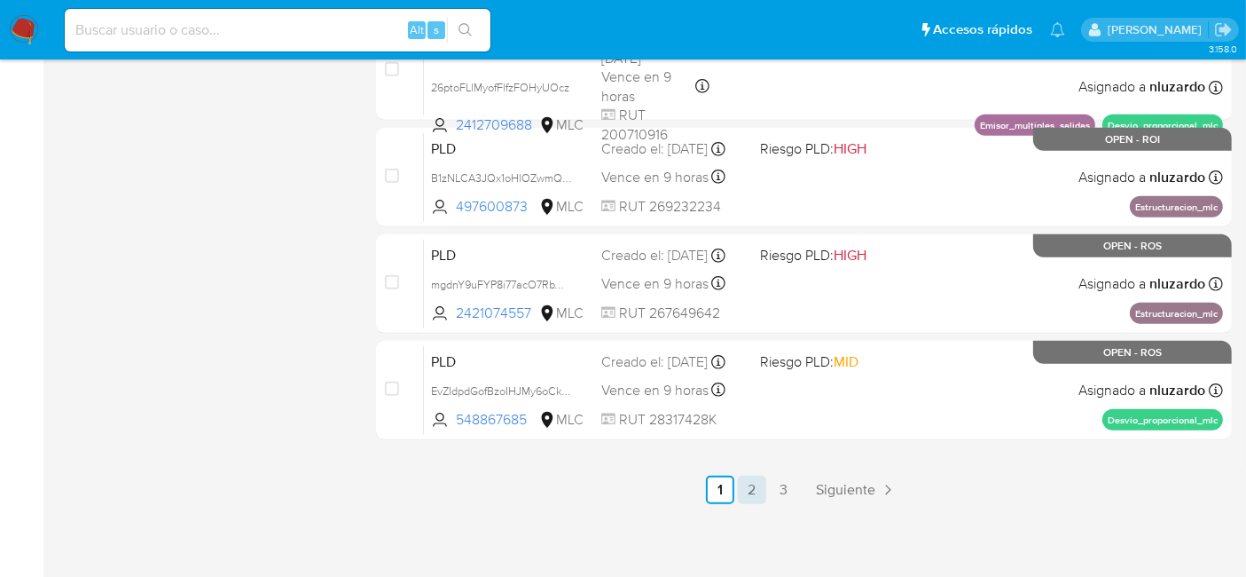
click at [754, 483] on link "2" at bounding box center [752, 489] width 28 height 28
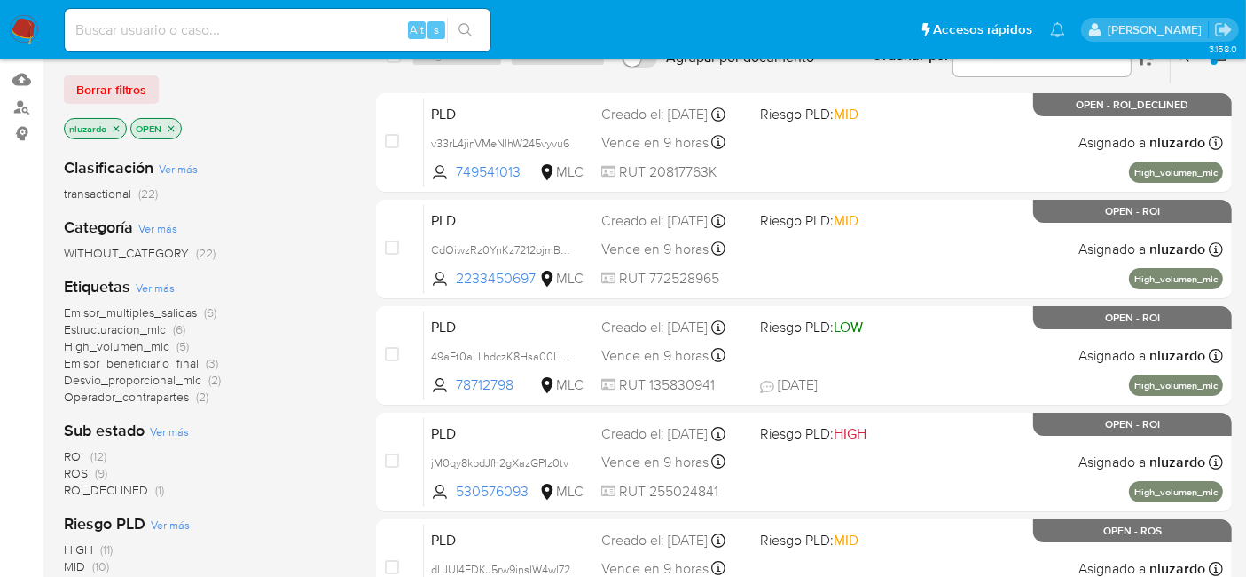
scroll to position [178, 0]
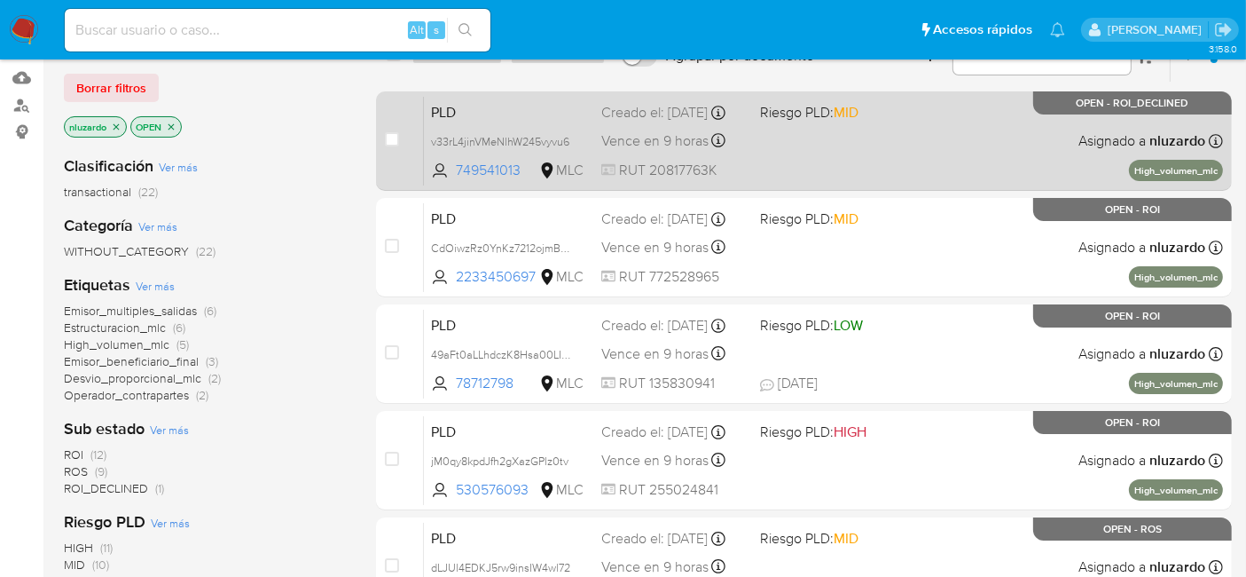
click at [826, 145] on div "PLD v33rL4jinVMeNlhW245vyvu6 749541013 MLC Riesgo PLD: MID Creado el: 12/06/202…" at bounding box center [823, 141] width 799 height 90
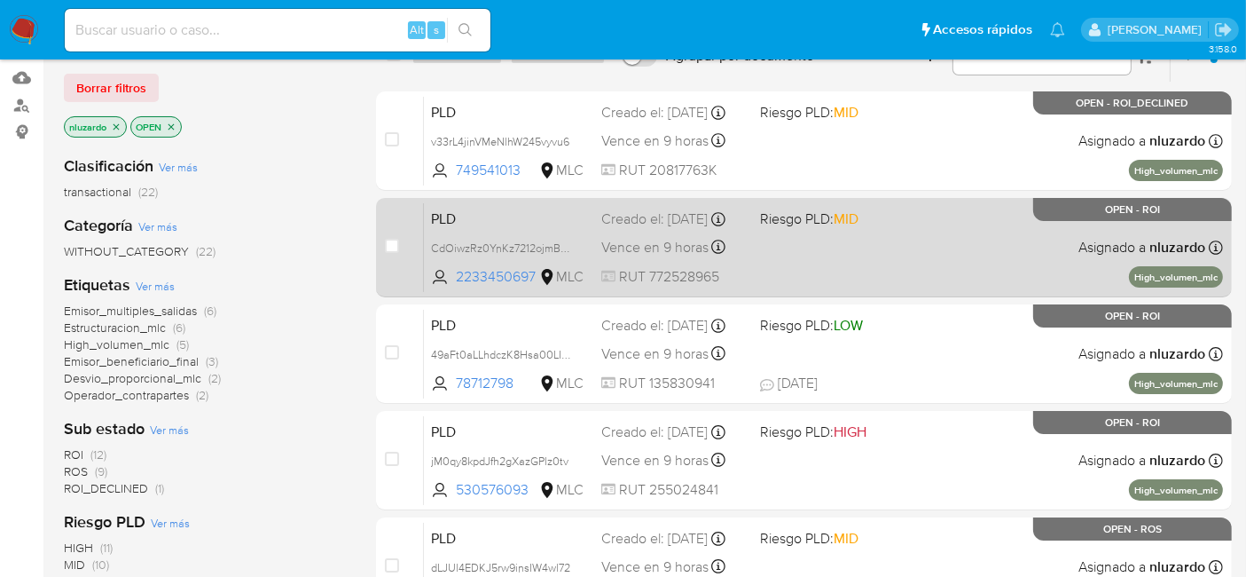
click at [804, 267] on div "PLD CdOiwzRz0YnKz7212ojmBFlk 2233450697 MLC Riesgo PLD: MID Creado el: 12/06/20…" at bounding box center [823, 247] width 799 height 90
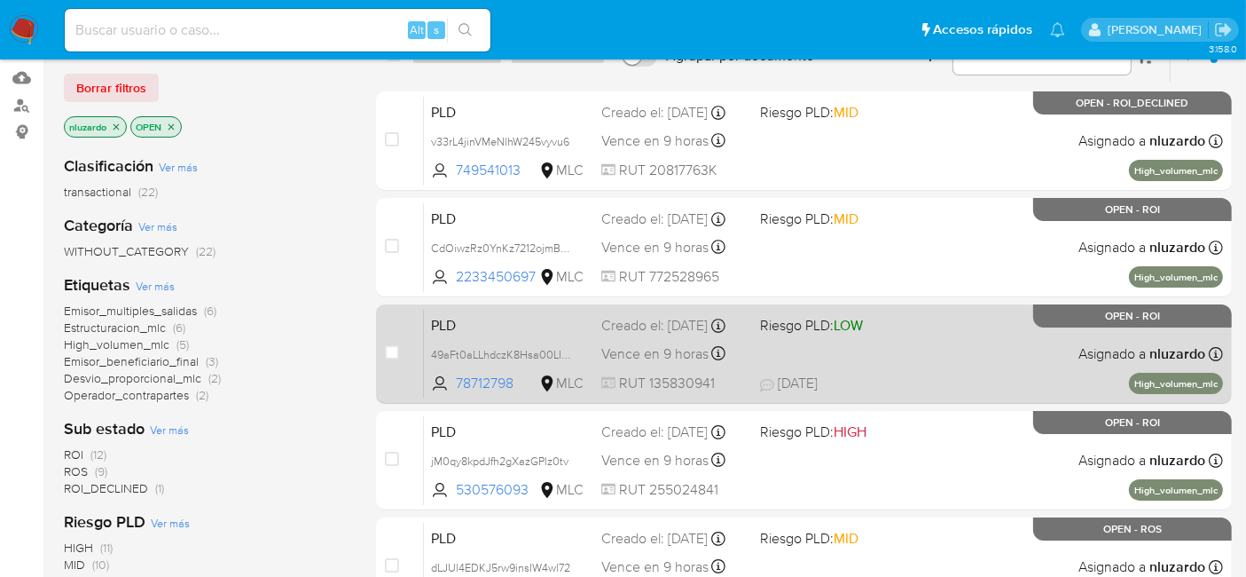
click at [839, 358] on div "PLD 49aFt0aLLhdczK8Hsa00LIpD 78712798 MLC Riesgo PLD: LOW Creado el: 12/06/2025…" at bounding box center [823, 354] width 799 height 90
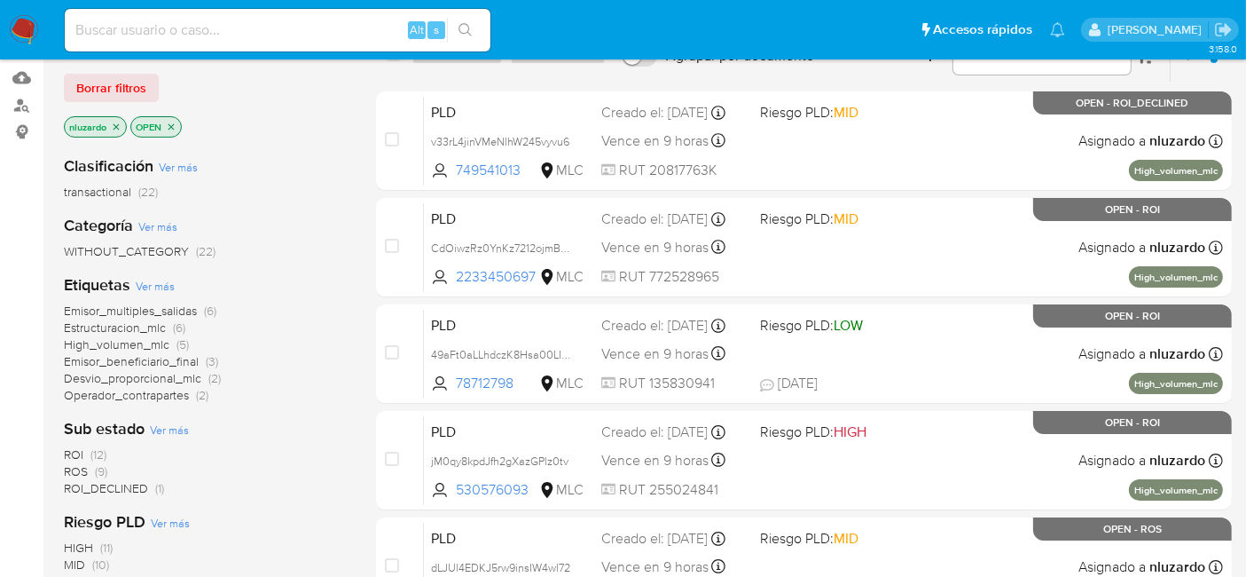
scroll to position [373, 0]
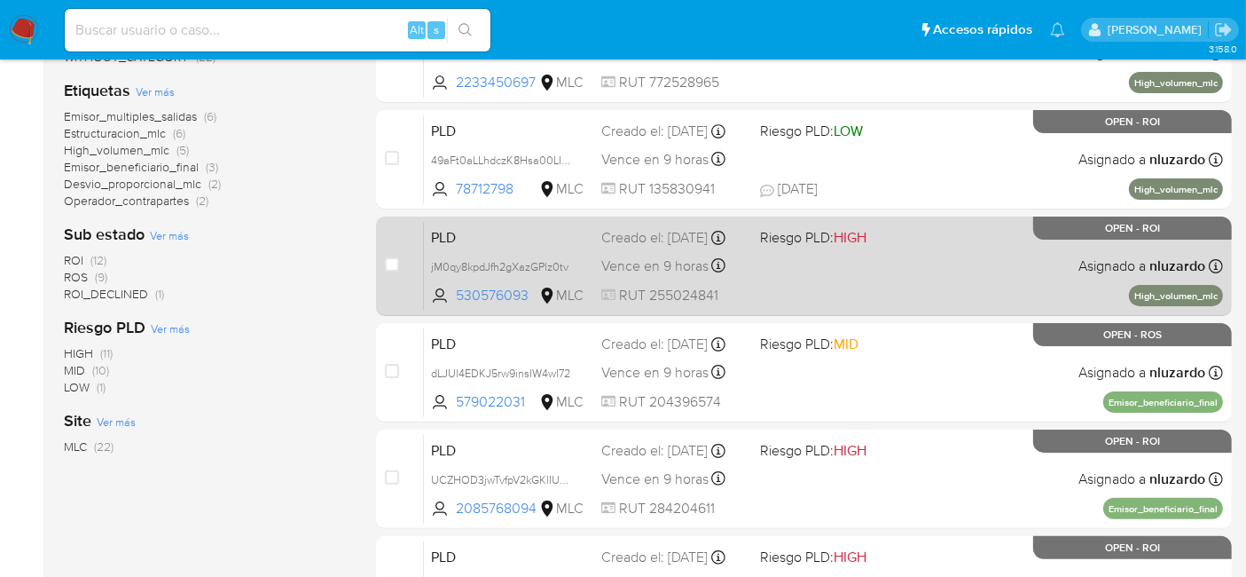
click at [784, 275] on div "PLD jM0qy8kpdJfh2gXazGPlz0tv 530576093 MLC Riesgo PLD: HIGH Creado el: 12/06/20…" at bounding box center [823, 266] width 799 height 90
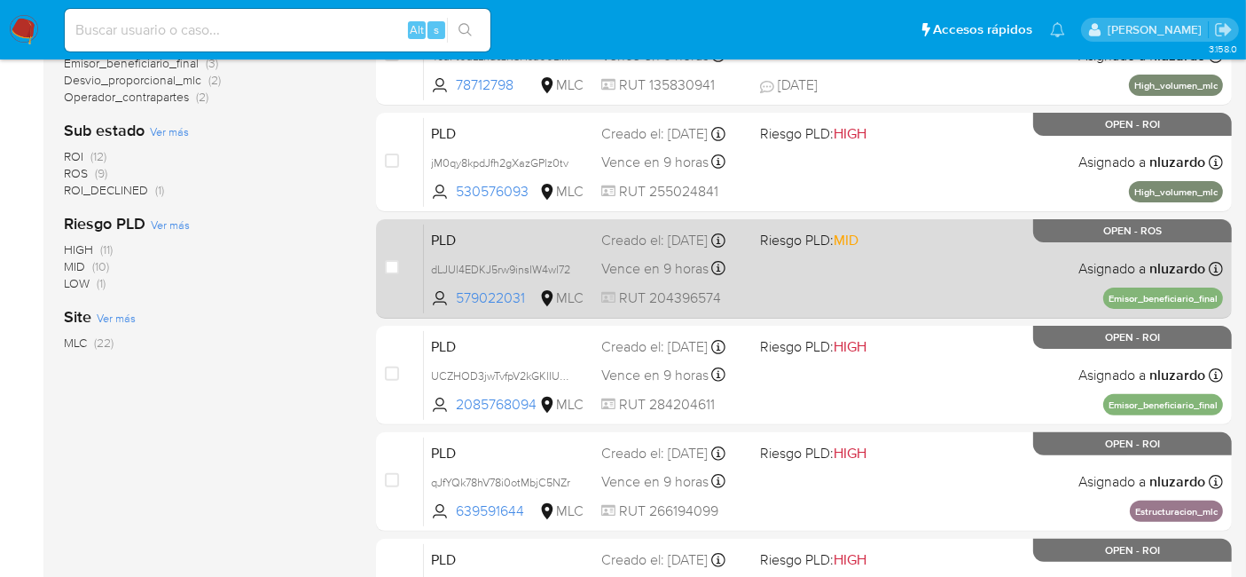
click at [796, 284] on div "PLD dLJUl4EDKJ5rw9insIW4wl72 579022031 MLC Riesgo PLD: MID Creado el: 12/06/202…" at bounding box center [823, 269] width 799 height 90
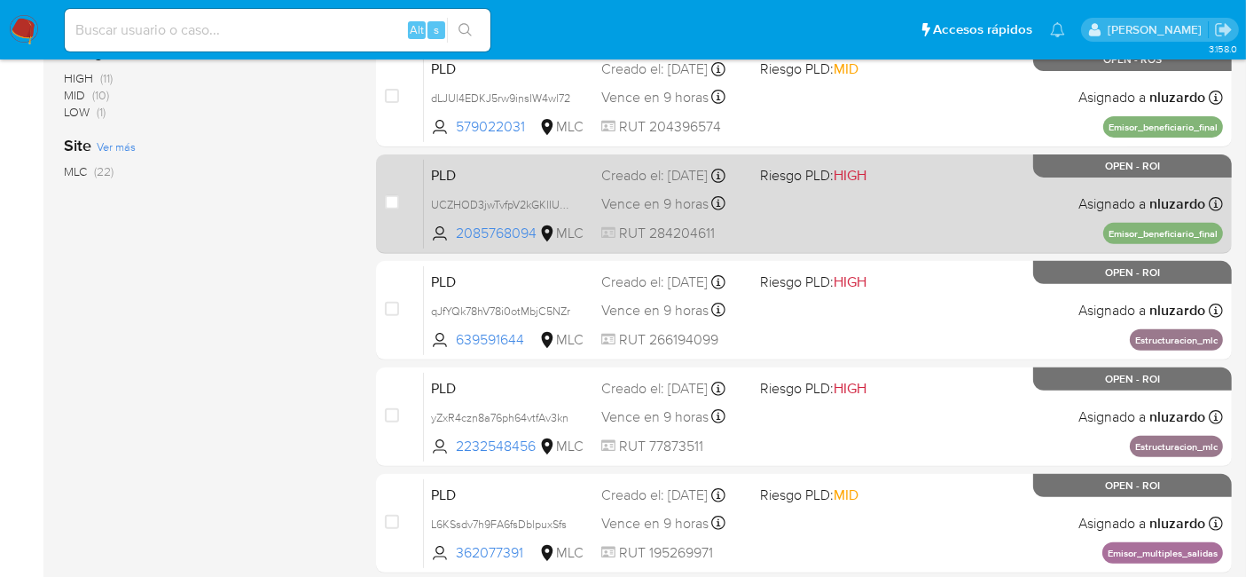
scroll to position [648, 0]
click at [812, 226] on div "PLD UCZHOD3jwTvfpV2kGKlIURbS 2085768094 MLC Riesgo PLD: HIGH Creado el: 12/06/2…" at bounding box center [823, 203] width 799 height 90
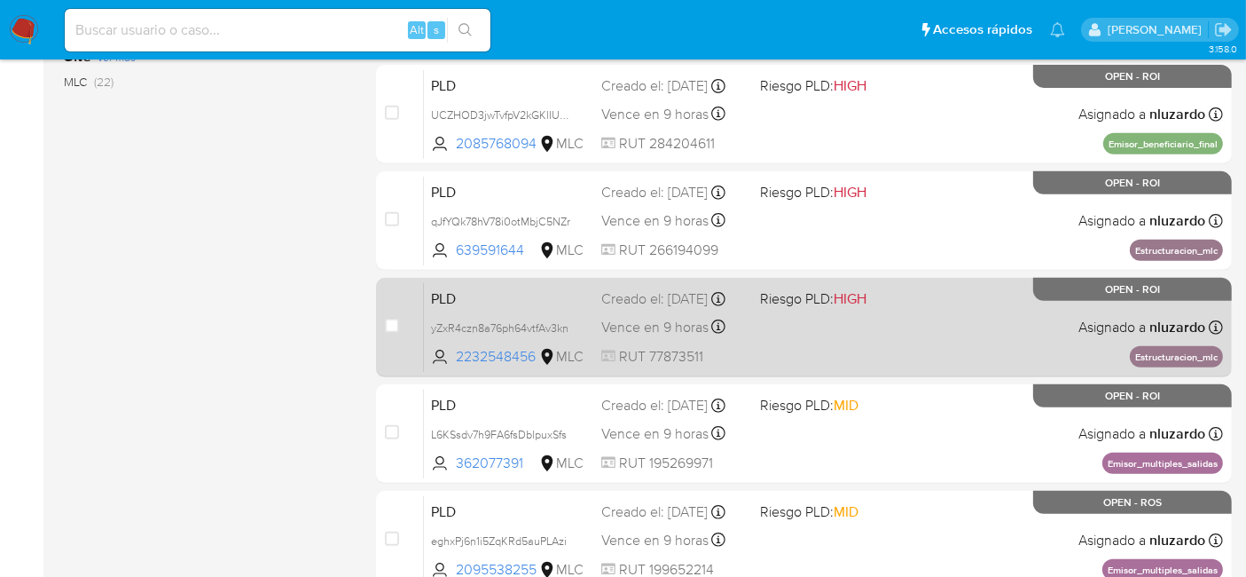
scroll to position [746, 0]
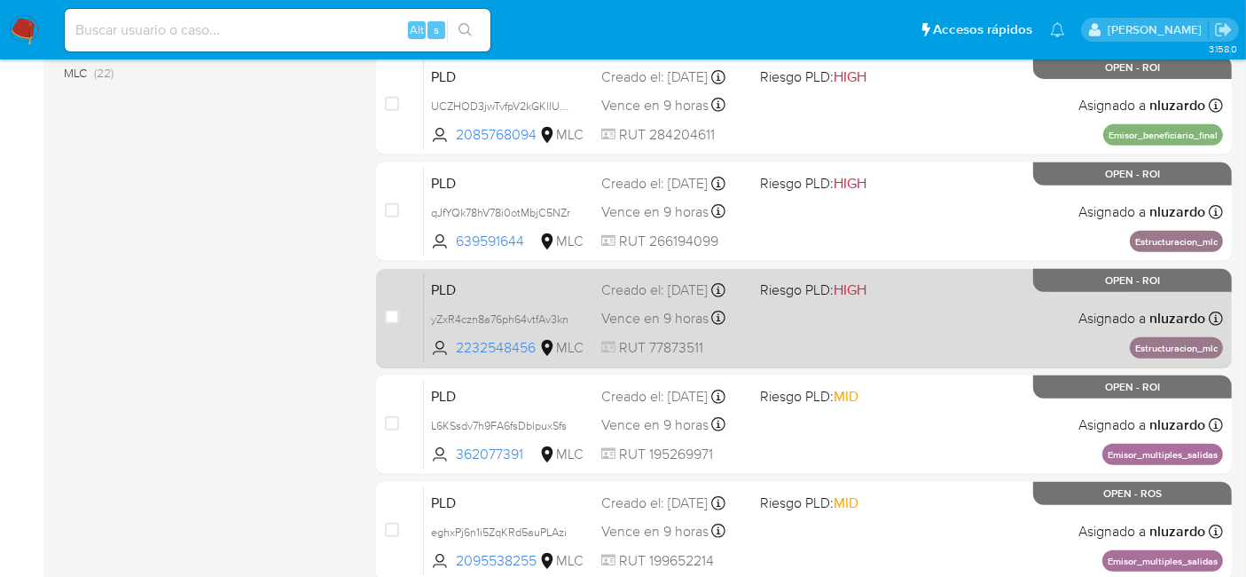
click at [781, 326] on div "PLD yZxR4czn8a76ph64vtfAv3kn 2232548456 MLC Riesgo PLD: HIGH Creado el: 12/06/2…" at bounding box center [823, 318] width 799 height 90
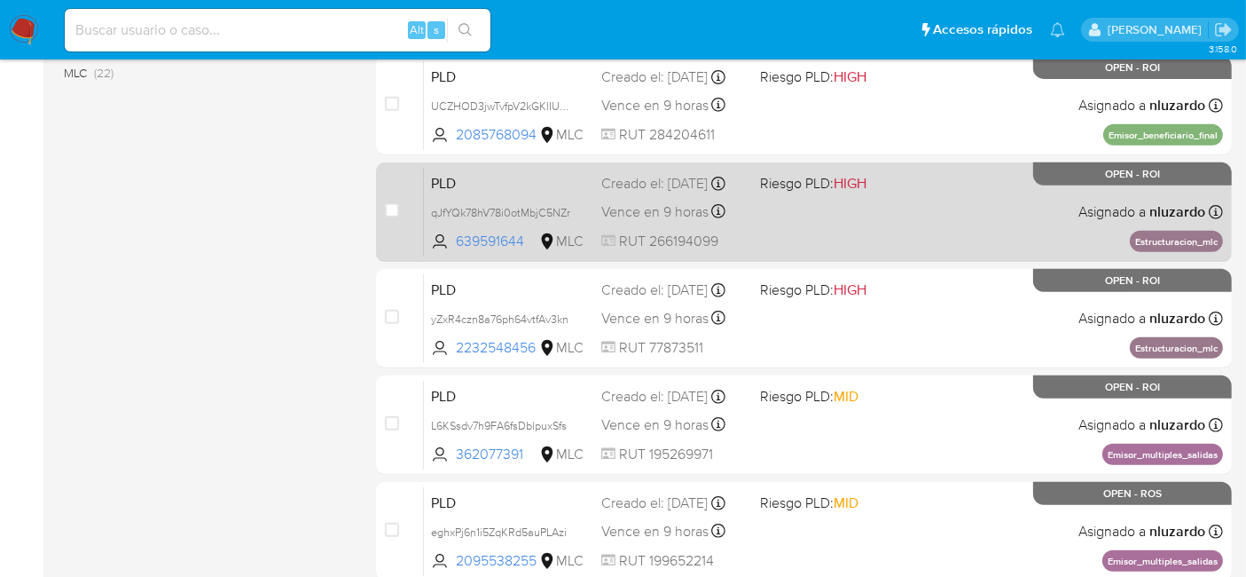
scroll to position [887, 0]
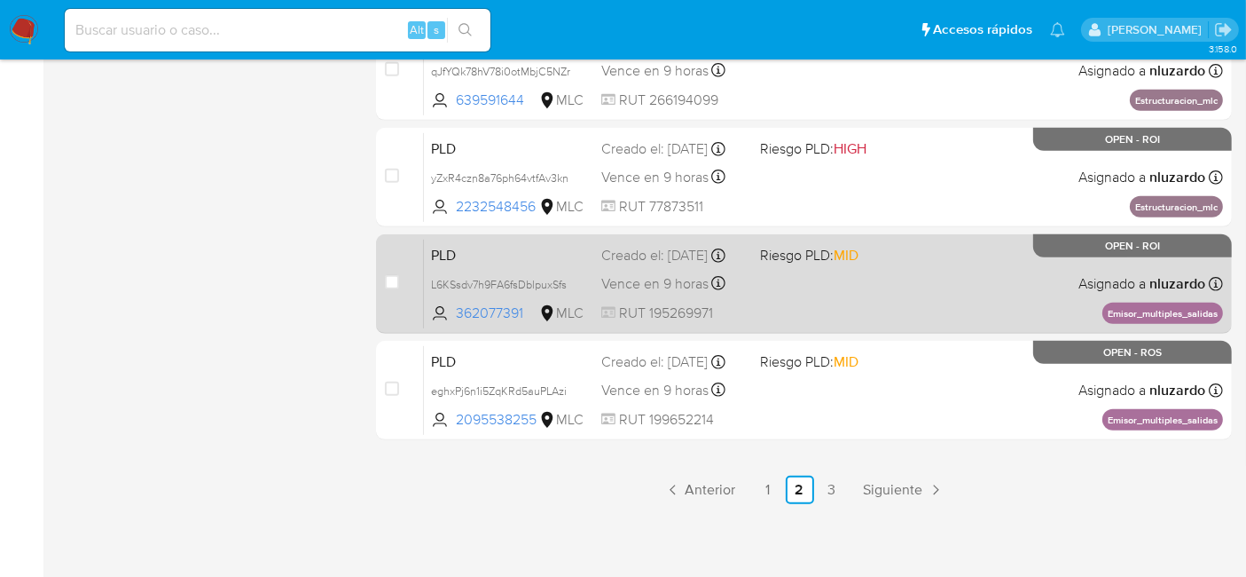
click at [792, 294] on div "PLD L6KSsdv7h9FA6fsDblpuxSfs 362077391 MLC Riesgo PLD: MID Creado el: 12/06/202…" at bounding box center [823, 284] width 799 height 90
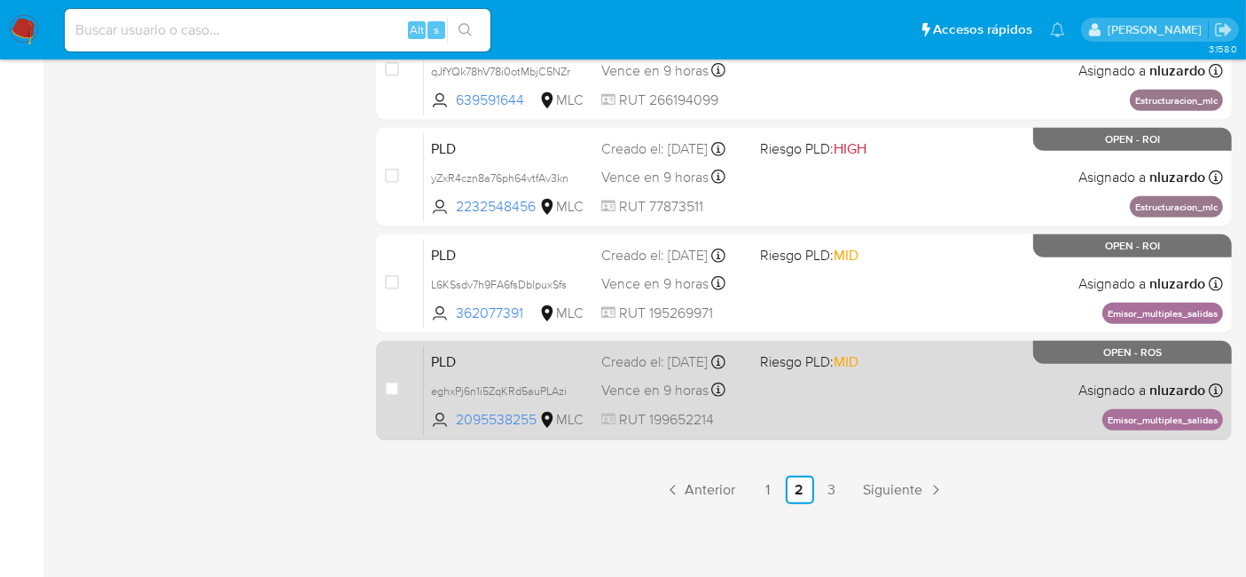
click at [785, 390] on div "PLD eghxPj6n1i5ZqKRd5auPLAzi 2095538255 MLC Riesgo PLD: MID Creado el: 12/06/20…" at bounding box center [823, 390] width 799 height 90
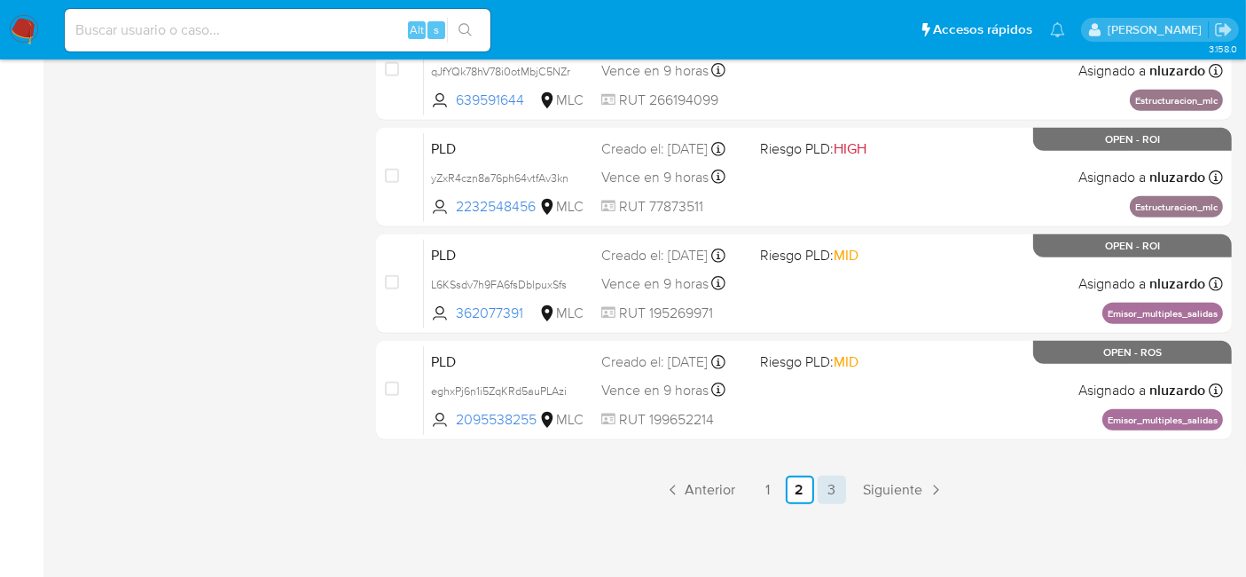
click at [828, 480] on link "3" at bounding box center [832, 489] width 28 height 28
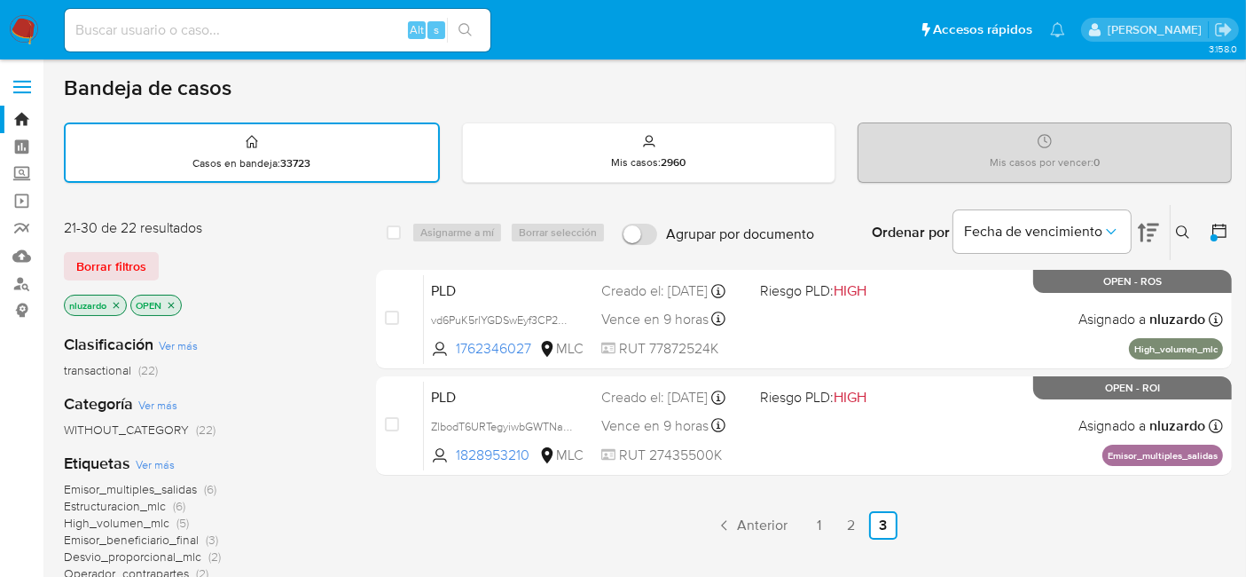
scroll to position [81, 0]
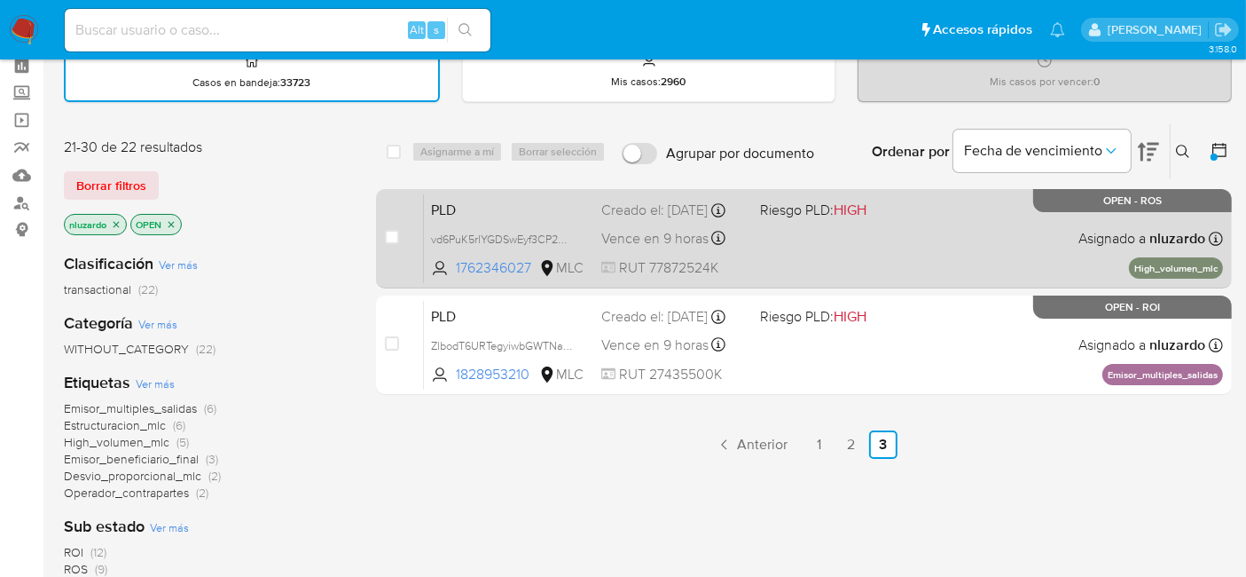
click at [844, 254] on div "PLD vd6PuK5rlYGDSwEyf3CP2Ngk 1762346027 MLC Riesgo PLD: HIGH Creado el: 12/06/2…" at bounding box center [823, 238] width 799 height 90
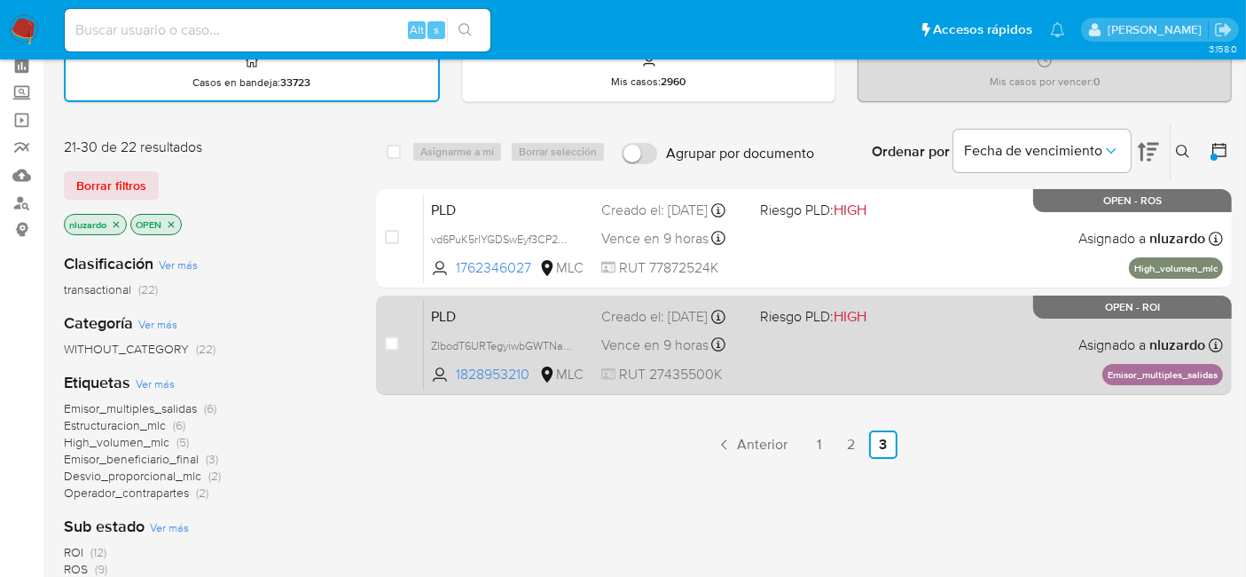
click at [844, 376] on div "PLD ZlbodT6URTegyiwbGWTNaX0e 1828953210 MLC Riesgo PLD: HIGH Creado el: 12/06/2…" at bounding box center [823, 345] width 799 height 90
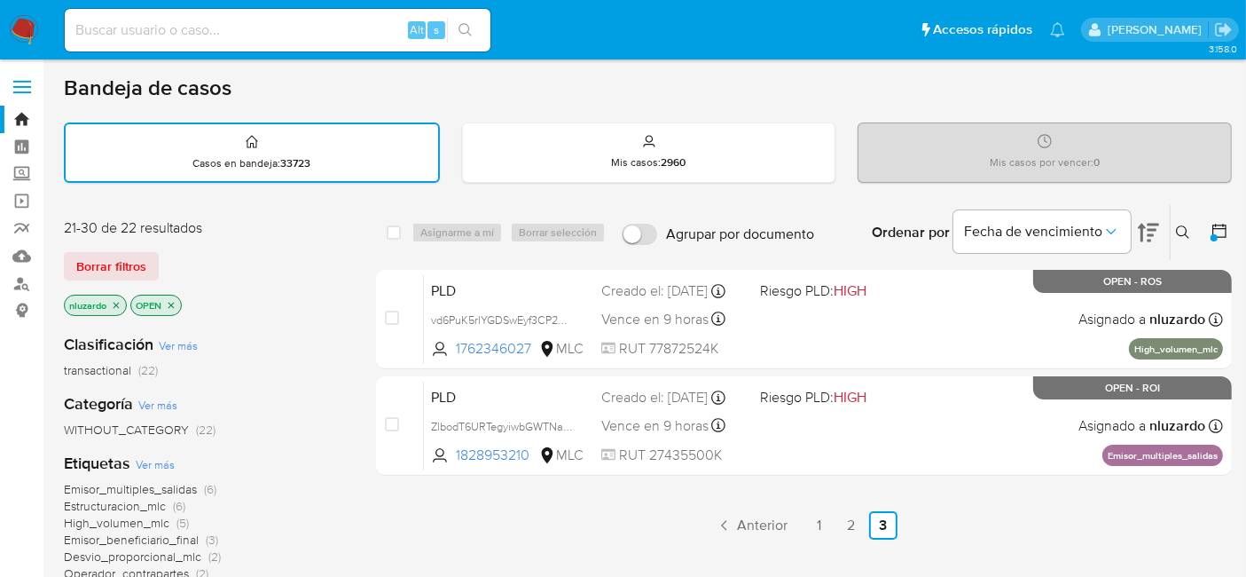
click at [30, 39] on img at bounding box center [24, 30] width 30 height 30
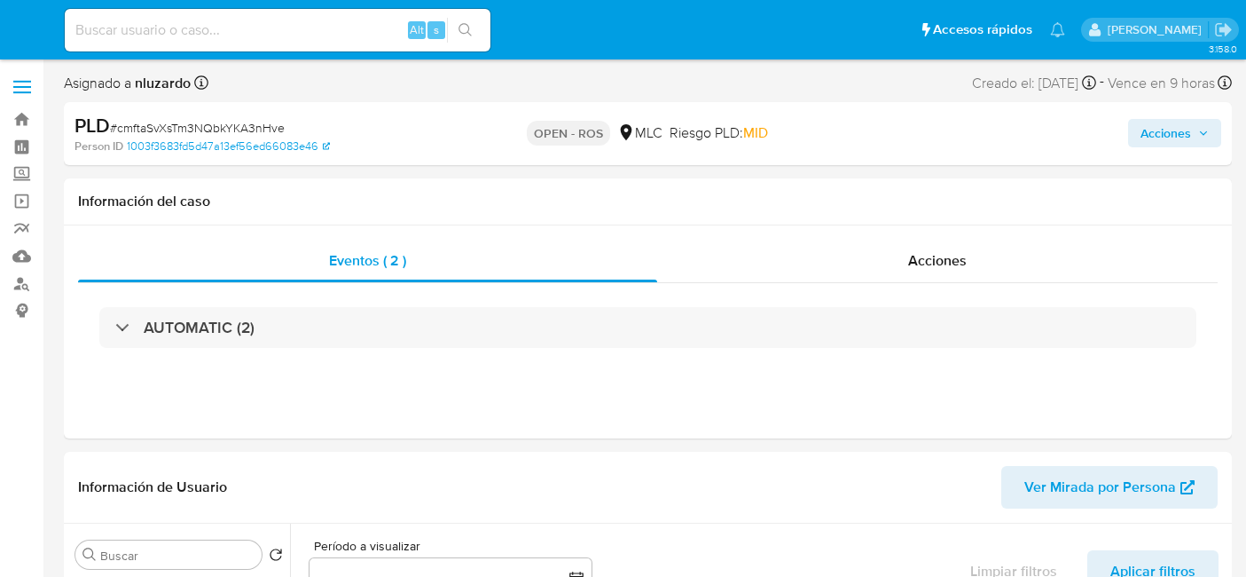
select select "10"
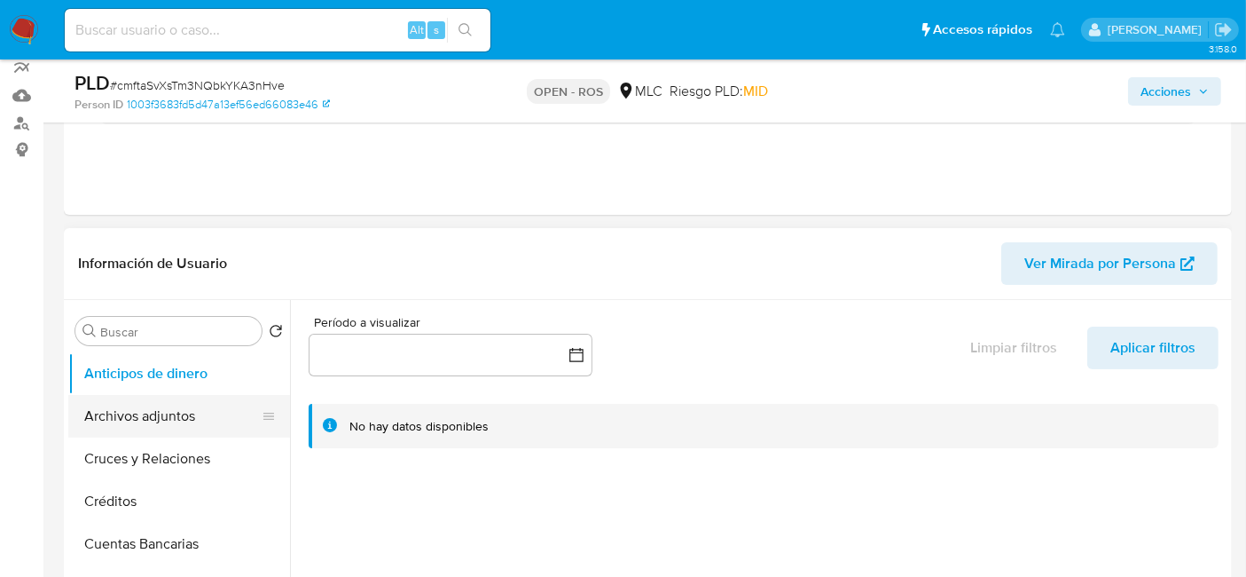
scroll to position [320, 0]
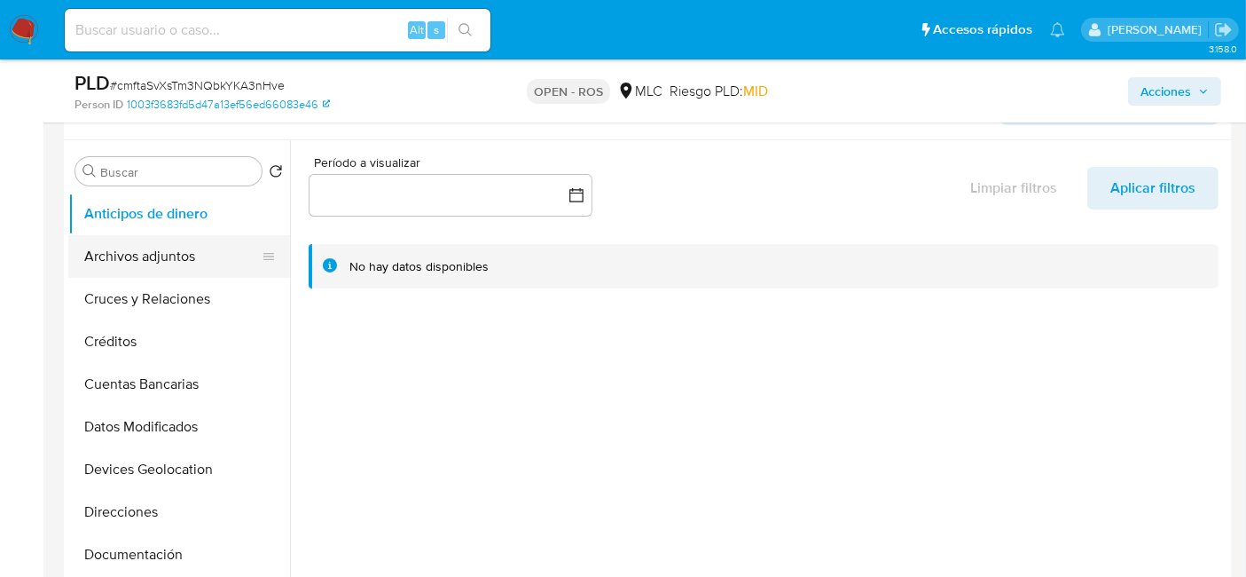
click at [149, 261] on button "Archivos adjuntos" at bounding box center [172, 256] width 208 height 43
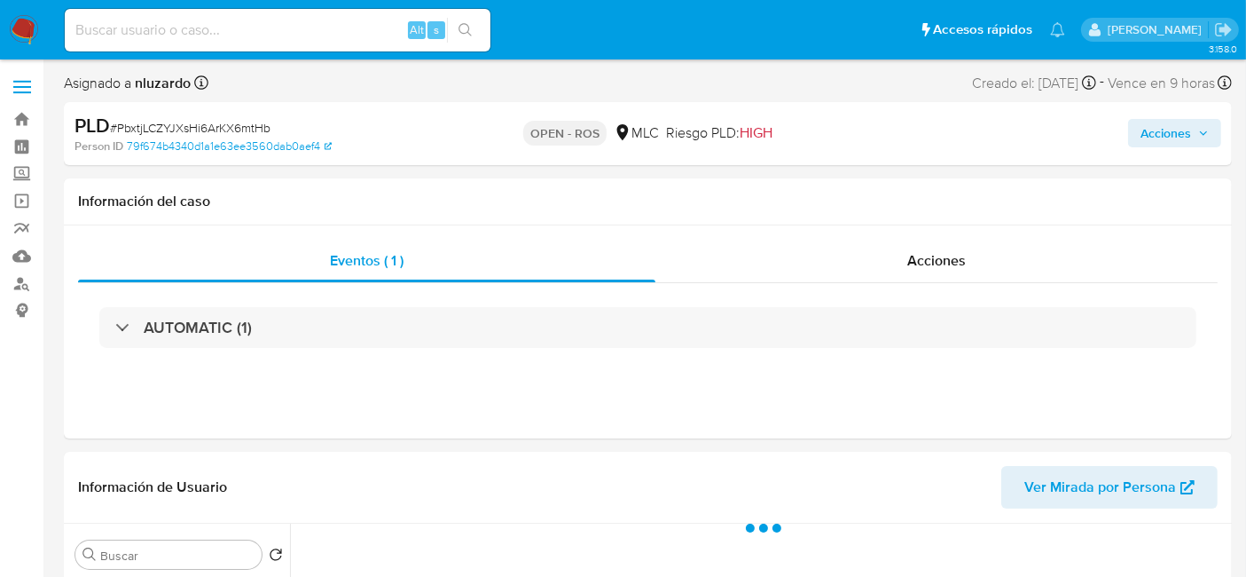
select select "10"
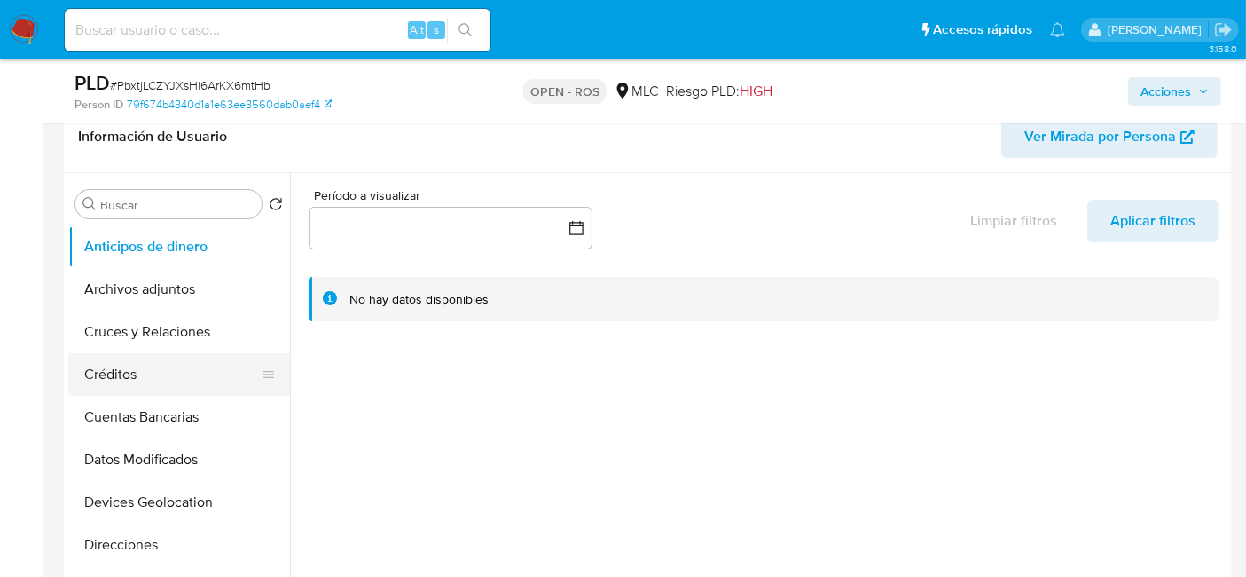
scroll to position [310, 0]
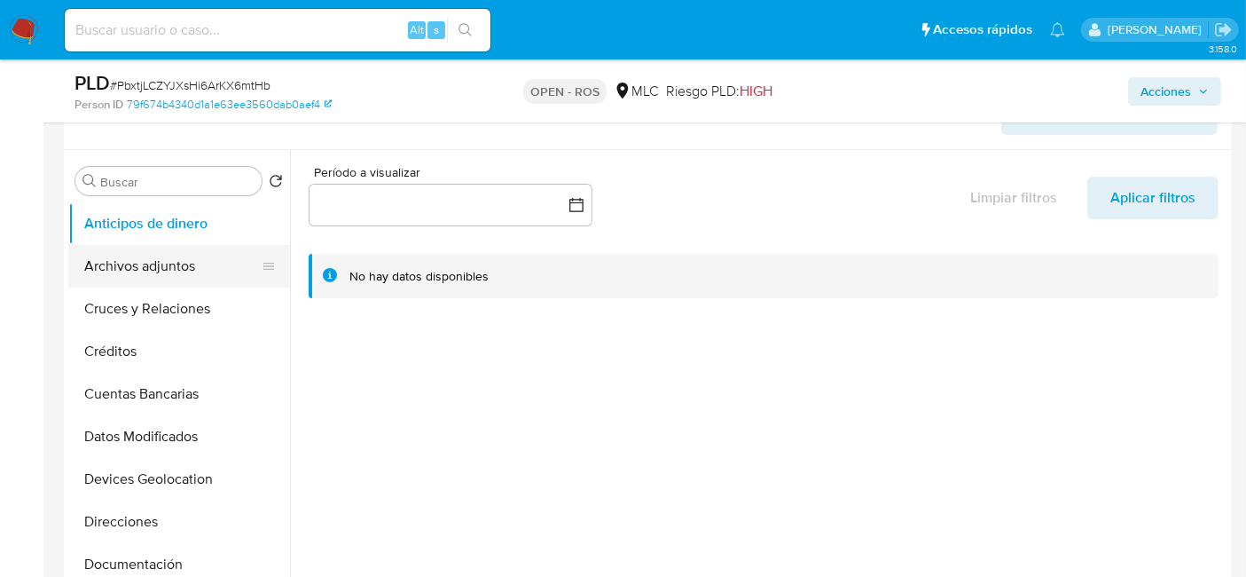
click at [134, 252] on button "Archivos adjuntos" at bounding box center [172, 266] width 208 height 43
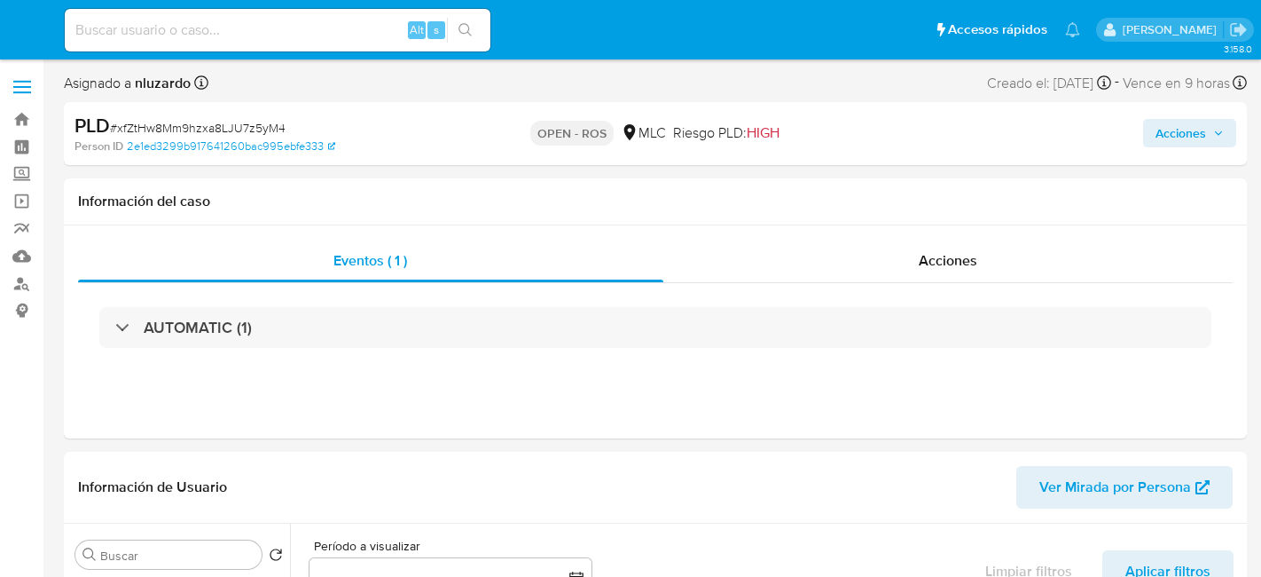
select select "10"
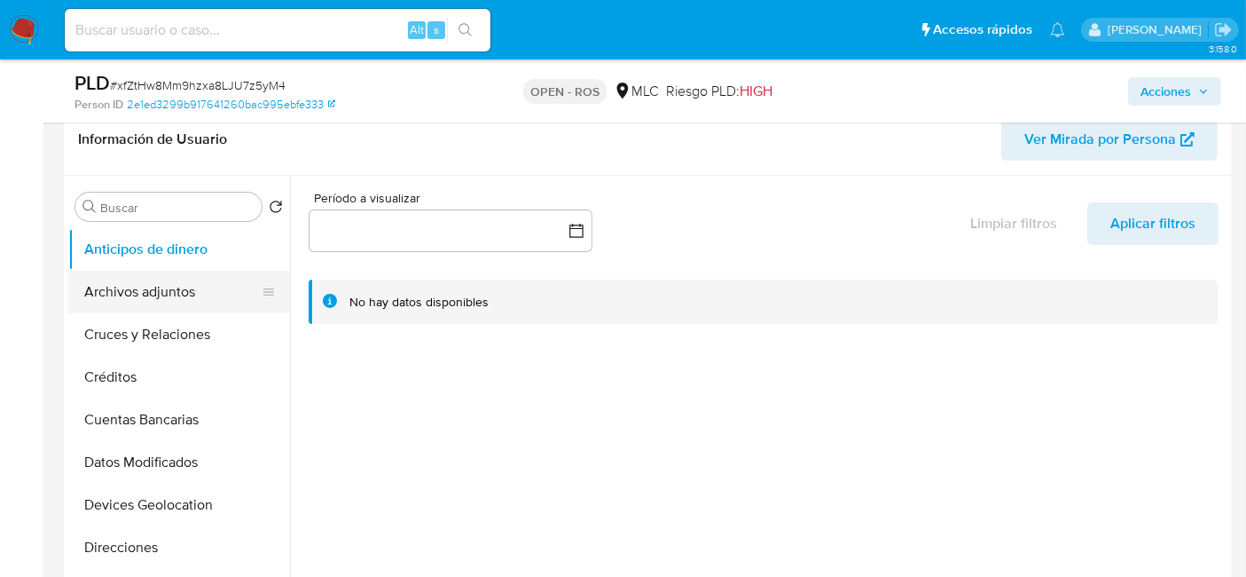
scroll to position [307, 0]
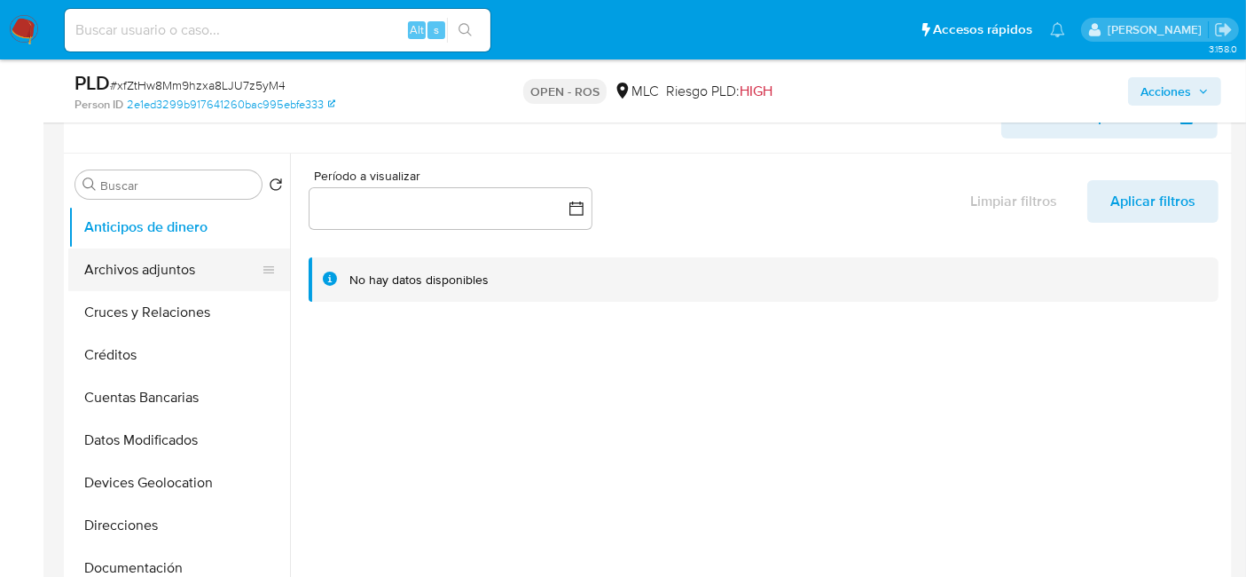
click at [134, 258] on button "Archivos adjuntos" at bounding box center [172, 269] width 208 height 43
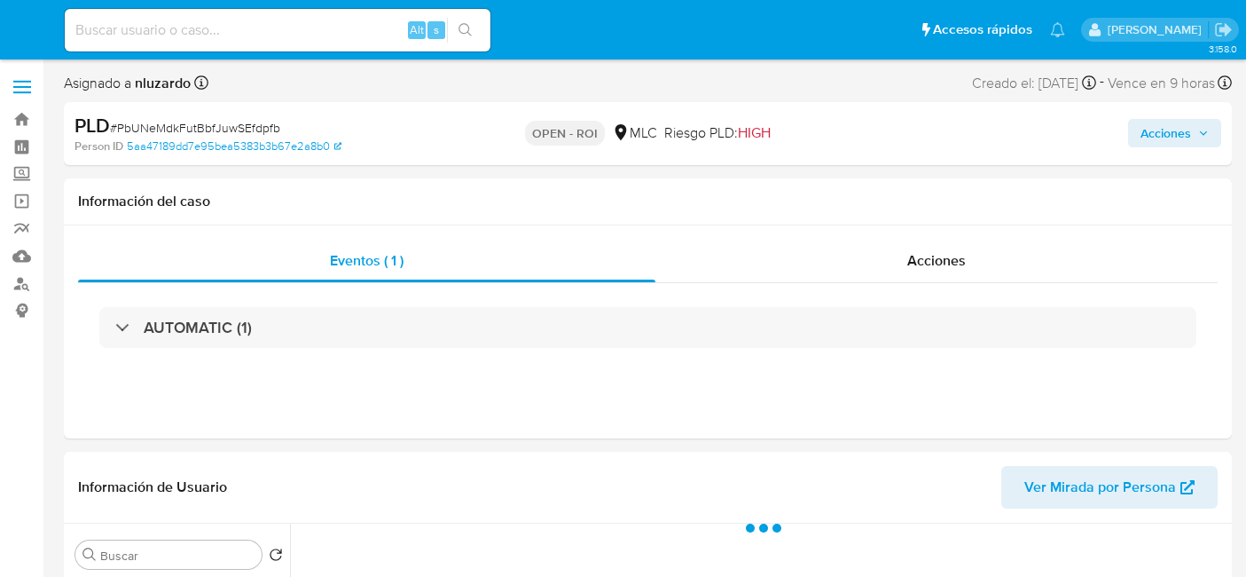
select select "10"
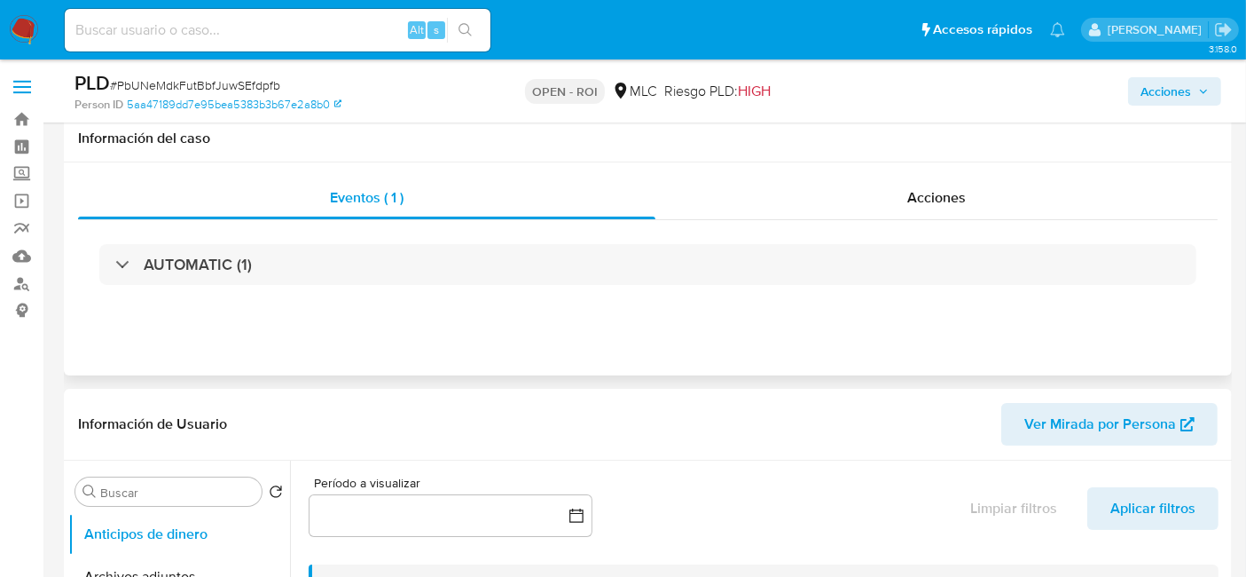
scroll to position [216, 0]
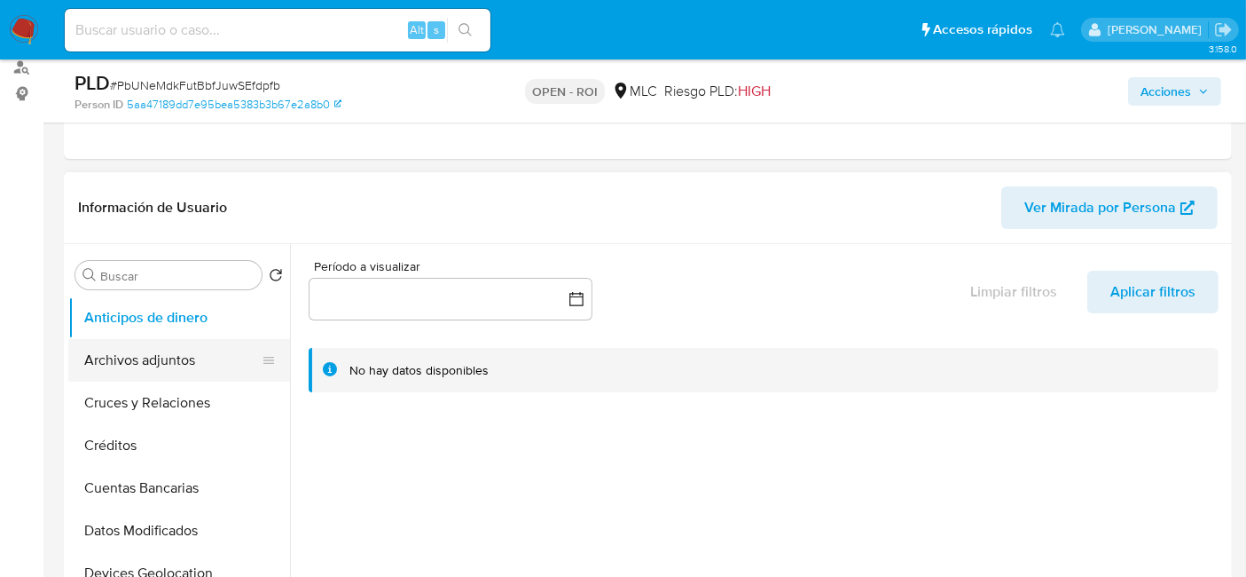
click at [129, 356] on button "Archivos adjuntos" at bounding box center [172, 360] width 208 height 43
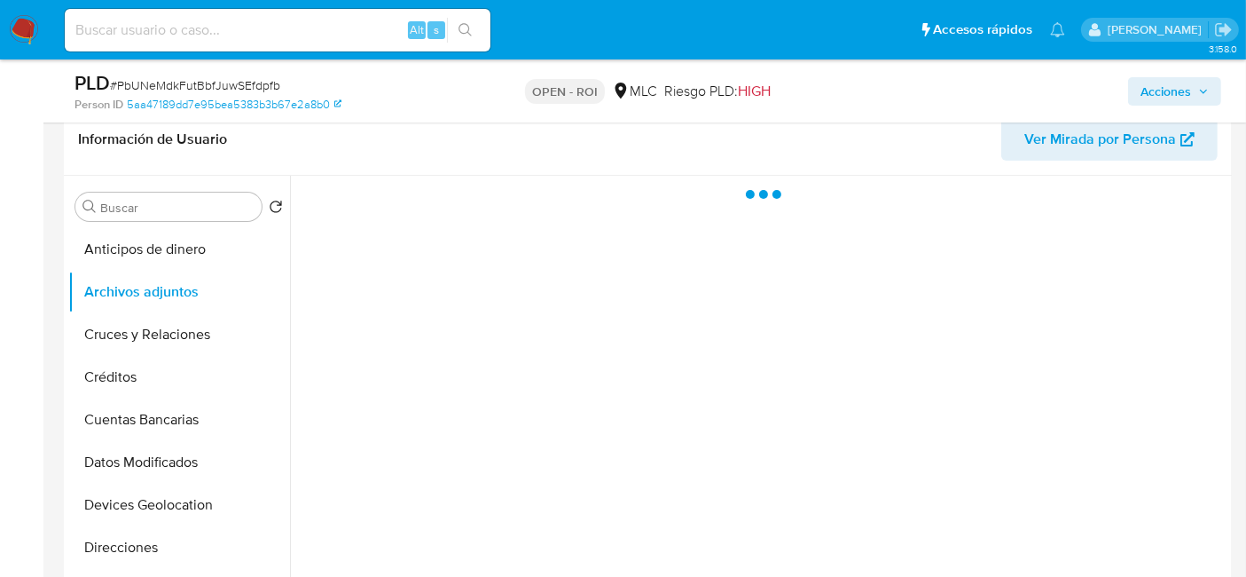
scroll to position [291, 0]
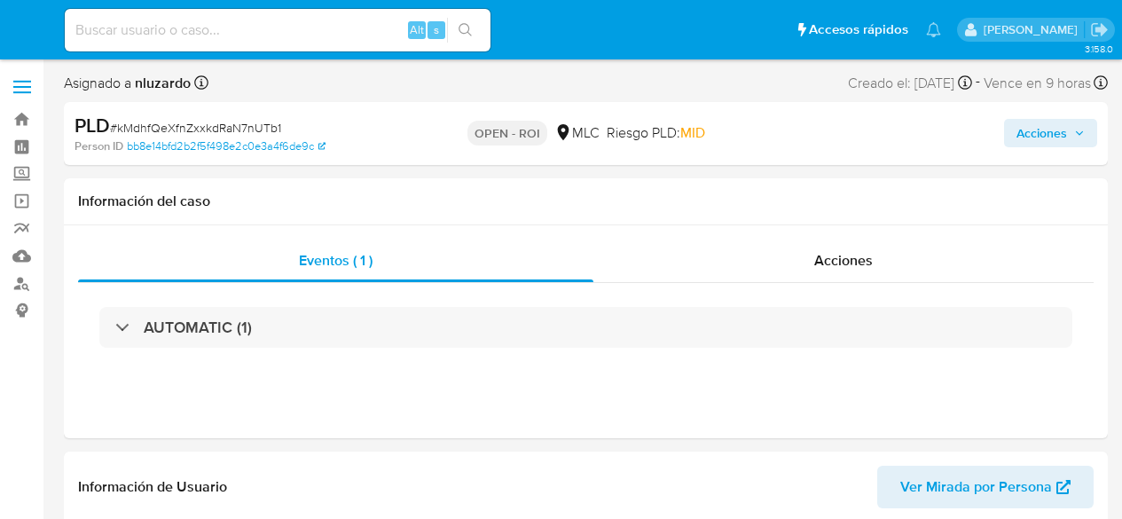
select select "10"
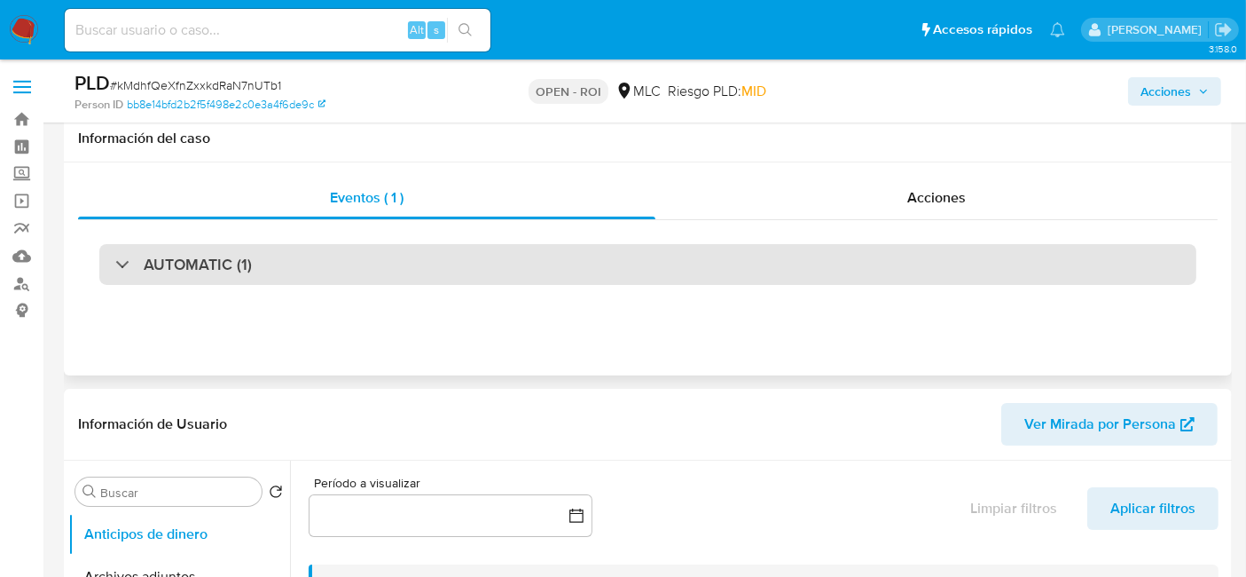
scroll to position [277, 0]
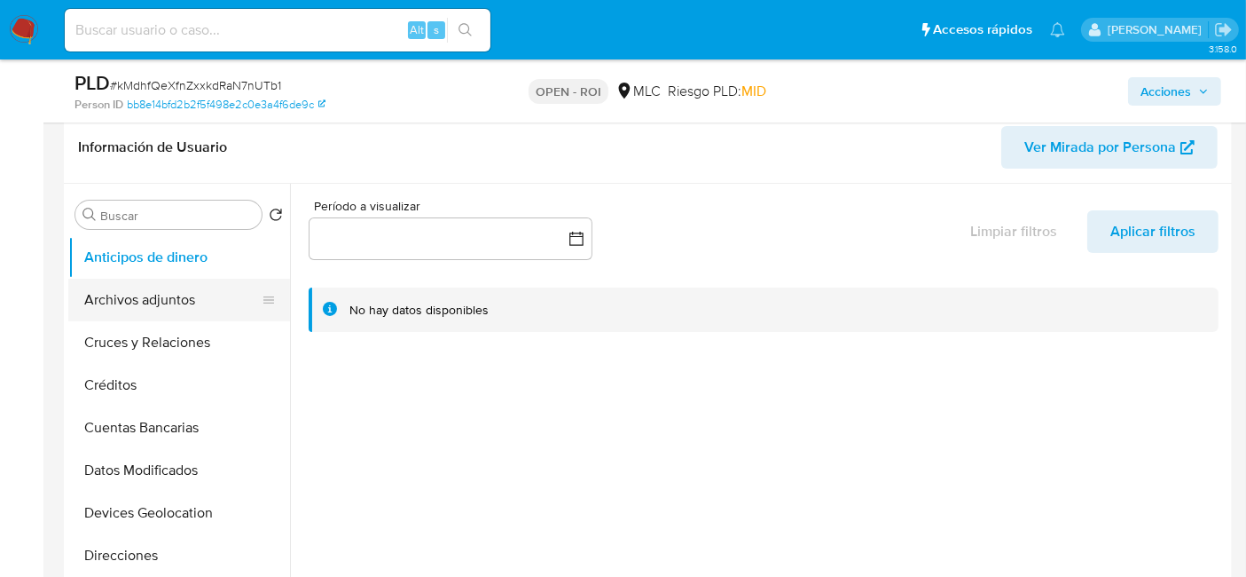
click at [130, 292] on button "Archivos adjuntos" at bounding box center [172, 300] width 208 height 43
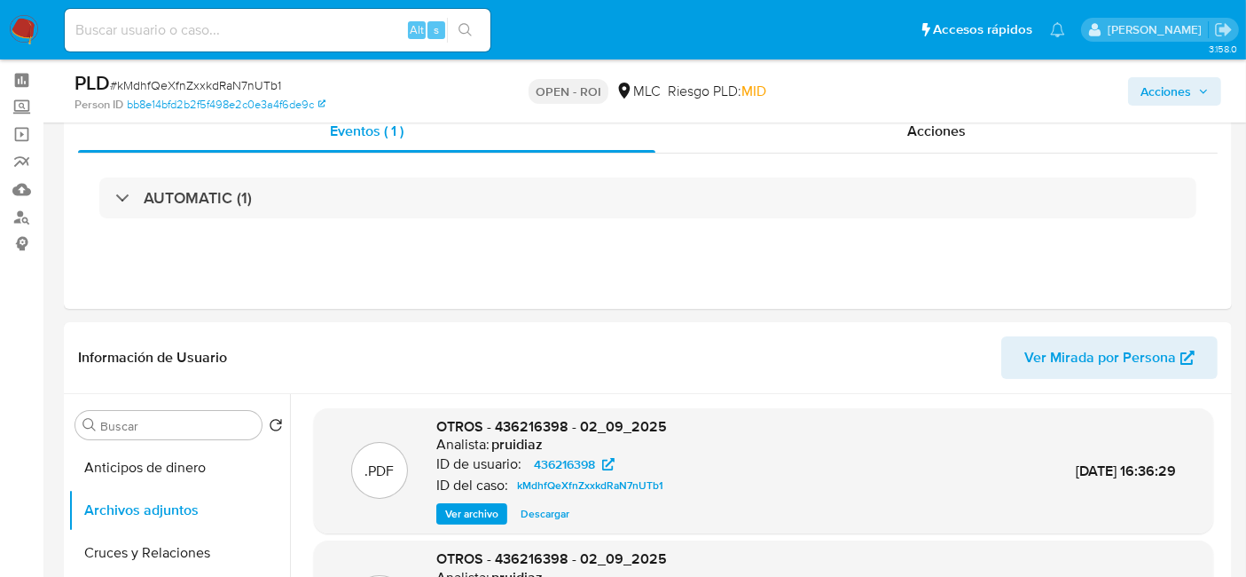
scroll to position [63, 0]
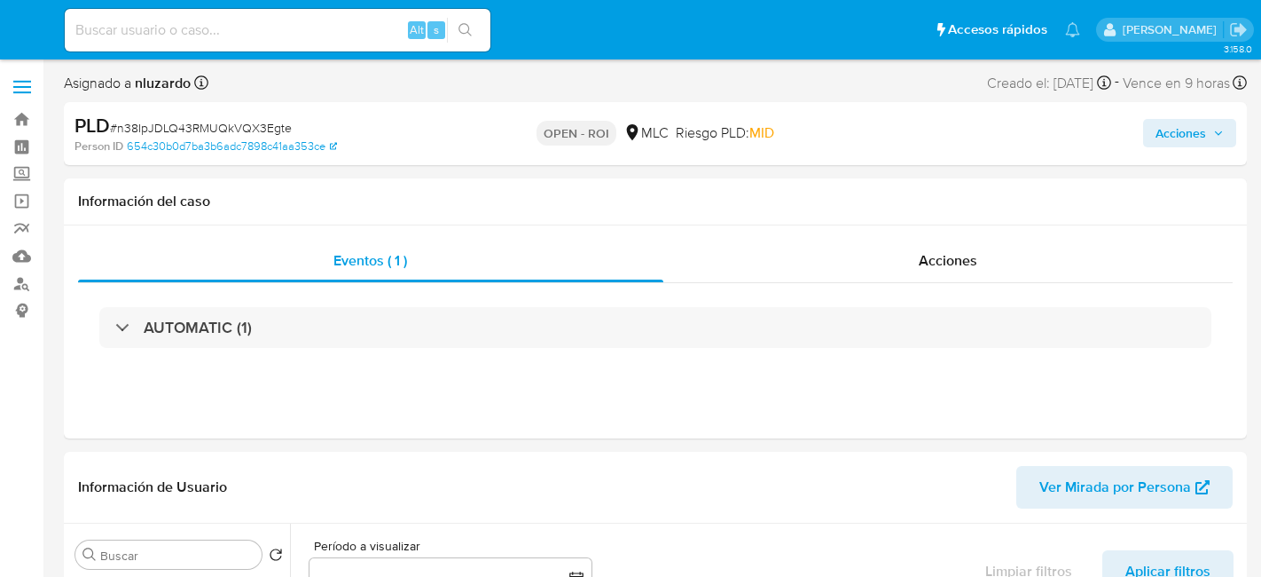
select select "10"
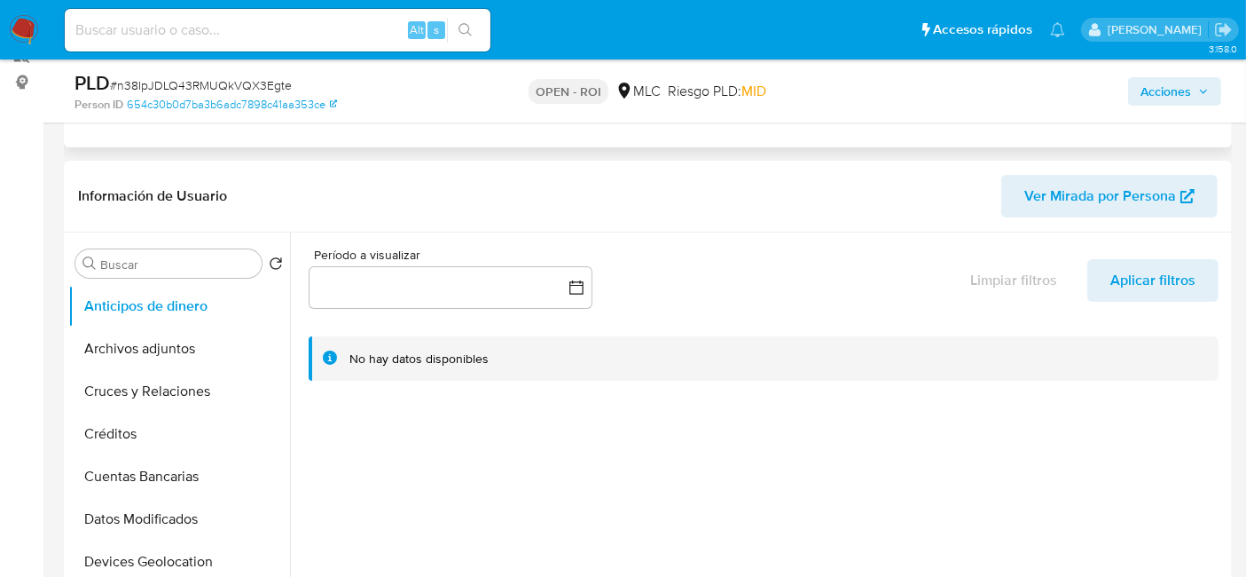
scroll to position [238, 0]
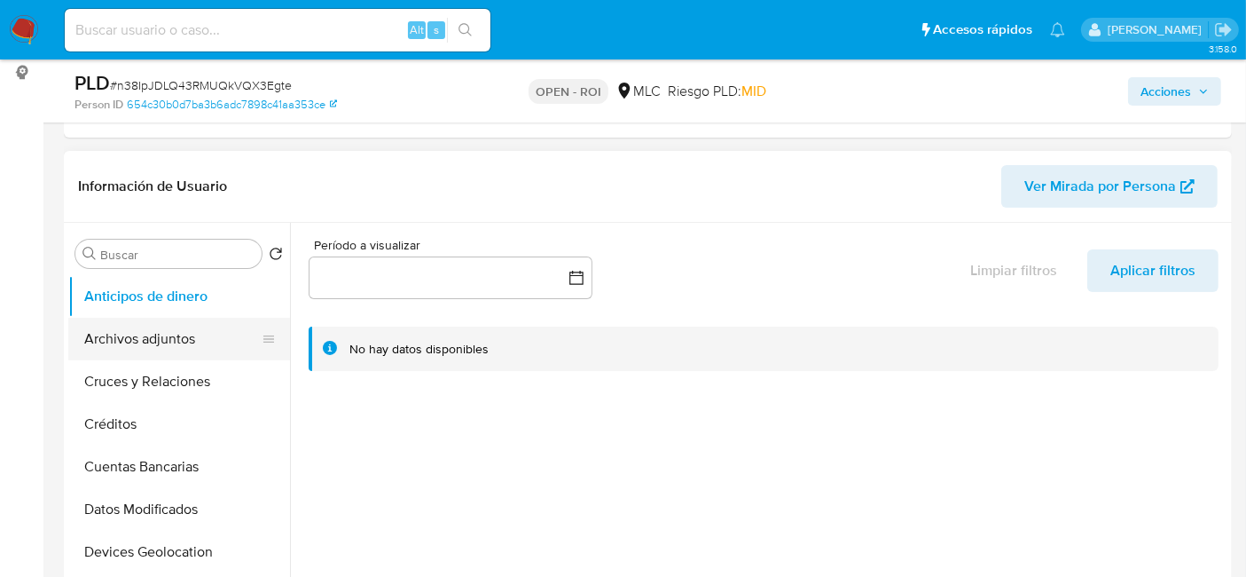
click at [144, 334] on button "Archivos adjuntos" at bounding box center [172, 339] width 208 height 43
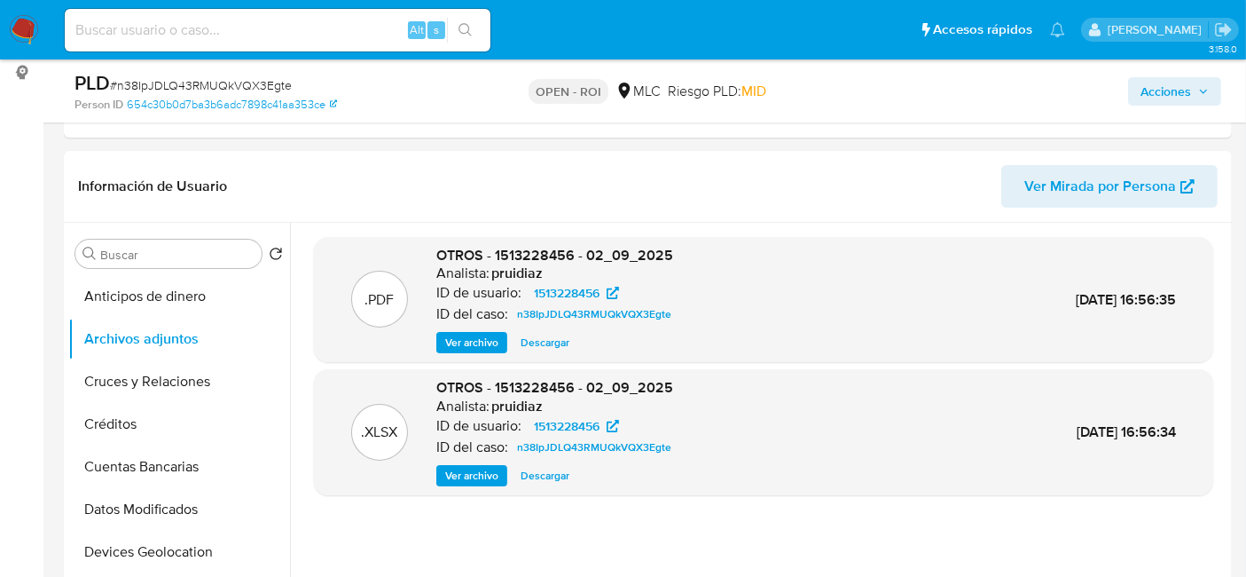
scroll to position [0, 0]
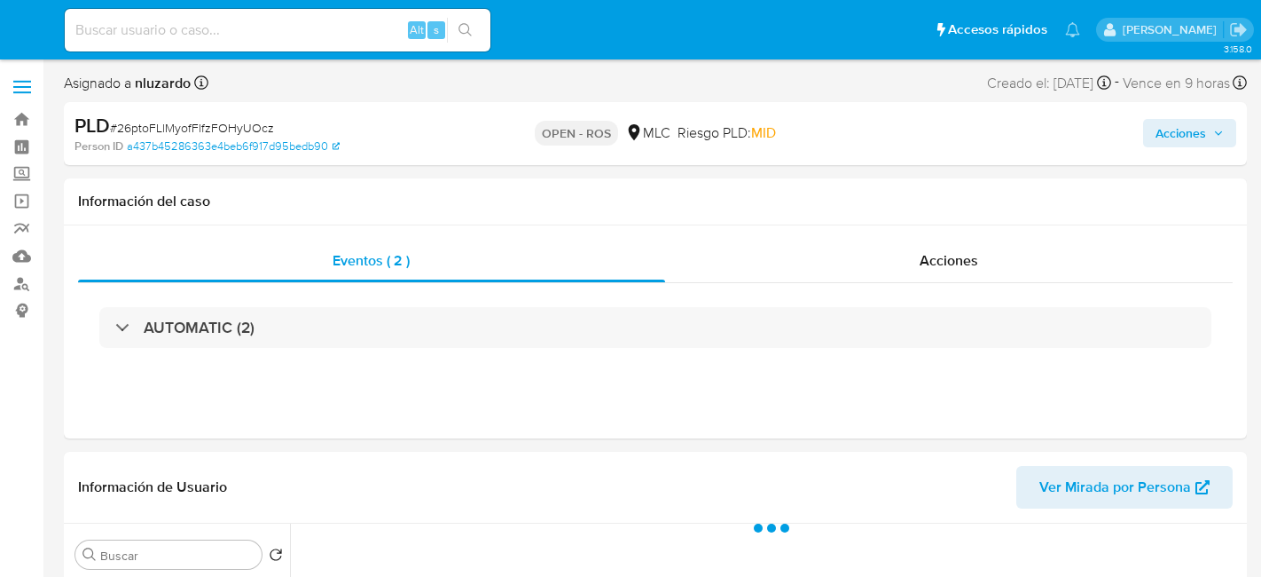
select select "10"
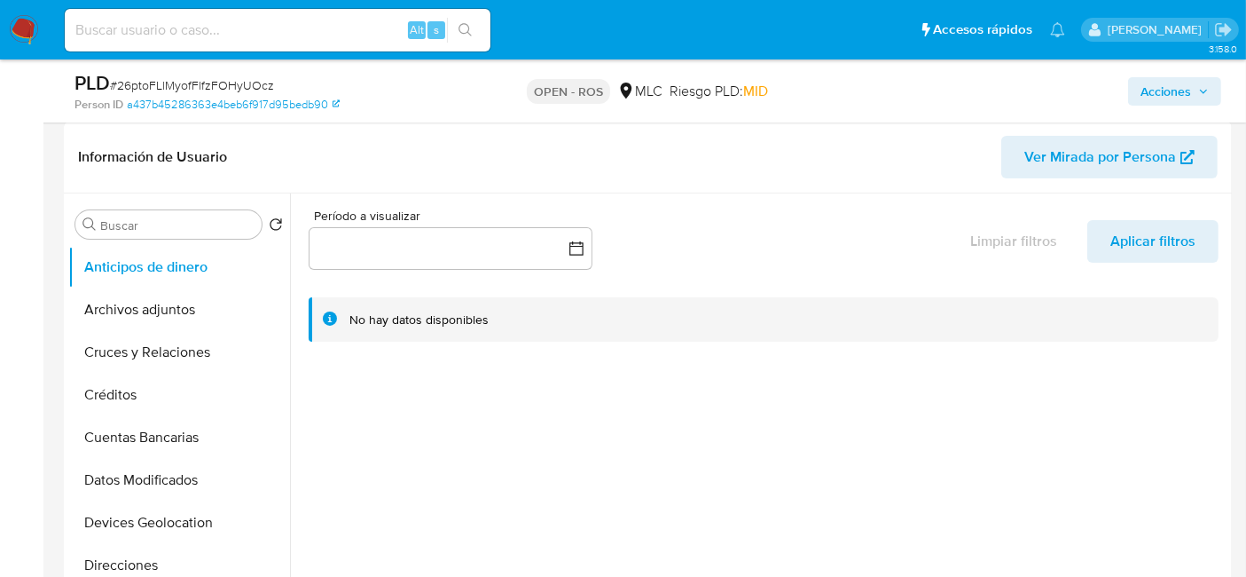
scroll to position [269, 0]
click at [163, 296] on button "Archivos adjuntos" at bounding box center [172, 307] width 208 height 43
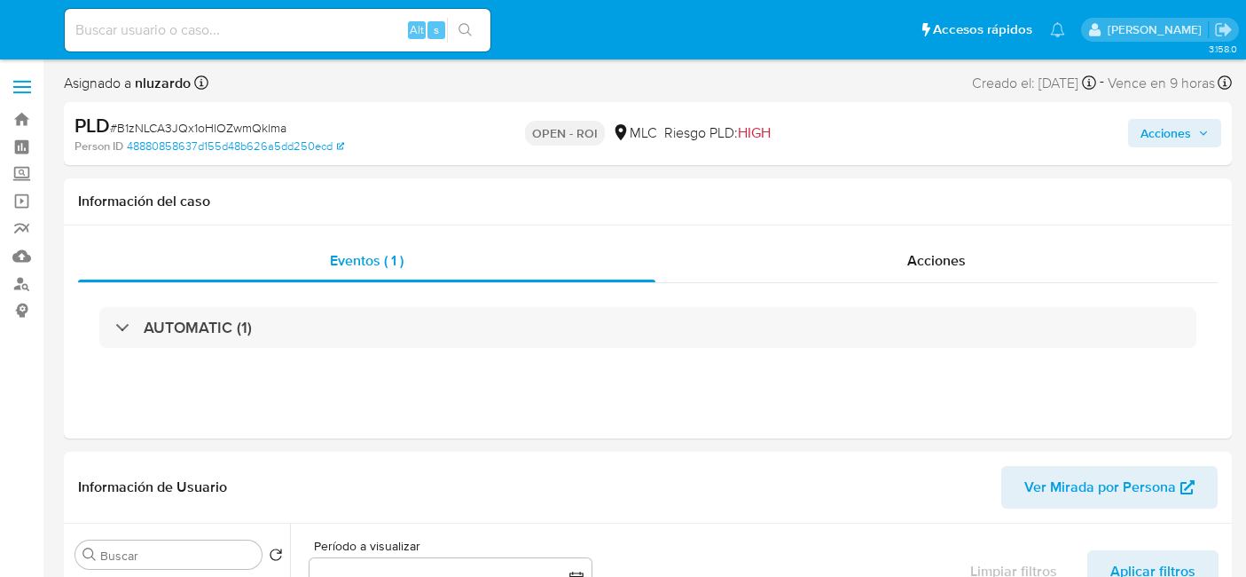
select select "10"
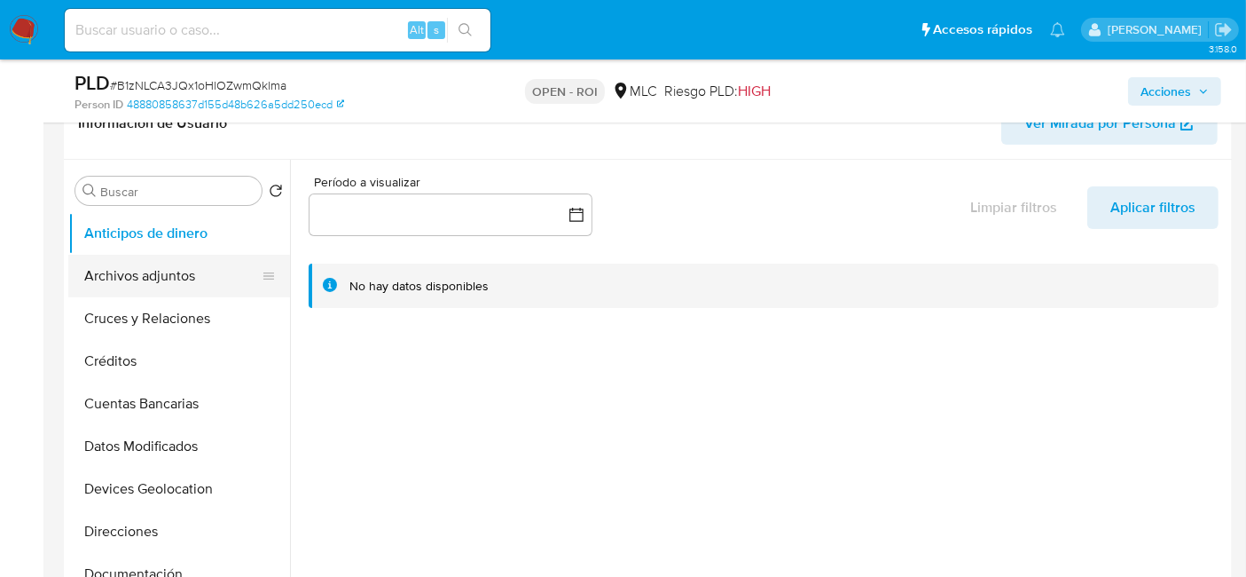
scroll to position [302, 0]
click at [151, 262] on button "Archivos adjuntos" at bounding box center [172, 275] width 208 height 43
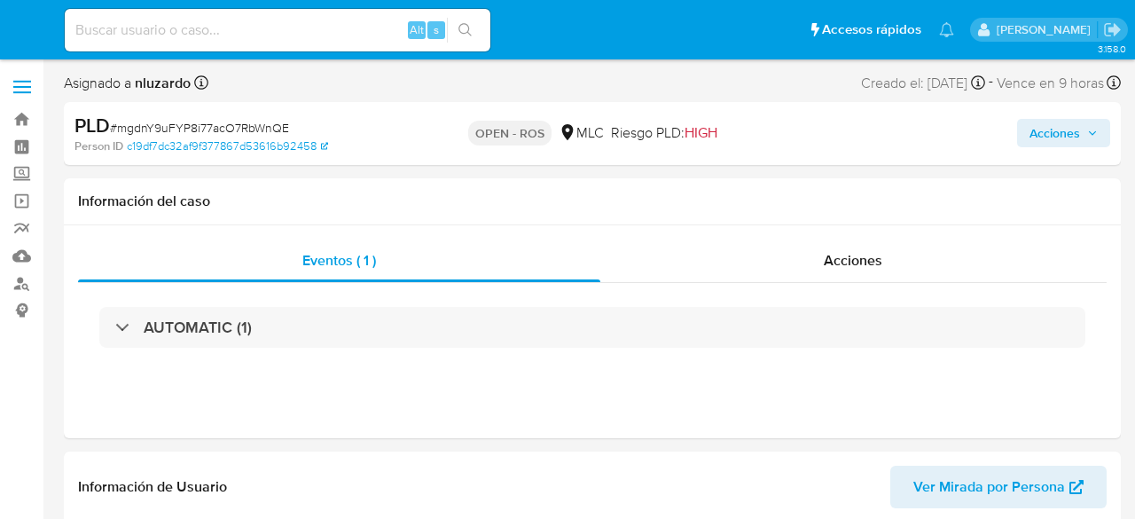
select select "10"
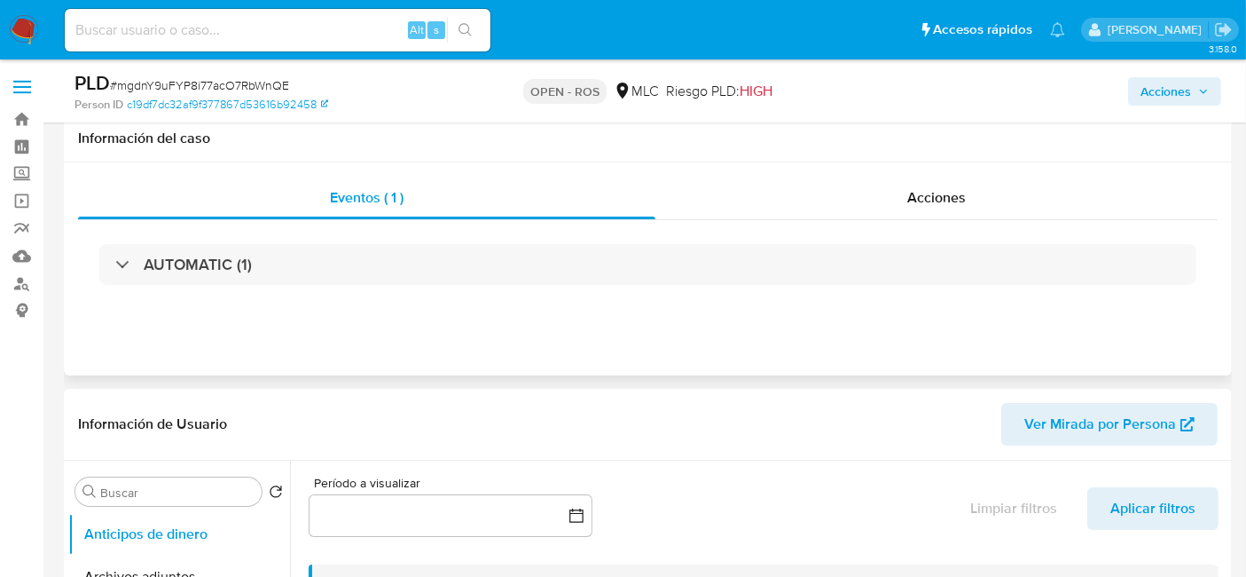
scroll to position [248, 0]
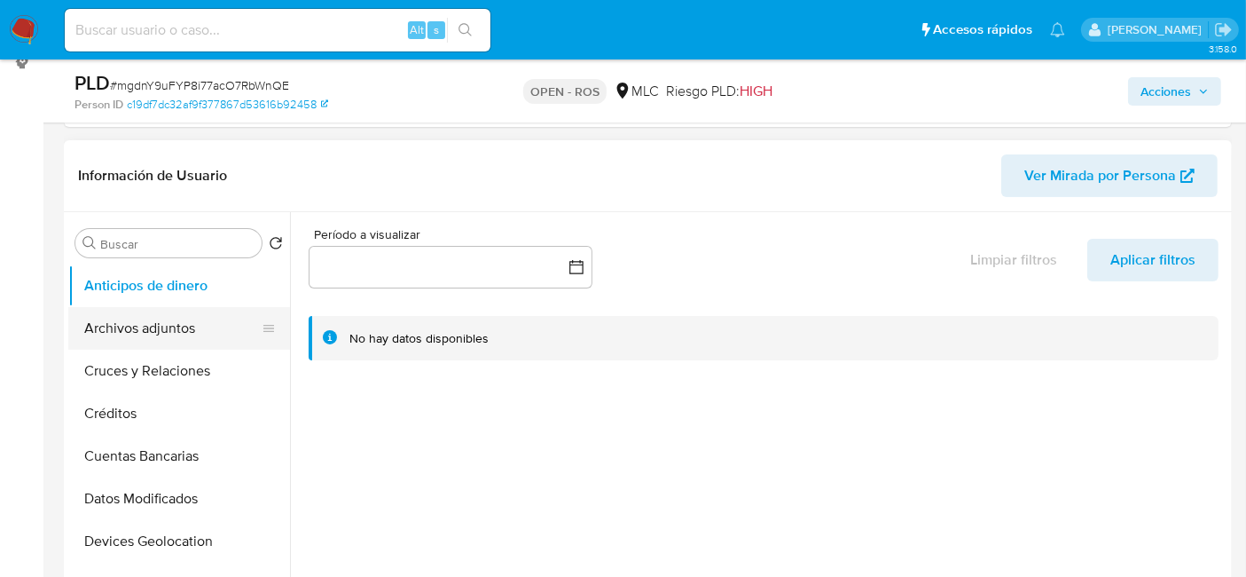
click at [157, 318] on button "Archivos adjuntos" at bounding box center [172, 328] width 208 height 43
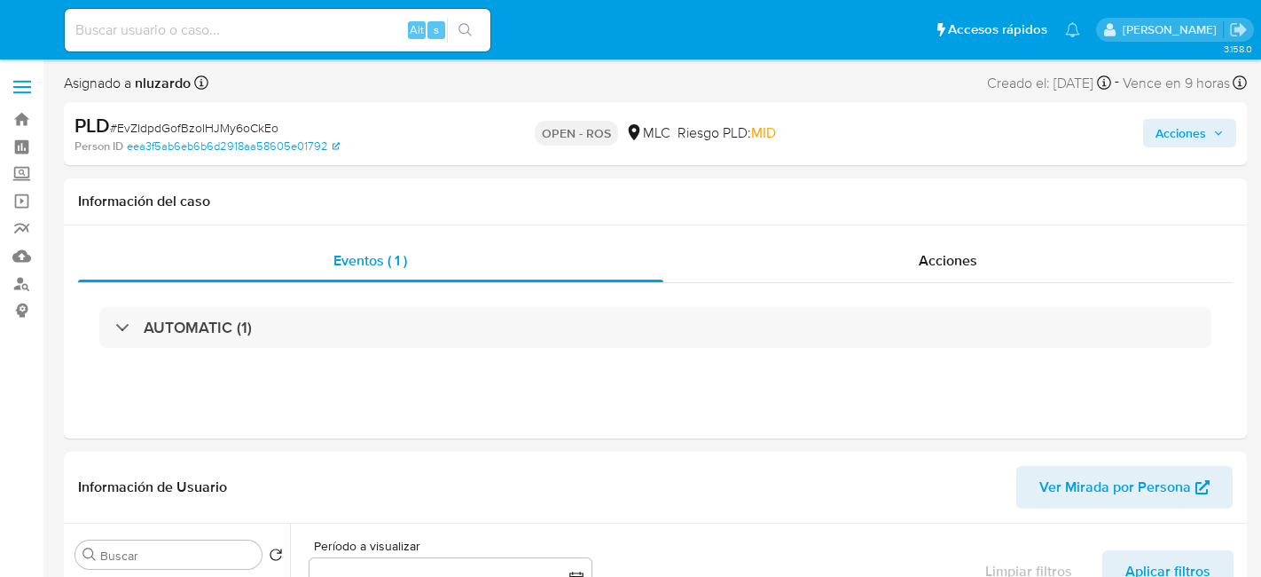
select select "10"
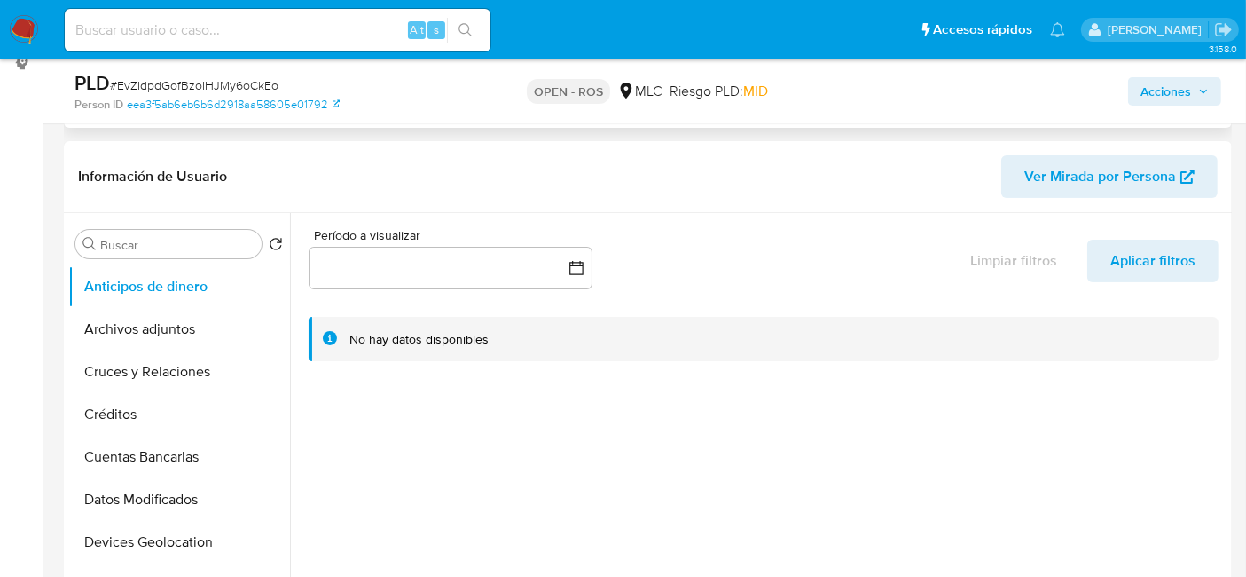
scroll to position [255, 0]
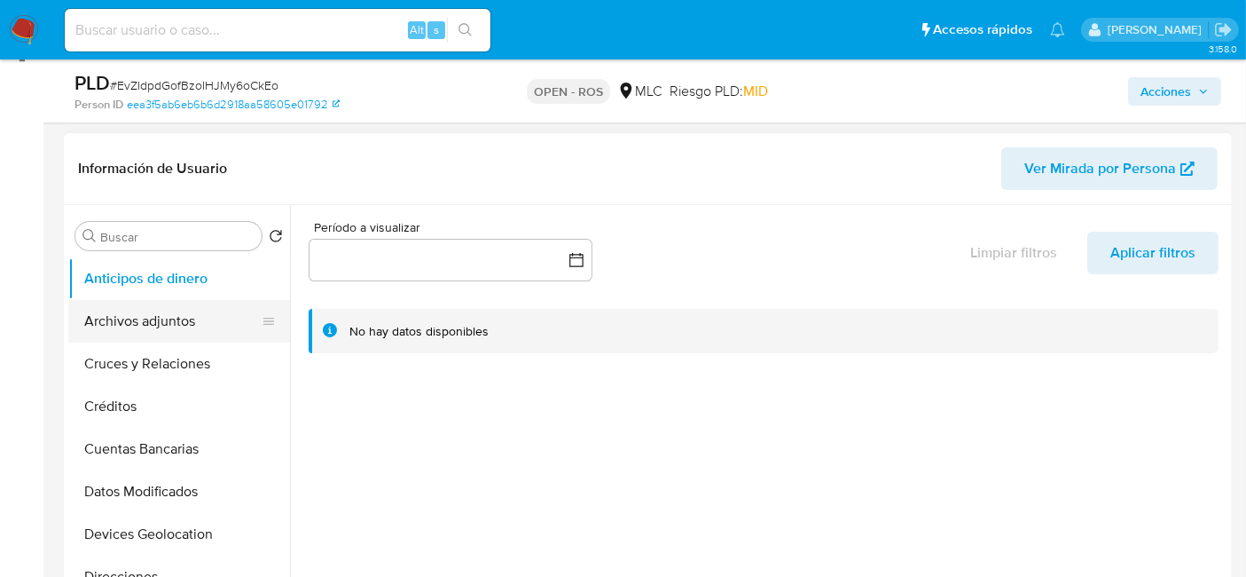
click at [134, 318] on button "Archivos adjuntos" at bounding box center [172, 321] width 208 height 43
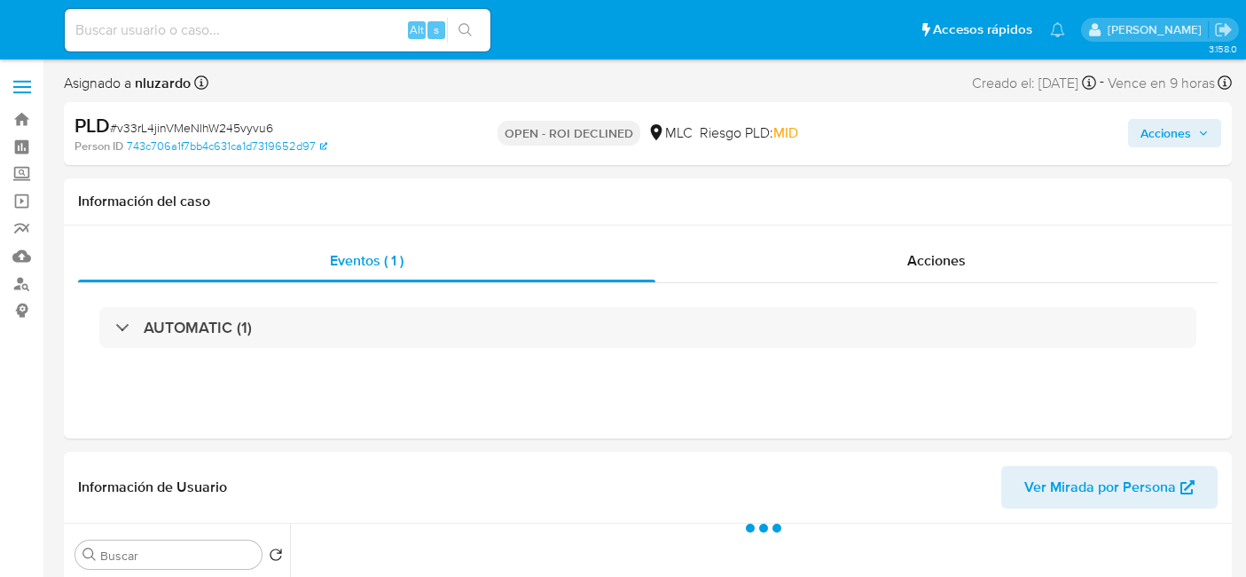
select select "10"
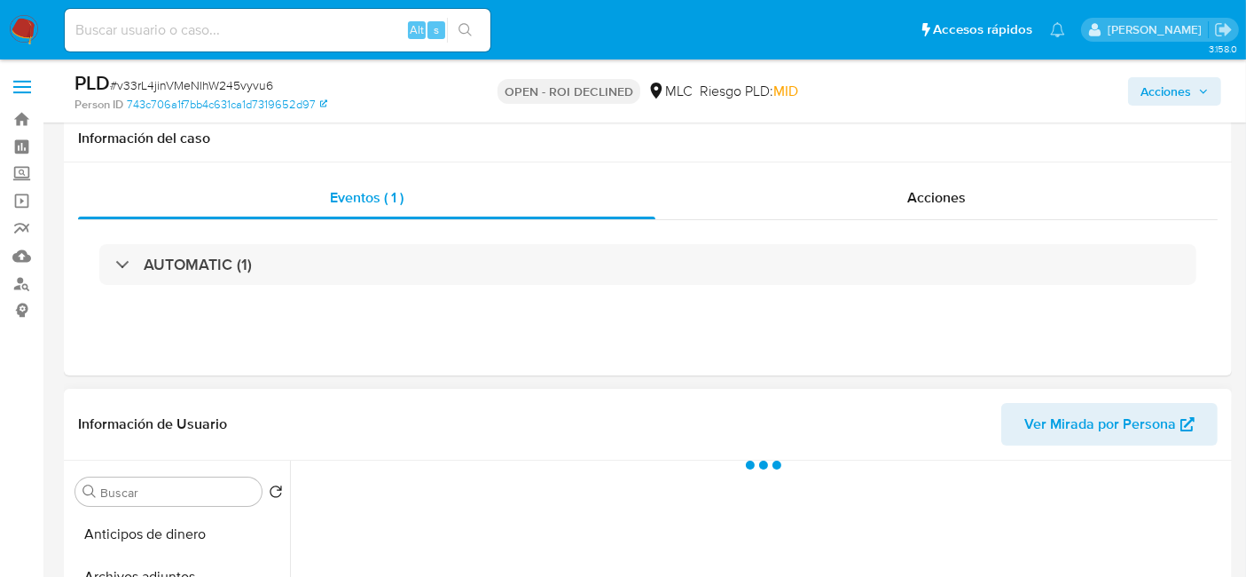
scroll to position [258, 0]
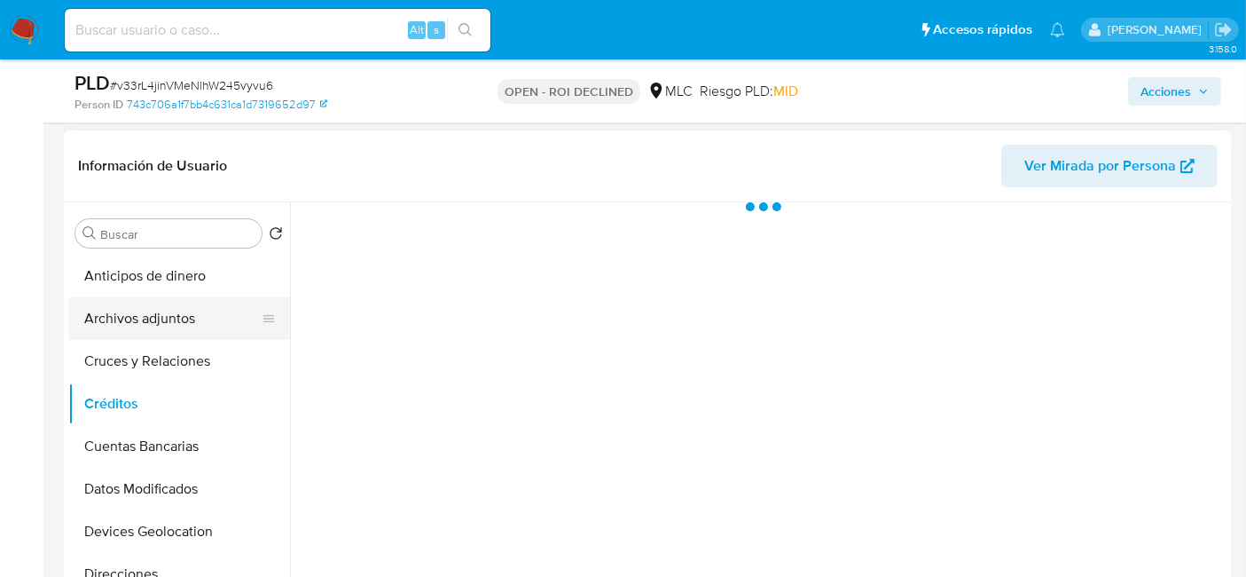
click at [149, 307] on button "Archivos adjuntos" at bounding box center [172, 318] width 208 height 43
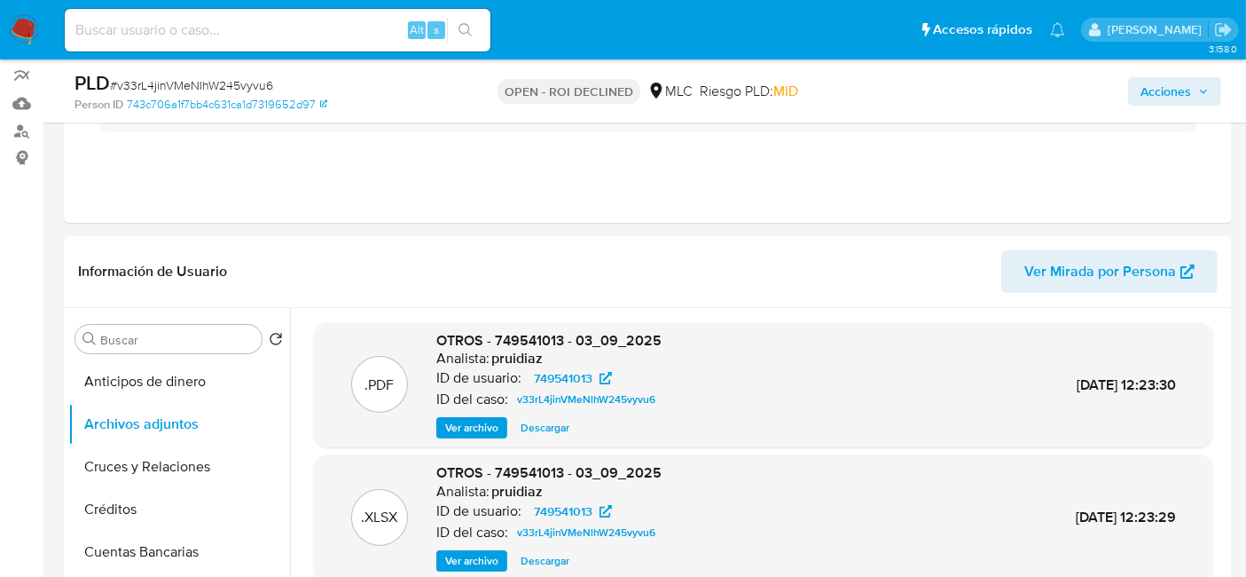
scroll to position [120, 0]
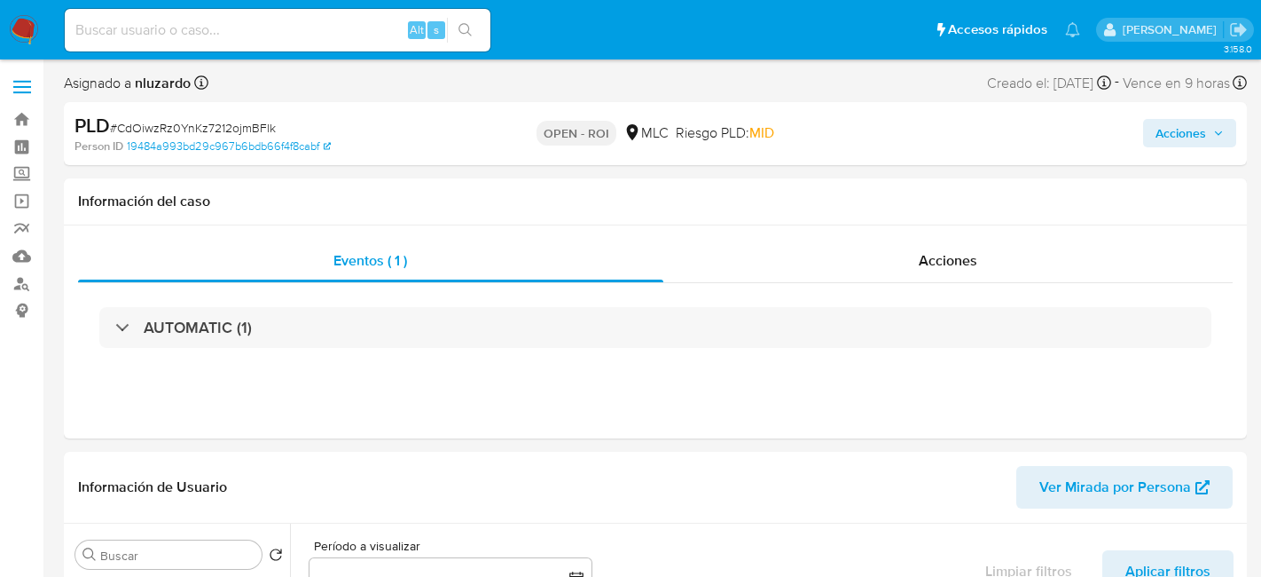
select select "10"
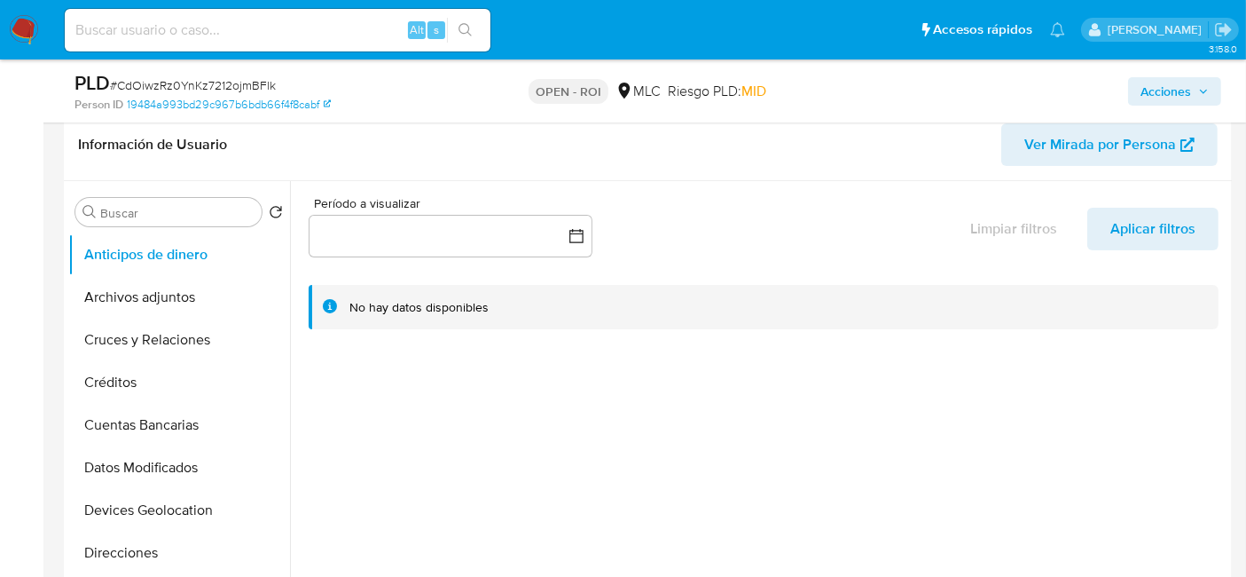
scroll to position [286, 0]
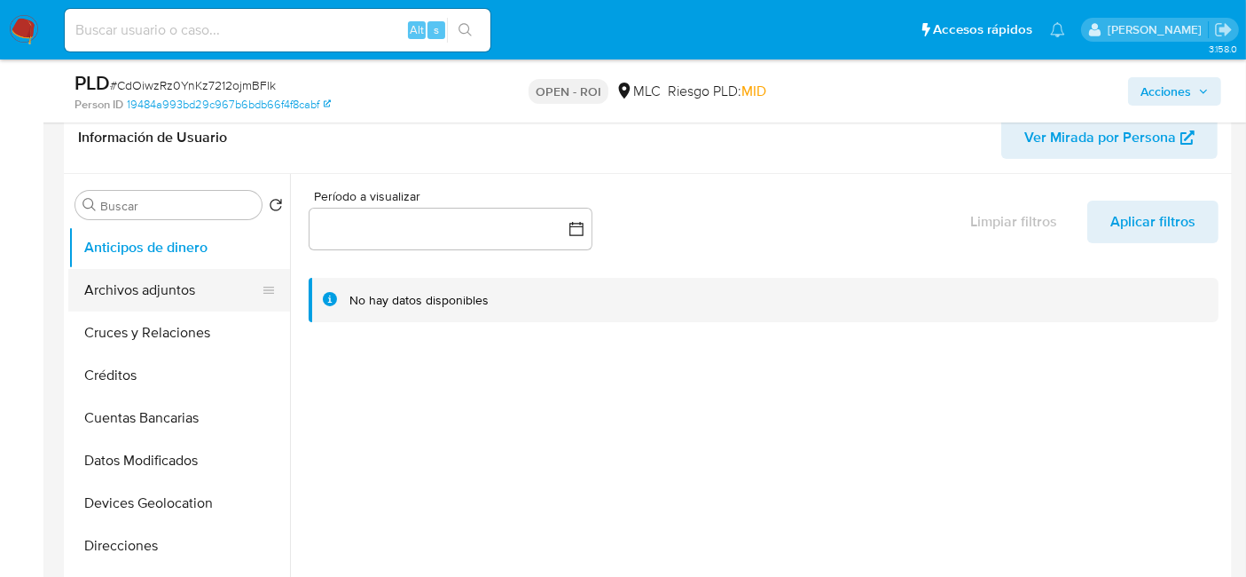
click at [162, 287] on button "Archivos adjuntos" at bounding box center [172, 290] width 208 height 43
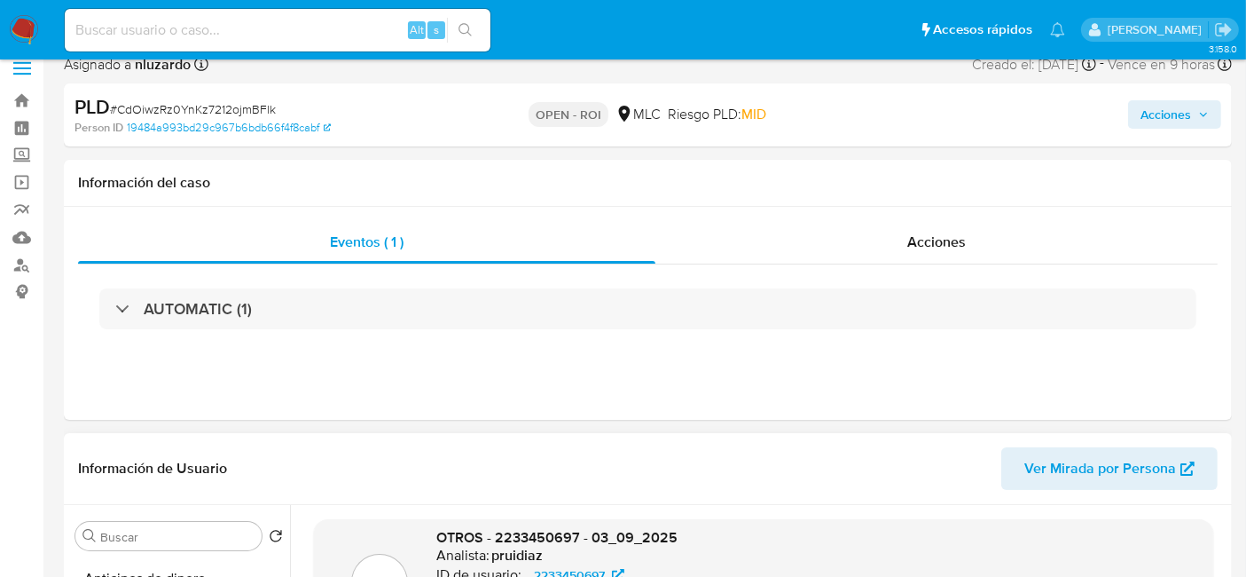
scroll to position [0, 0]
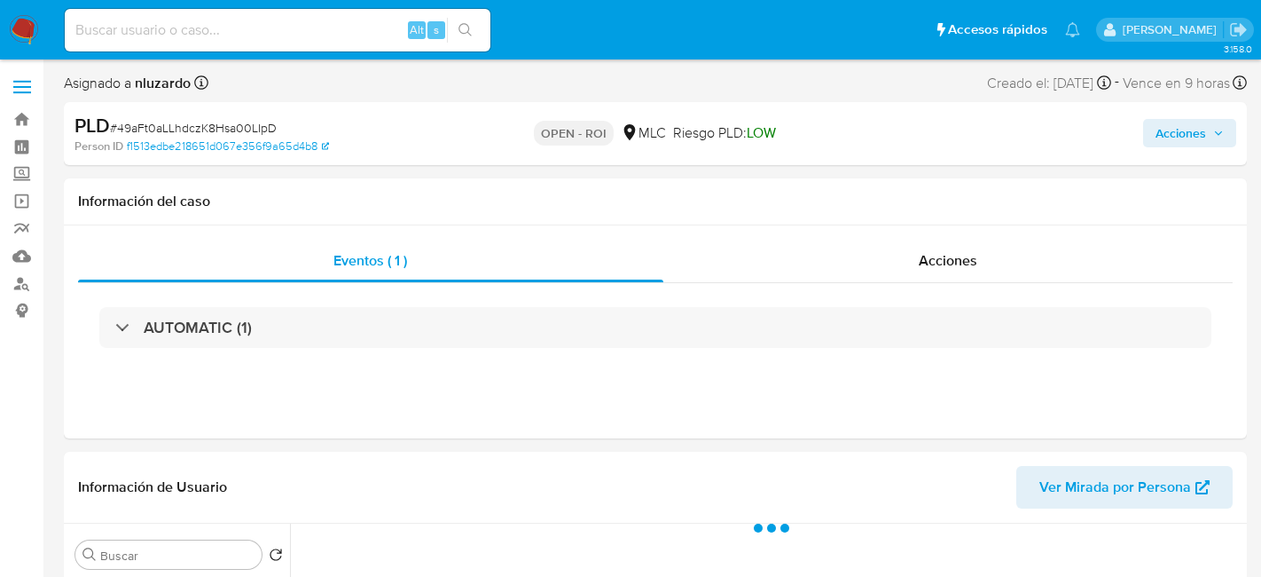
select select "10"
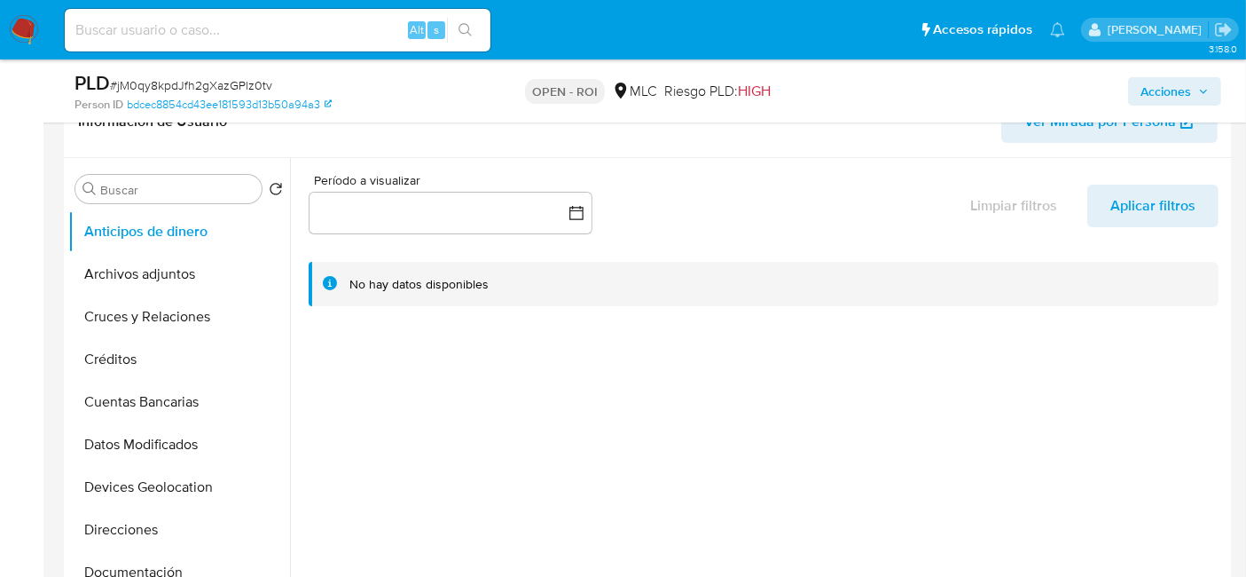
scroll to position [344, 0]
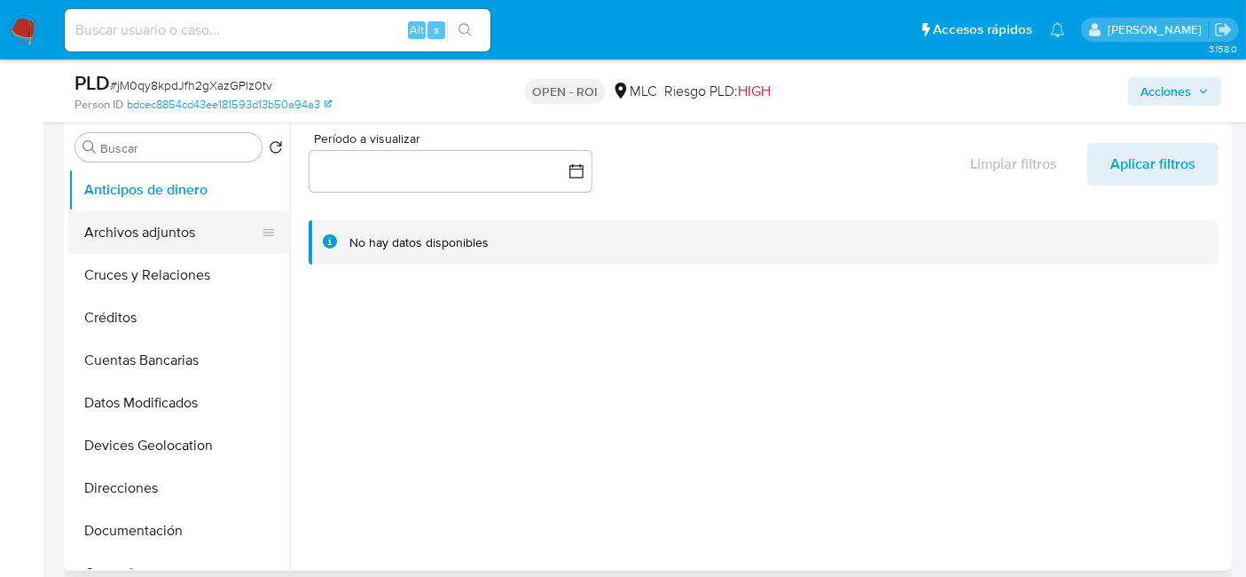
click at [145, 227] on button "Archivos adjuntos" at bounding box center [172, 232] width 208 height 43
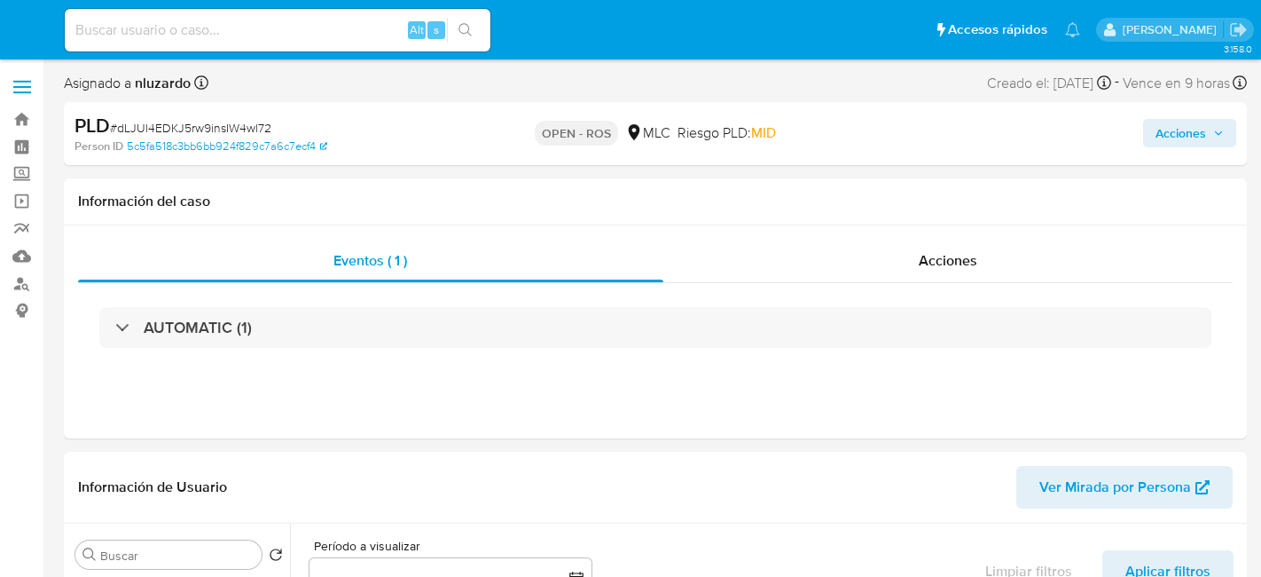
select select "10"
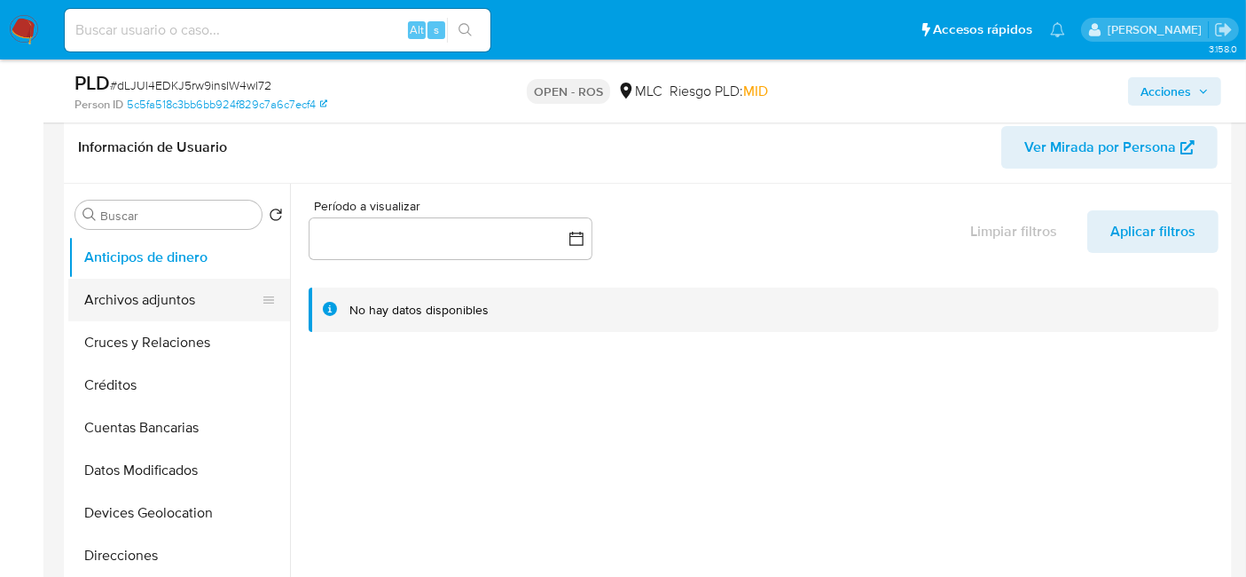
scroll to position [279, 0]
click at [135, 294] on button "Archivos adjuntos" at bounding box center [172, 298] width 208 height 43
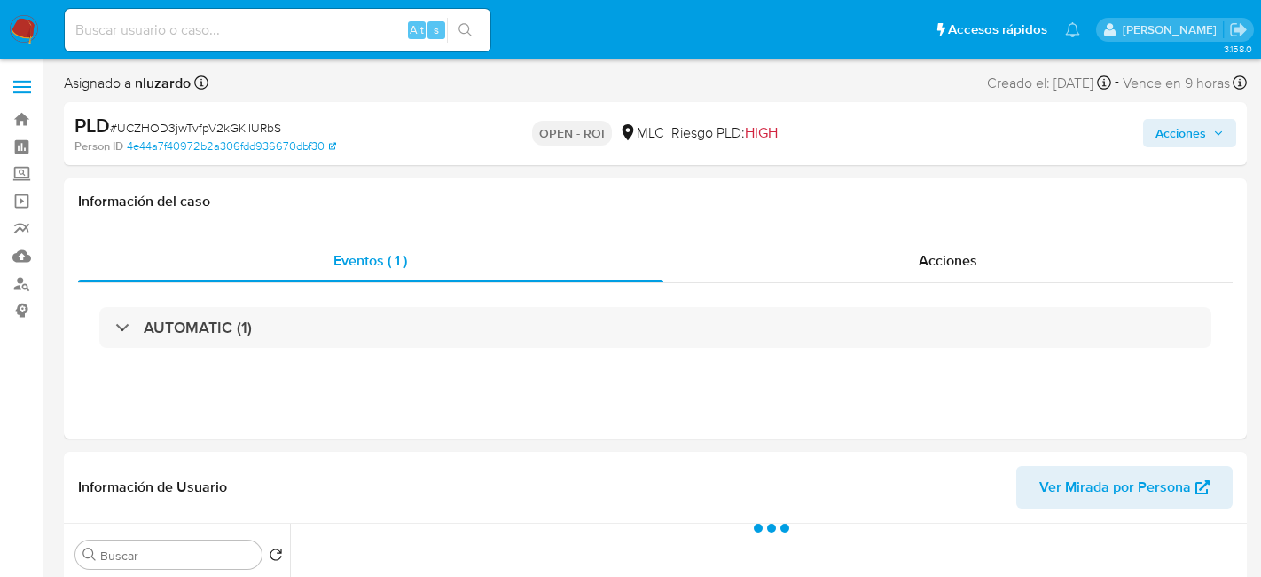
select select "10"
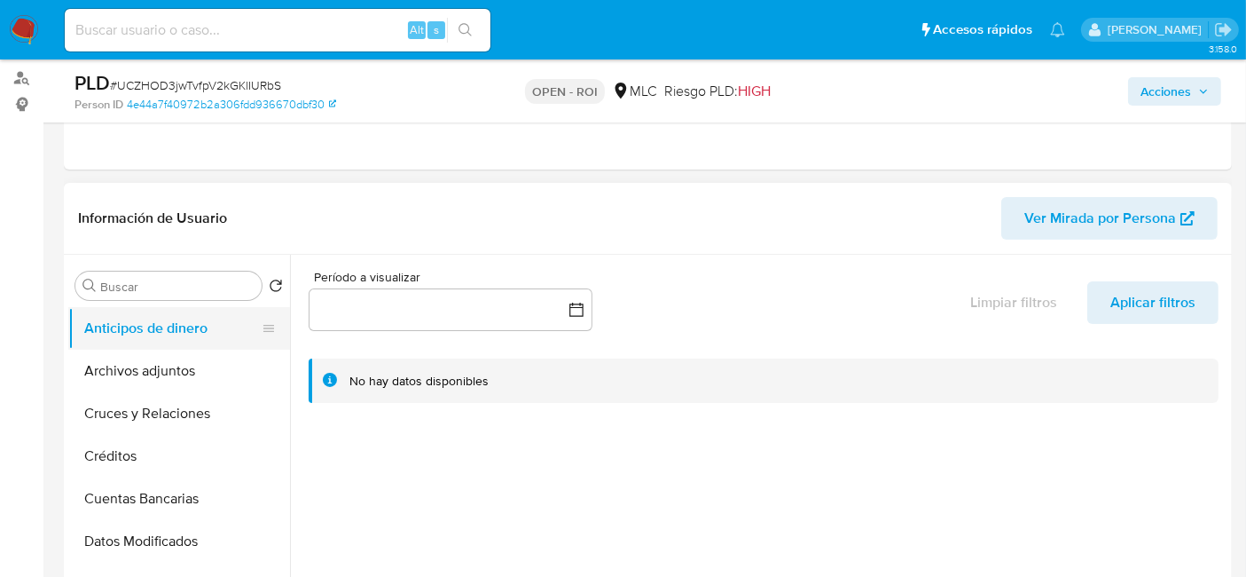
scroll to position [207, 0]
click at [134, 372] on button "Archivos adjuntos" at bounding box center [172, 370] width 208 height 43
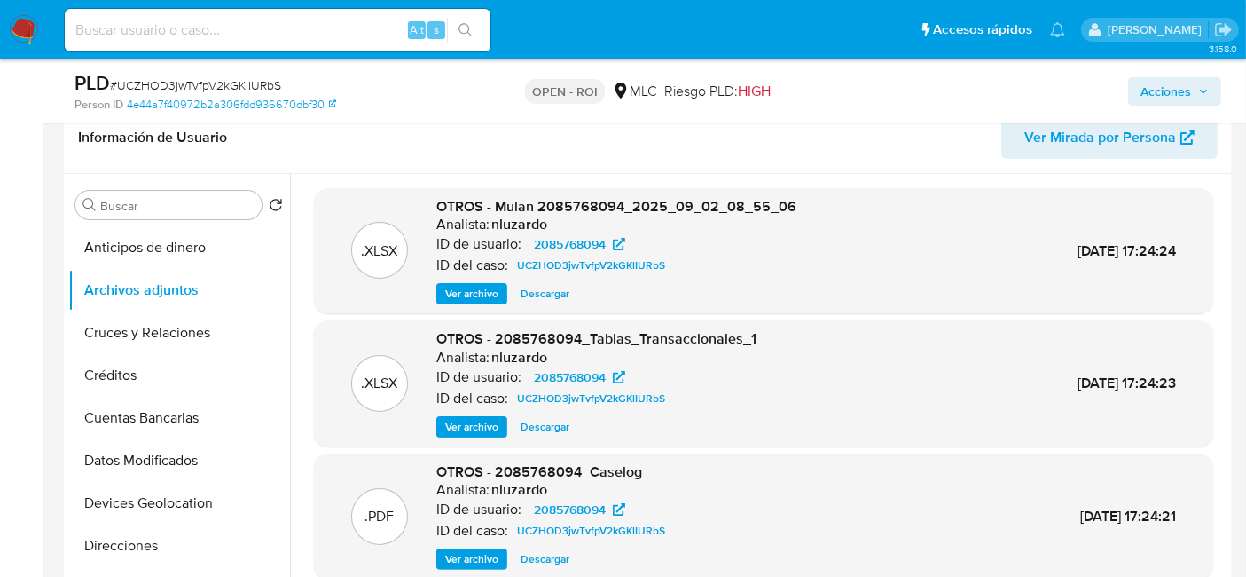
scroll to position [294, 0]
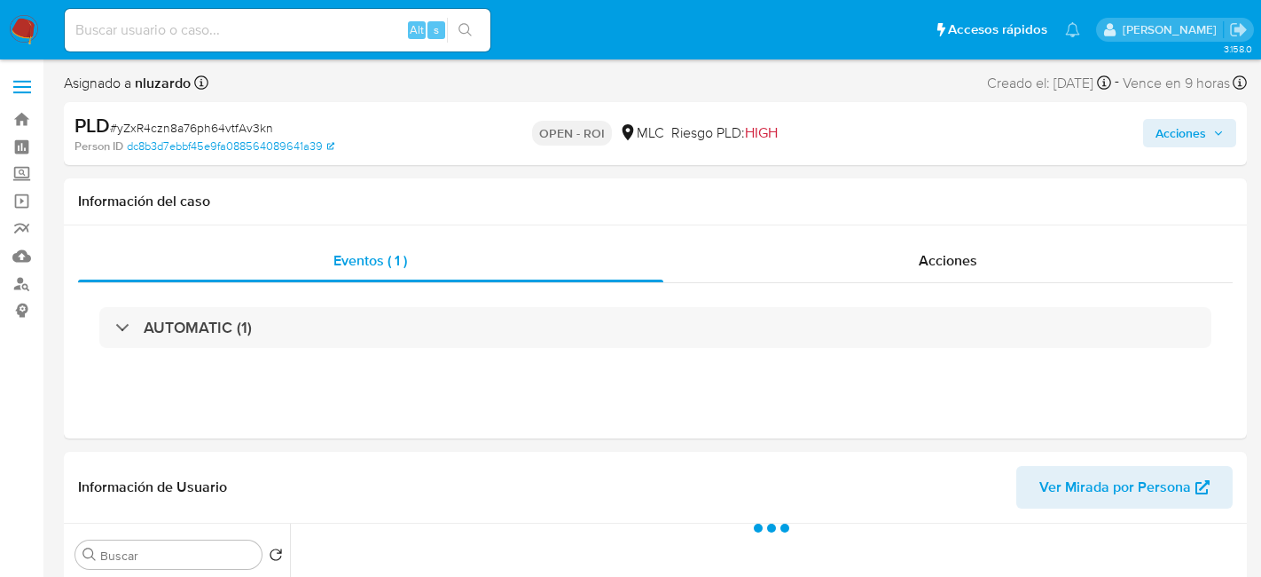
select select "10"
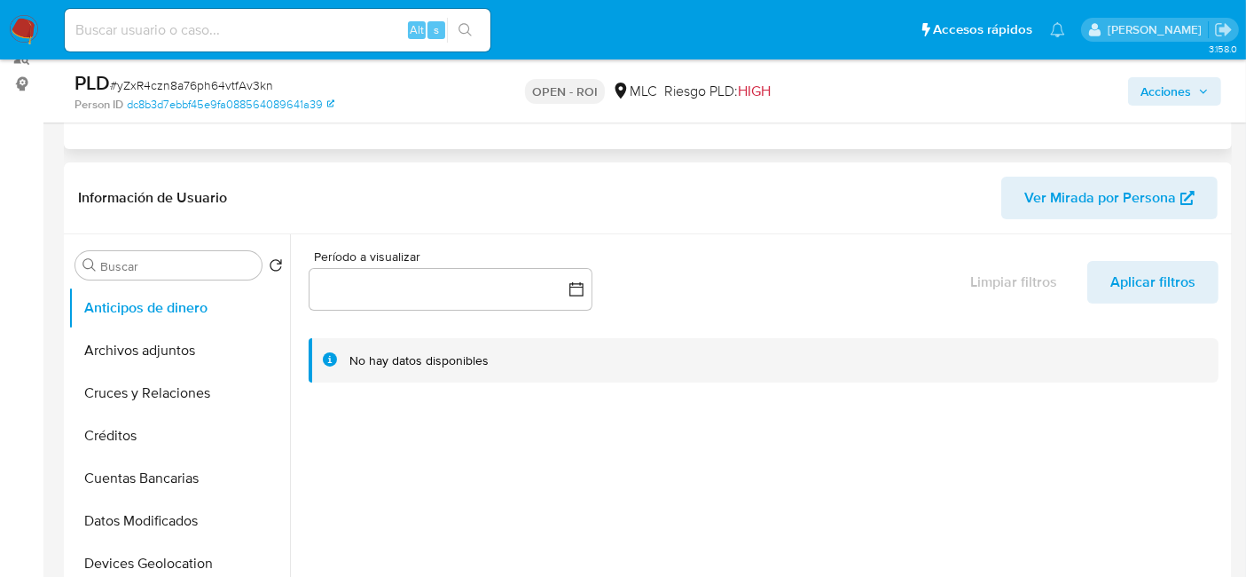
scroll to position [244, 0]
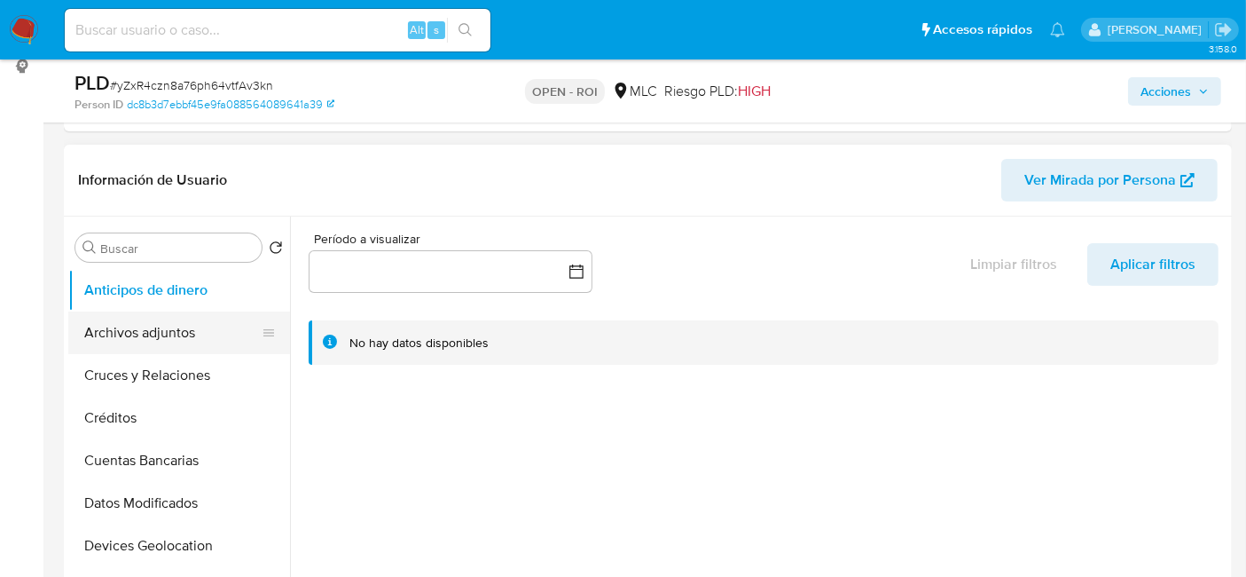
click at [137, 336] on button "Archivos adjuntos" at bounding box center [172, 332] width 208 height 43
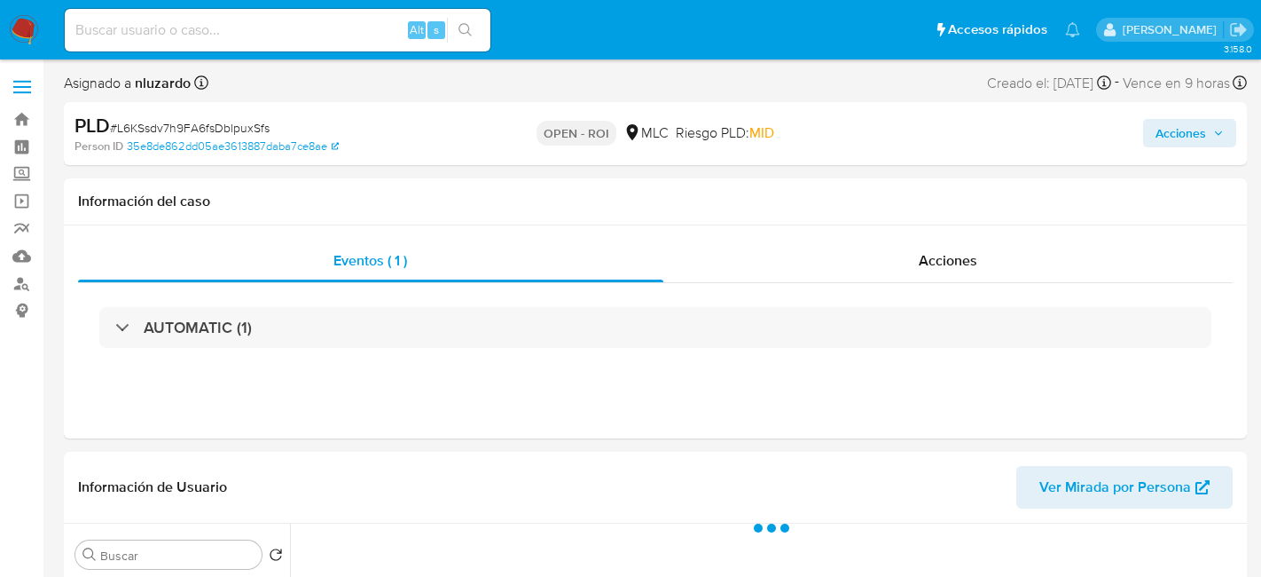
select select "10"
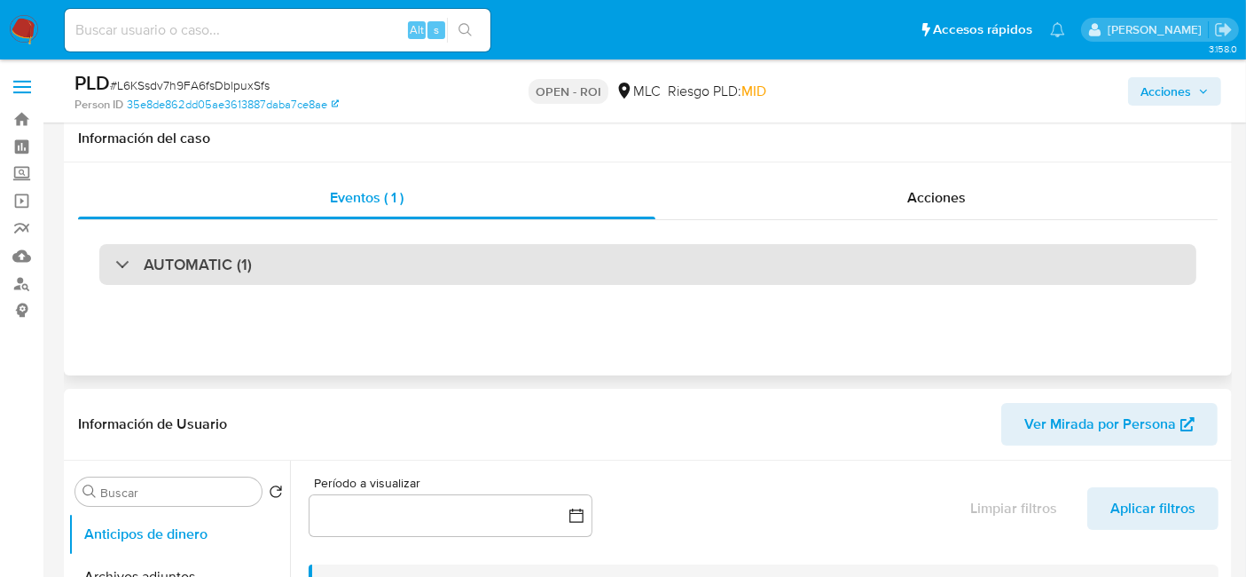
scroll to position [228, 0]
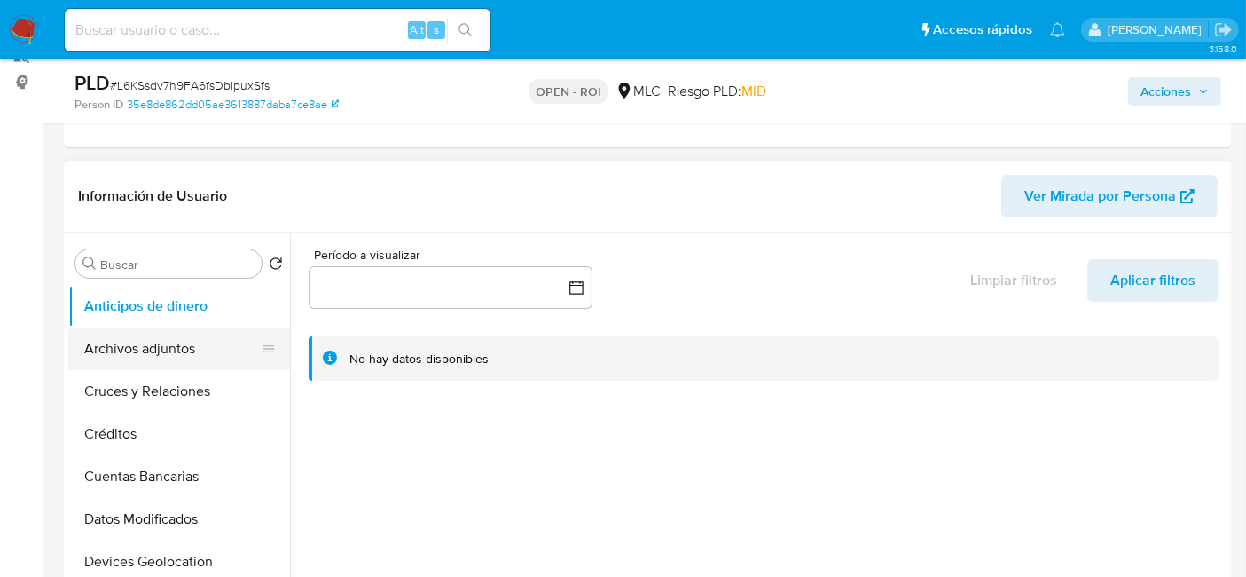
click at [126, 341] on button "Archivos adjuntos" at bounding box center [172, 348] width 208 height 43
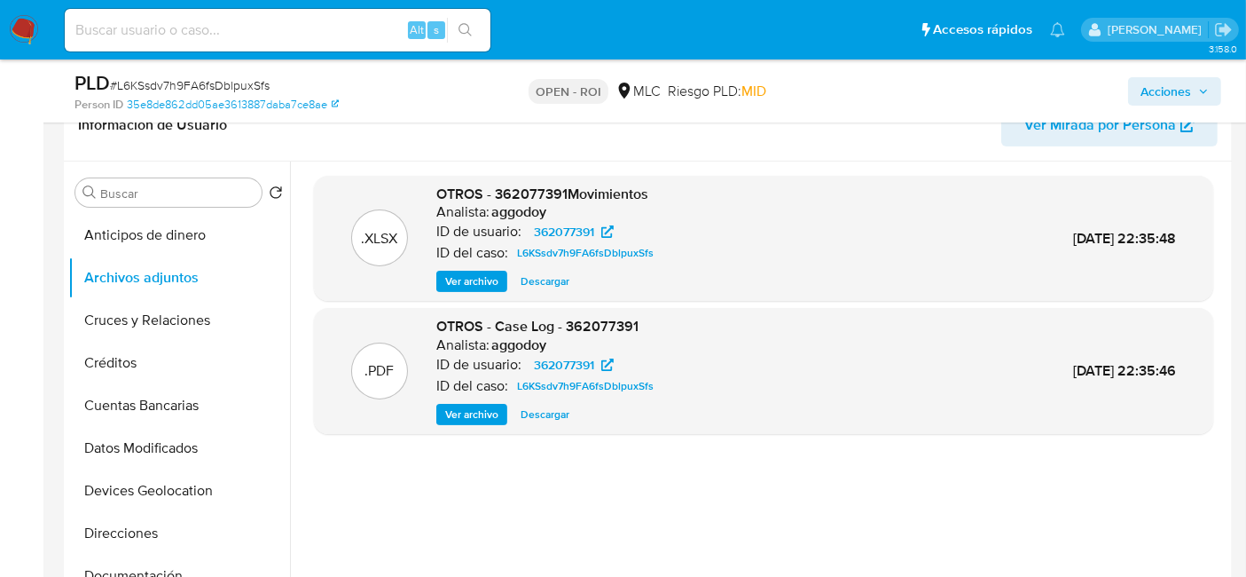
scroll to position [301, 0]
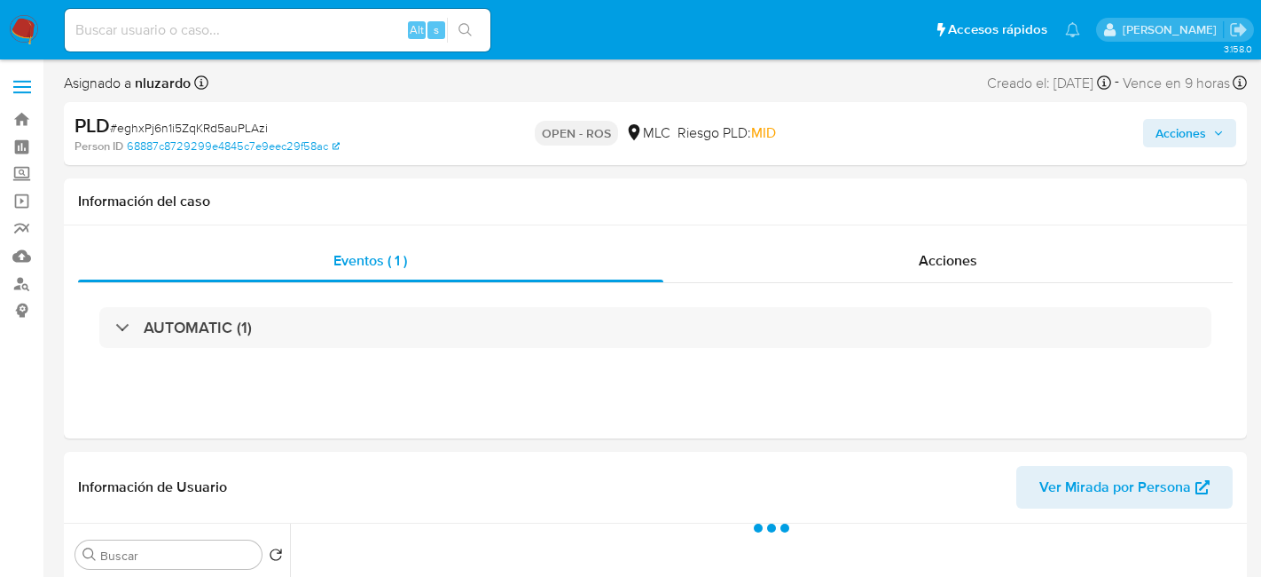
select select "10"
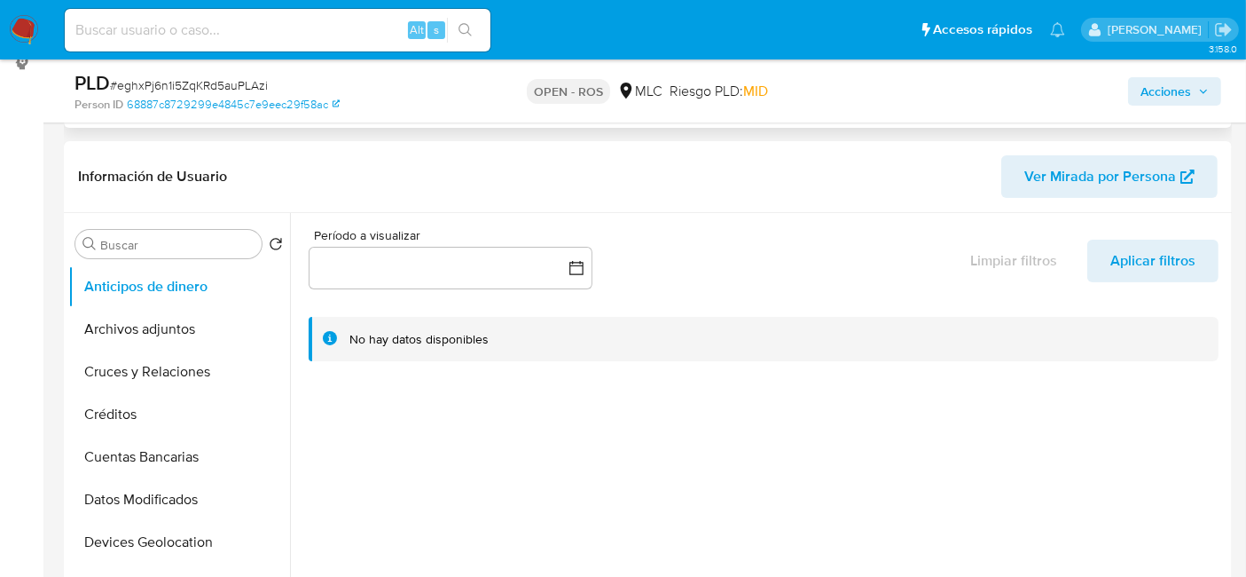
scroll to position [248, 0]
click at [122, 326] on button "Archivos adjuntos" at bounding box center [172, 328] width 208 height 43
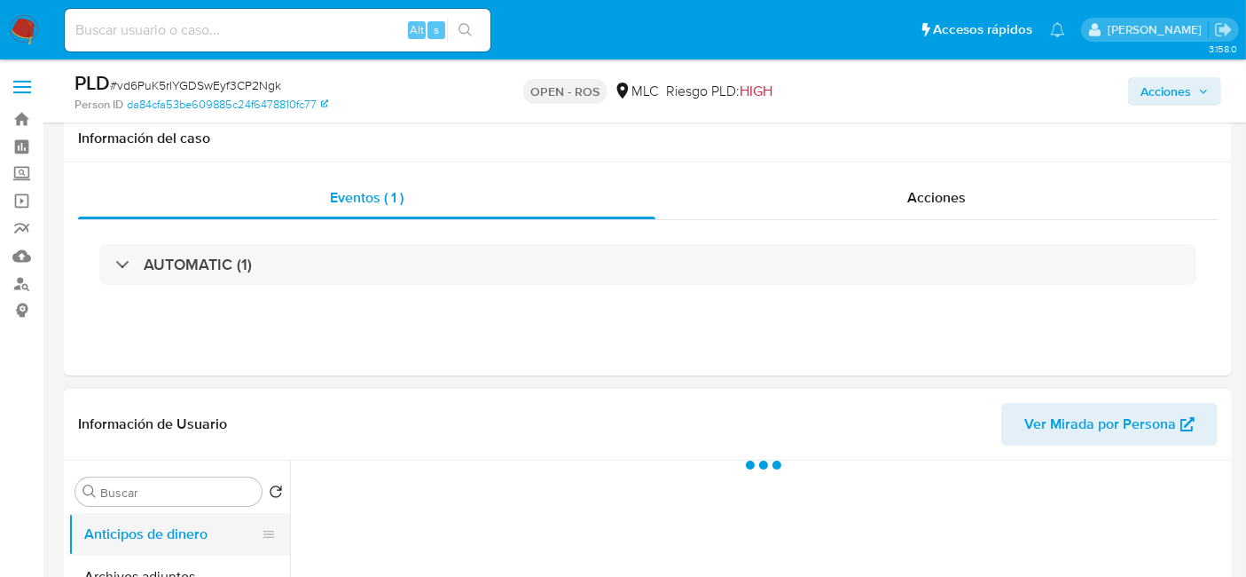
scroll to position [171, 0]
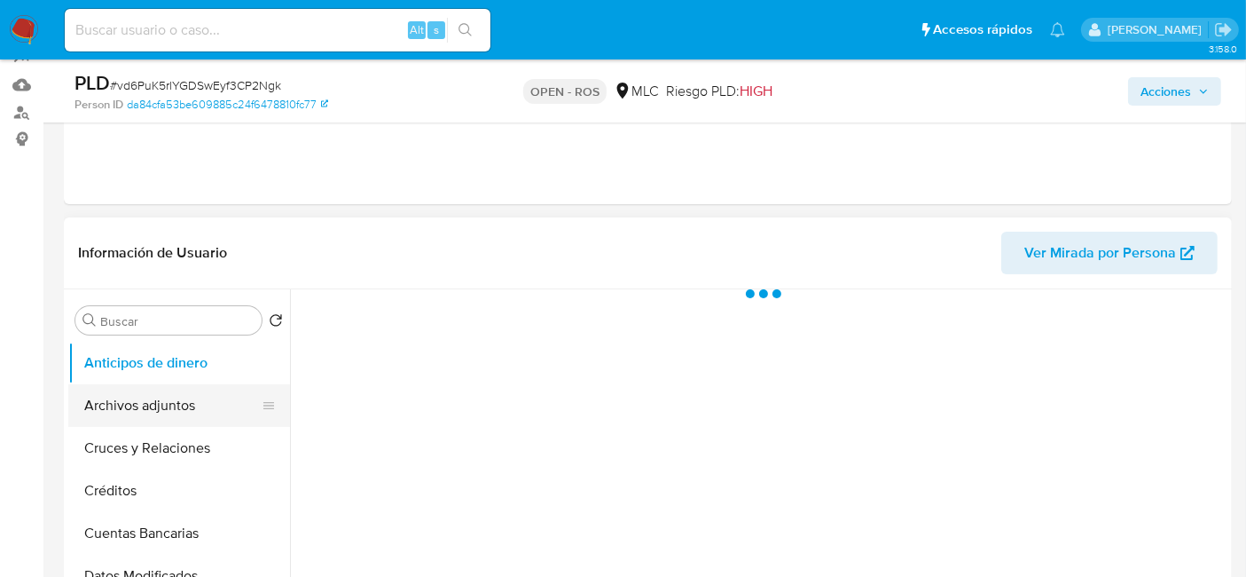
click at [139, 396] on button "Archivos adjuntos" at bounding box center [172, 405] width 208 height 43
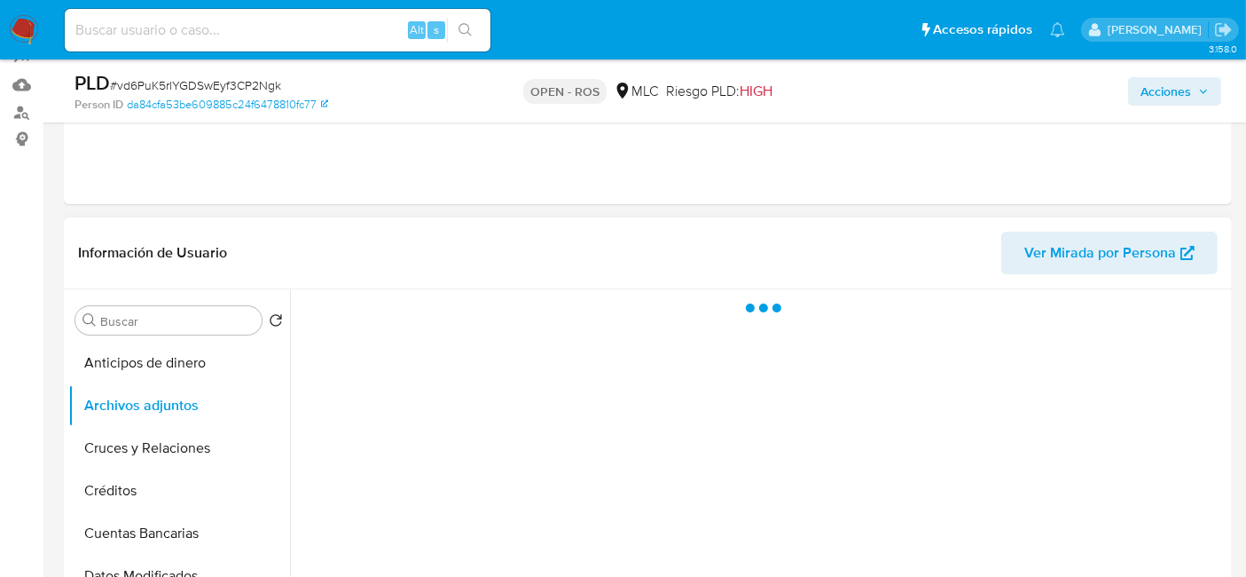
select select "10"
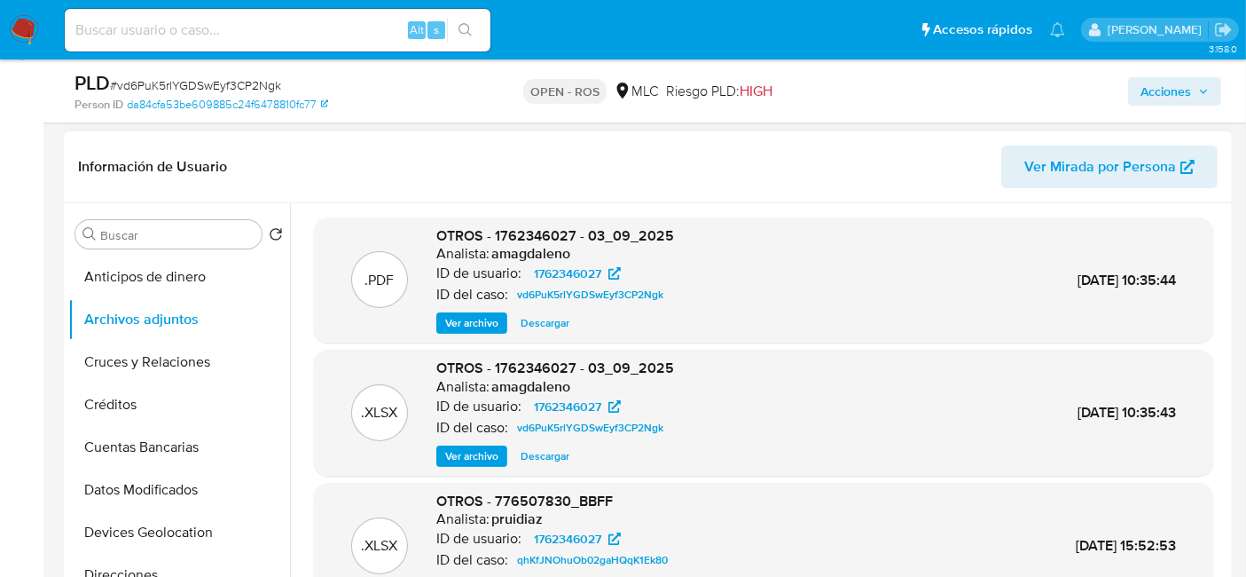
scroll to position [258, 0]
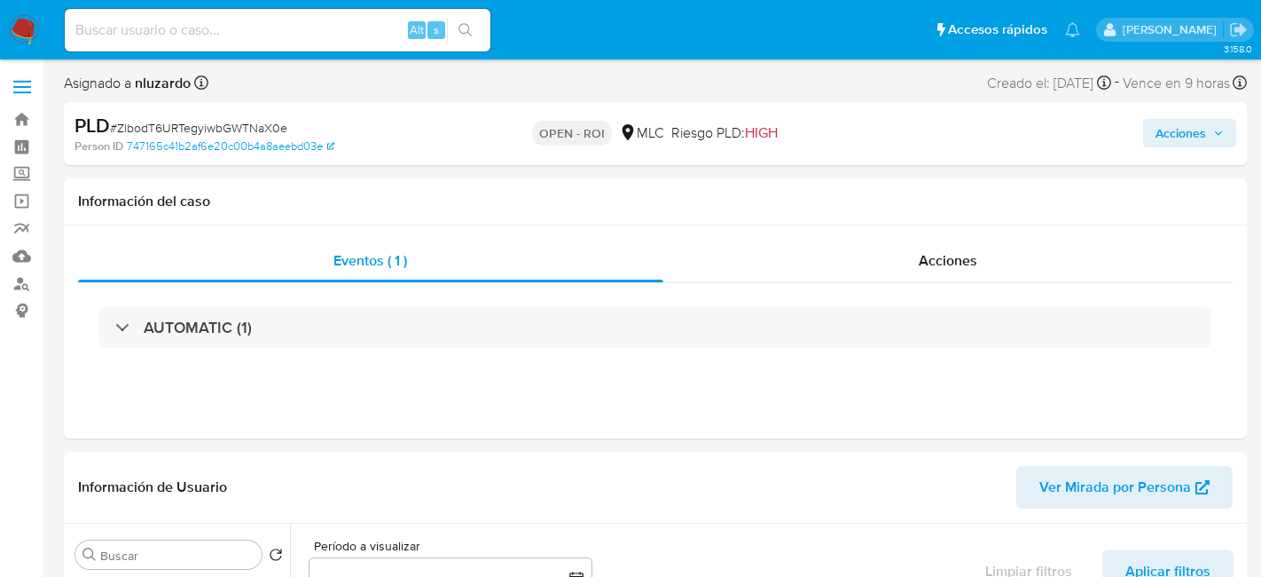
select select "10"
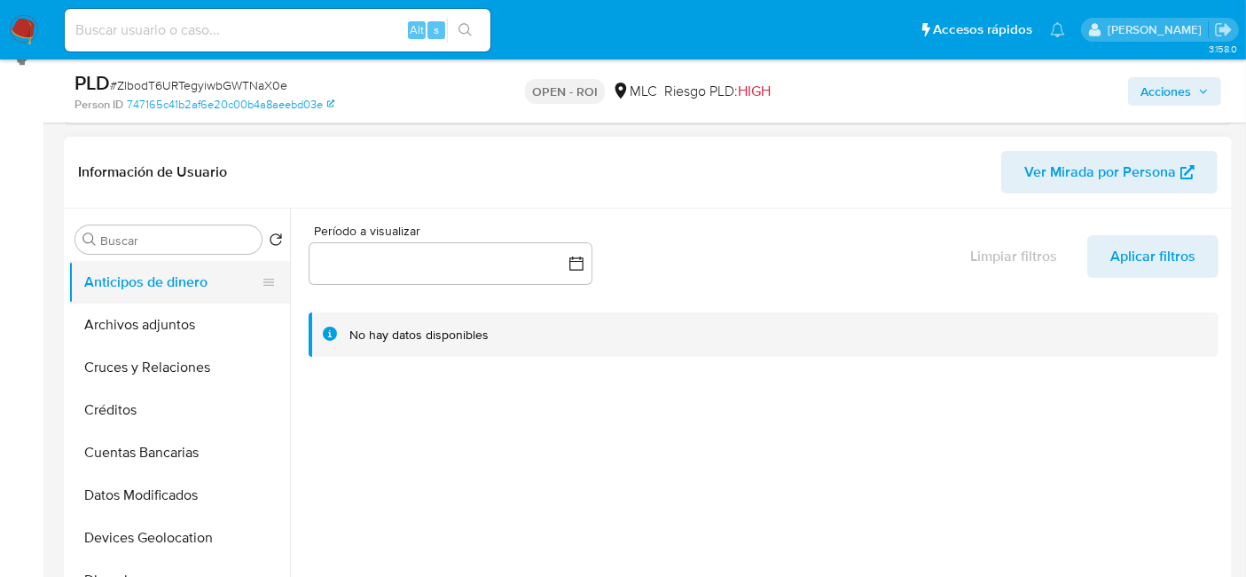
scroll to position [260, 0]
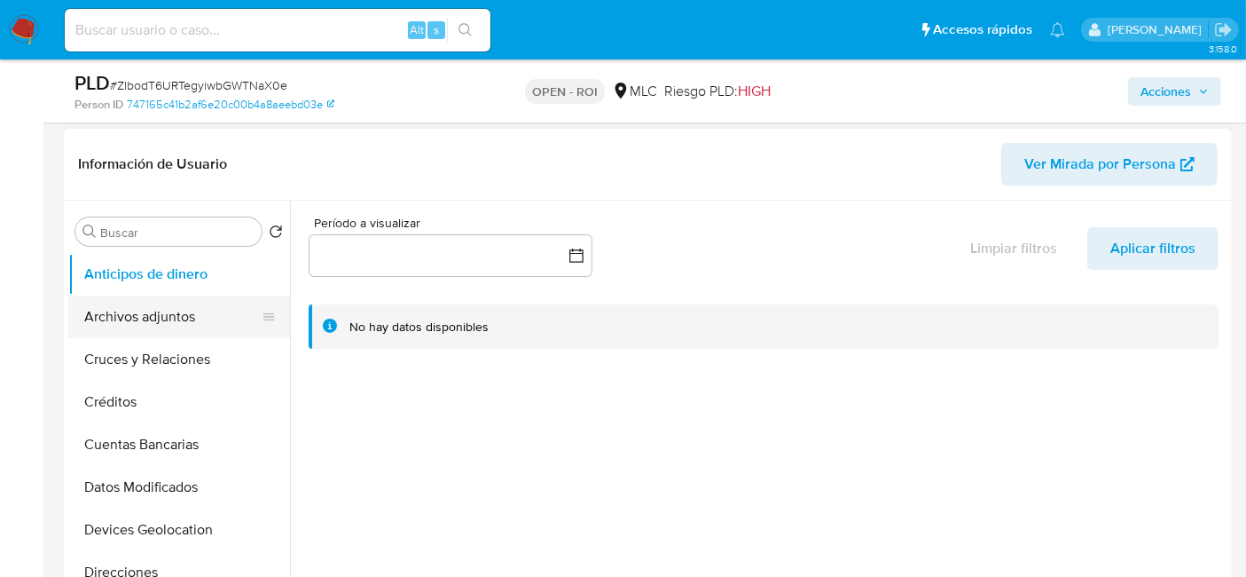
click at [160, 308] on button "Archivos adjuntos" at bounding box center [172, 316] width 208 height 43
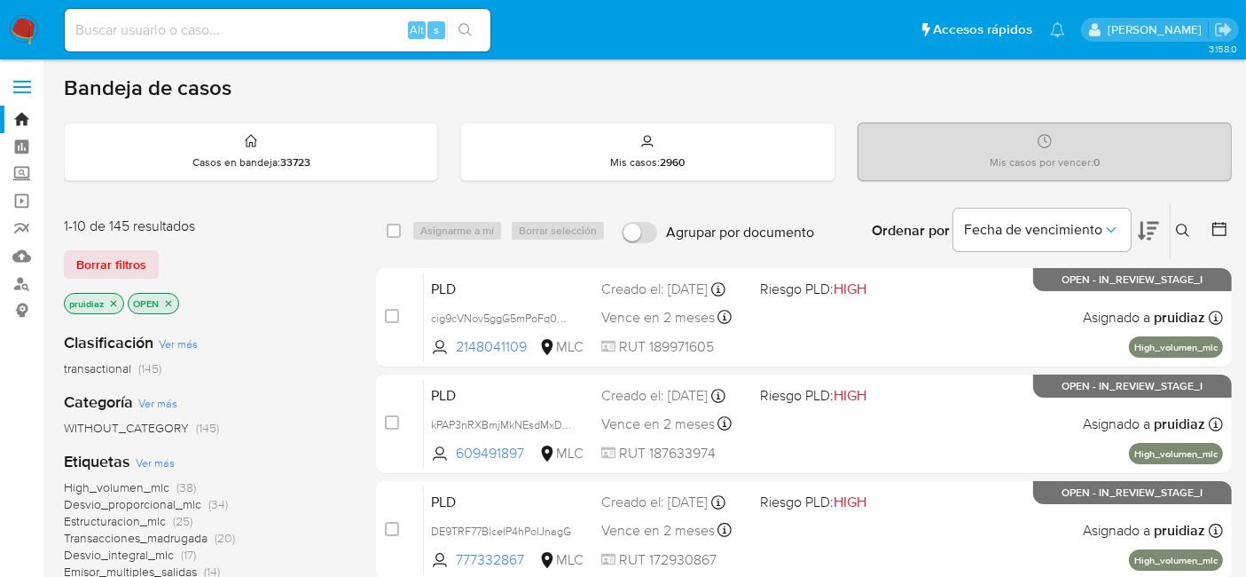
click at [1153, 226] on icon at bounding box center [1148, 231] width 21 height 19
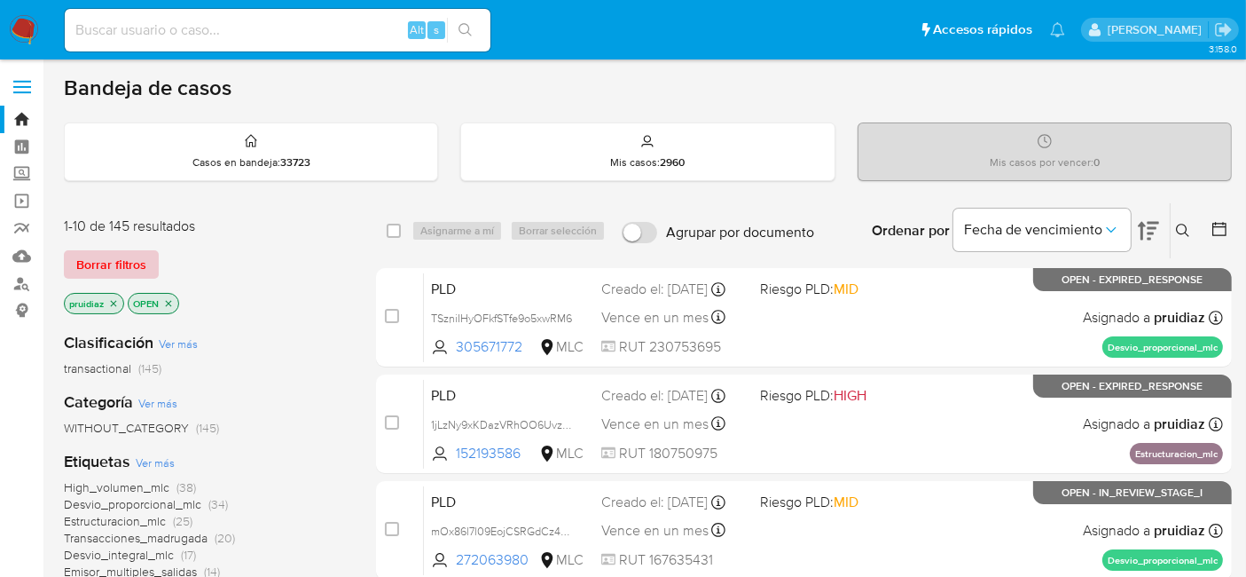
click at [96, 267] on span "Borrar filtros" at bounding box center [111, 264] width 70 height 25
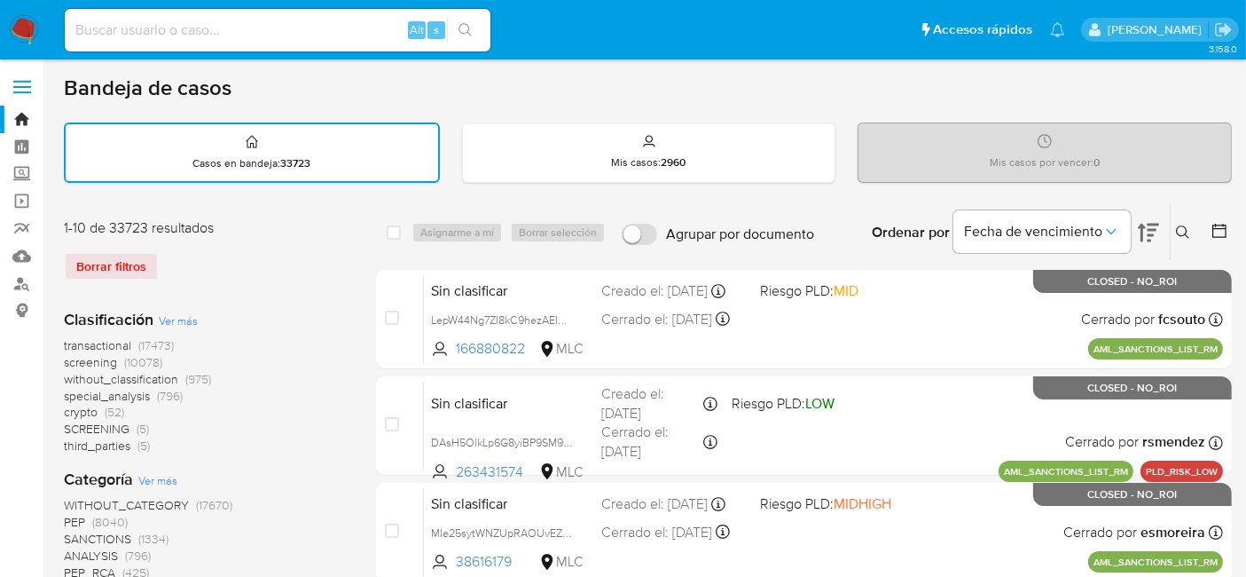
click at [1216, 228] on icon at bounding box center [1220, 231] width 18 height 18
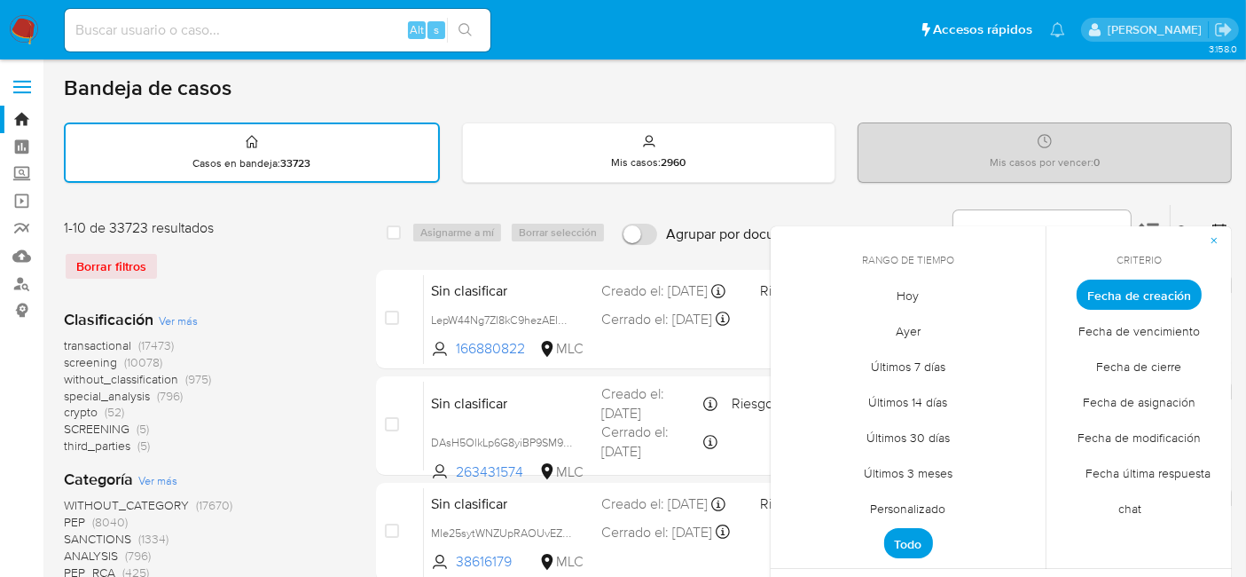
click at [1160, 371] on span "Fecha de cierre" at bounding box center [1140, 367] width 122 height 36
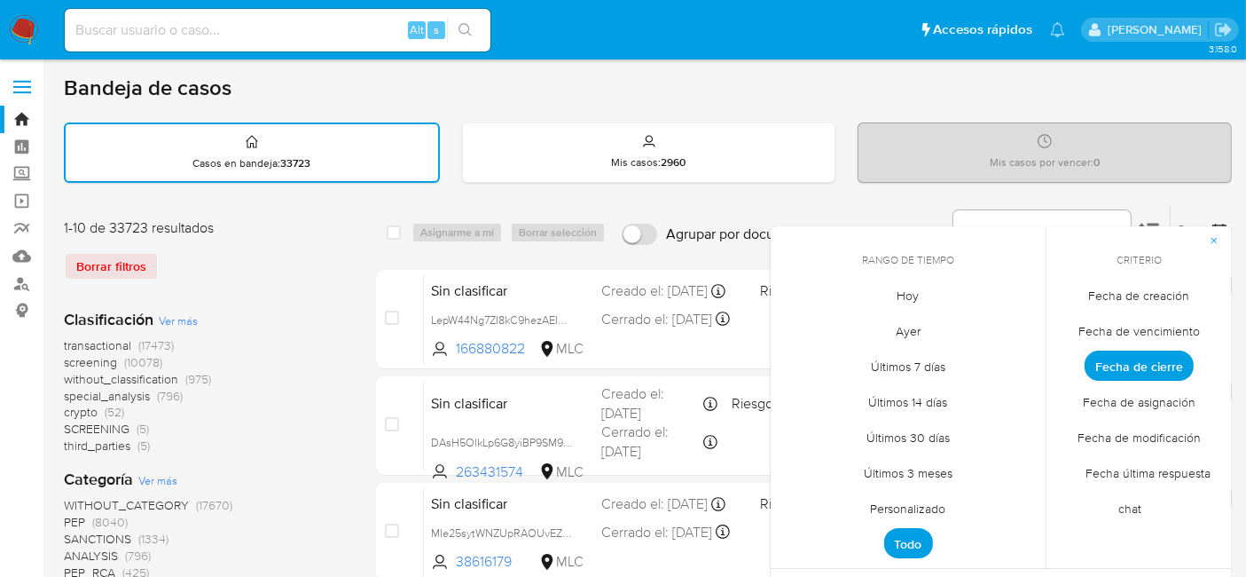
click at [909, 302] on span "Hoy" at bounding box center [908, 296] width 59 height 36
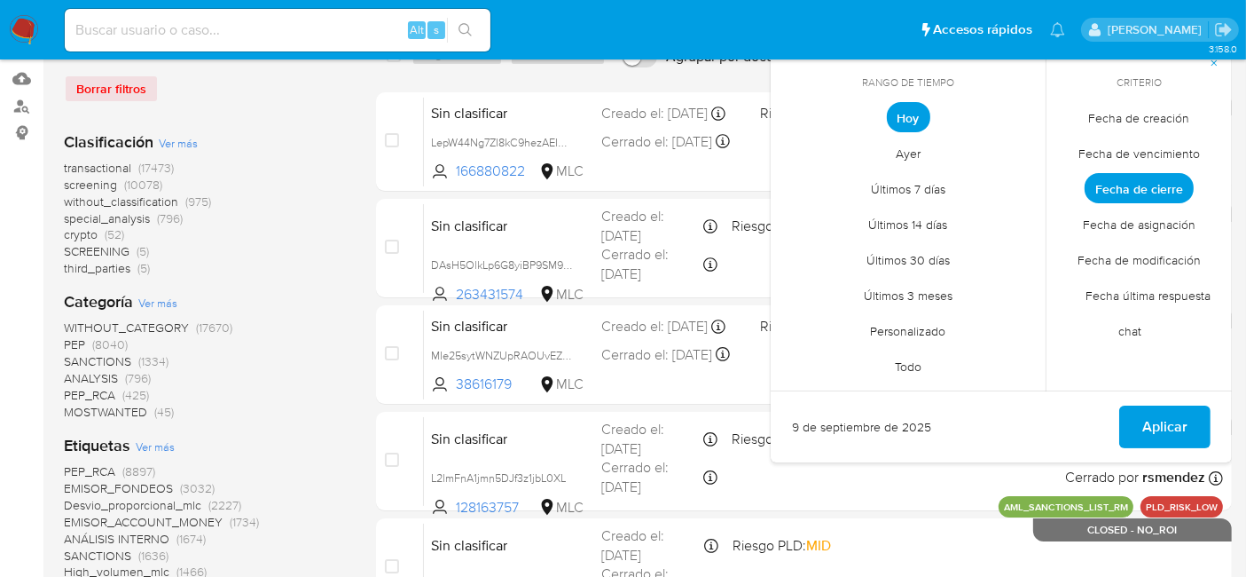
scroll to position [178, 0]
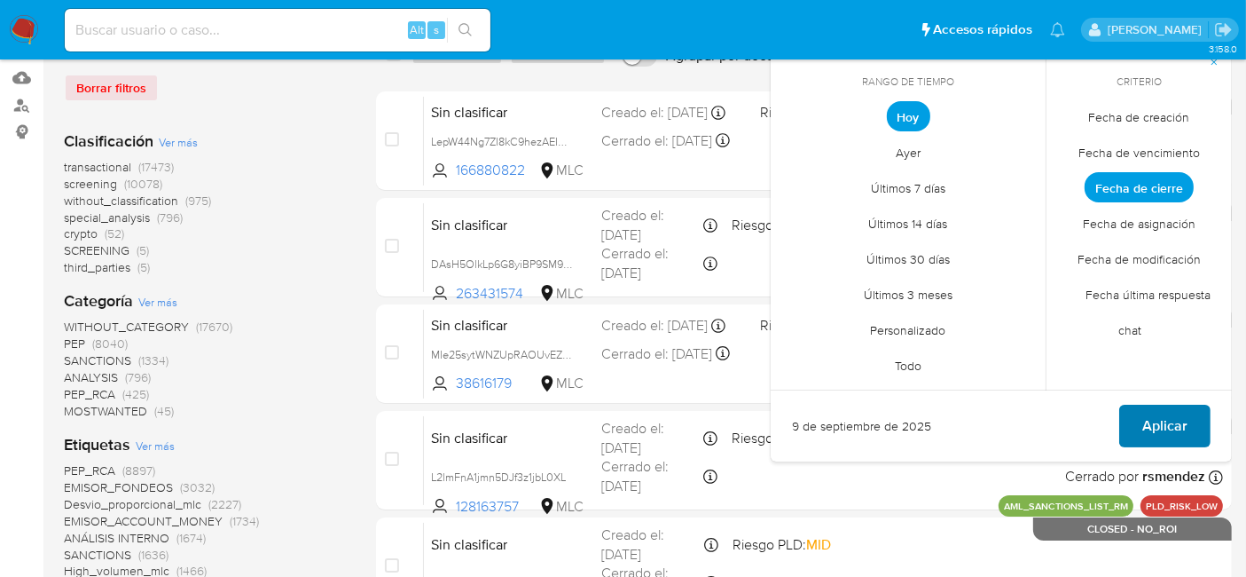
click at [1182, 435] on span "Aplicar" at bounding box center [1164, 425] width 45 height 39
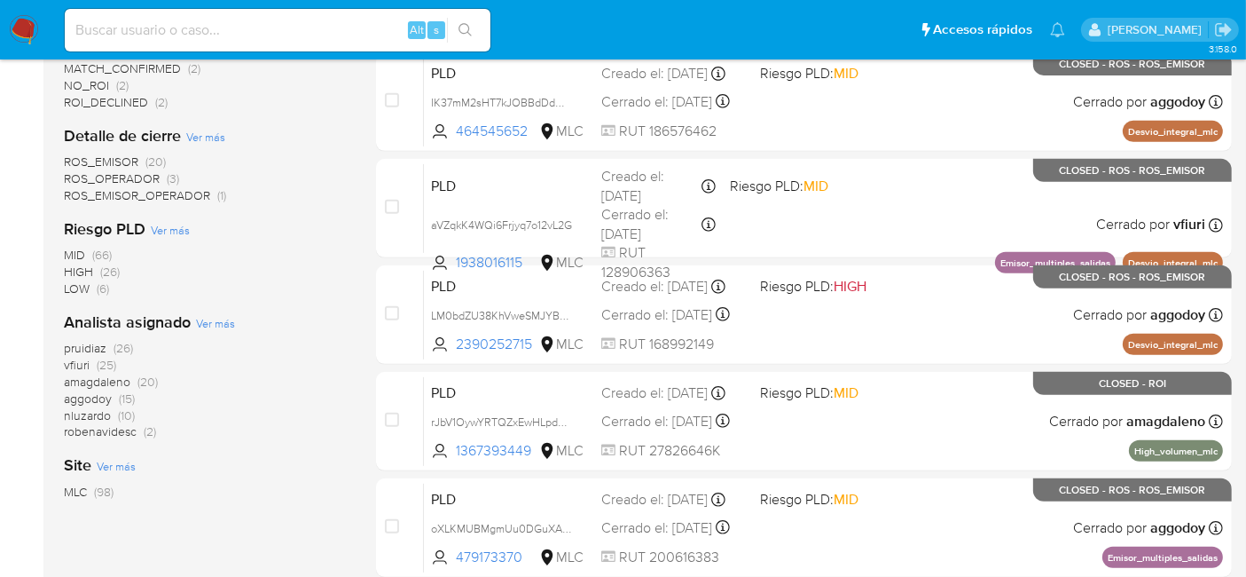
scroll to position [752, 0]
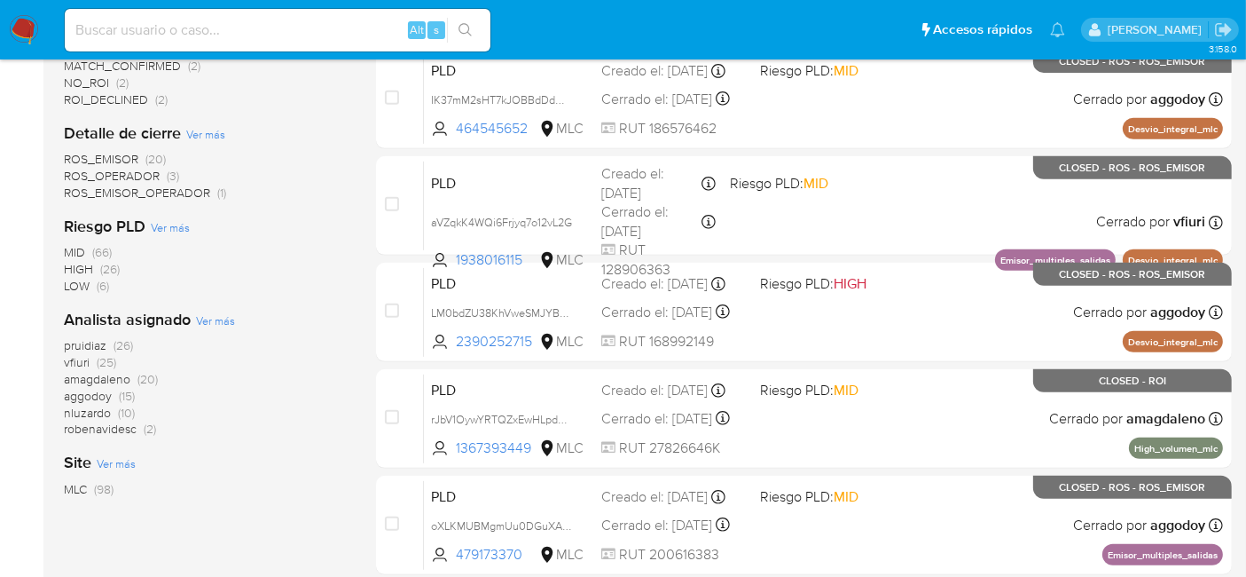
click at [95, 338] on span "pruidiaz" at bounding box center [85, 345] width 43 height 18
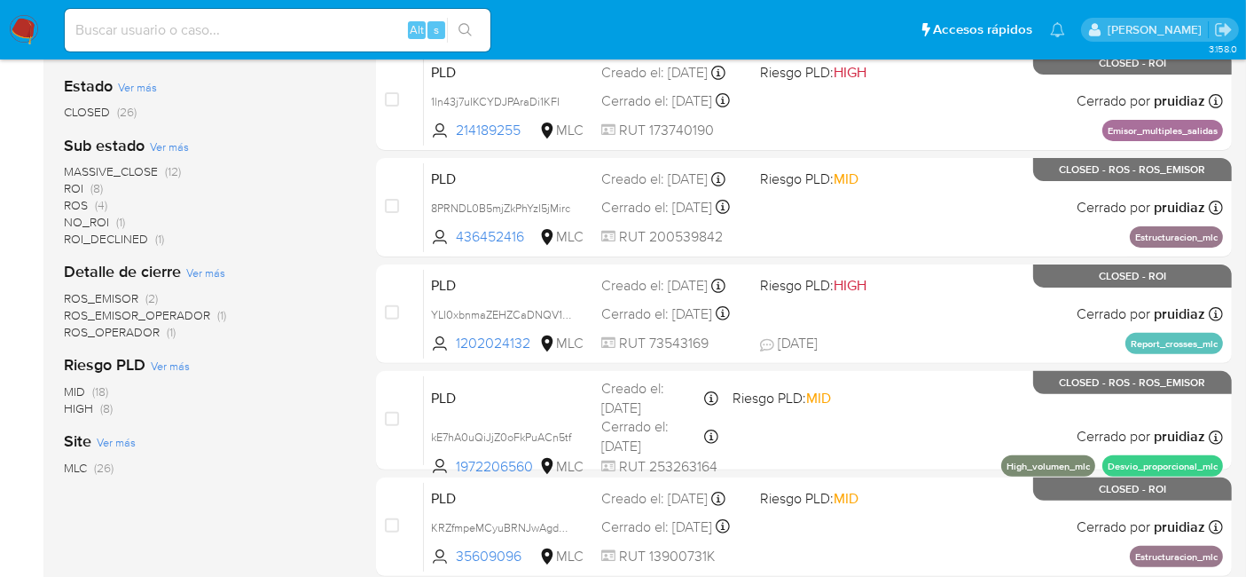
scroll to position [531, 0]
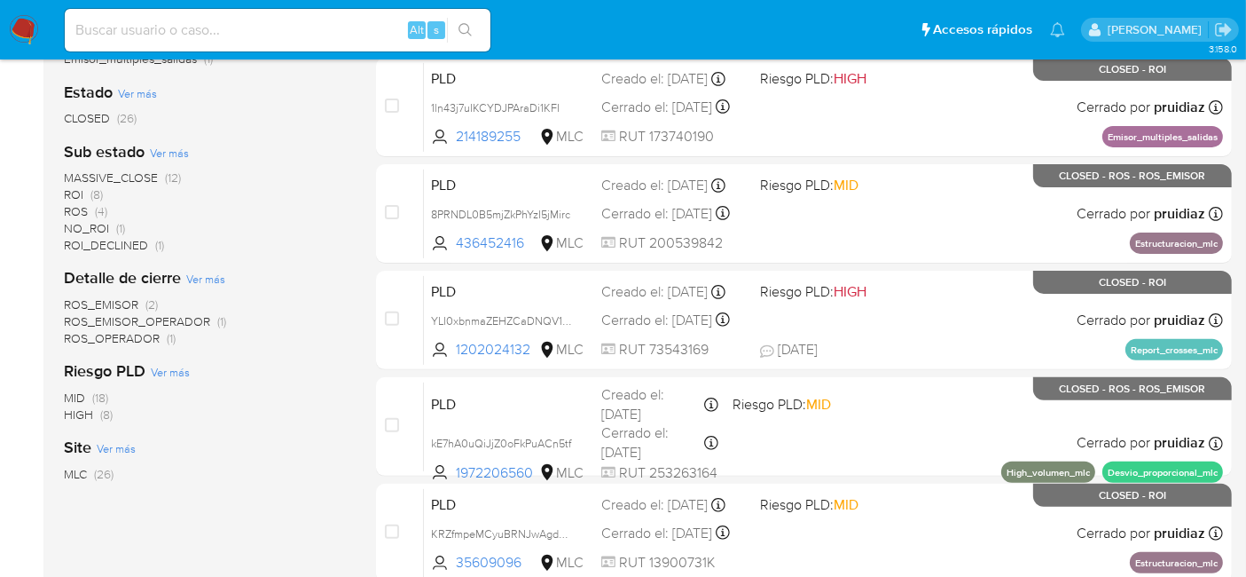
click at [27, 27] on img at bounding box center [24, 30] width 30 height 30
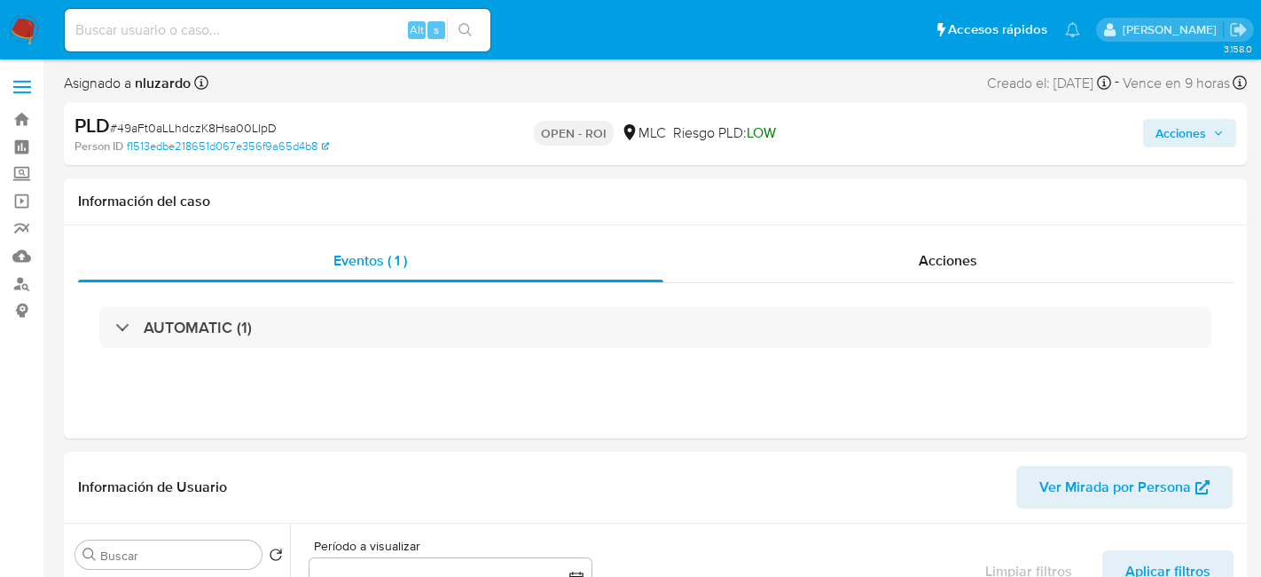
select select "10"
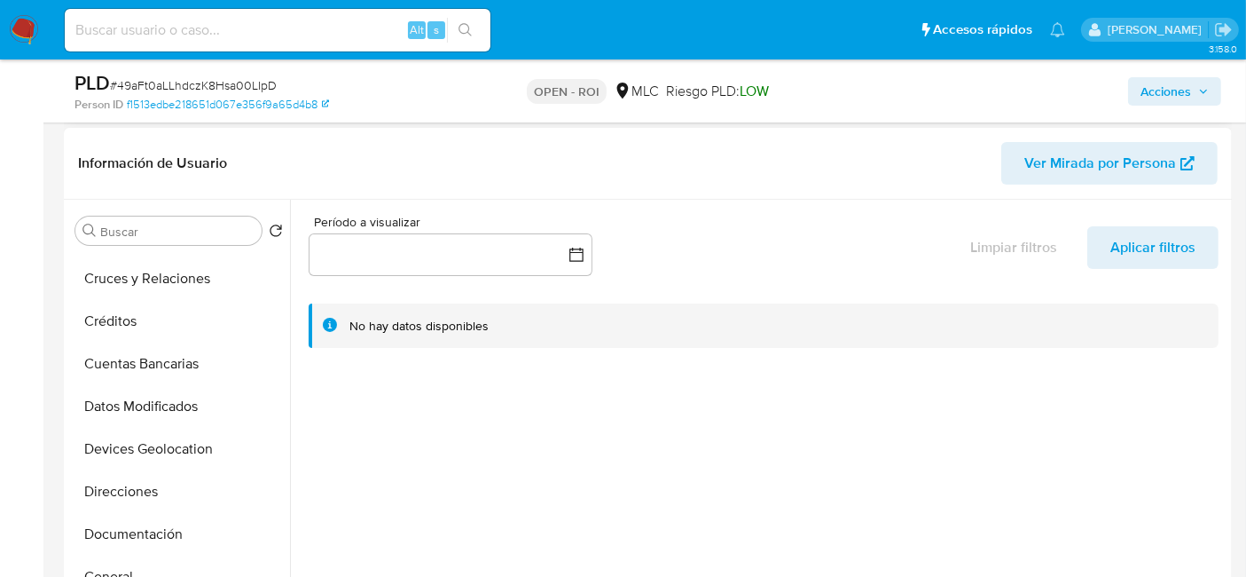
scroll to position [80, 0]
click at [200, 72] on div "PLD # 49aFt0aLLhdczK8Hsa00LIpD" at bounding box center [263, 83] width 376 height 27
click at [197, 74] on div "PLD # 49aFt0aLLhdczK8Hsa00LIpD" at bounding box center [263, 83] width 376 height 27
copy span "49aFt0aLLhdczK8Hsa00LIpD"
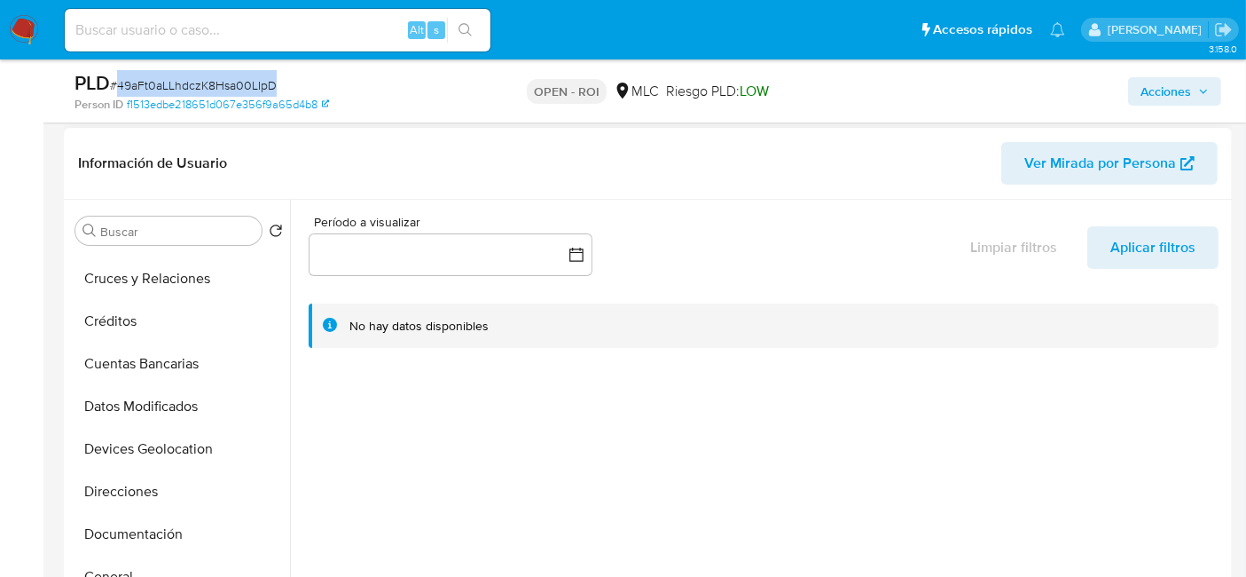
scroll to position [0, 0]
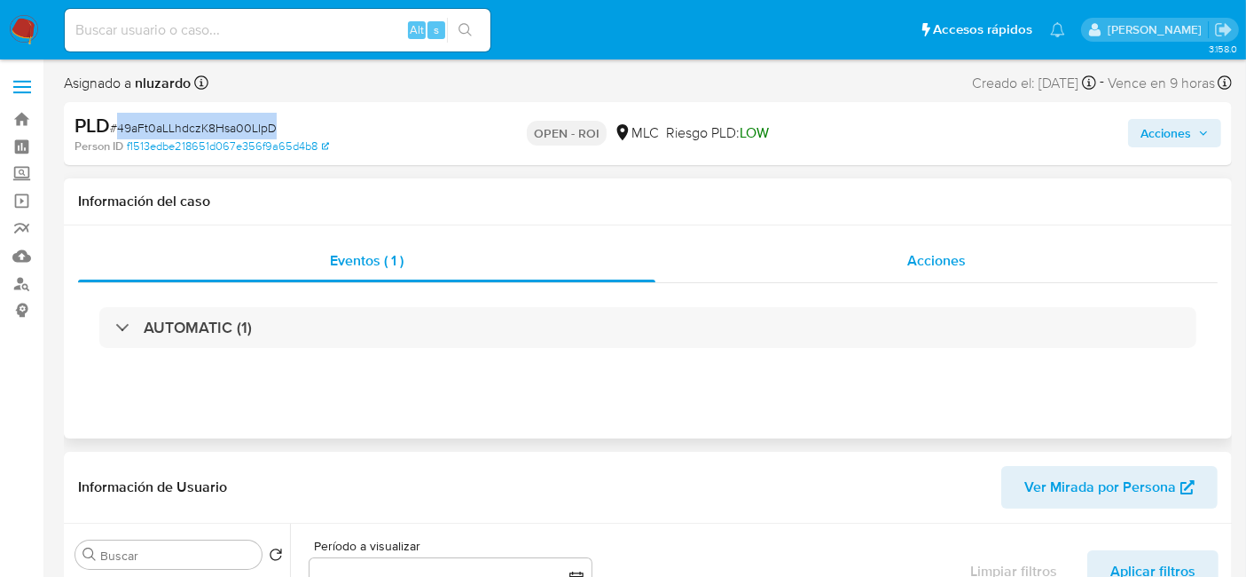
click at [912, 251] on span "Acciones" at bounding box center [936, 260] width 59 height 20
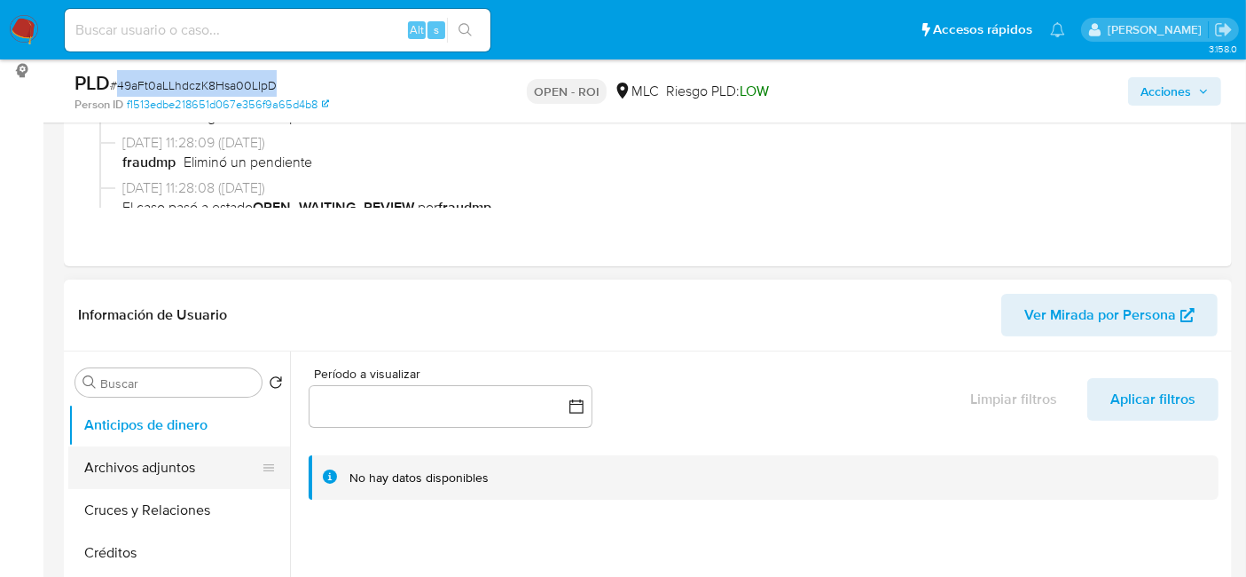
click at [145, 459] on button "Archivos adjuntos" at bounding box center [172, 467] width 208 height 43
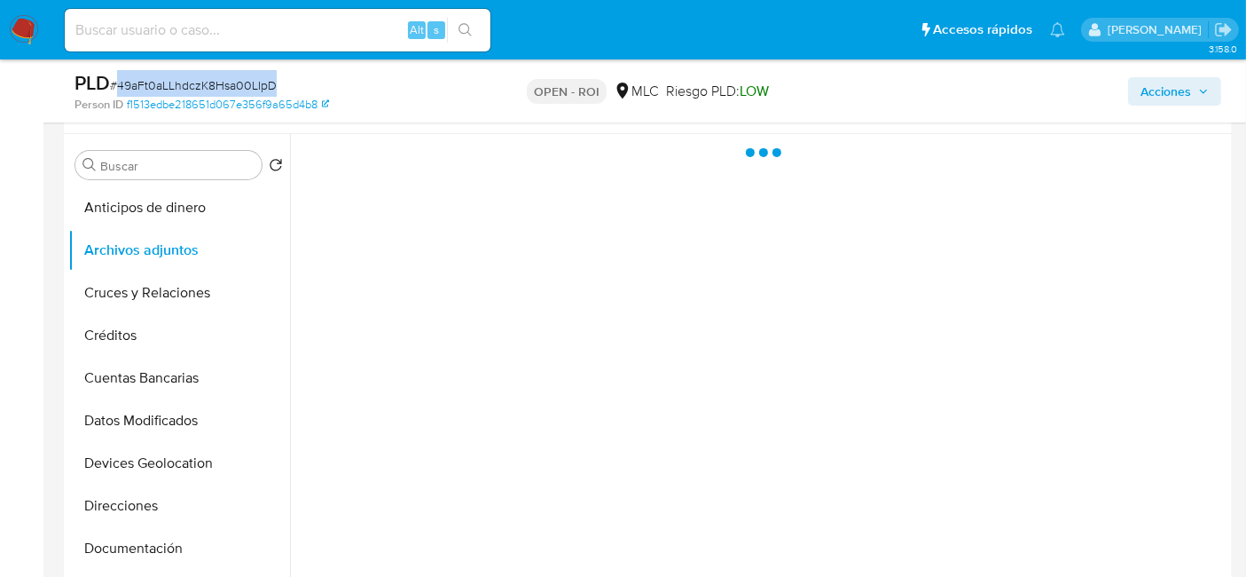
scroll to position [460, 0]
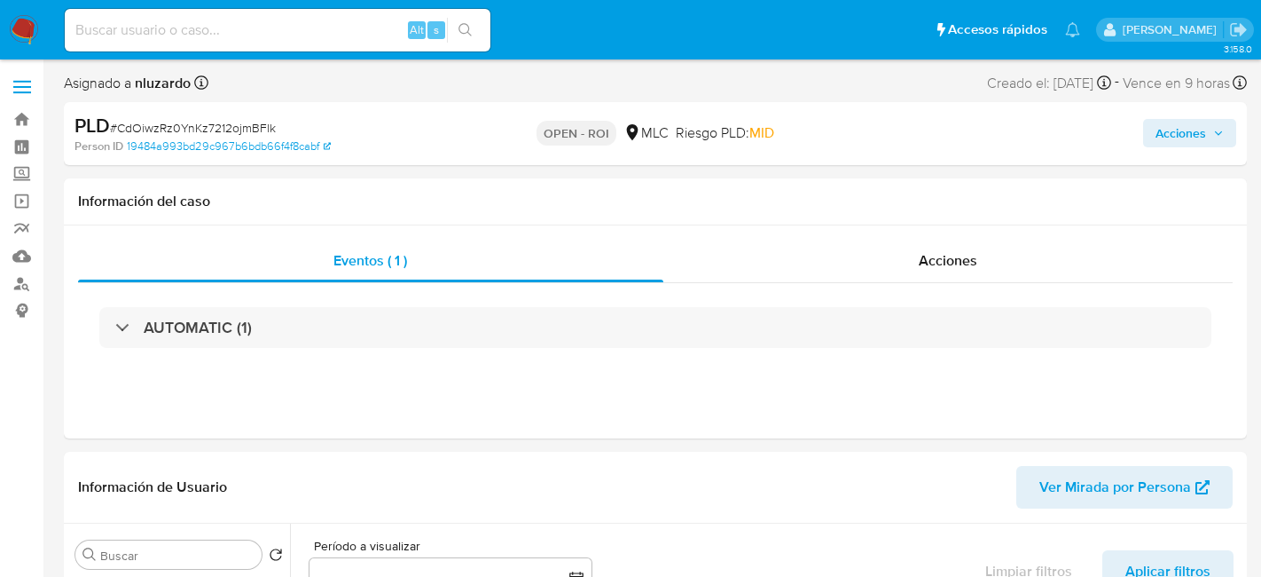
select select "10"
click at [212, 129] on span "# CdOiwzRz0YnKz7212ojmBFlk" at bounding box center [193, 128] width 166 height 18
copy span "CdOiwzRz0YnKz7212ojmBFlk"
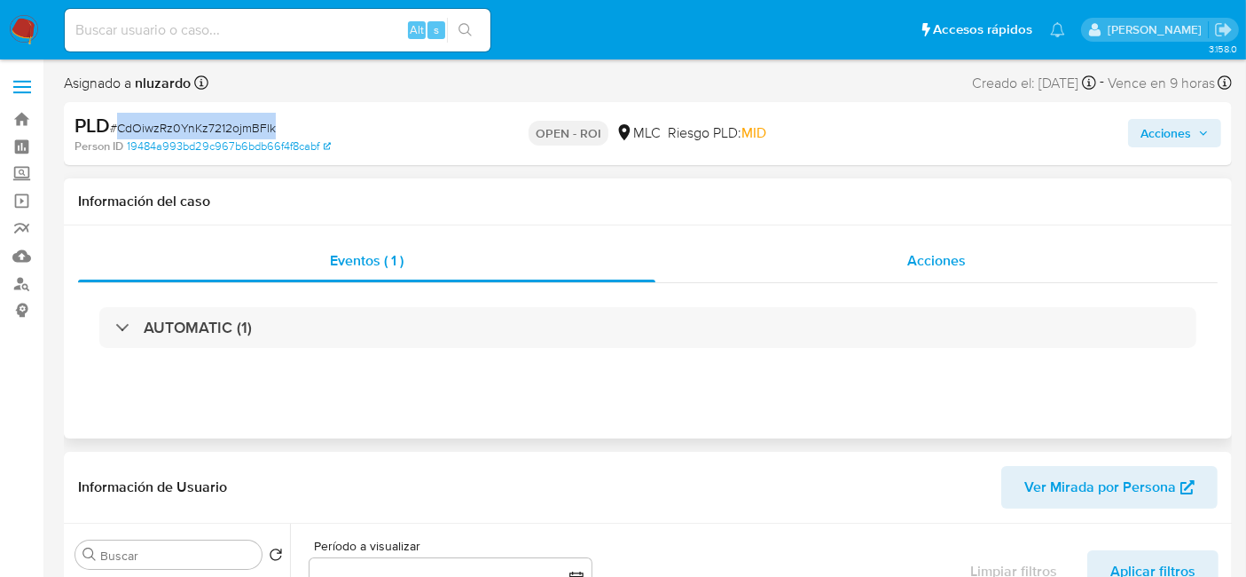
click at [920, 263] on span "Acciones" at bounding box center [936, 260] width 59 height 20
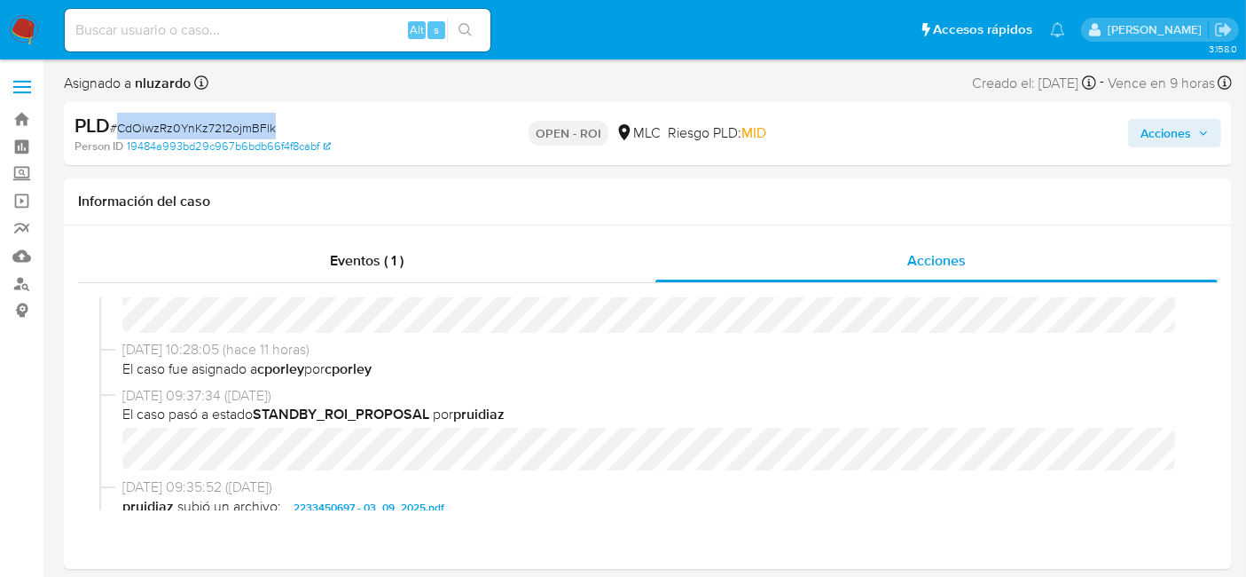
scroll to position [614, 0]
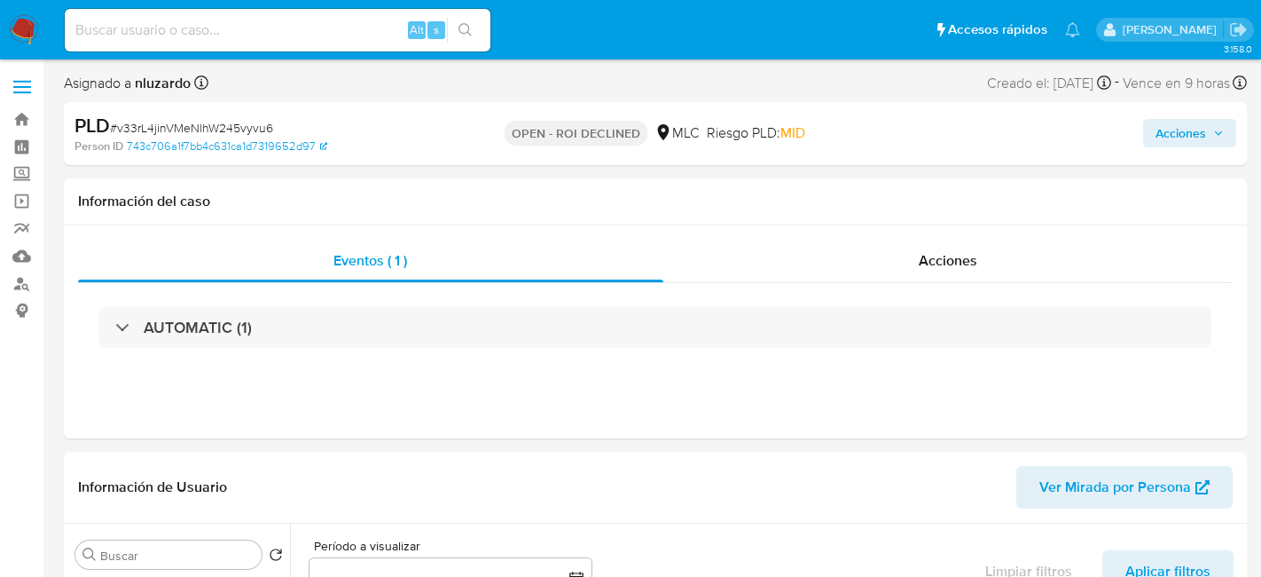
select select "10"
click at [213, 125] on span "# v33rL4jinVMeNlhW245vyvu6" at bounding box center [191, 128] width 163 height 18
copy span "v33rL4jinVMeNlhW245vyvu6"
click at [903, 250] on div "Acciones" at bounding box center [936, 260] width 562 height 43
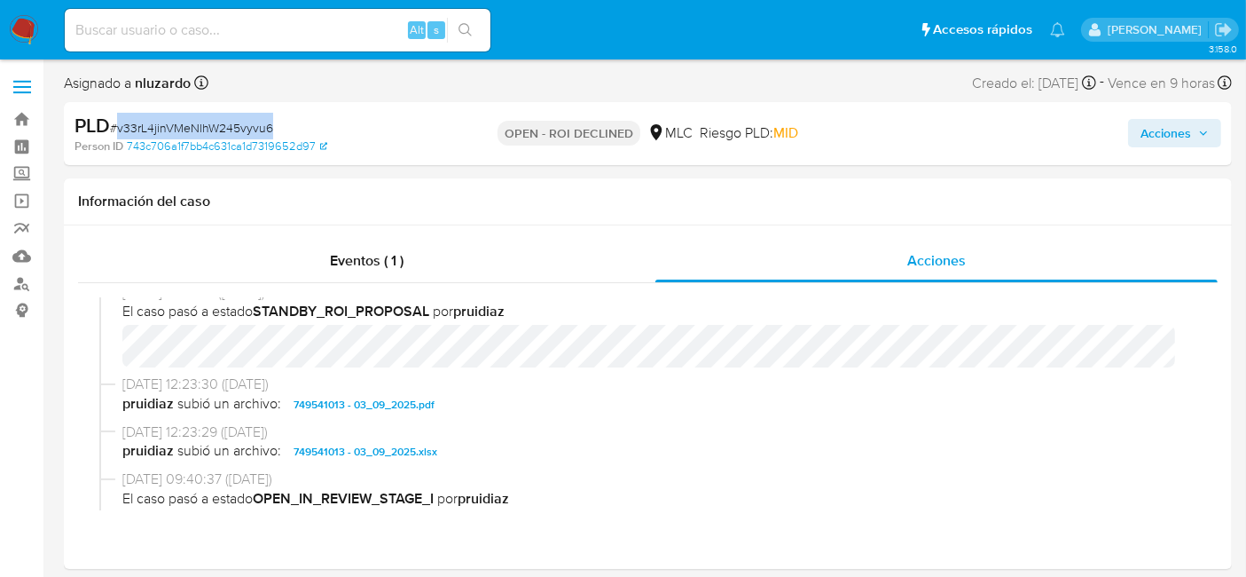
scroll to position [723, 0]
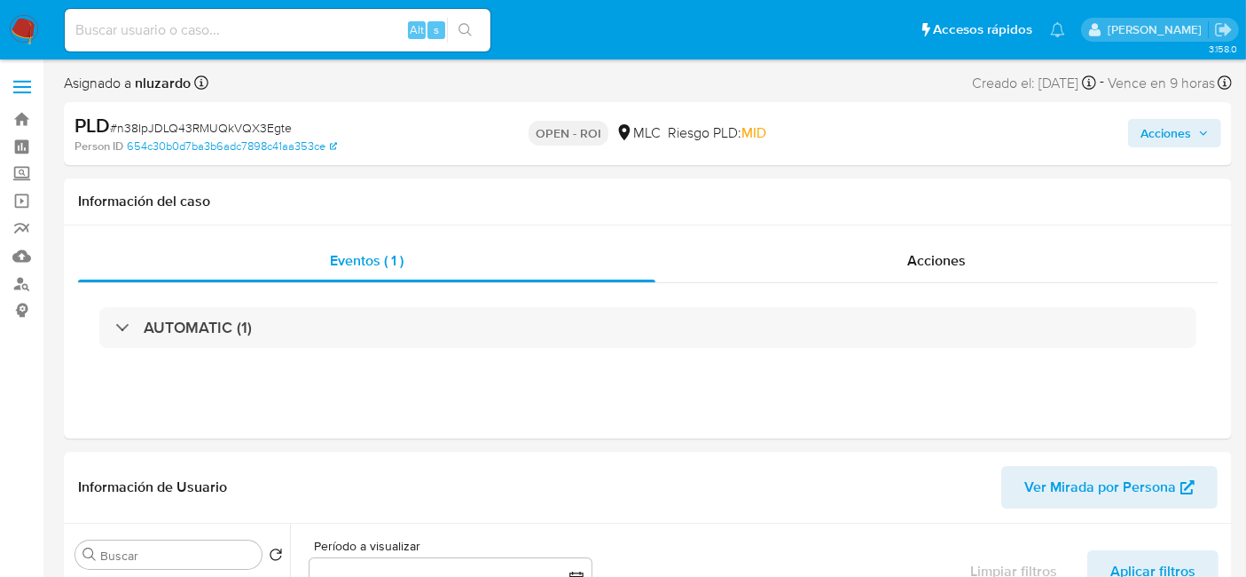
select select "10"
click at [239, 129] on span "# n38IpJDLQ43RMUQkVQX3Egte" at bounding box center [201, 128] width 182 height 18
copy span "n38IpJDLQ43RMUQkVQX3Egte"
click at [935, 254] on span "Acciones" at bounding box center [936, 260] width 59 height 20
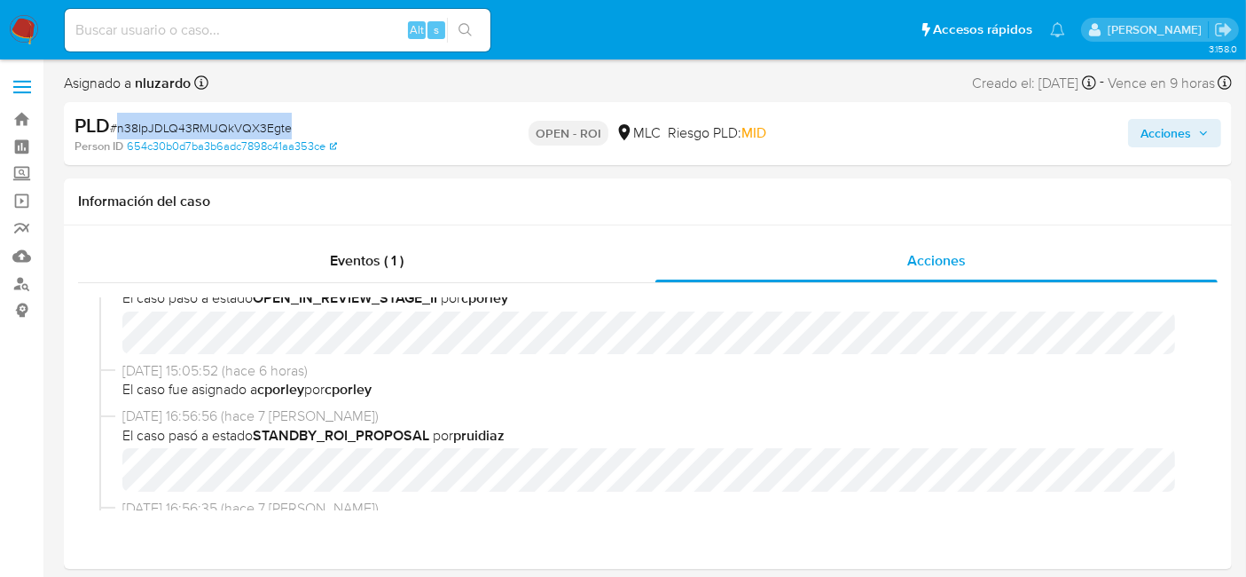
scroll to position [654, 0]
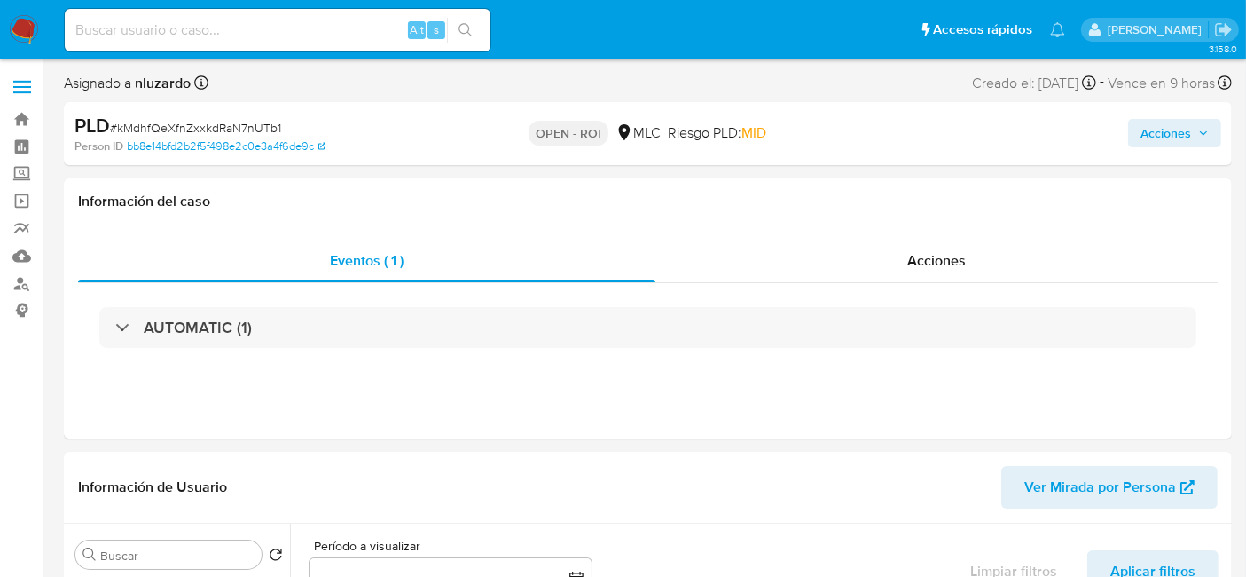
select select "10"
click at [261, 124] on span "# kMdhfQeXfnZxxkdRaN7nUTb1" at bounding box center [195, 128] width 171 height 18
copy span "kMdhfQeXfnZxxkdRaN7nUTb1"
click at [938, 256] on span "Acciones" at bounding box center [936, 260] width 59 height 20
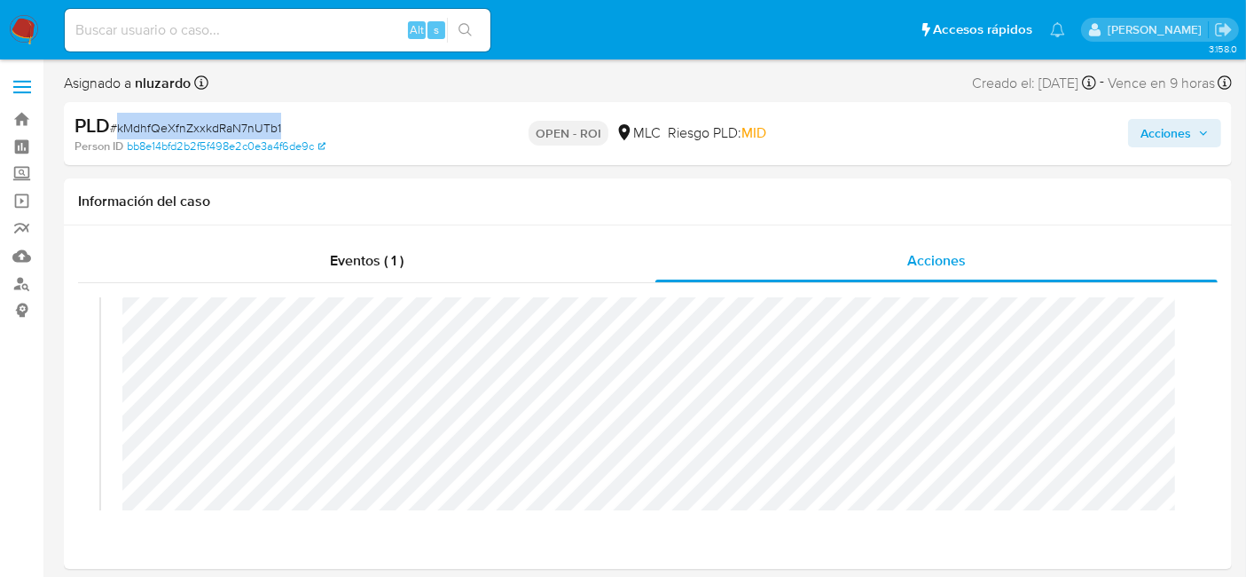
scroll to position [200, 0]
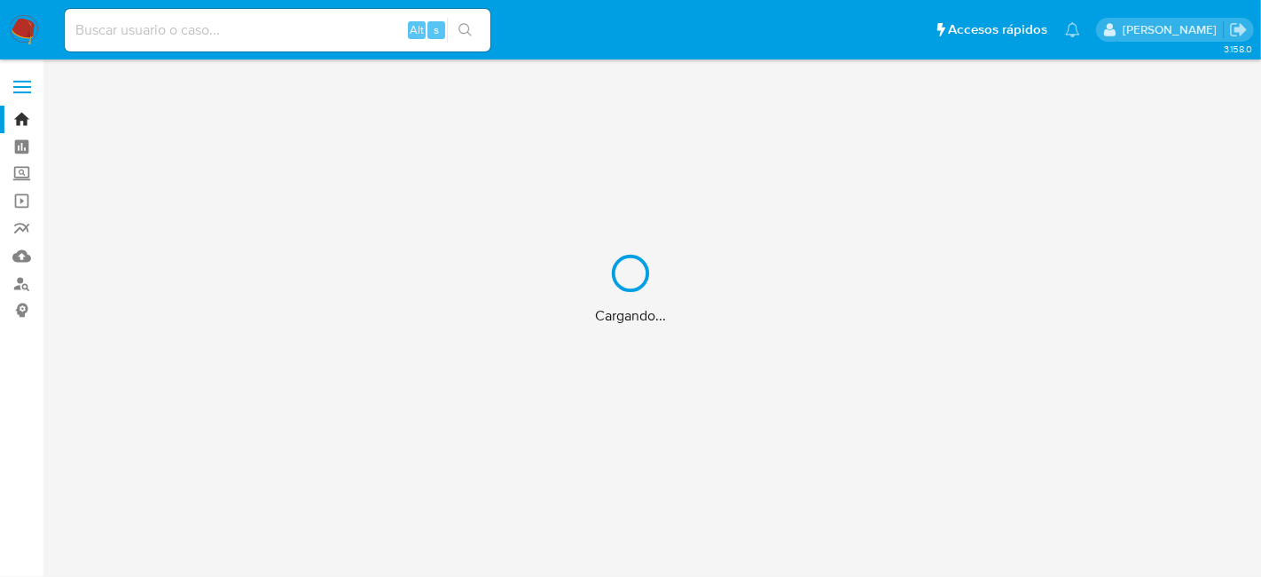
click at [247, 27] on div "Cargando..." at bounding box center [630, 288] width 1261 height 577
click at [202, 35] on div "Cargando..." at bounding box center [630, 288] width 1261 height 577
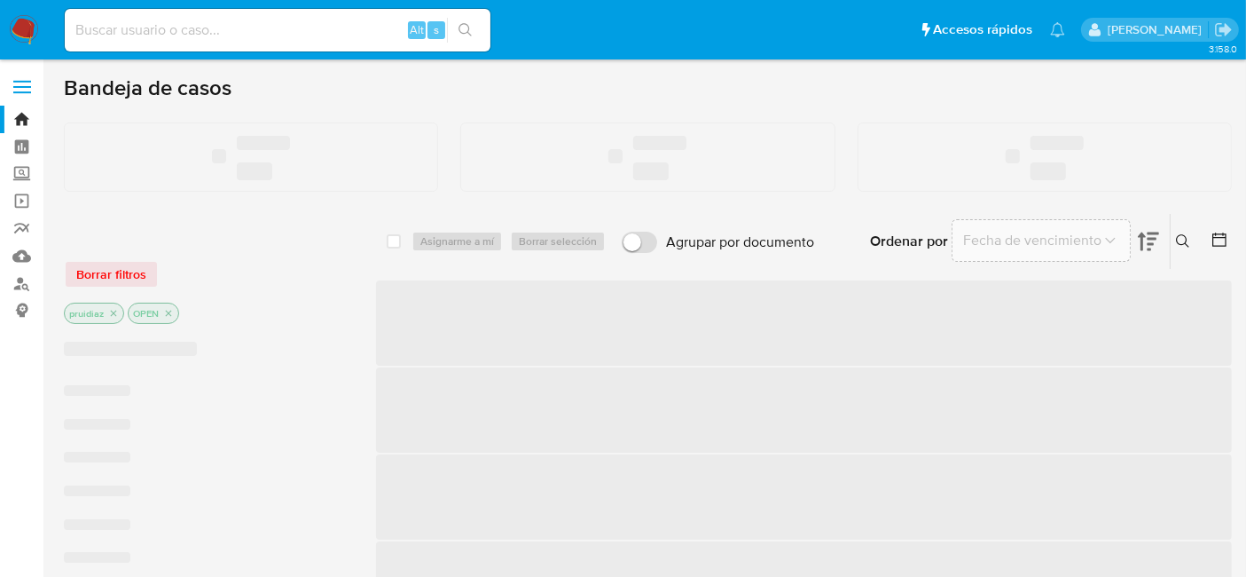
click at [167, 28] on input at bounding box center [278, 30] width 426 height 23
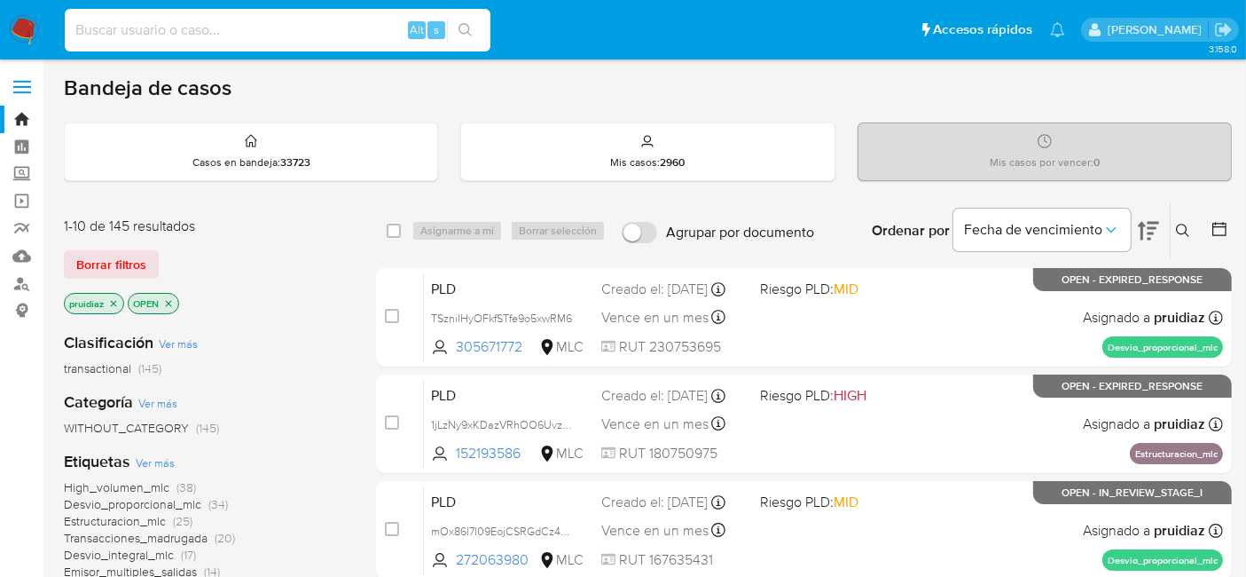
paste input "vd6PuK5rlYGDSwEyf3CP2Ngk"
click at [349, 43] on div "vd6PuK5rlYGDSwEyf3CP2Ngk Alt s" at bounding box center [278, 30] width 426 height 43
click at [317, 36] on input "vd6PuK5rlYGDSwEyf3CP2Ngk" at bounding box center [278, 30] width 426 height 23
drag, startPoint x: 318, startPoint y: 36, endPoint x: 459, endPoint y: 31, distance: 142.0
click at [459, 31] on div "vd6PuK5rlYGDSwEyf3CP2Ngk Alt s" at bounding box center [278, 30] width 426 height 50
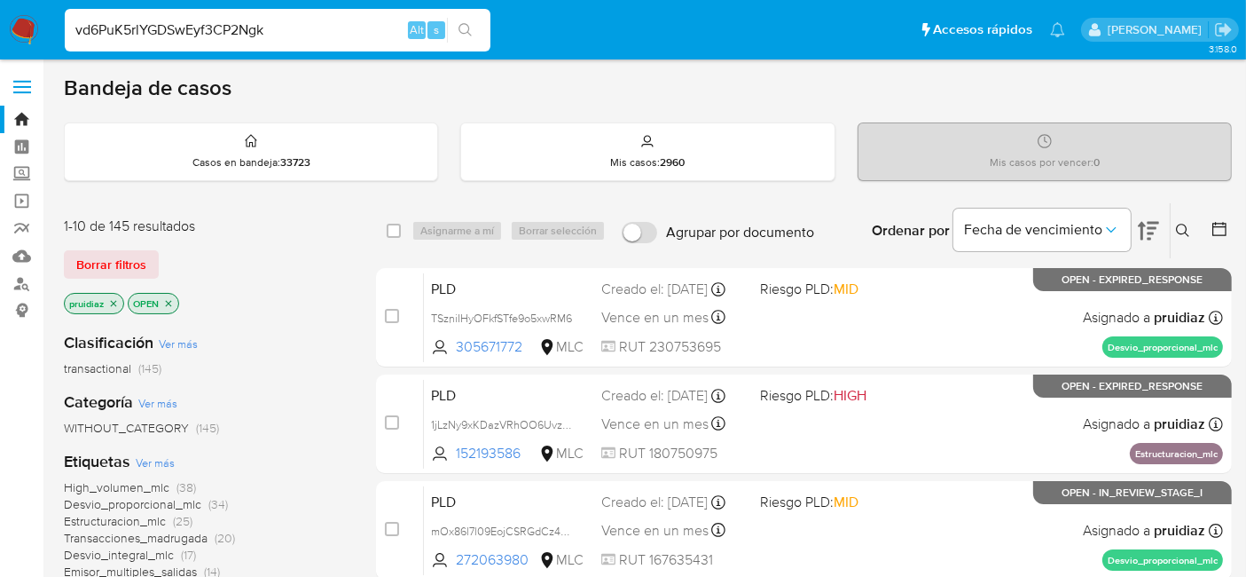
type input "vd6PuK5rlYGDSwEyf3CP2Ngk"
click at [466, 28] on icon "search-icon" at bounding box center [466, 30] width 14 height 14
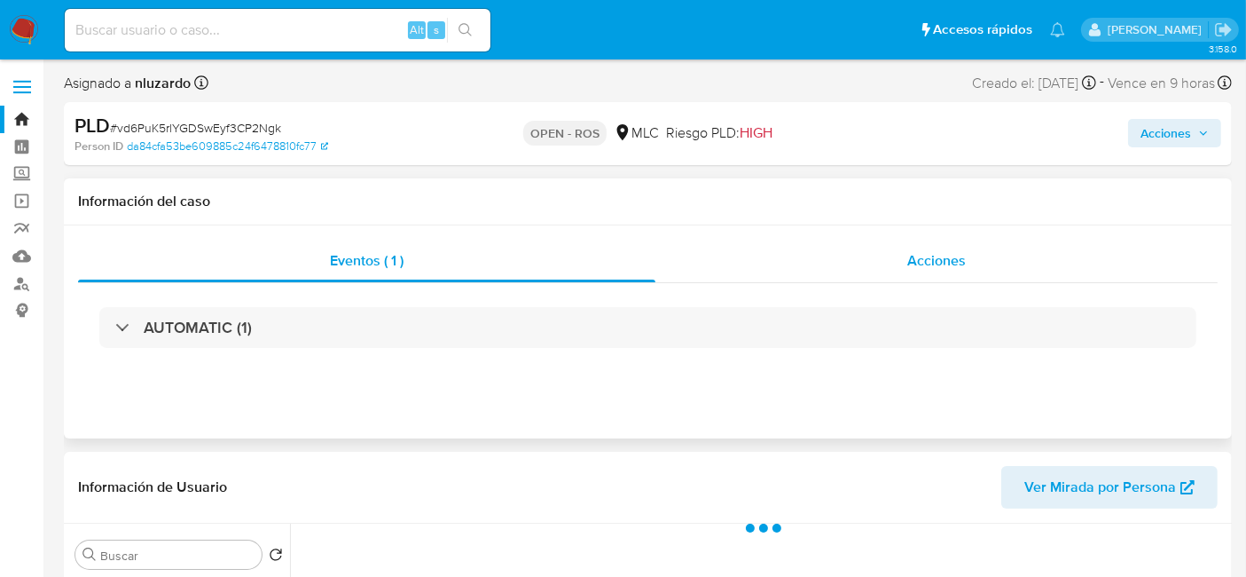
click at [920, 257] on span "Acciones" at bounding box center [936, 260] width 59 height 20
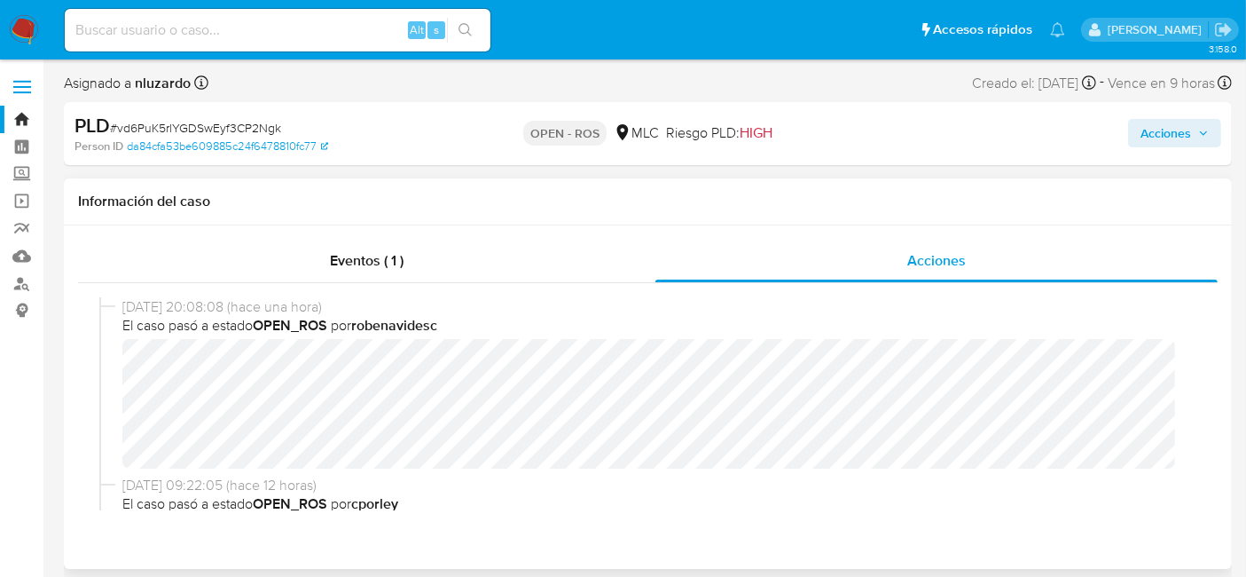
select select "10"
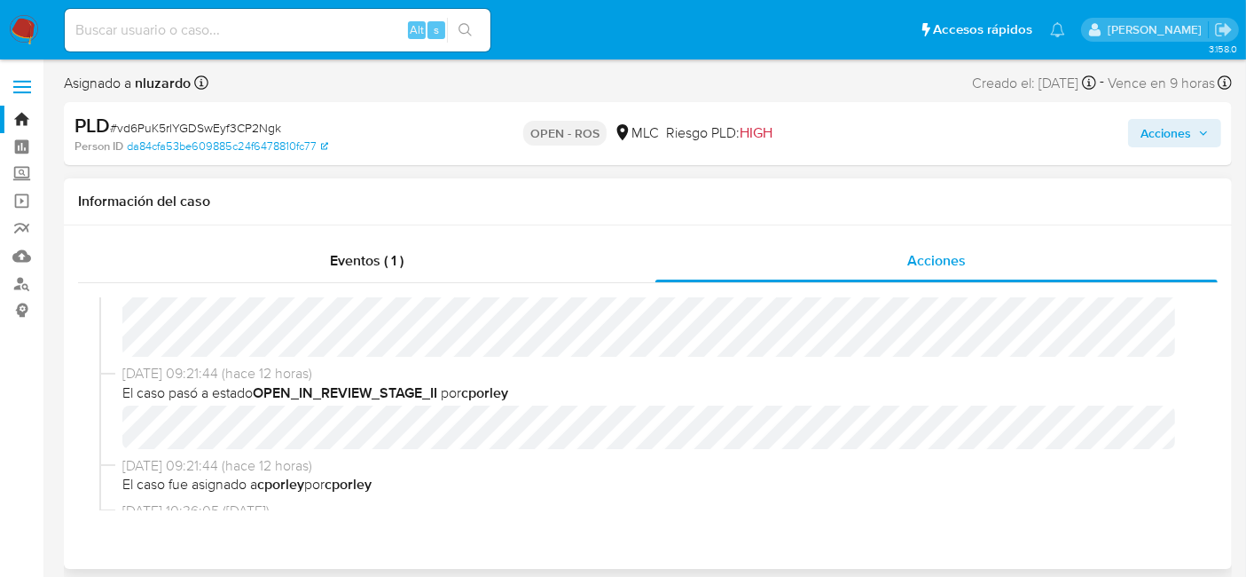
scroll to position [590, 0]
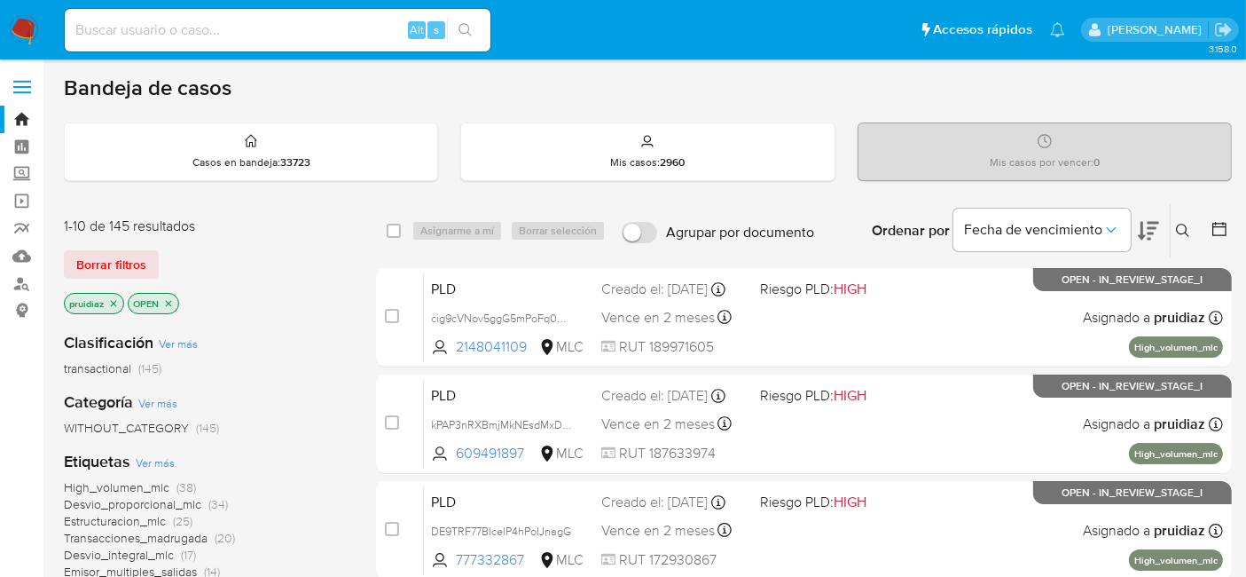
click at [14, 31] on img at bounding box center [24, 30] width 30 height 30
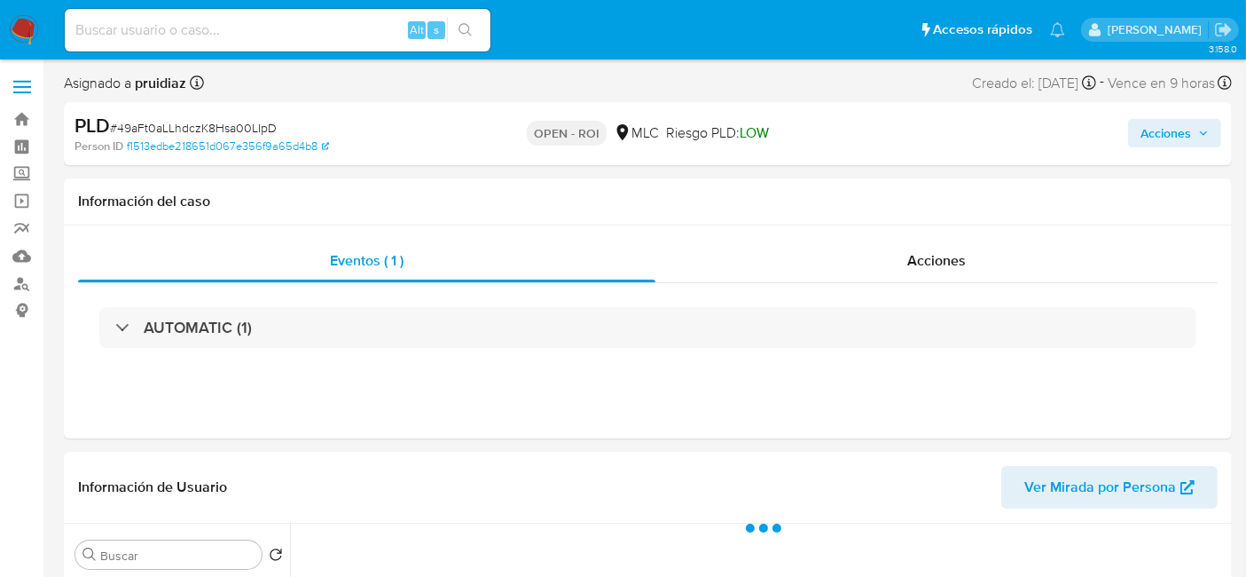
select select "10"
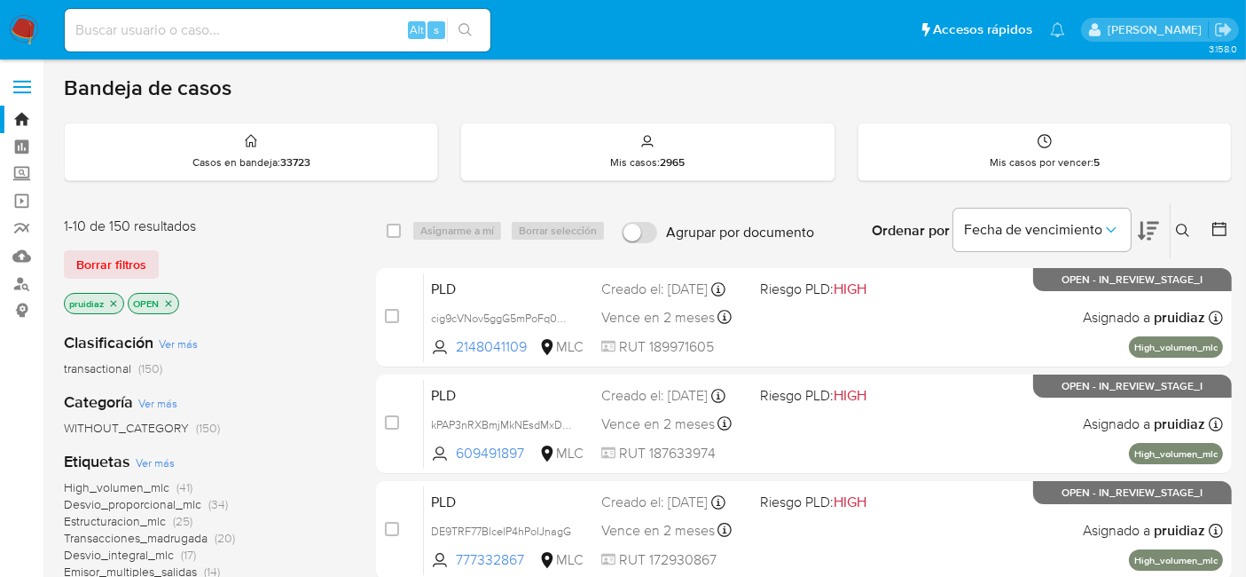
click at [1157, 236] on icon at bounding box center [1148, 230] width 21 height 21
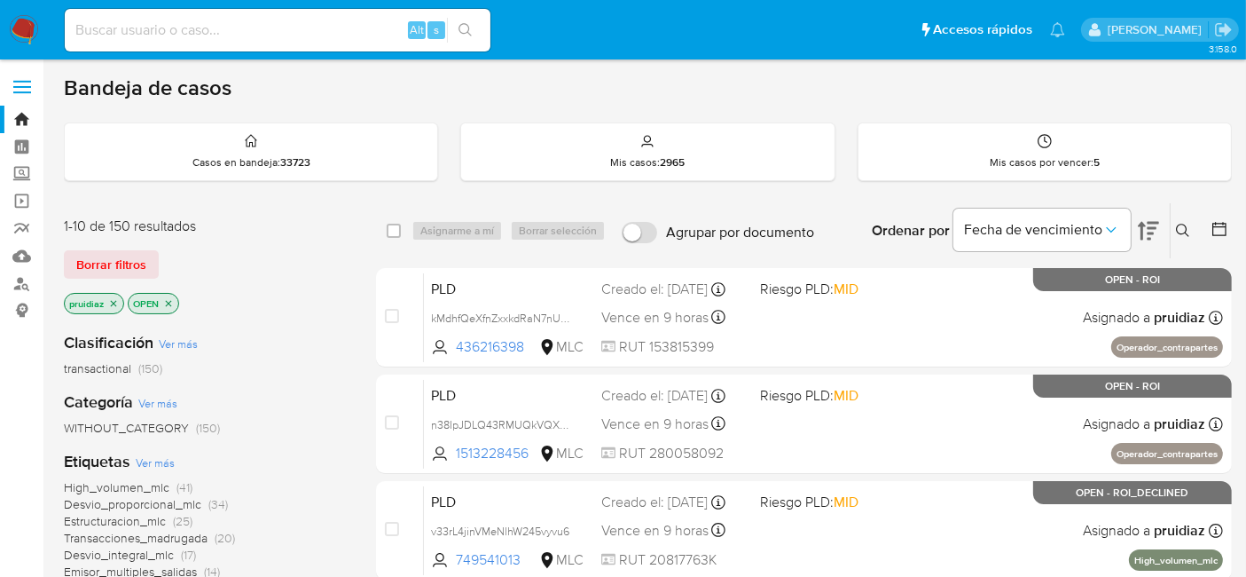
click at [16, 38] on img at bounding box center [24, 30] width 30 height 30
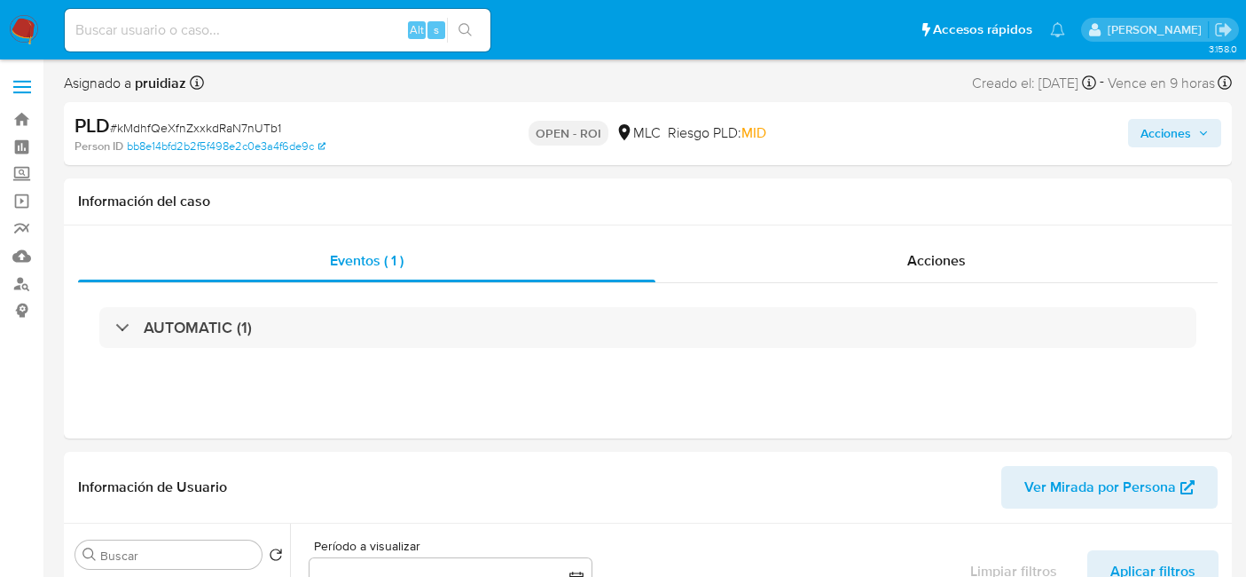
select select "10"
click at [1177, 122] on span "Acciones" at bounding box center [1166, 133] width 51 height 28
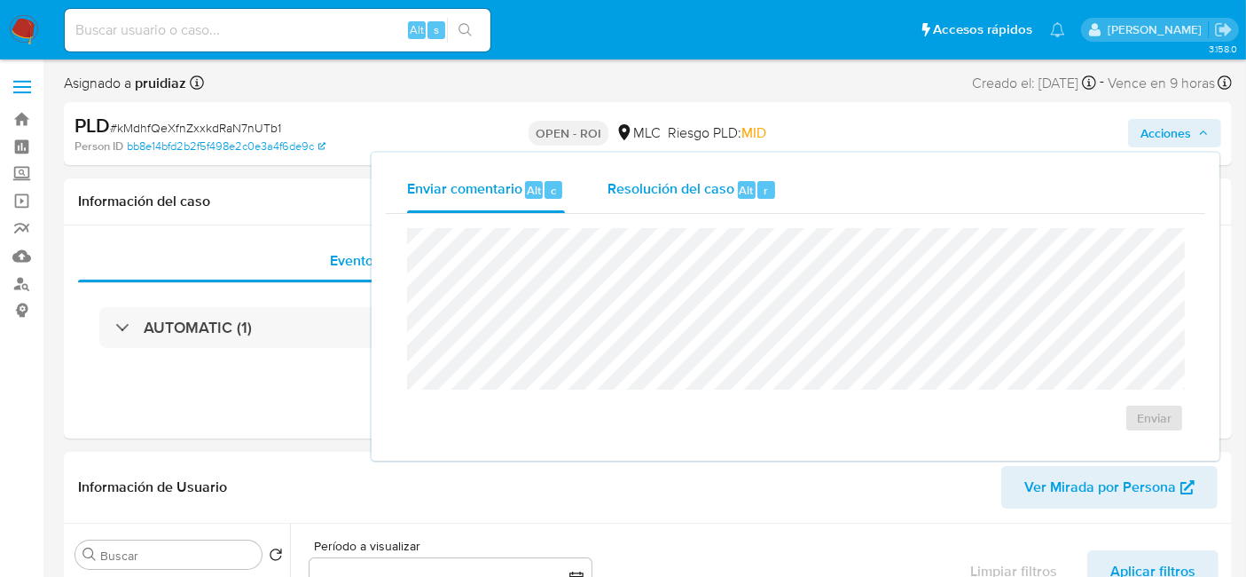
click at [696, 174] on div "Resolución del caso Alt r" at bounding box center [692, 190] width 169 height 46
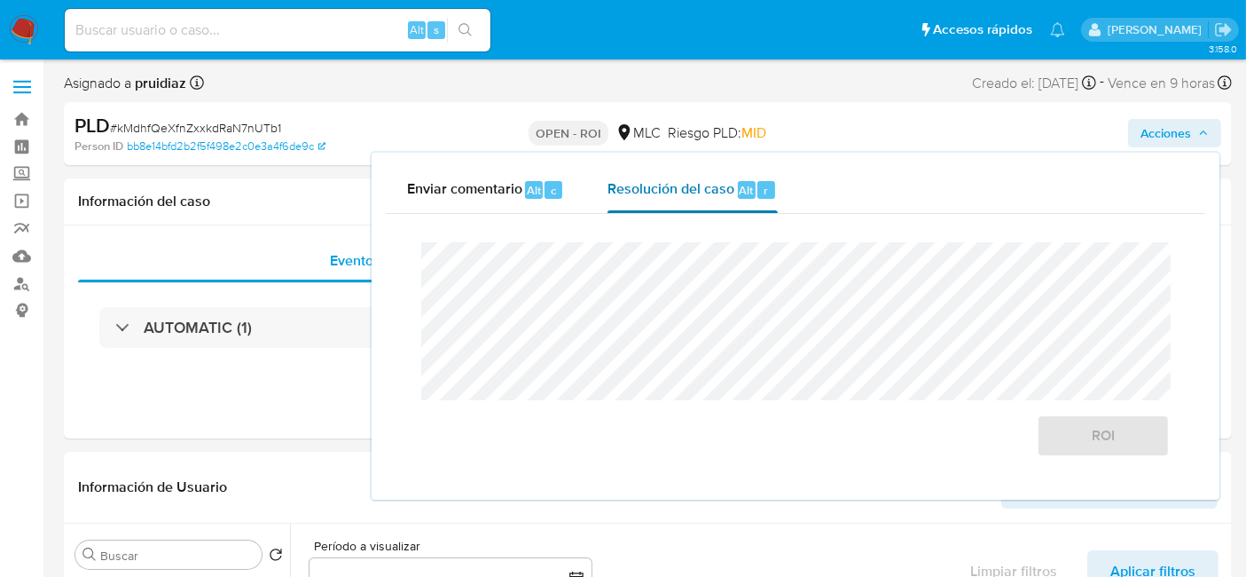
click at [664, 209] on div "Resolución del caso Alt r" at bounding box center [692, 190] width 169 height 46
click at [1119, 435] on span "ROI" at bounding box center [1103, 435] width 87 height 39
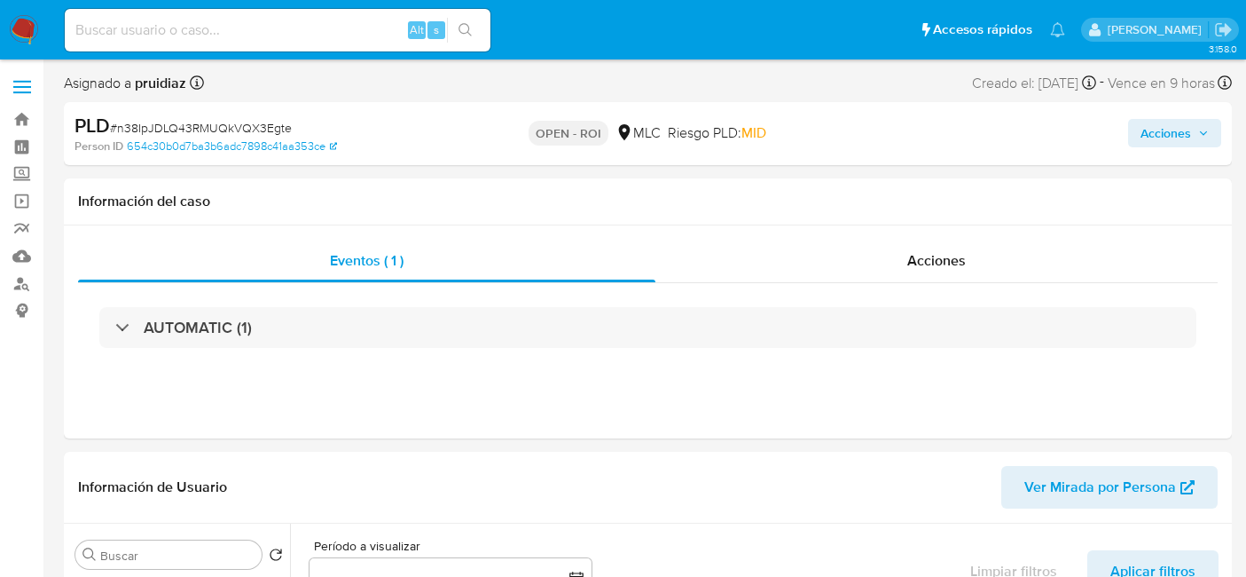
select select "10"
click at [1164, 130] on span "Acciones" at bounding box center [1166, 133] width 51 height 28
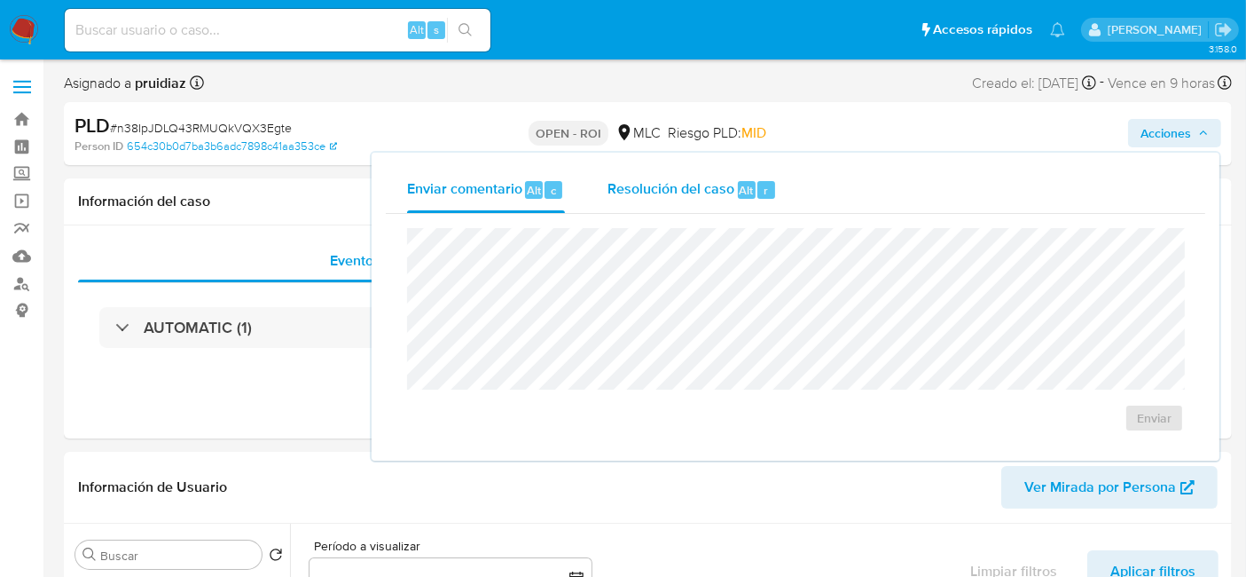
click at [679, 204] on div "Resolución del caso Alt r" at bounding box center [692, 190] width 169 height 46
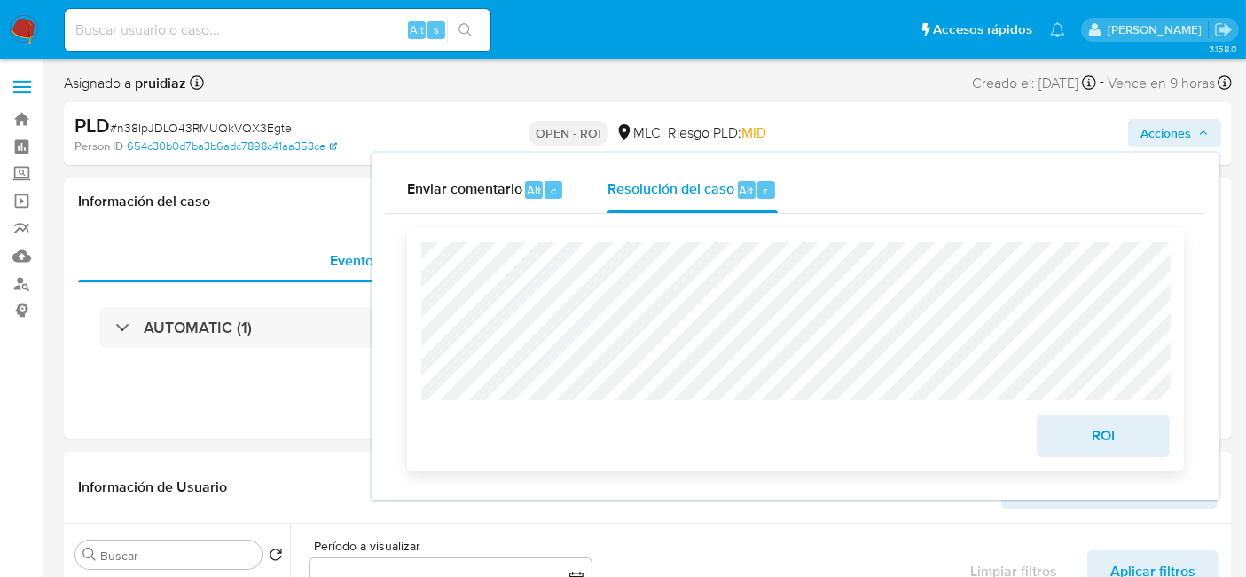
click at [1050, 427] on button "ROI" at bounding box center [1103, 435] width 133 height 43
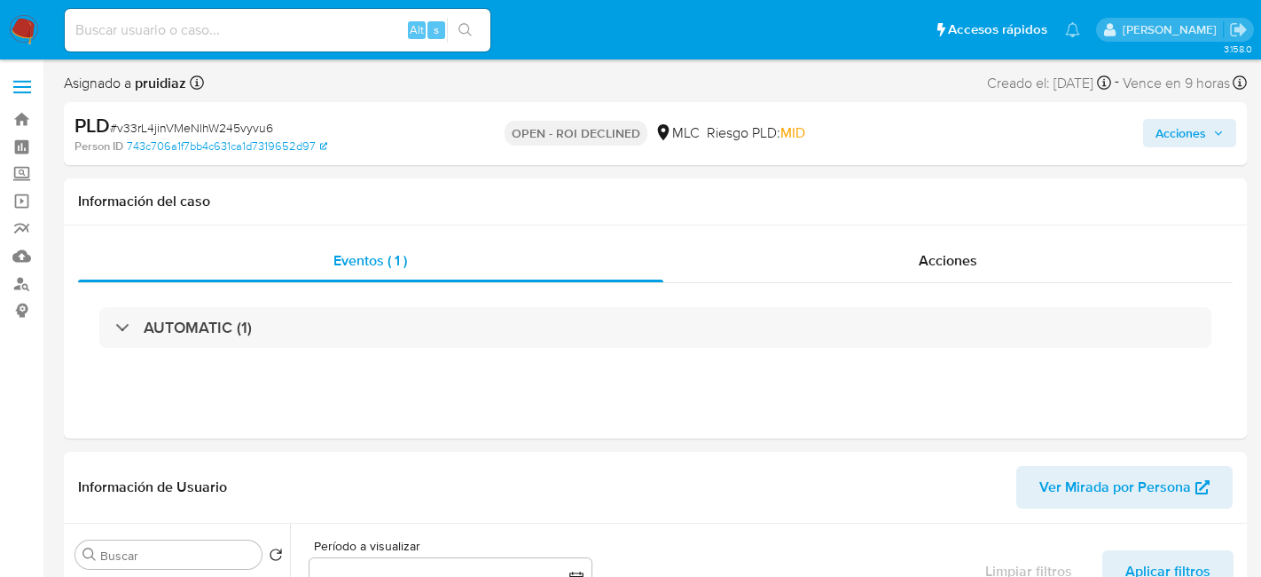
select select "10"
click at [1165, 145] on span "Acciones" at bounding box center [1166, 133] width 51 height 28
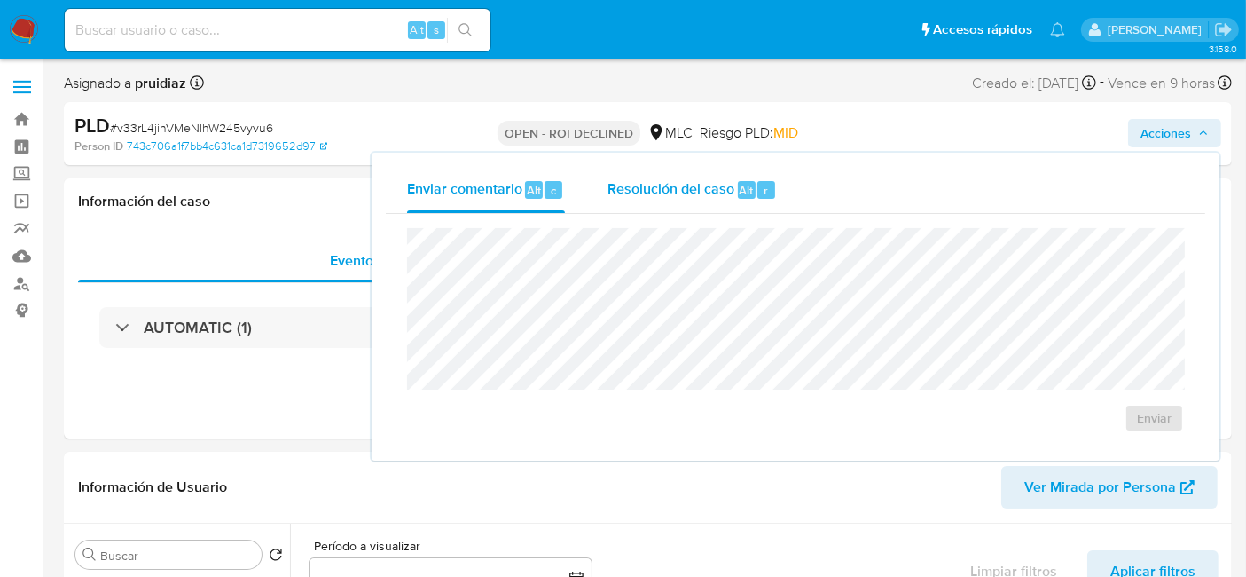
click at [713, 179] on span "Resolución del caso" at bounding box center [671, 189] width 127 height 20
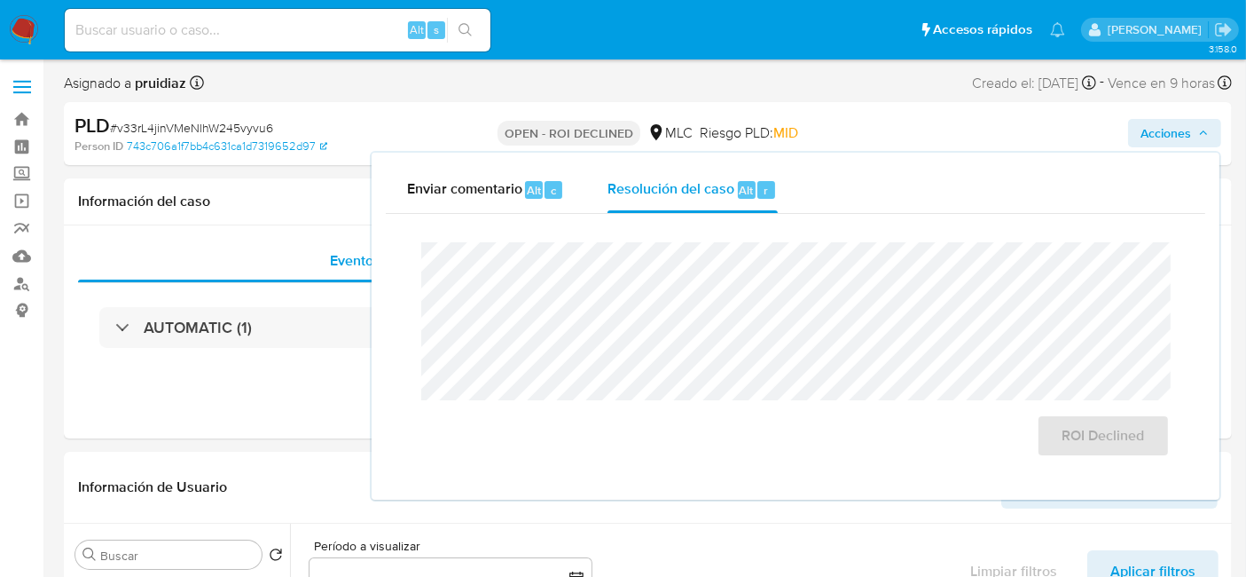
click at [836, 90] on div "Asignado a pruidiaz Asignado el: 25/07/2025 12:10:52 Creado el: 12/06/2025 Crea…" at bounding box center [648, 86] width 1168 height 31
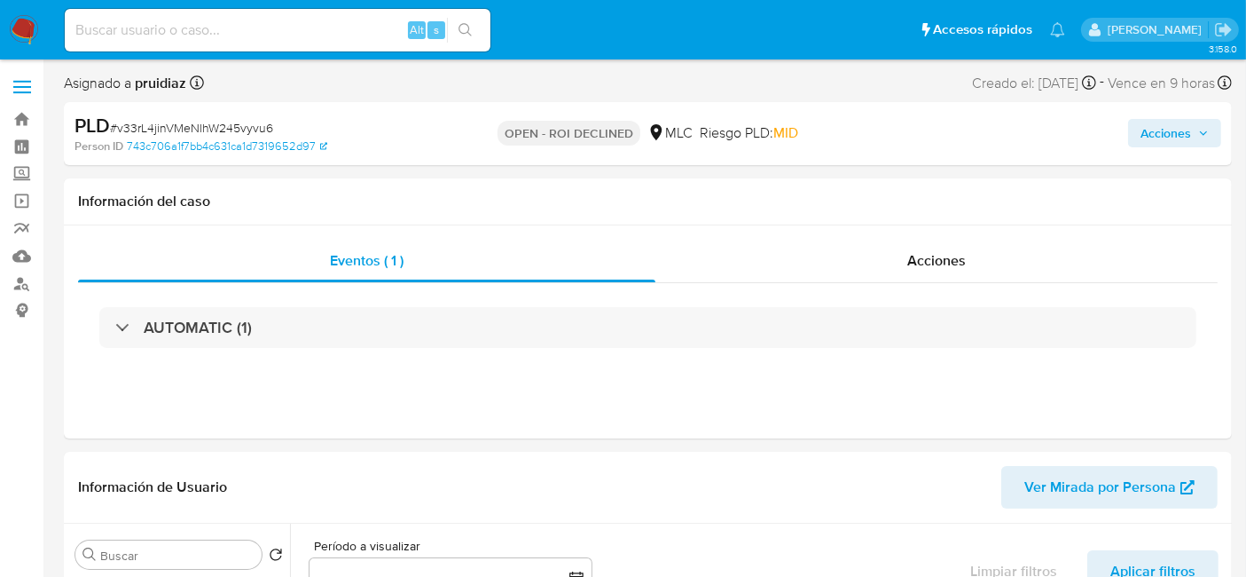
click at [1148, 130] on span "Acciones" at bounding box center [1166, 133] width 51 height 28
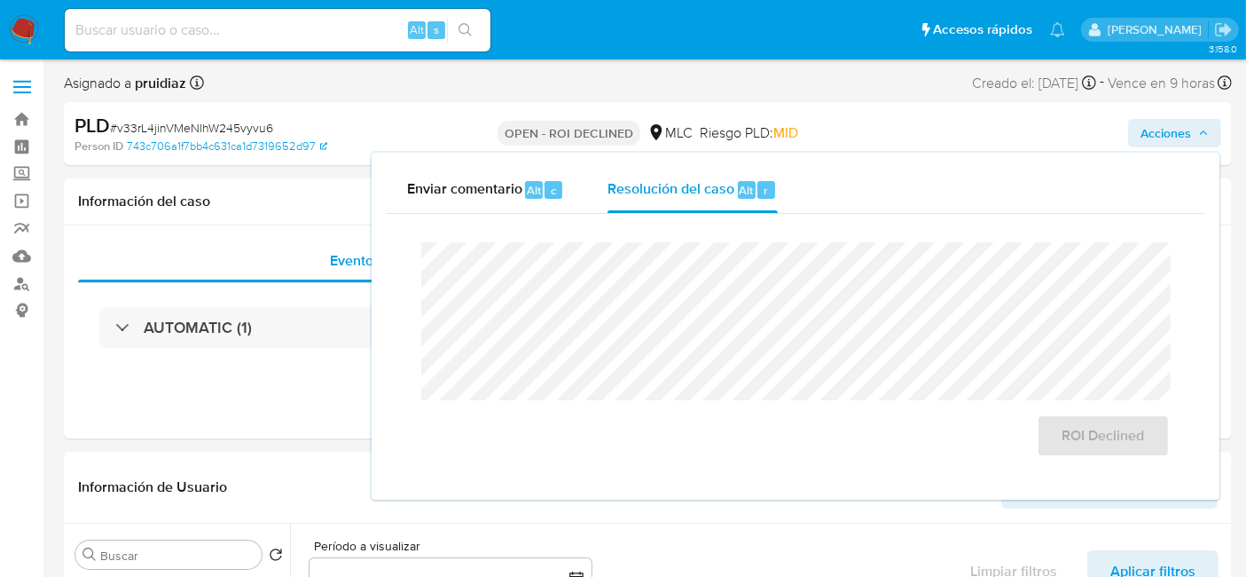
click at [876, 80] on div "Asignado a pruidiaz Asignado el: 25/07/2025 12:10:52 Creado el: 12/06/2025 Crea…" at bounding box center [648, 86] width 1168 height 31
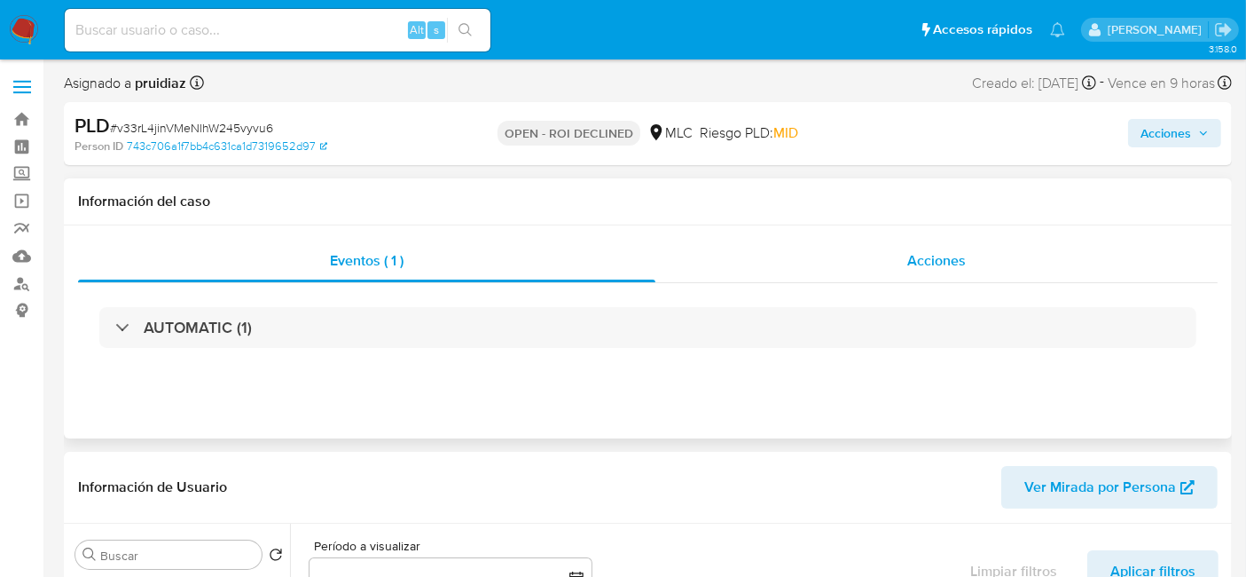
click at [933, 242] on div "Acciones" at bounding box center [936, 260] width 562 height 43
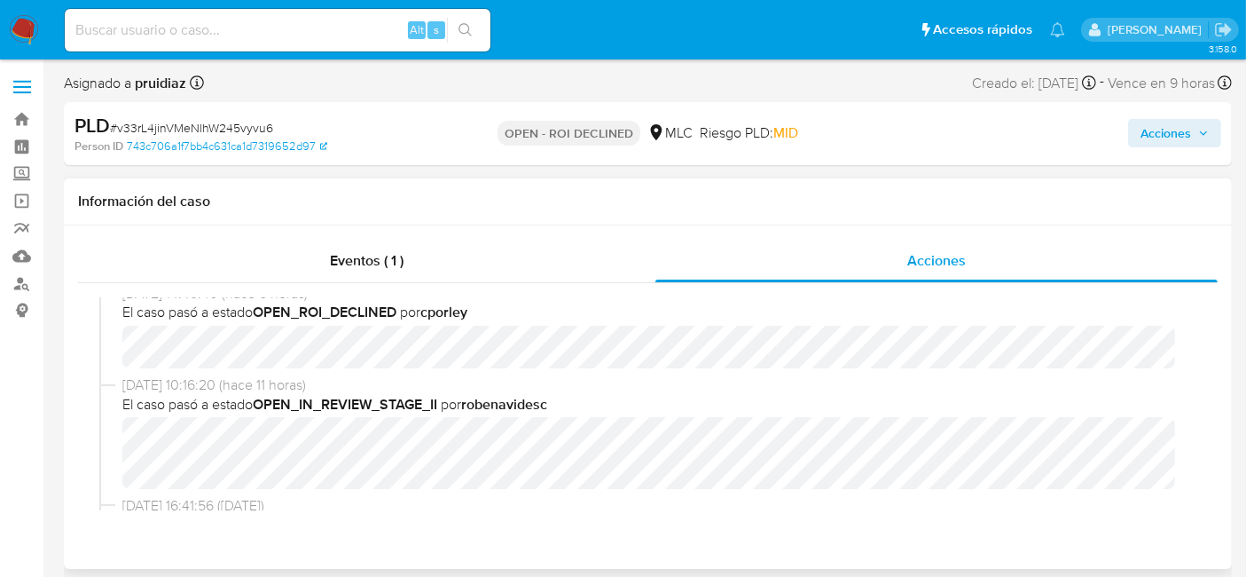
scroll to position [149, 0]
click at [1168, 121] on span "Acciones" at bounding box center [1166, 133] width 51 height 28
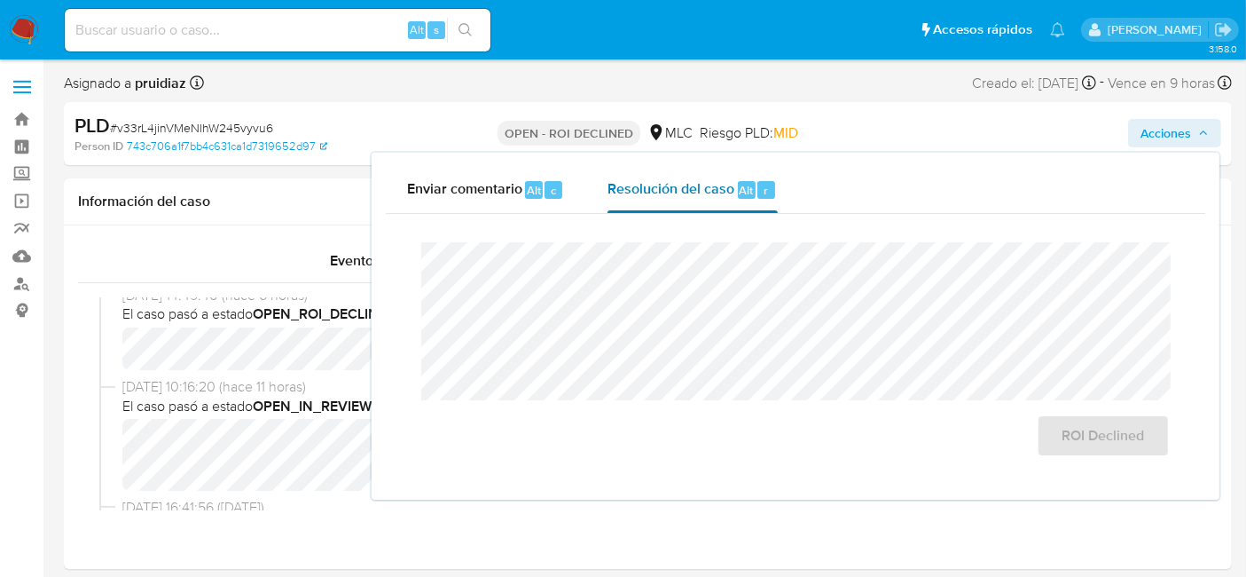
click at [693, 192] on span "Resolución del caso" at bounding box center [671, 189] width 127 height 20
click at [1058, 431] on button "ROI Declined" at bounding box center [1103, 435] width 133 height 43
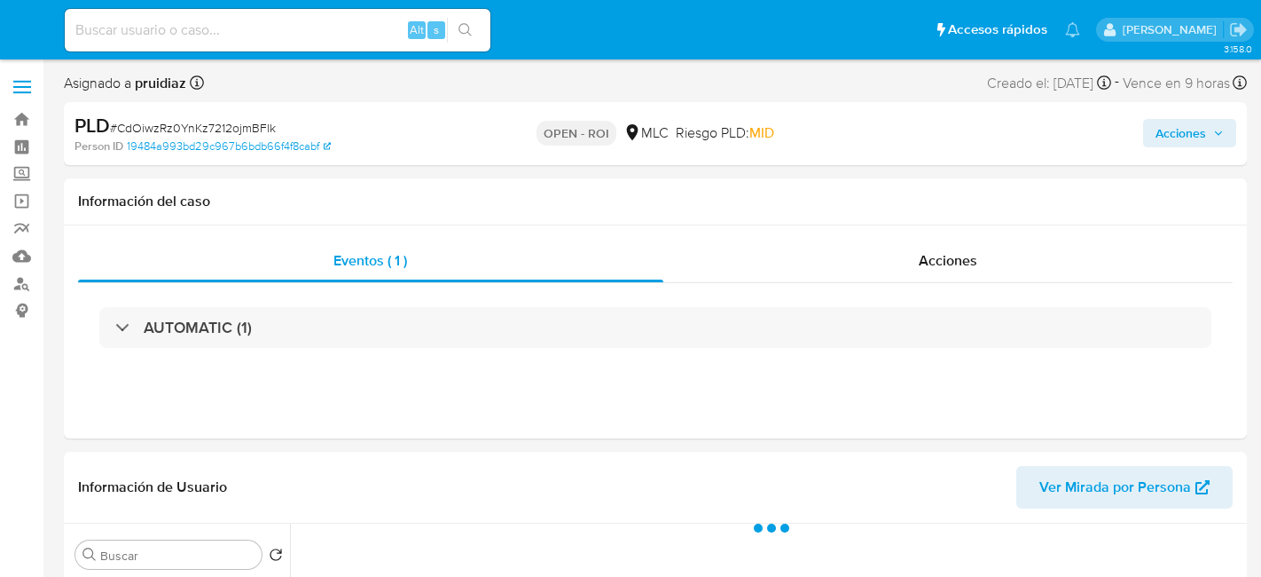
select select "10"
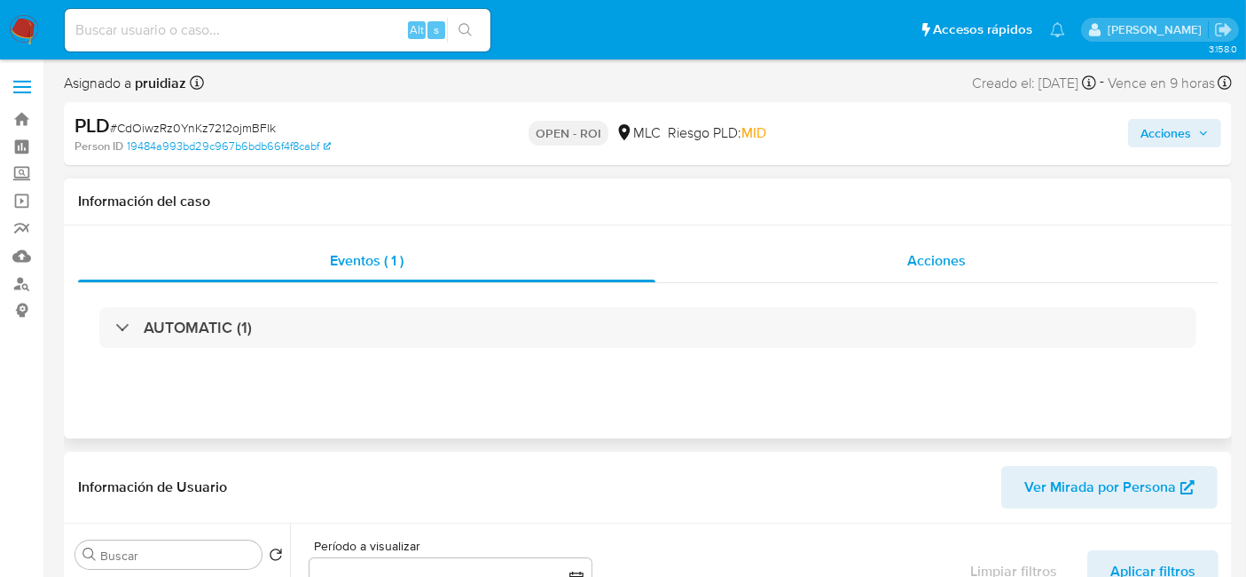
click at [993, 259] on div "Acciones" at bounding box center [936, 260] width 562 height 43
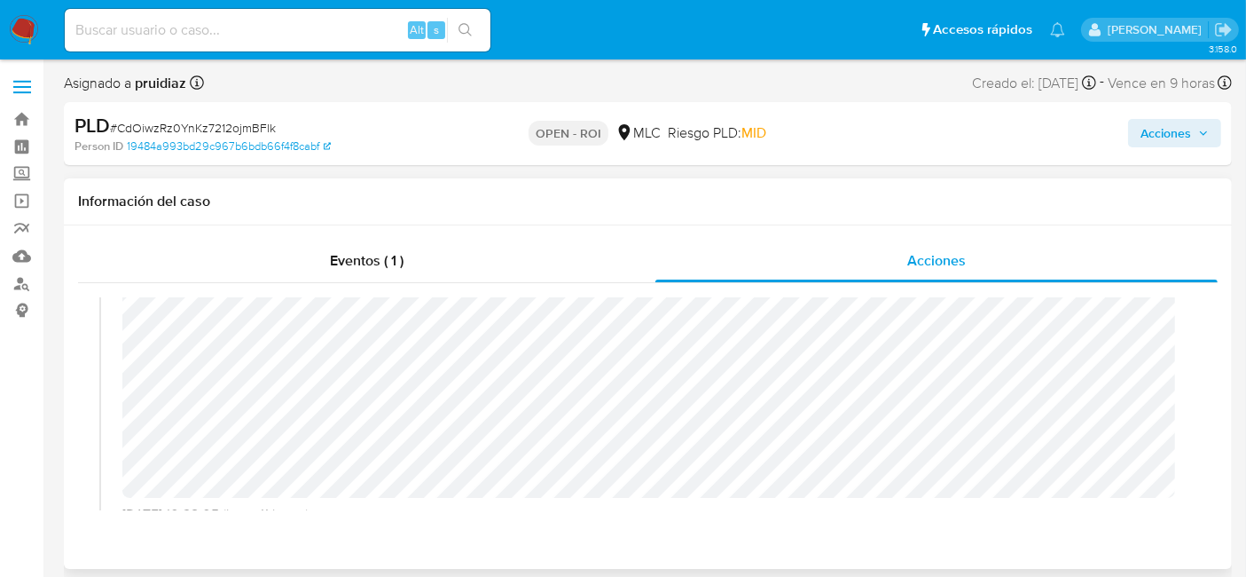
scroll to position [310, 0]
click at [1141, 122] on span "Acciones" at bounding box center [1166, 133] width 51 height 28
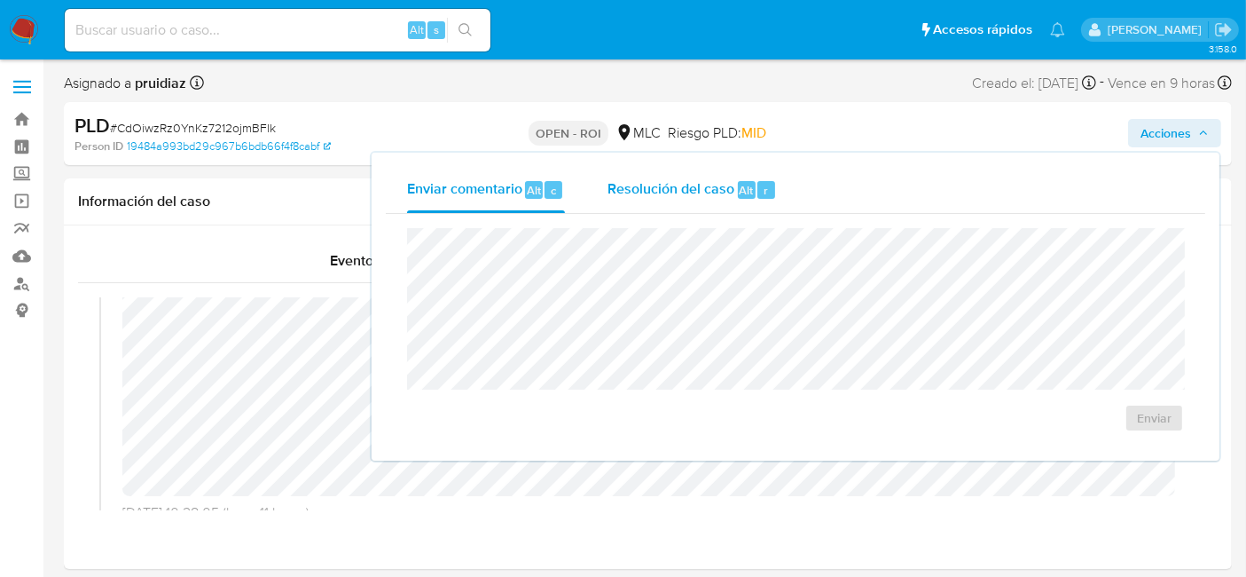
click at [708, 184] on span "Resolución del caso" at bounding box center [671, 189] width 127 height 20
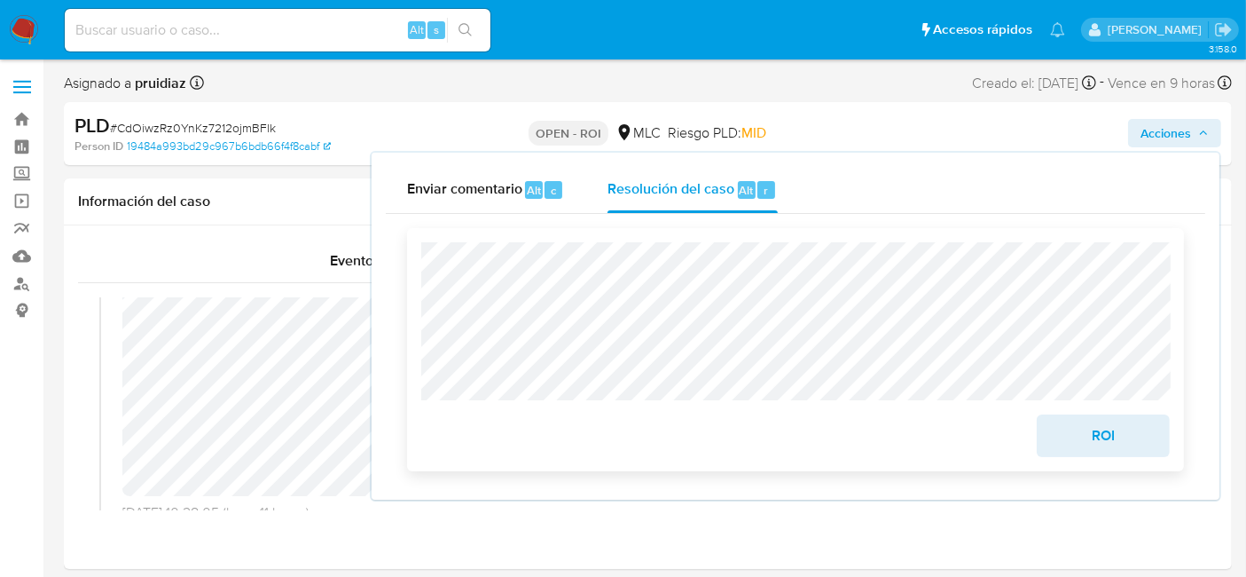
click at [1074, 440] on span "ROI" at bounding box center [1103, 435] width 87 height 39
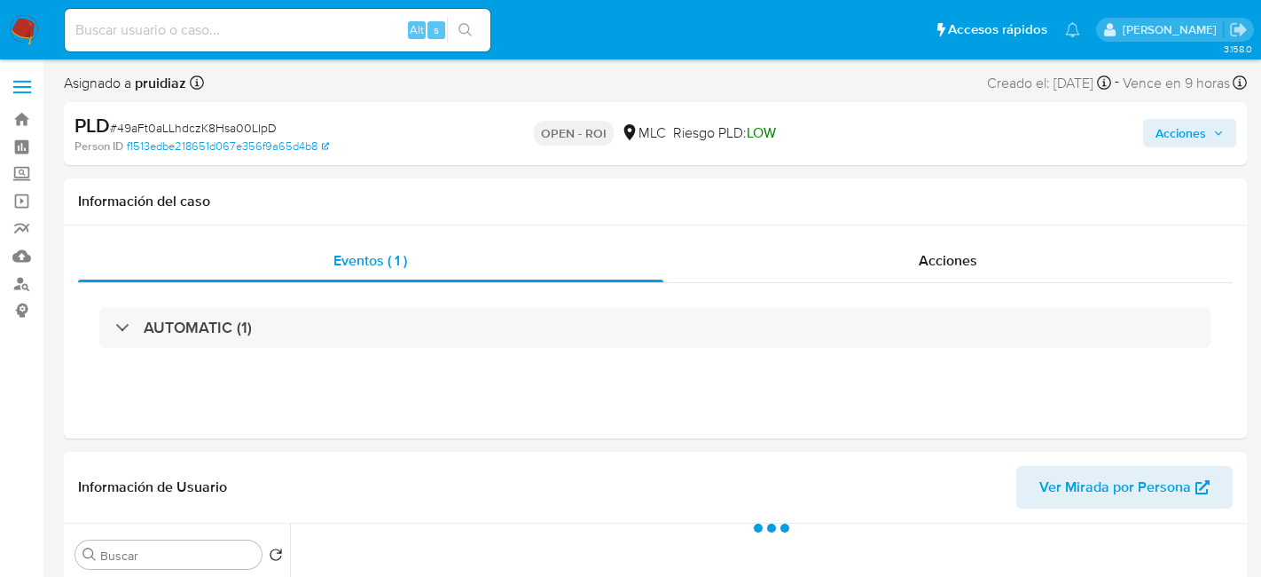
select select "10"
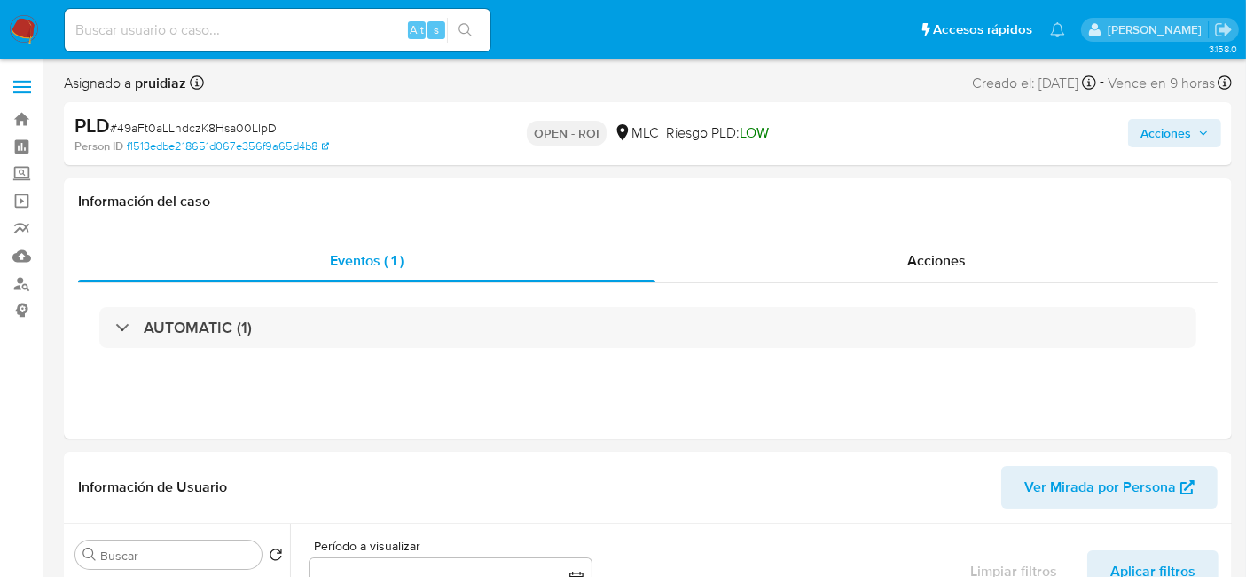
click at [1231, 151] on div "PLD # 49aFt0aLLhdczK8Hsa00LIpD Person ID f1513edbe218651d067e356f9a65d4b8 OPEN …" at bounding box center [648, 133] width 1168 height 63
click at [1193, 133] on span "Acciones" at bounding box center [1175, 133] width 68 height 25
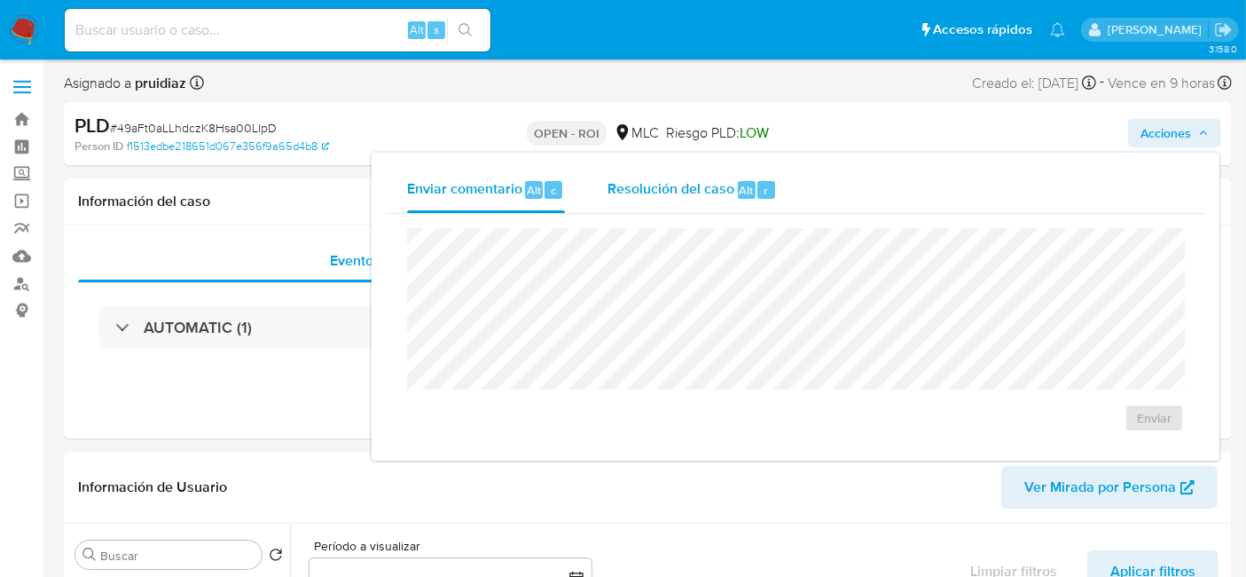
click at [707, 186] on span "Resolución del caso" at bounding box center [671, 189] width 127 height 20
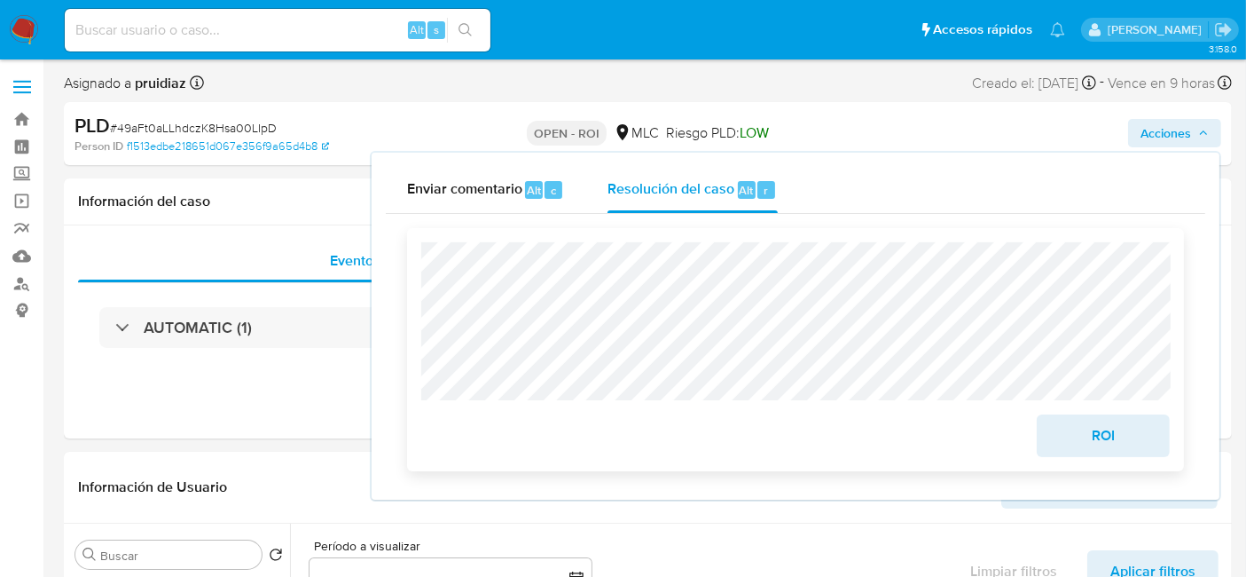
click at [1092, 425] on span "ROI" at bounding box center [1103, 435] width 87 height 39
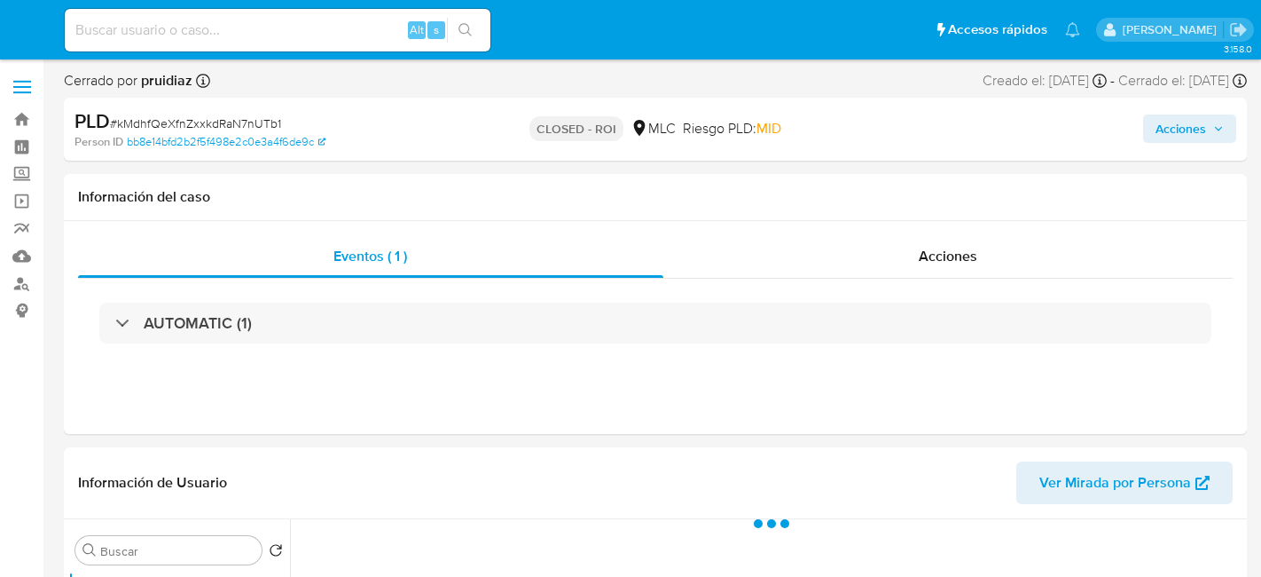
select select "10"
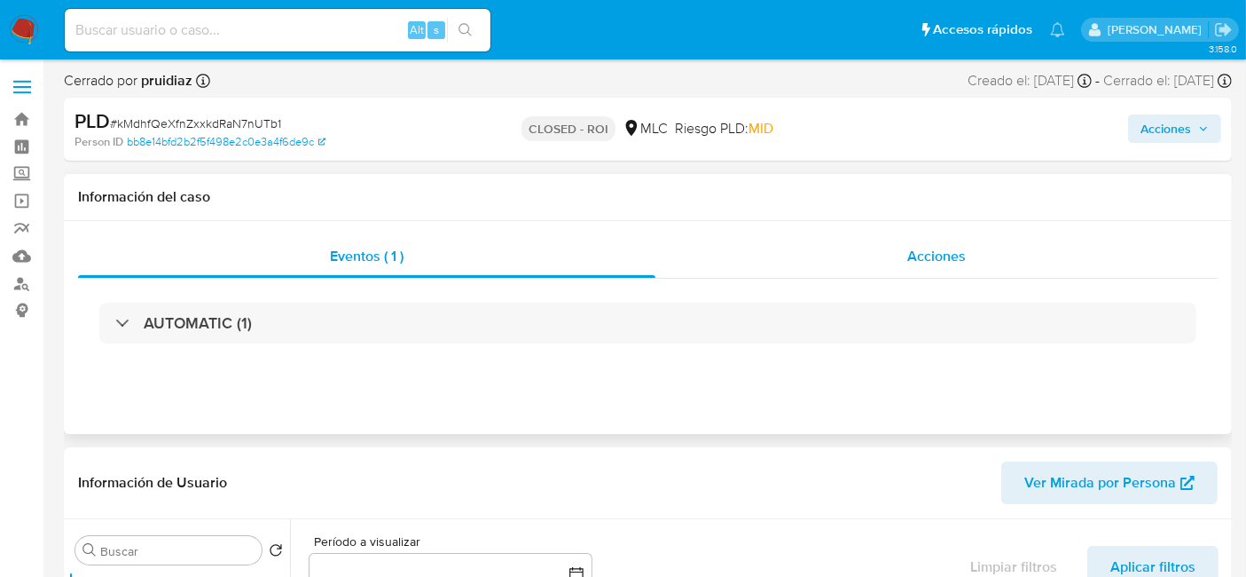
click at [952, 263] on span "Acciones" at bounding box center [936, 256] width 59 height 20
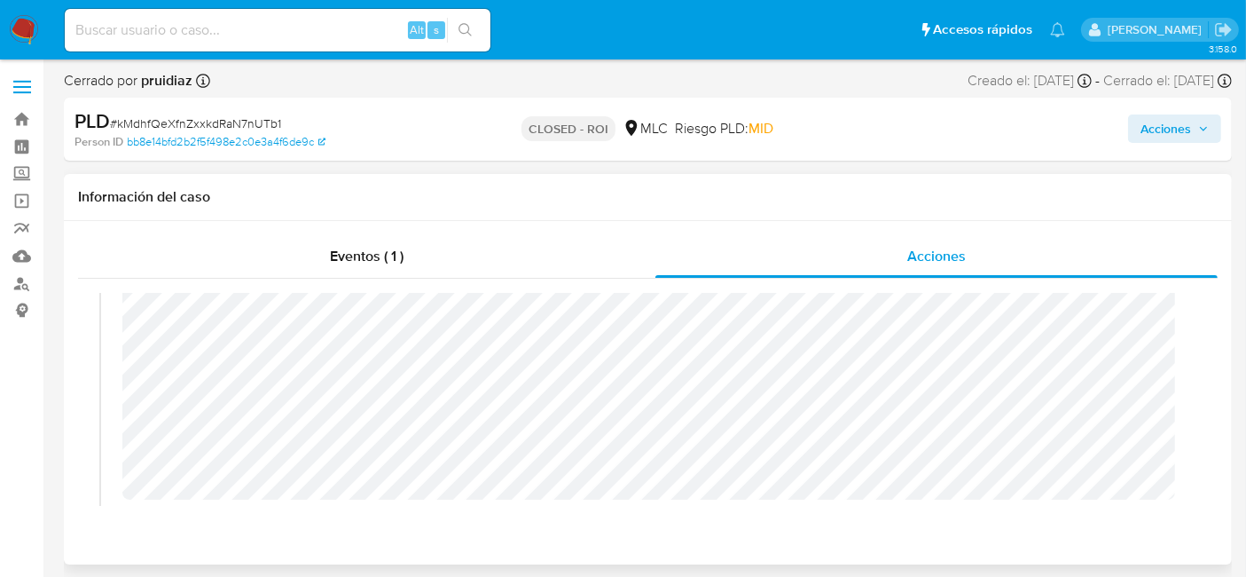
scroll to position [499, 0]
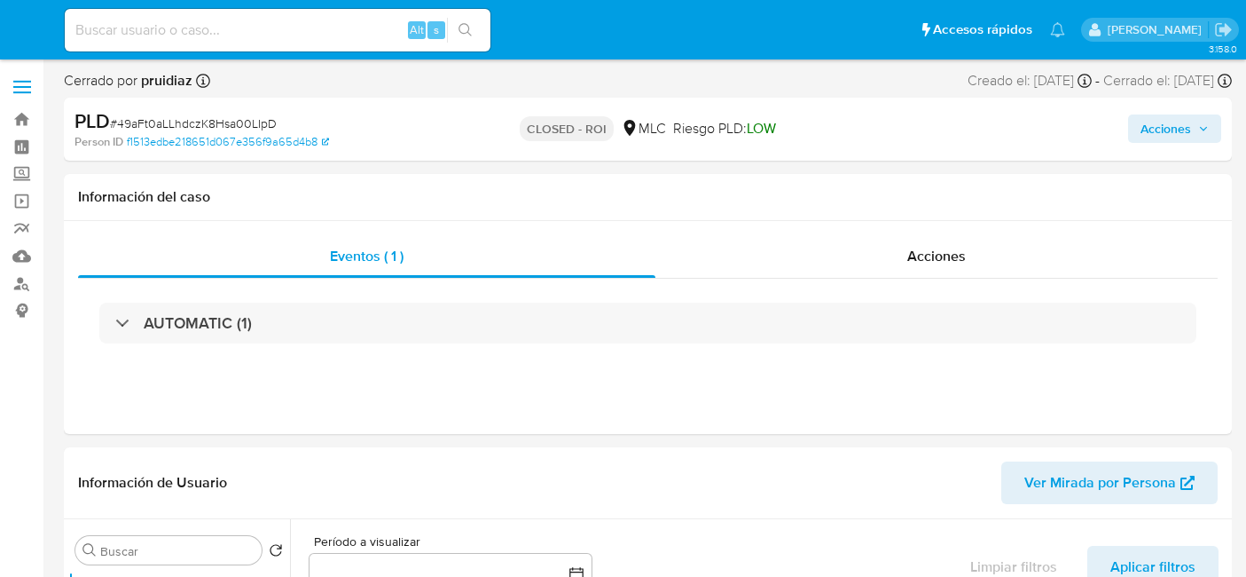
select select "10"
click at [964, 235] on div "Acciones" at bounding box center [936, 256] width 562 height 43
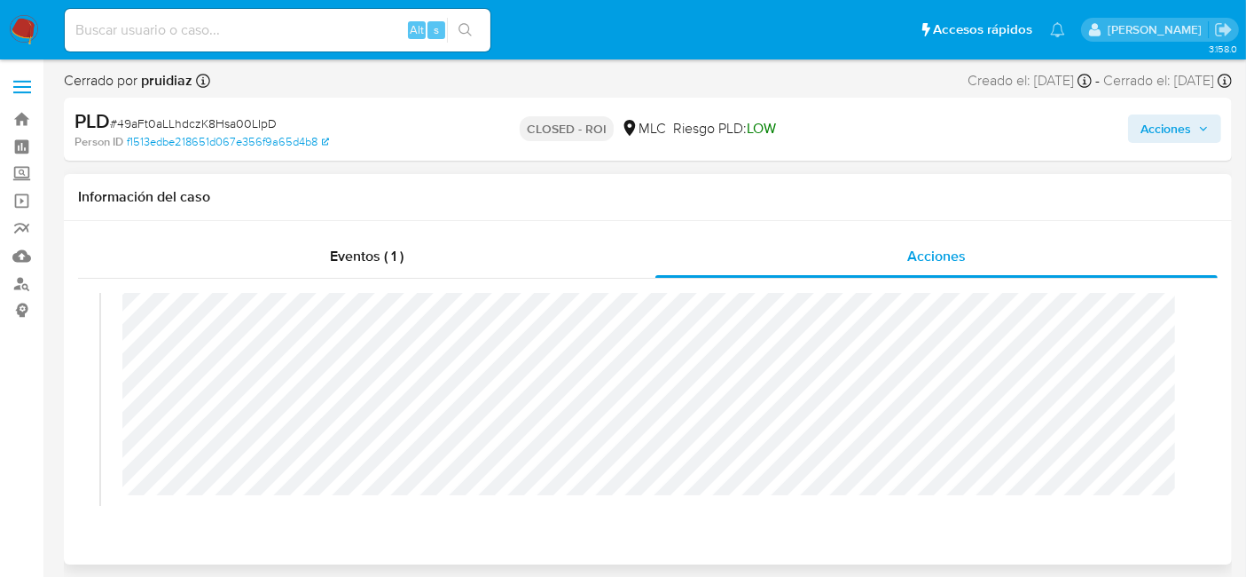
scroll to position [397, 0]
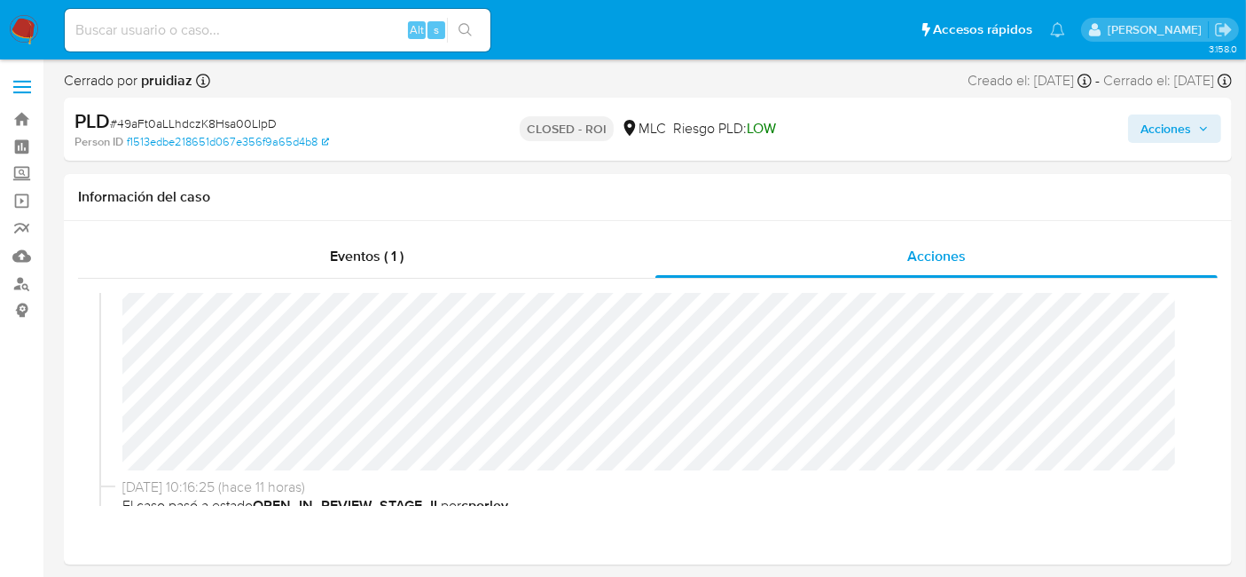
click at [1165, 137] on span "Acciones" at bounding box center [1166, 128] width 51 height 28
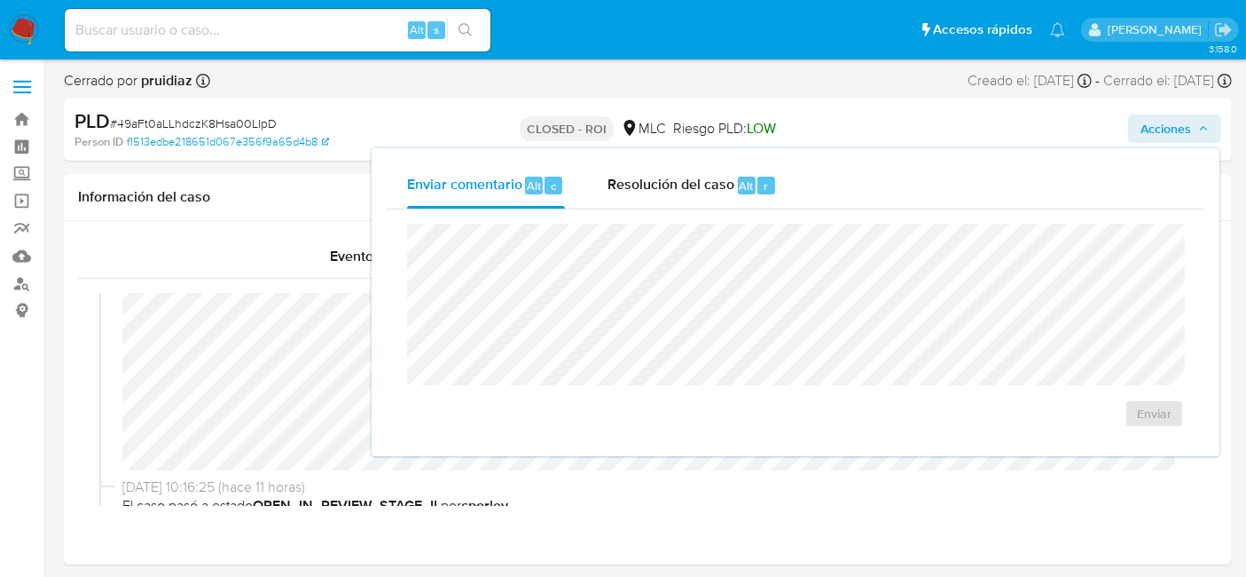
click at [861, 153] on div "Enviar comentario Alt c Resolución del caso Alt r Enviar" at bounding box center [796, 302] width 848 height 308
click at [777, 192] on button "Resolución del caso Alt r" at bounding box center [692, 185] width 212 height 46
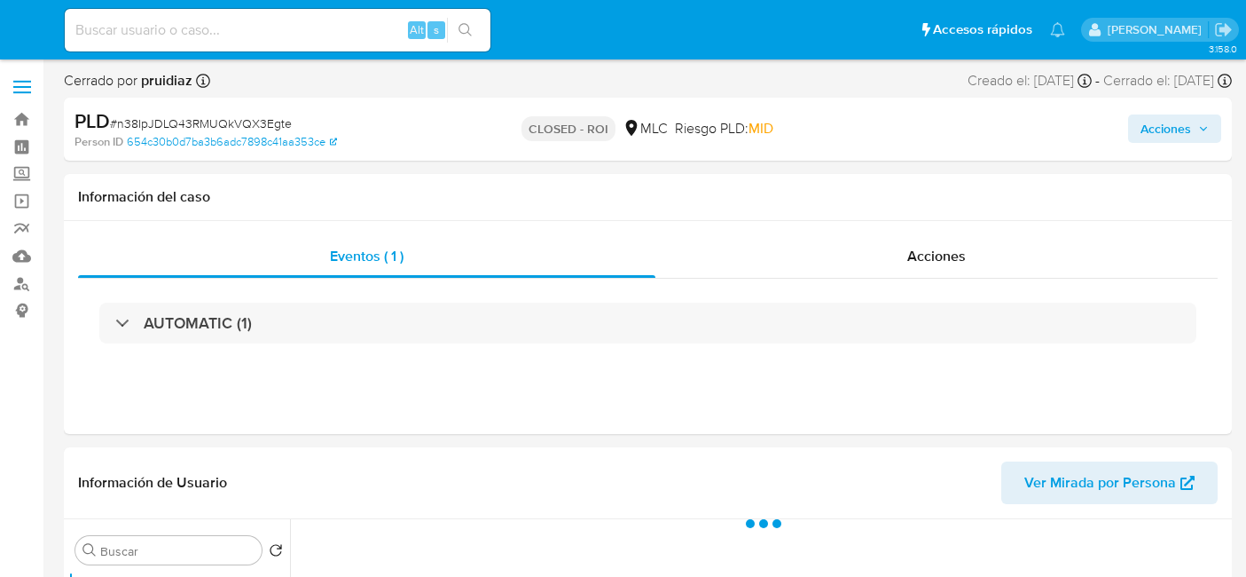
select select "10"
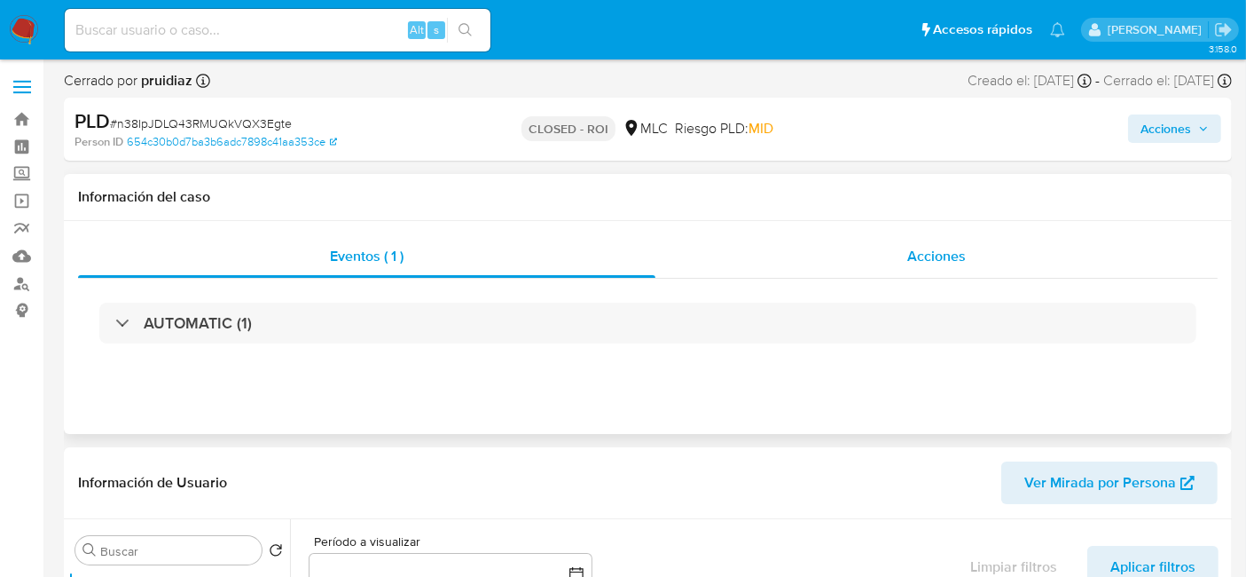
click at [942, 252] on span "Acciones" at bounding box center [936, 256] width 59 height 20
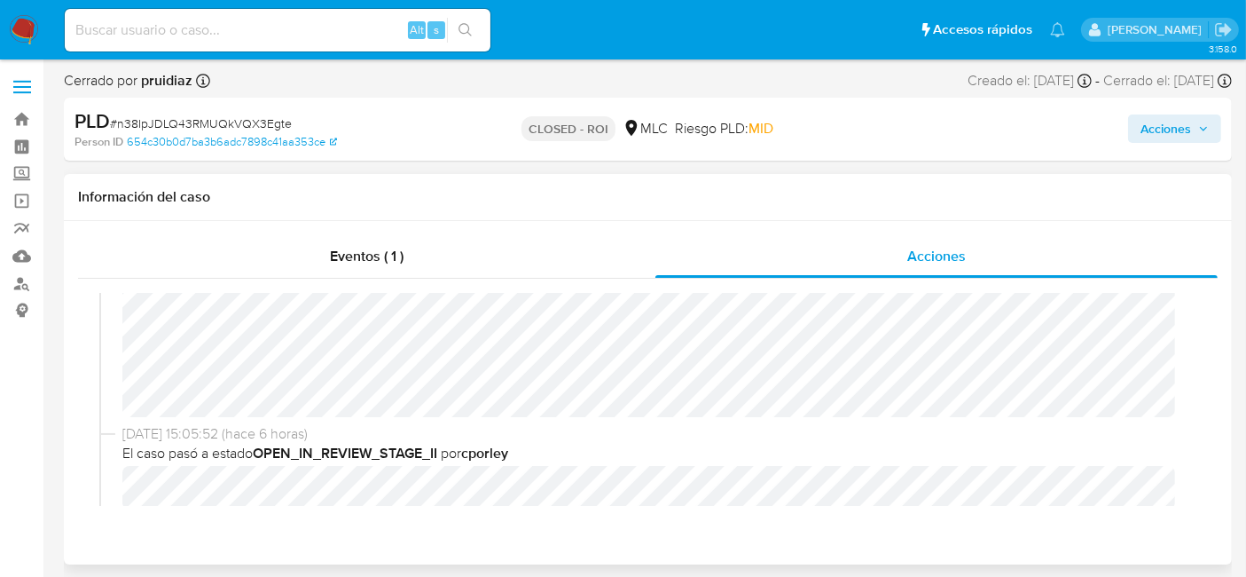
scroll to position [565, 0]
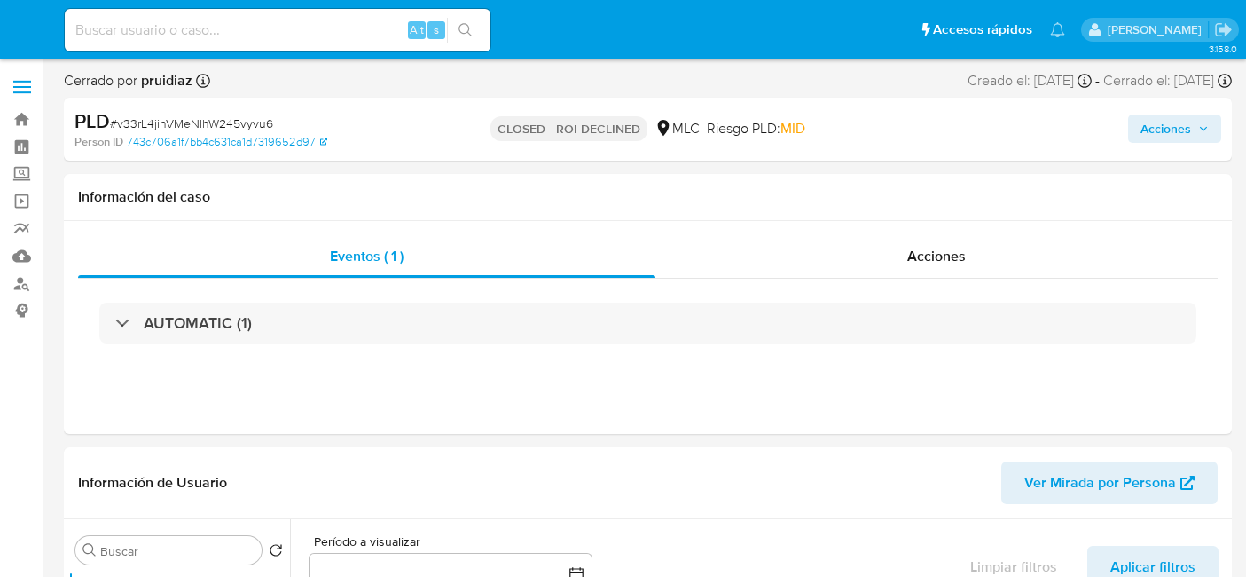
select select "10"
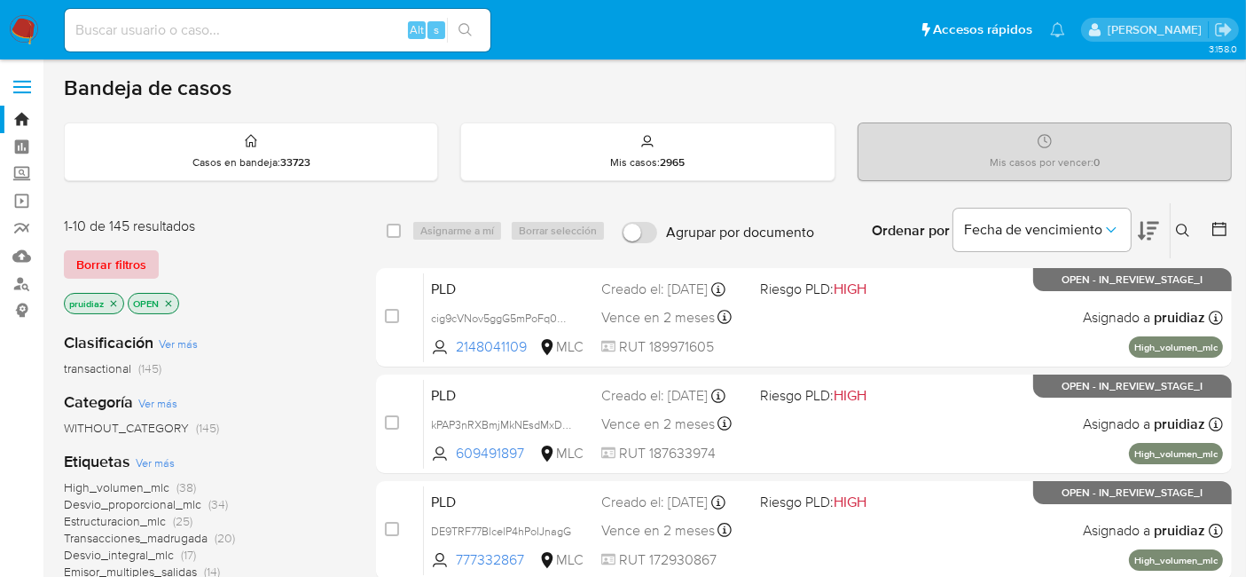
click at [124, 257] on span "Borrar filtros" at bounding box center [111, 264] width 70 height 25
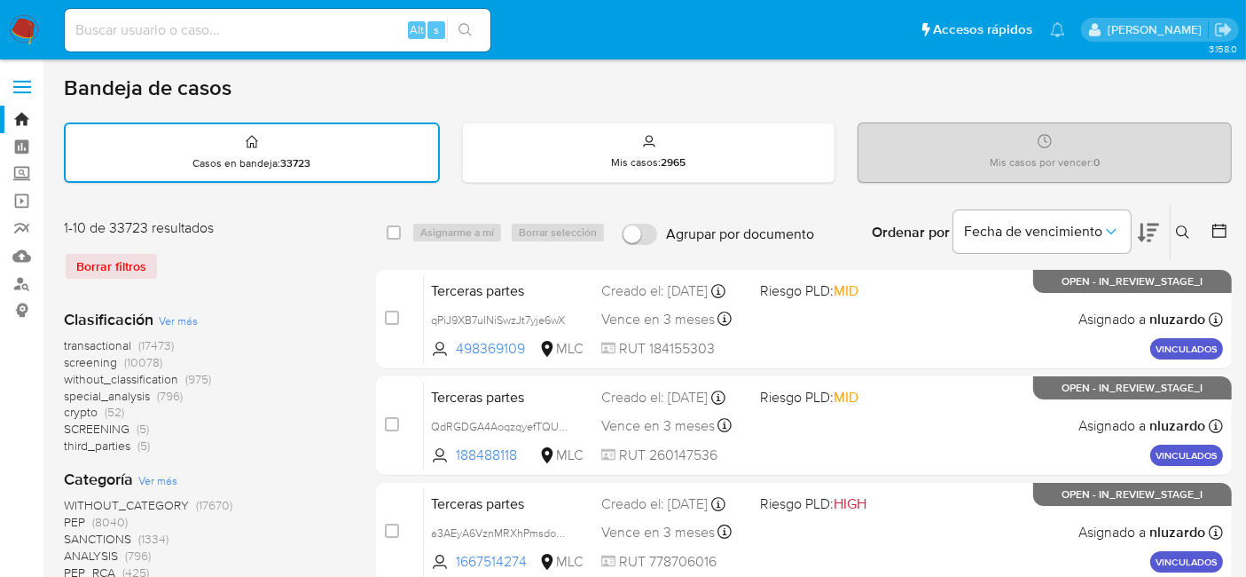
click at [1211, 232] on icon at bounding box center [1220, 231] width 18 height 18
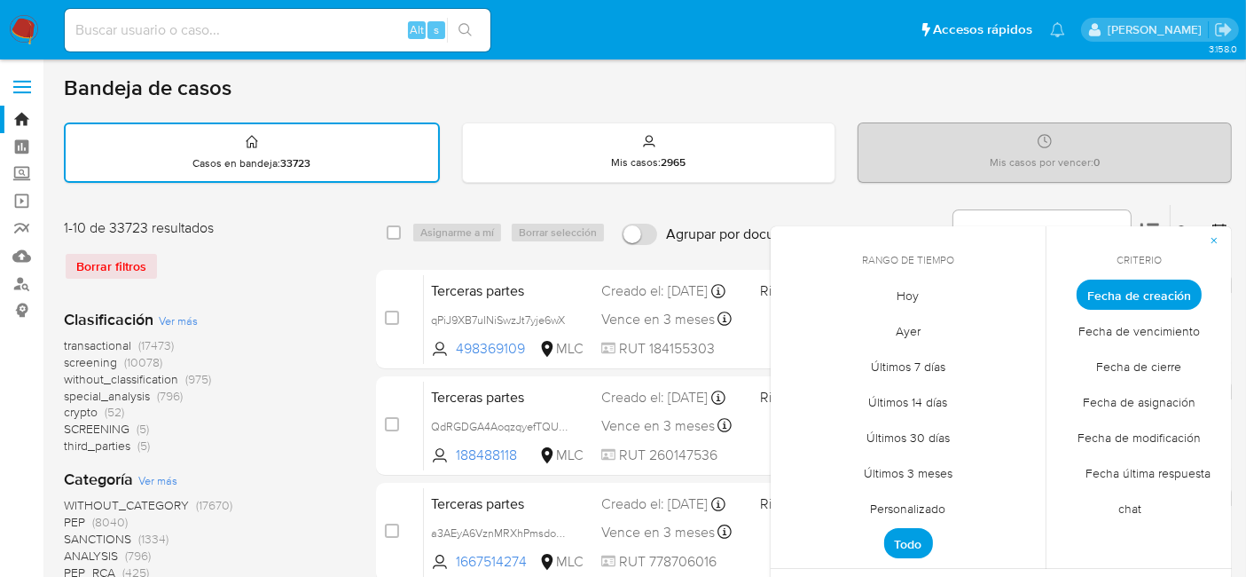
click at [1141, 365] on span "Fecha de cierre" at bounding box center [1140, 367] width 122 height 36
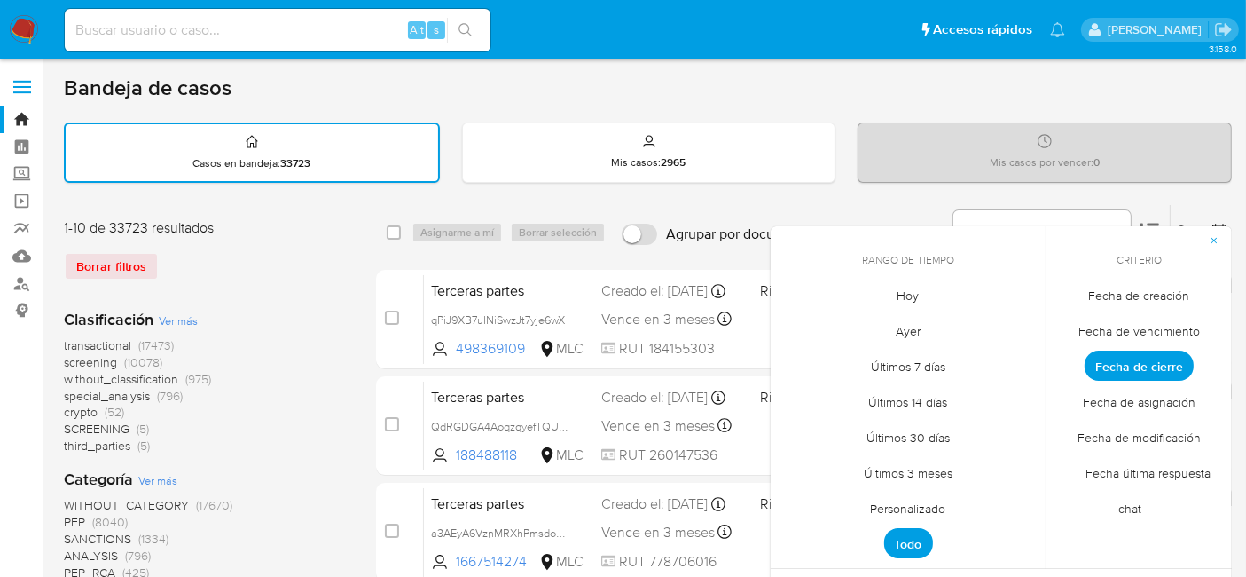
click at [912, 305] on span "Hoy" at bounding box center [908, 296] width 59 height 36
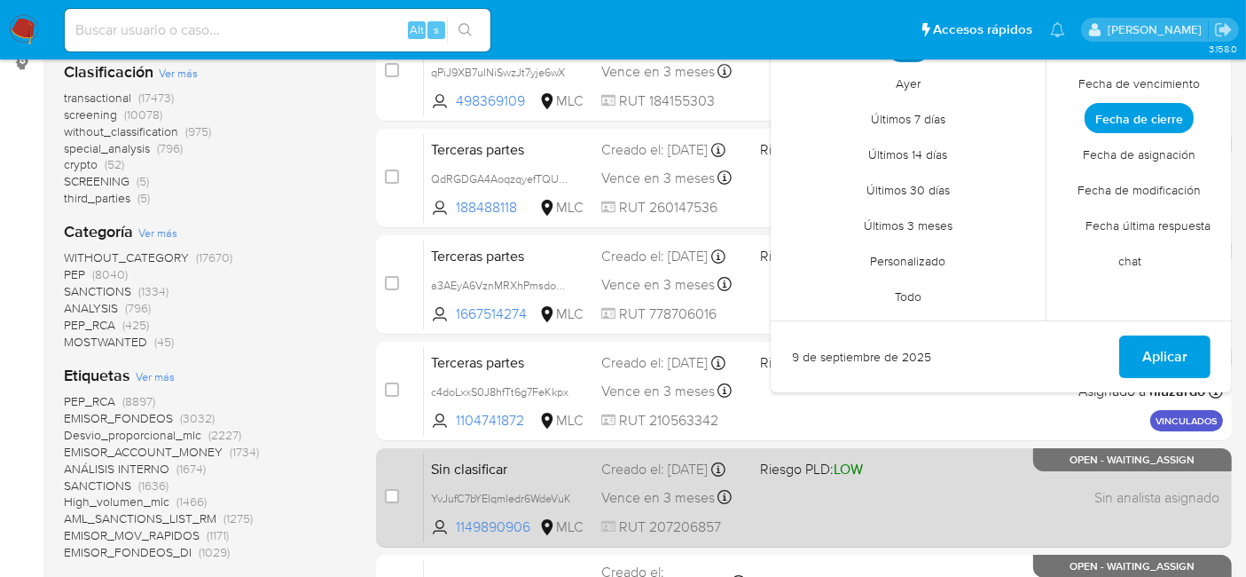
scroll to position [249, 0]
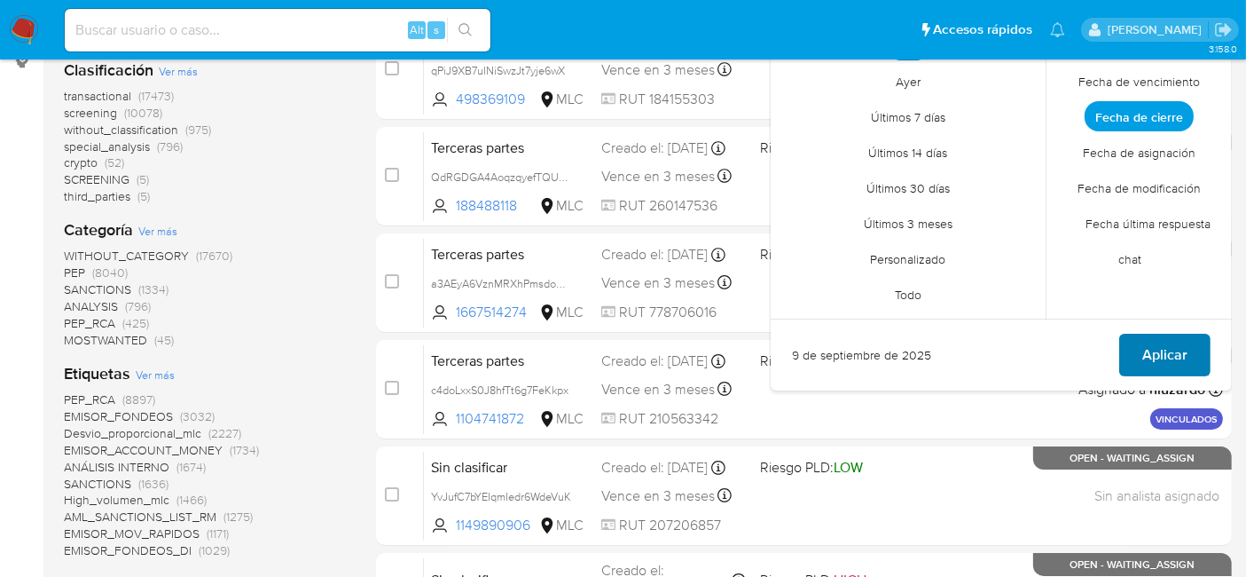
click at [1167, 349] on span "Aplicar" at bounding box center [1164, 354] width 45 height 39
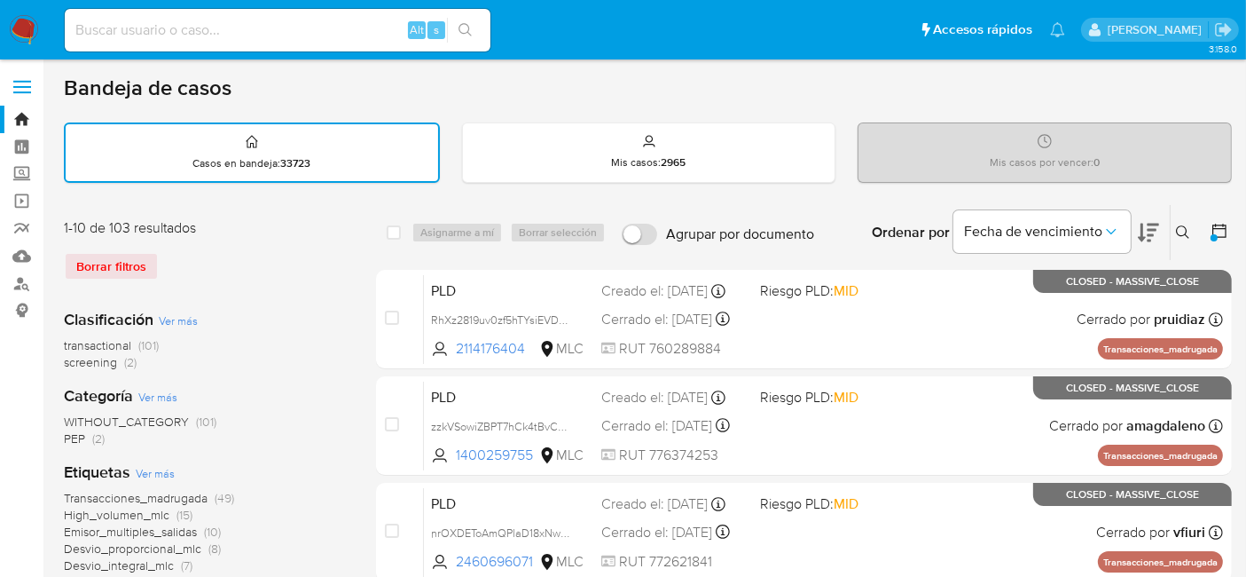
click at [30, 15] on img at bounding box center [24, 30] width 30 height 30
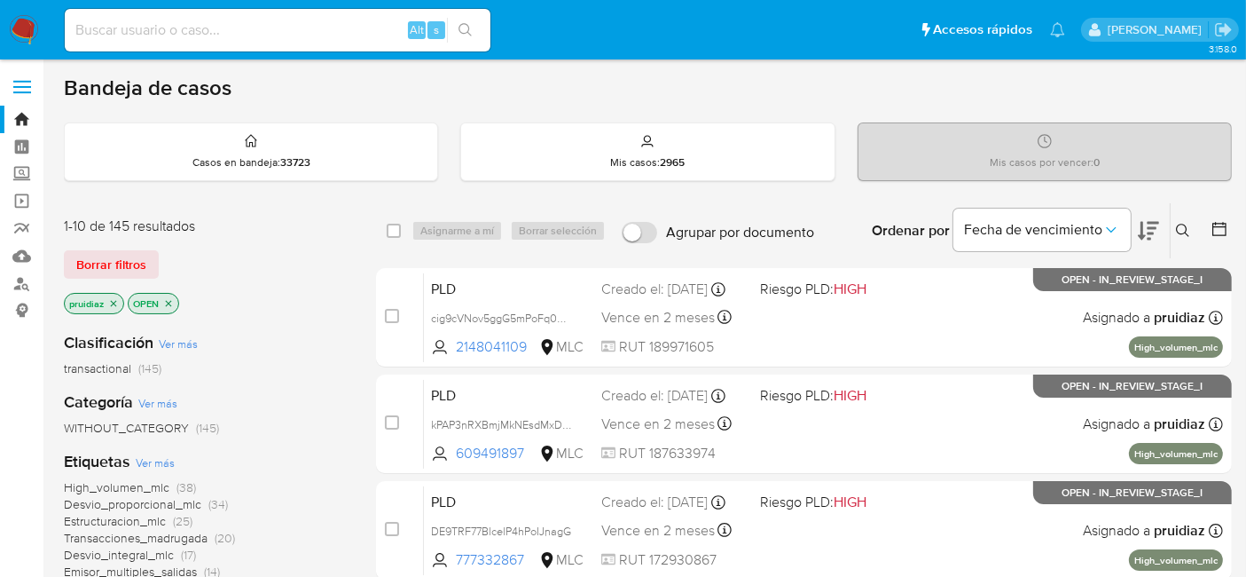
click at [1148, 234] on icon at bounding box center [1148, 230] width 21 height 21
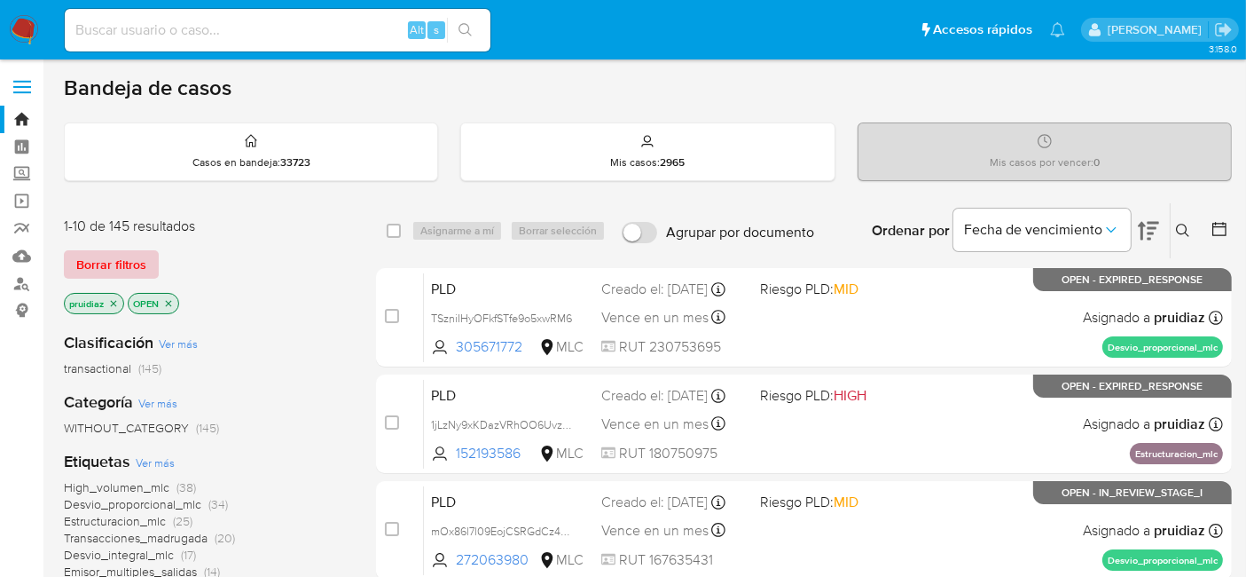
click at [128, 253] on span "Borrar filtros" at bounding box center [111, 264] width 70 height 25
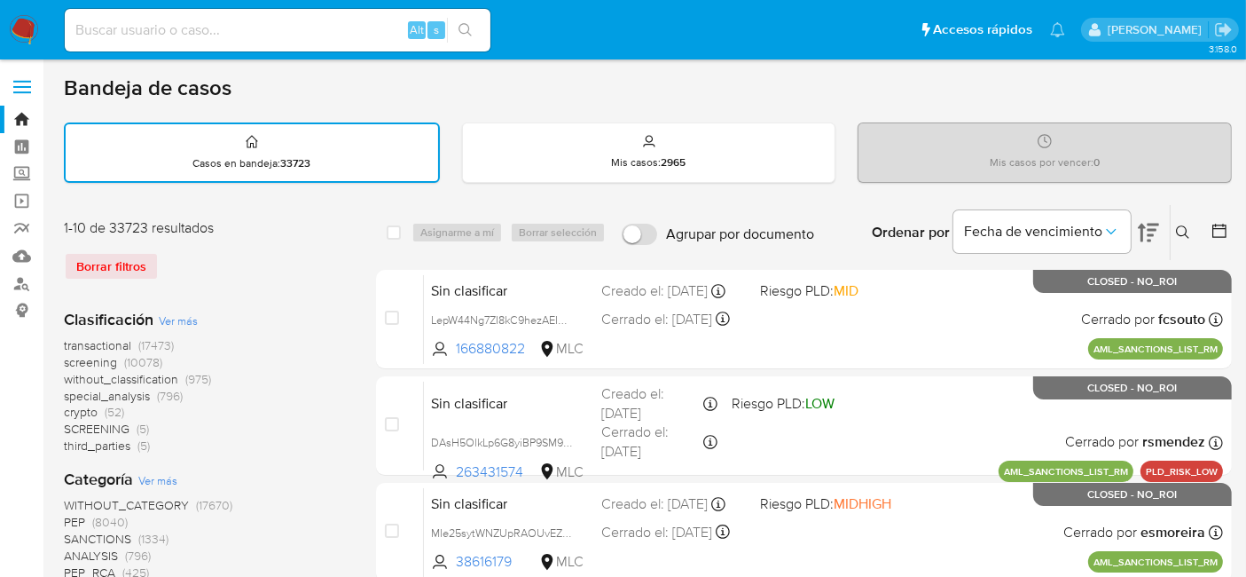
click at [1220, 229] on icon at bounding box center [1220, 231] width 18 height 18
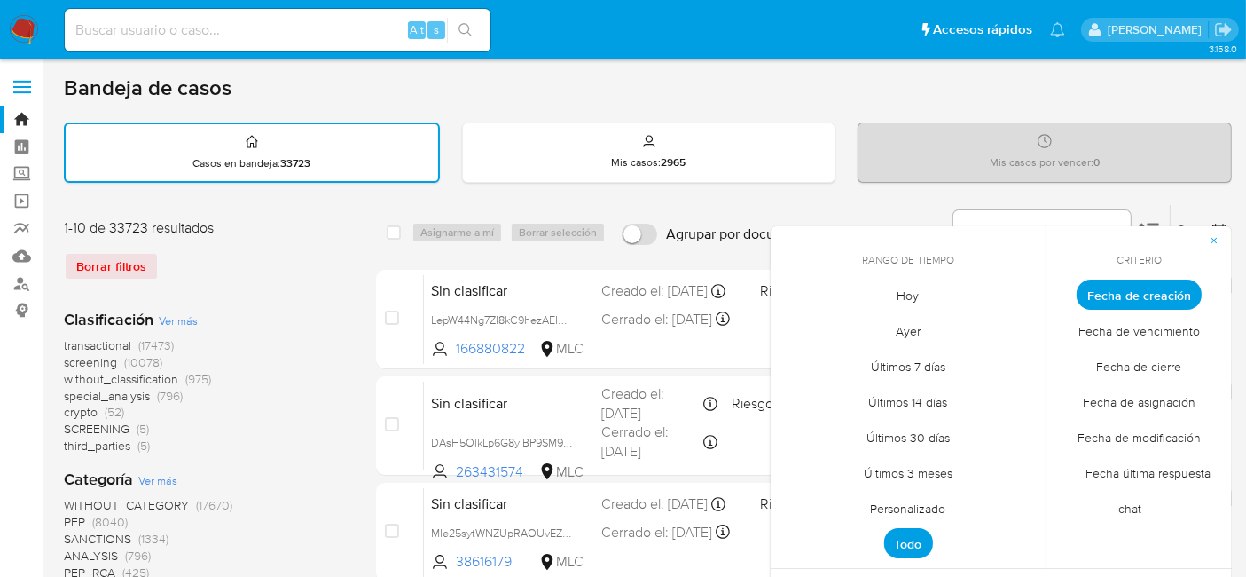
click at [916, 496] on span "Personalizado" at bounding box center [908, 508] width 113 height 36
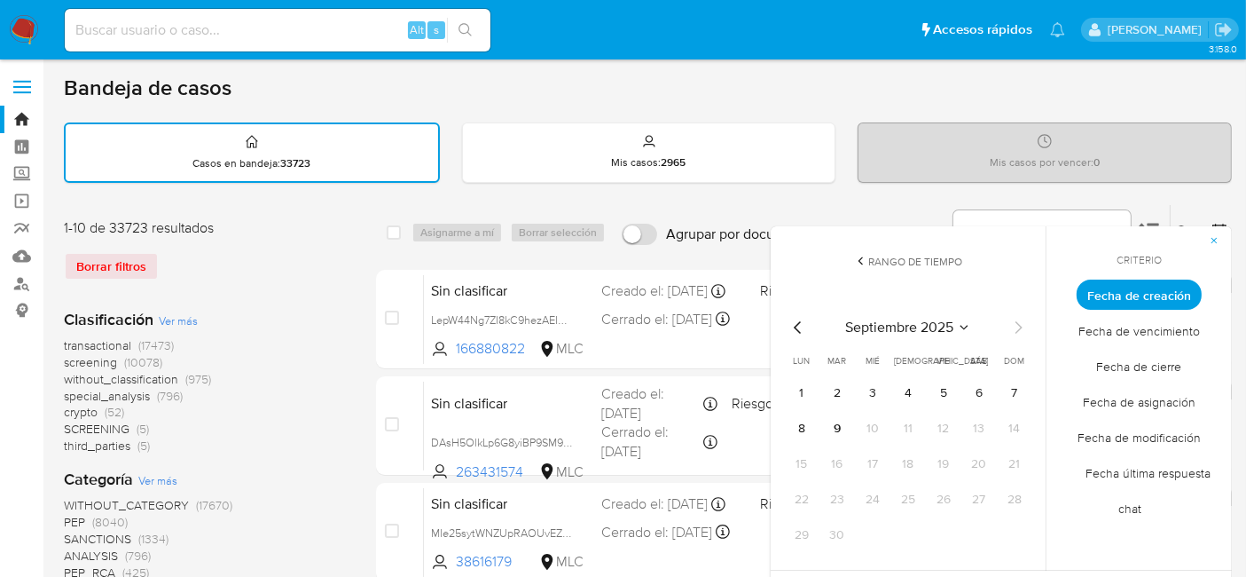
click at [787, 333] on div "septiembre 2025 septiembre 2025 lun lunes mar martes mié miércoles jue jueves v…" at bounding box center [908, 430] width 284 height 280
click at [790, 330] on icon "Mes anterior" at bounding box center [798, 327] width 21 height 21
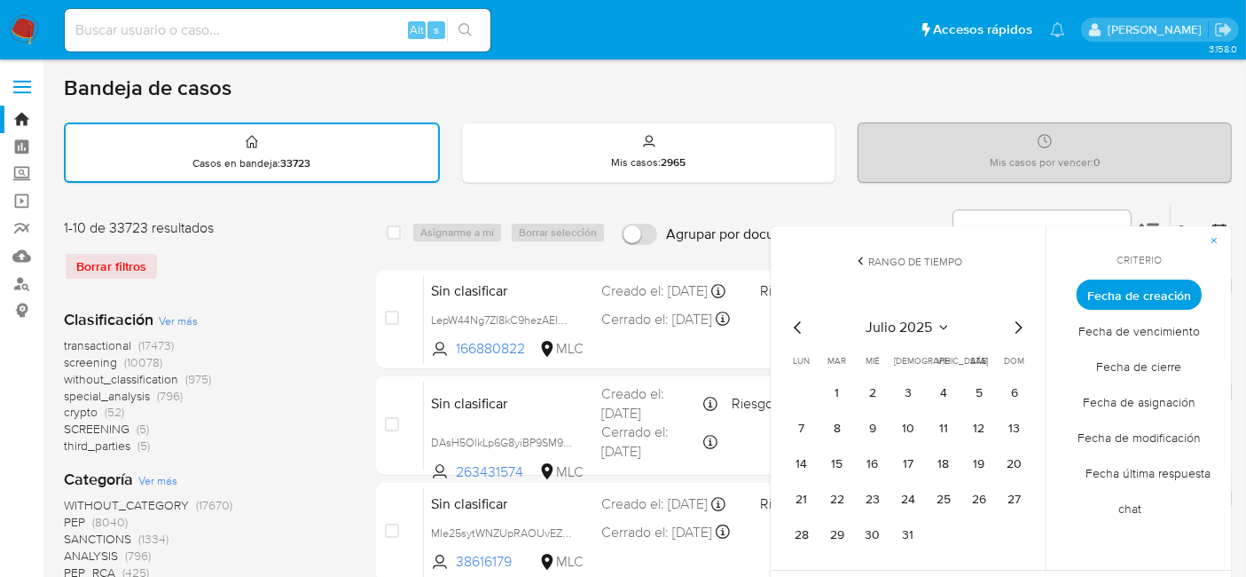
click at [790, 330] on icon "Mes anterior" at bounding box center [798, 327] width 21 height 21
click at [1016, 381] on button "1" at bounding box center [1014, 393] width 28 height 28
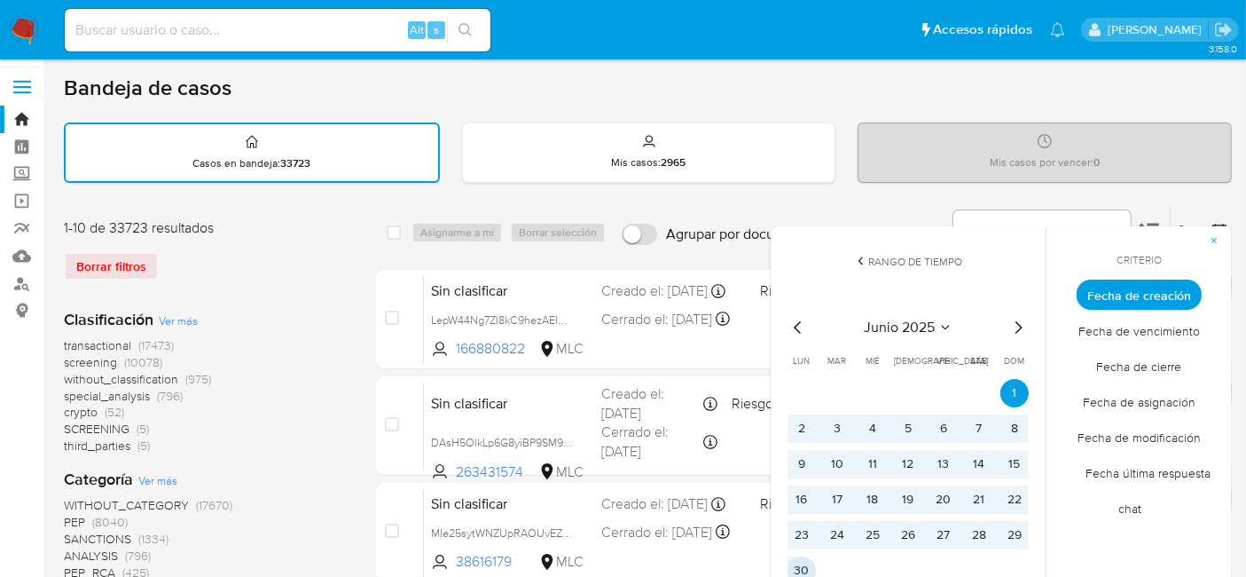
click at [798, 561] on button "30" at bounding box center [802, 570] width 28 height 28
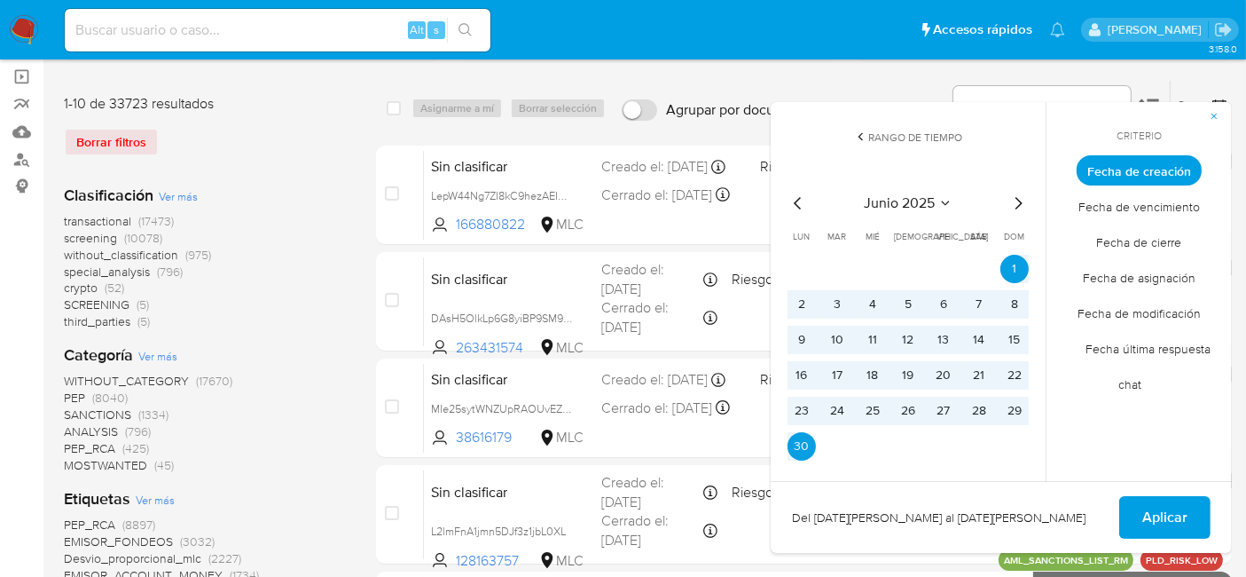
scroll to position [131, 0]
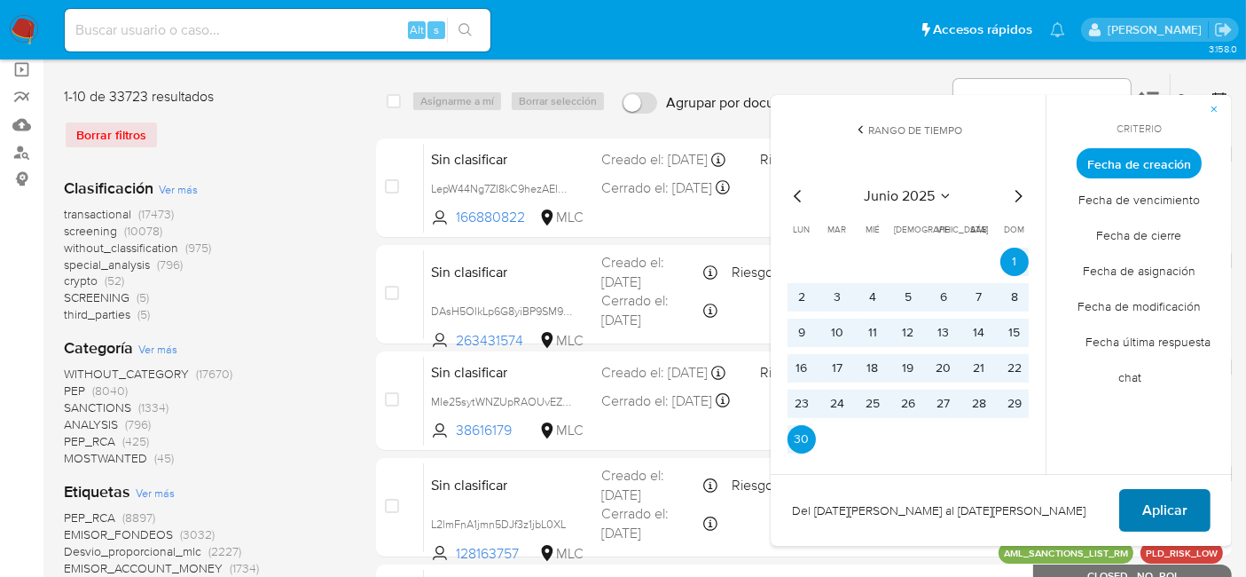
click at [1157, 506] on span "Aplicar" at bounding box center [1164, 509] width 45 height 39
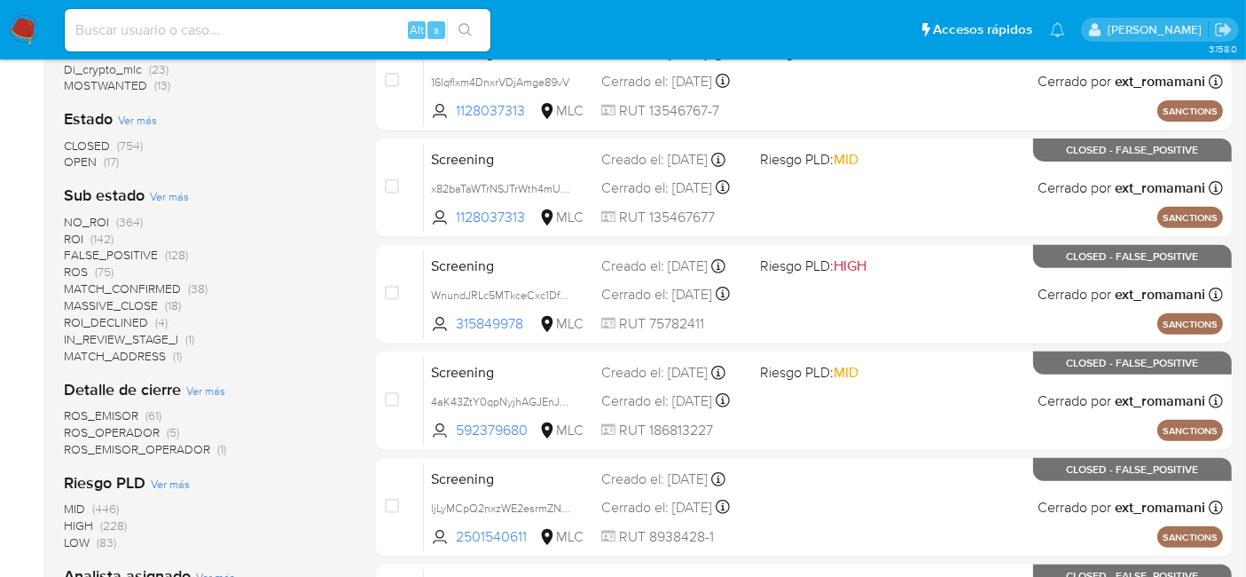
scroll to position [663, 0]
click at [86, 161] on span "OPEN" at bounding box center [80, 162] width 33 height 18
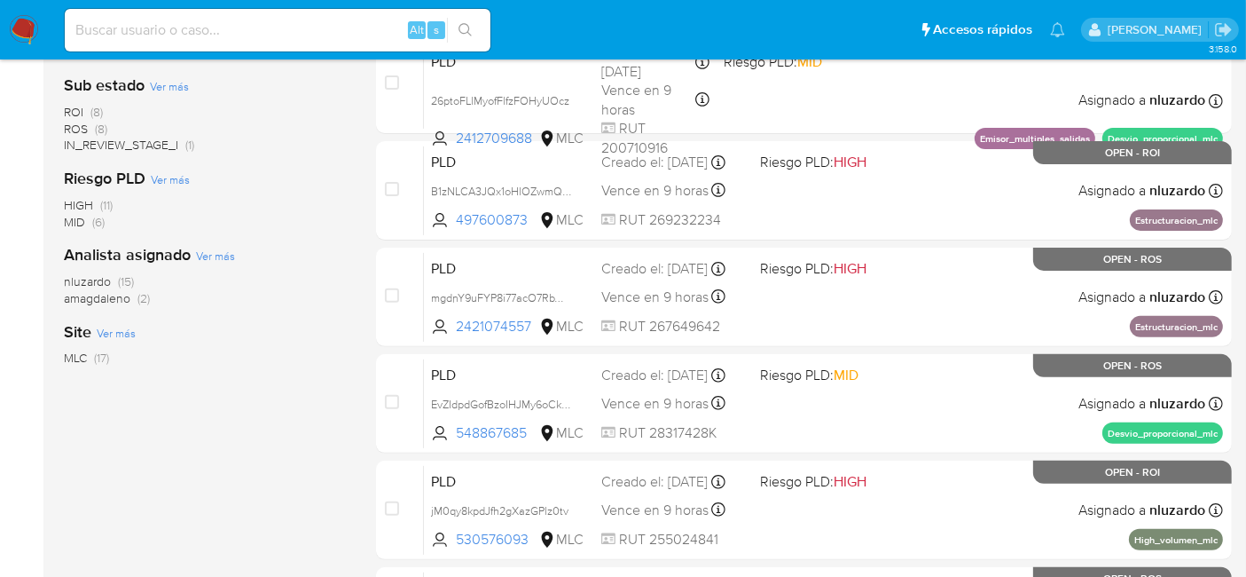
scroll to position [515, 0]
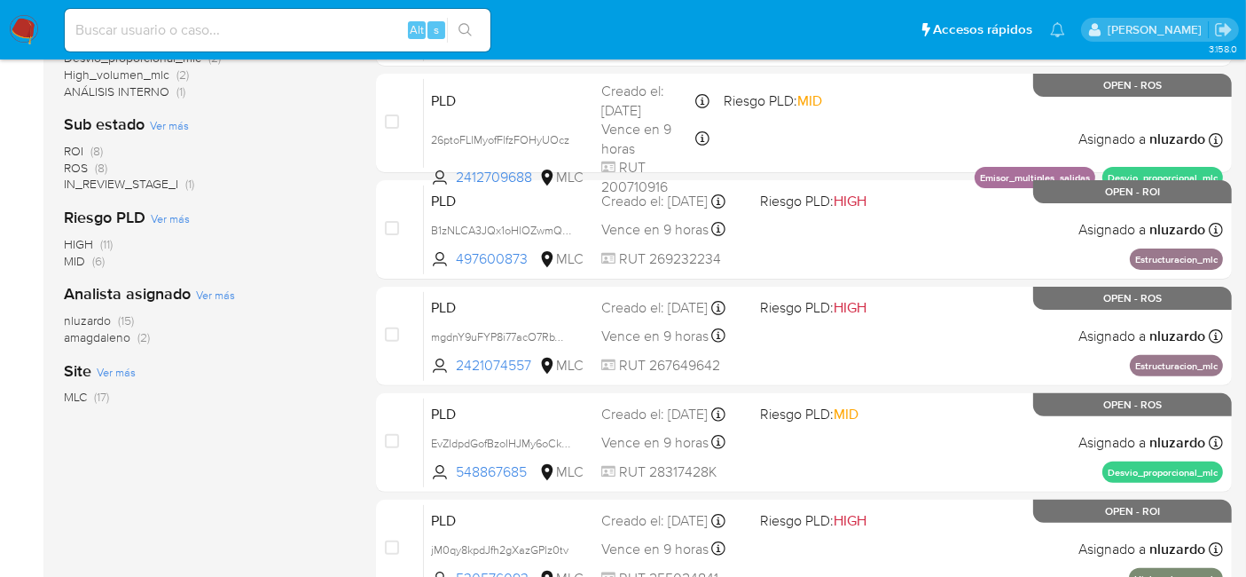
click at [107, 331] on span "amagdaleno" at bounding box center [97, 337] width 67 height 18
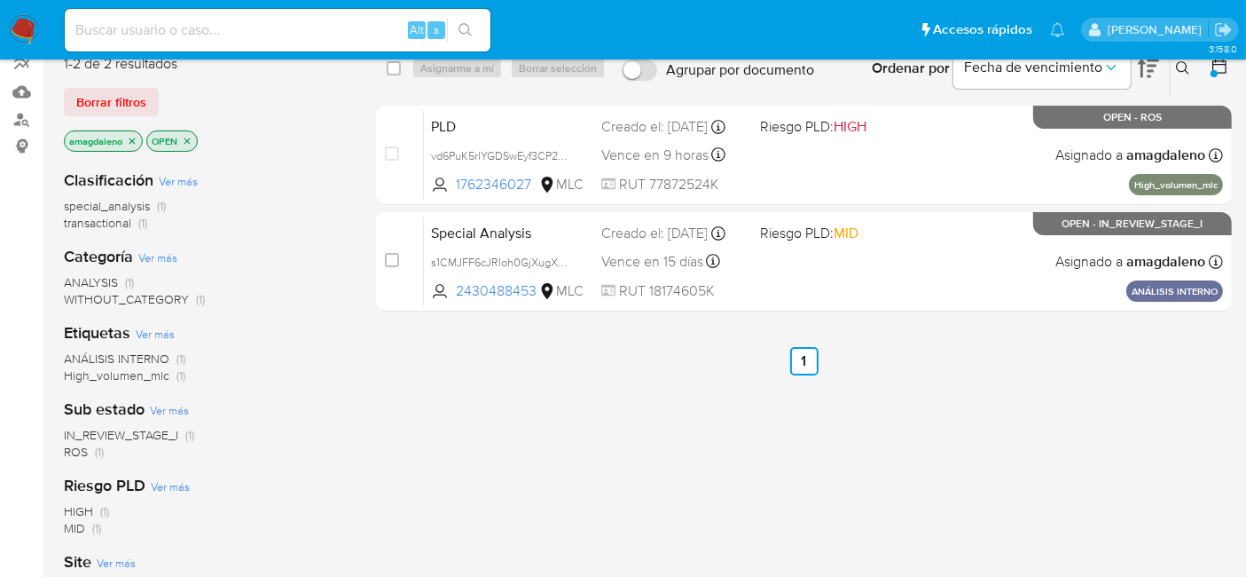
scroll to position [157, 0]
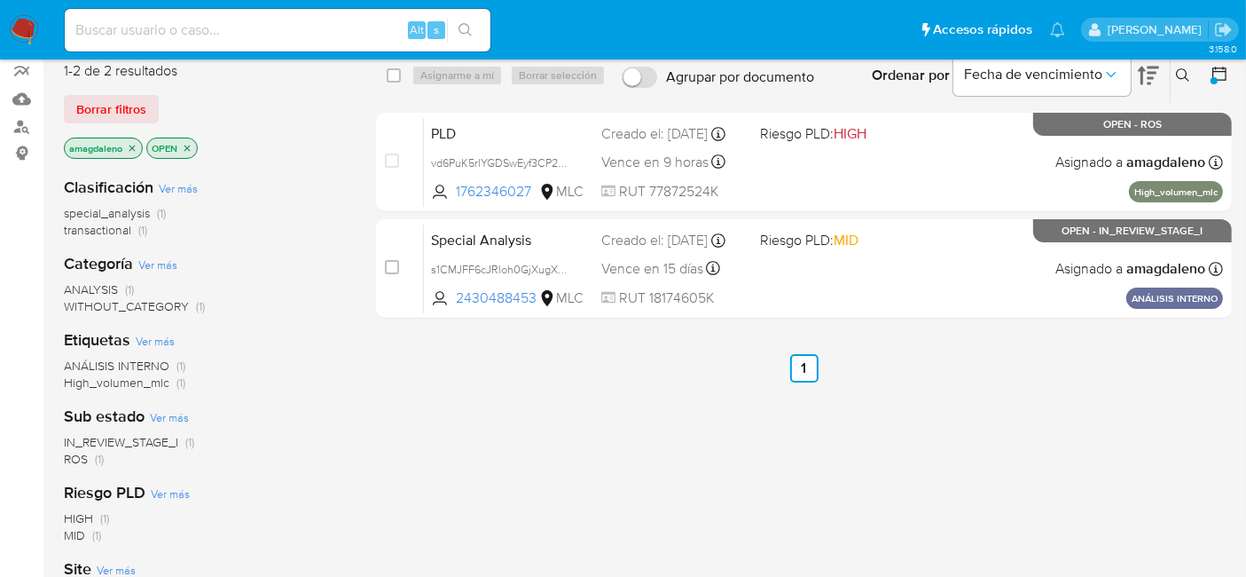
click at [137, 145] on icon "close-filter" at bounding box center [132, 148] width 11 height 11
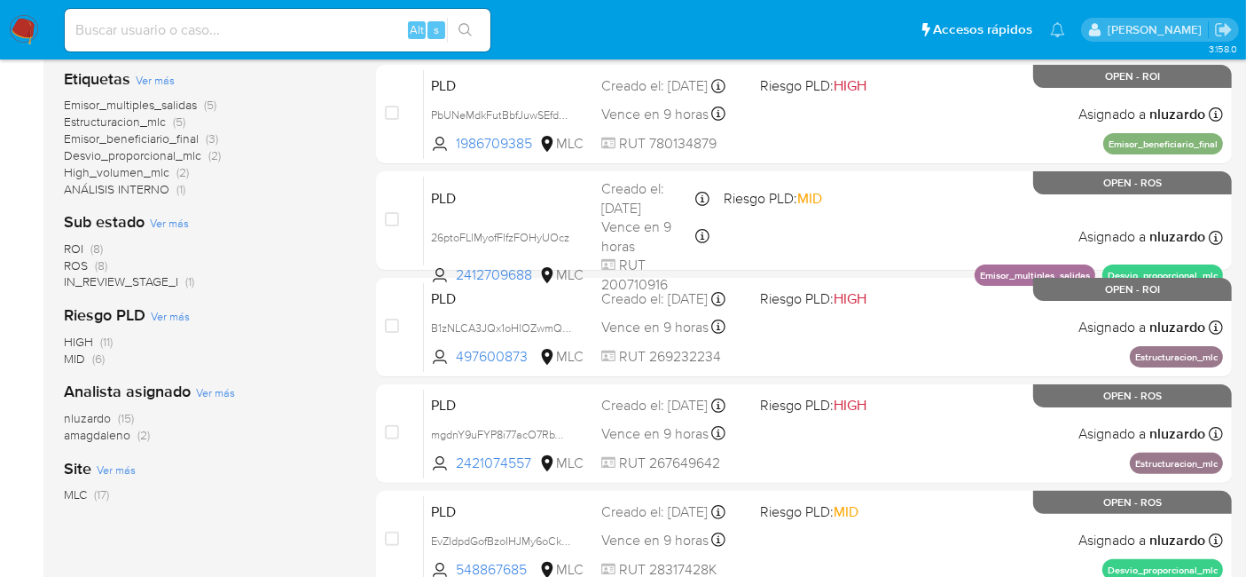
scroll to position [419, 0]
click at [78, 413] on span "nluzardo" at bounding box center [87, 417] width 47 height 18
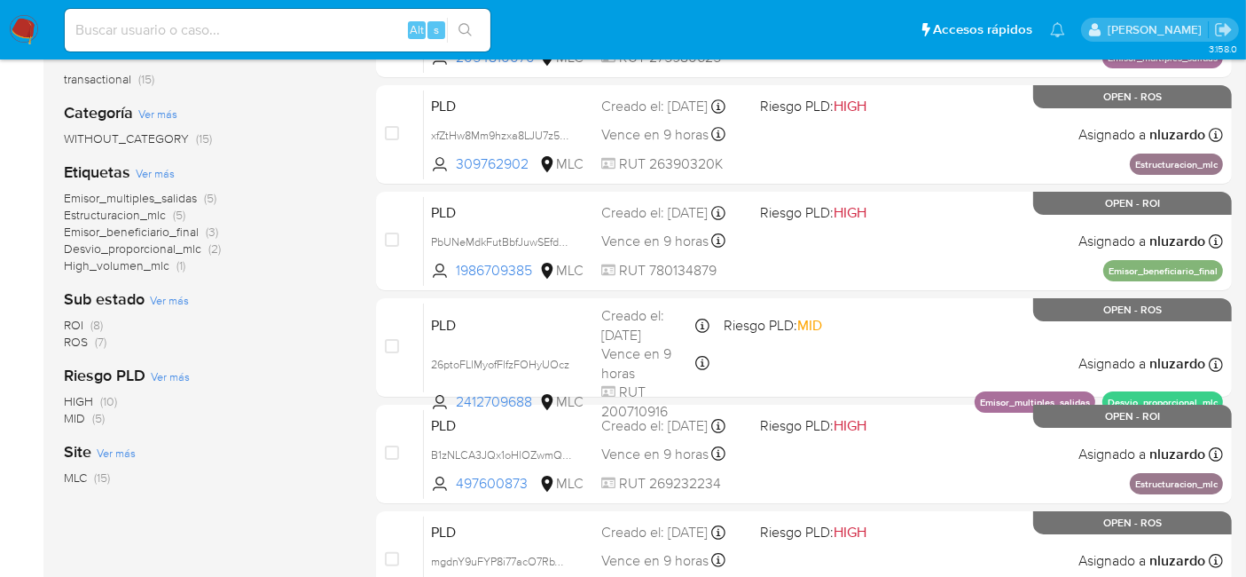
scroll to position [294, 0]
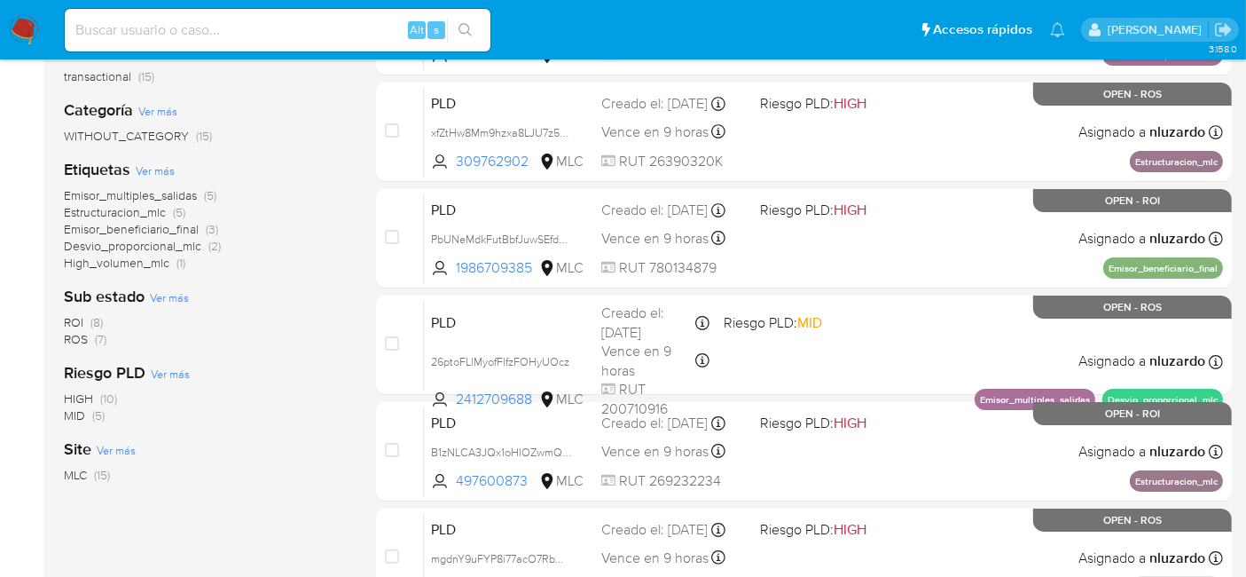
click at [17, 21] on img at bounding box center [24, 30] width 30 height 30
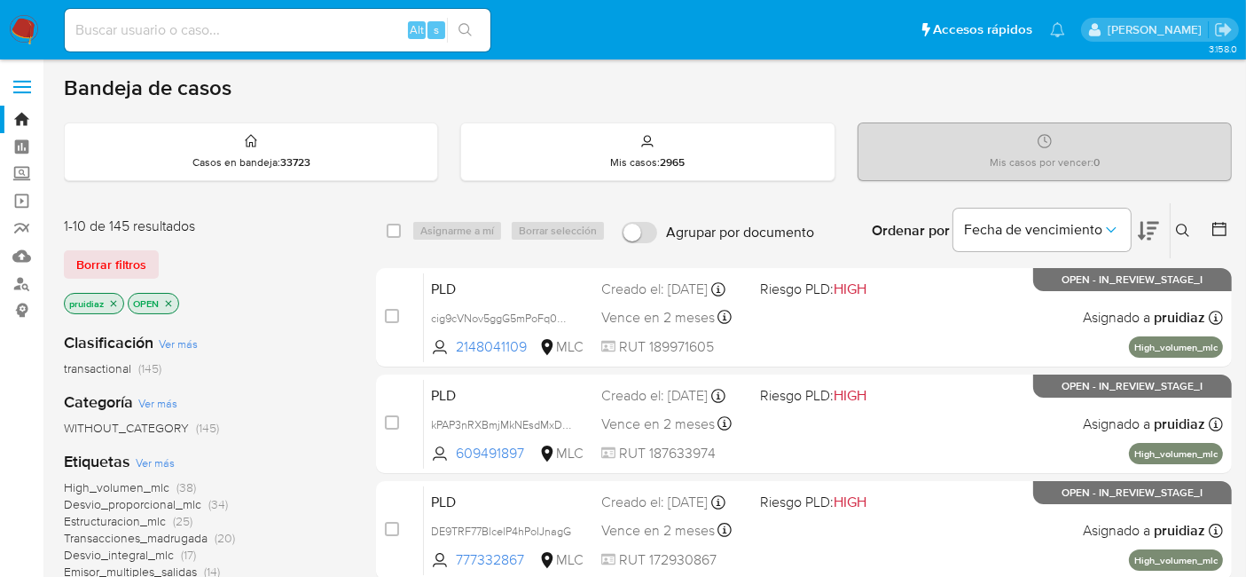
click at [1150, 228] on icon at bounding box center [1148, 230] width 21 height 21
